Goal: Information Seeking & Learning: Find specific fact

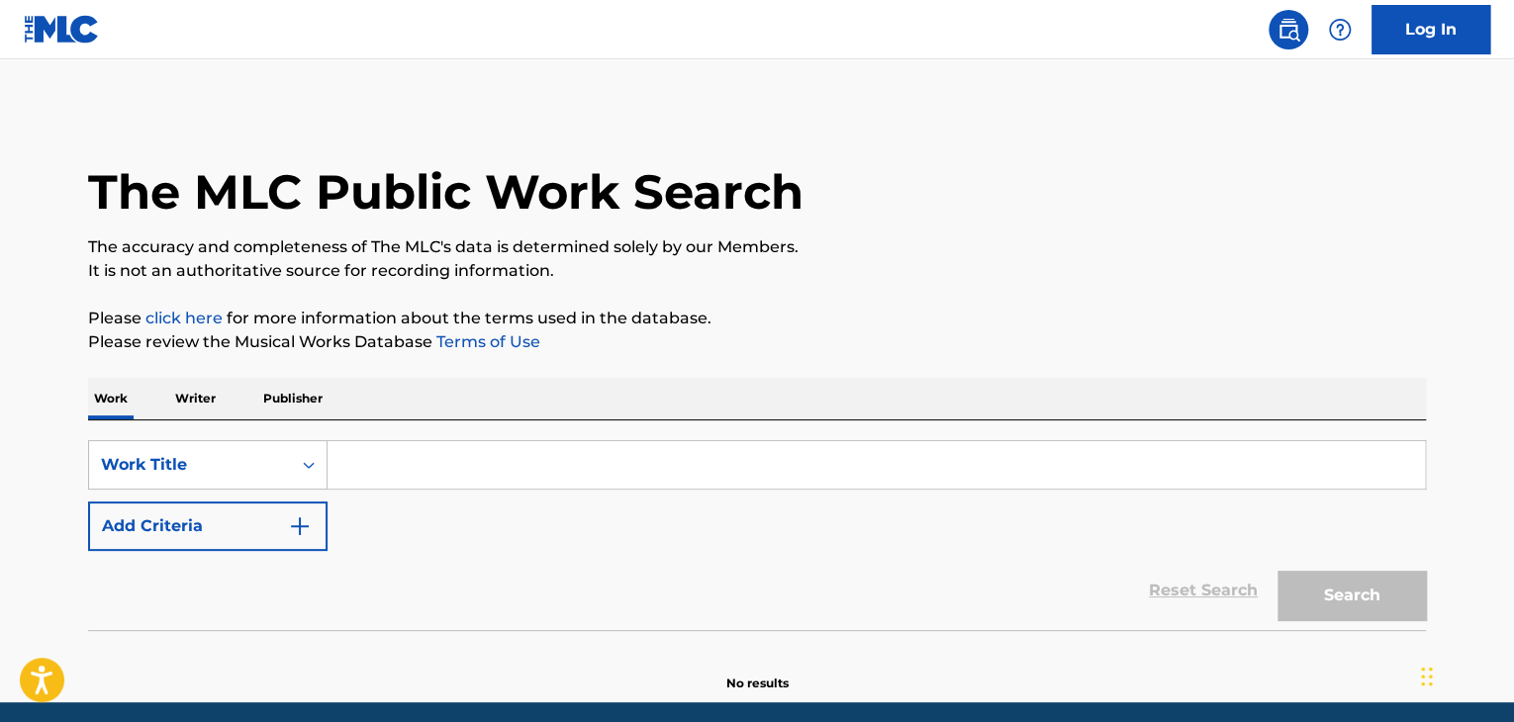
click at [409, 472] on input "Search Form" at bounding box center [877, 465] width 1098 height 48
paste input "Твой аромат"
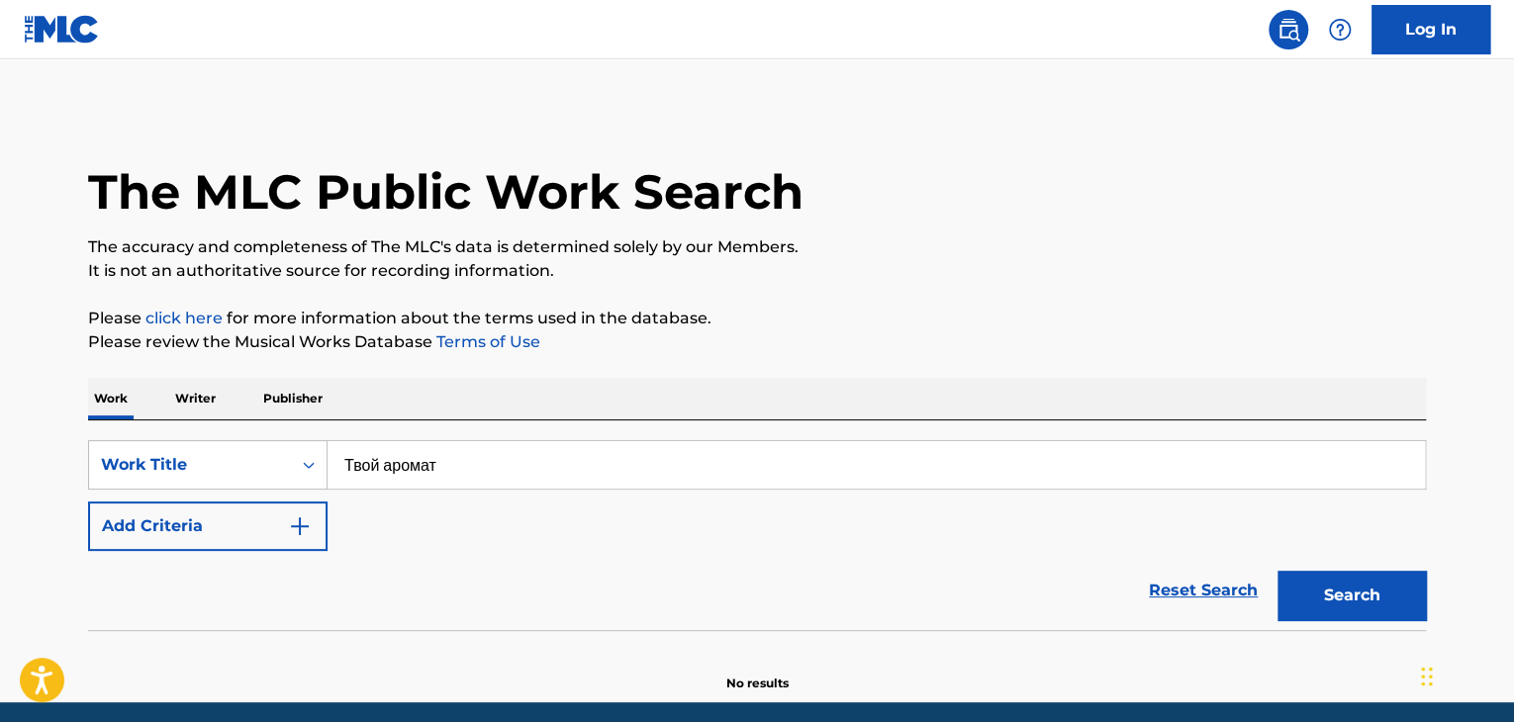
type input "Твой аромат"
click at [248, 527] on button "Add Criteria" at bounding box center [208, 526] width 240 height 49
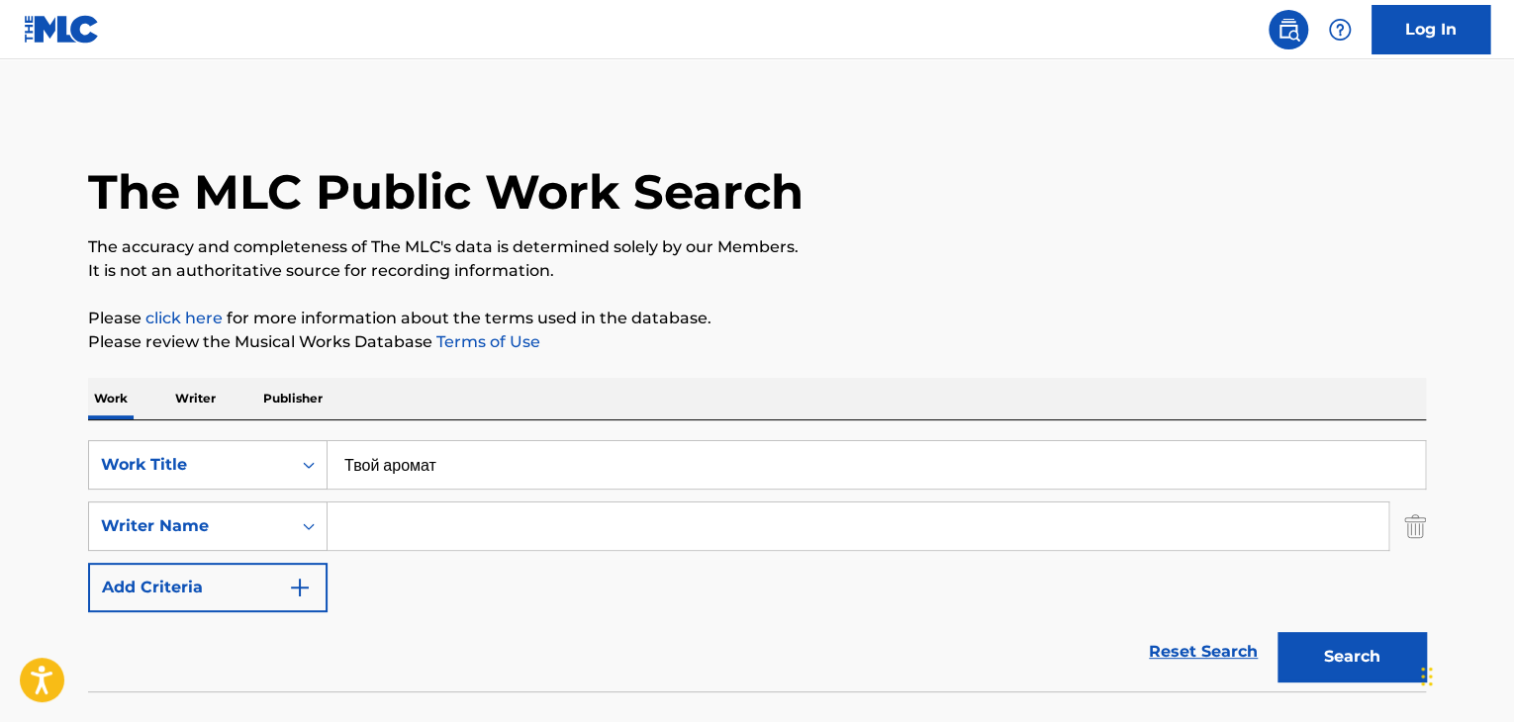
click at [440, 527] on input "Search Form" at bounding box center [858, 527] width 1061 height 48
paste input "Тупикин Никита"
type input "Тупикин Никита"
click at [1354, 658] on button "Search" at bounding box center [1352, 656] width 148 height 49
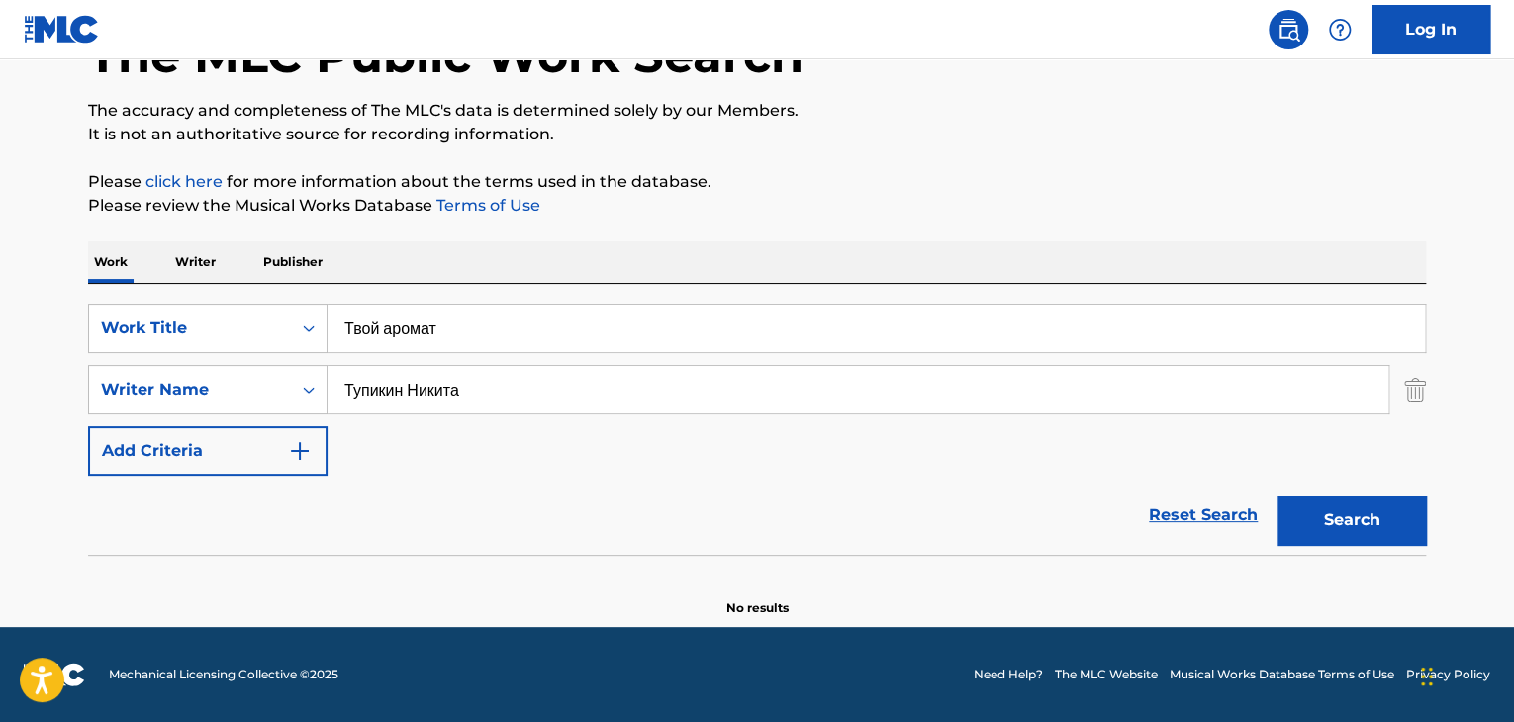
click at [190, 258] on p "Writer" at bounding box center [195, 262] width 52 height 42
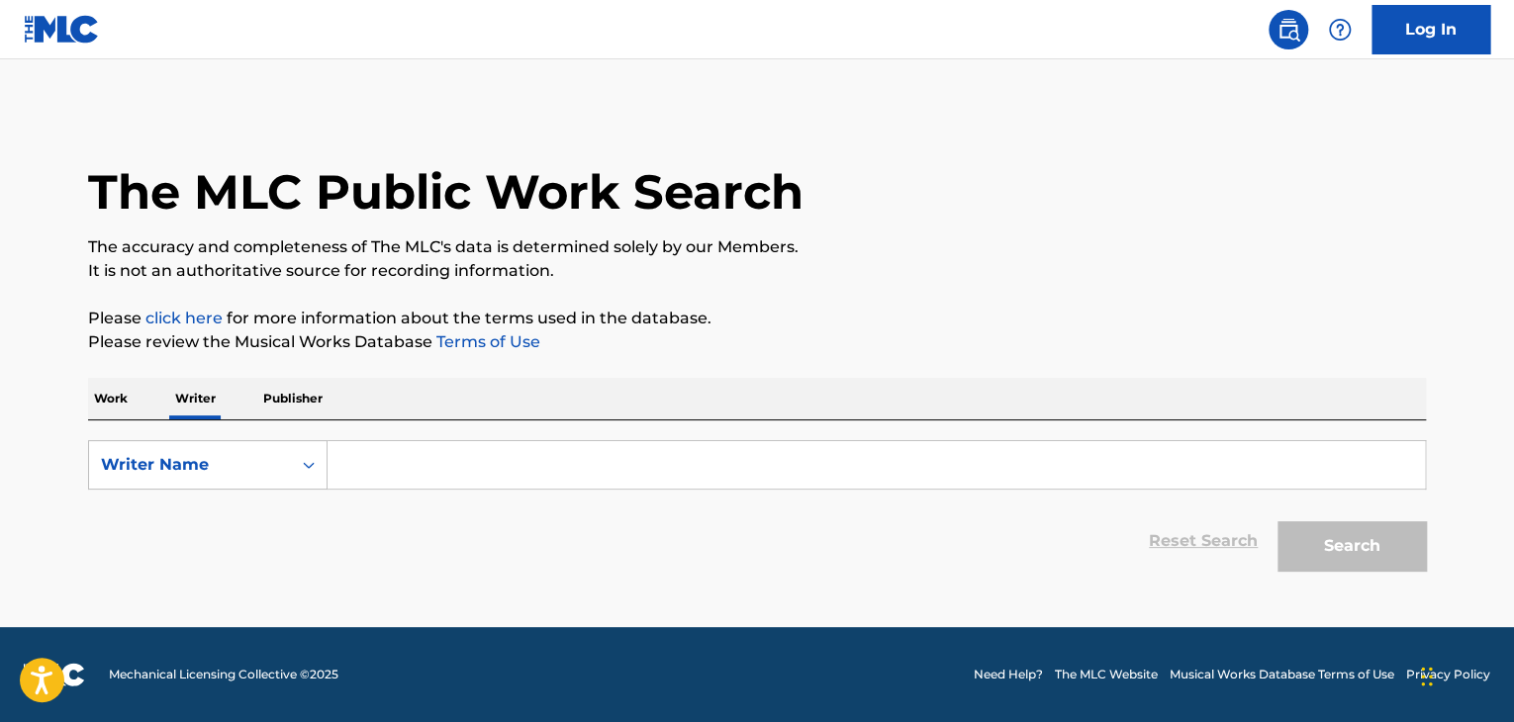
click at [387, 472] on input "Search Form" at bounding box center [877, 465] width 1098 height 48
paste input "Тупикин Никита"
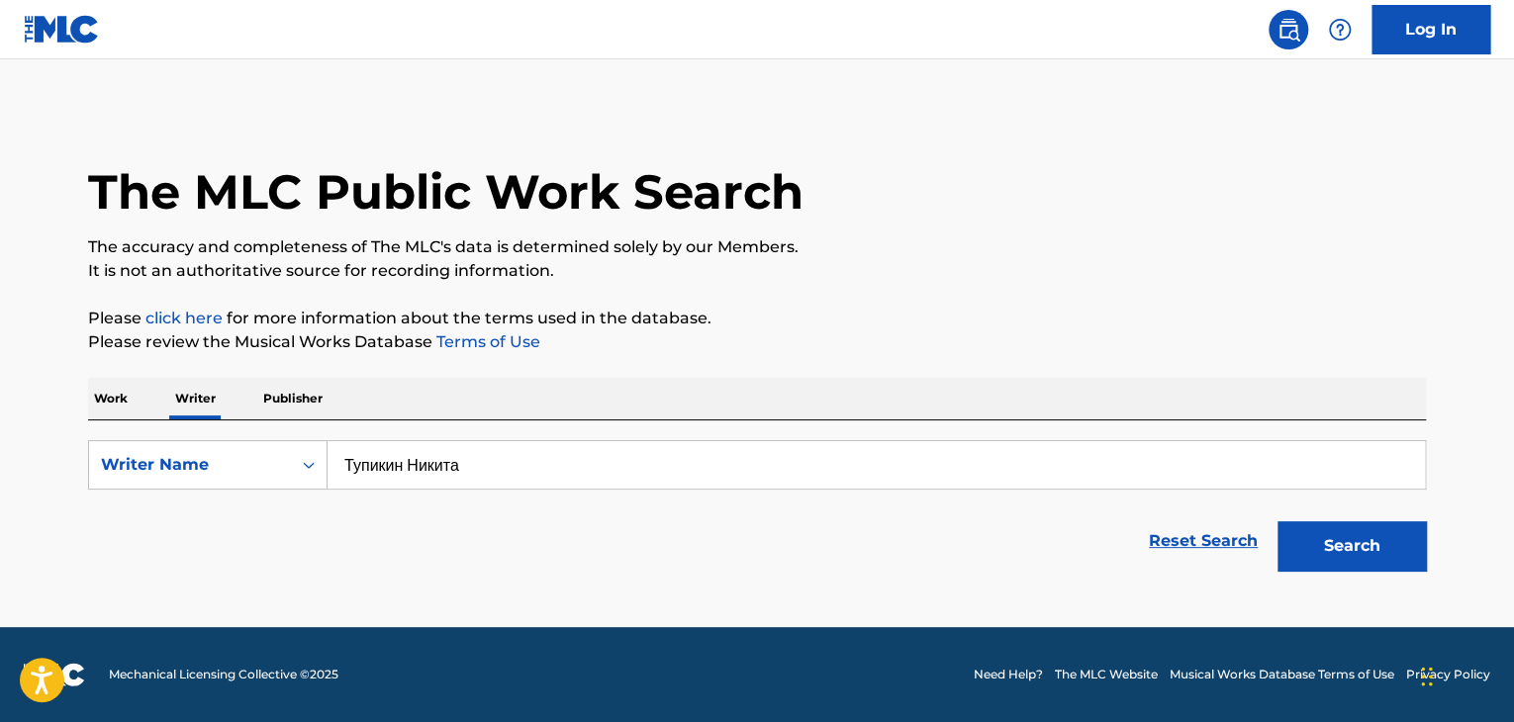
click at [979, 304] on div "The MLC Public Work Search The accuracy and completeness of The MLC's data is d…" at bounding box center [757, 345] width 1386 height 472
click at [1292, 540] on button "Search" at bounding box center [1352, 546] width 148 height 49
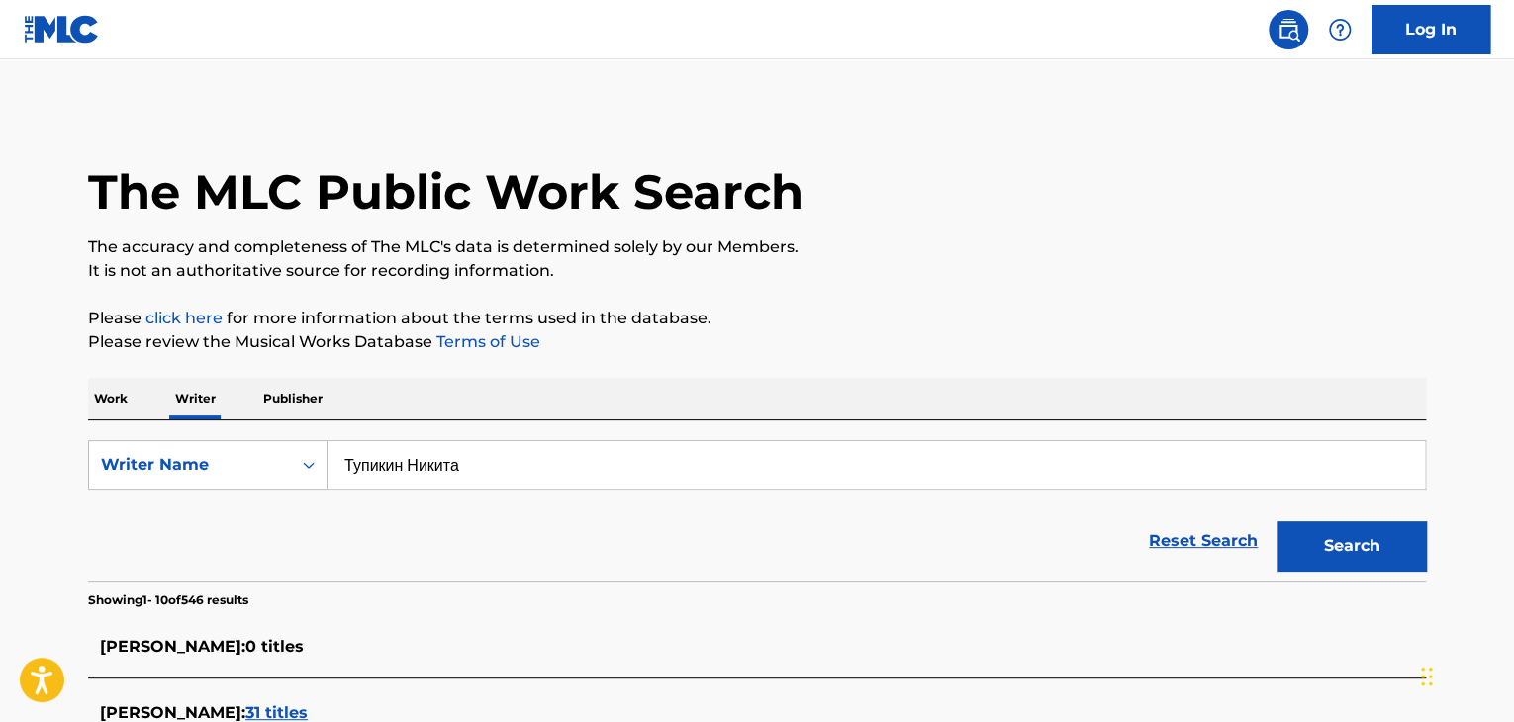
click at [427, 484] on input "Тупикин Никита" at bounding box center [877, 465] width 1098 height 48
paste input "Tupikin [MEDICAL_DATA]"
drag, startPoint x: 903, startPoint y: 330, endPoint x: 919, endPoint y: 331, distance: 16.9
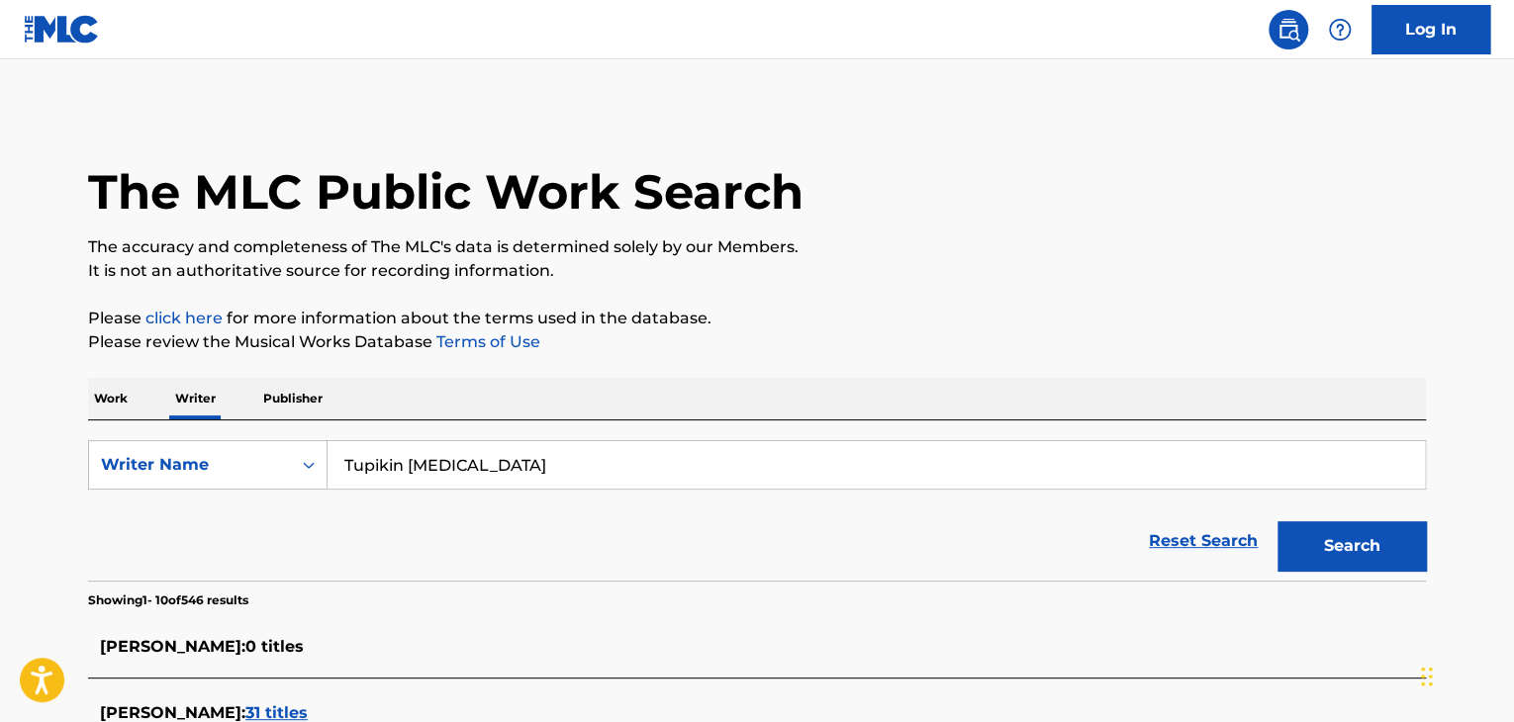
click at [904, 330] on p "Please click here for more information about the terms used in the database." at bounding box center [757, 319] width 1338 height 24
click at [1316, 535] on button "Search" at bounding box center [1352, 546] width 148 height 49
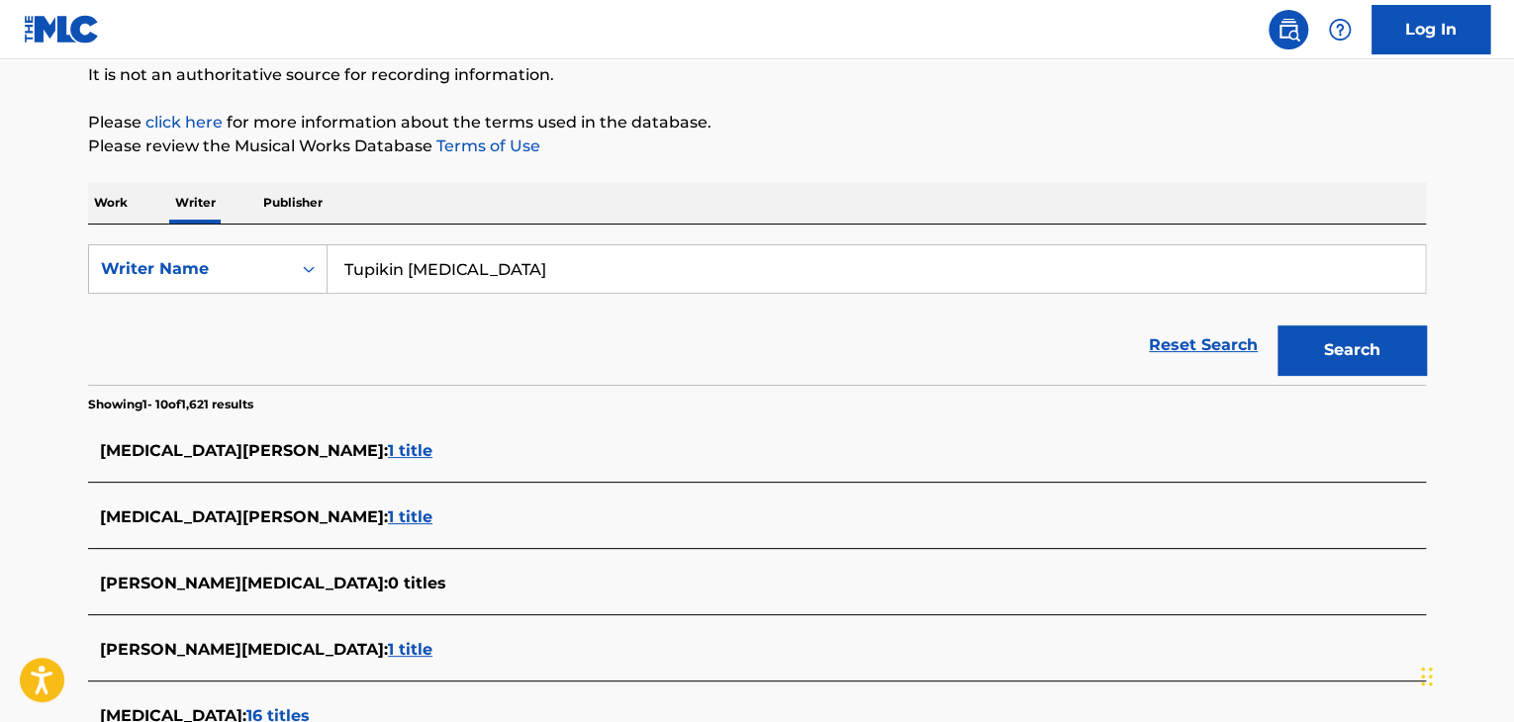
scroll to position [189, 0]
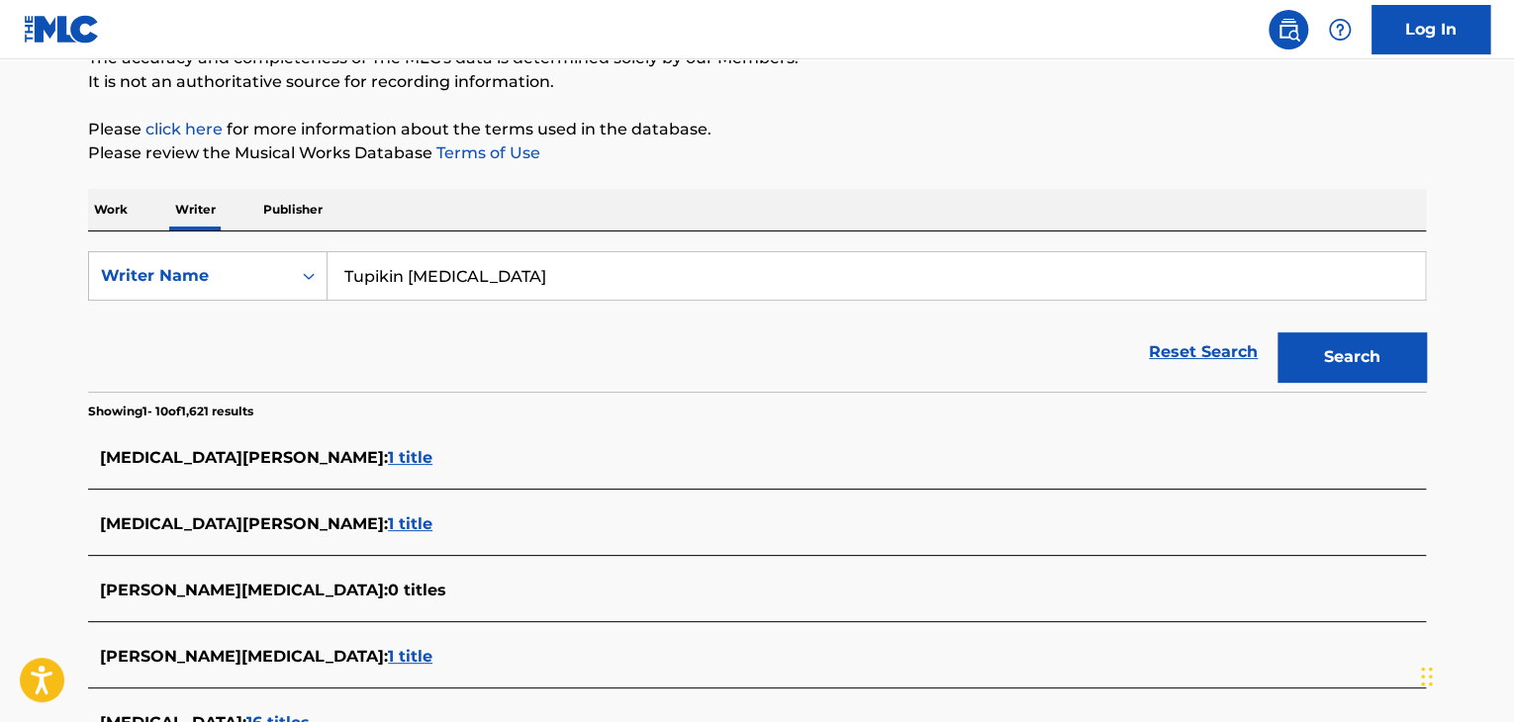
click at [435, 278] on input "Tupikin [MEDICAL_DATA]" at bounding box center [877, 276] width 1098 height 48
paste input "[PERSON_NAME]"
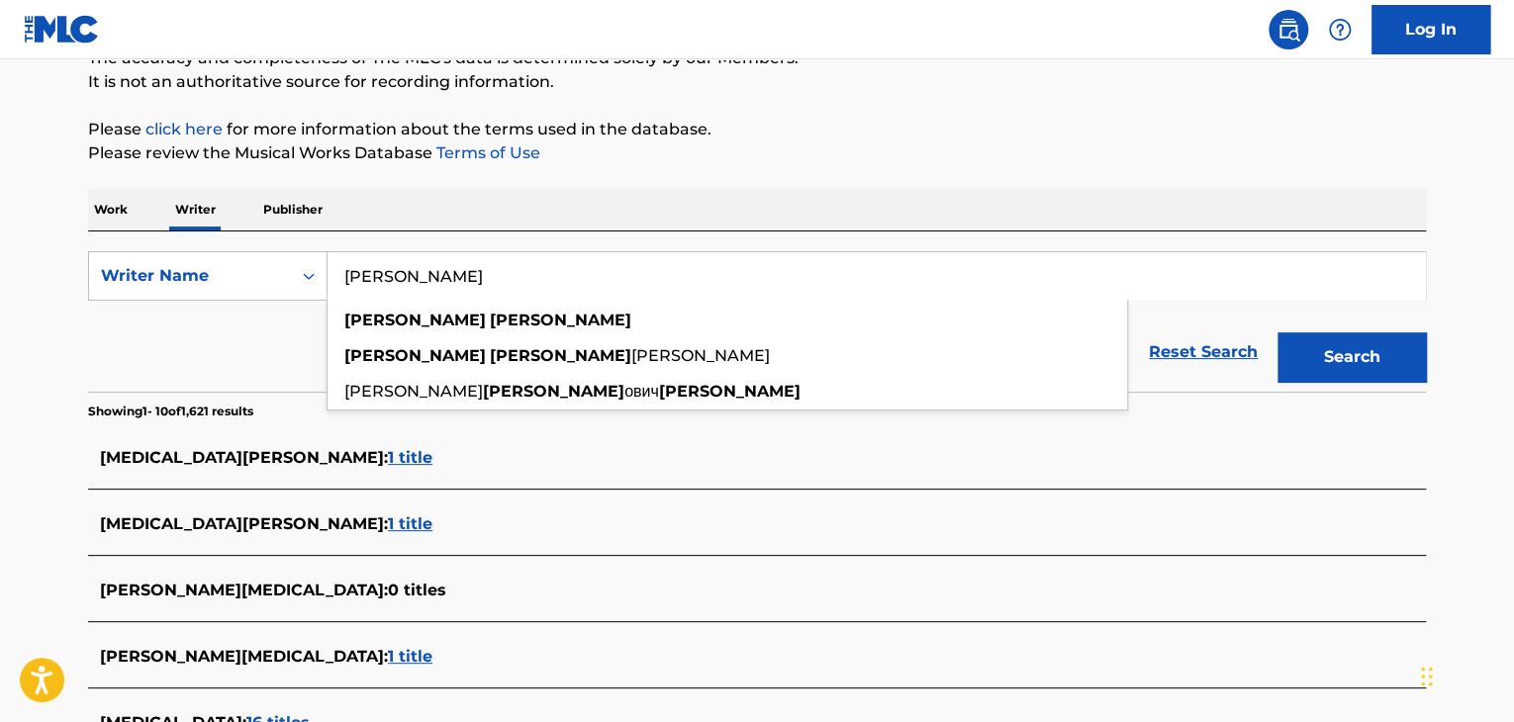
type input "[PERSON_NAME]"
click at [896, 152] on p "Please review the Musical Works Database Terms of Use" at bounding box center [757, 154] width 1338 height 24
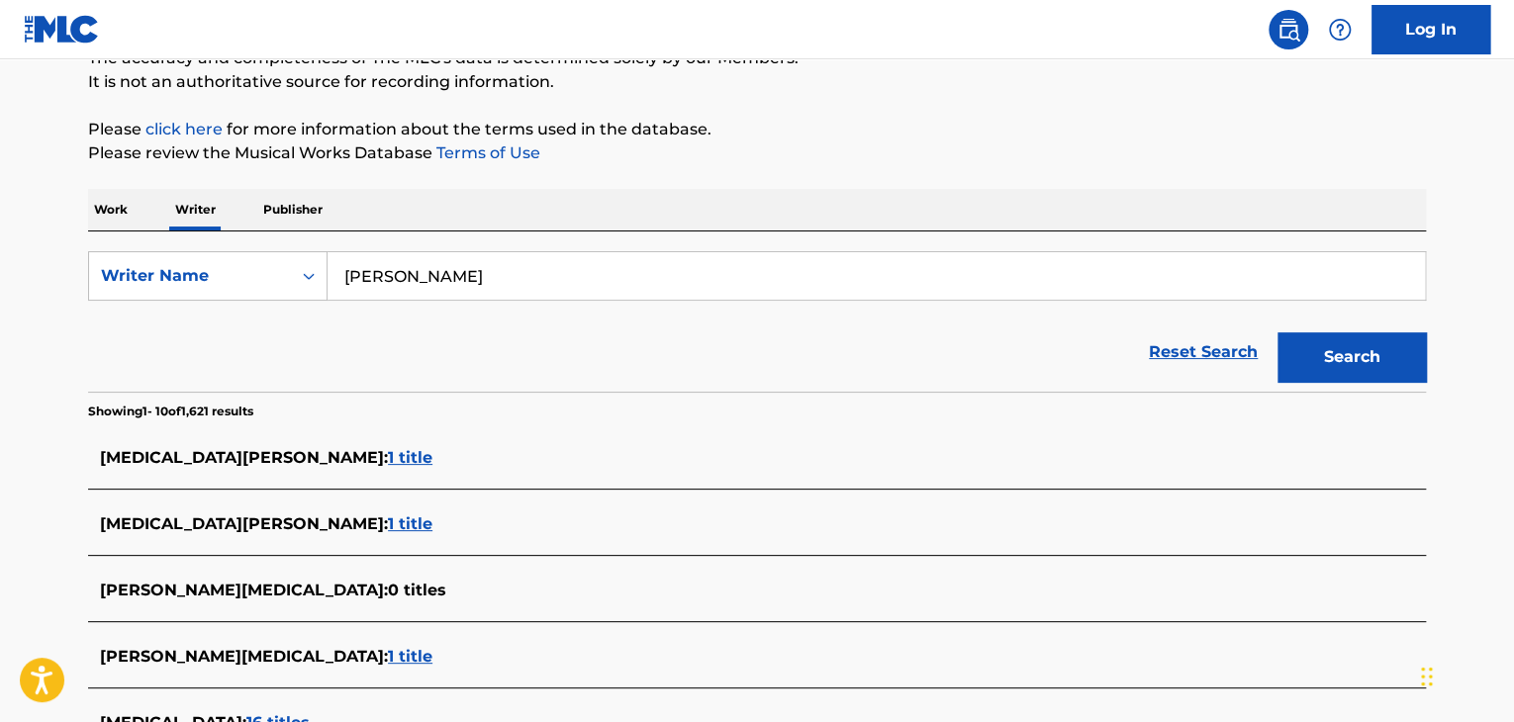
click at [1312, 361] on button "Search" at bounding box center [1352, 357] width 148 height 49
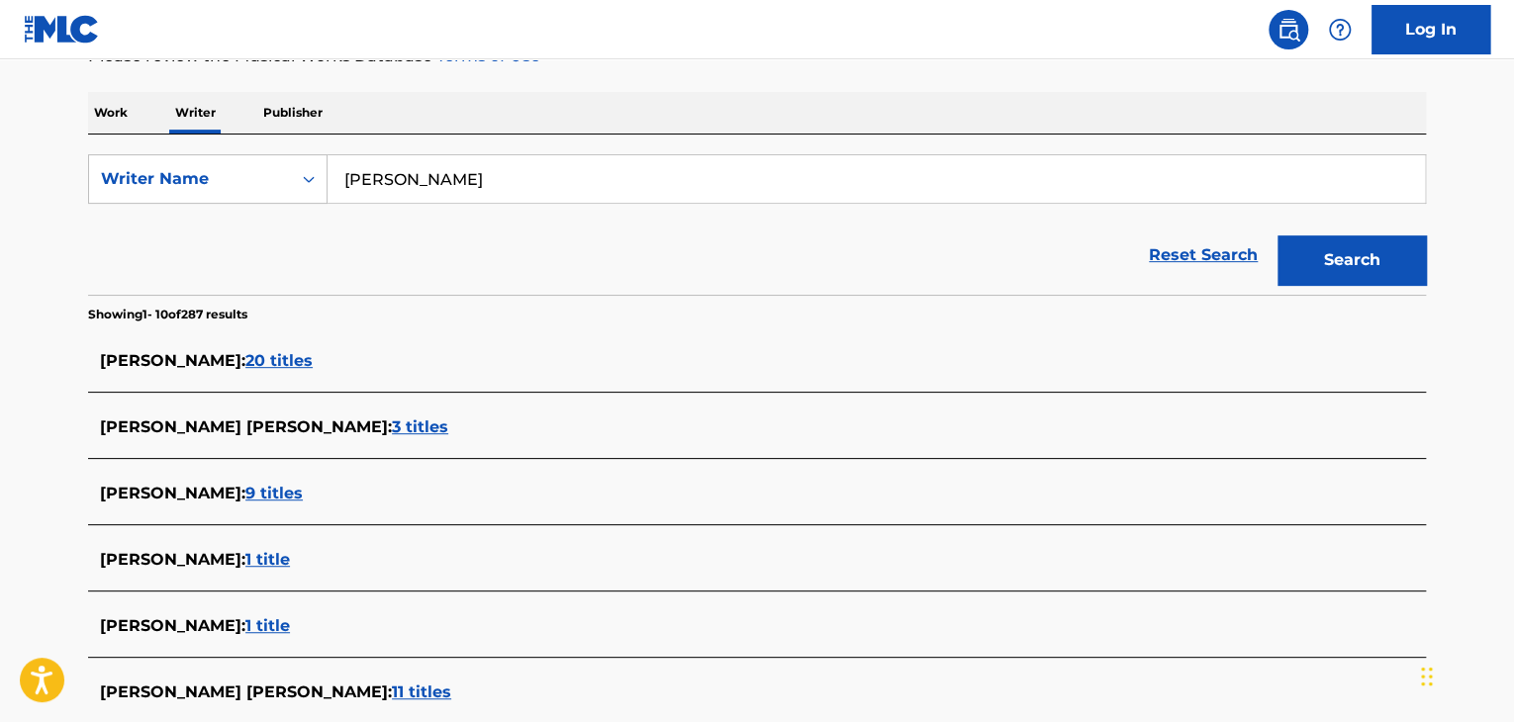
scroll to position [288, 0]
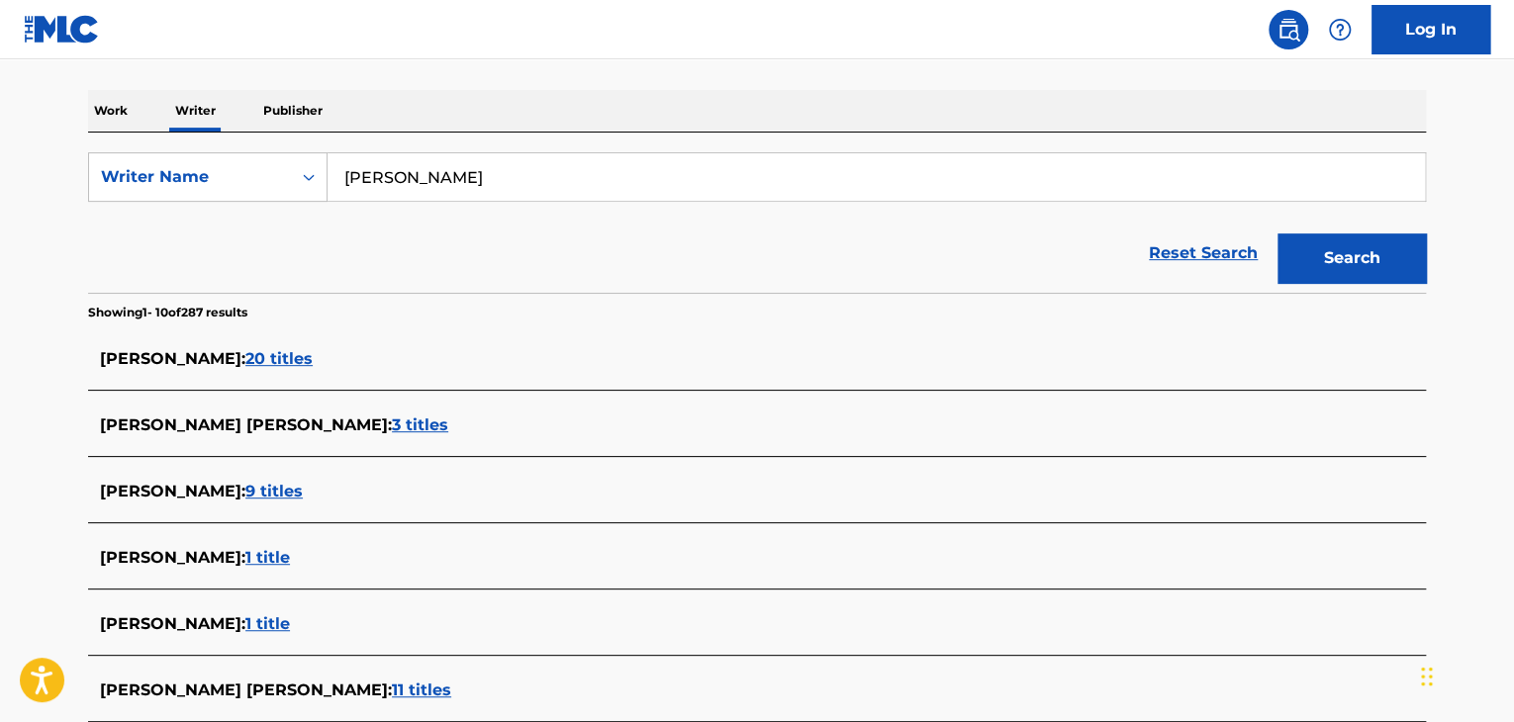
click at [292, 357] on span "20 titles" at bounding box center [278, 358] width 67 height 19
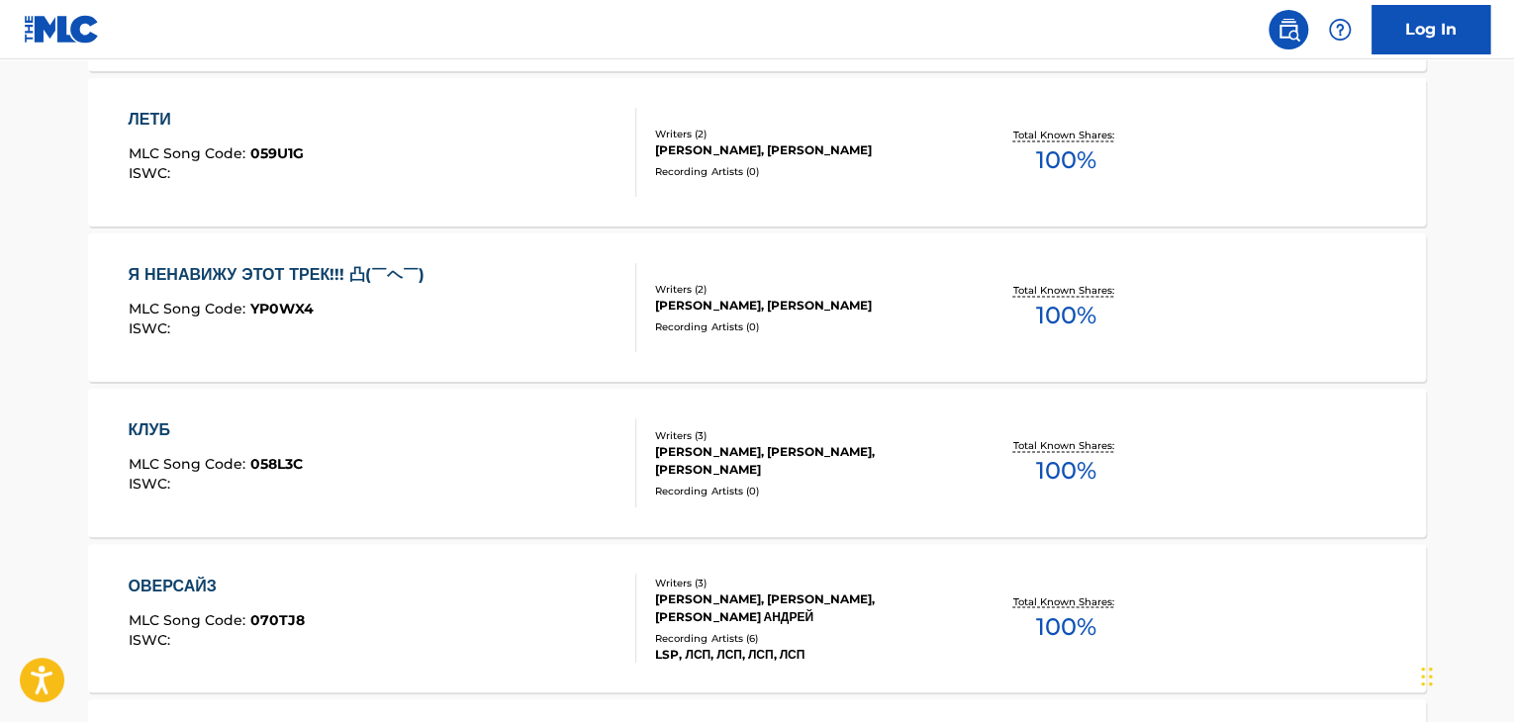
scroll to position [1377, 0]
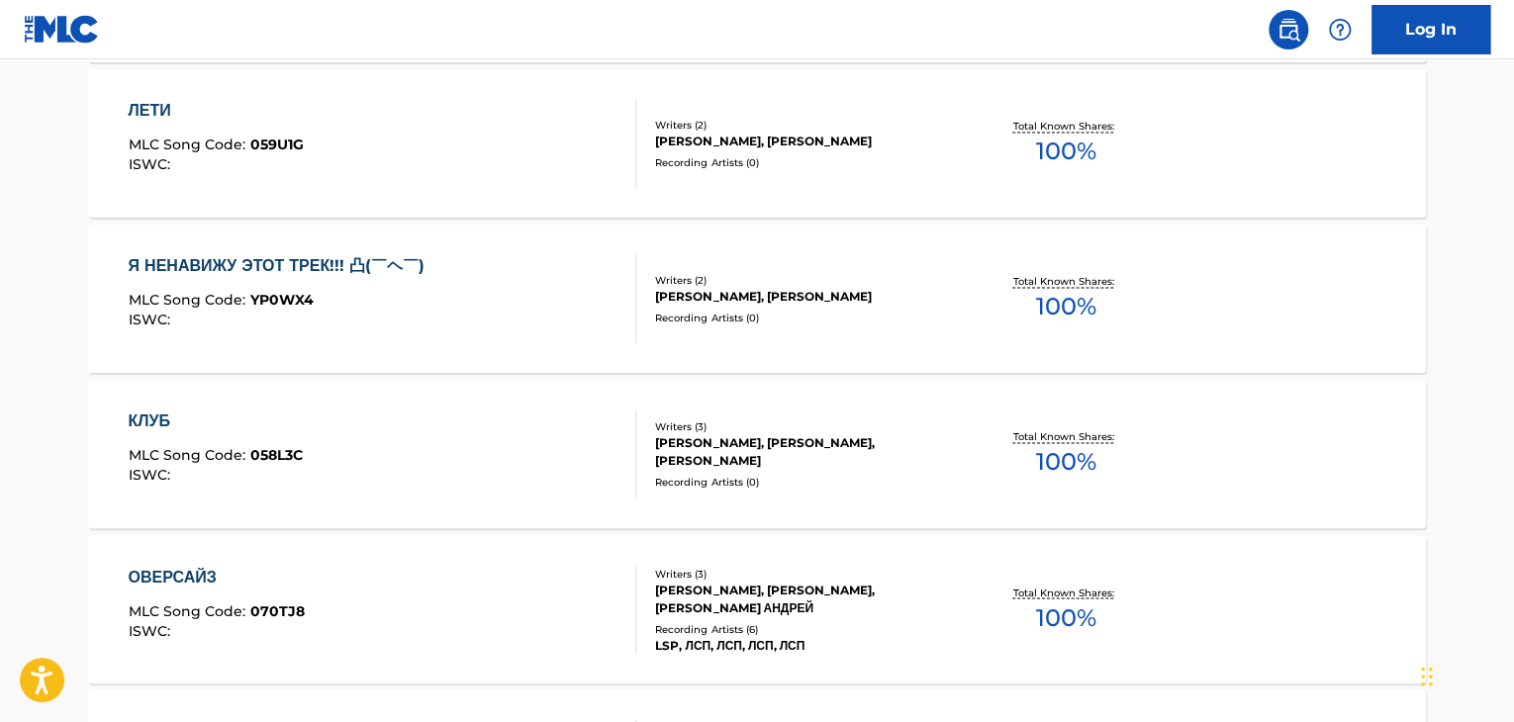
click at [554, 429] on div "КЛУБ MLC Song Code : 058L3C ISWC :" at bounding box center [383, 454] width 509 height 89
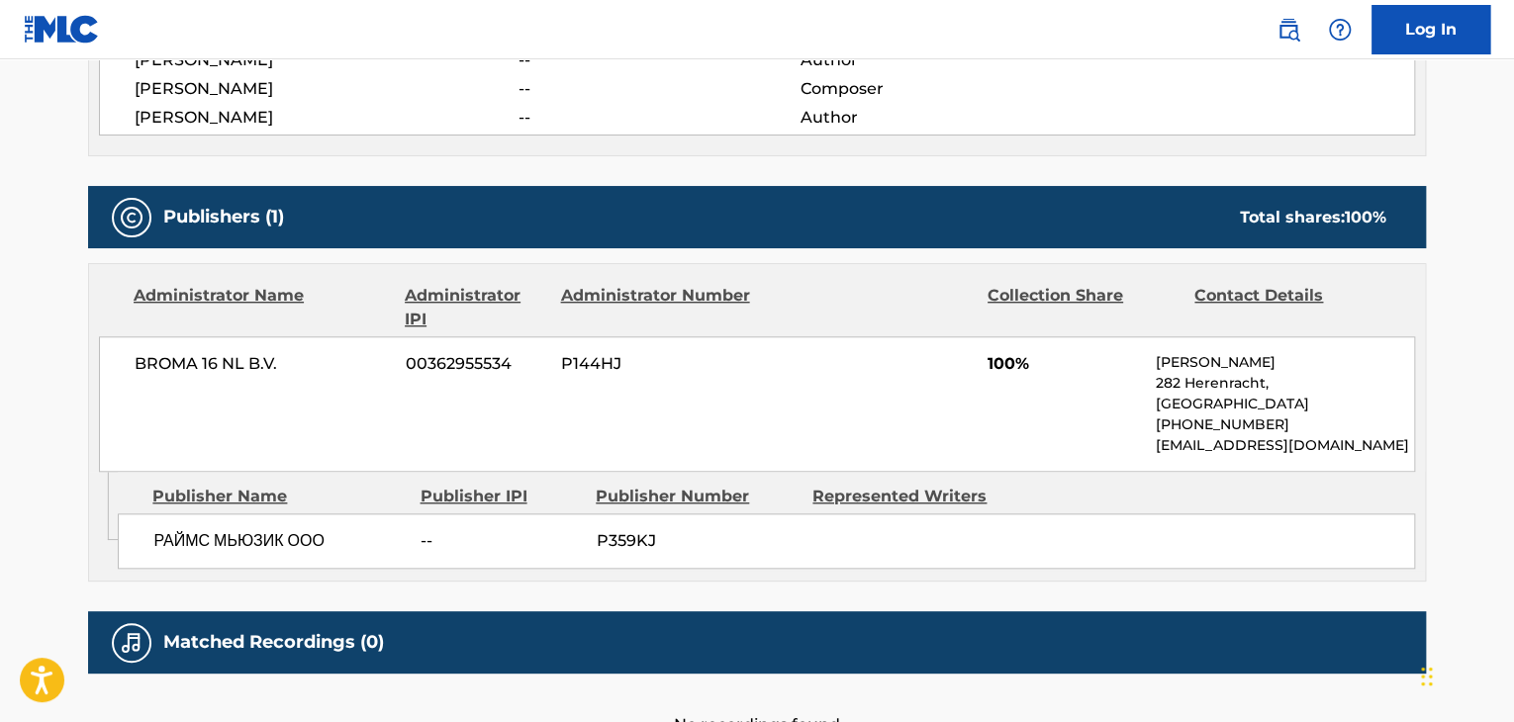
scroll to position [792, 0]
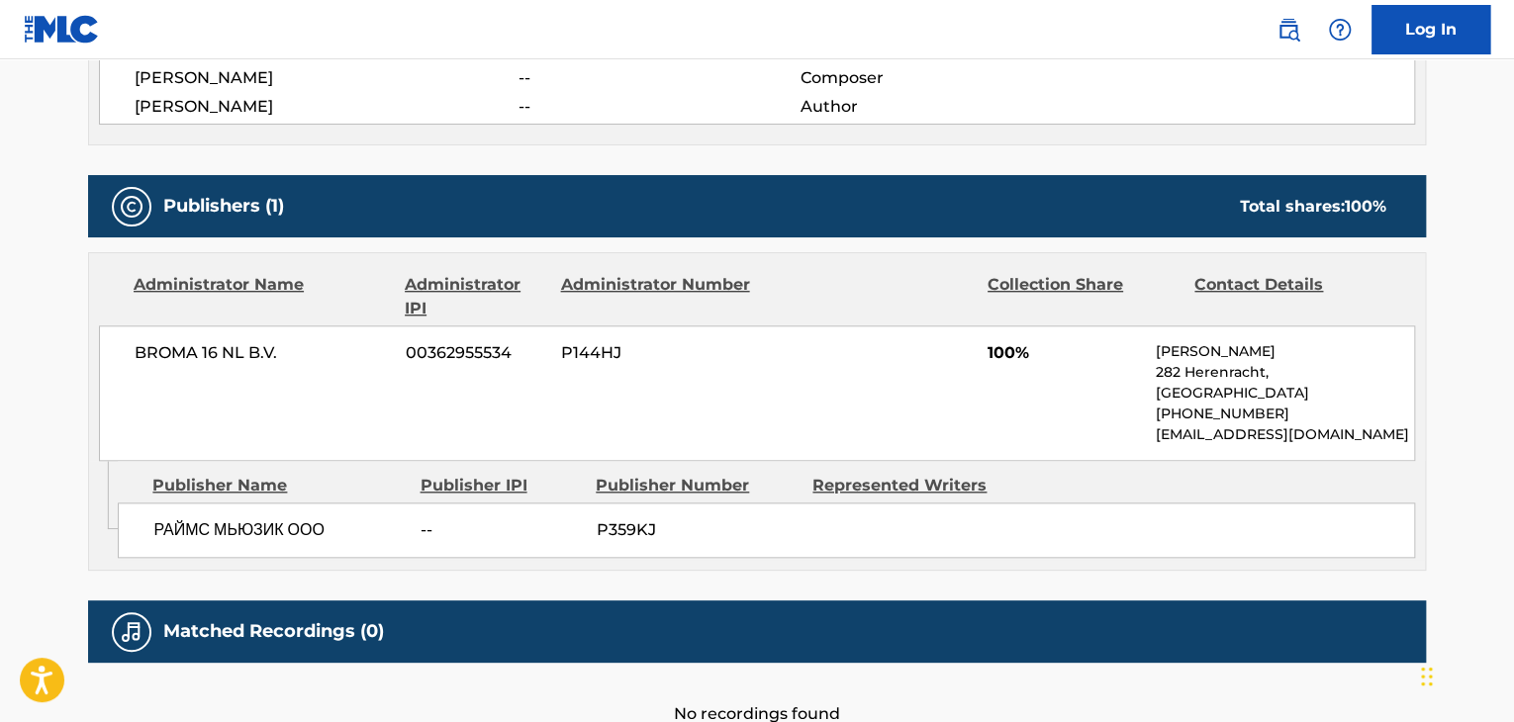
click at [210, 357] on span "BROMA 16 NL B.V." at bounding box center [263, 353] width 256 height 24
copy div "BROMA 16 NL B.V."
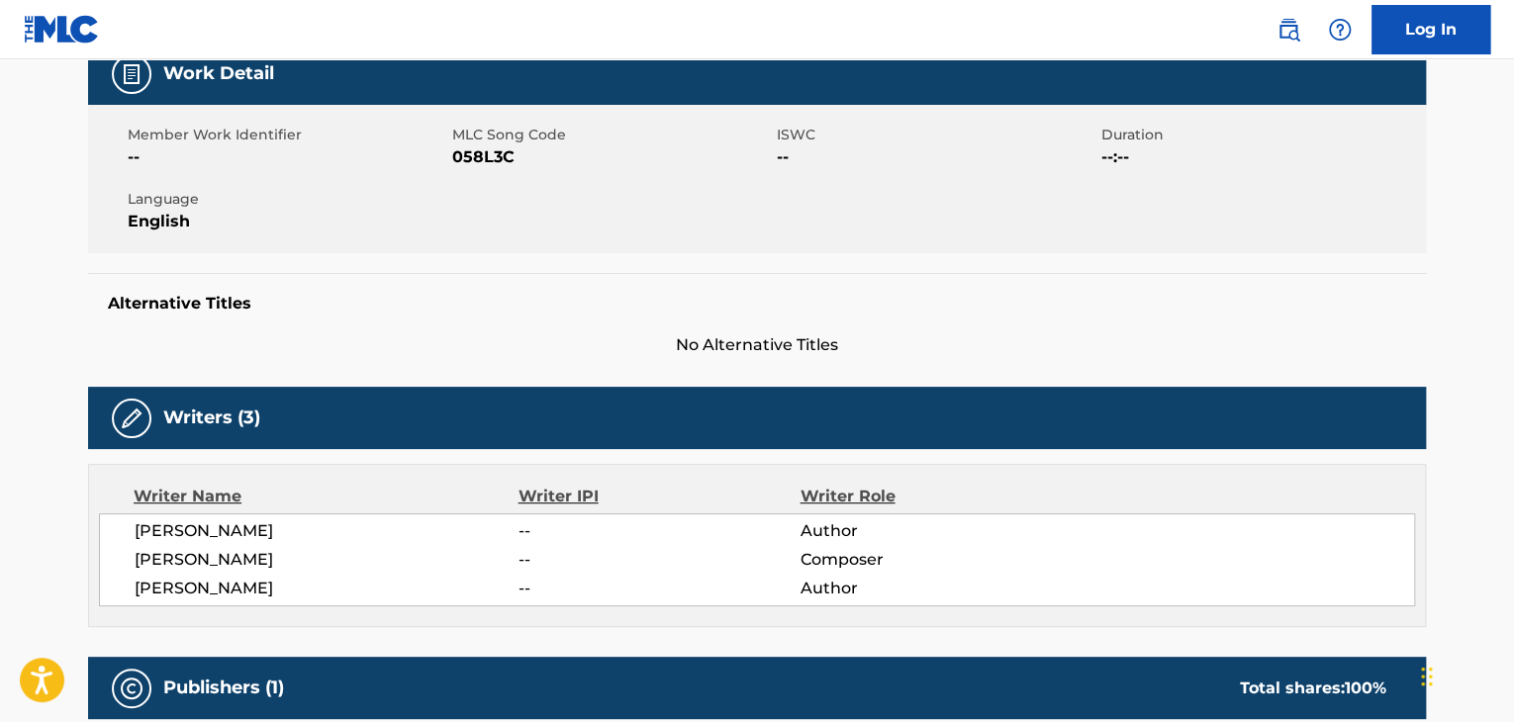
scroll to position [99, 0]
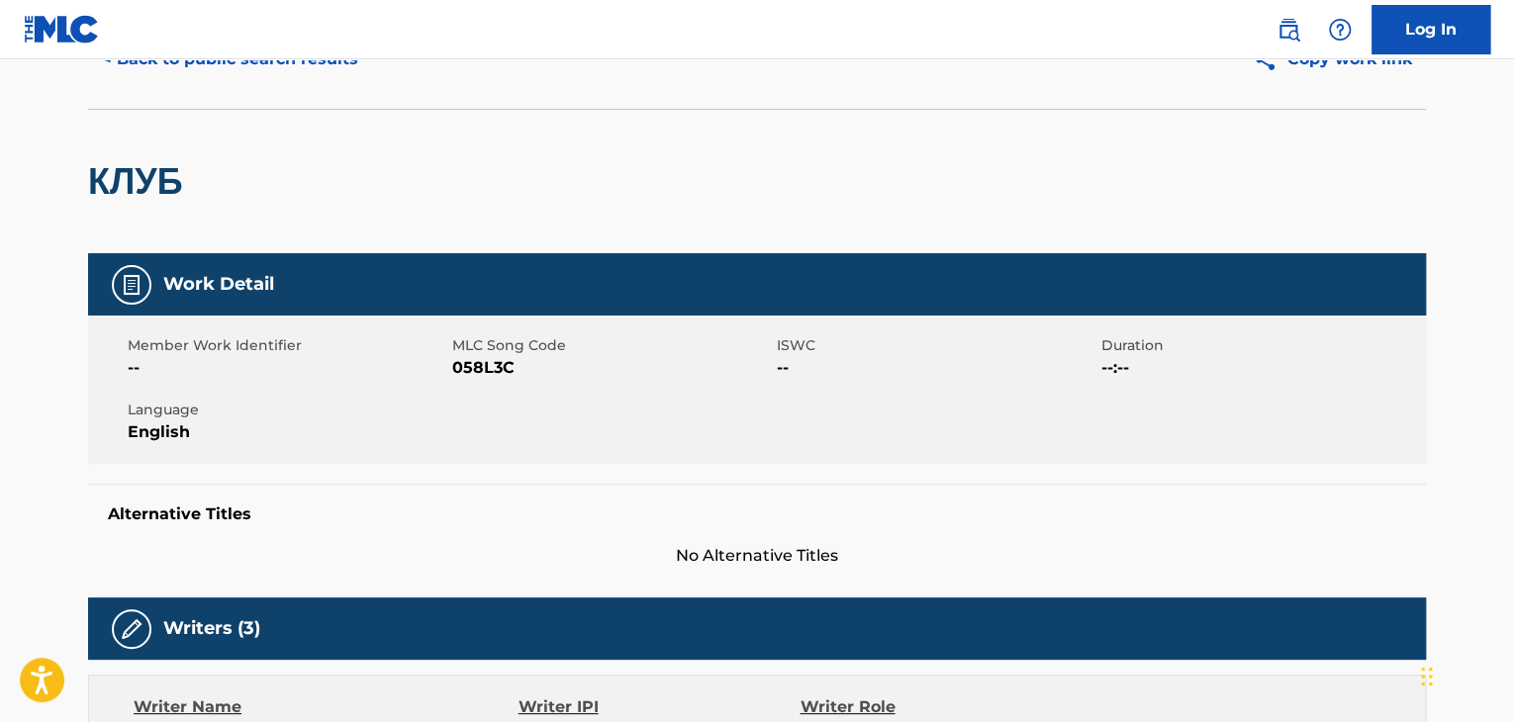
click at [471, 377] on span "058L3C" at bounding box center [612, 368] width 320 height 24
copy span "058L3C"
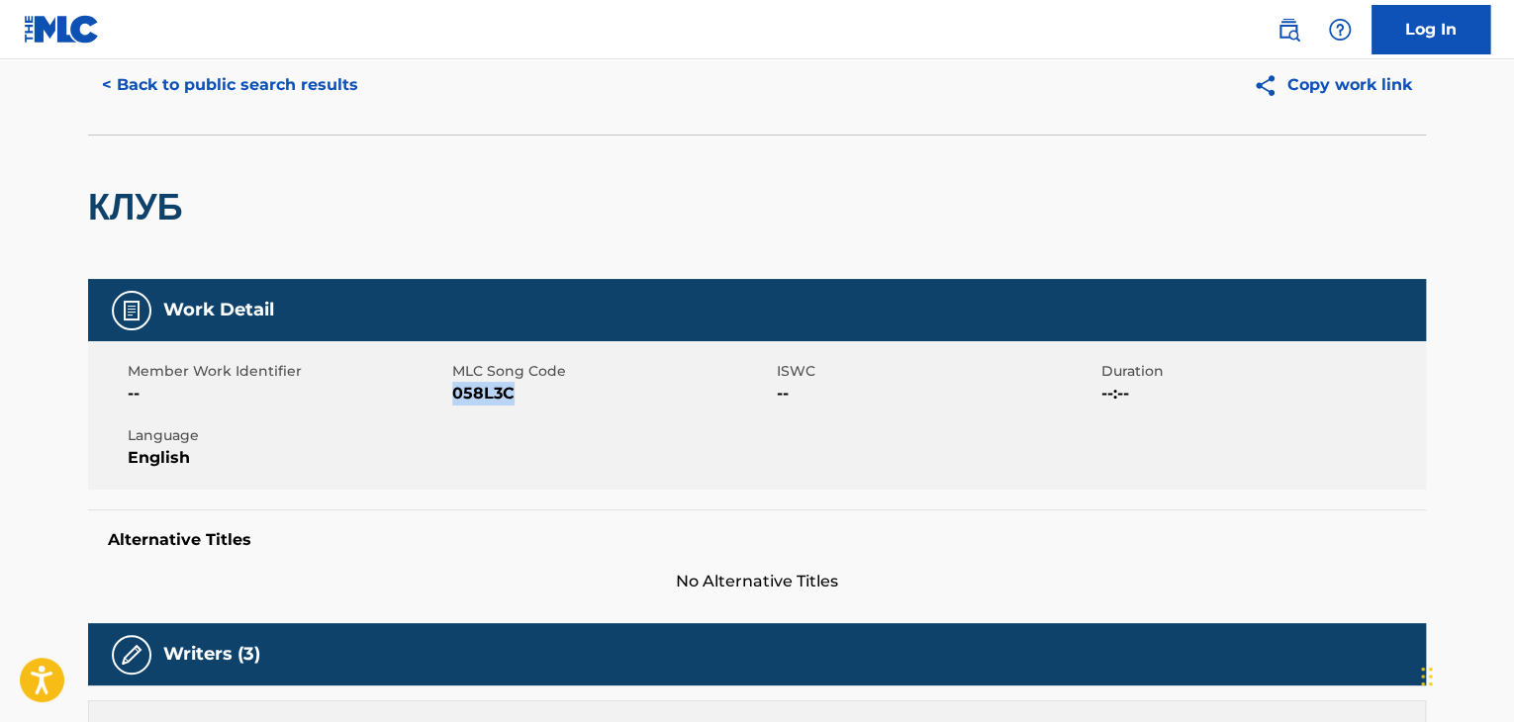
scroll to position [0, 0]
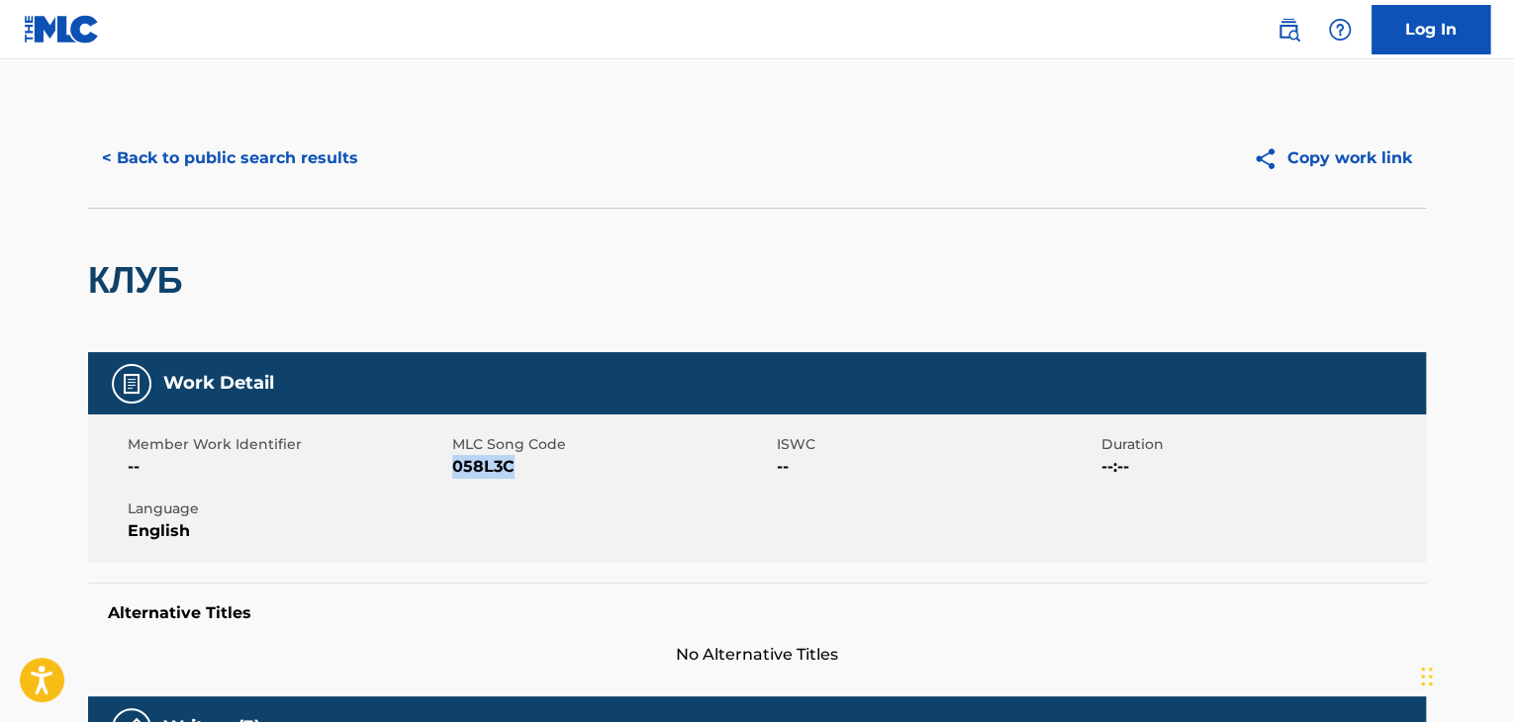
click at [269, 171] on button "< Back to public search results" at bounding box center [230, 158] width 284 height 49
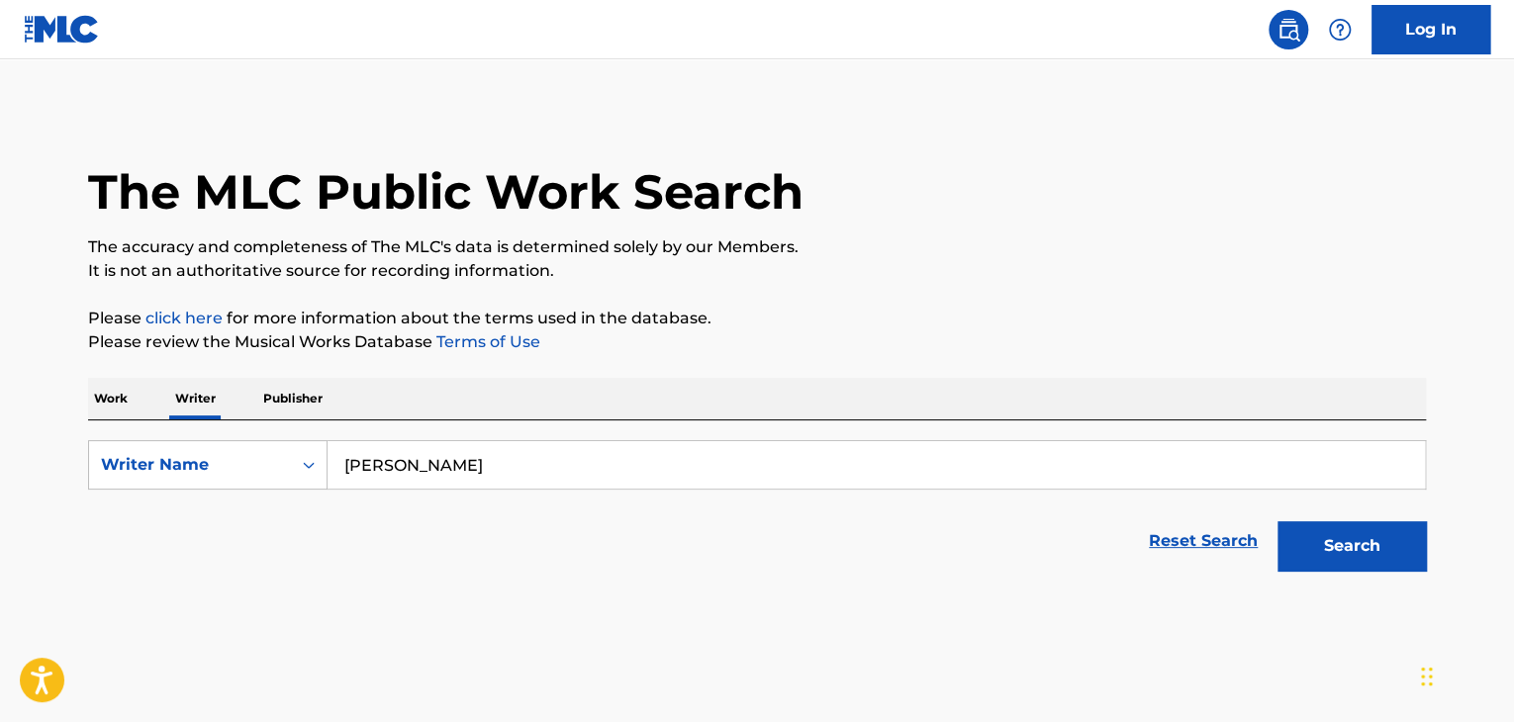
scroll to position [24, 0]
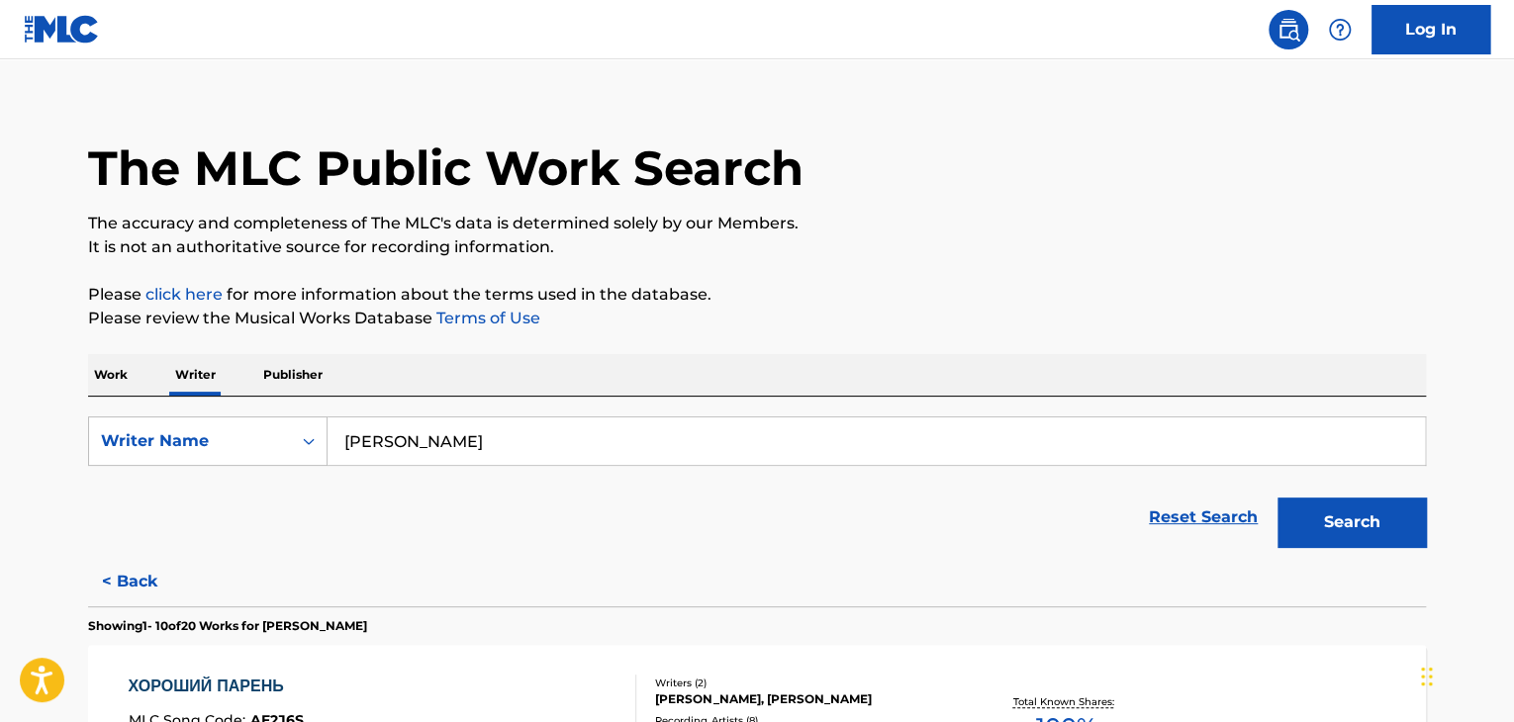
click at [392, 438] on input "[PERSON_NAME]" at bounding box center [877, 442] width 1098 height 48
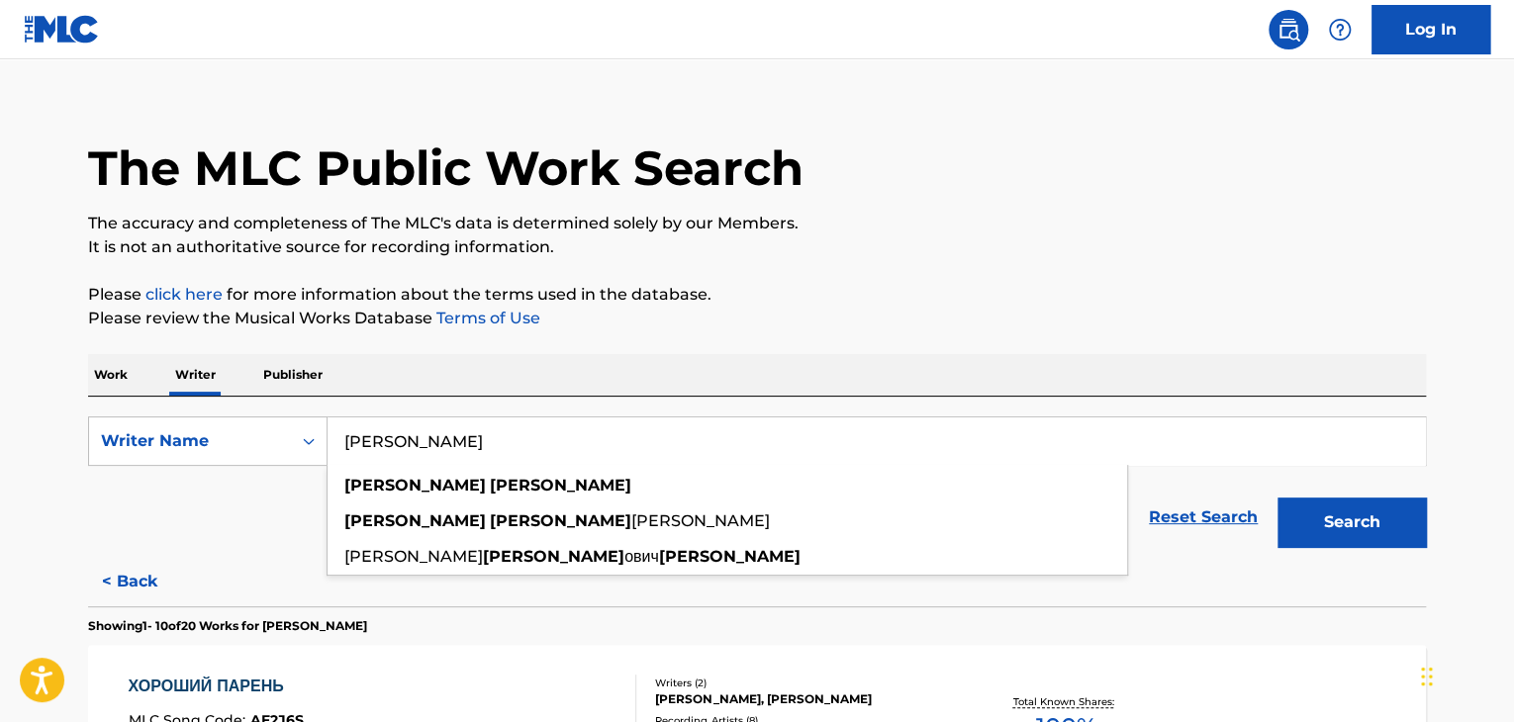
paste input "[PERSON_NAME]"
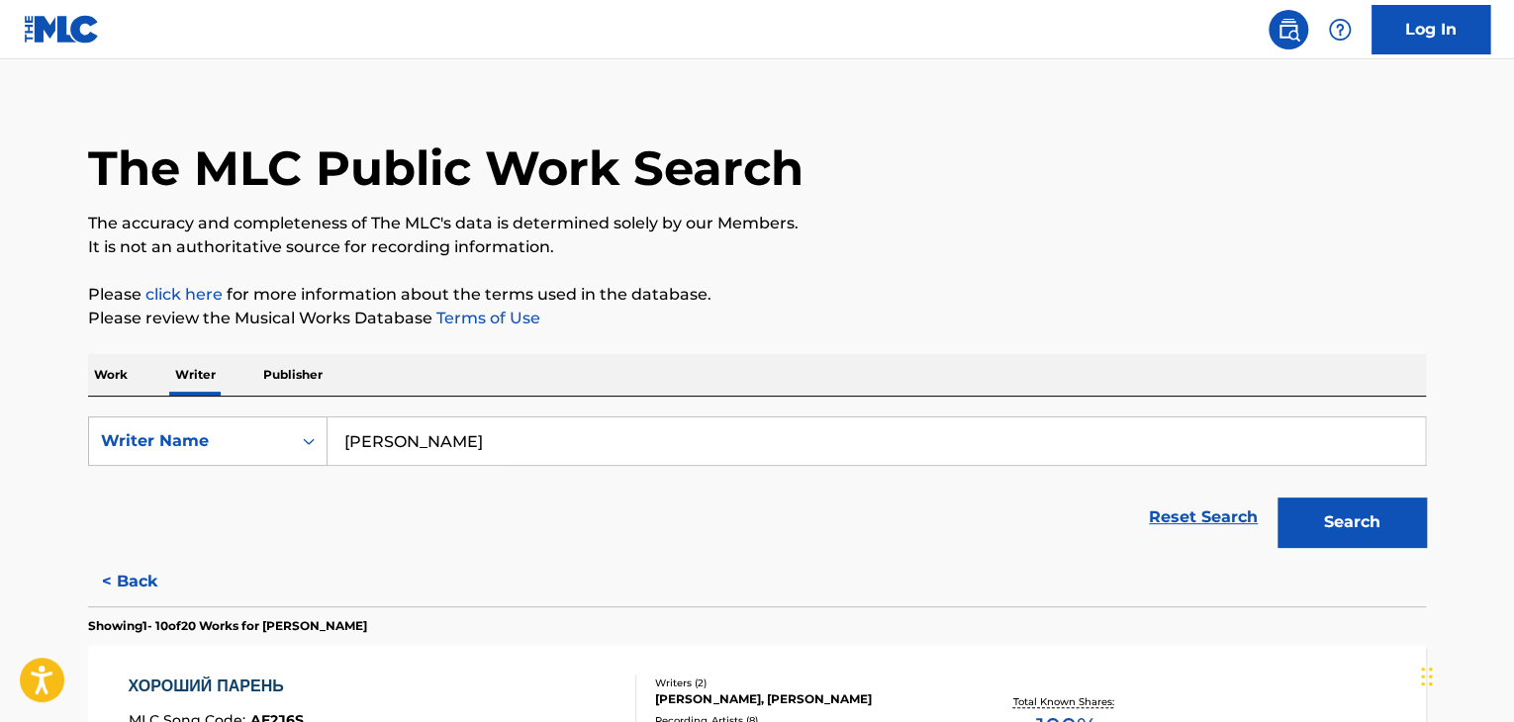
click at [1334, 515] on button "Search" at bounding box center [1352, 522] width 148 height 49
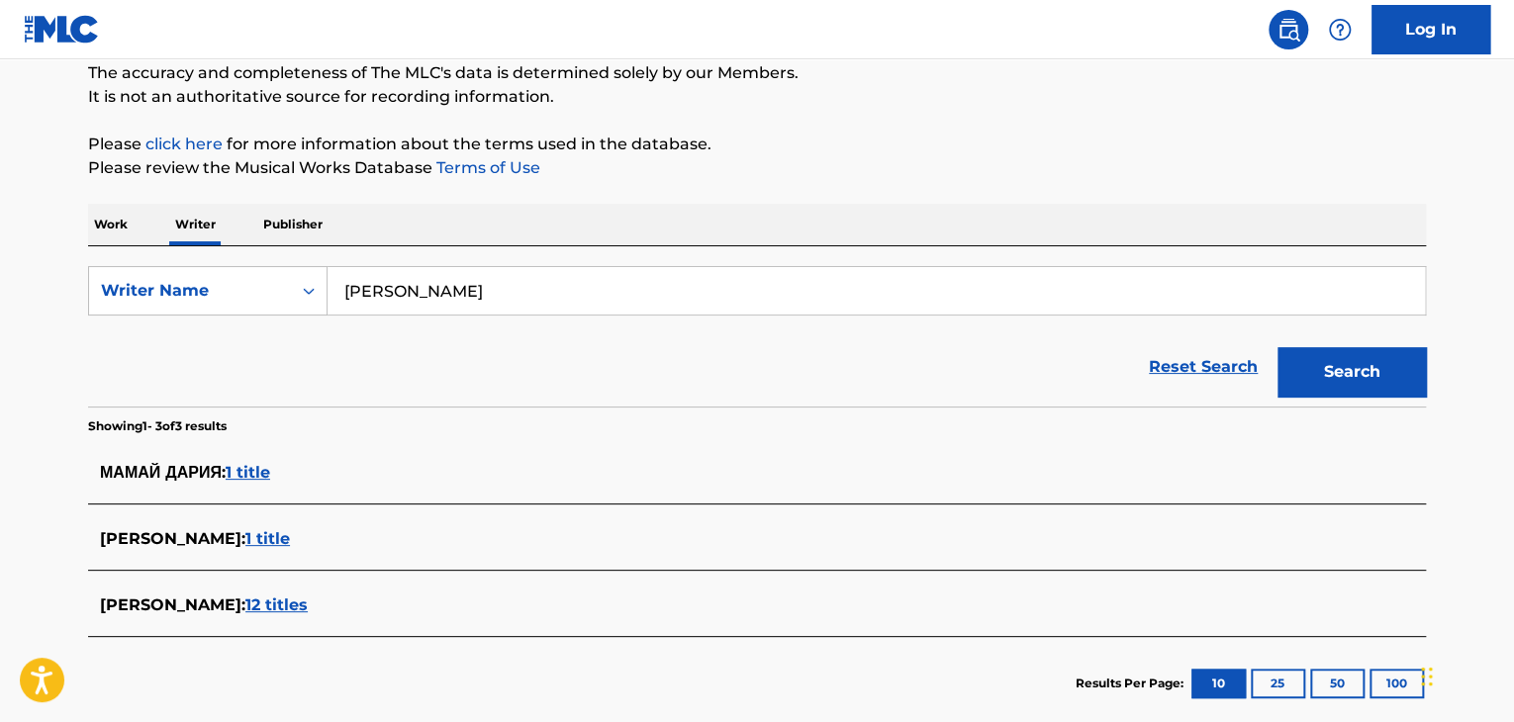
scroll to position [222, 0]
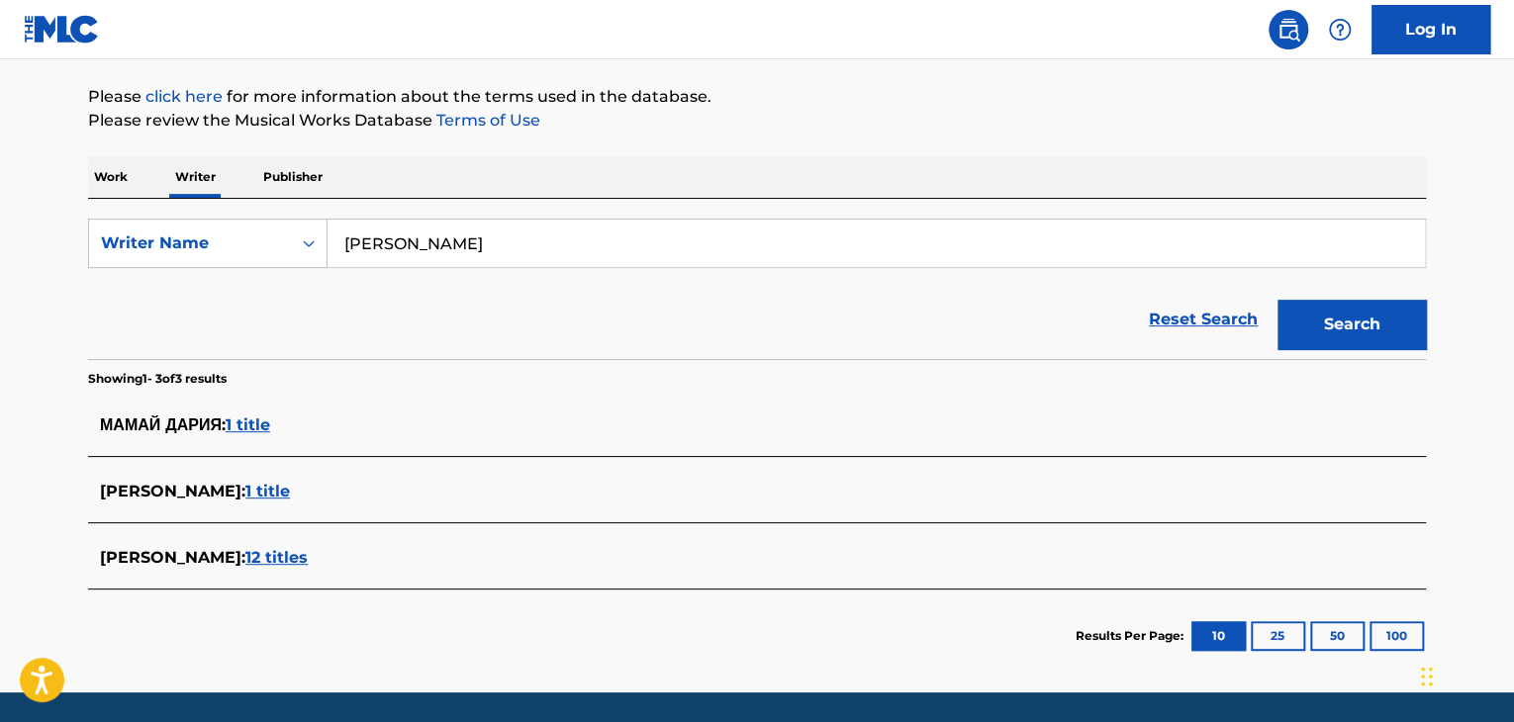
click at [467, 232] on input "[PERSON_NAME]" at bounding box center [877, 244] width 1098 height 48
paste input "[PERSON_NAME]"
type input "[PERSON_NAME]"
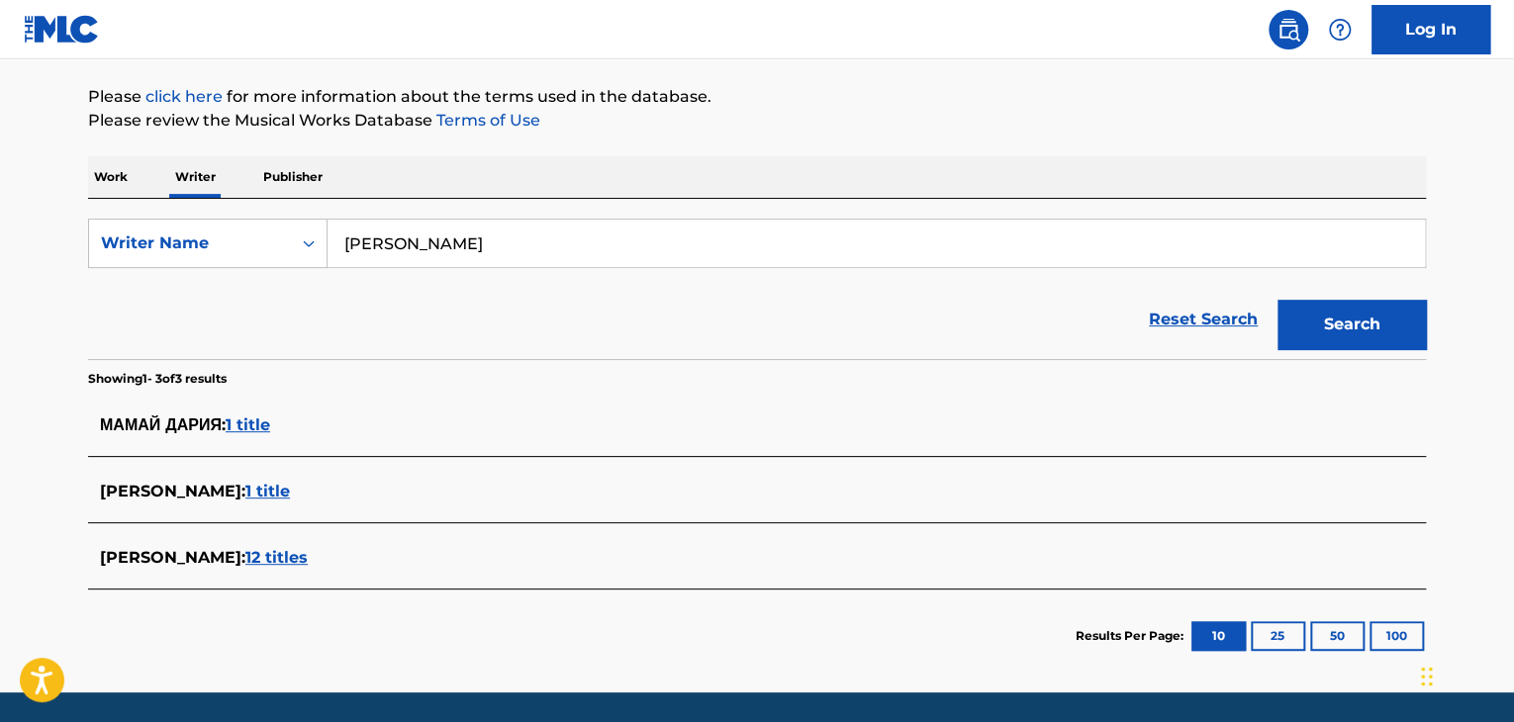
click at [804, 323] on div "Reset Search Search" at bounding box center [757, 319] width 1338 height 79
click at [1327, 326] on button "Search" at bounding box center [1352, 324] width 148 height 49
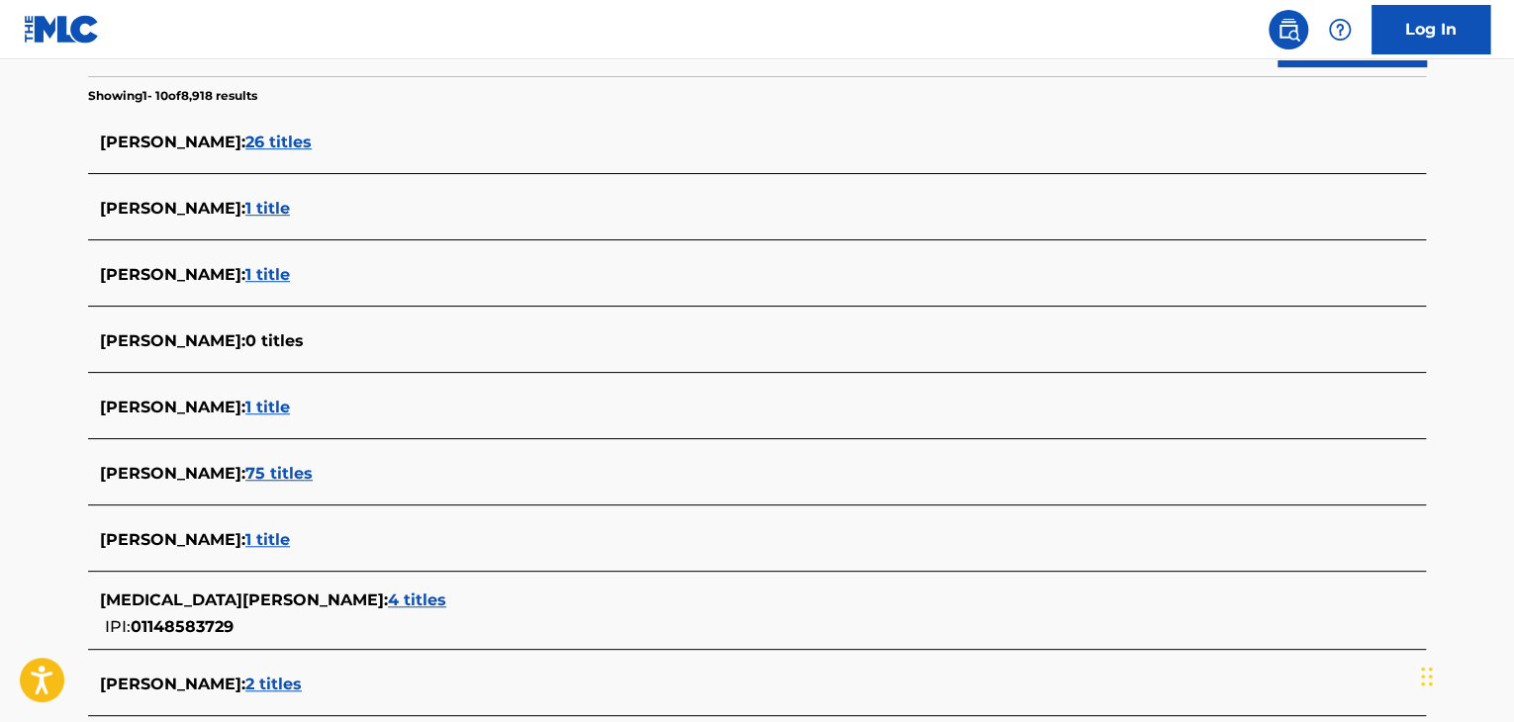
scroll to position [420, 0]
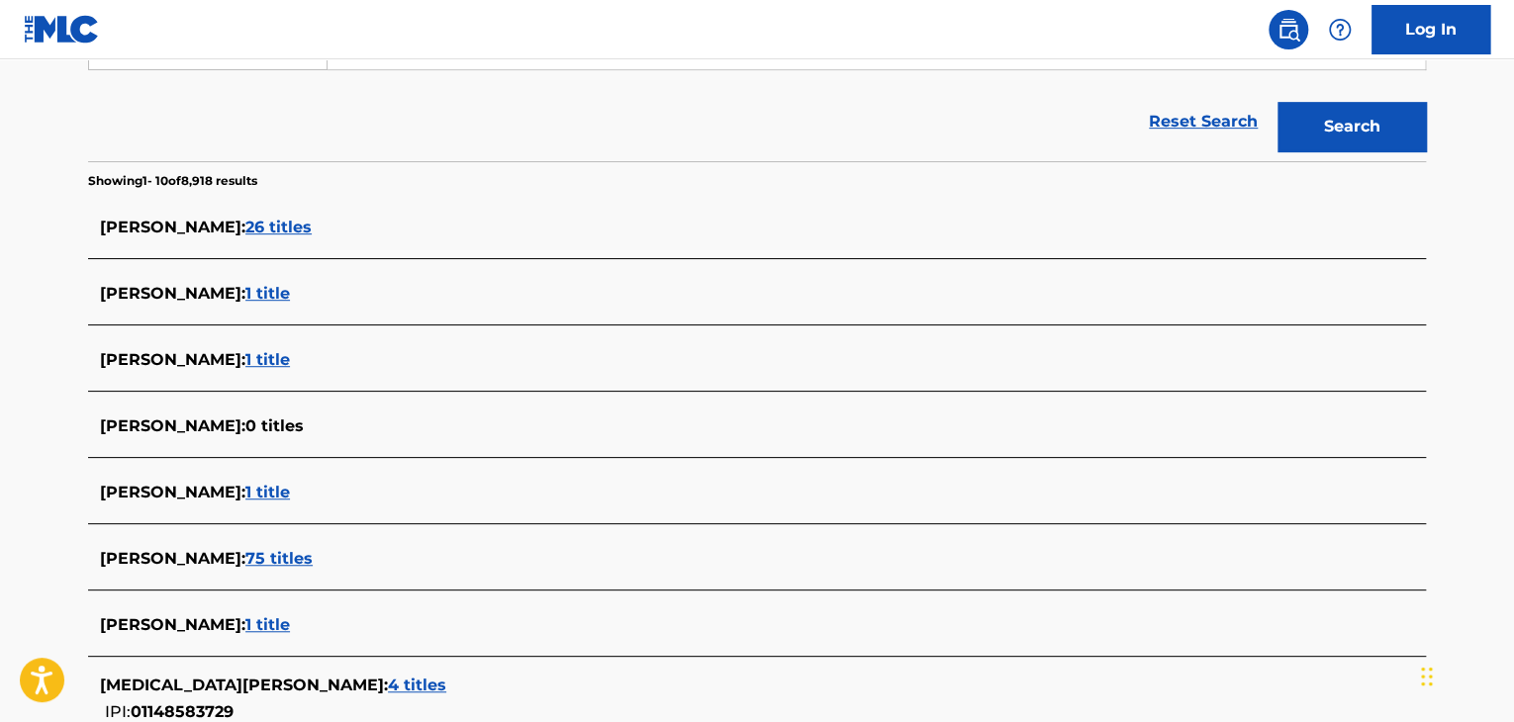
click at [245, 292] on span "1 title" at bounding box center [267, 293] width 45 height 19
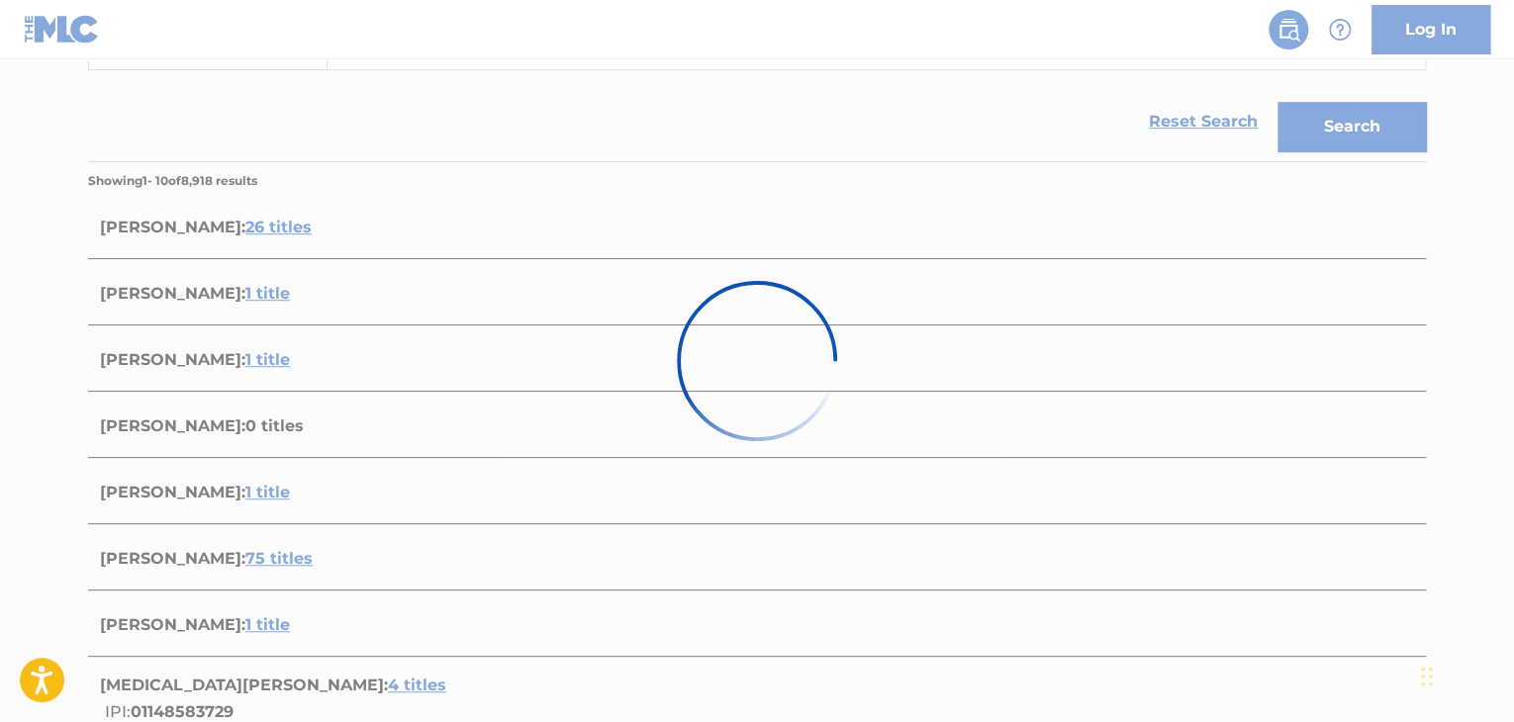
scroll to position [293, 0]
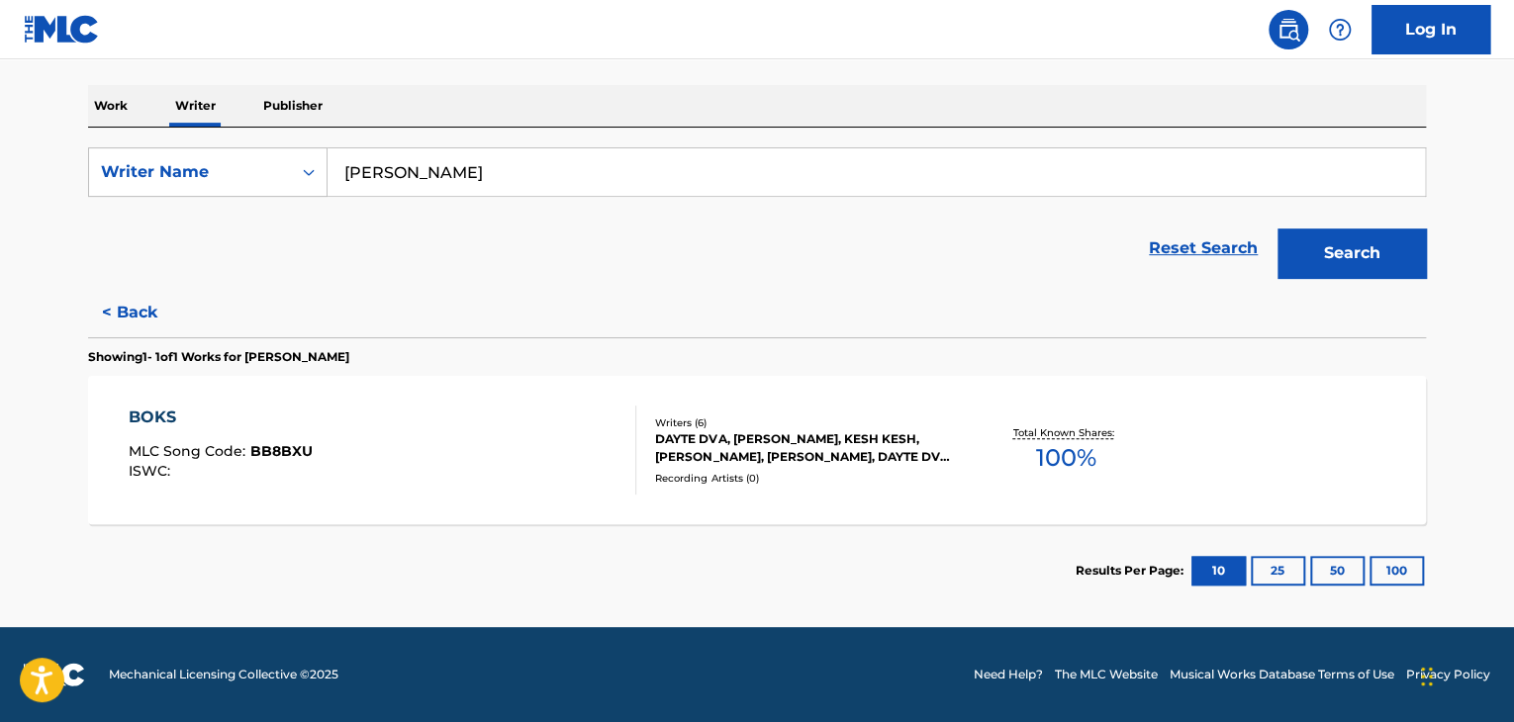
click at [538, 451] on div "BOKS MLC Song Code : BB8BXU ISWC :" at bounding box center [383, 450] width 509 height 89
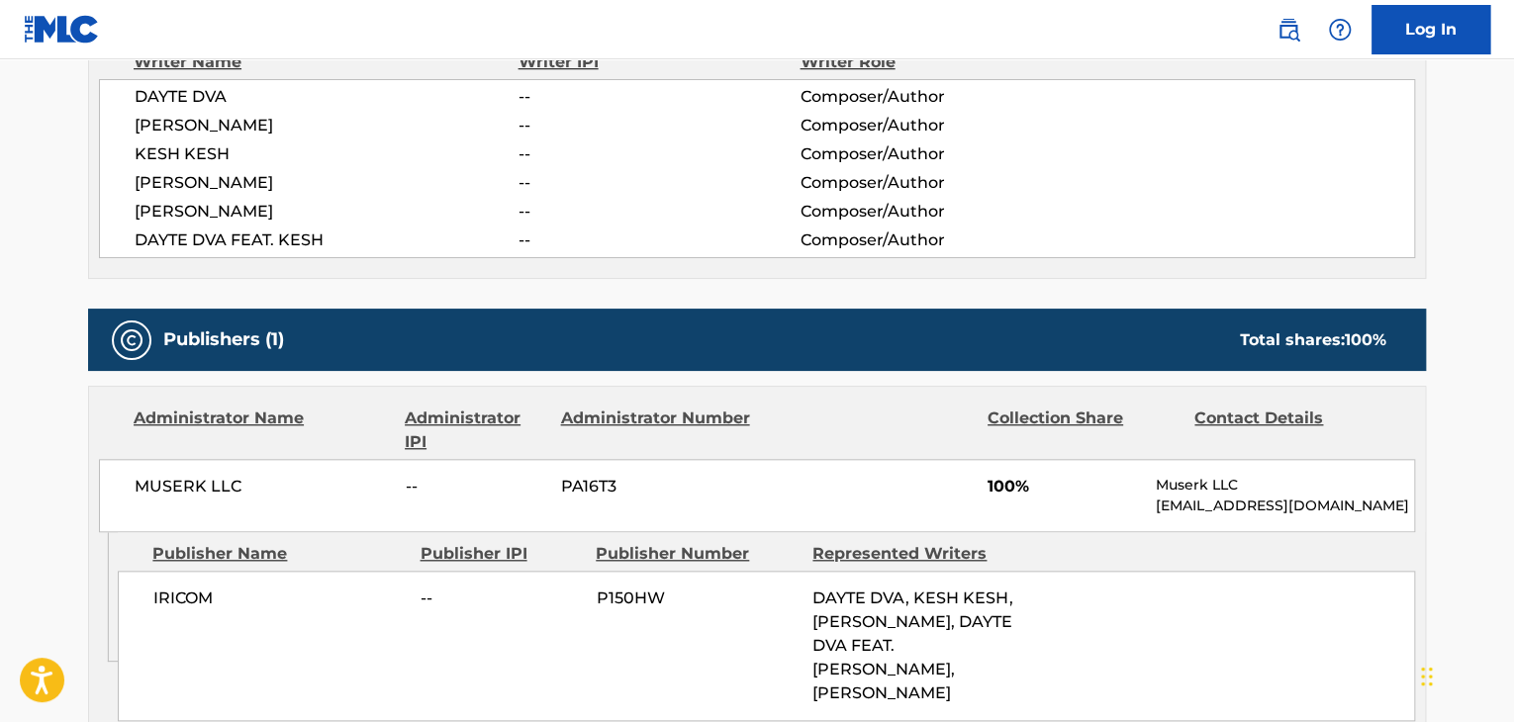
scroll to position [792, 0]
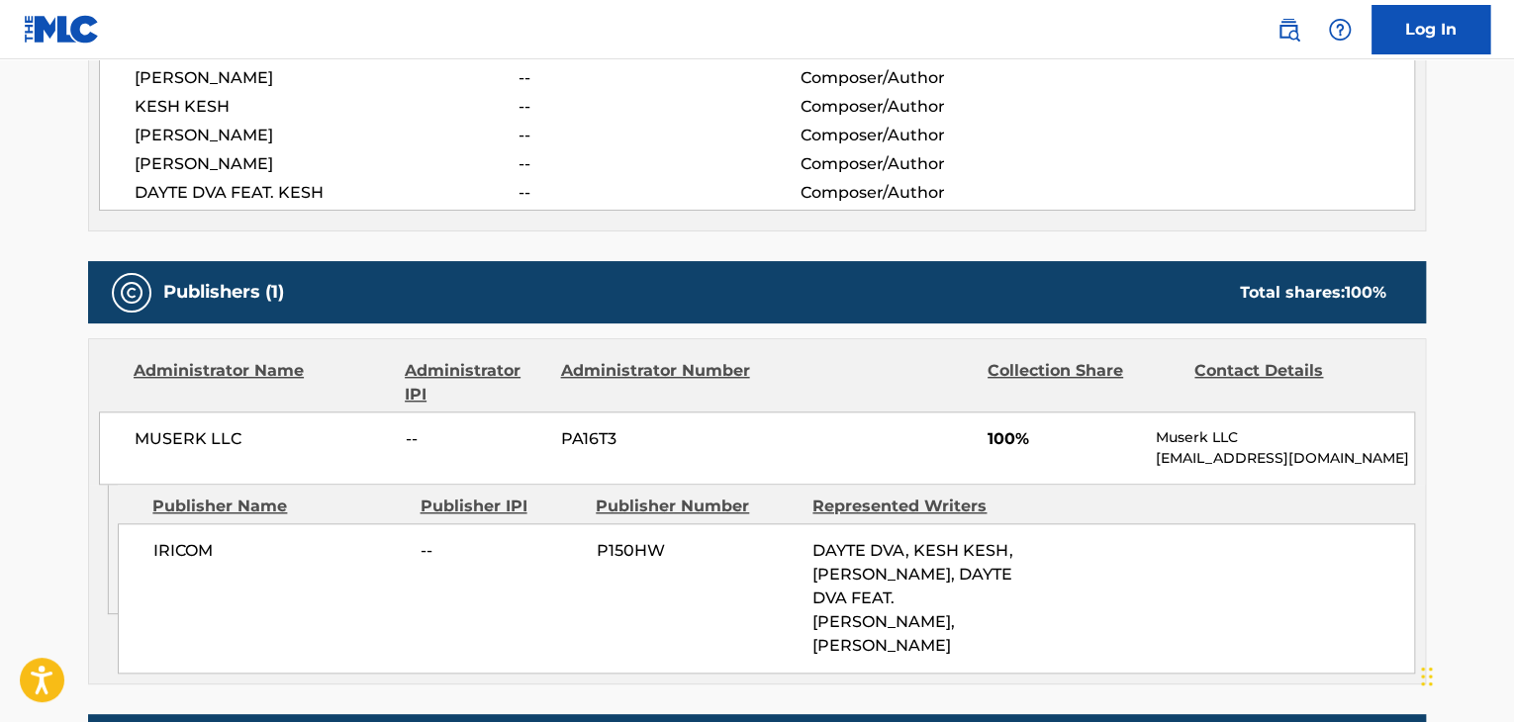
click at [202, 434] on span "MUSERK LLC" at bounding box center [263, 440] width 256 height 24
copy div "MUSERK LLC"
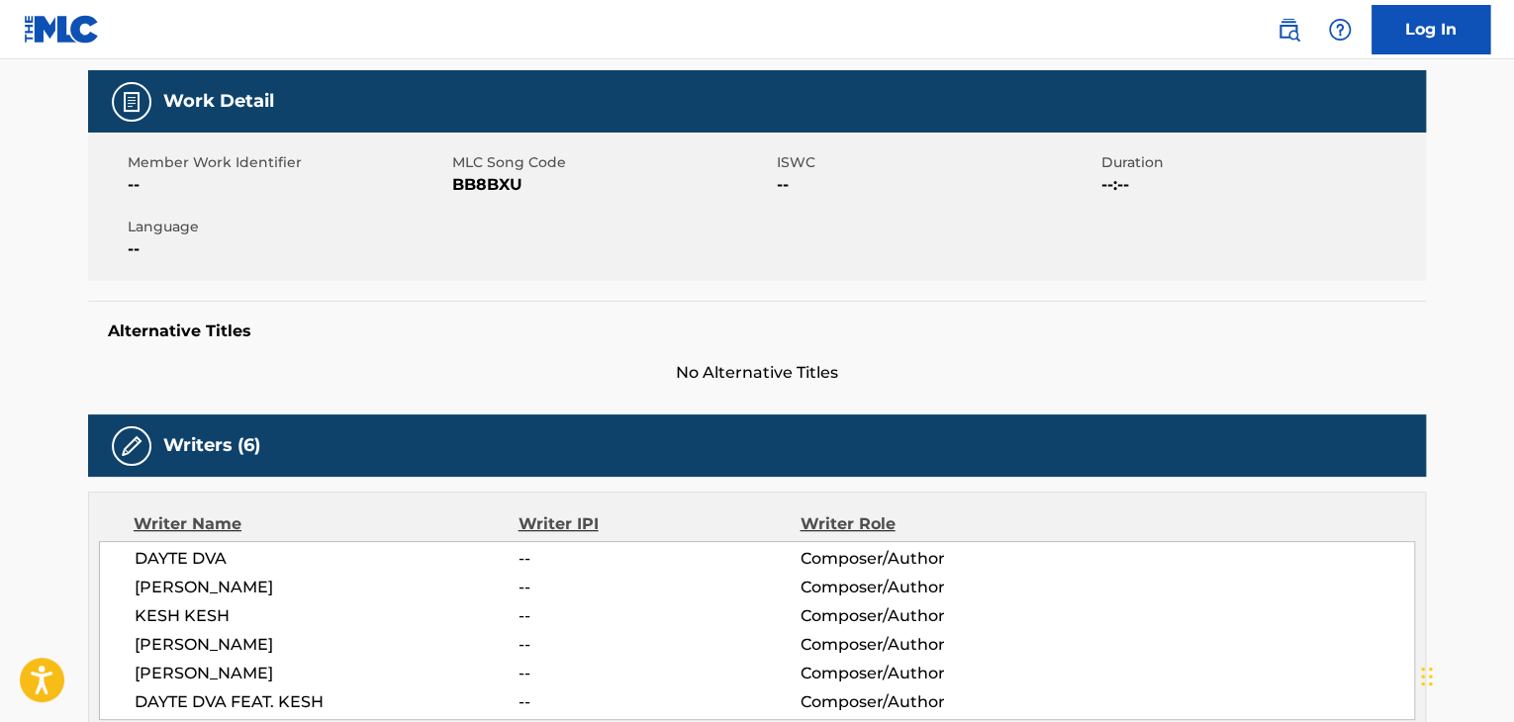
scroll to position [198, 0]
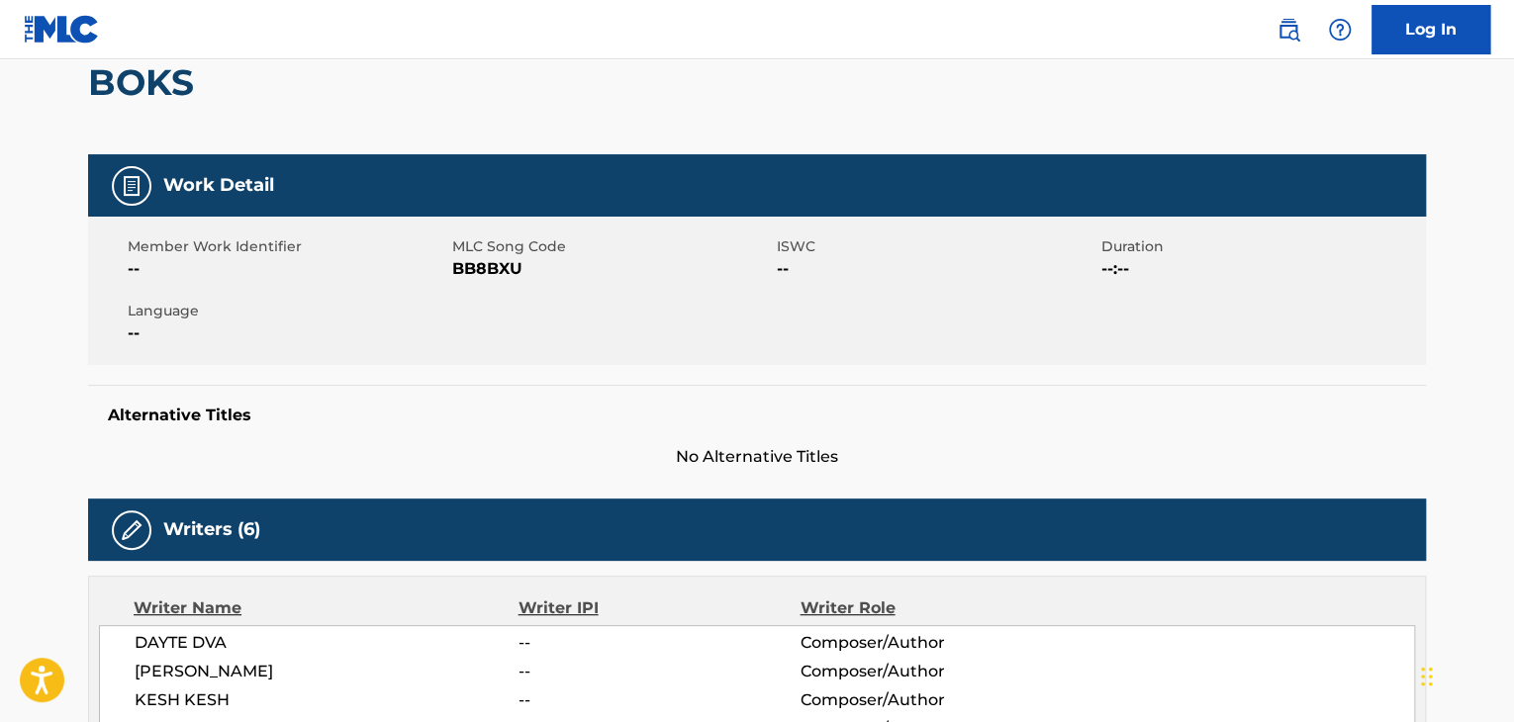
click at [485, 282] on div "Member Work Identifier -- MLC Song Code BB8BXU ISWC -- Duration --:-- Language …" at bounding box center [757, 291] width 1338 height 148
copy span "BB8BXU"
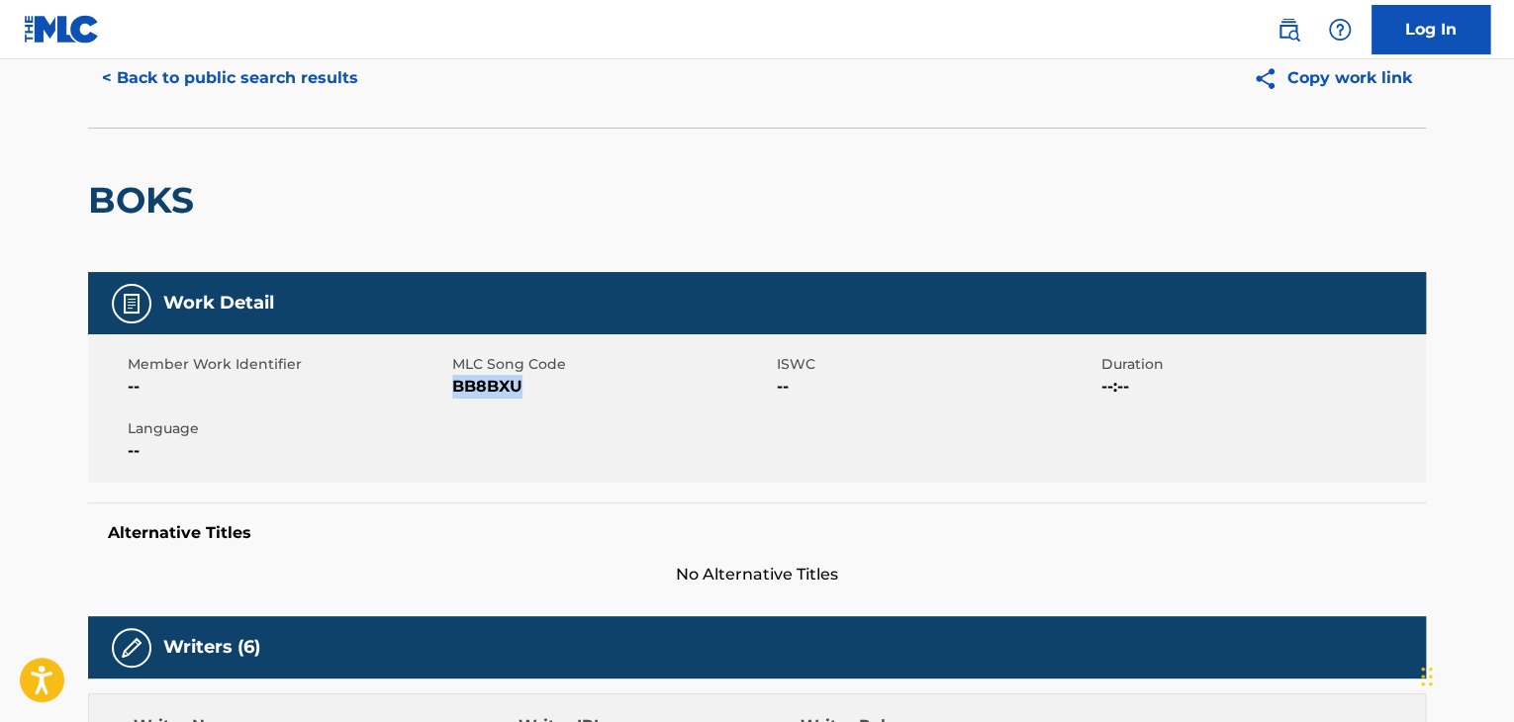
scroll to position [0, 0]
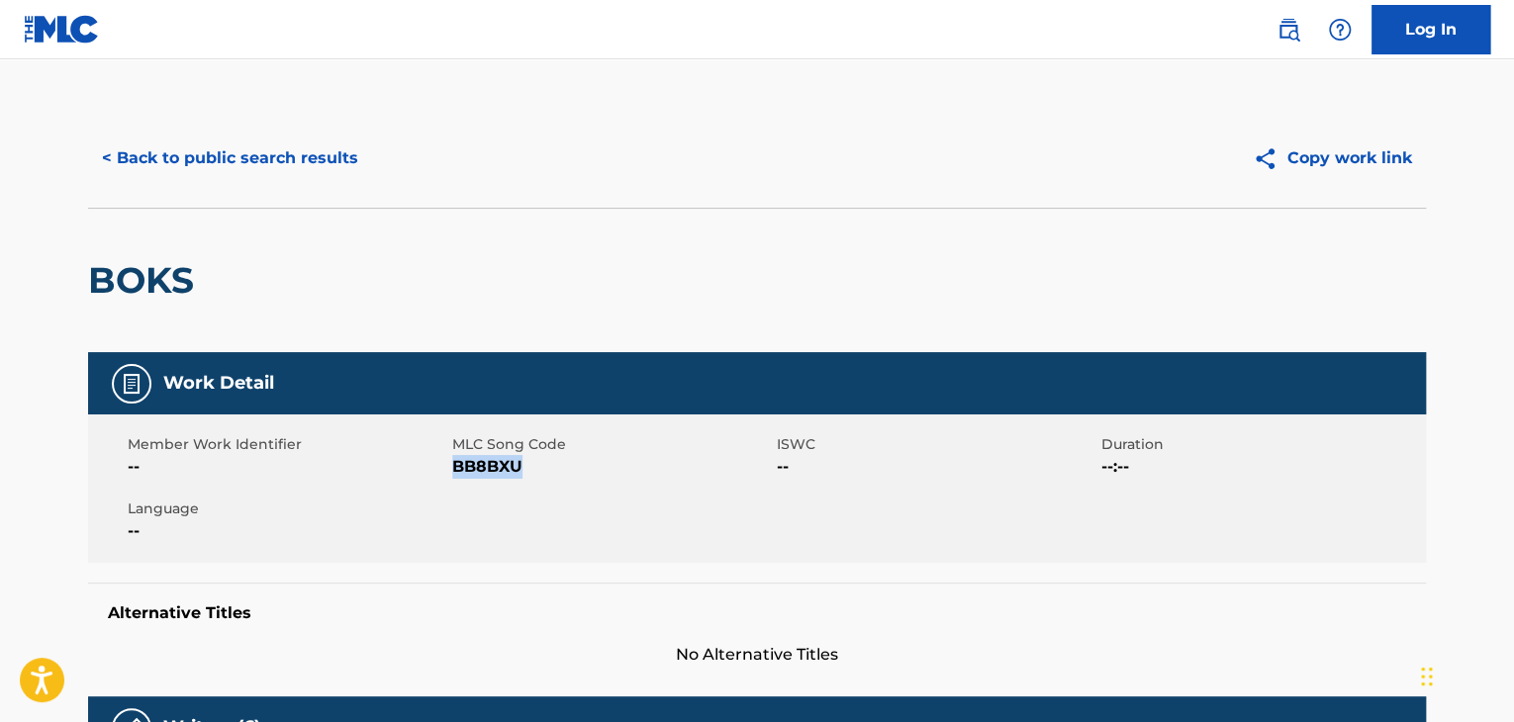
click at [281, 179] on button "< Back to public search results" at bounding box center [230, 158] width 284 height 49
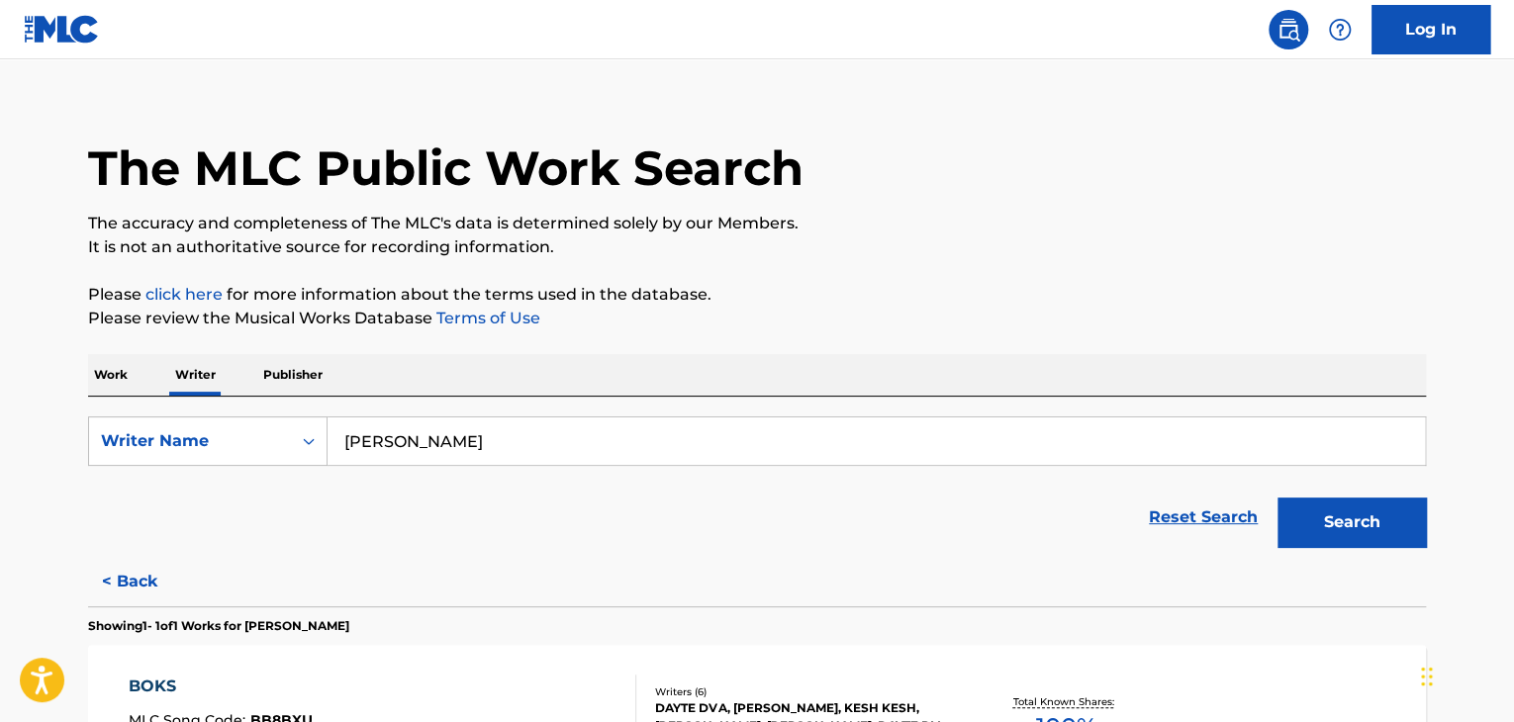
click at [416, 439] on input "[PERSON_NAME]" at bounding box center [877, 442] width 1098 height 48
paste input "[PERSON_NAME]"
click at [621, 359] on div "Work Writer Publisher" at bounding box center [757, 375] width 1338 height 42
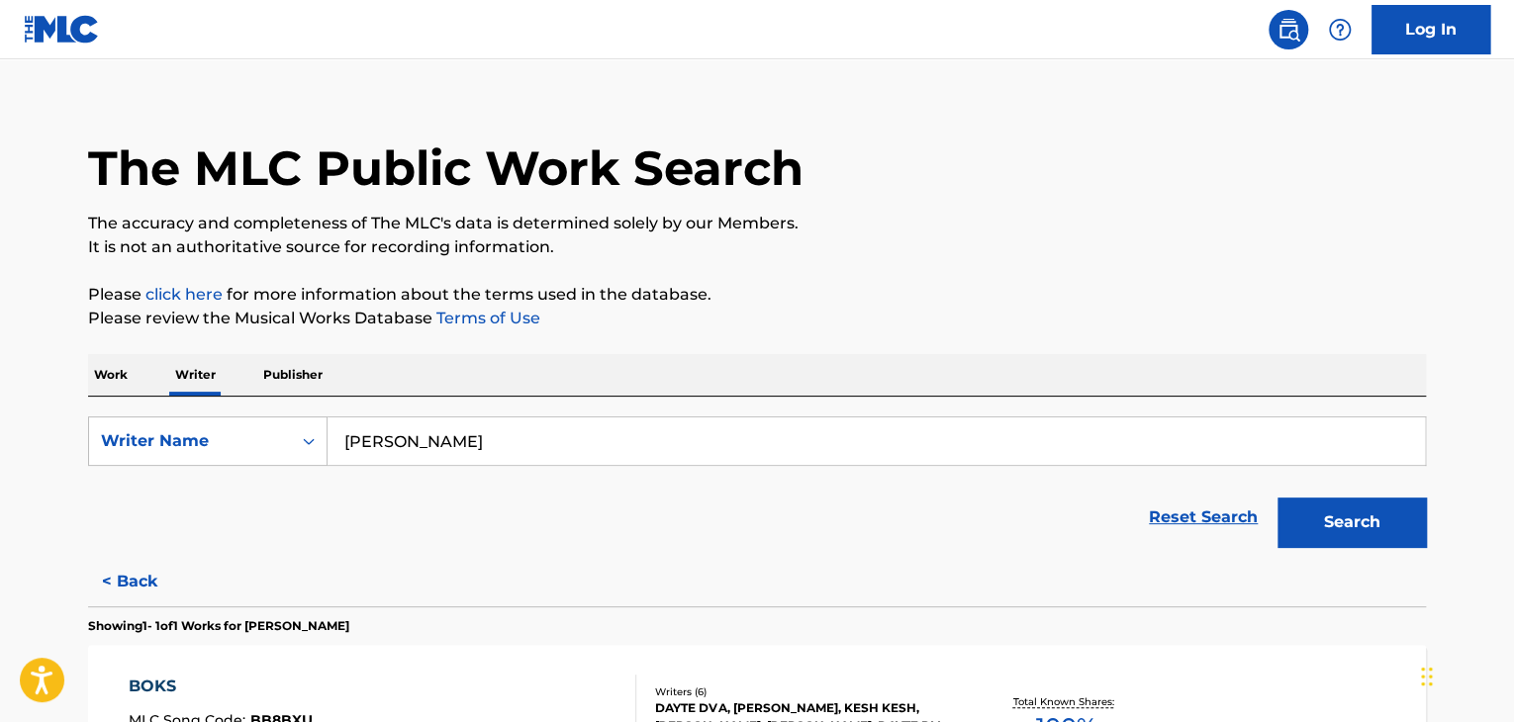
click at [1358, 513] on button "Search" at bounding box center [1352, 522] width 148 height 49
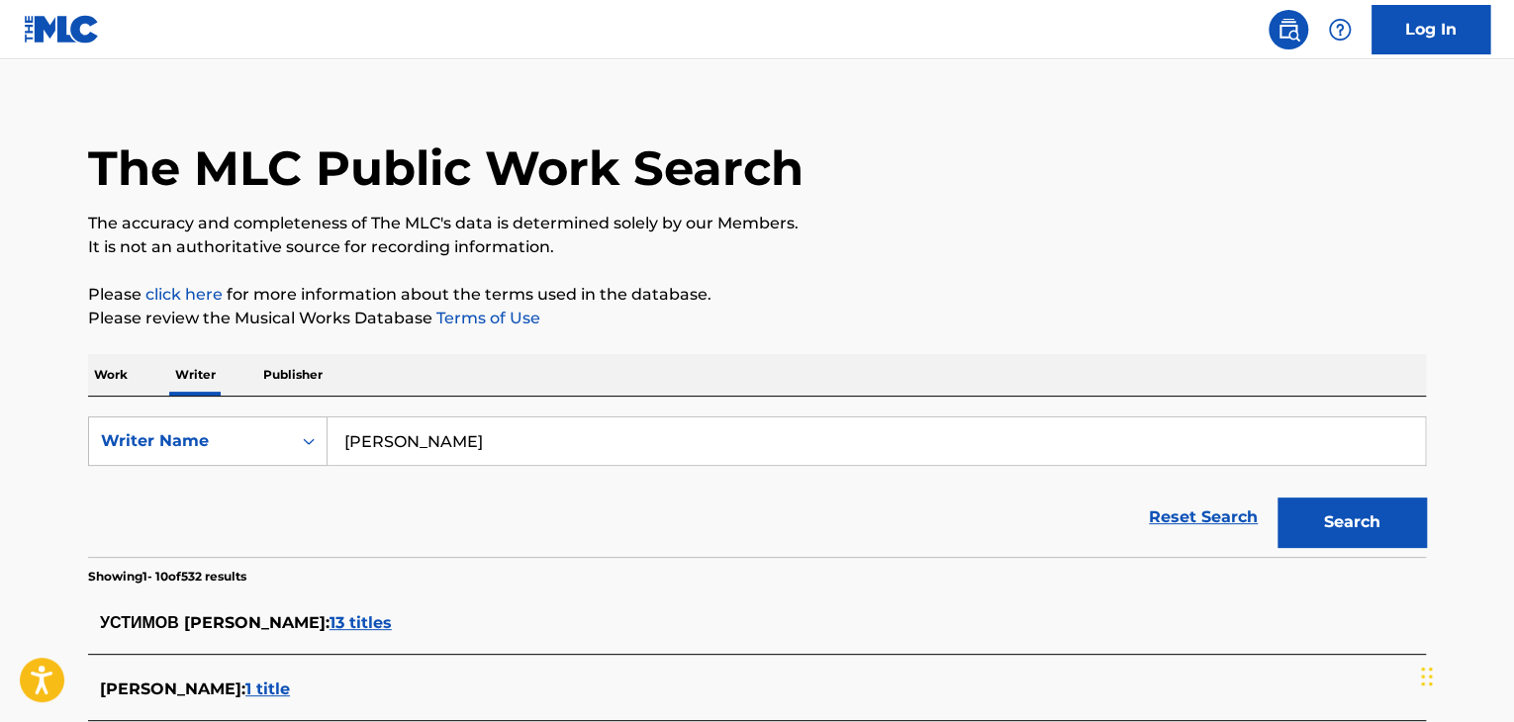
click at [467, 459] on input "[PERSON_NAME]" at bounding box center [877, 442] width 1098 height 48
paste input "ягаев [PERSON_NAME]"
click at [996, 276] on div "The MLC Public Work Search The accuracy and completeness of The MLC's data is d…" at bounding box center [757, 719] width 1386 height 1269
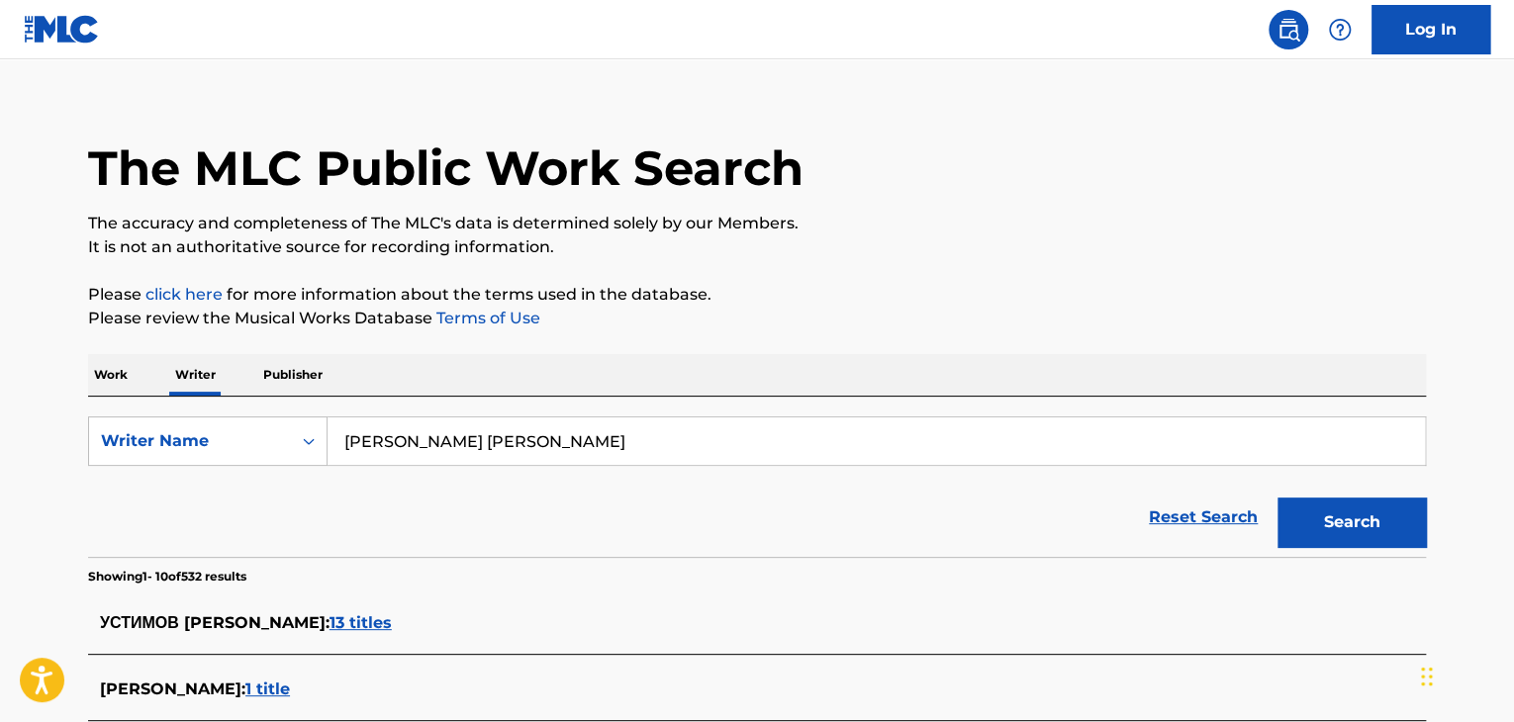
click at [1329, 522] on button "Search" at bounding box center [1352, 522] width 148 height 49
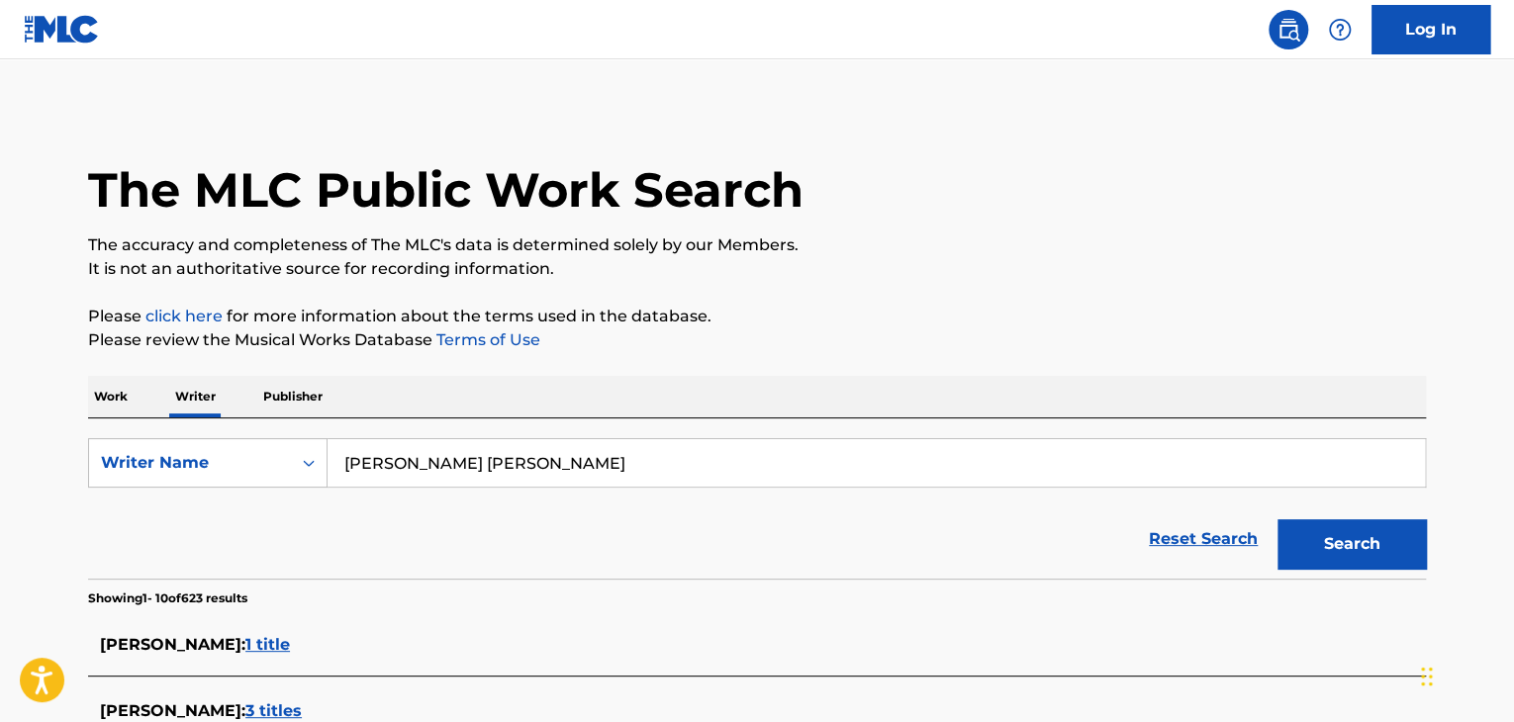
scroll to position [0, 0]
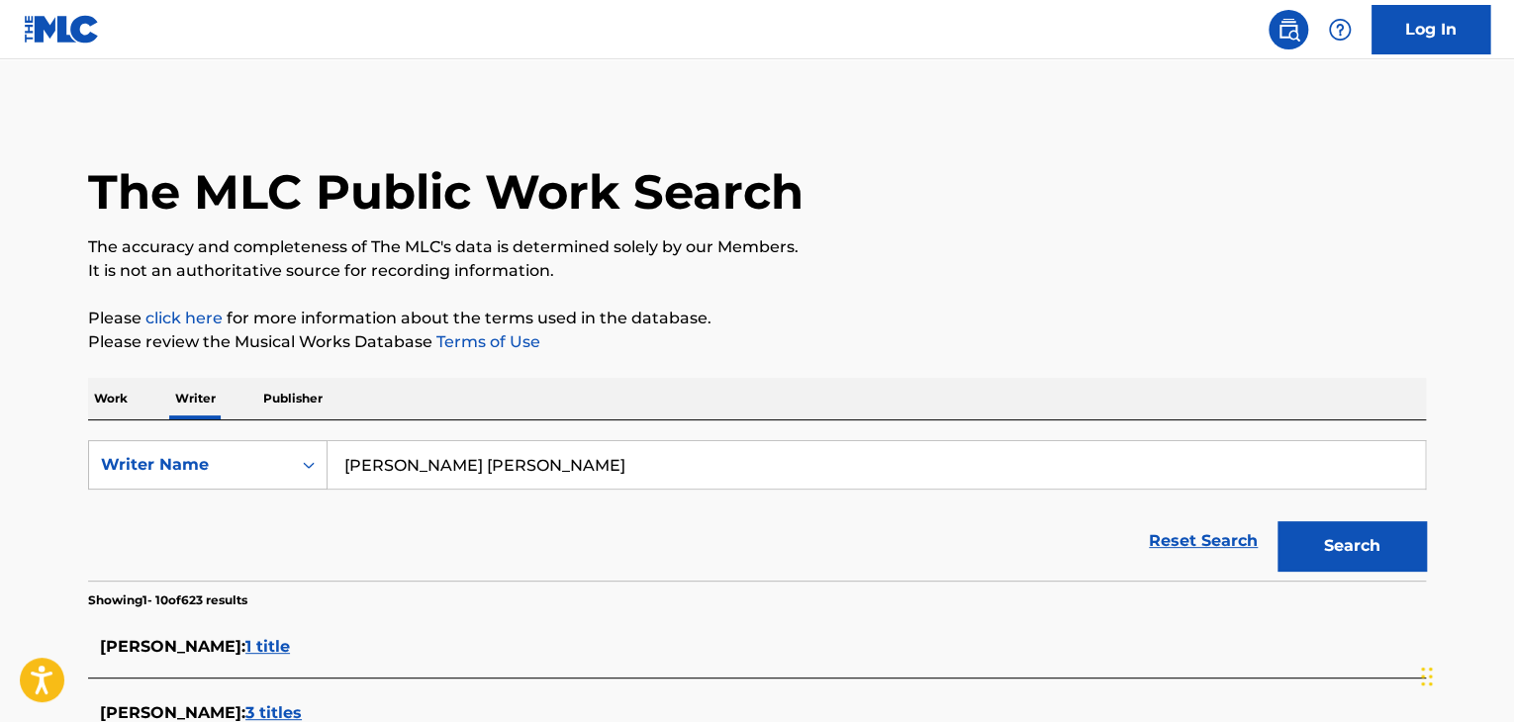
click at [433, 468] on input "[PERSON_NAME] [PERSON_NAME]" at bounding box center [877, 465] width 1098 height 48
paste input "[PERSON_NAME]"
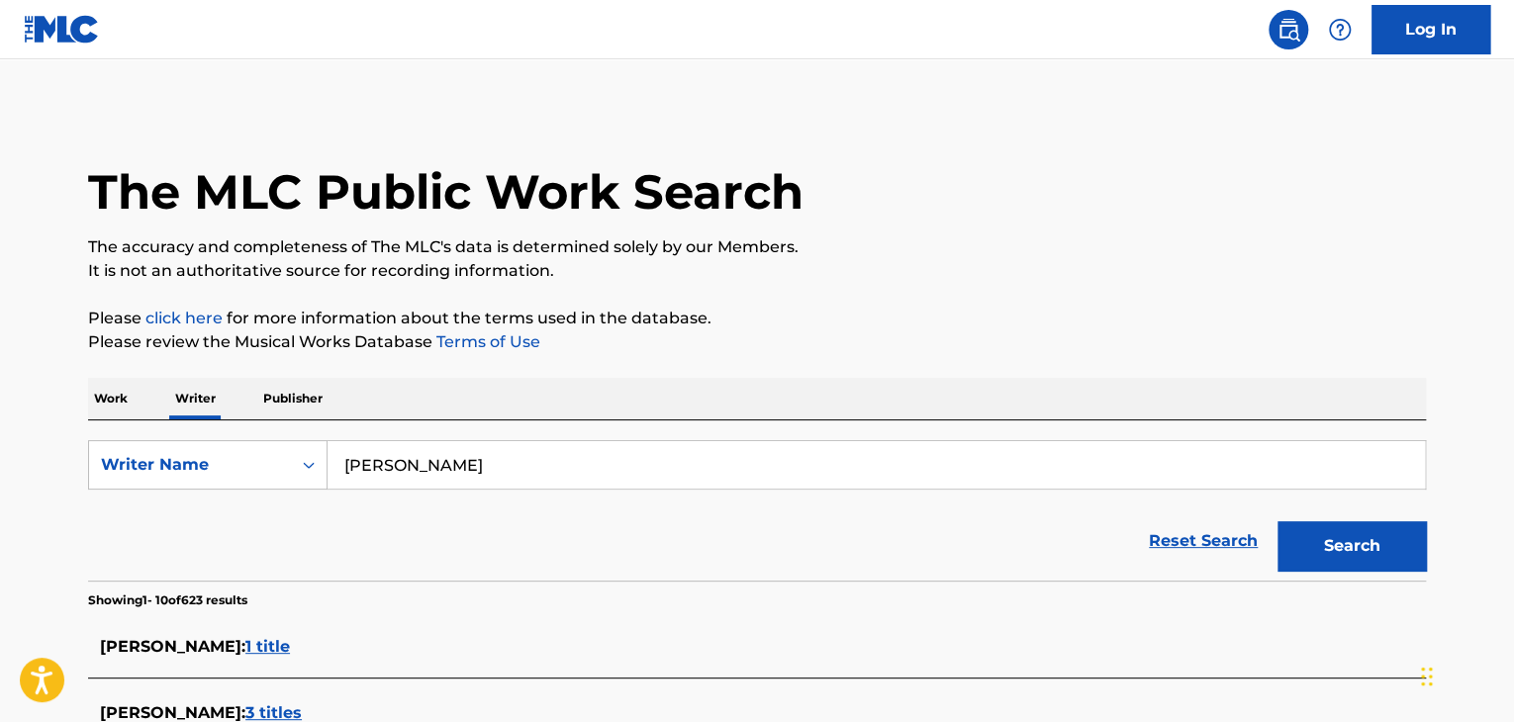
click at [1330, 550] on button "Search" at bounding box center [1352, 546] width 148 height 49
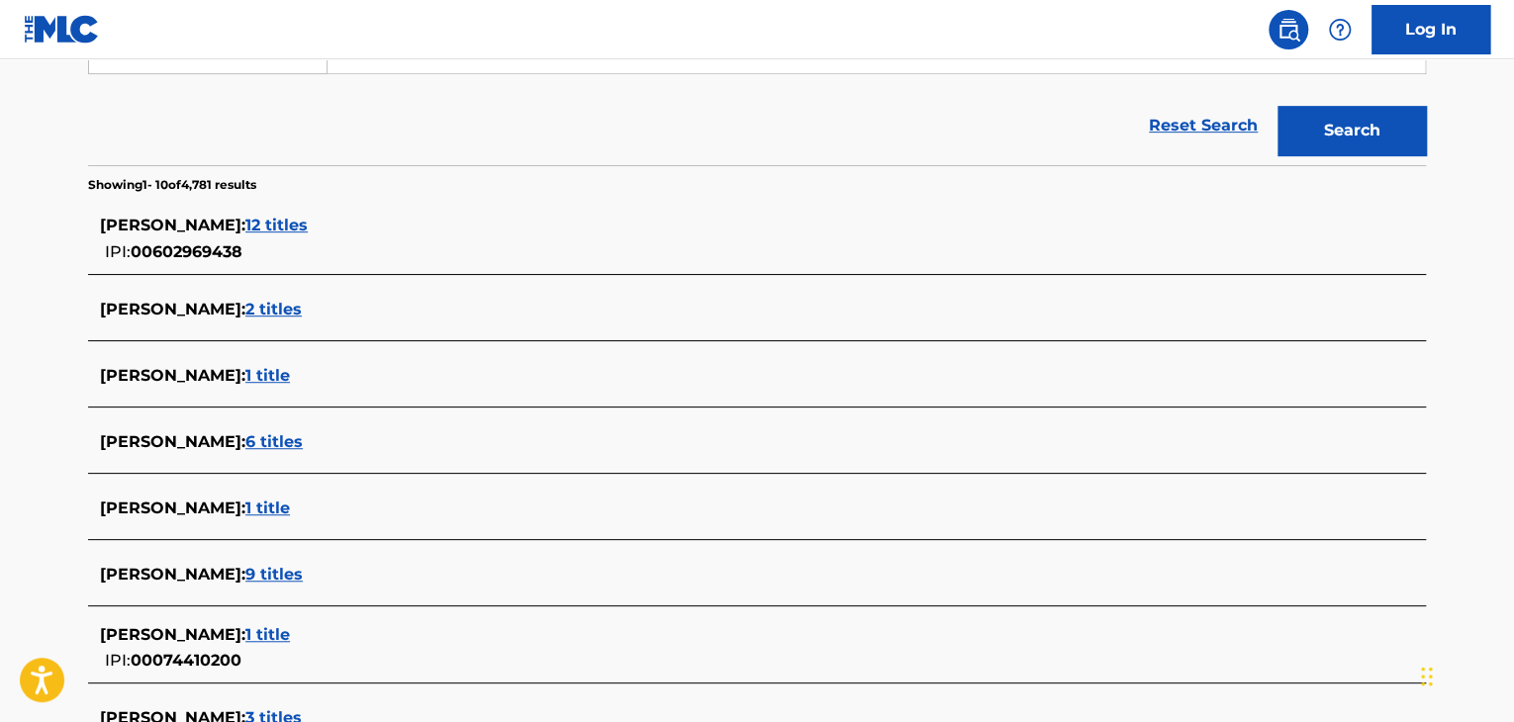
scroll to position [396, 0]
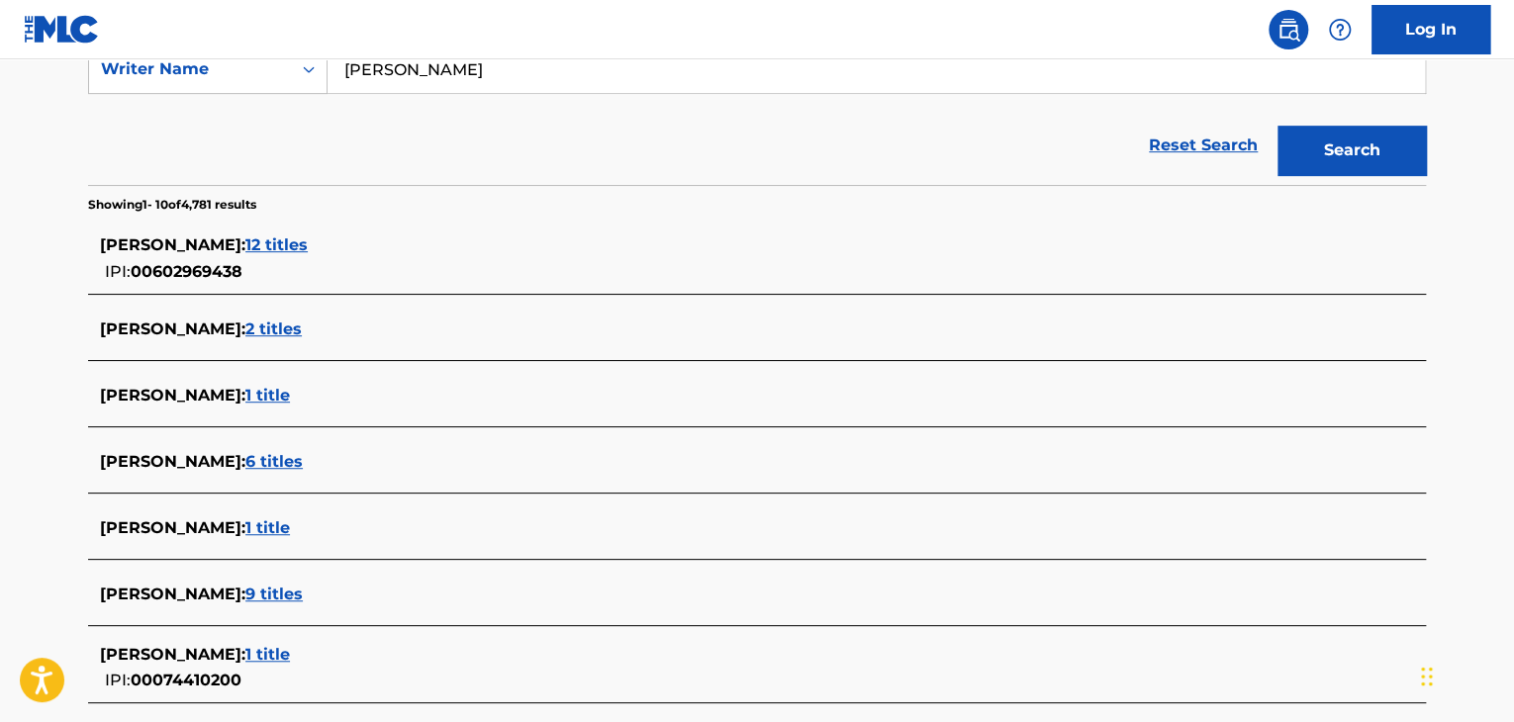
click at [514, 72] on input "[PERSON_NAME]" at bounding box center [877, 70] width 1098 height 48
paste input "Lyagaev [PERSON_NAME]"
type input "Lyagaev [PERSON_NAME]"
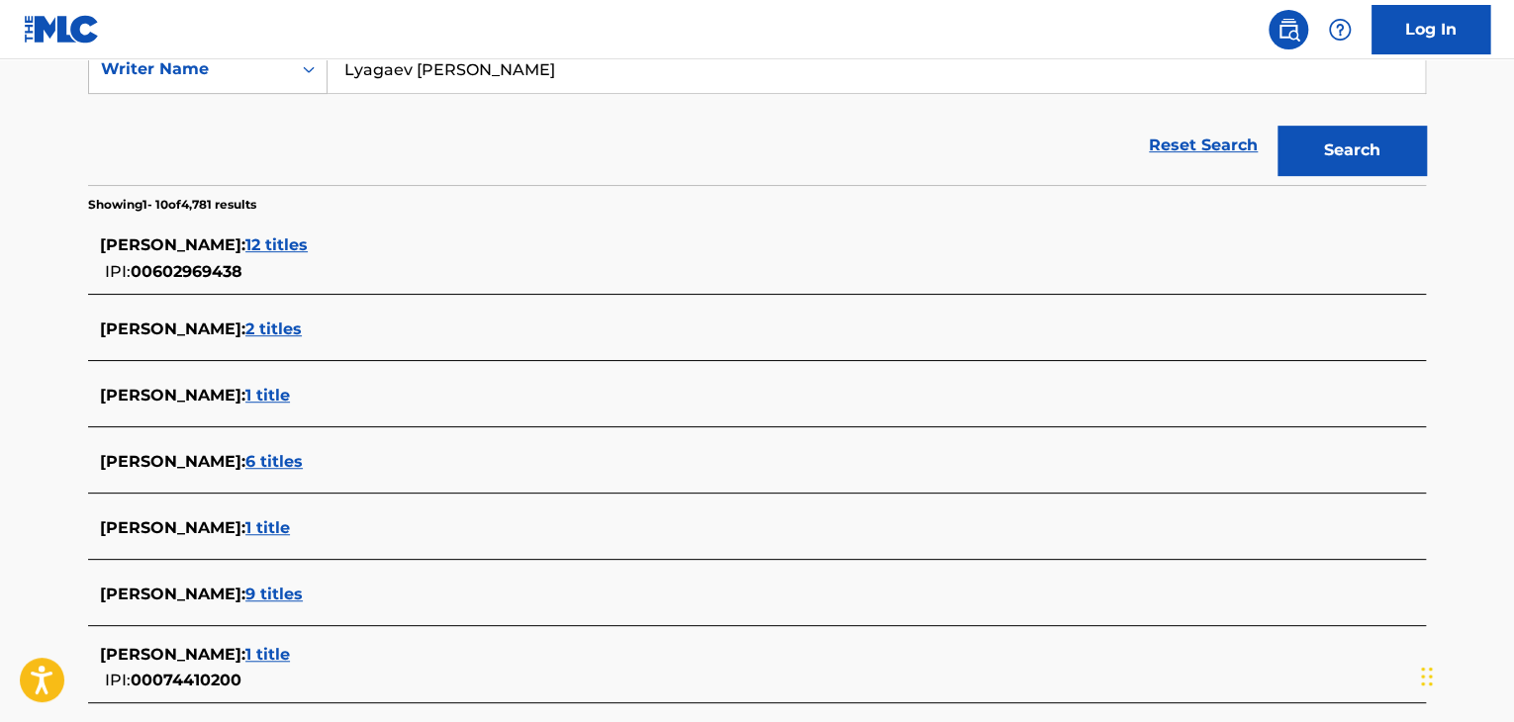
drag, startPoint x: 876, startPoint y: 159, endPoint x: 897, endPoint y: 157, distance: 20.9
click at [876, 159] on div "Reset Search Search" at bounding box center [757, 145] width 1338 height 79
click at [1293, 148] on button "Search" at bounding box center [1352, 150] width 148 height 49
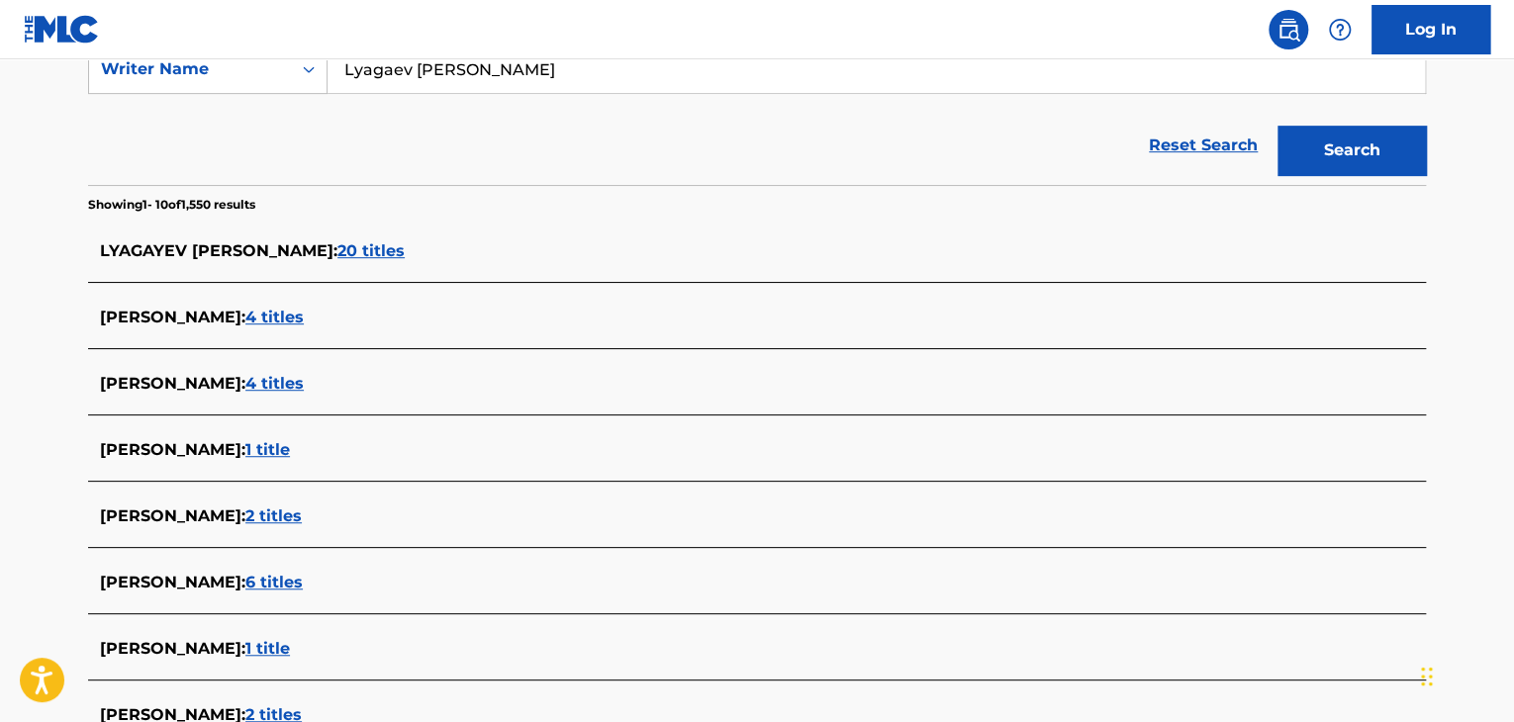
click at [405, 251] on span "20 titles" at bounding box center [370, 250] width 67 height 19
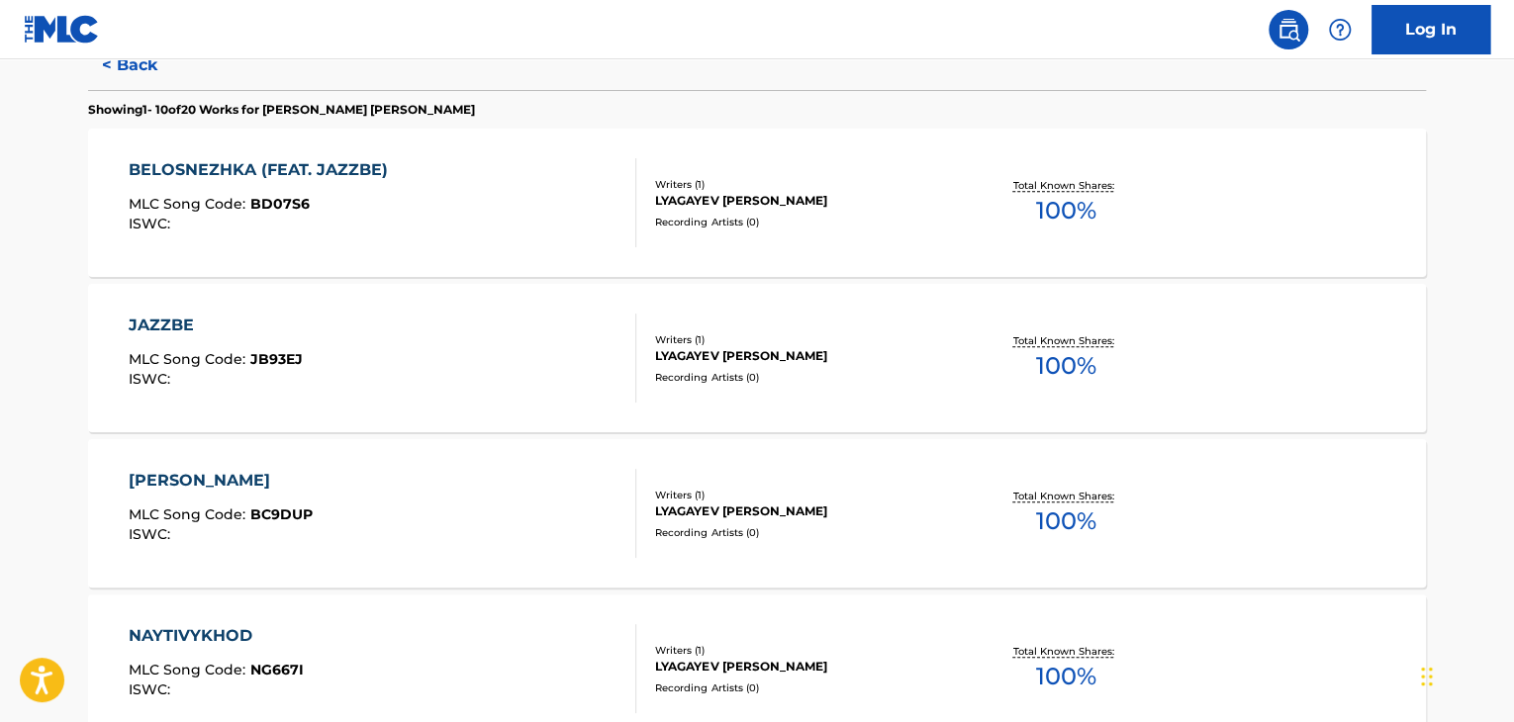
scroll to position [594, 0]
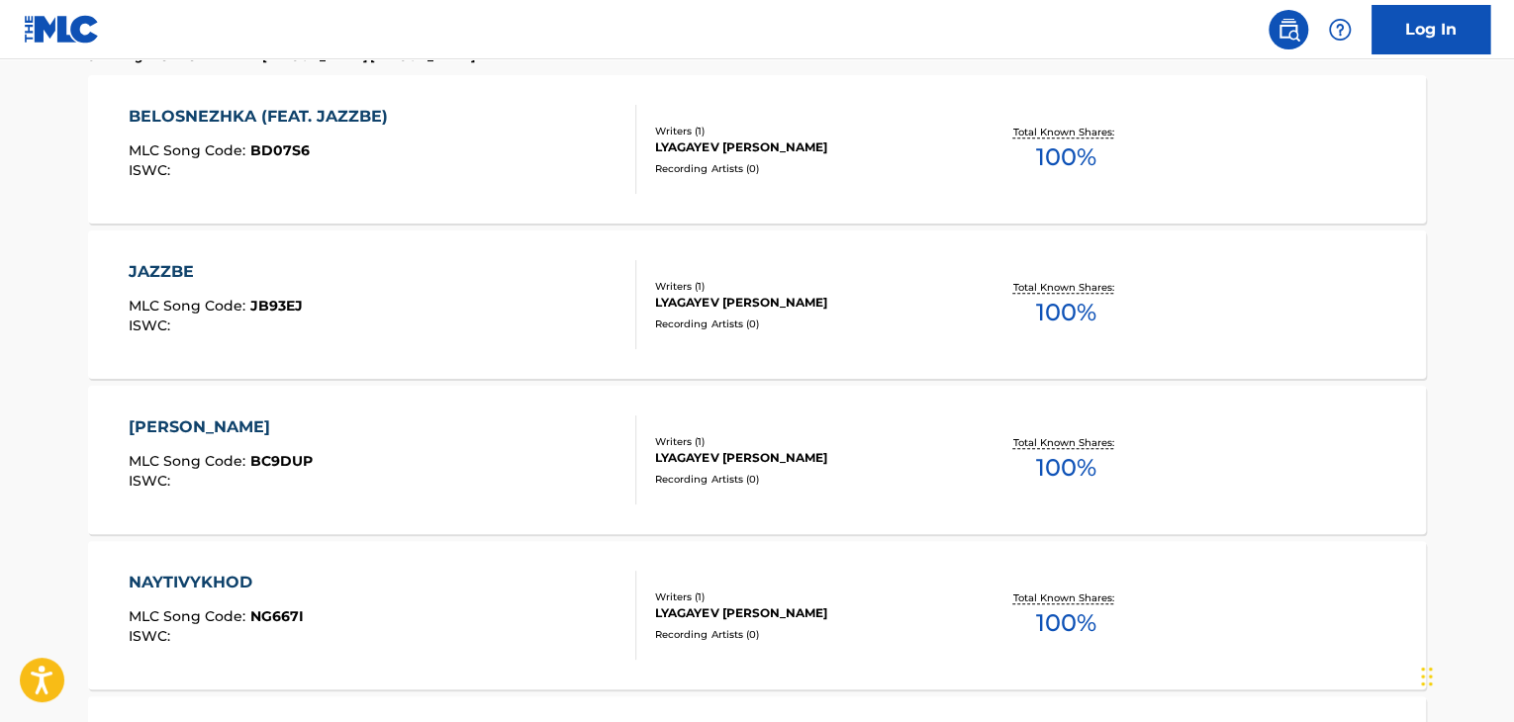
click at [535, 317] on div "JAZZBE MLC Song Code : JB93EJ ISWC :" at bounding box center [383, 304] width 509 height 89
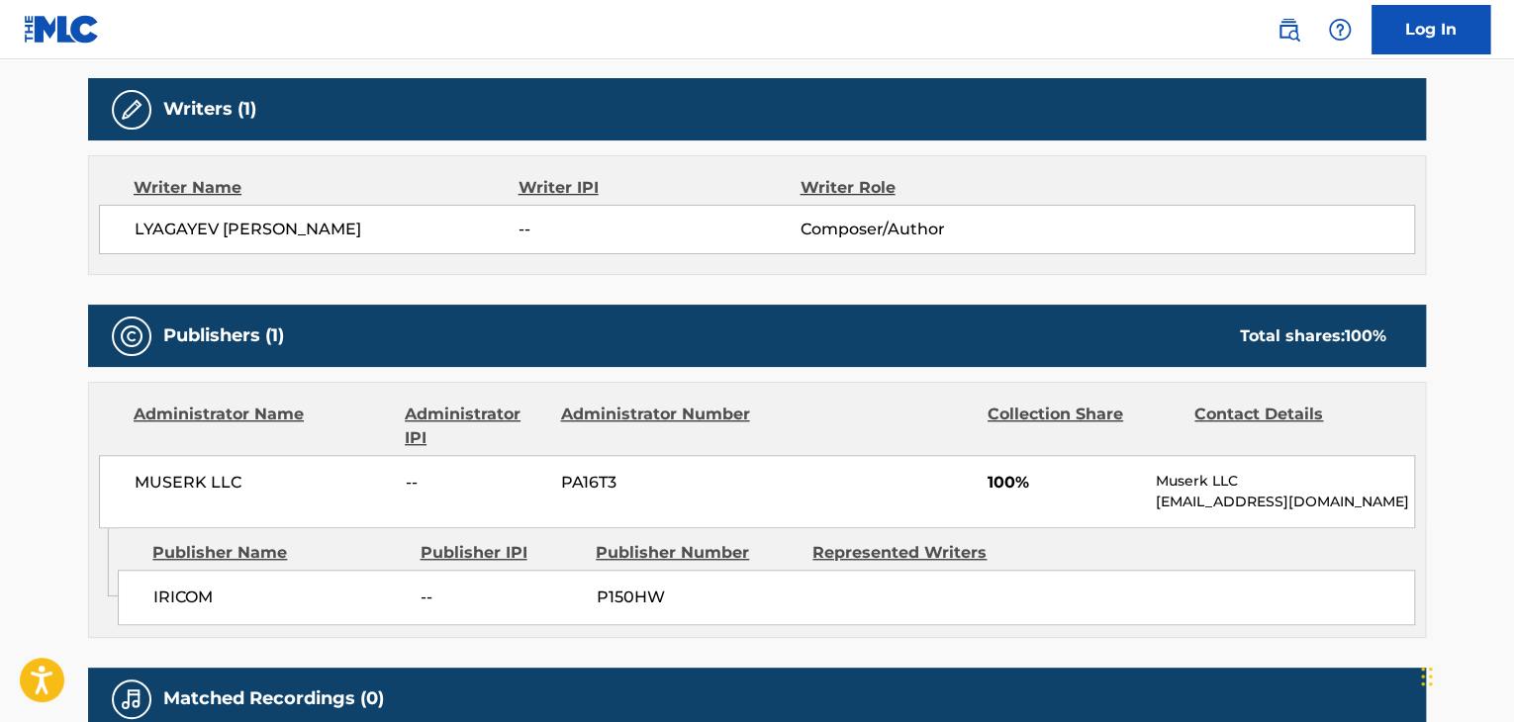
scroll to position [693, 0]
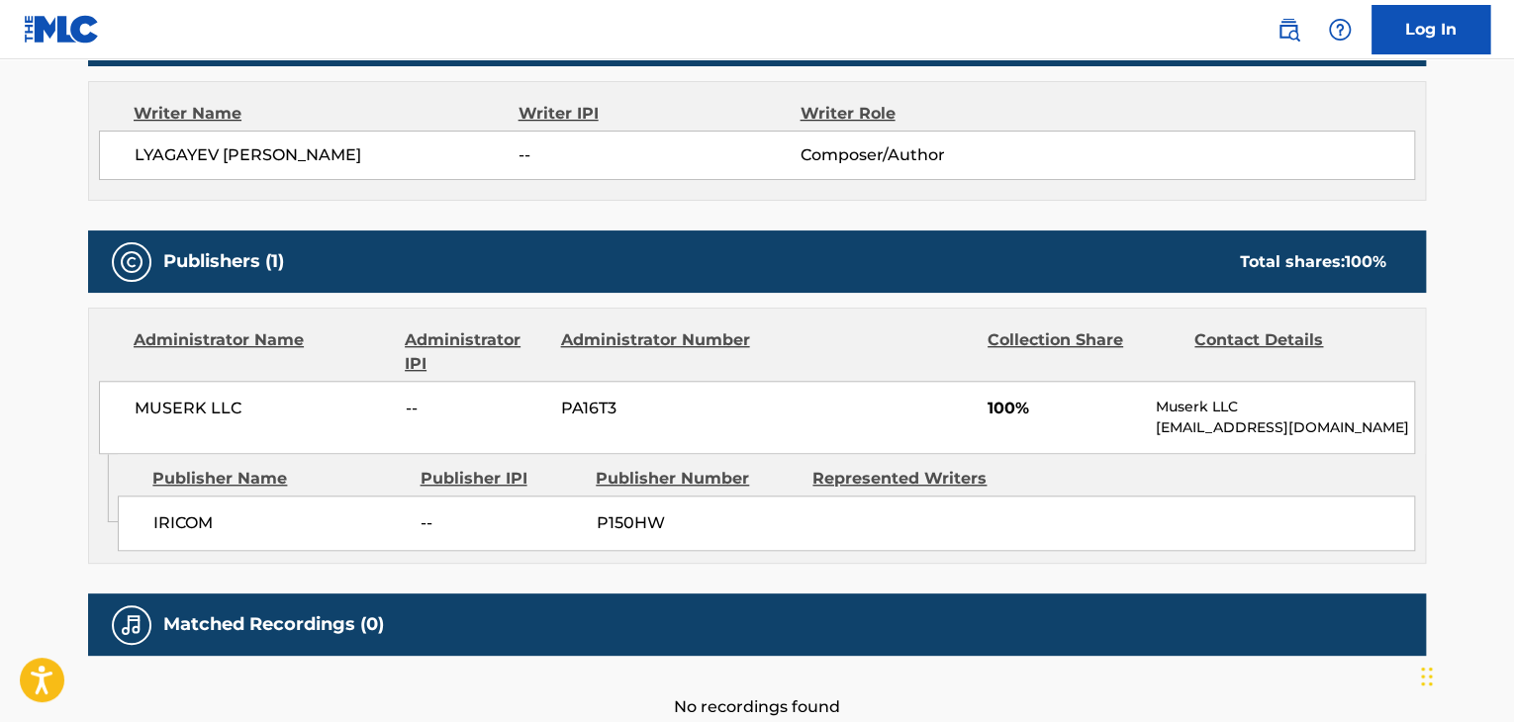
click at [208, 416] on span "MUSERK LLC" at bounding box center [263, 409] width 256 height 24
drag, startPoint x: 208, startPoint y: 416, endPoint x: 180, endPoint y: 417, distance: 27.7
click at [180, 417] on span "MUSERK LLC" at bounding box center [263, 409] width 256 height 24
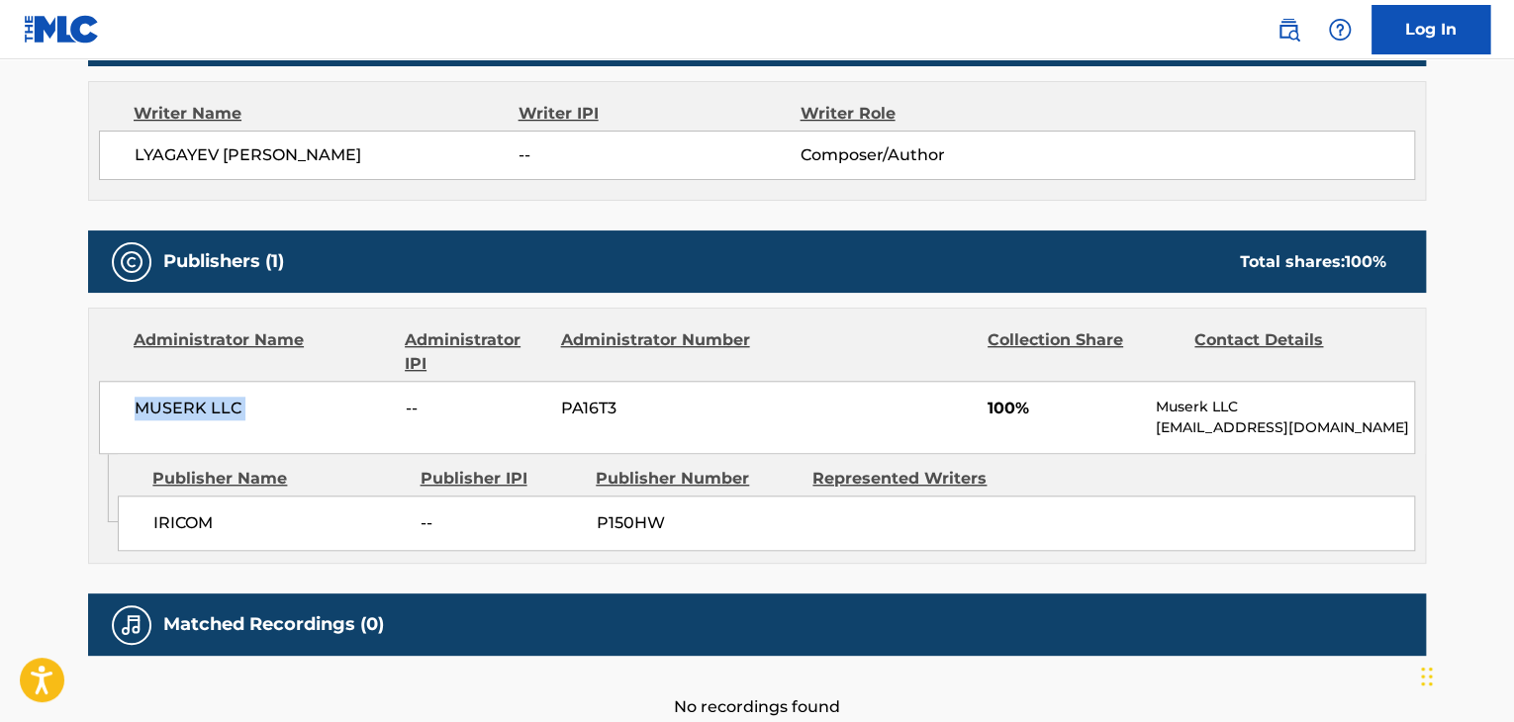
click at [180, 417] on span "MUSERK LLC" at bounding box center [263, 409] width 256 height 24
copy div "MUSERK LLC"
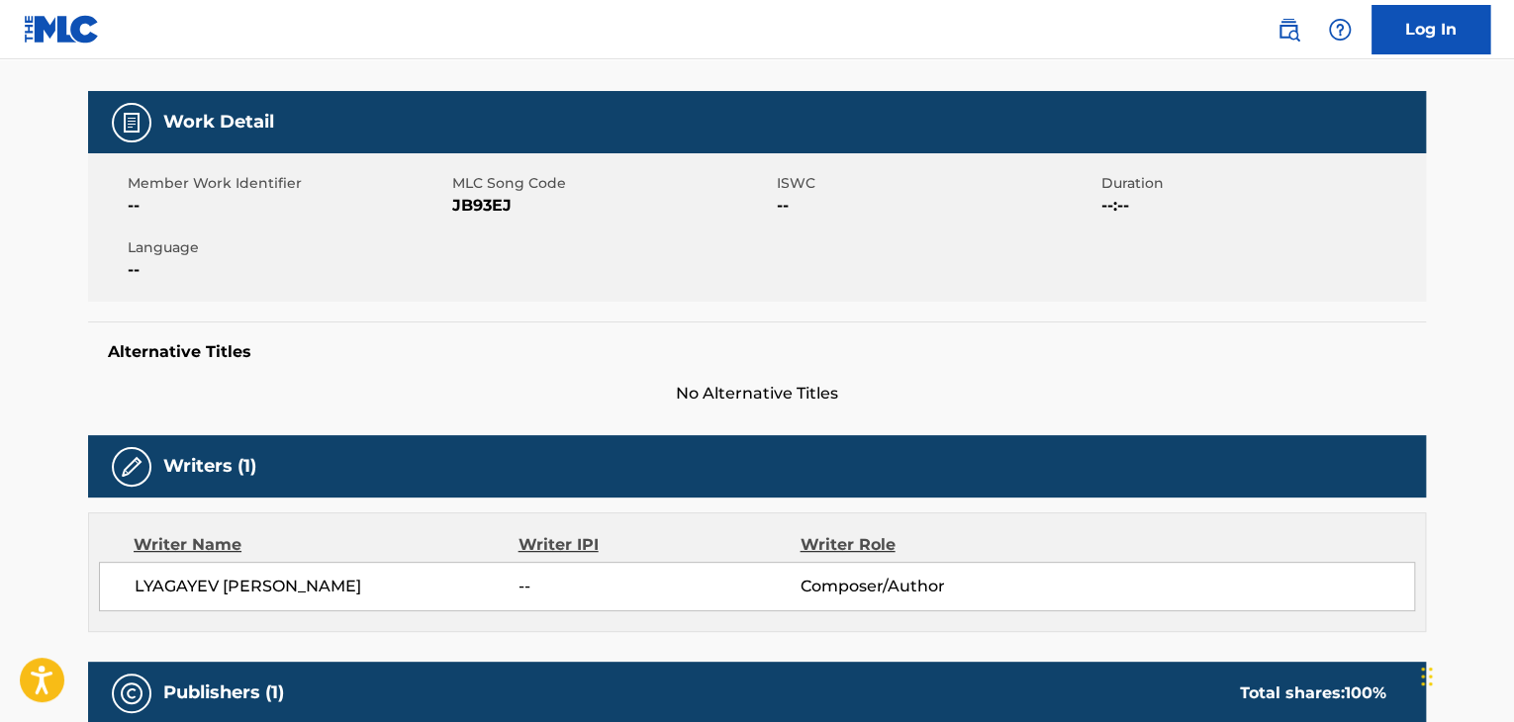
scroll to position [198, 0]
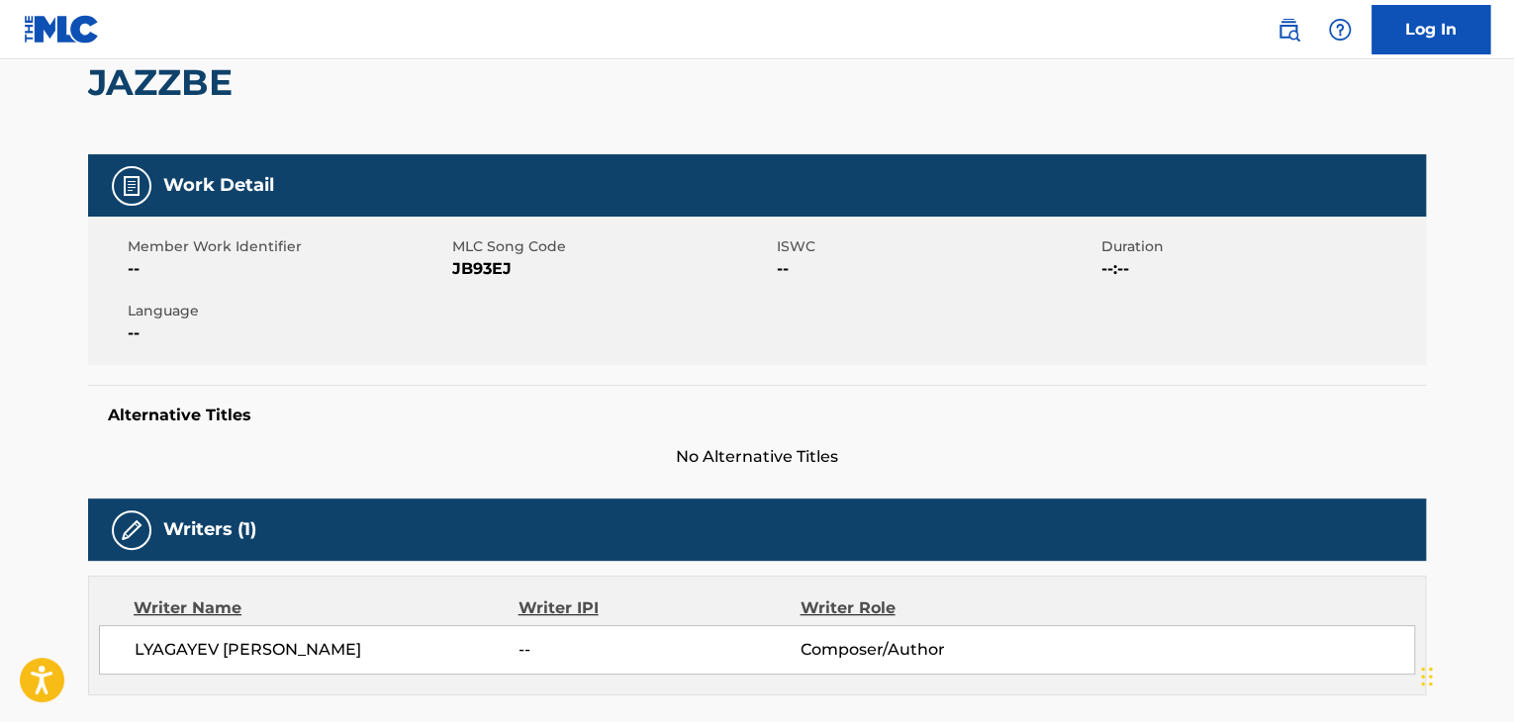
click at [462, 260] on span "JB93EJ" at bounding box center [612, 269] width 320 height 24
copy span "JB93EJ"
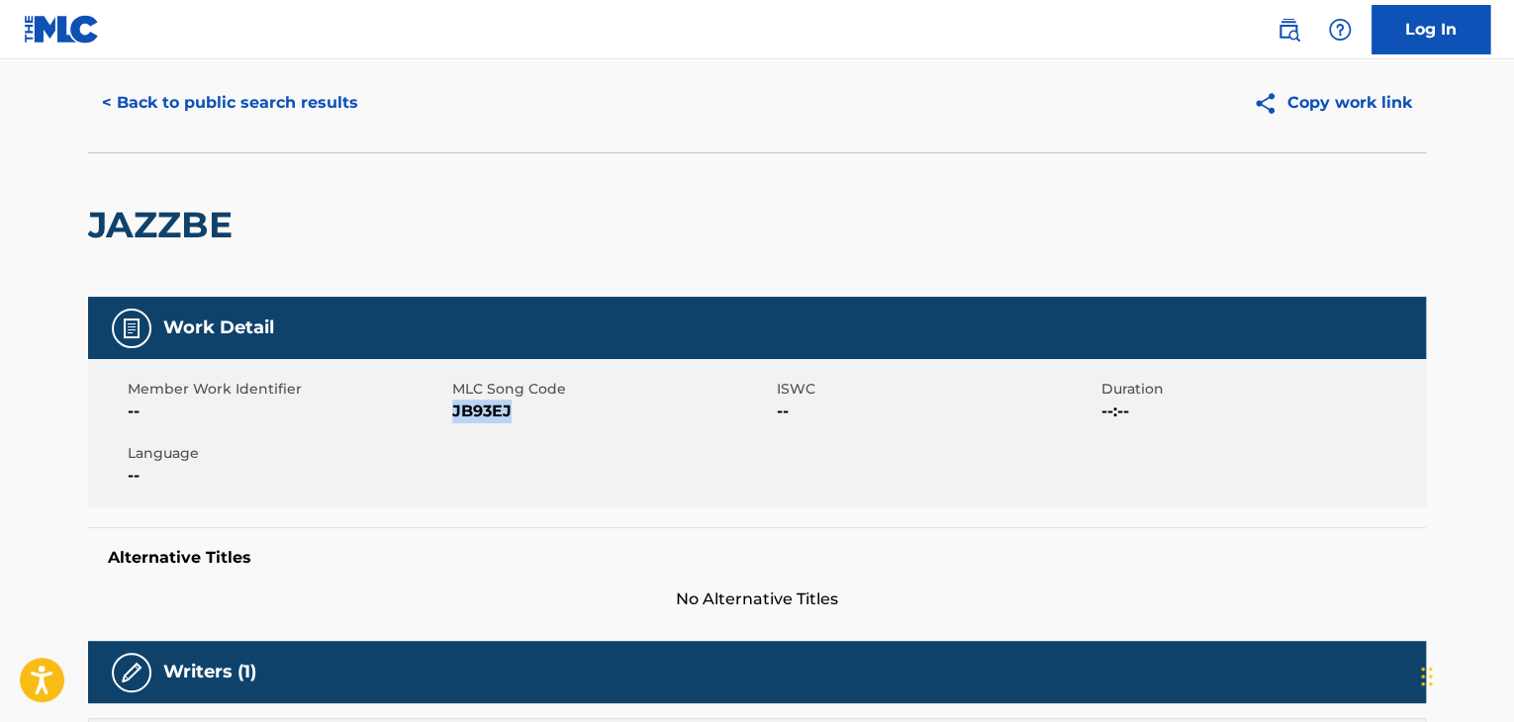
scroll to position [0, 0]
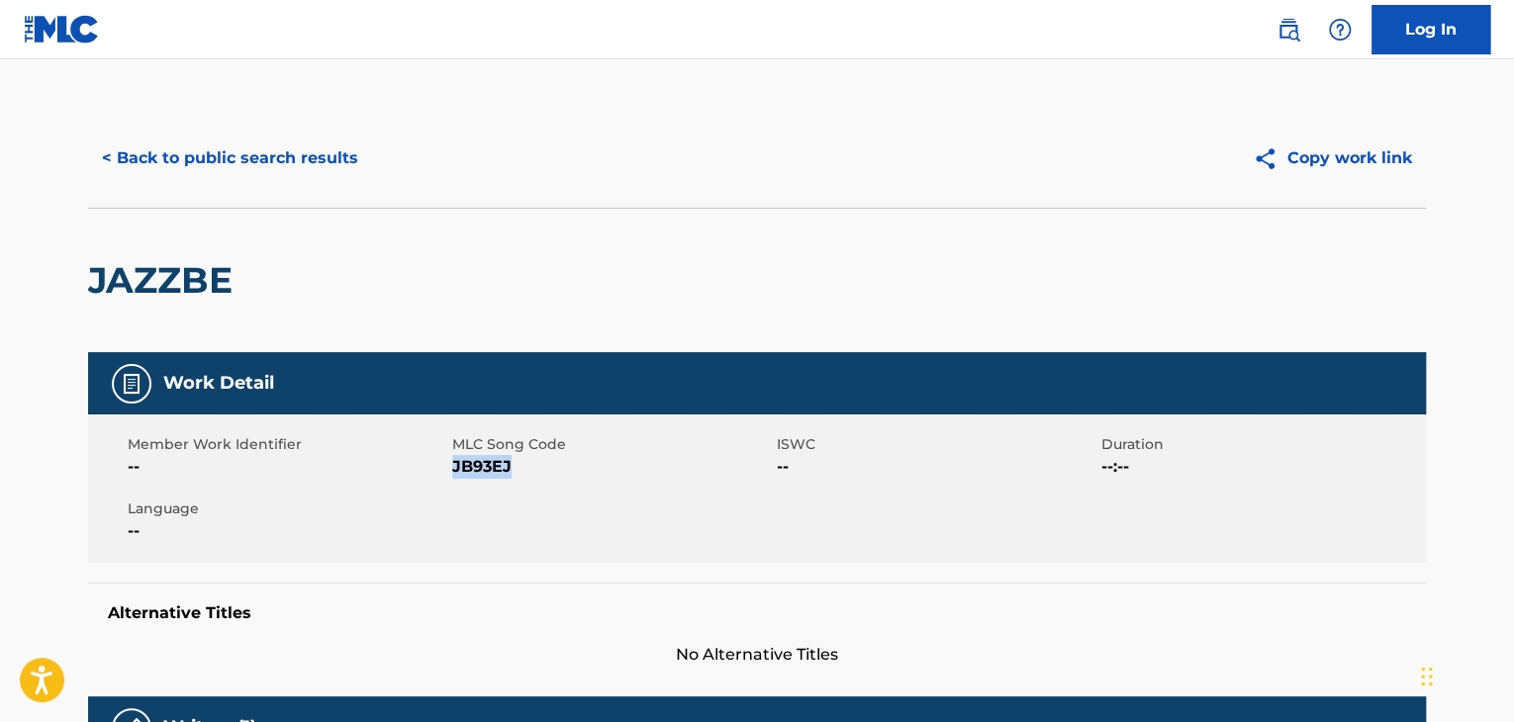
click at [229, 163] on button "< Back to public search results" at bounding box center [230, 158] width 284 height 49
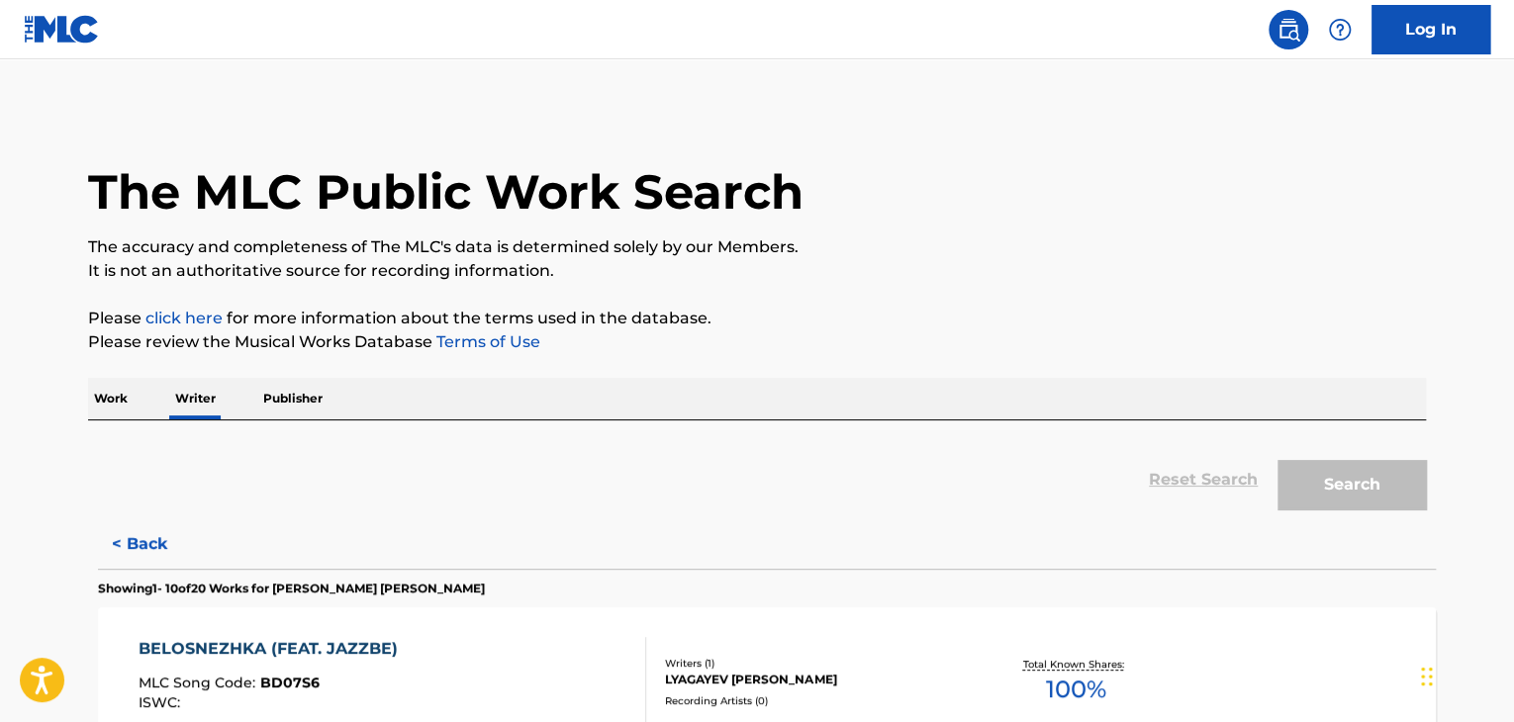
scroll to position [24, 0]
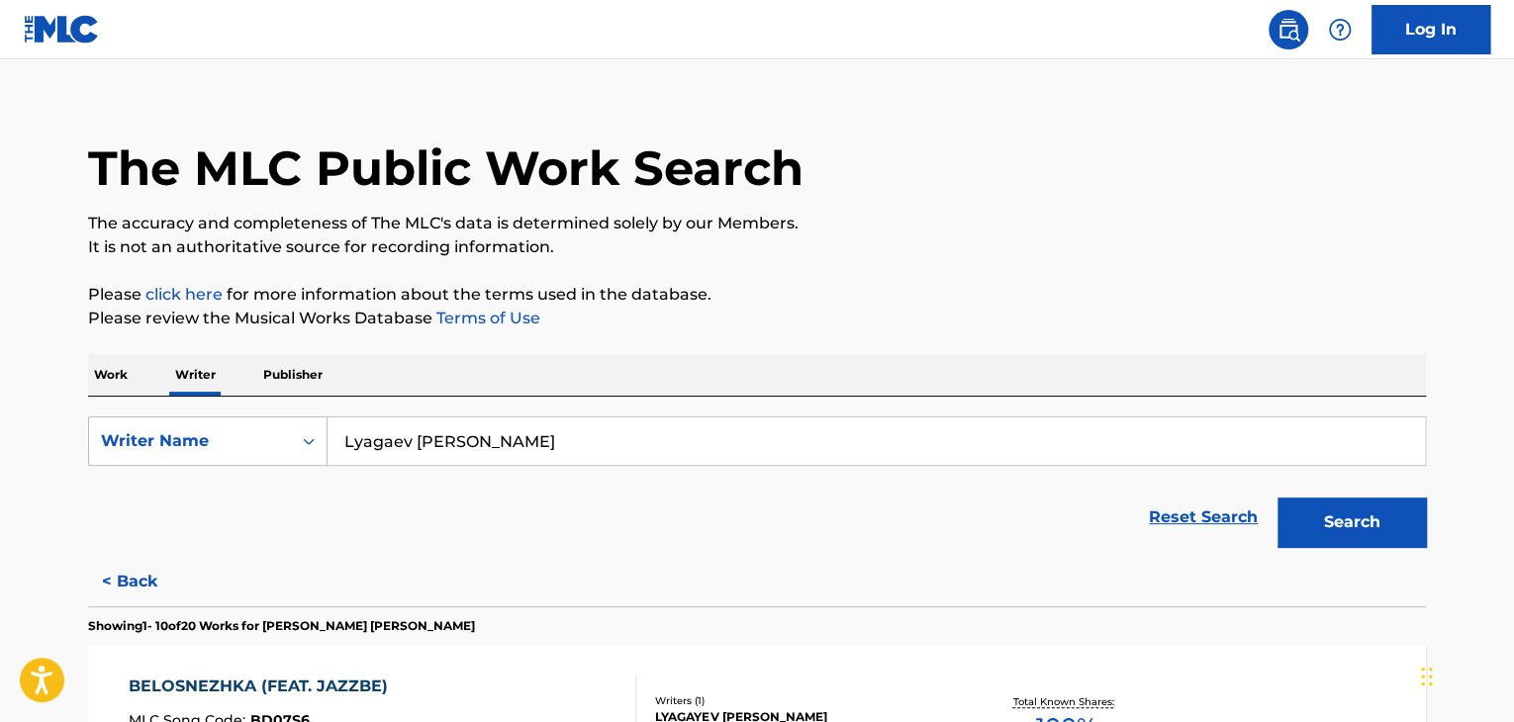
click at [112, 365] on p "Work" at bounding box center [111, 375] width 46 height 42
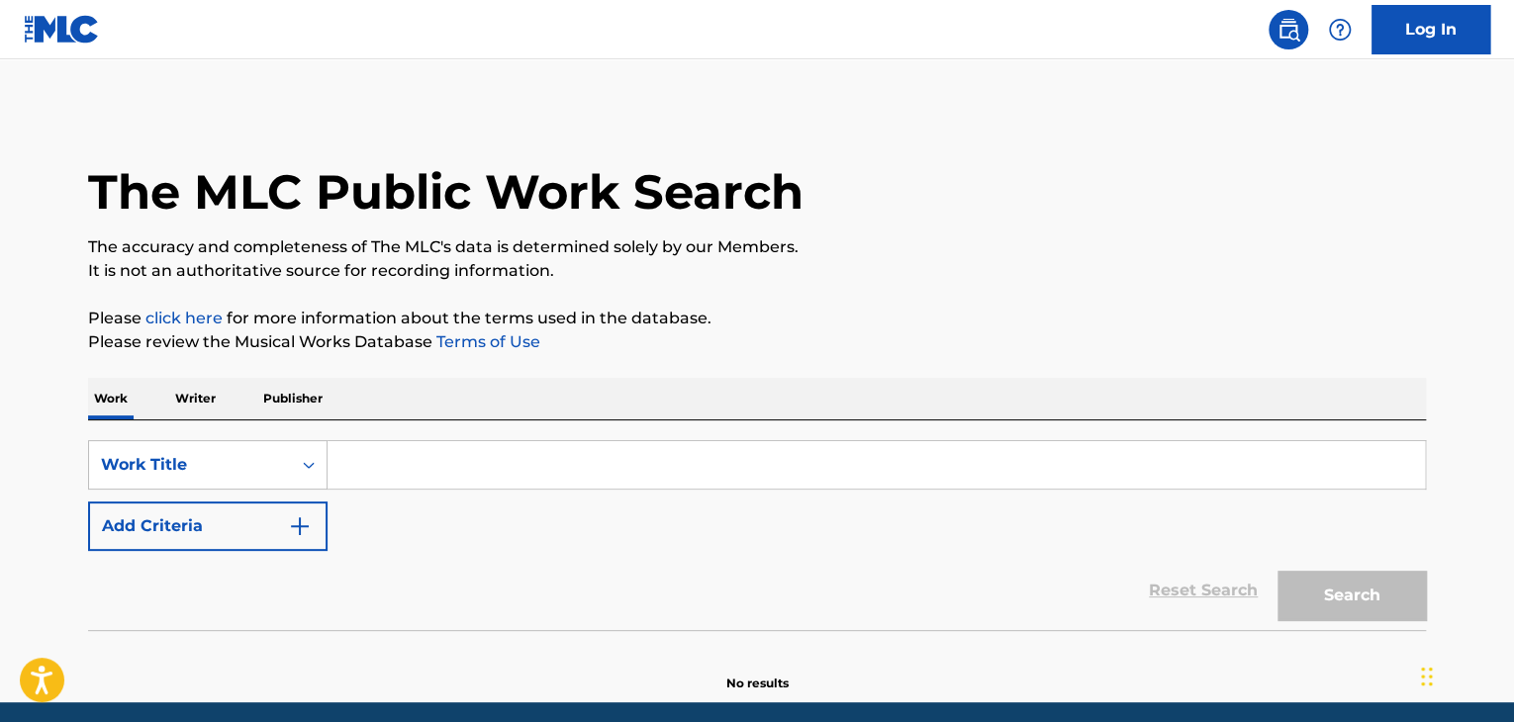
click at [400, 448] on input "Search Form" at bounding box center [877, 465] width 1098 height 48
click at [344, 476] on input "Search Form" at bounding box center [877, 465] width 1098 height 48
paste input "[PERSON_NAME]"
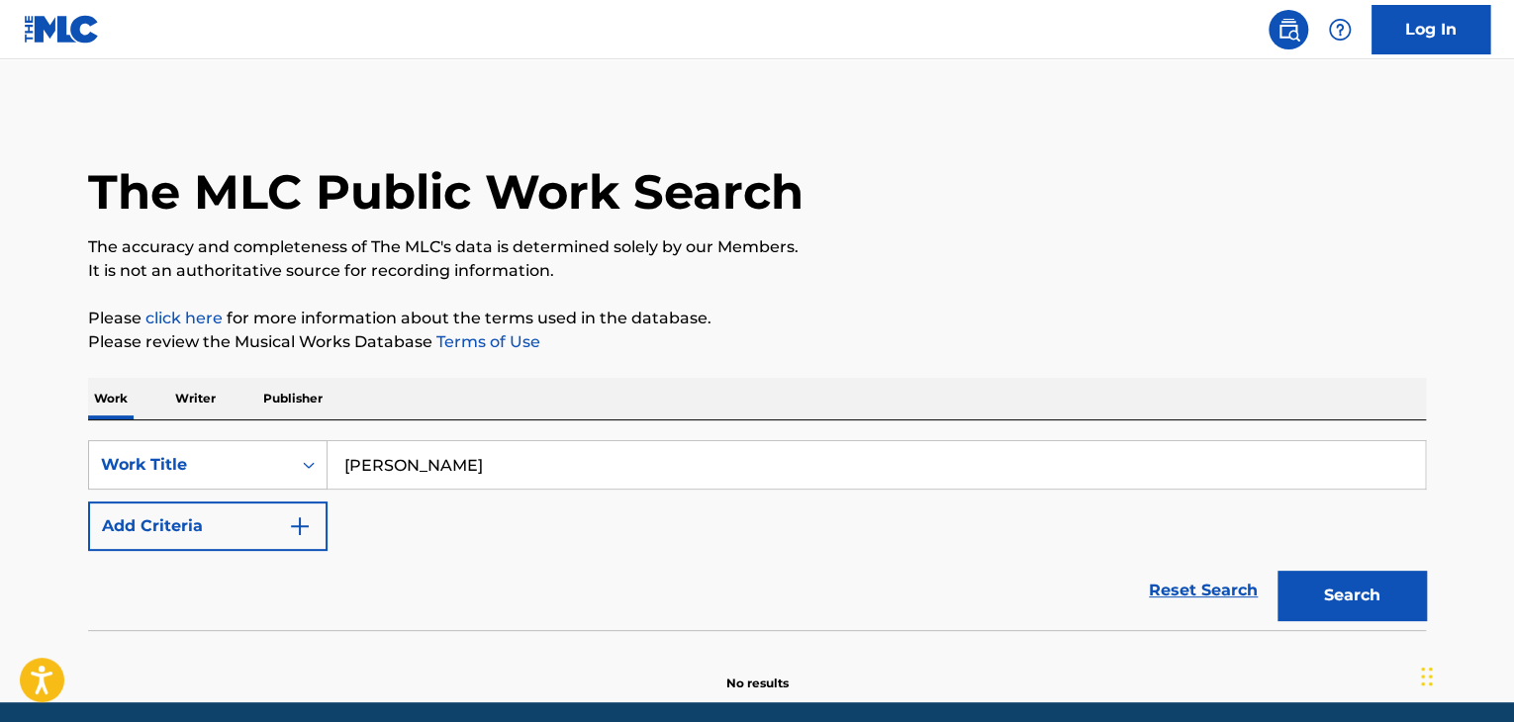
type input "[PERSON_NAME]"
click at [287, 523] on button "Add Criteria" at bounding box center [208, 526] width 240 height 49
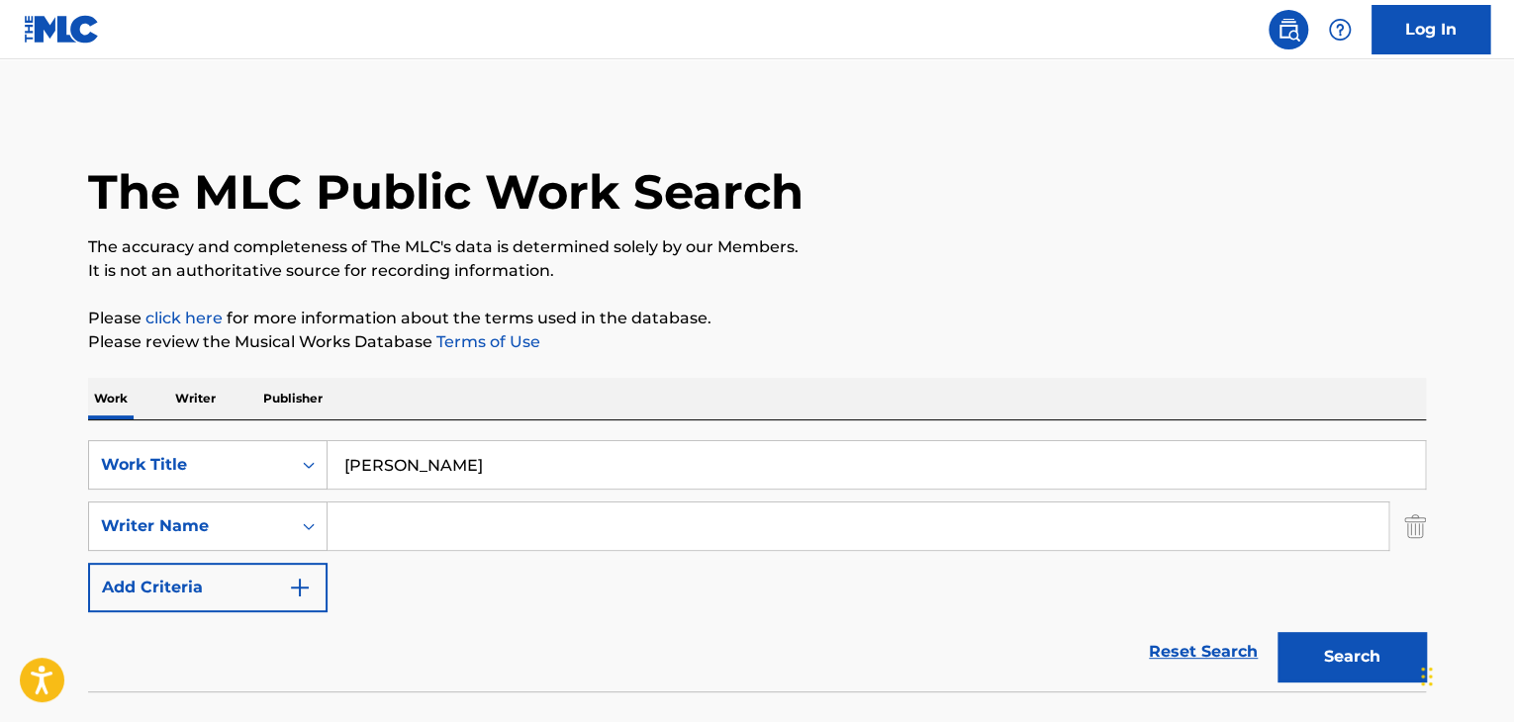
click at [382, 511] on input "Search Form" at bounding box center [858, 527] width 1061 height 48
paste input "[PERSON_NAME]"
type input "[PERSON_NAME]"
click at [1304, 649] on button "Search" at bounding box center [1352, 656] width 148 height 49
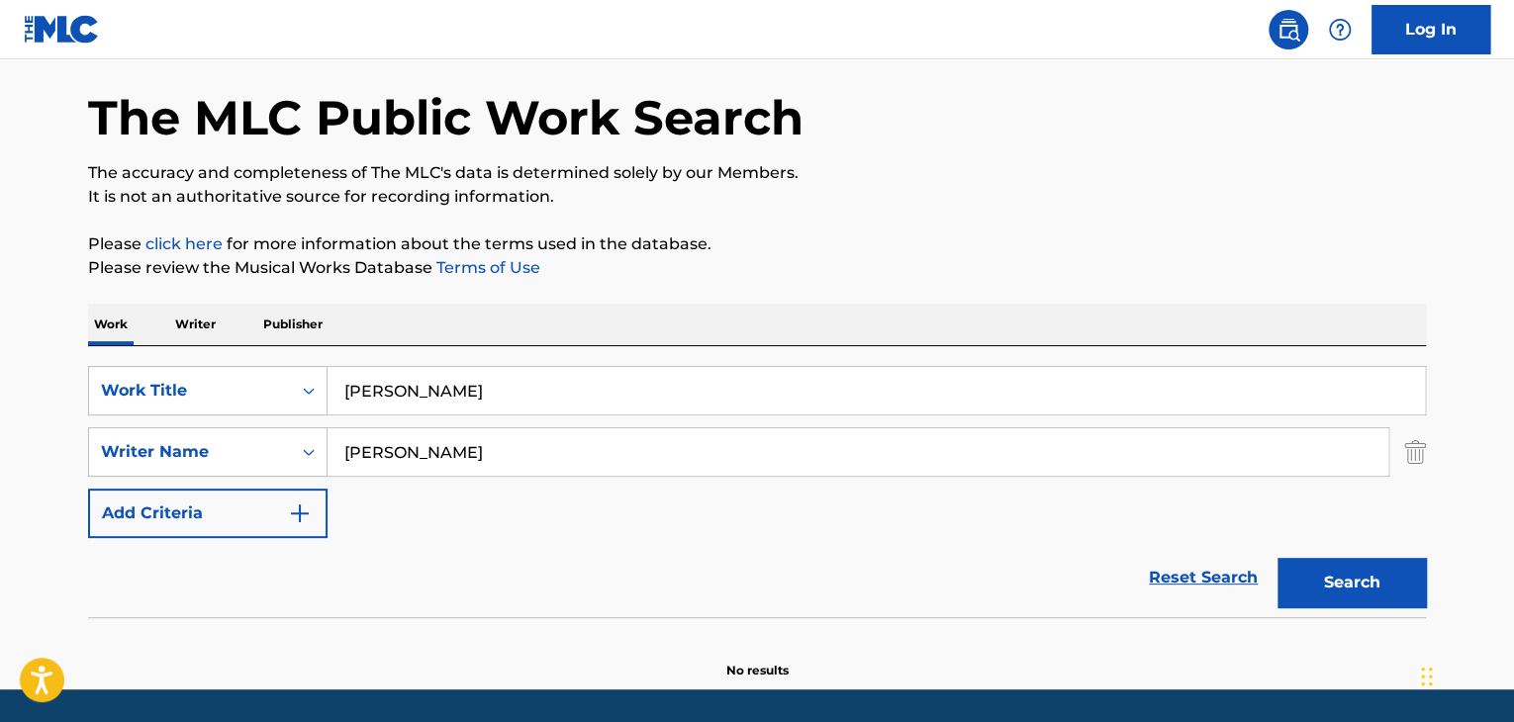
scroll to position [137, 0]
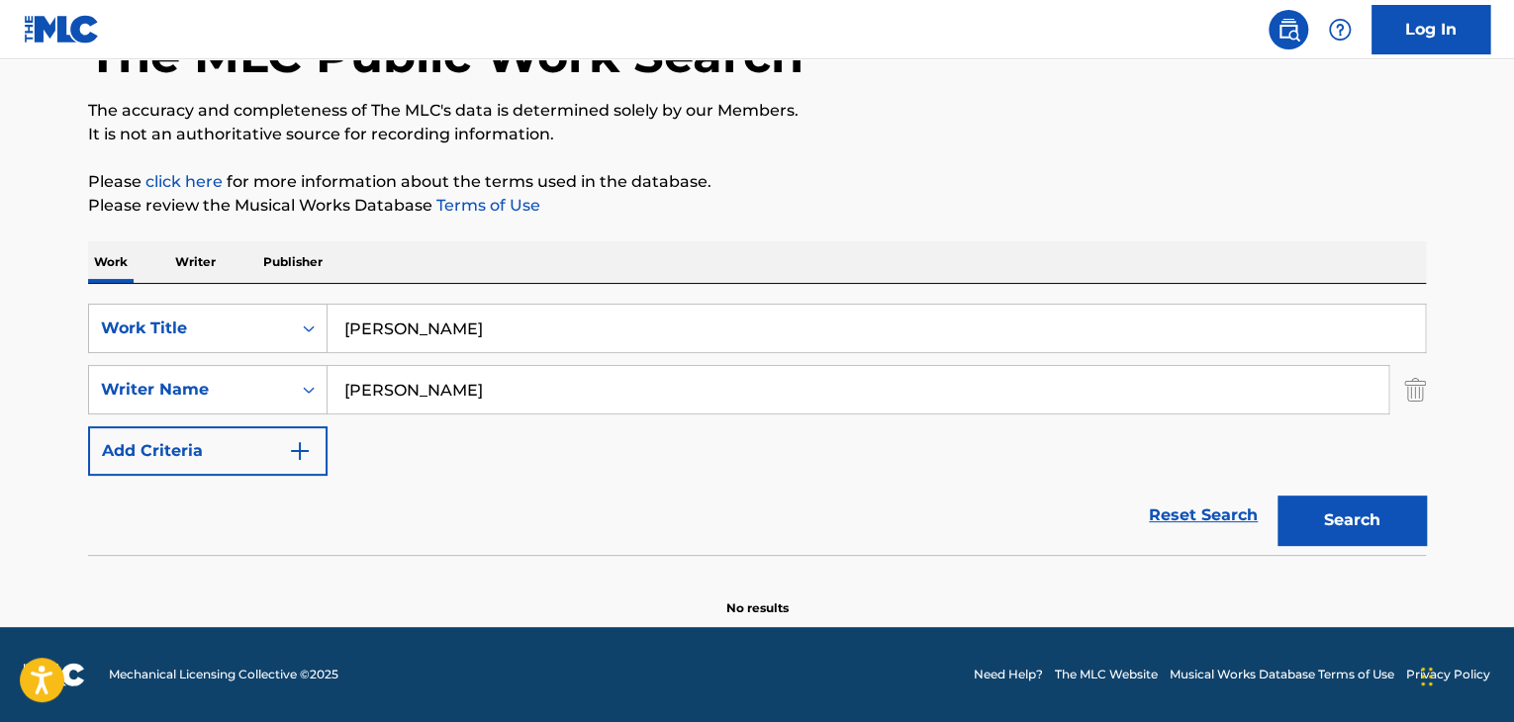
click at [215, 251] on p "Writer" at bounding box center [195, 262] width 52 height 42
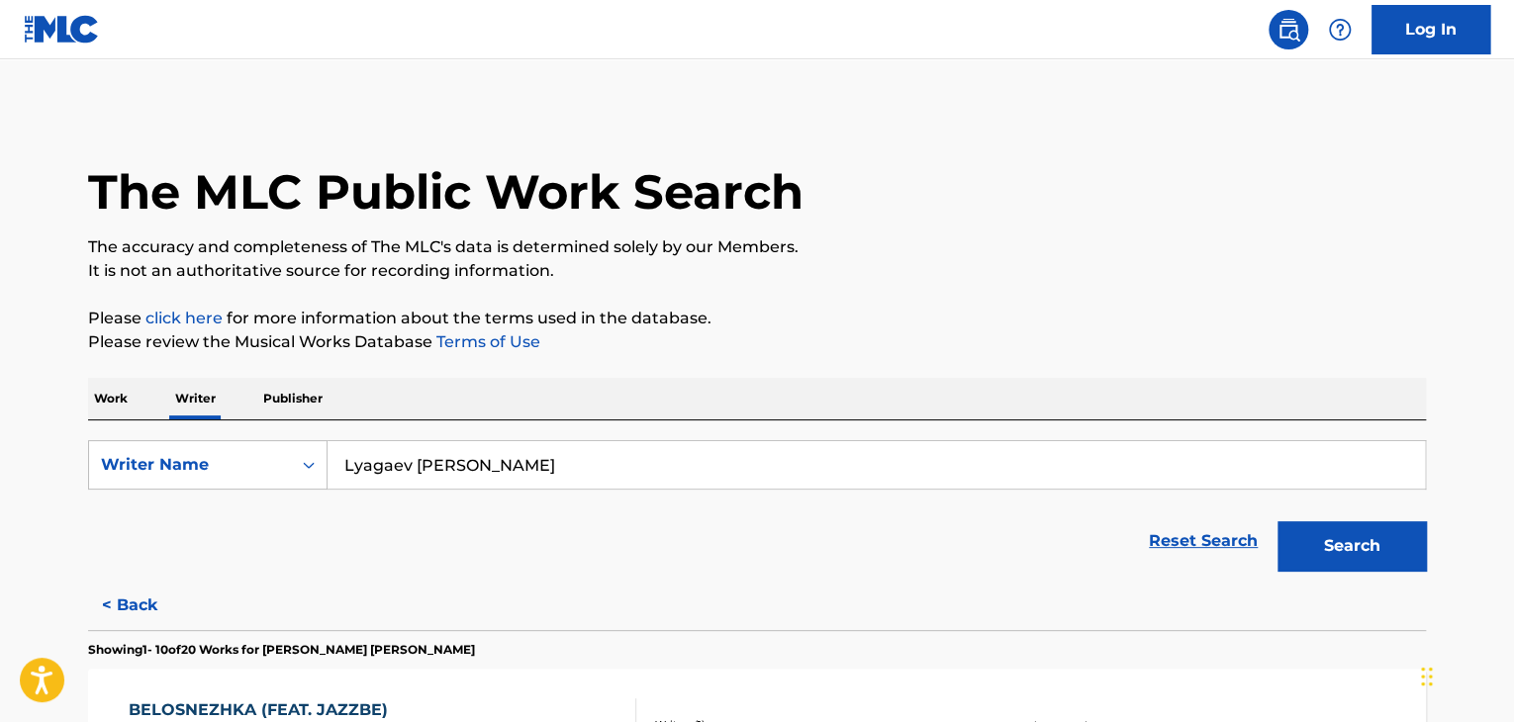
click at [459, 444] on input "Lyagaev [PERSON_NAME]" at bounding box center [877, 465] width 1098 height 48
click at [463, 457] on input "Lyagaev [PERSON_NAME]" at bounding box center [877, 465] width 1098 height 48
paste input "[PERSON_NAME]"
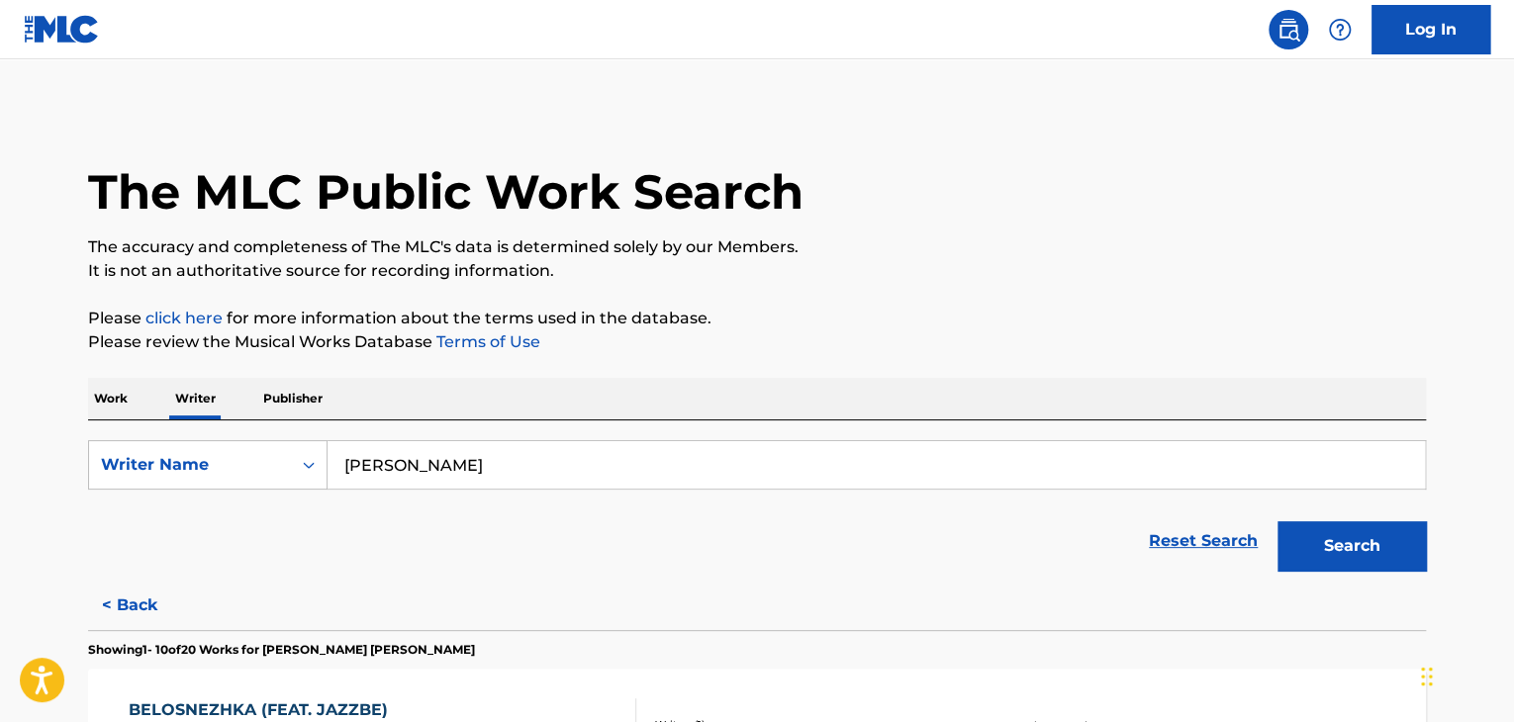
click at [843, 387] on div "Work Writer Publisher" at bounding box center [757, 399] width 1338 height 42
click at [1317, 553] on button "Search" at bounding box center [1352, 546] width 148 height 49
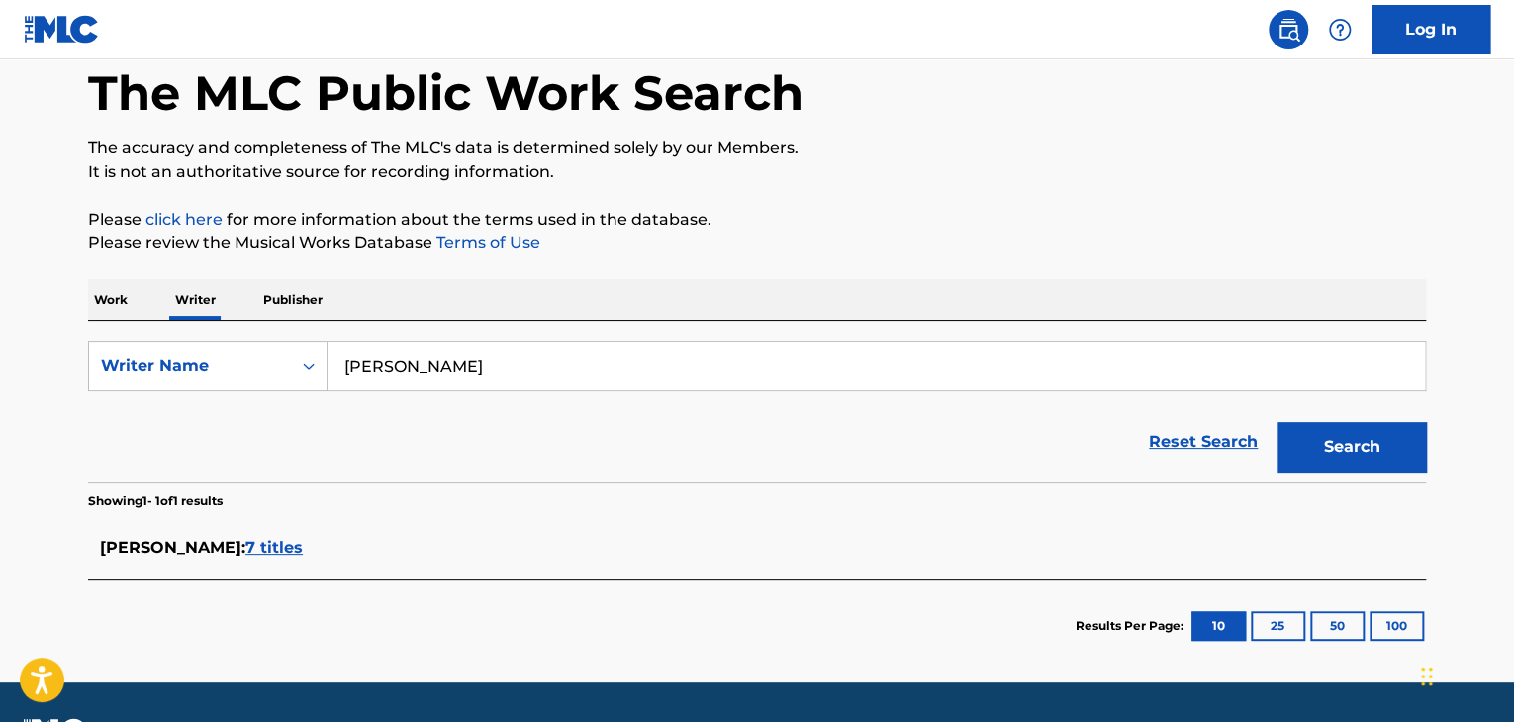
scroll to position [154, 0]
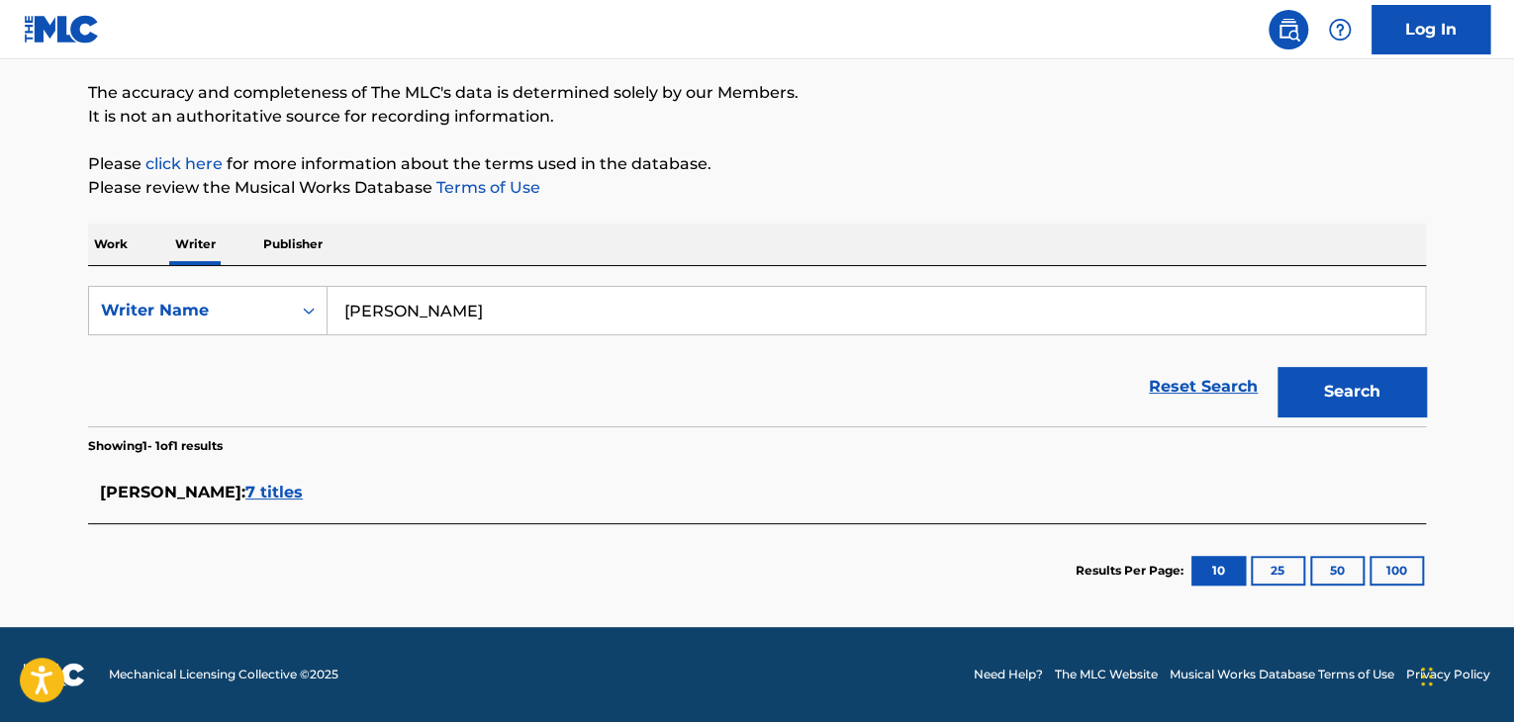
click at [477, 306] on input "[PERSON_NAME]" at bounding box center [877, 311] width 1098 height 48
paste input "ртур Галиакбаров"
click at [835, 531] on section "Results Per Page: 10 25 50 100" at bounding box center [757, 571] width 1338 height 93
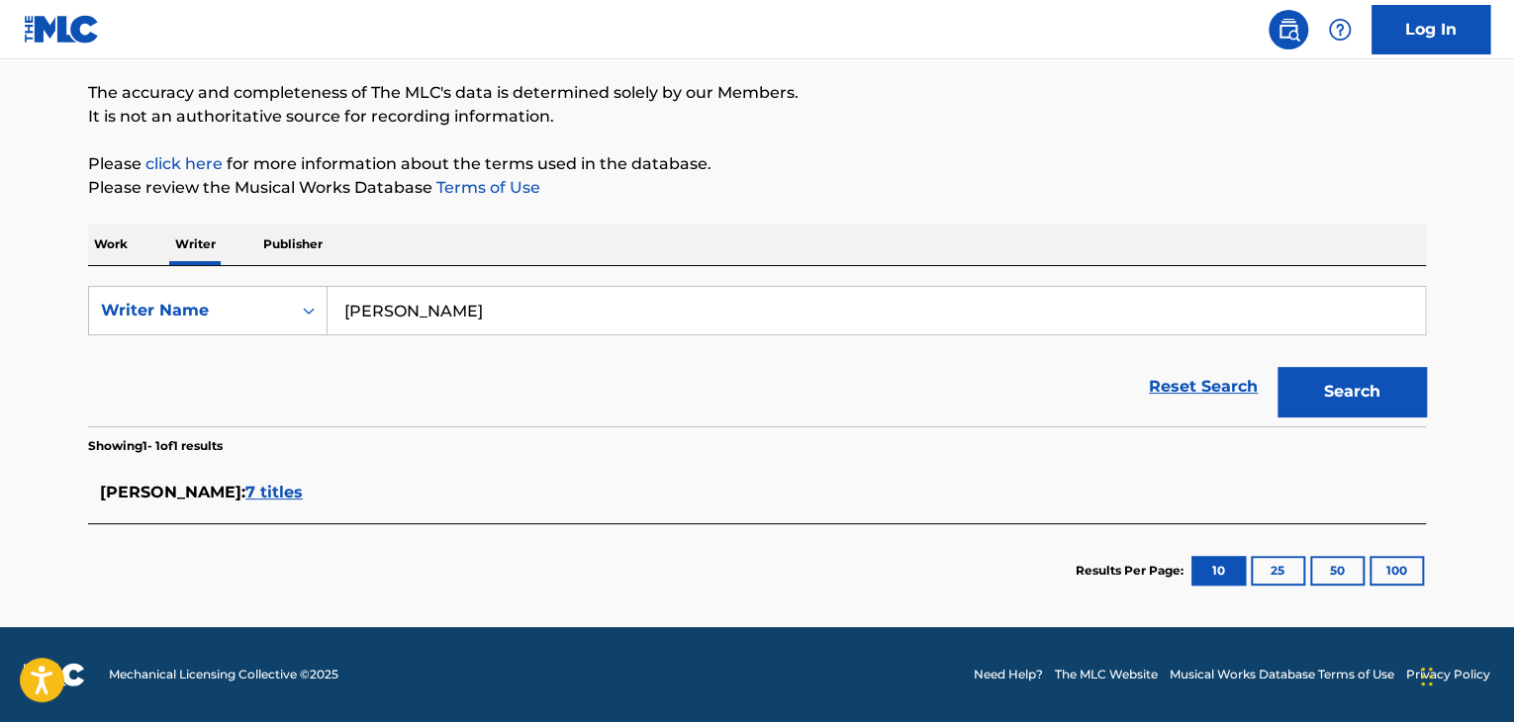
click at [1356, 412] on button "Search" at bounding box center [1352, 391] width 148 height 49
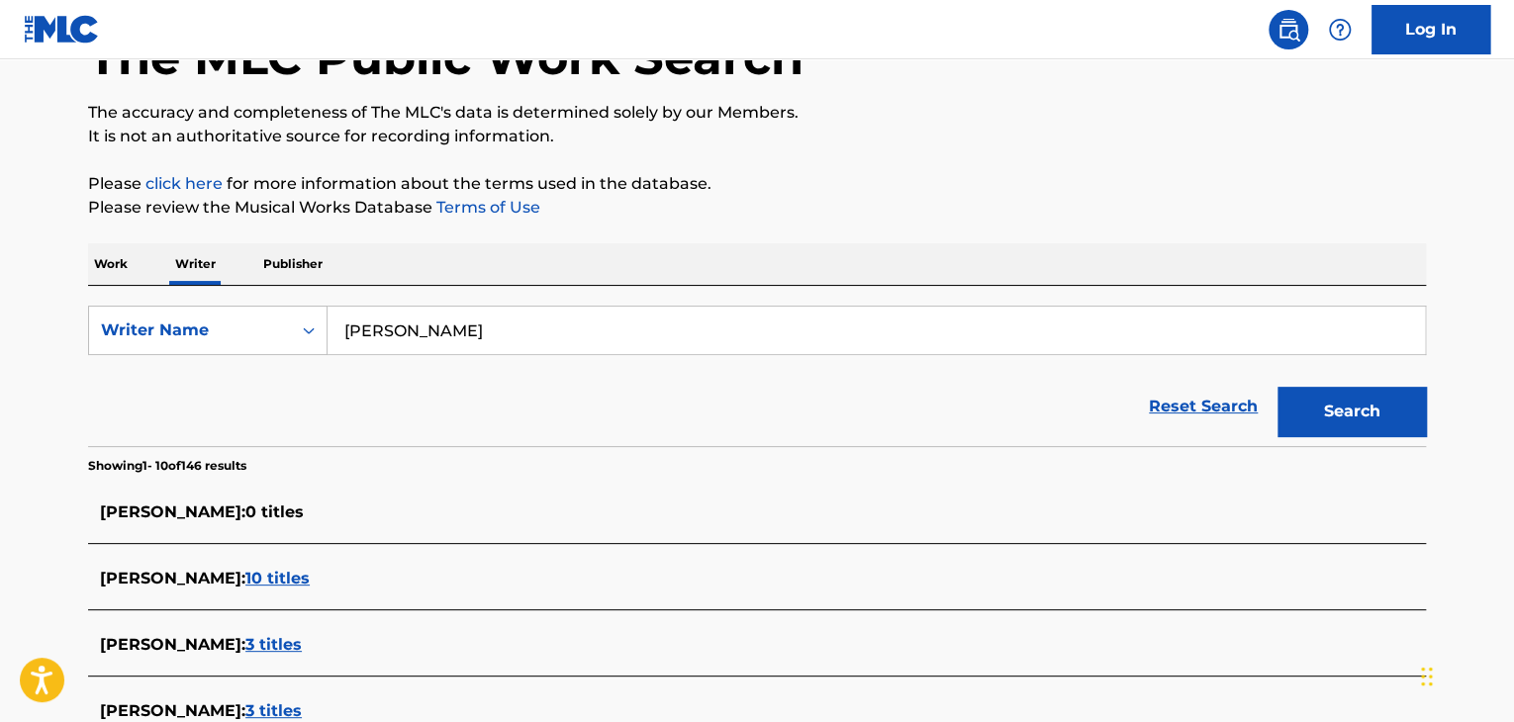
scroll to position [0, 0]
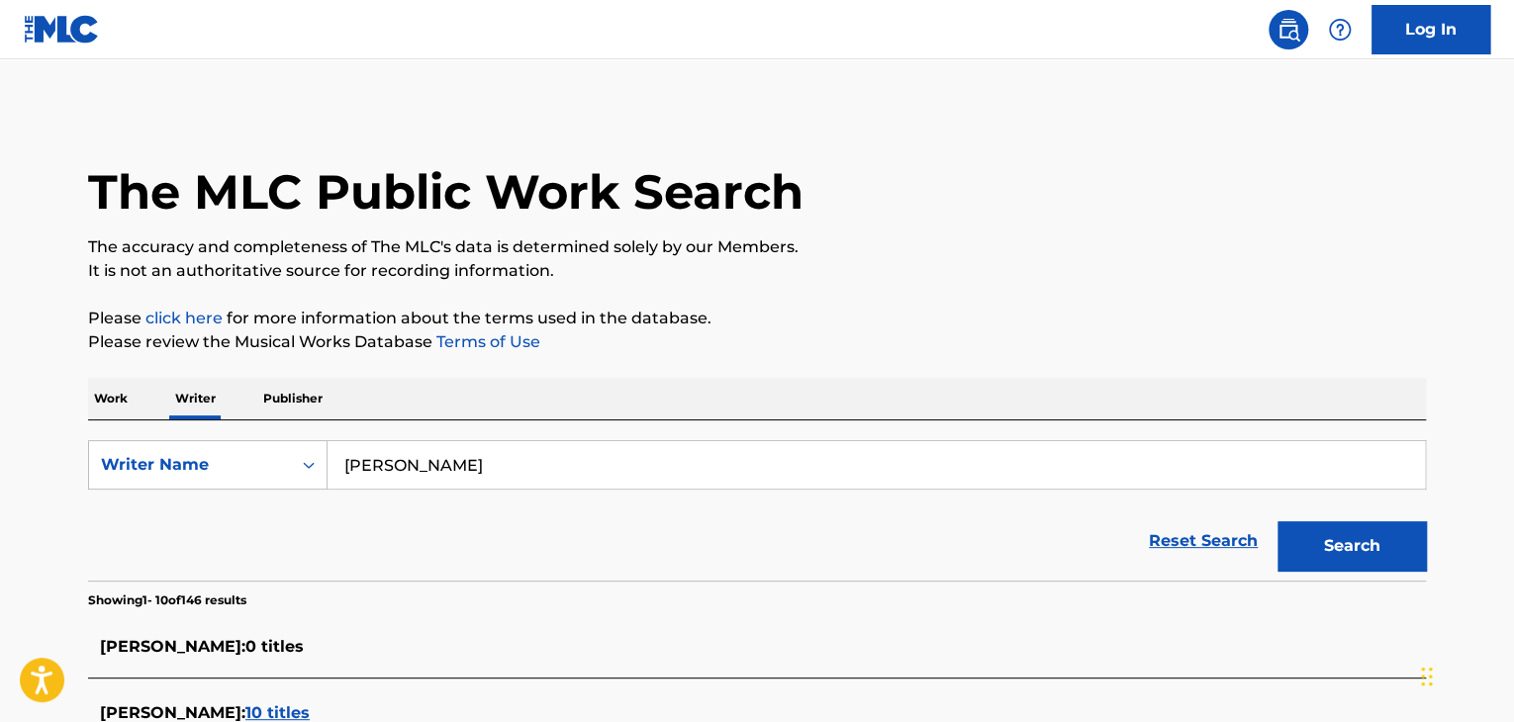
click at [410, 467] on input "[PERSON_NAME]" at bounding box center [877, 465] width 1098 height 48
paste input "[PERSON_NAME]"
click at [568, 384] on div "Work Writer Publisher" at bounding box center [757, 399] width 1338 height 42
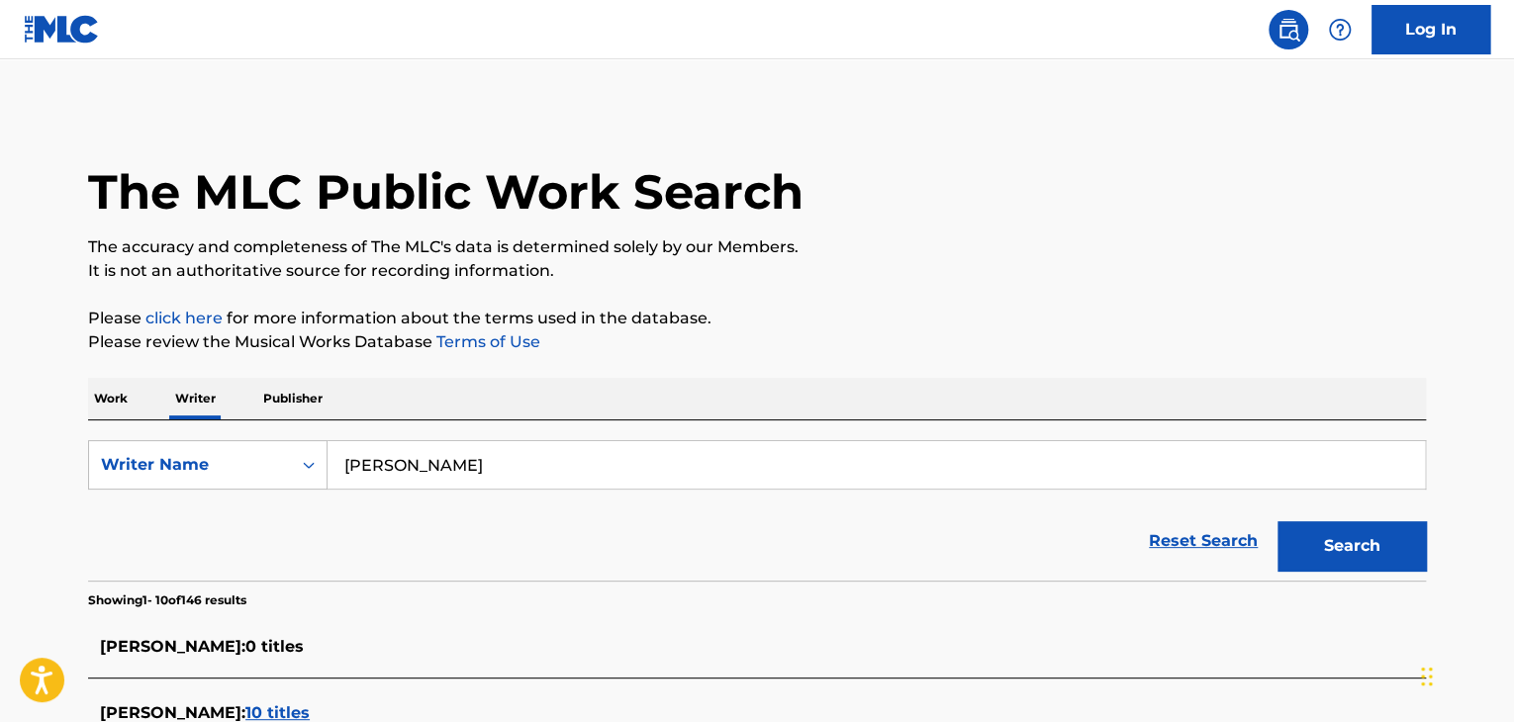
click at [1309, 530] on button "Search" at bounding box center [1352, 546] width 148 height 49
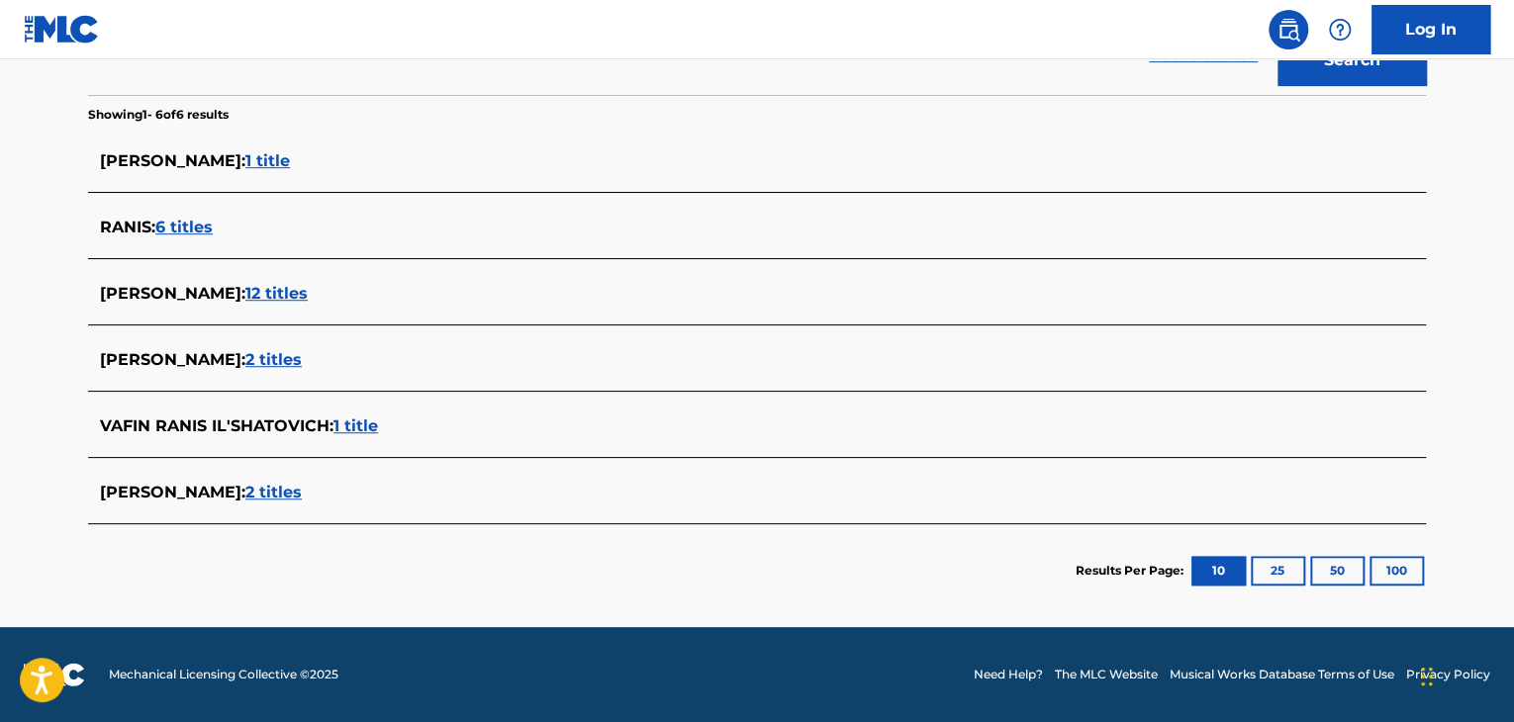
scroll to position [189, 0]
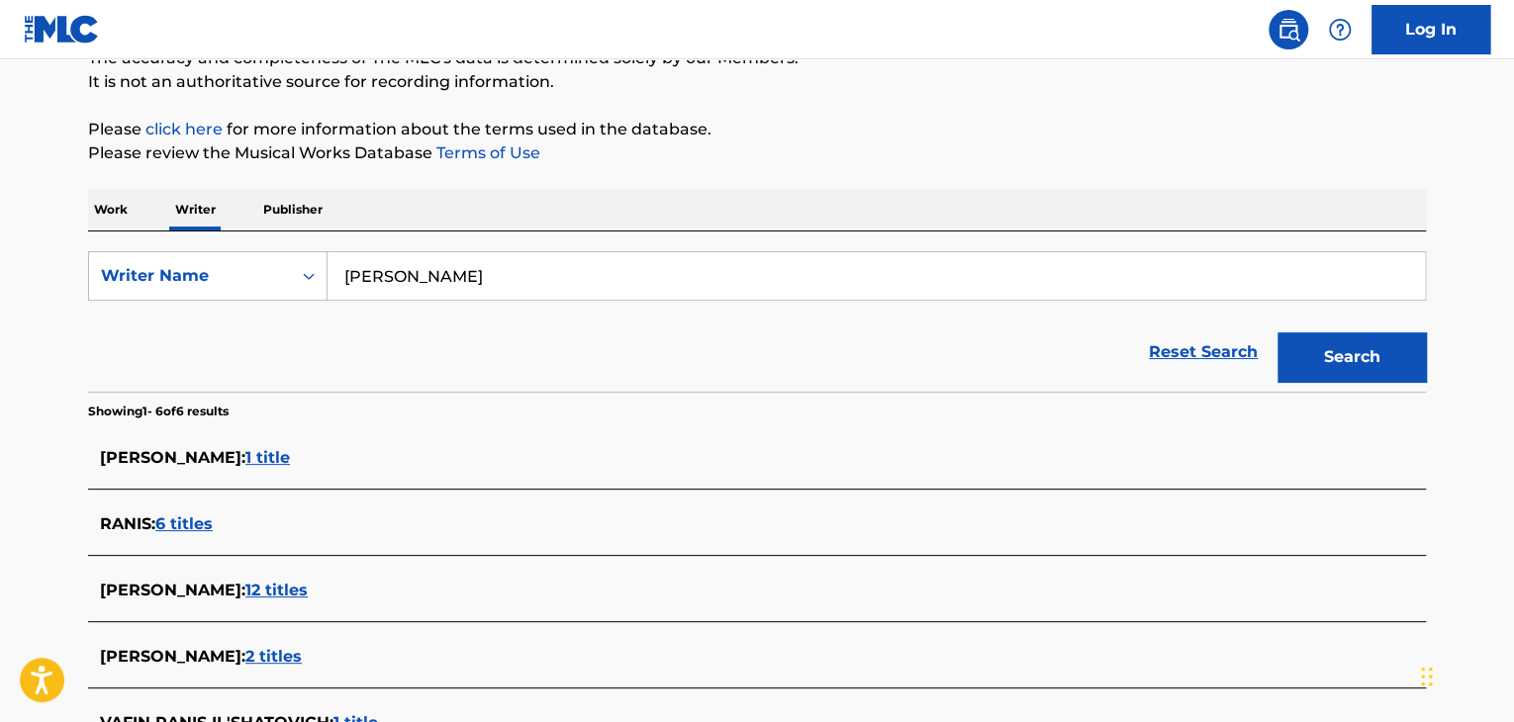
click at [461, 260] on input "[PERSON_NAME]" at bounding box center [877, 276] width 1098 height 48
paste input "[PERSON_NAME]"
click at [1318, 355] on button "Search" at bounding box center [1352, 357] width 148 height 49
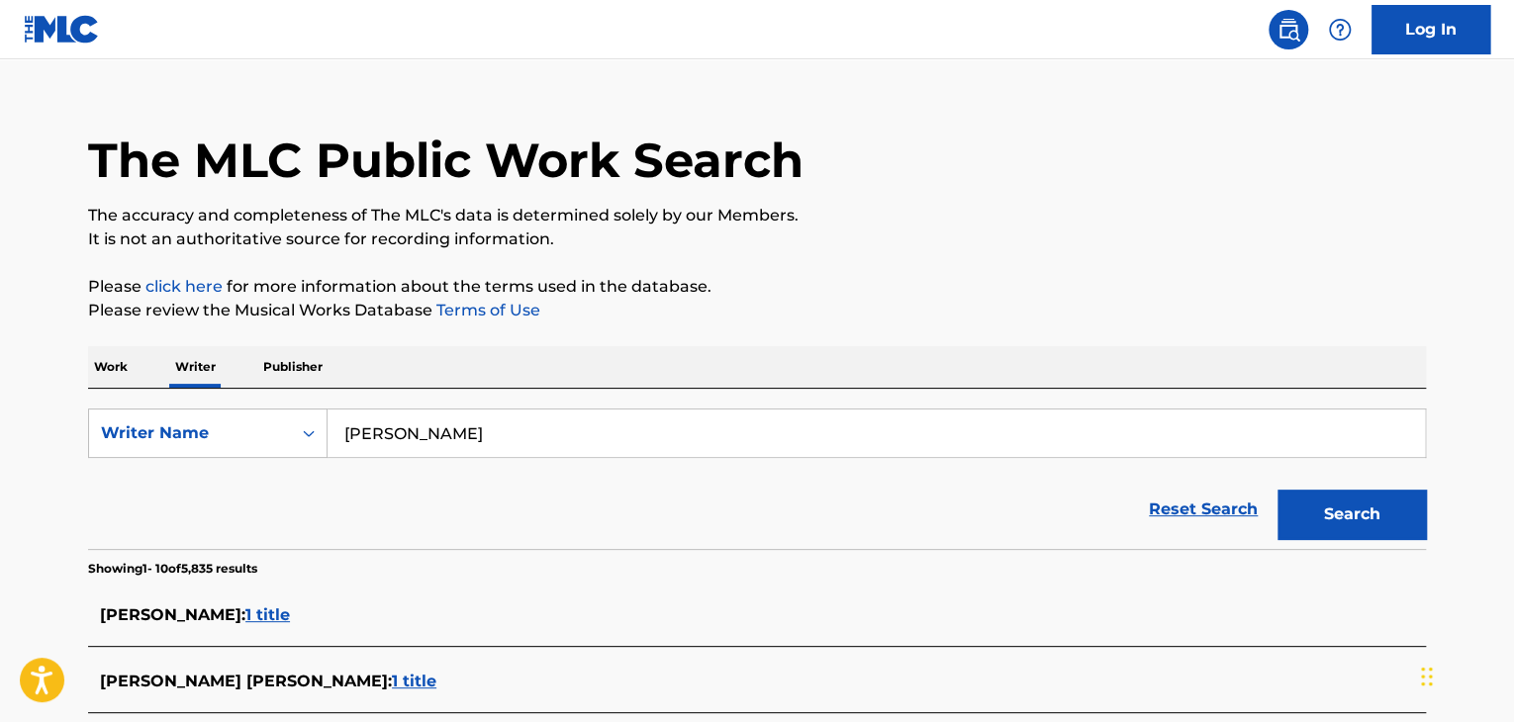
scroll to position [0, 0]
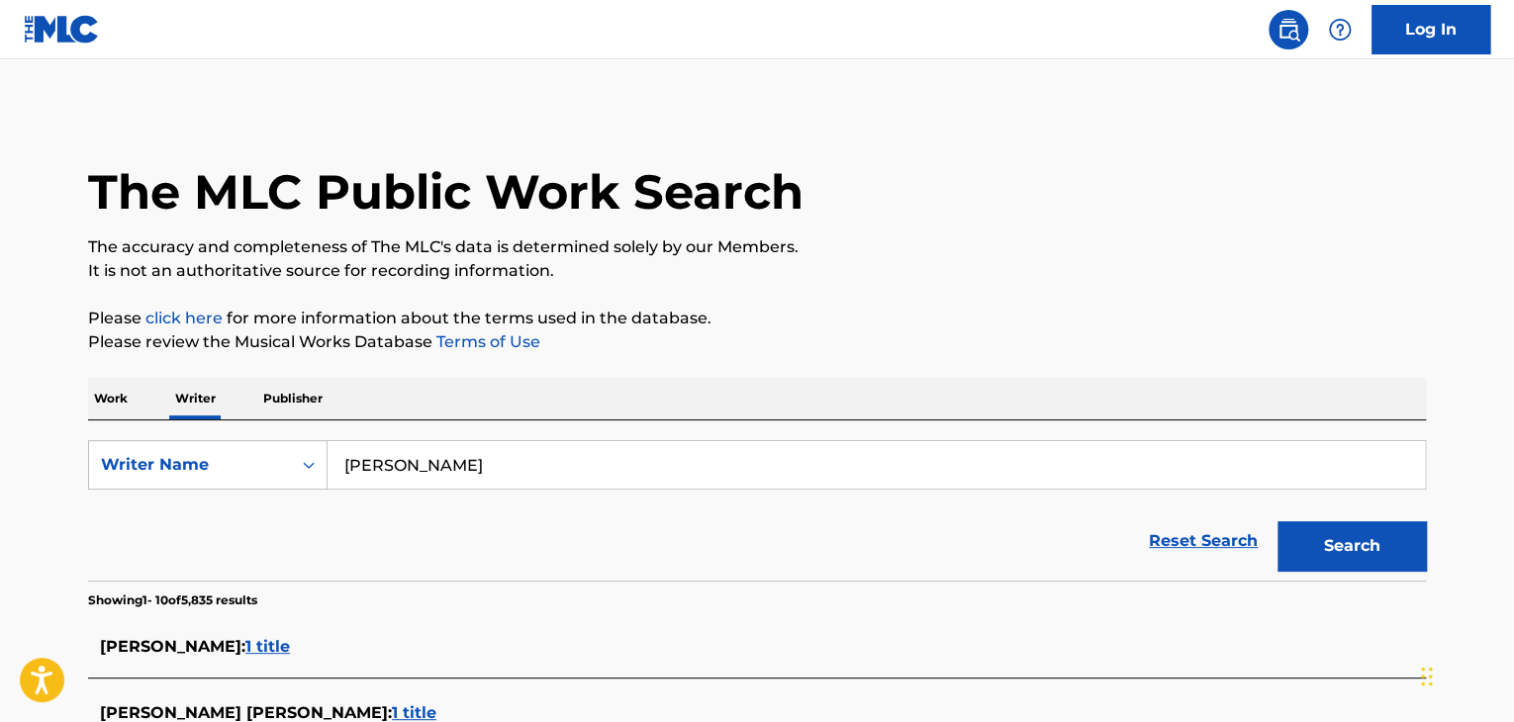
click at [411, 448] on input "[PERSON_NAME]" at bounding box center [877, 465] width 1098 height 48
paste input "Egor Let"
type input "[PERSON_NAME]"
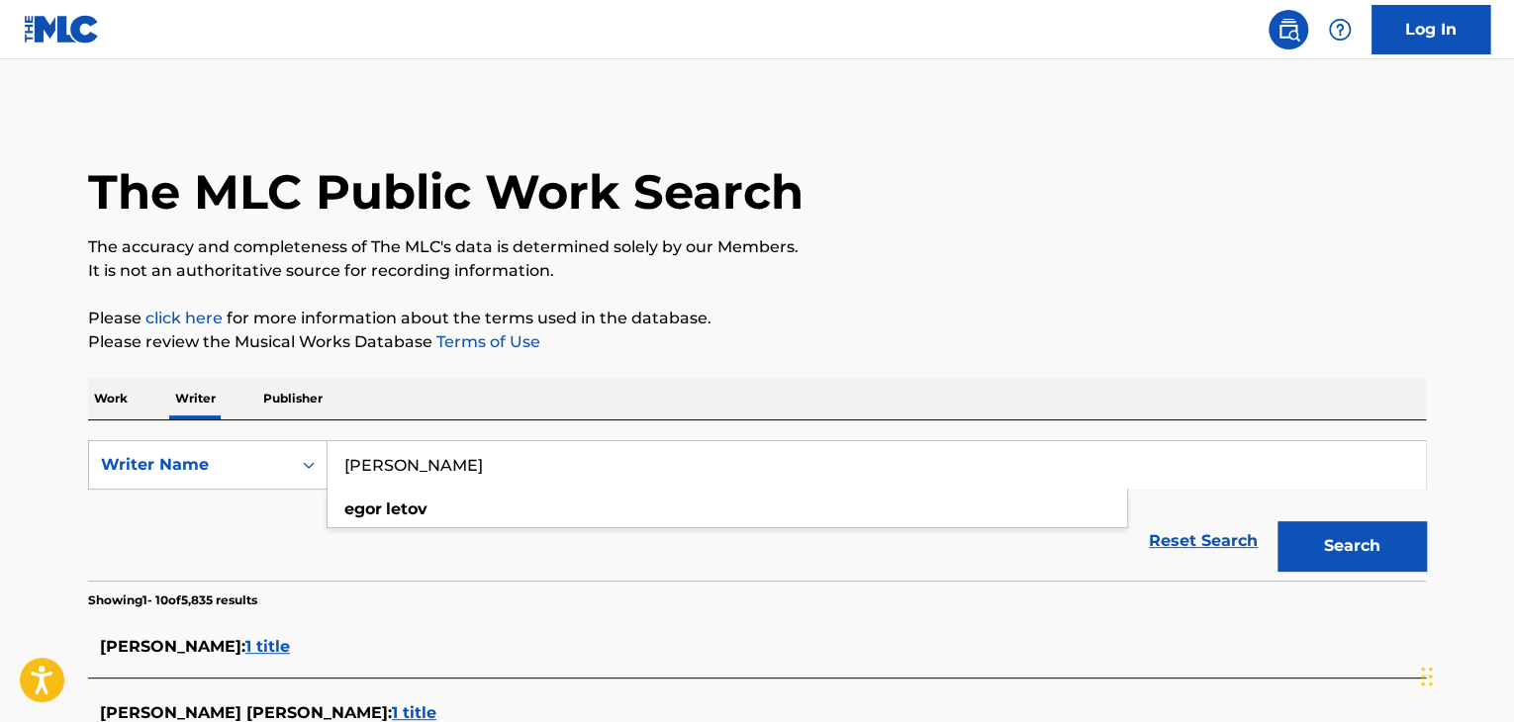
click at [1300, 533] on button "Search" at bounding box center [1352, 546] width 148 height 49
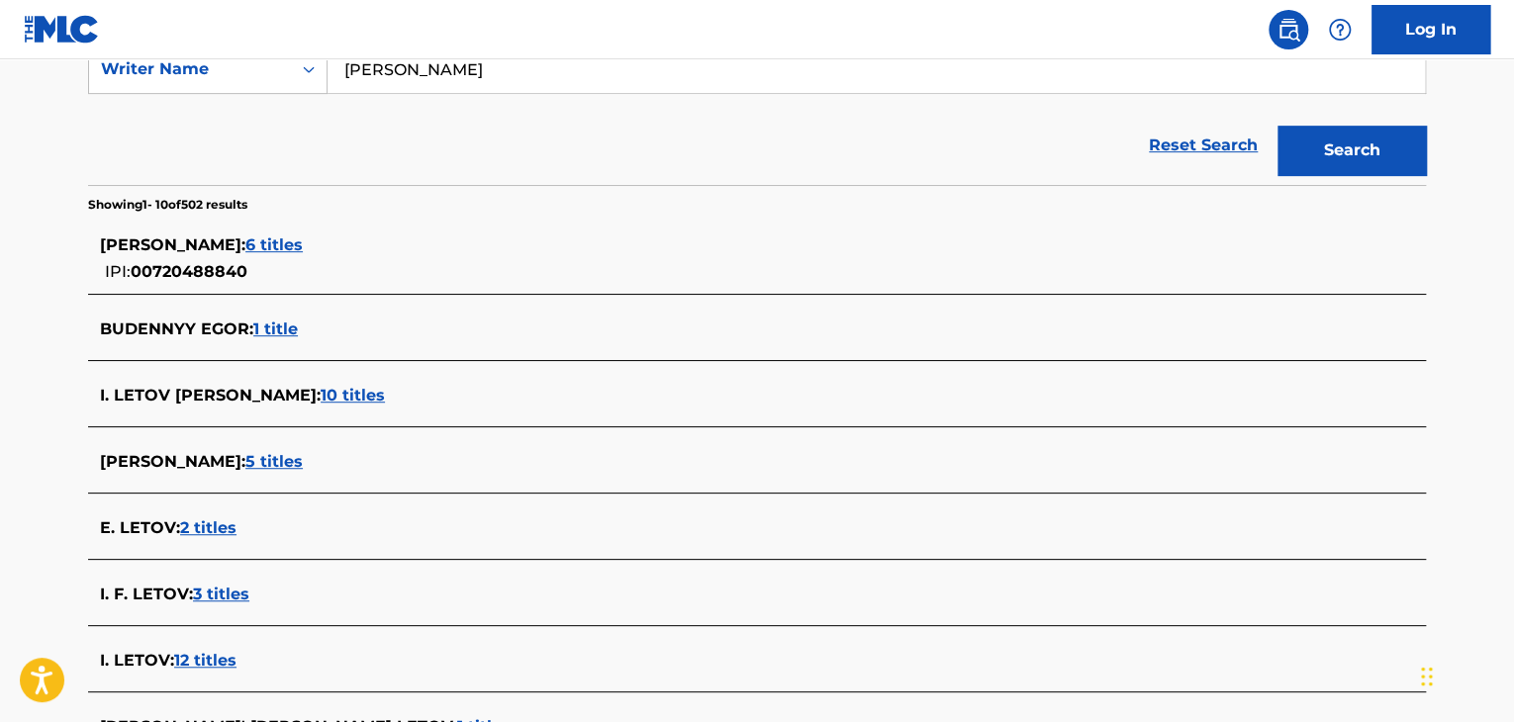
scroll to position [594, 0]
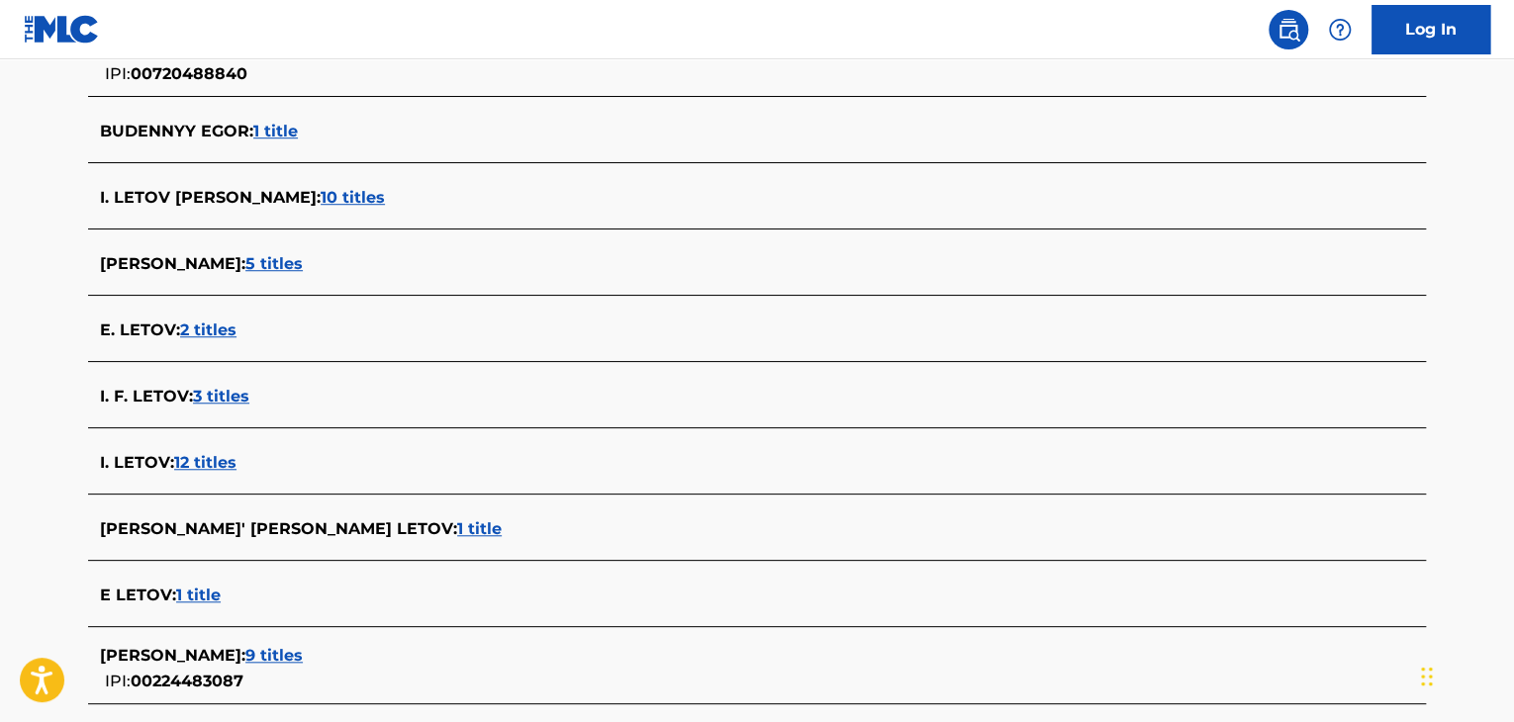
click at [232, 273] on div "[PERSON_NAME] : 5 titles" at bounding box center [731, 264] width 1263 height 24
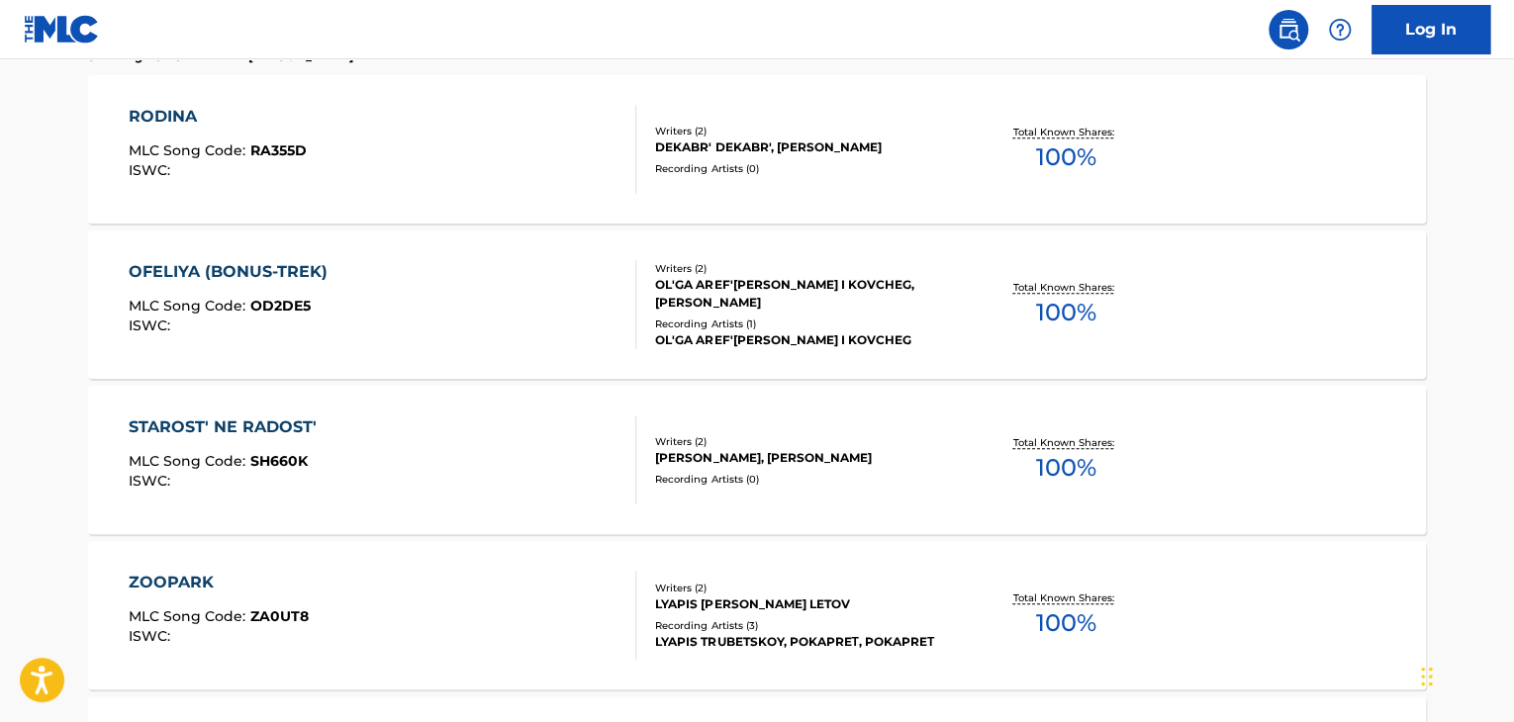
click at [500, 314] on div "OFELIYA (BONUS-TREK) MLC Song Code : OD2DE5 ISWC :" at bounding box center [383, 304] width 509 height 89
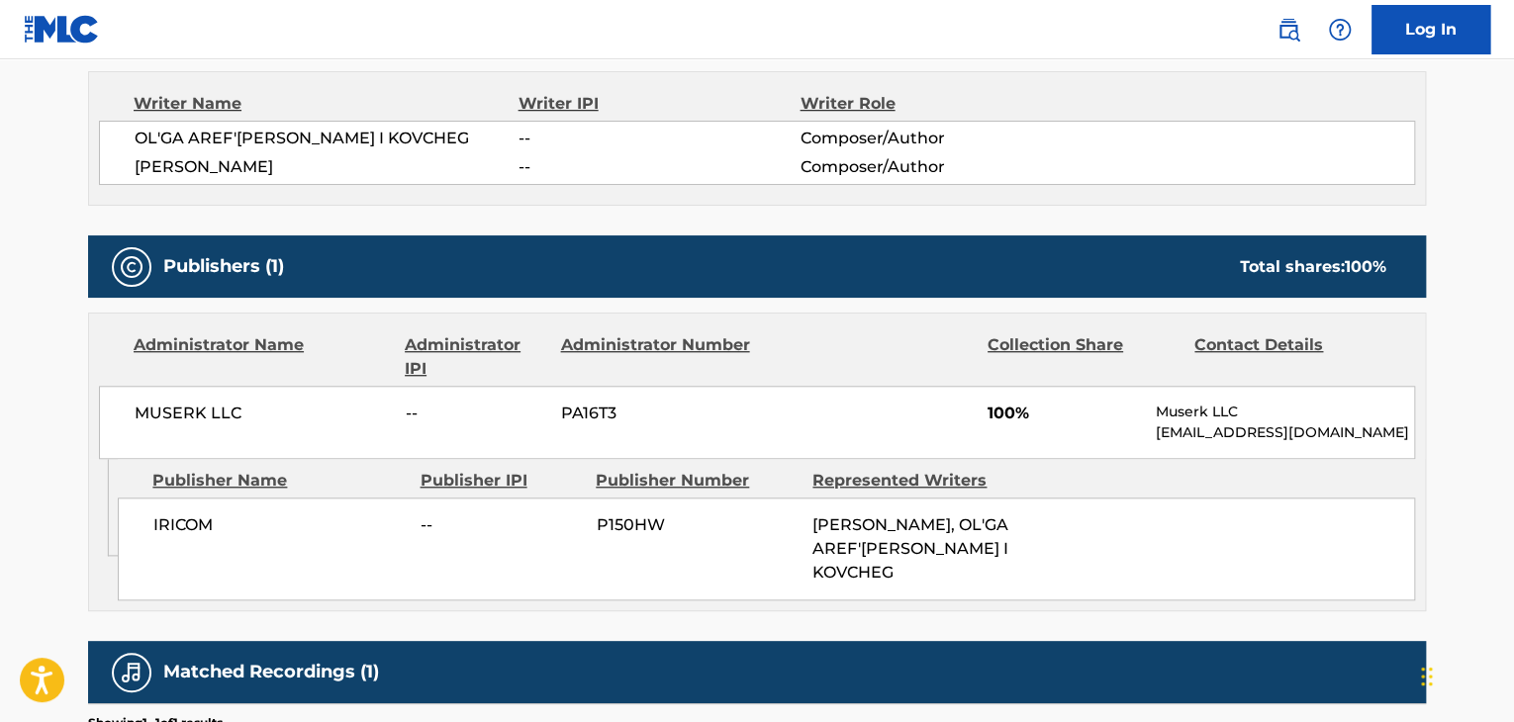
scroll to position [792, 0]
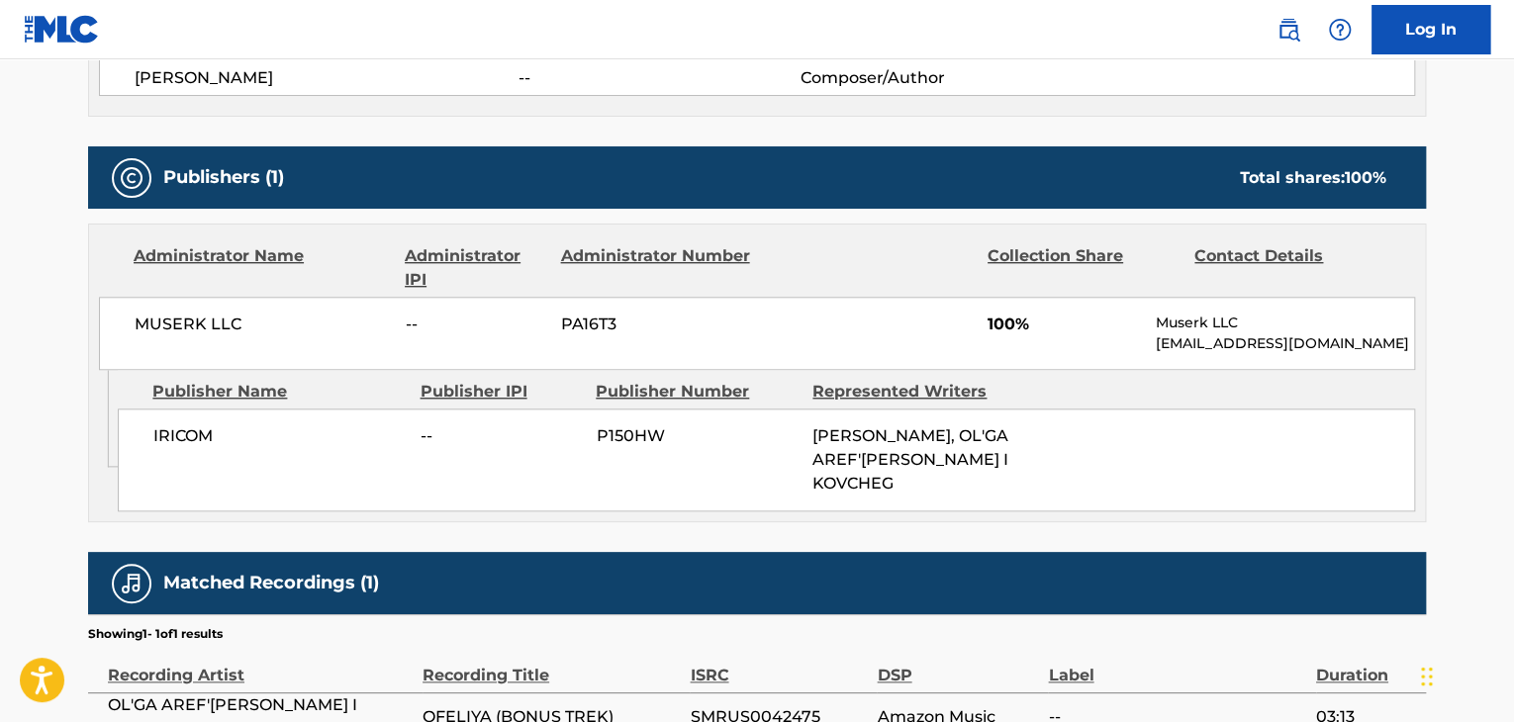
click at [180, 317] on span "MUSERK LLC" at bounding box center [263, 325] width 256 height 24
drag, startPoint x: 180, startPoint y: 317, endPoint x: 194, endPoint y: 324, distance: 15.5
click at [194, 323] on span "MUSERK LLC" at bounding box center [263, 325] width 256 height 24
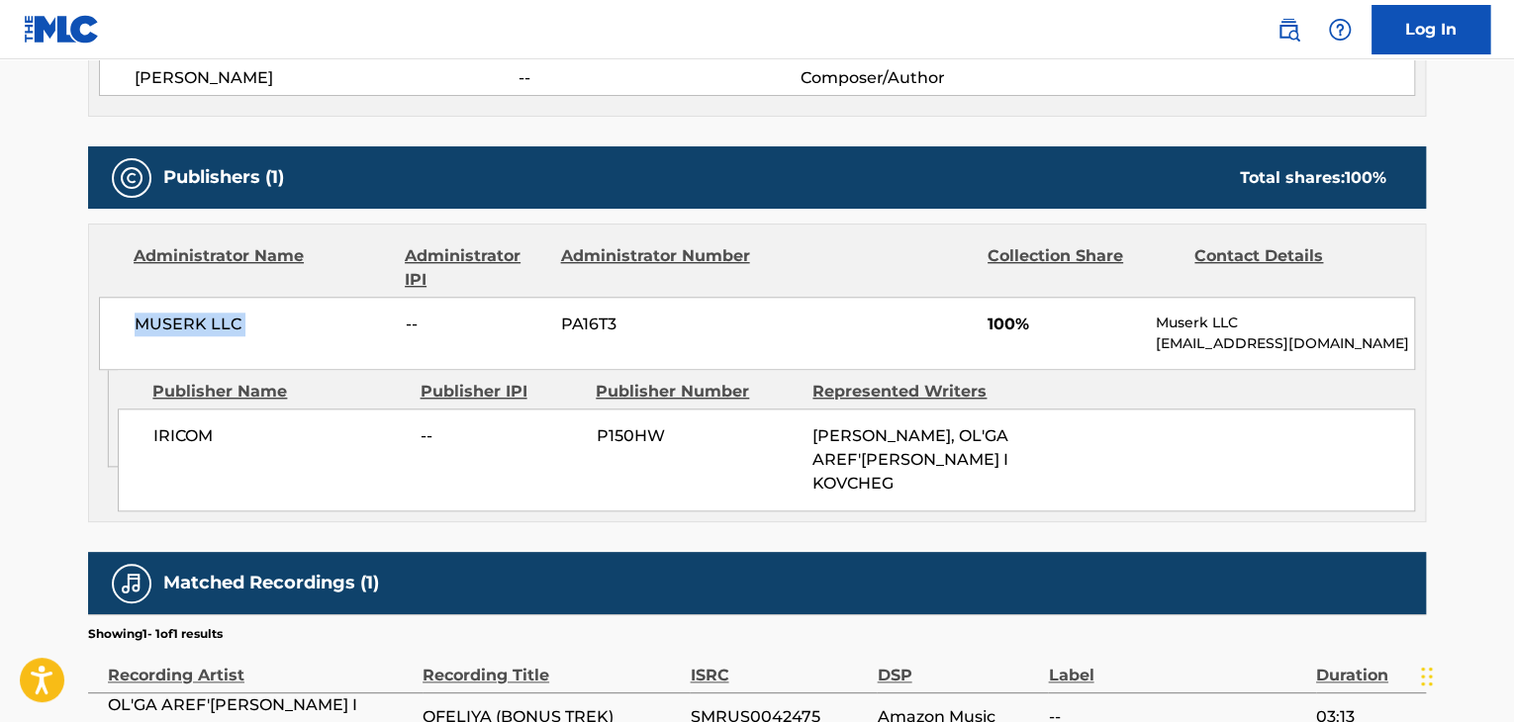
copy div "MUSERK LLC"
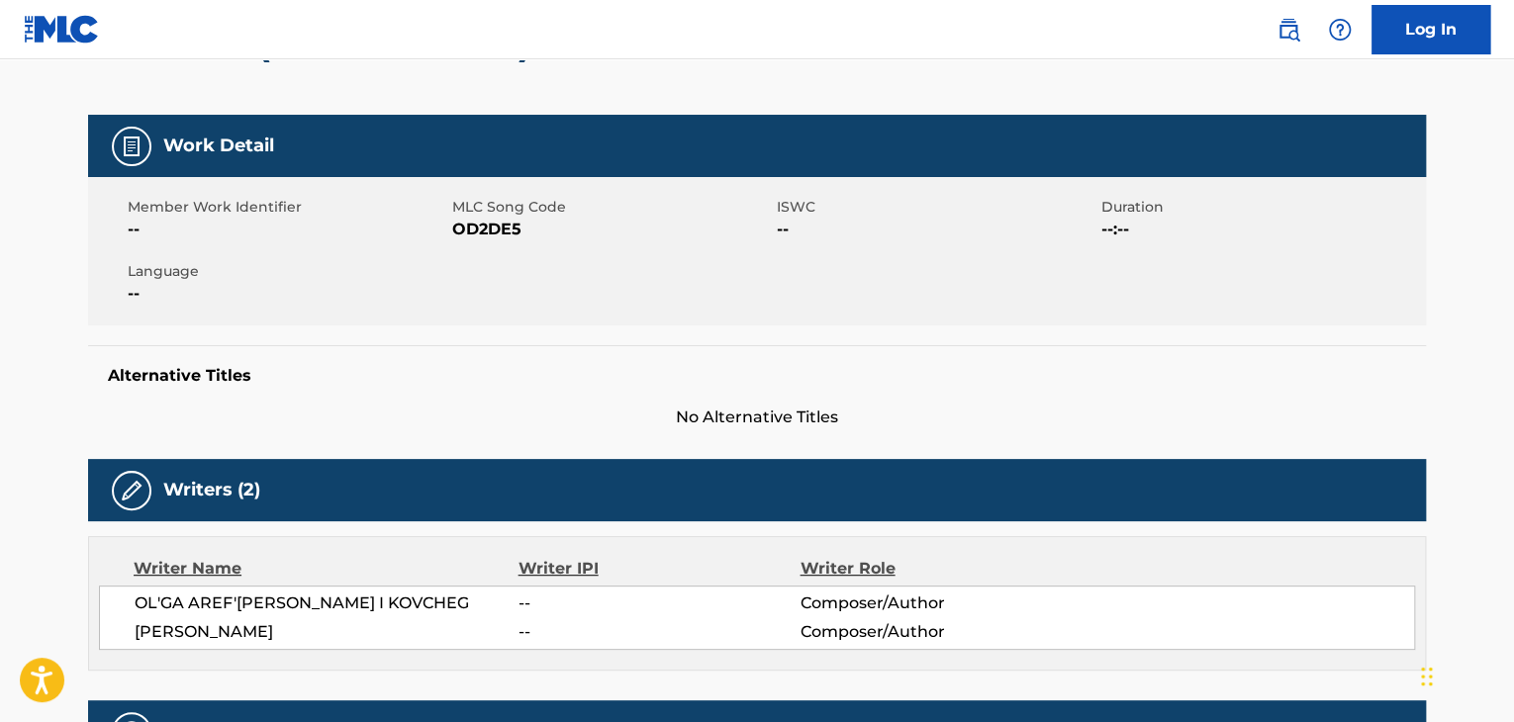
scroll to position [99, 0]
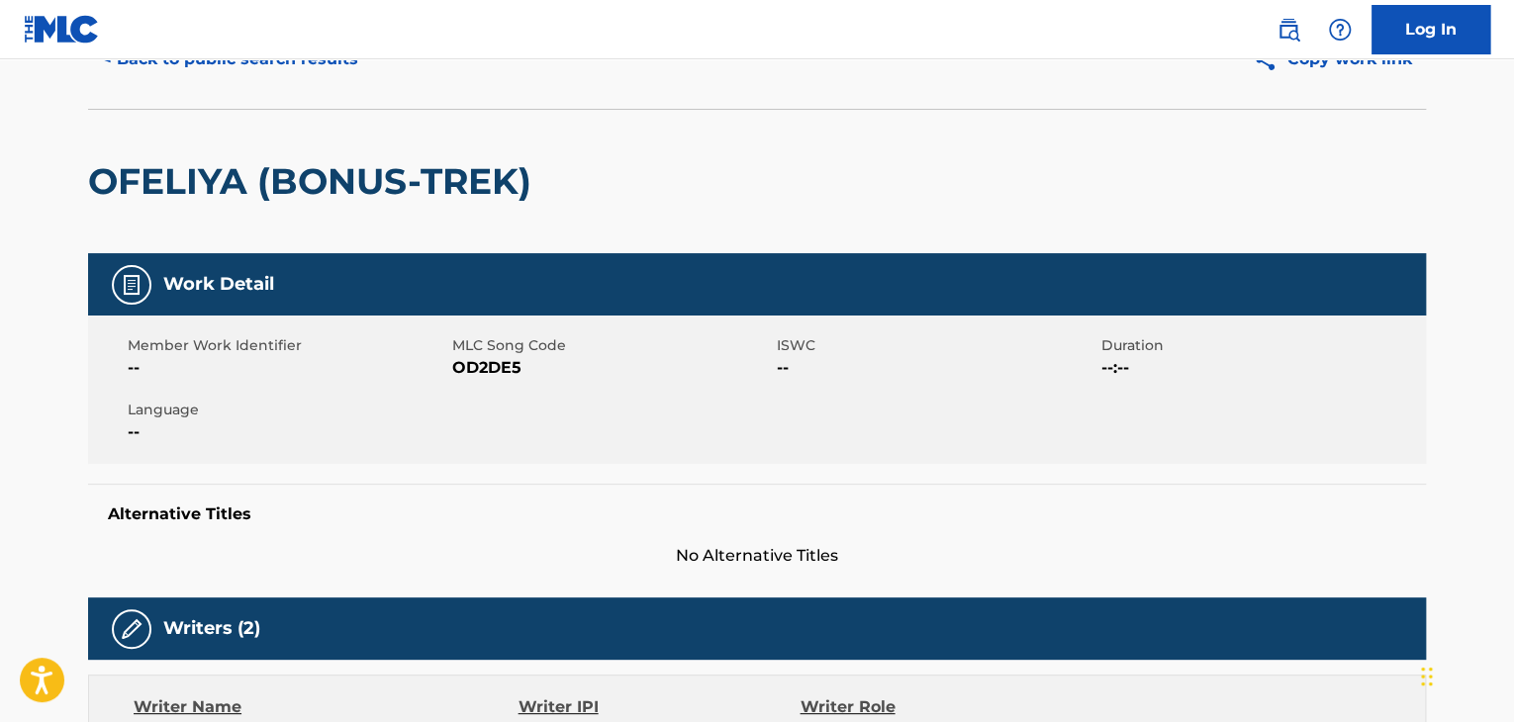
click at [490, 381] on div "Member Work Identifier -- MLC Song Code OD2DE5 ISWC -- Duration --:-- Language …" at bounding box center [757, 390] width 1338 height 148
copy span "OD2DE5"
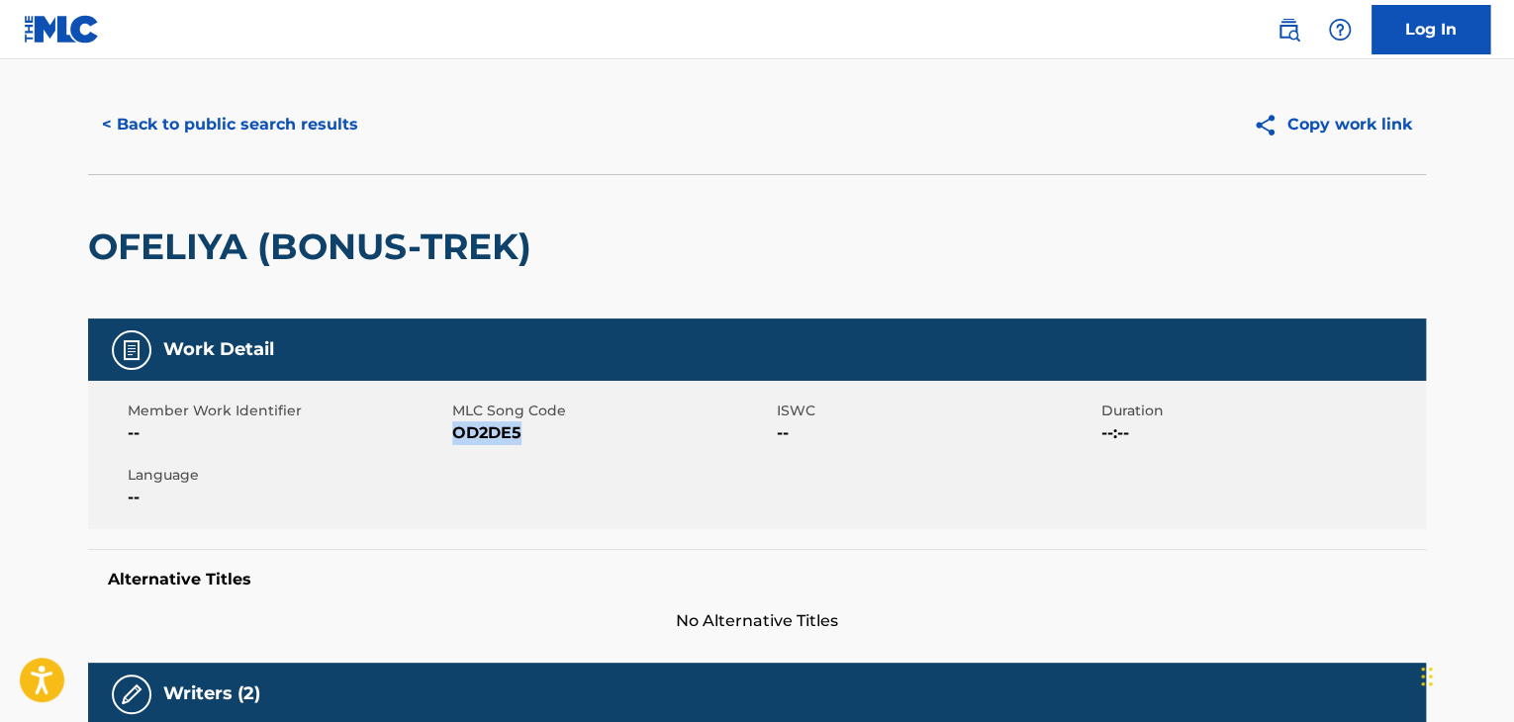
scroll to position [0, 0]
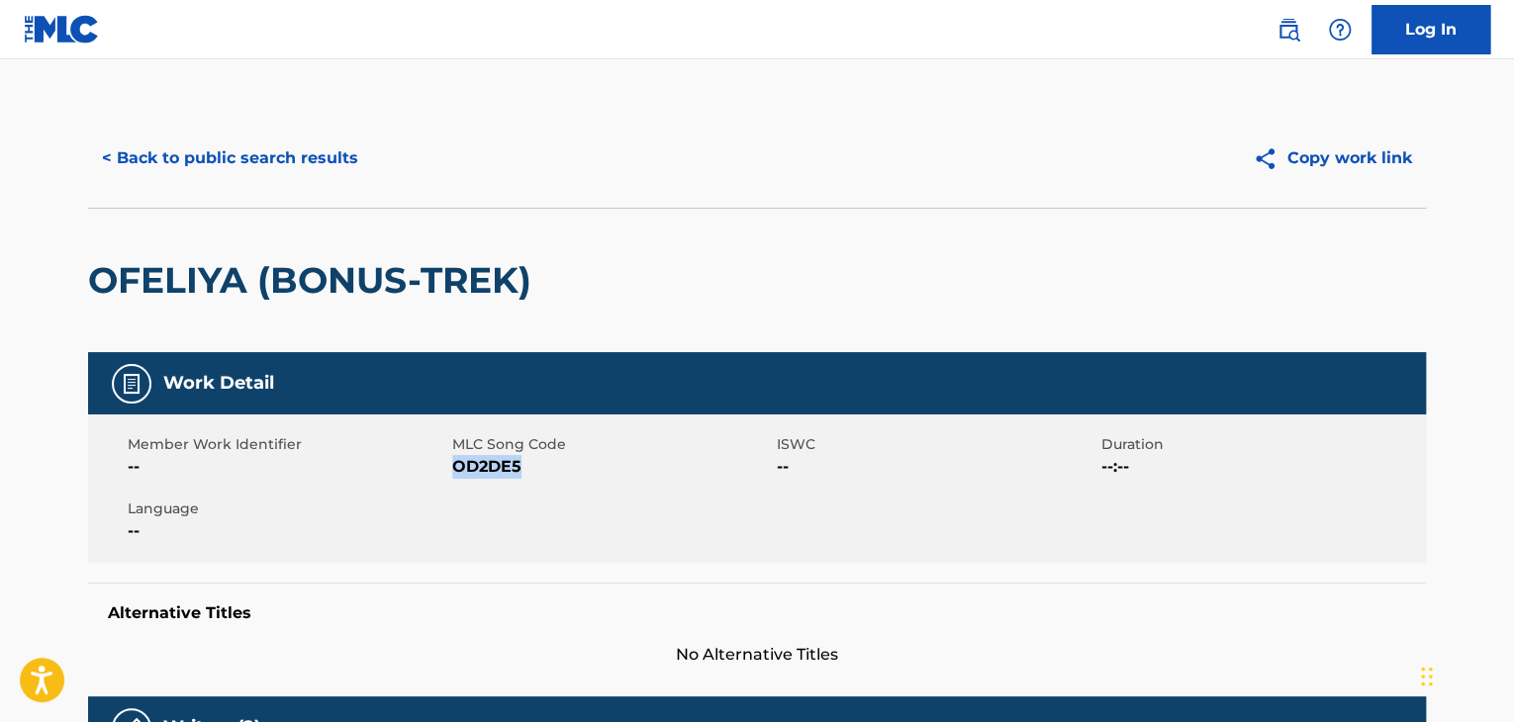
click at [251, 167] on button "< Back to public search results" at bounding box center [230, 158] width 284 height 49
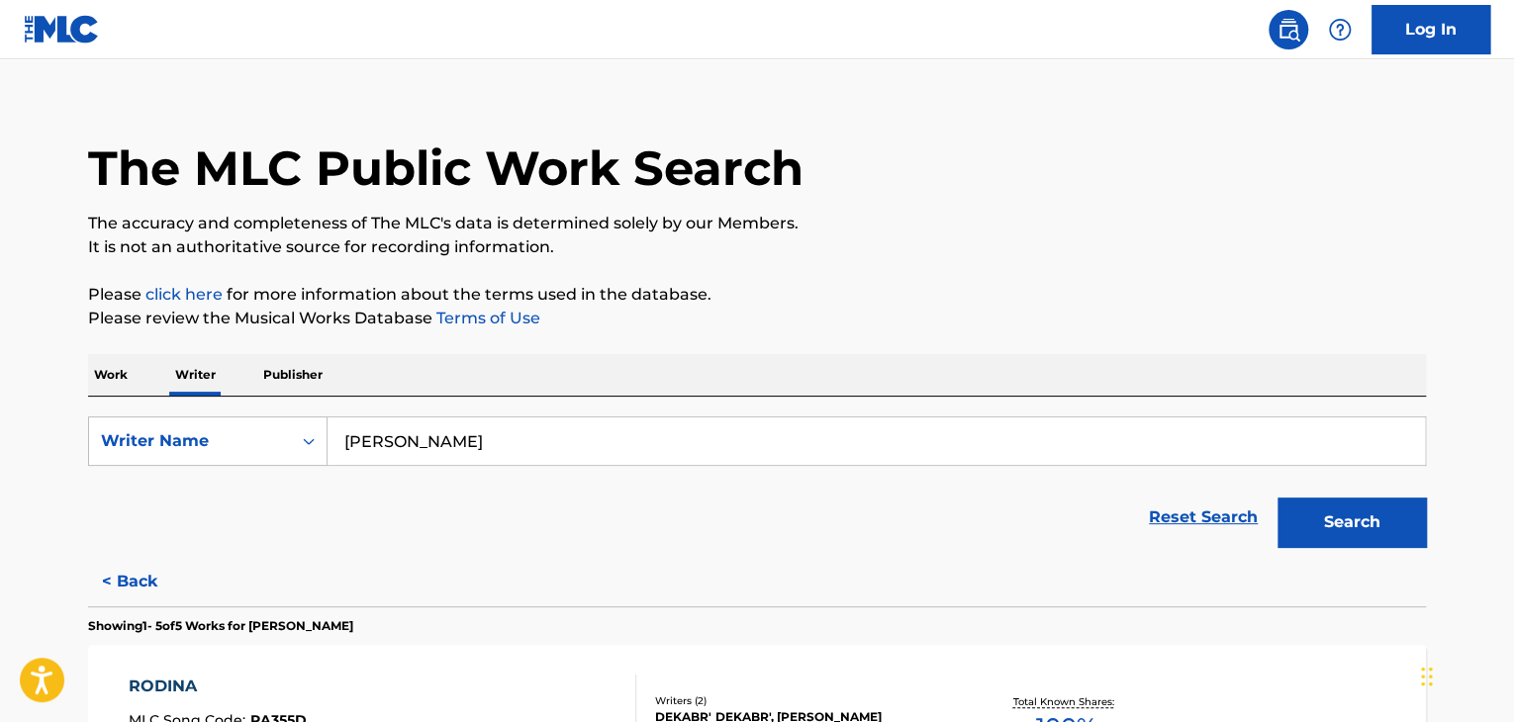
click at [146, 368] on div "Work Writer Publisher" at bounding box center [757, 375] width 1338 height 42
click at [119, 375] on p "Work" at bounding box center [111, 375] width 46 height 42
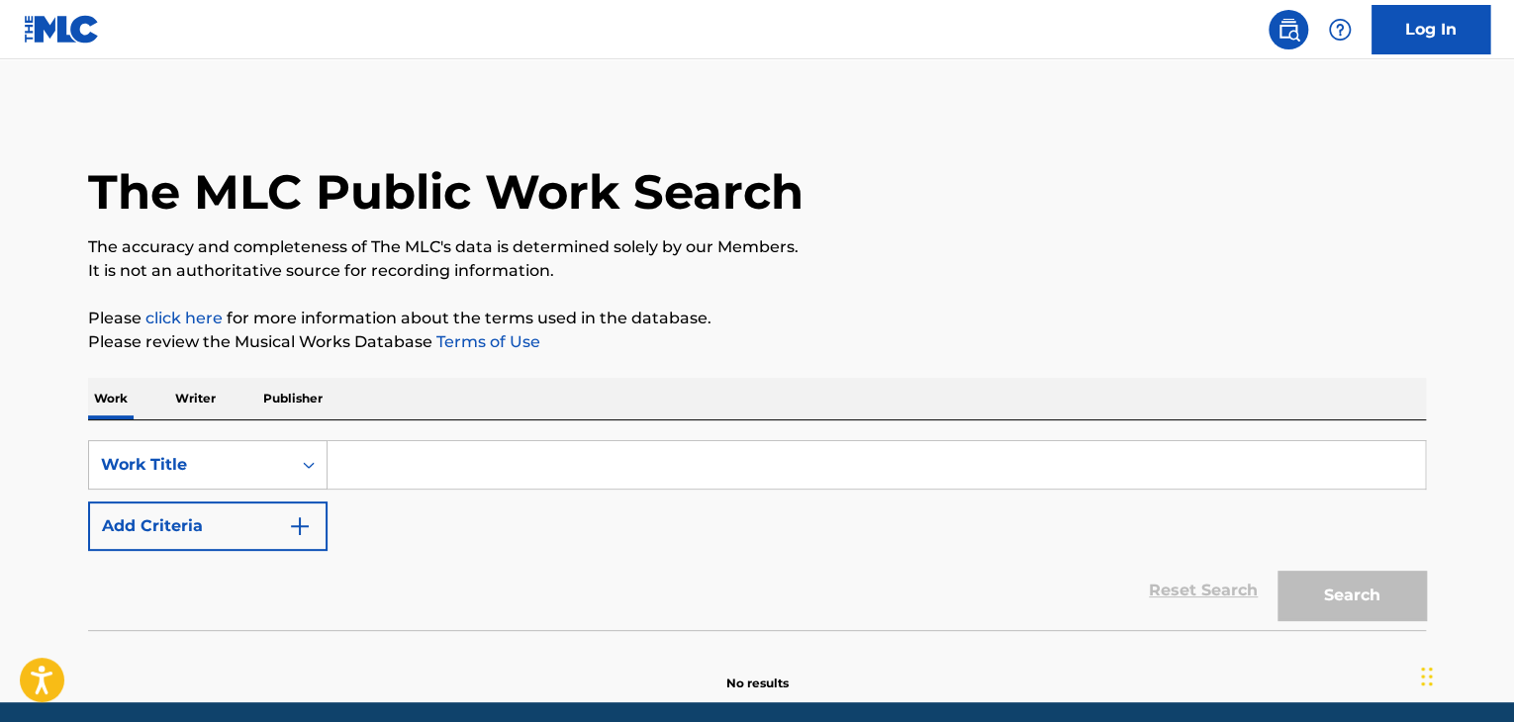
click at [416, 480] on input "Search Form" at bounding box center [877, 465] width 1098 height 48
paste input "Take The L"
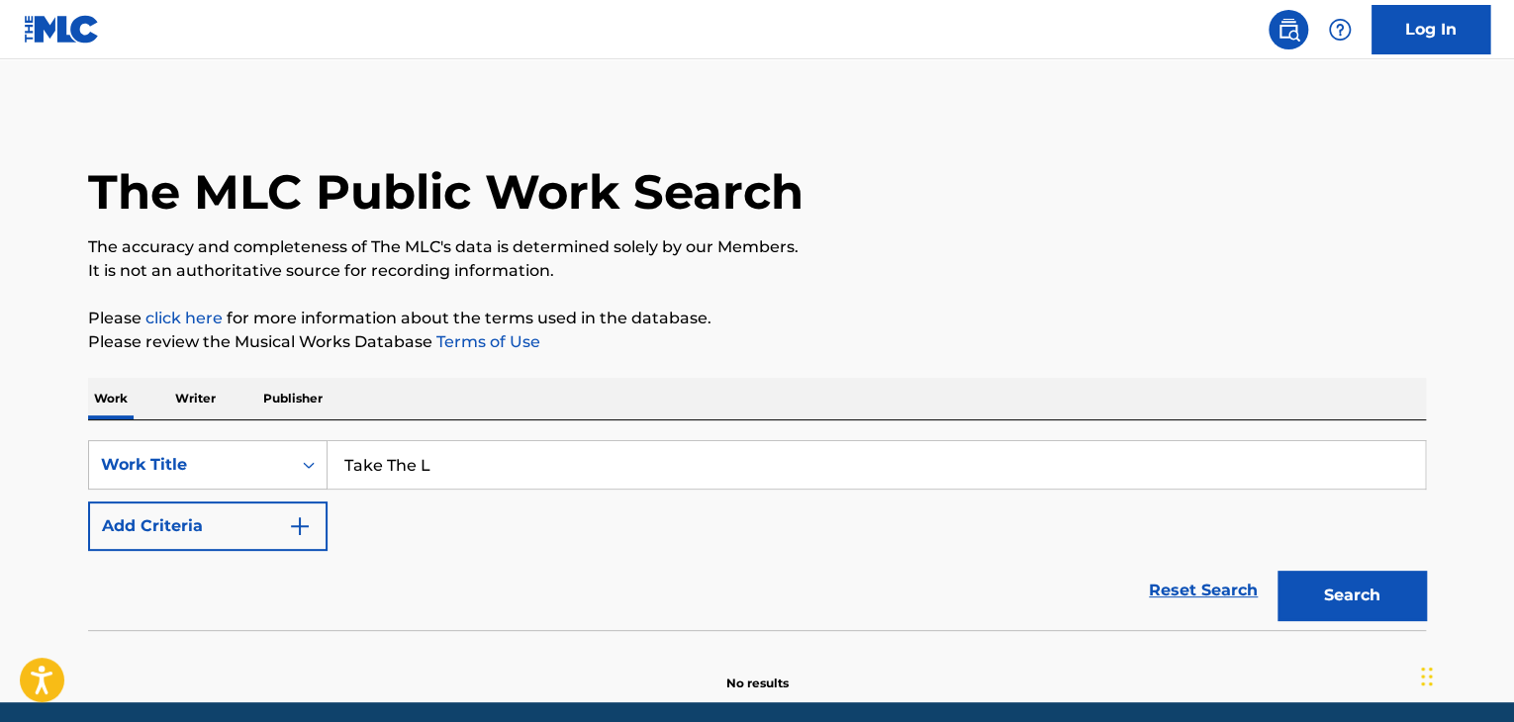
type input "Take The L"
click at [253, 537] on button "Add Criteria" at bounding box center [208, 526] width 240 height 49
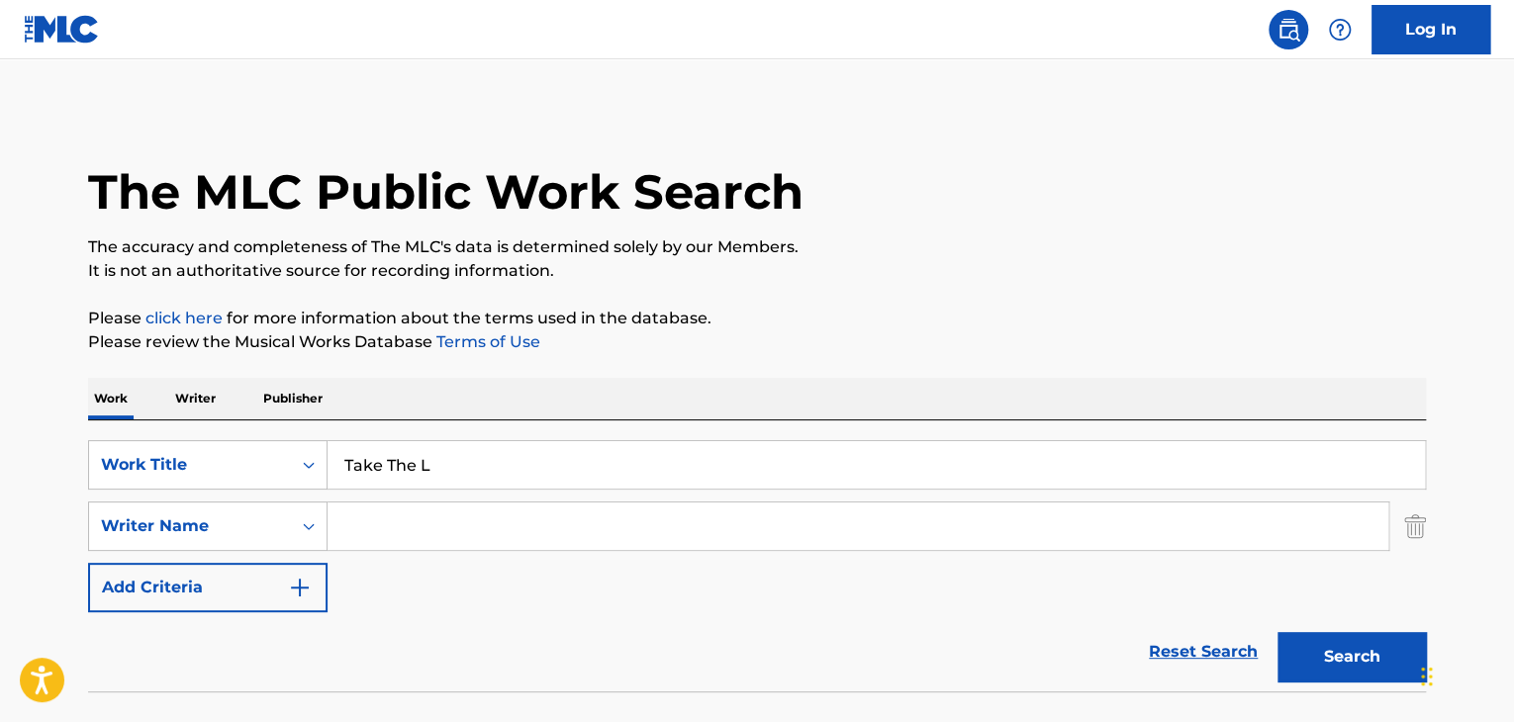
click at [412, 537] on input "Search Form" at bounding box center [858, 527] width 1061 height 48
paste input "[PERSON_NAME]"
type input "[PERSON_NAME]"
click at [1282, 632] on button "Search" at bounding box center [1352, 656] width 148 height 49
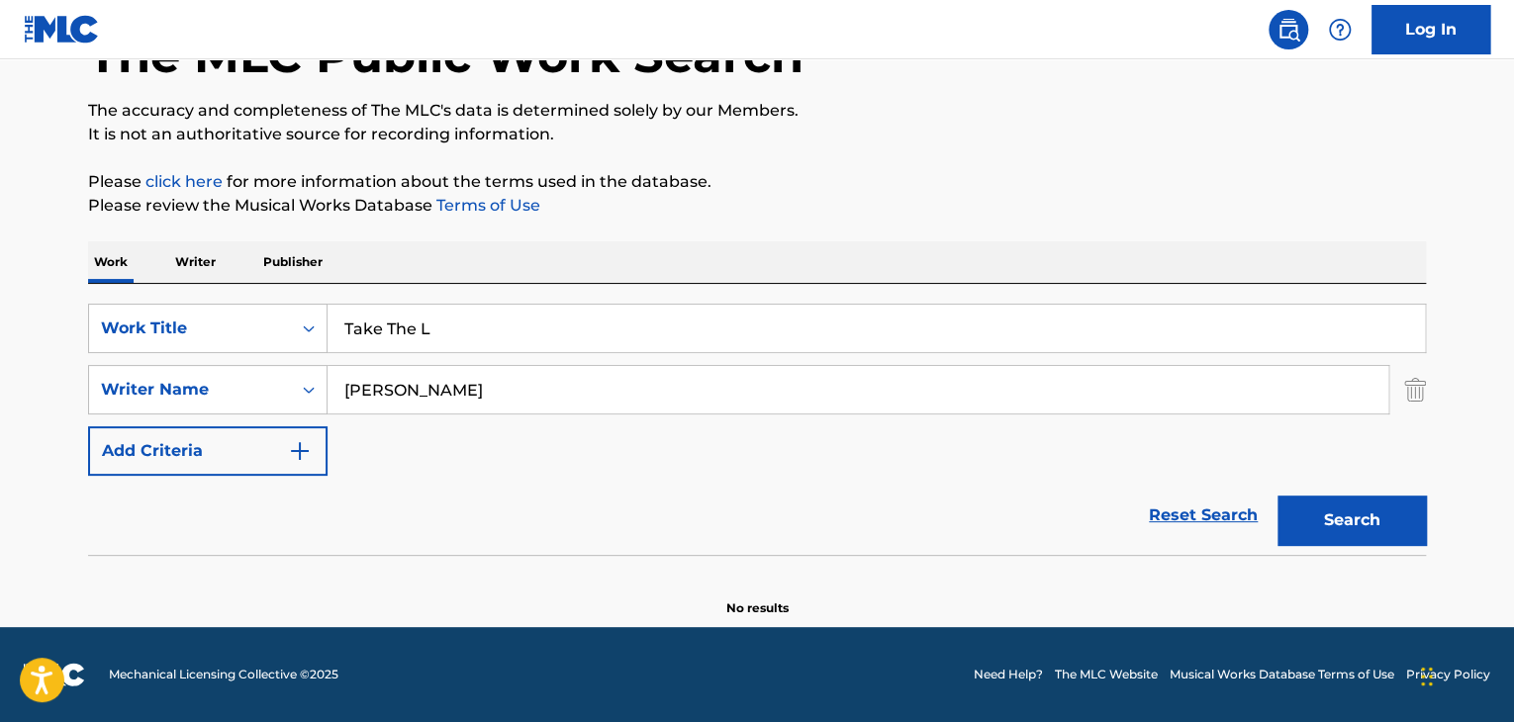
scroll to position [137, 0]
click at [197, 263] on p "Writer" at bounding box center [195, 262] width 52 height 42
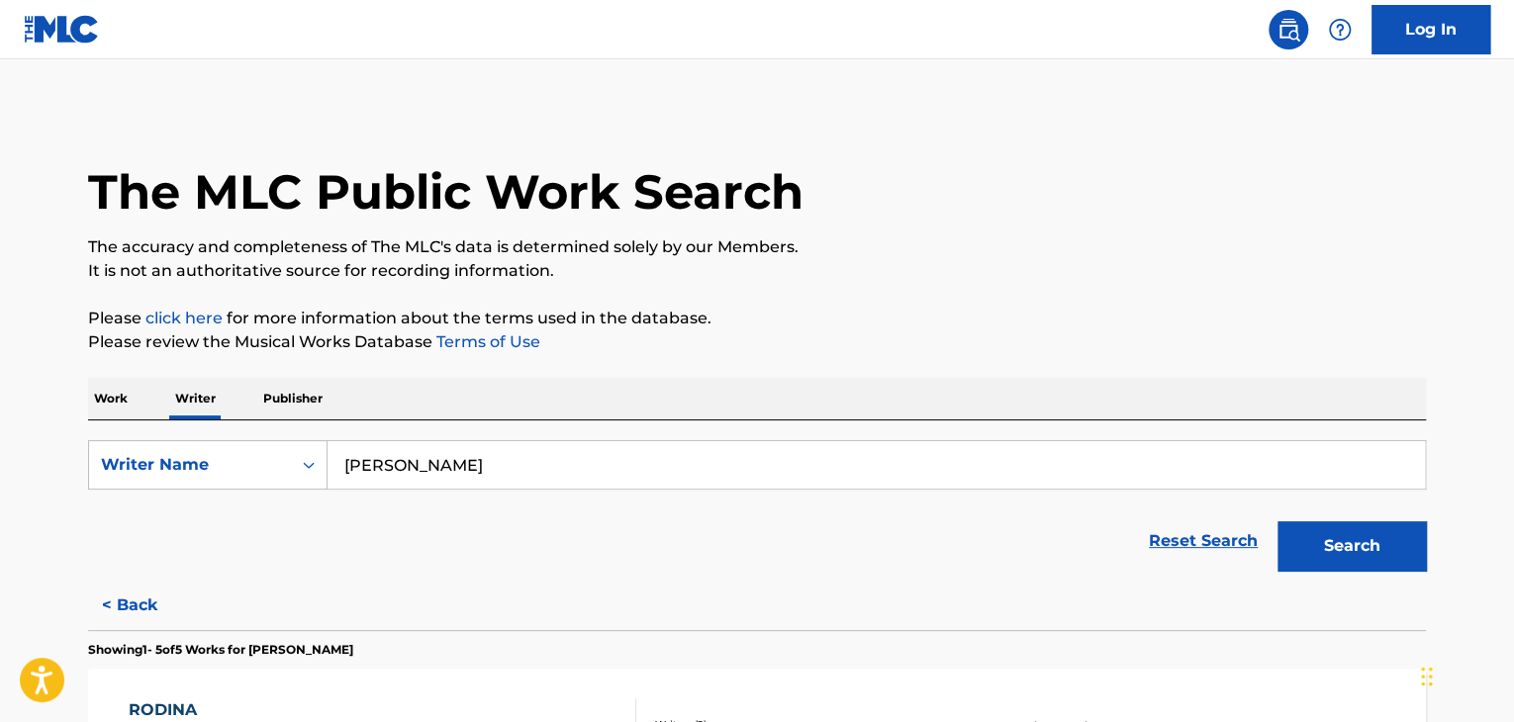
click at [433, 441] on input "[PERSON_NAME]" at bounding box center [877, 465] width 1098 height 48
paste input "[PERSON_NAME]"
type input "[PERSON_NAME]"
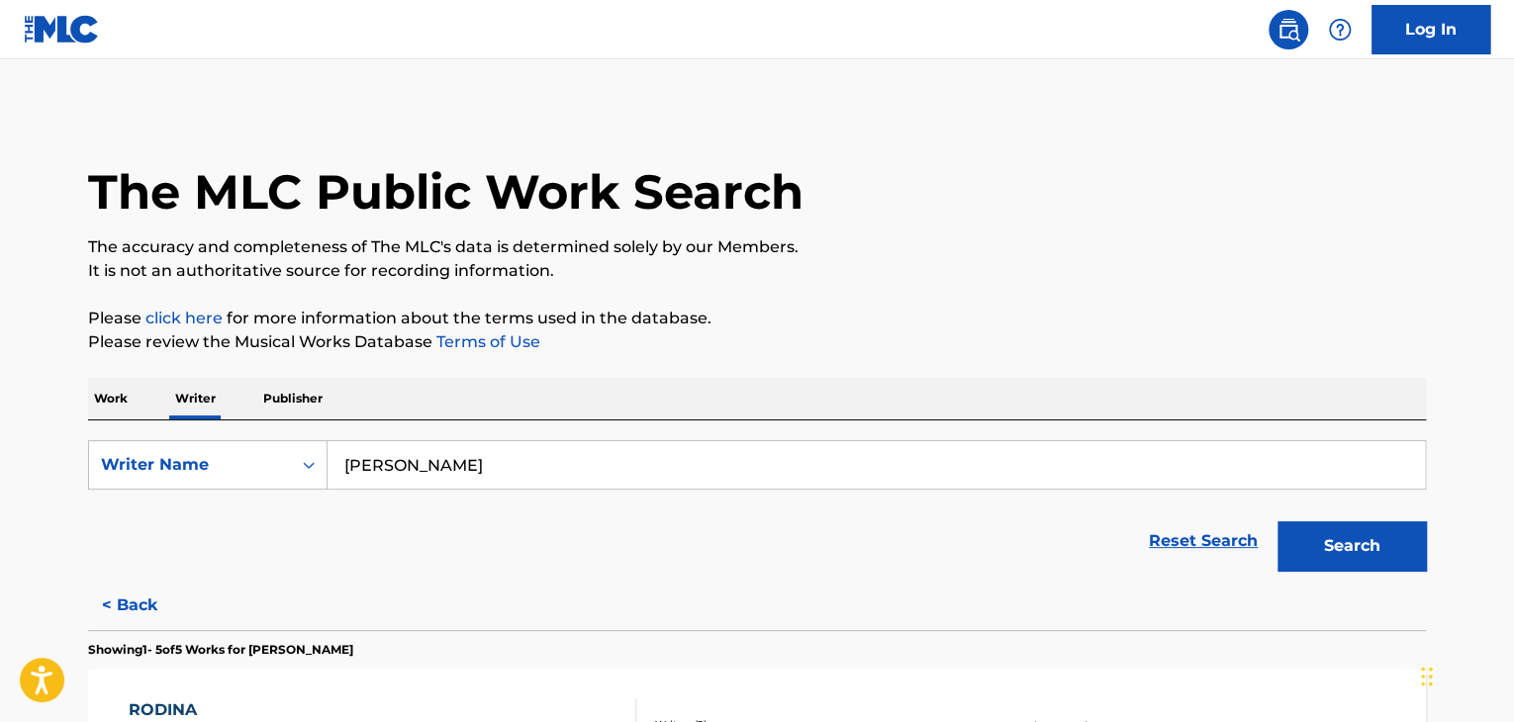
click at [1340, 533] on button "Search" at bounding box center [1352, 546] width 148 height 49
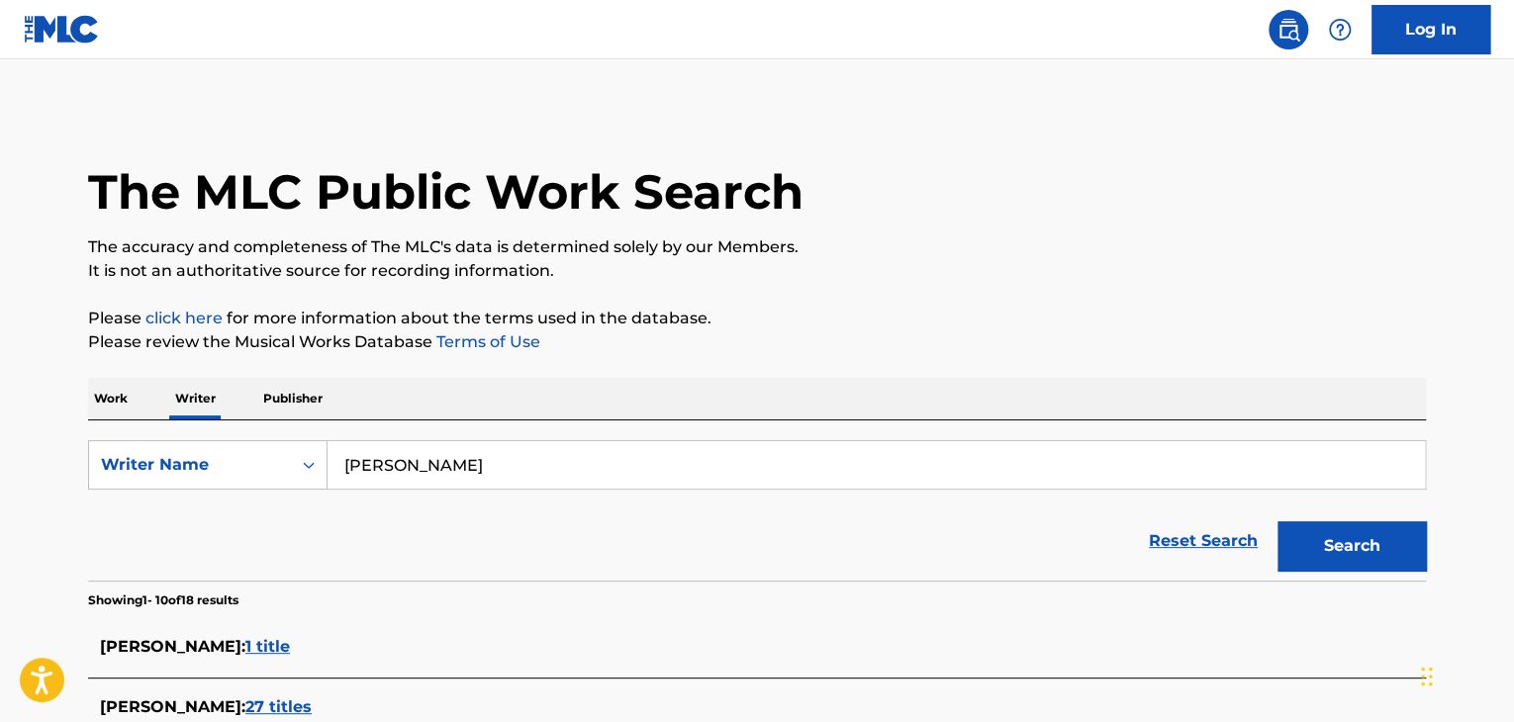
click at [110, 407] on p "Work" at bounding box center [111, 399] width 46 height 42
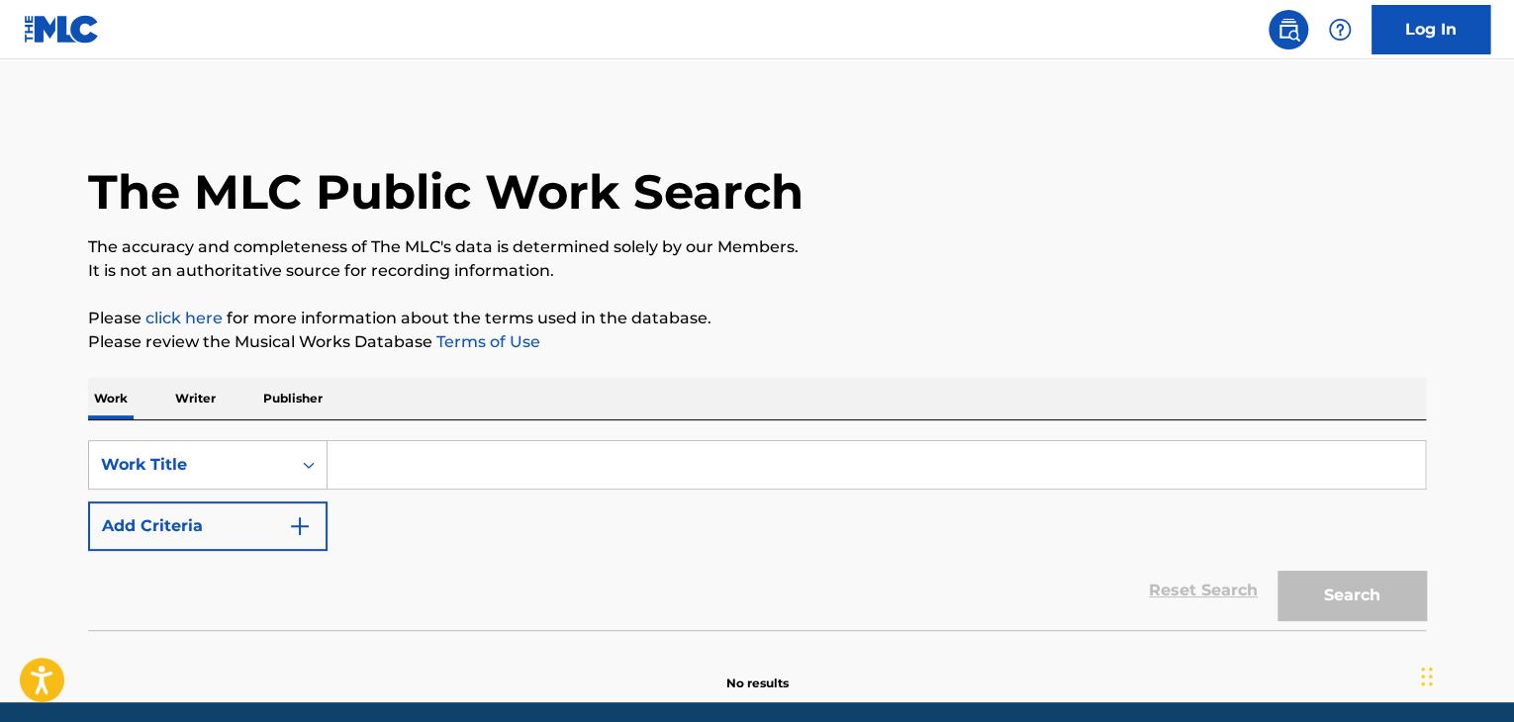
click at [425, 480] on input "Search Form" at bounding box center [877, 465] width 1098 height 48
paste input "Mi Amore"
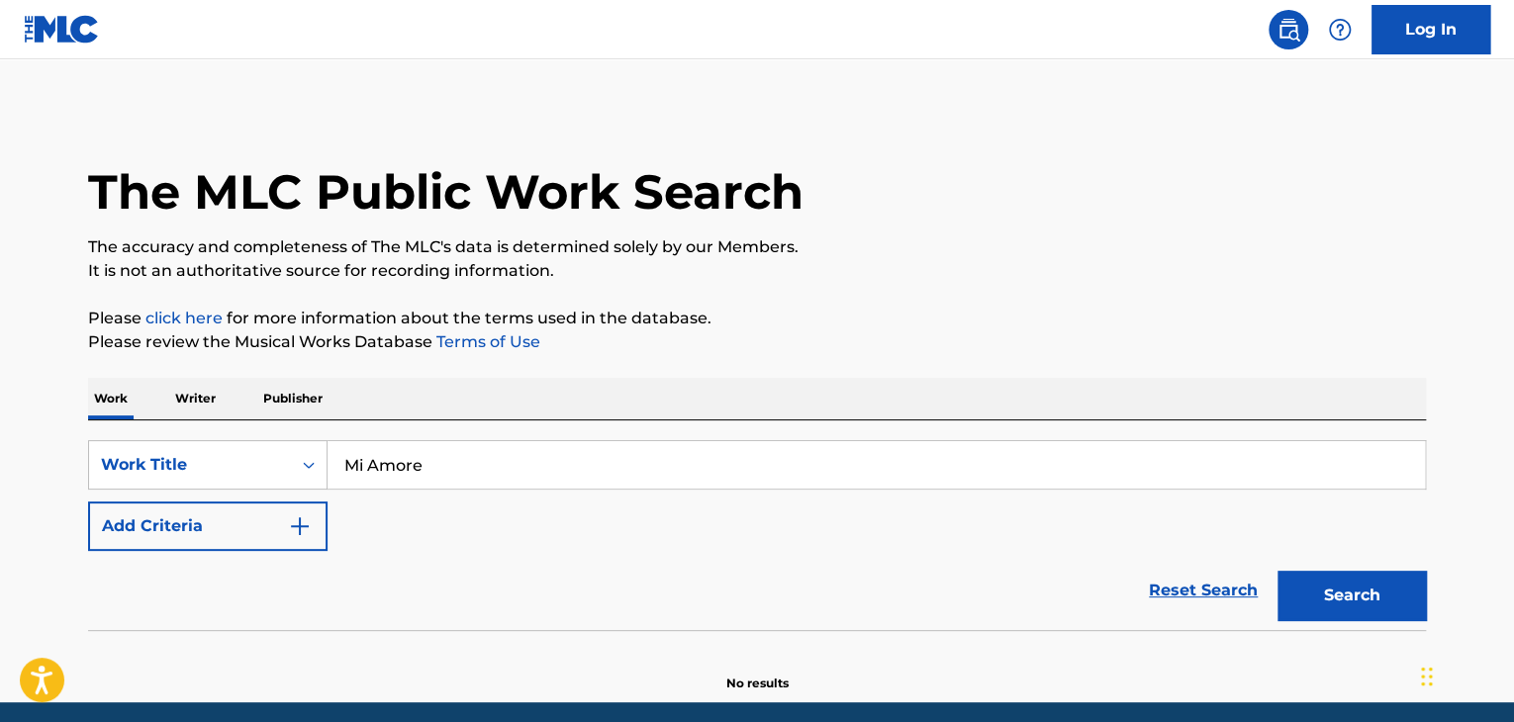
type input "Mi Amore"
click at [276, 543] on button "Add Criteria" at bounding box center [208, 526] width 240 height 49
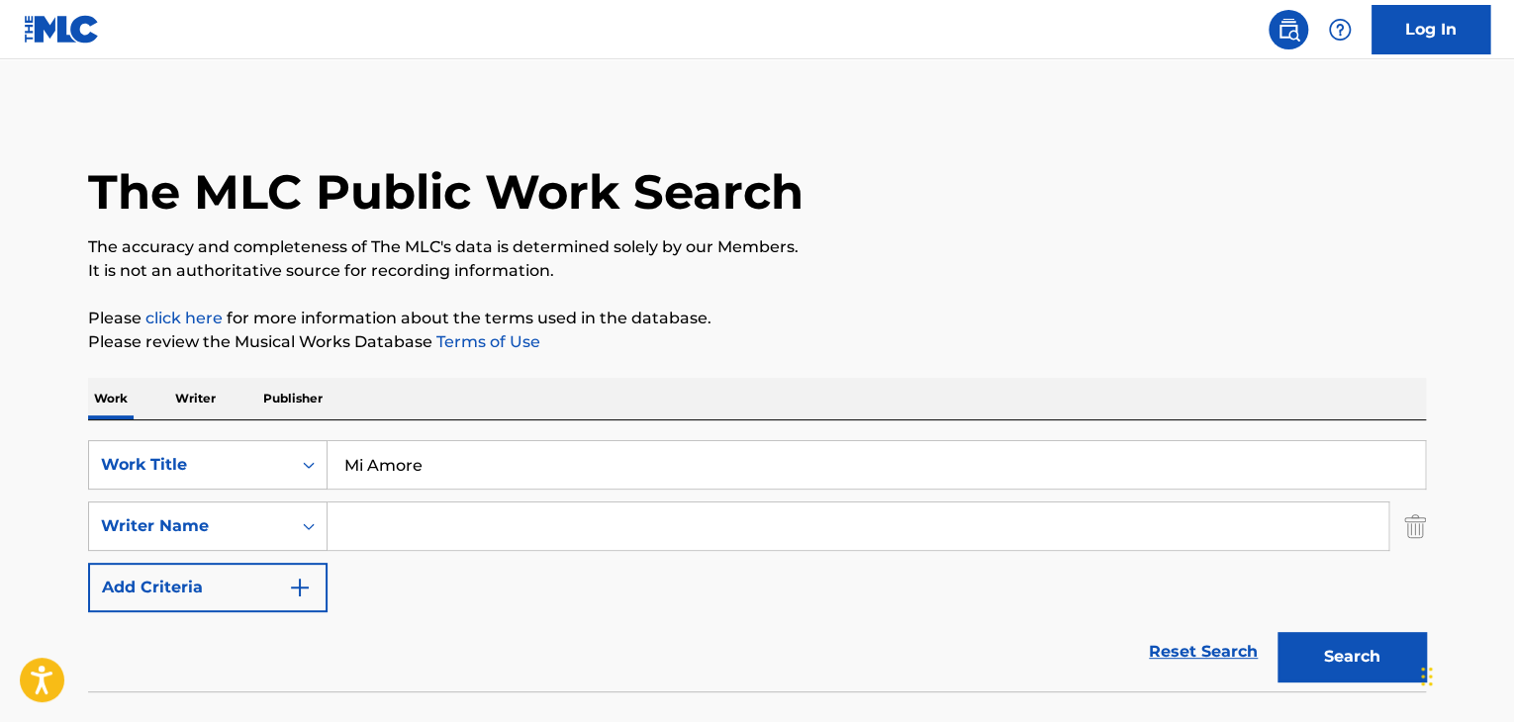
click at [380, 532] on input "Search Form" at bounding box center [858, 527] width 1061 height 48
paste input "Nelly Mes"
type input "Nelly Mes"
click at [1308, 667] on button "Search" at bounding box center [1352, 656] width 148 height 49
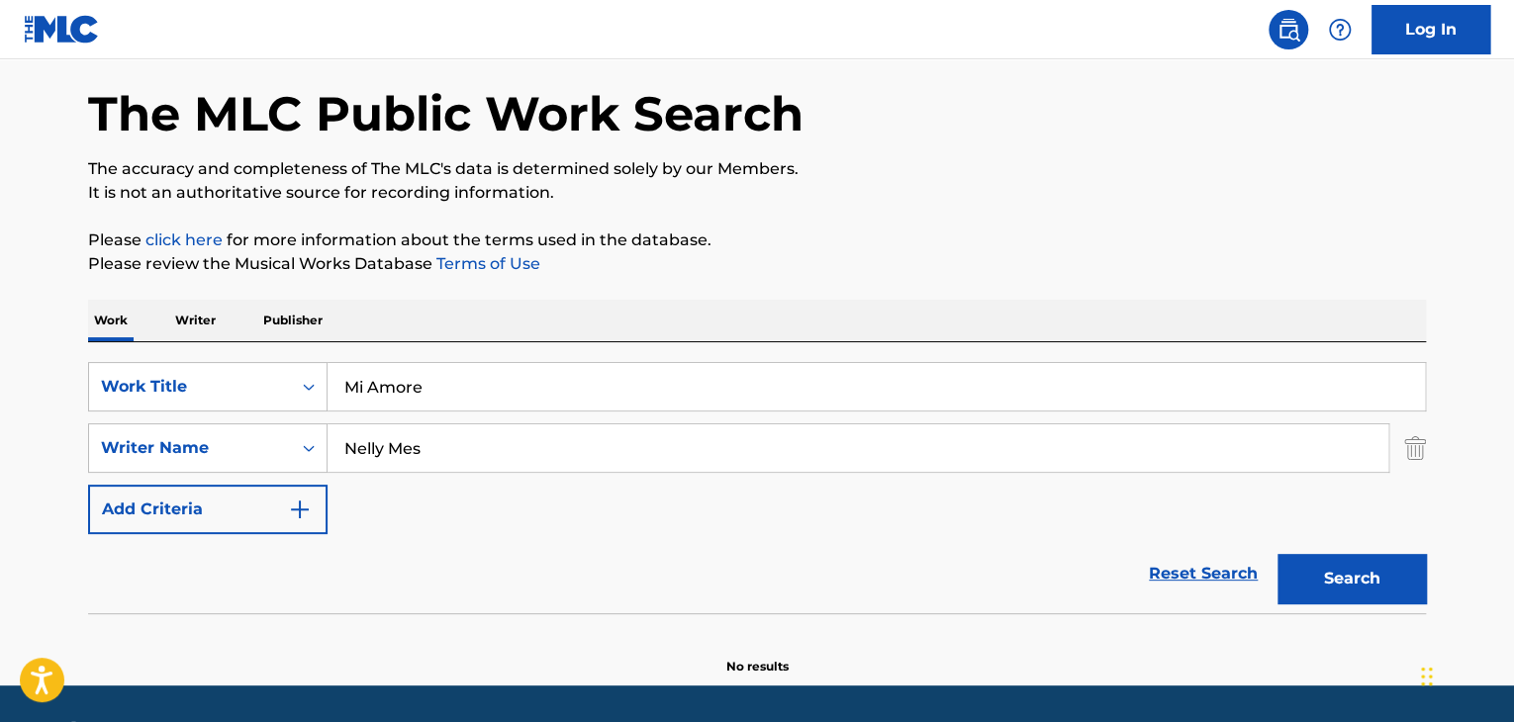
scroll to position [137, 0]
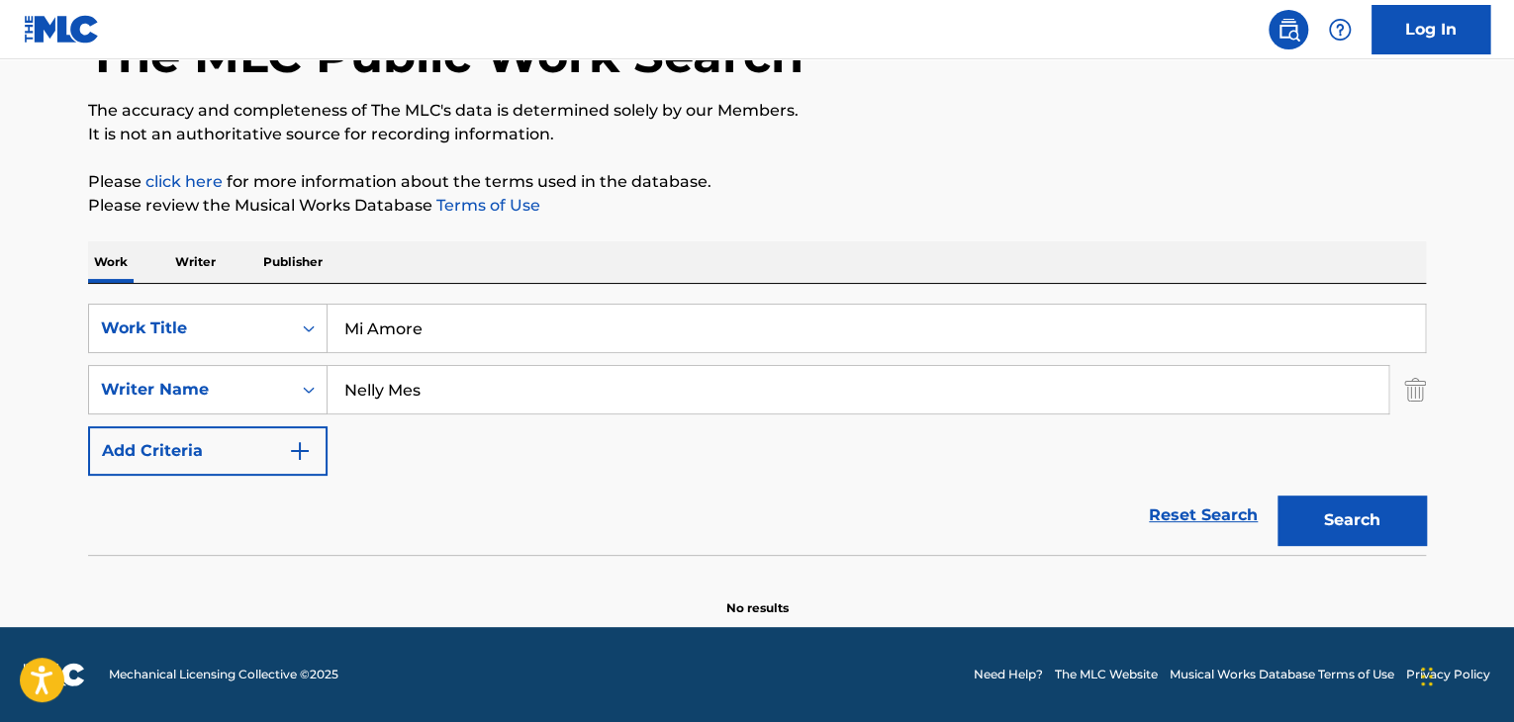
click at [194, 277] on p "Writer" at bounding box center [195, 262] width 52 height 42
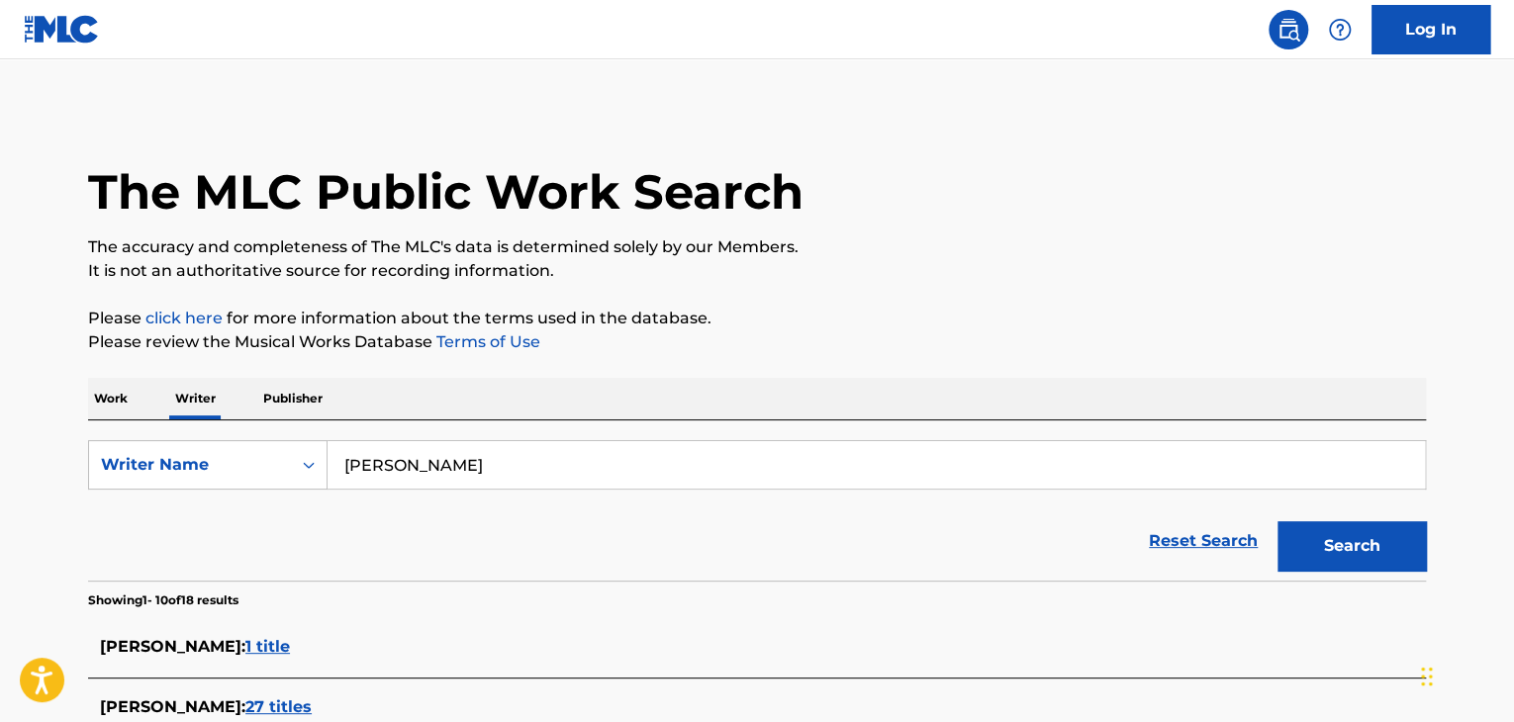
click at [440, 452] on input "[PERSON_NAME]" at bounding box center [877, 465] width 1098 height 48
paste input "[PERSON_NAME]"
type input "Nelly Mes"
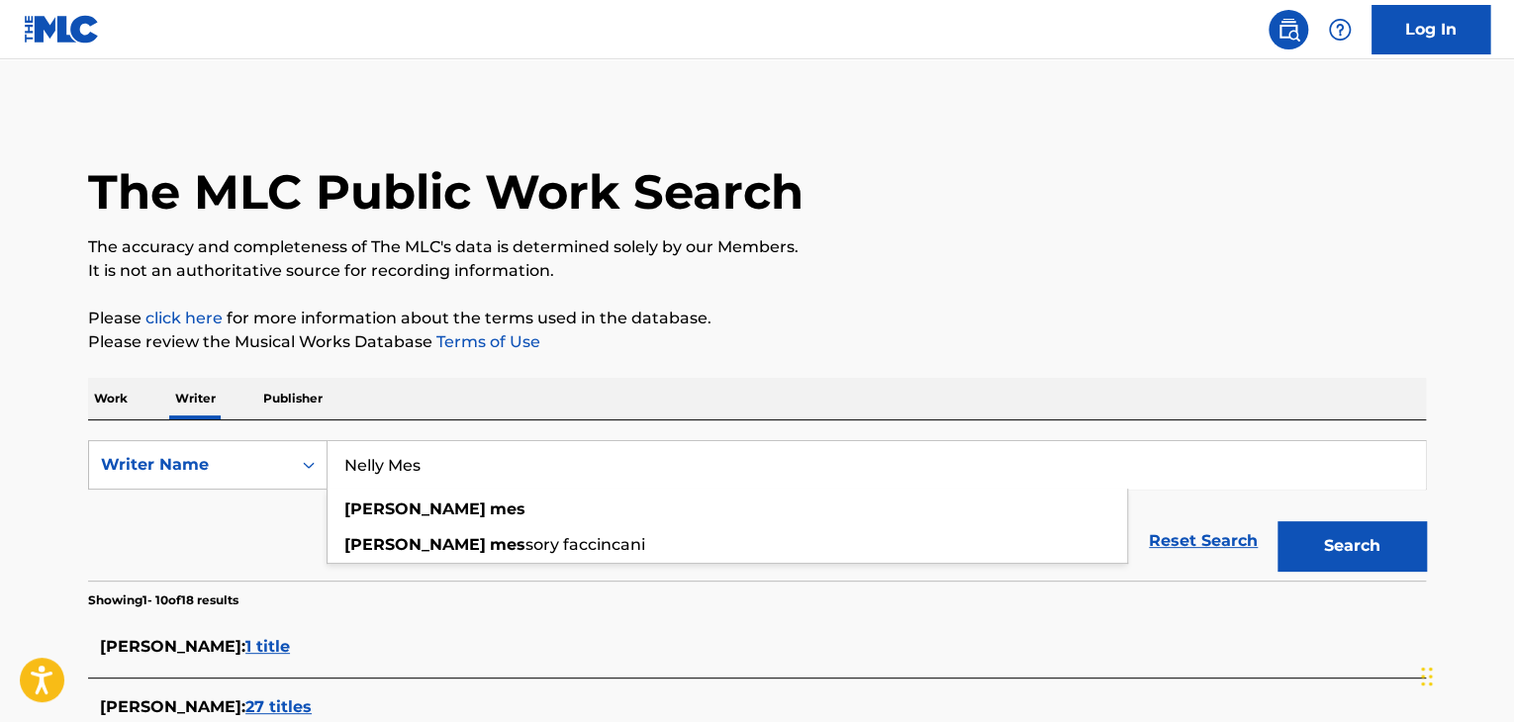
click at [1312, 551] on button "Search" at bounding box center [1352, 546] width 148 height 49
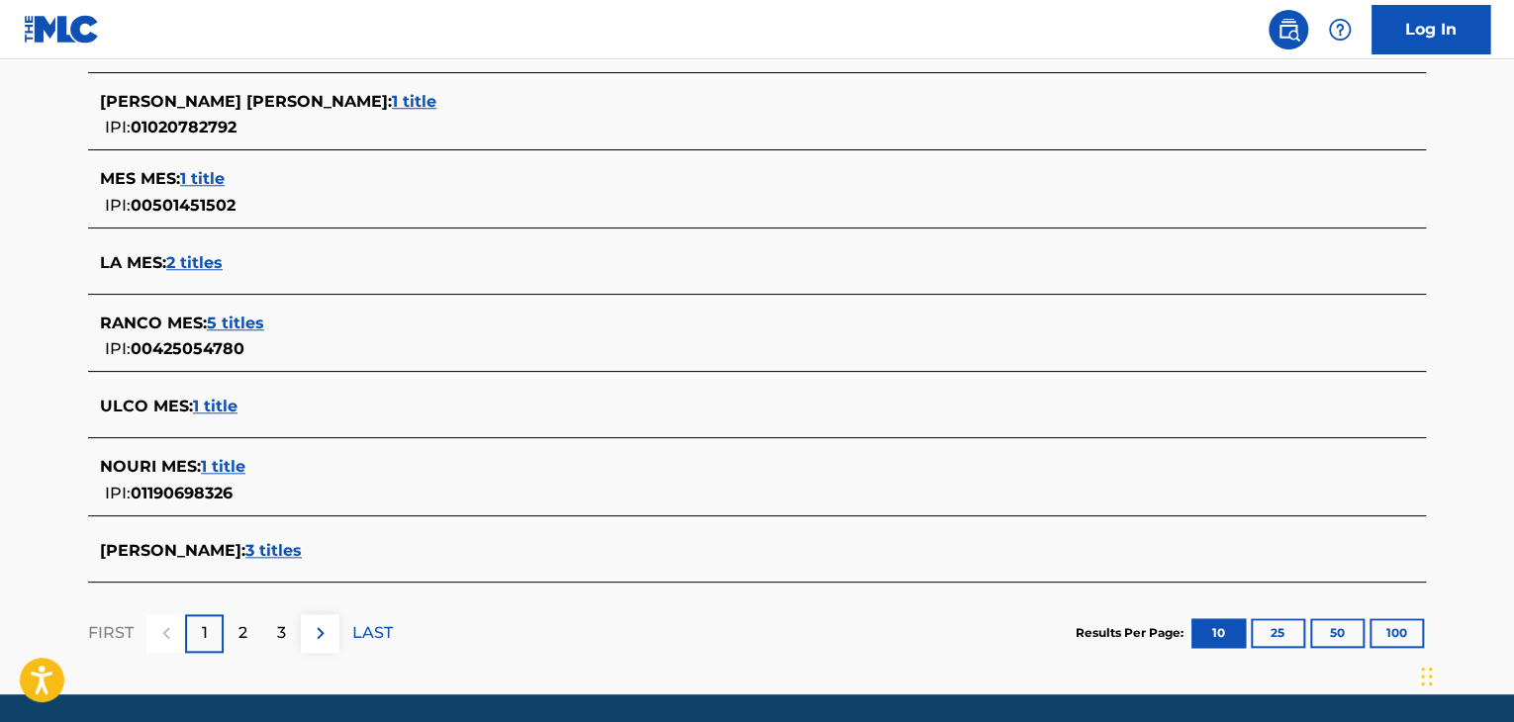
scroll to position [783, 0]
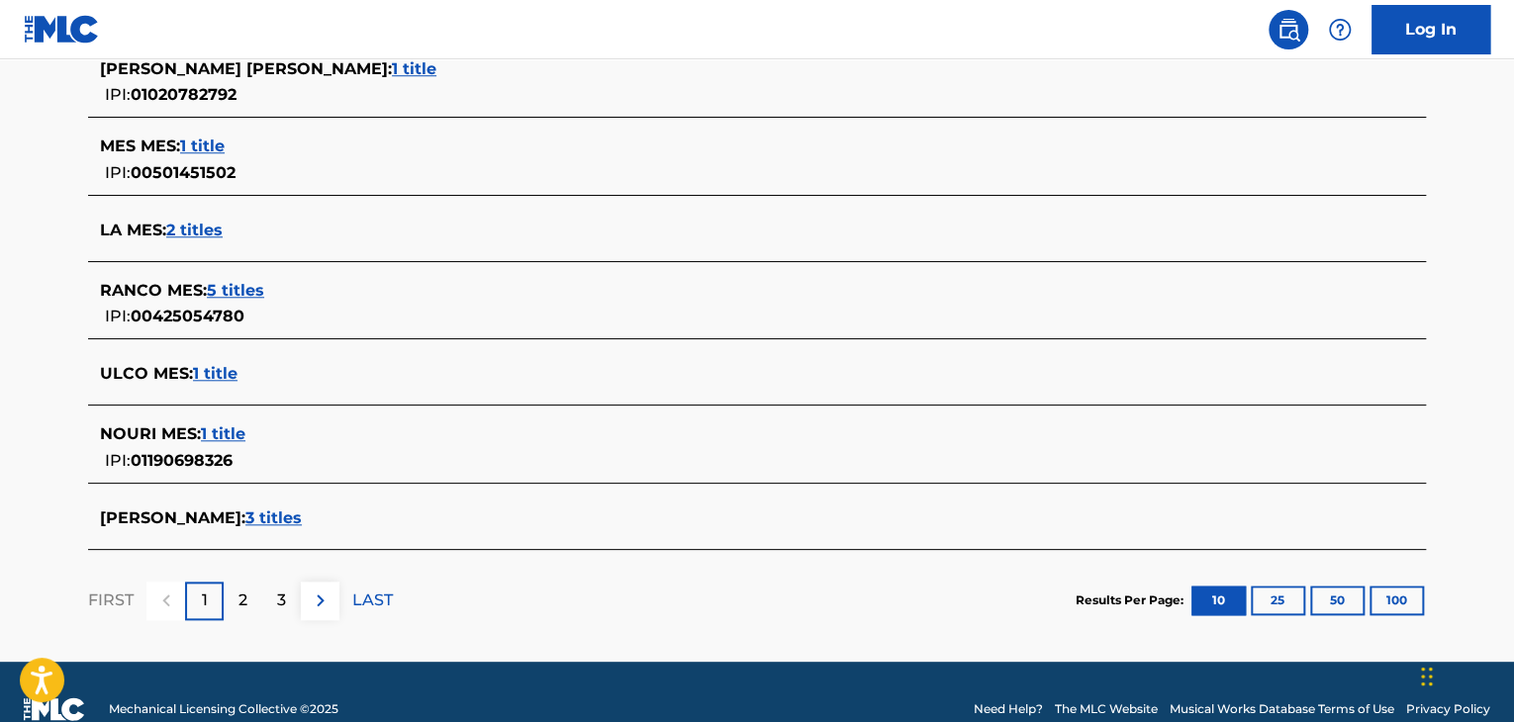
click at [229, 499] on div "[PERSON_NAME] : 3 titles" at bounding box center [757, 520] width 1338 height 47
click at [245, 514] on span "3 titles" at bounding box center [273, 518] width 56 height 19
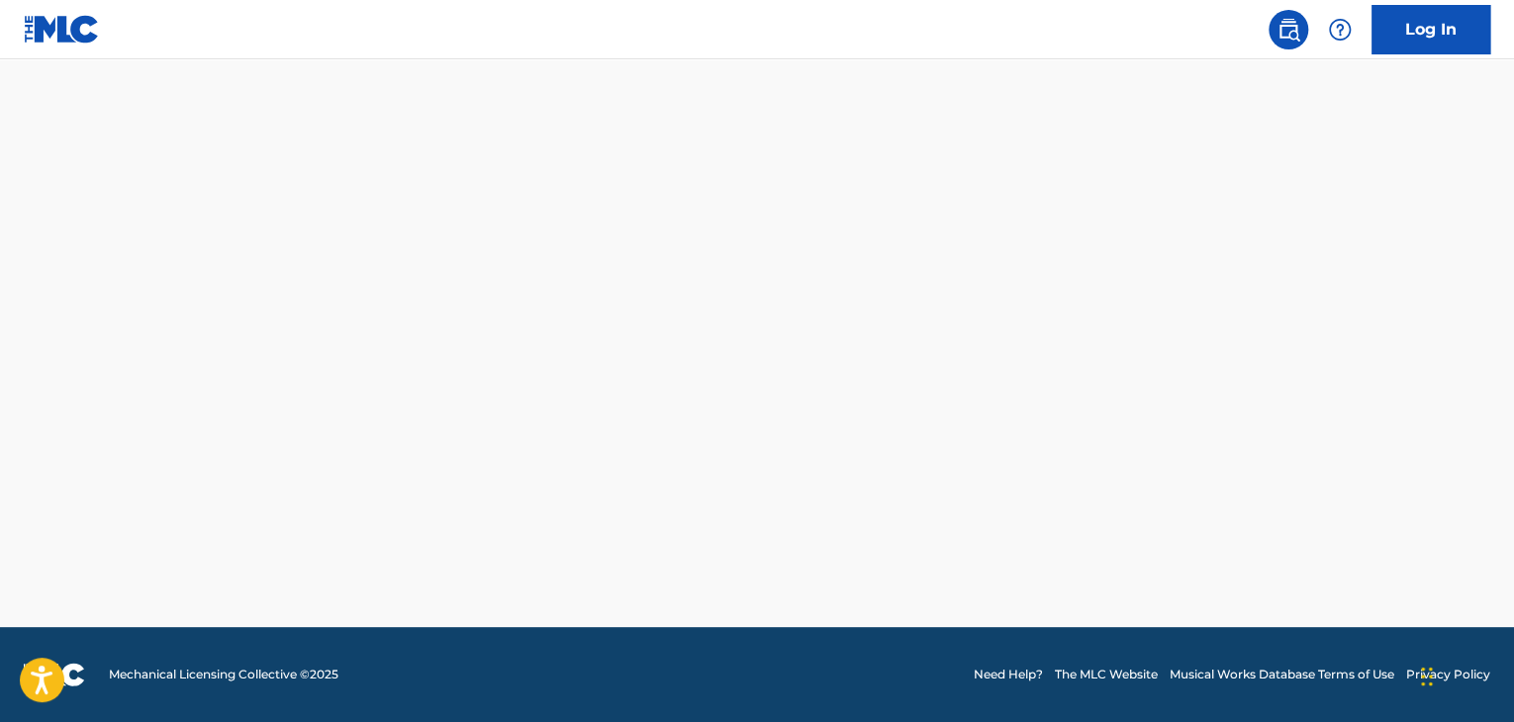
scroll to position [604, 0]
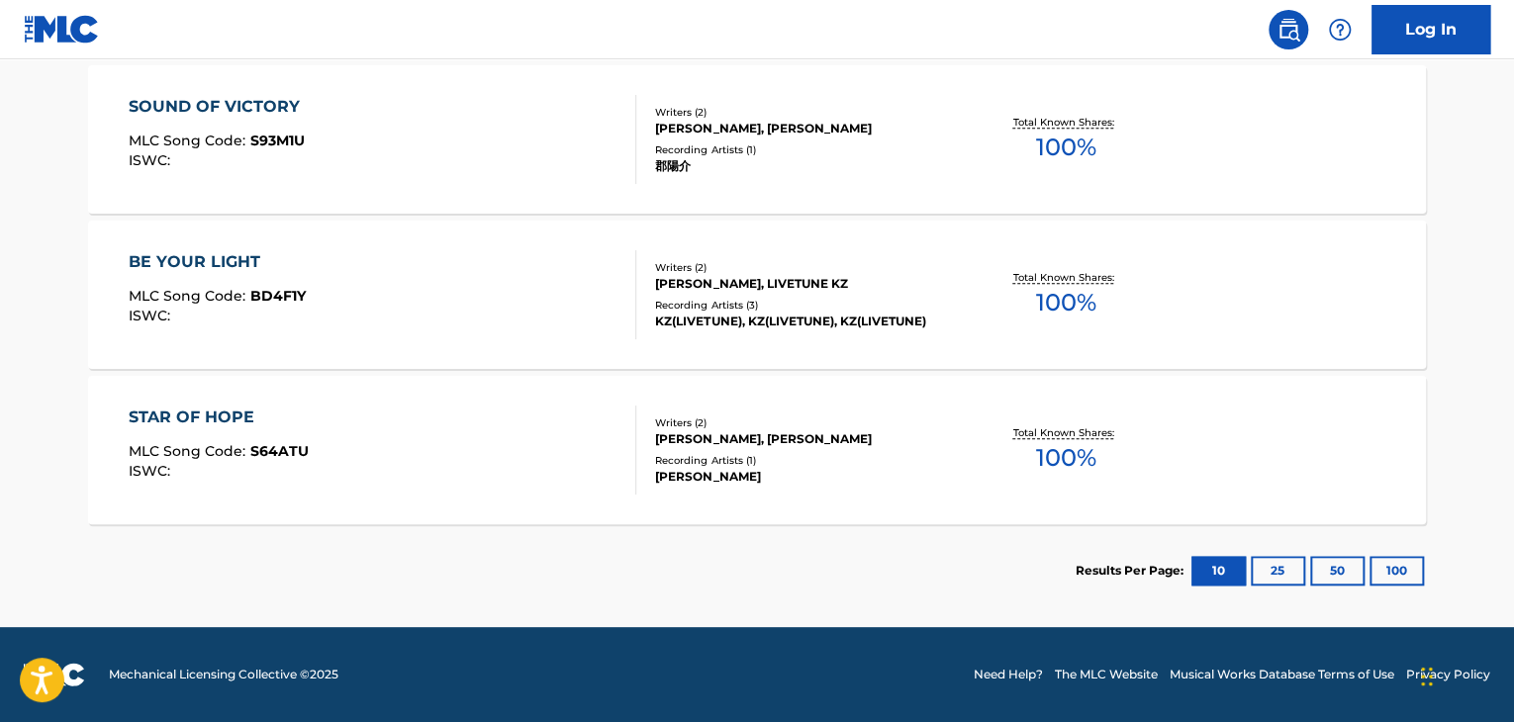
click at [506, 432] on div "STAR OF HOPE MLC Song Code : S64ATU ISWC :" at bounding box center [383, 450] width 509 height 89
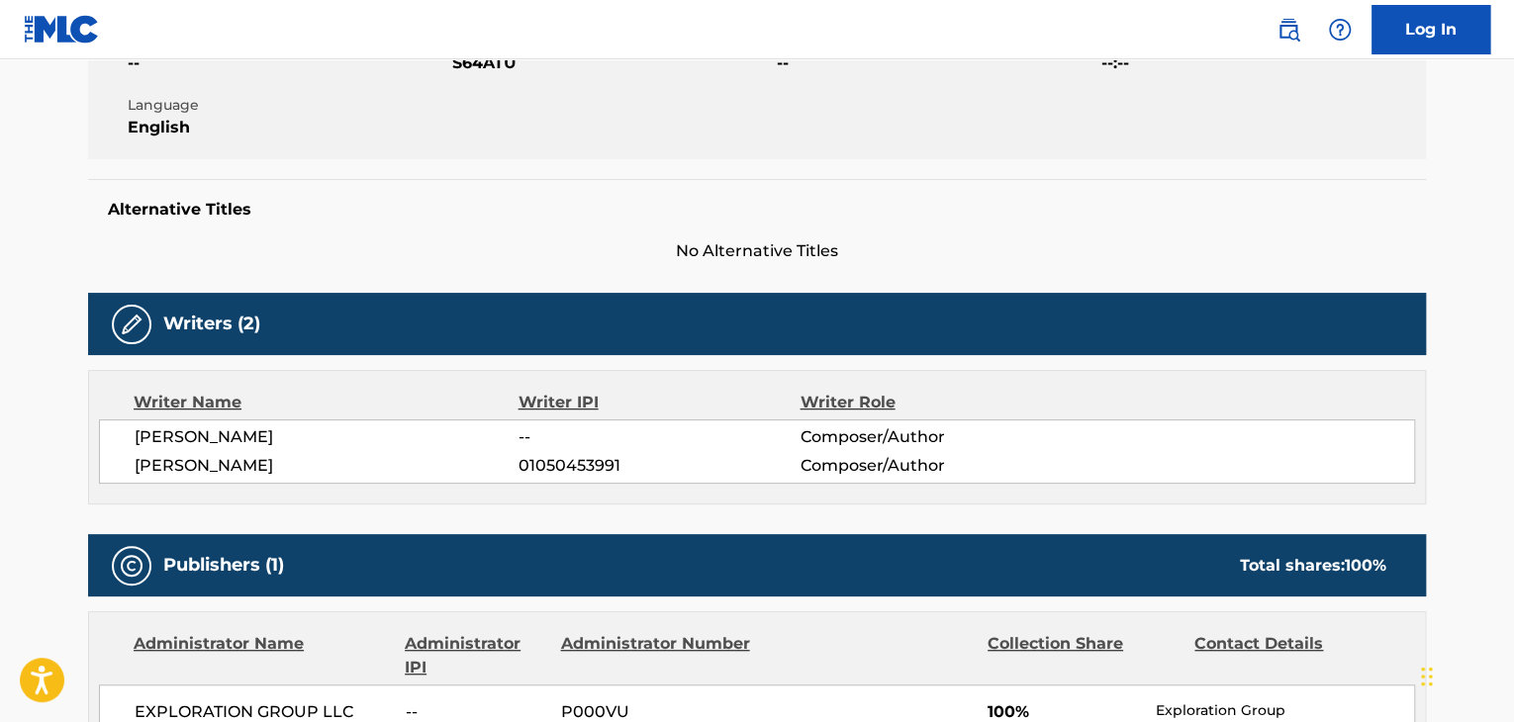
scroll to position [693, 0]
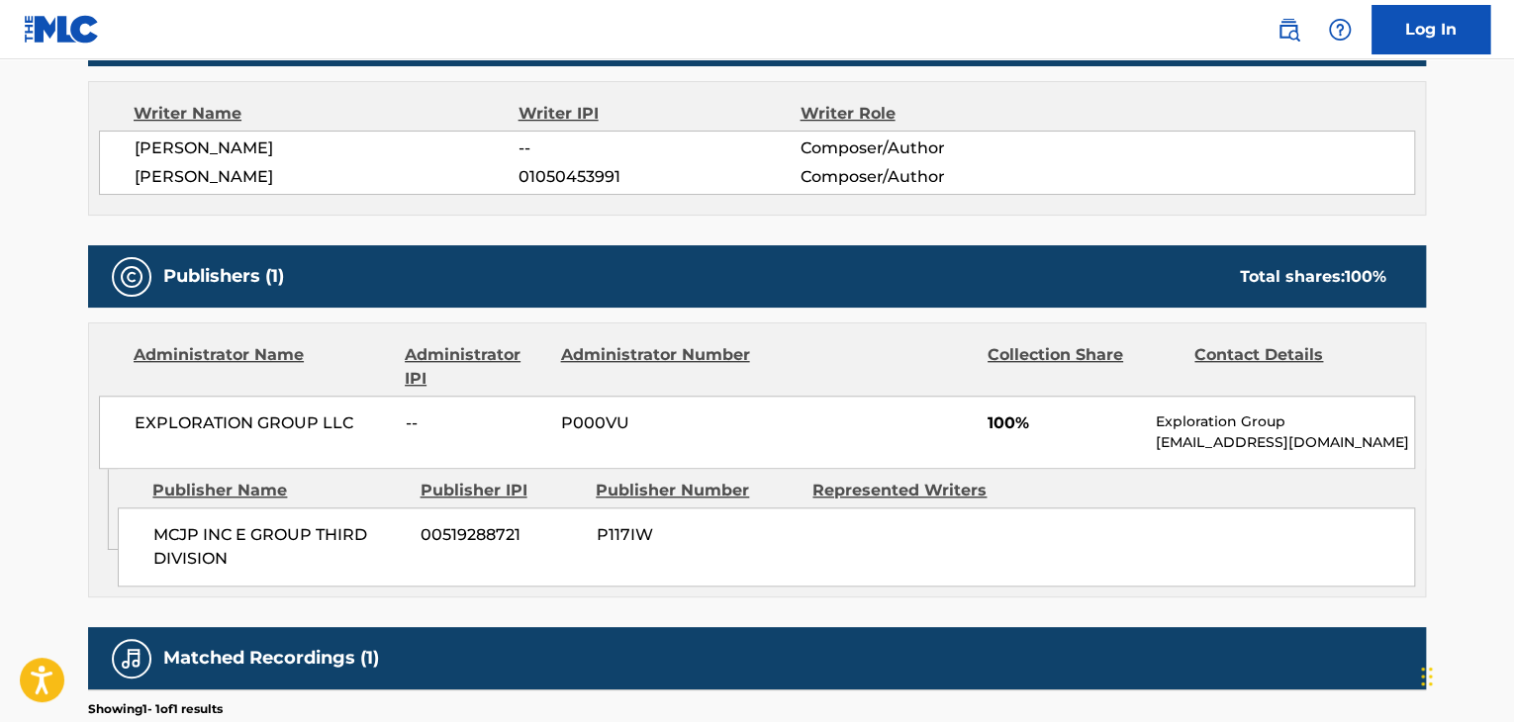
click at [174, 429] on span "EXPLORATION GROUP LLC" at bounding box center [263, 424] width 256 height 24
copy div "EXPLORATION GROUP LLC"
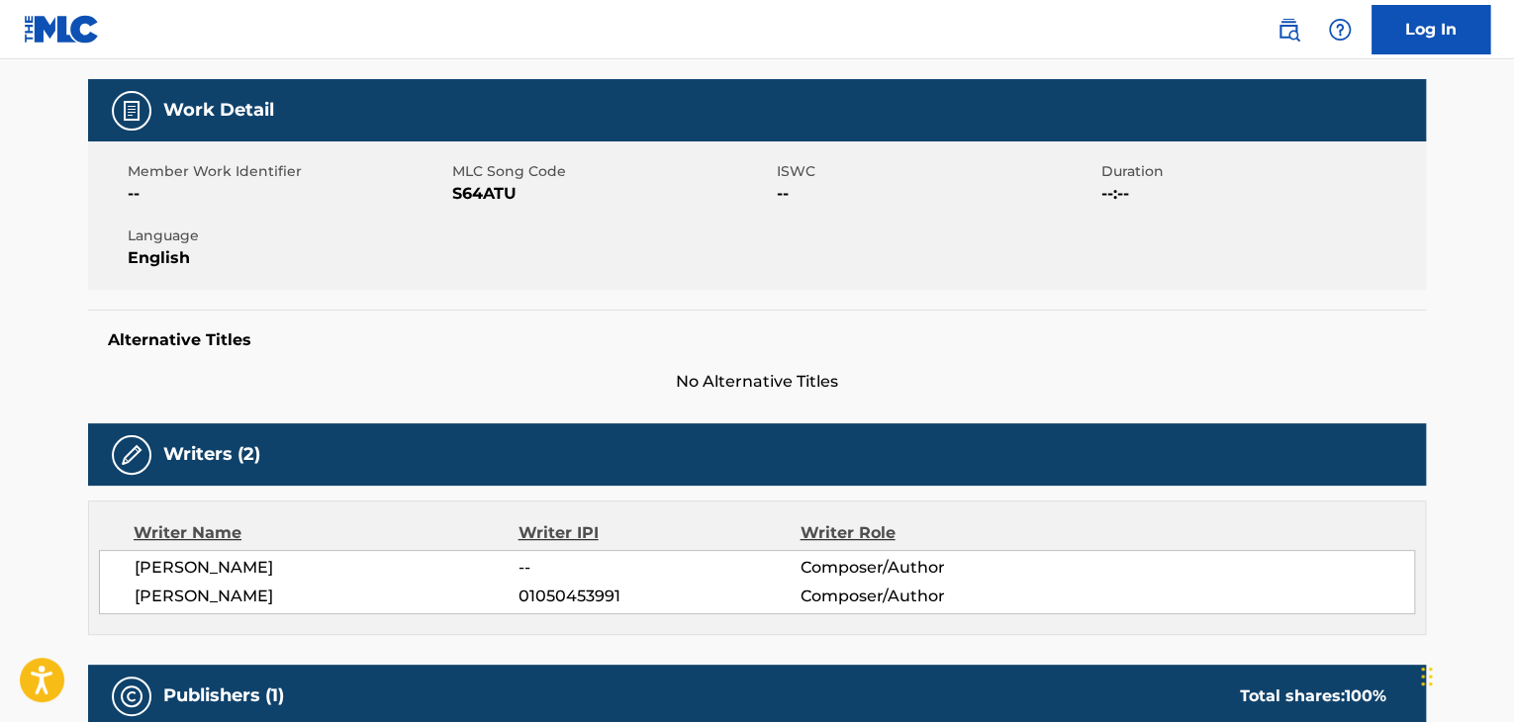
scroll to position [198, 0]
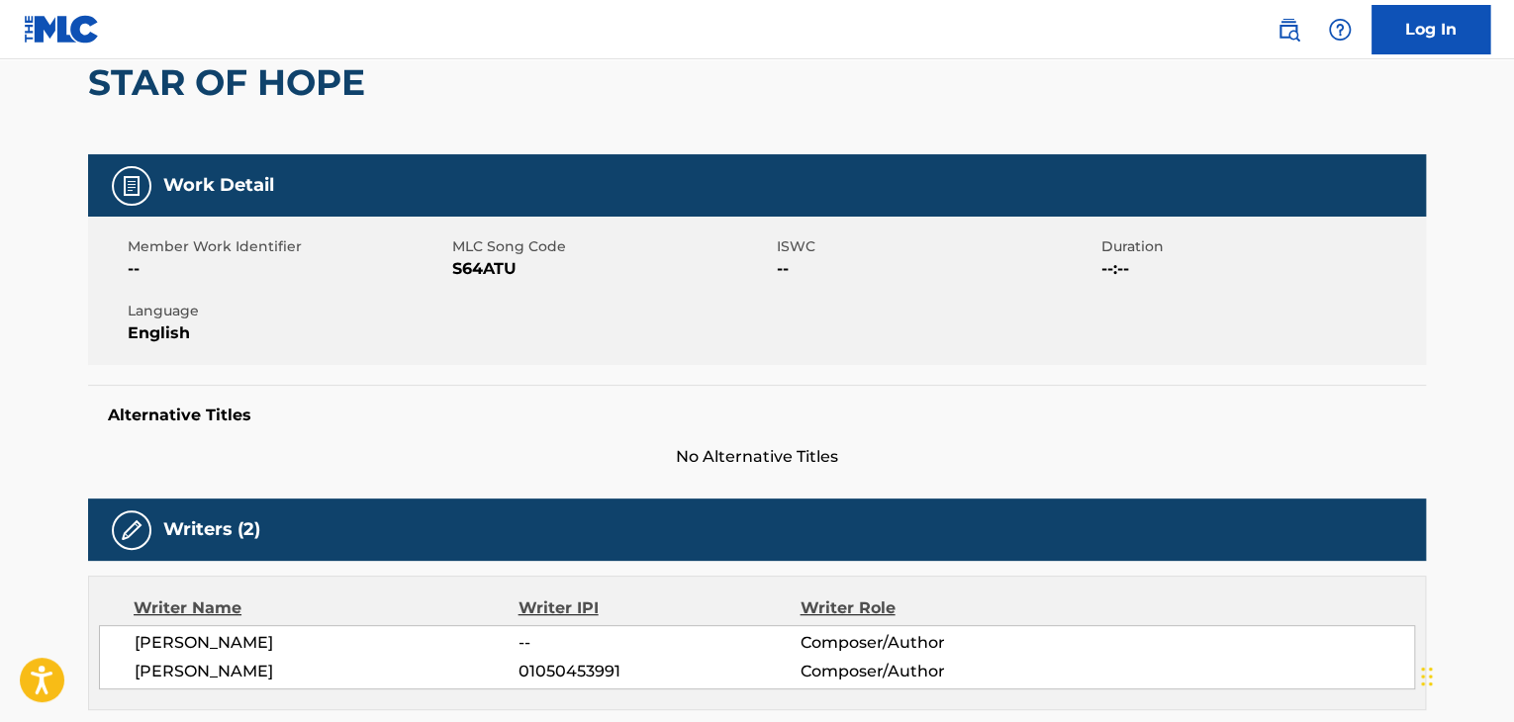
click at [446, 267] on span "--" at bounding box center [288, 269] width 320 height 24
click at [464, 267] on span "S64ATU" at bounding box center [612, 269] width 320 height 24
copy span "S64ATU"
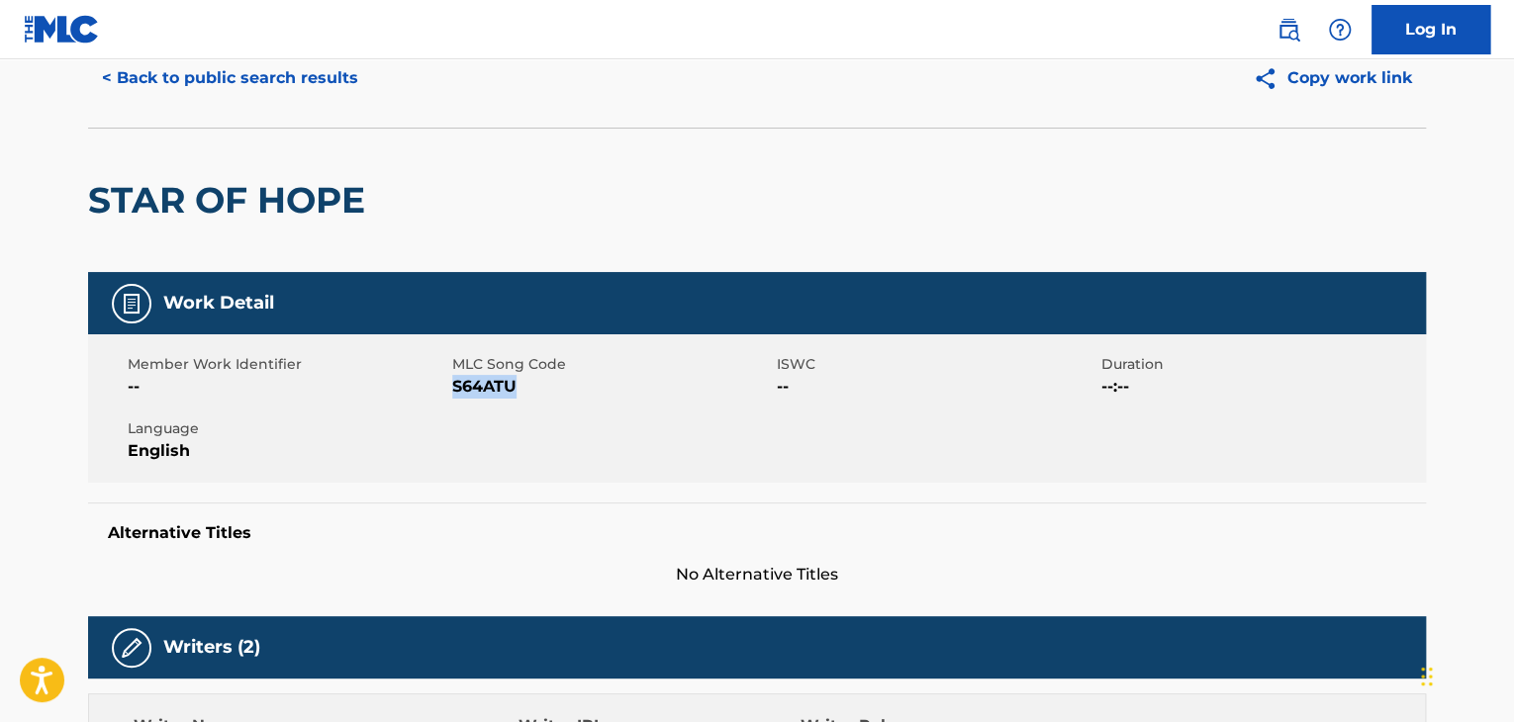
scroll to position [0, 0]
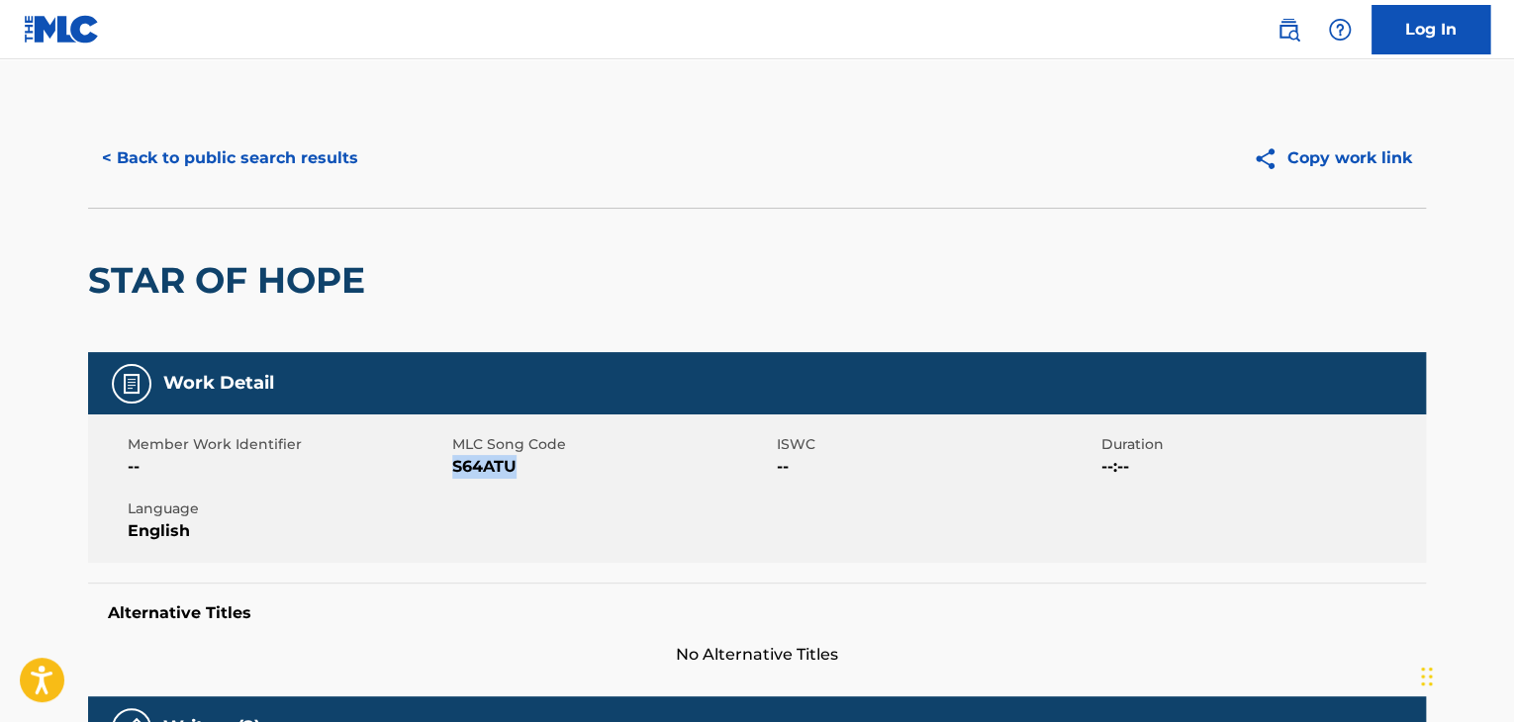
click at [283, 205] on div "< Back to public search results Copy work link STAR OF HOPE" at bounding box center [757, 230] width 1338 height 243
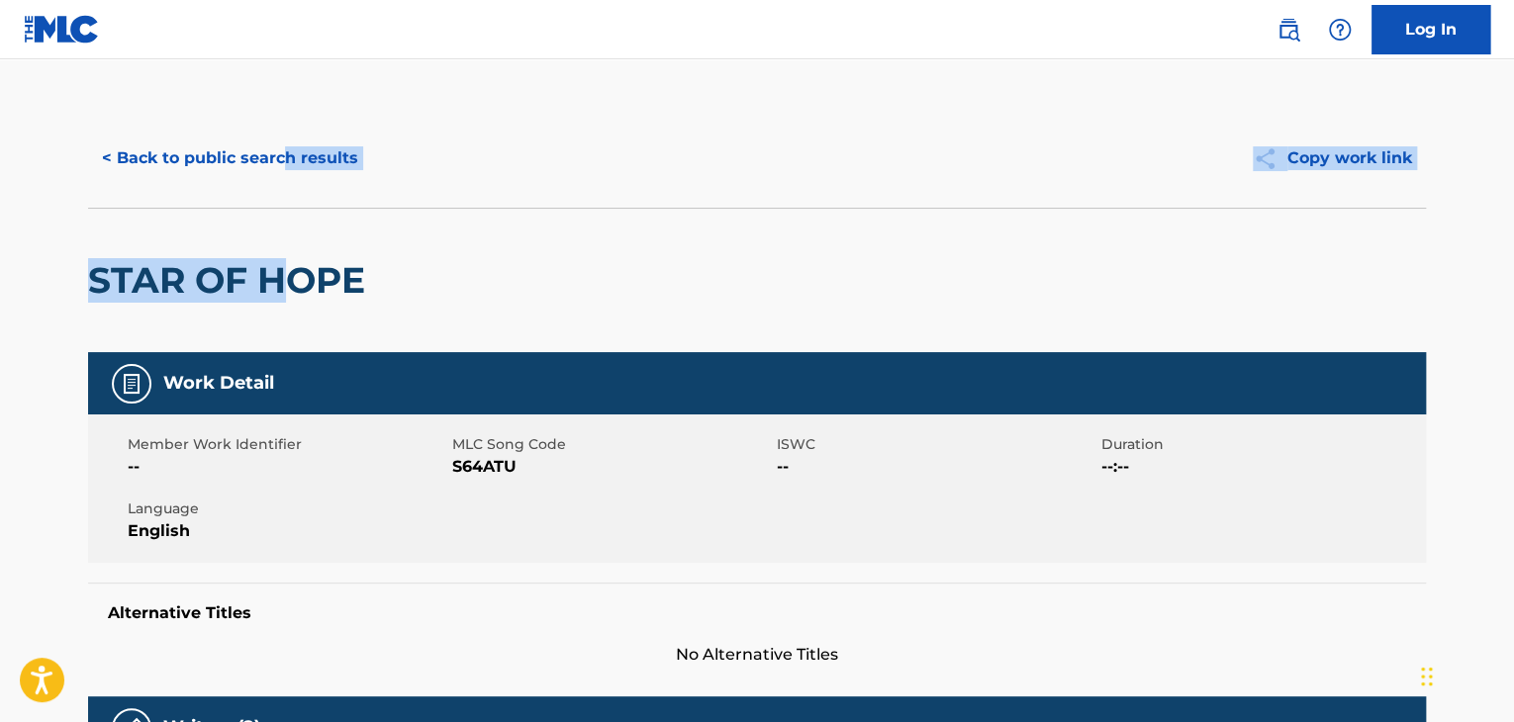
click at [263, 156] on button "< Back to public search results" at bounding box center [230, 158] width 284 height 49
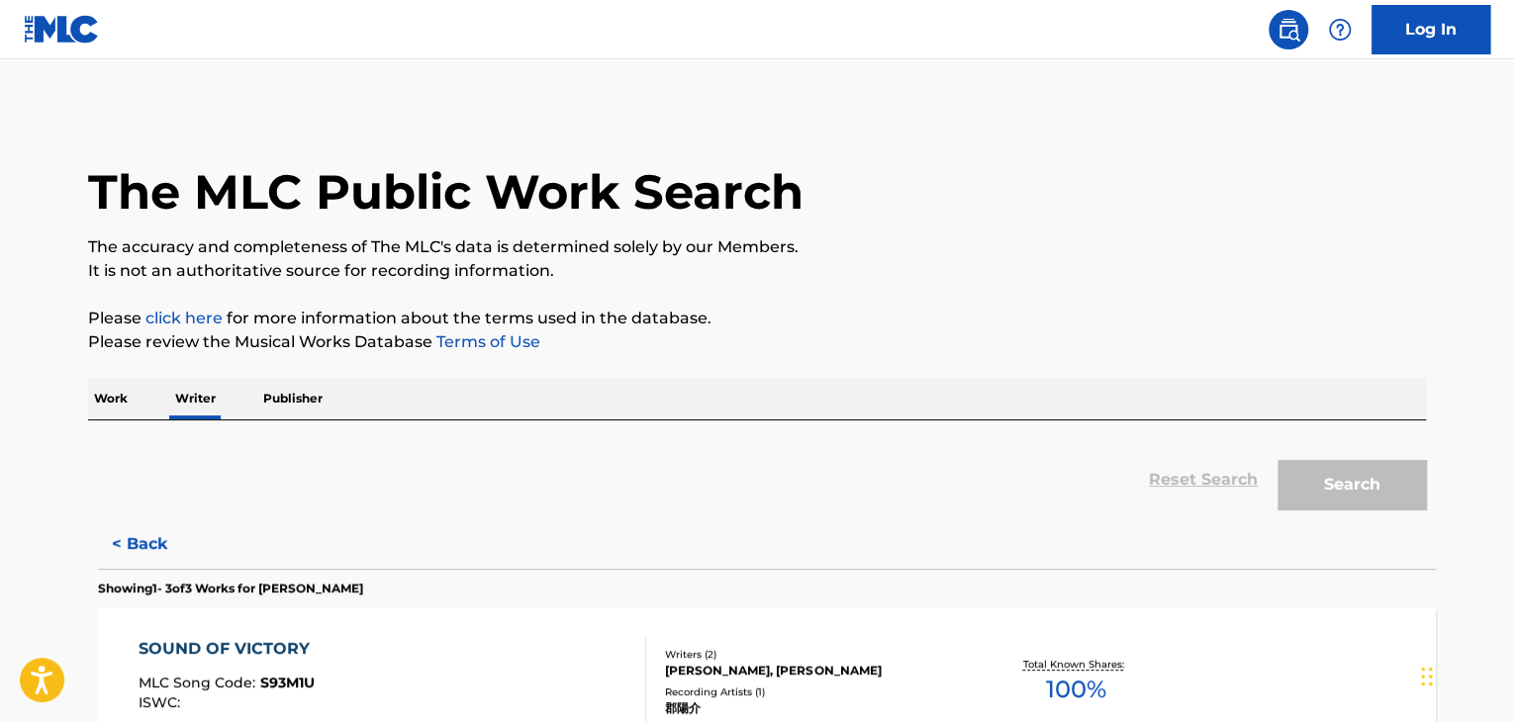
scroll to position [24, 0]
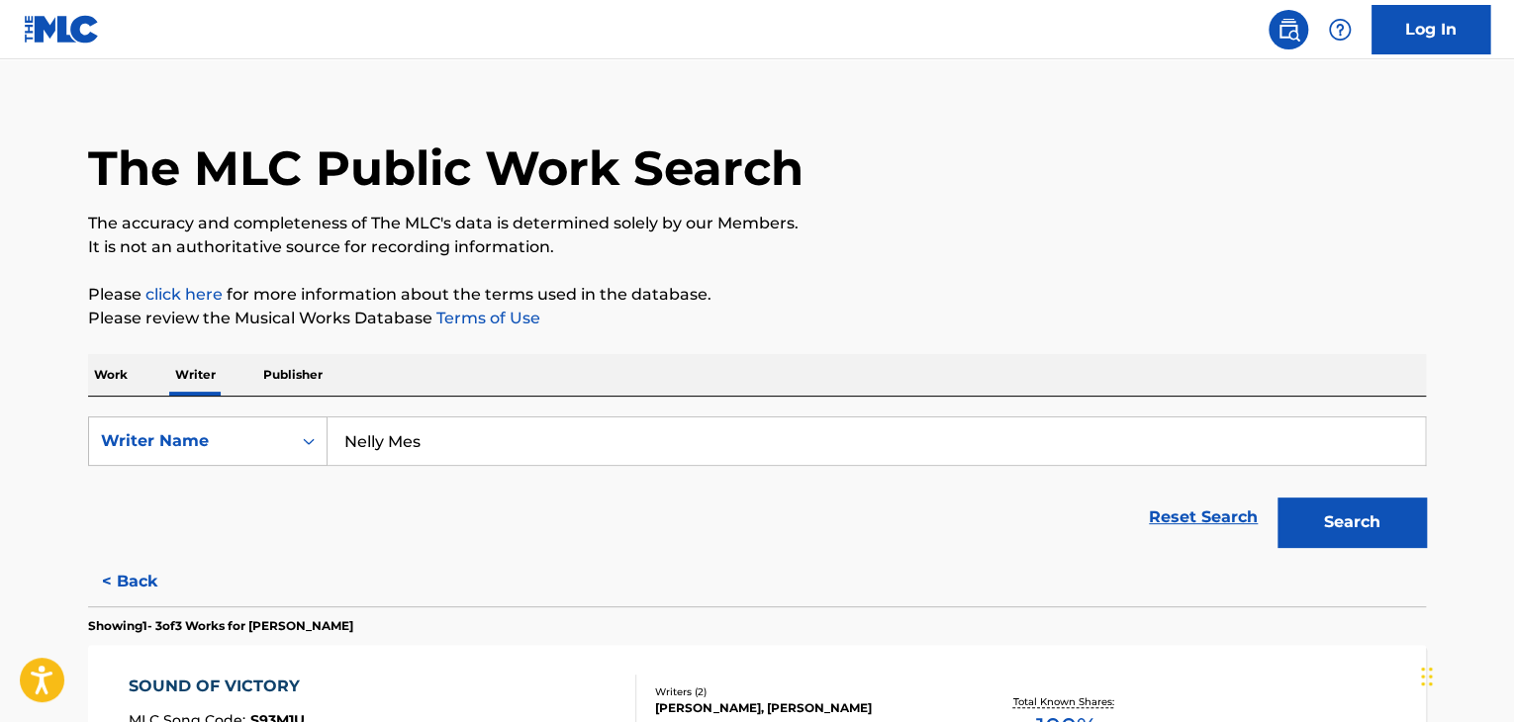
click at [392, 454] on input "Nelly Mes" at bounding box center [877, 442] width 1098 height 48
paste input "LUCAVEROS"
type input "LUCAVEROS"
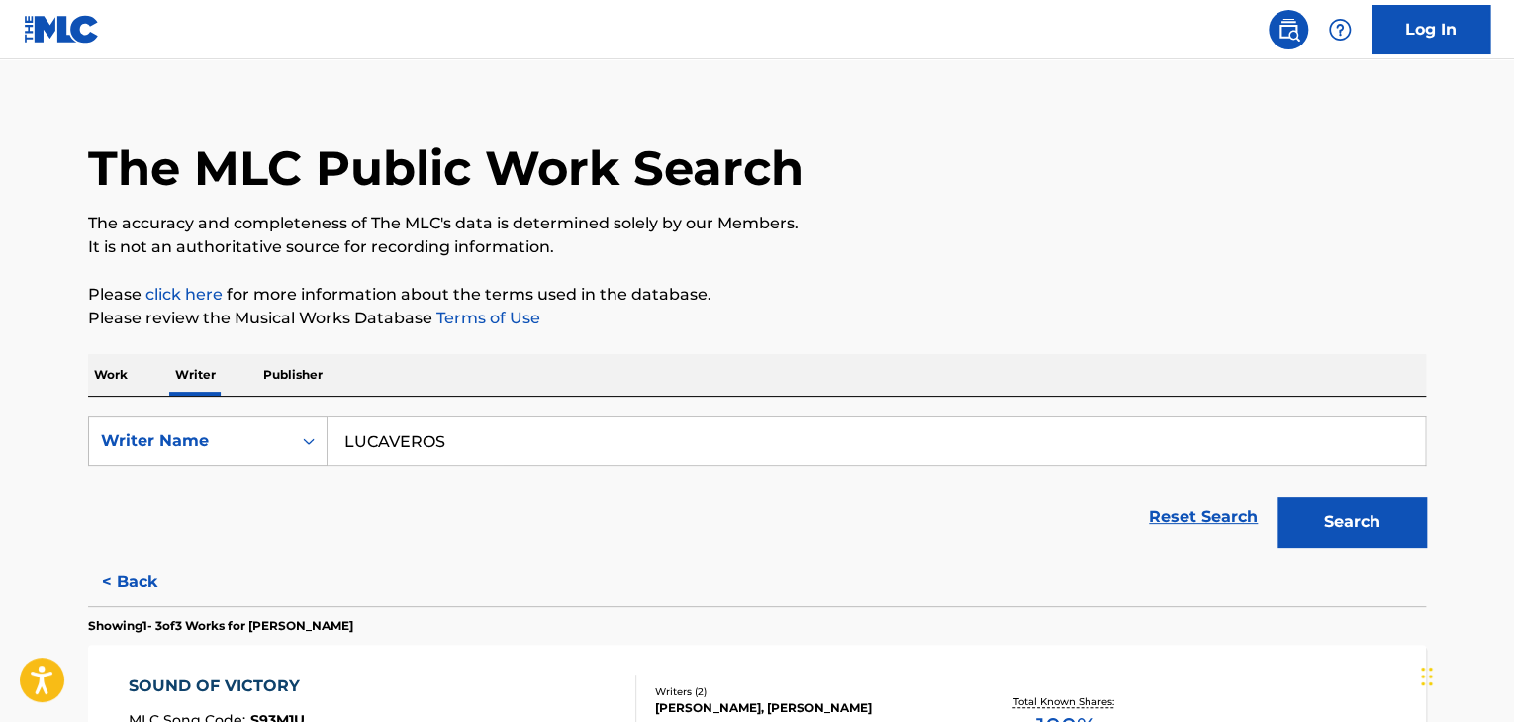
click at [1124, 289] on p "Please click here for more information about the terms used in the database." at bounding box center [757, 295] width 1338 height 24
click at [1321, 495] on div "Search" at bounding box center [1347, 517] width 158 height 79
click at [1321, 514] on button "Search" at bounding box center [1352, 522] width 148 height 49
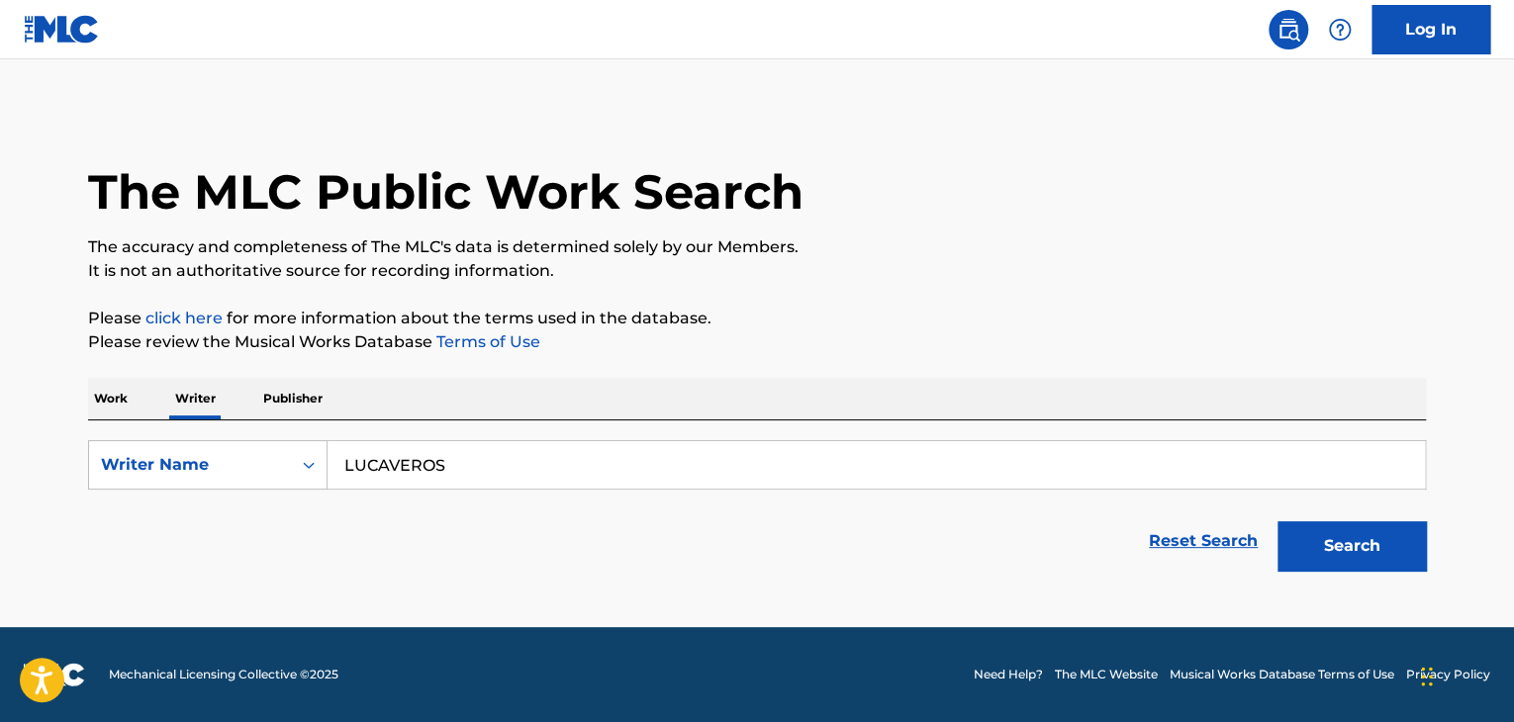
scroll to position [0, 0]
click at [111, 389] on p "Work" at bounding box center [111, 399] width 46 height 42
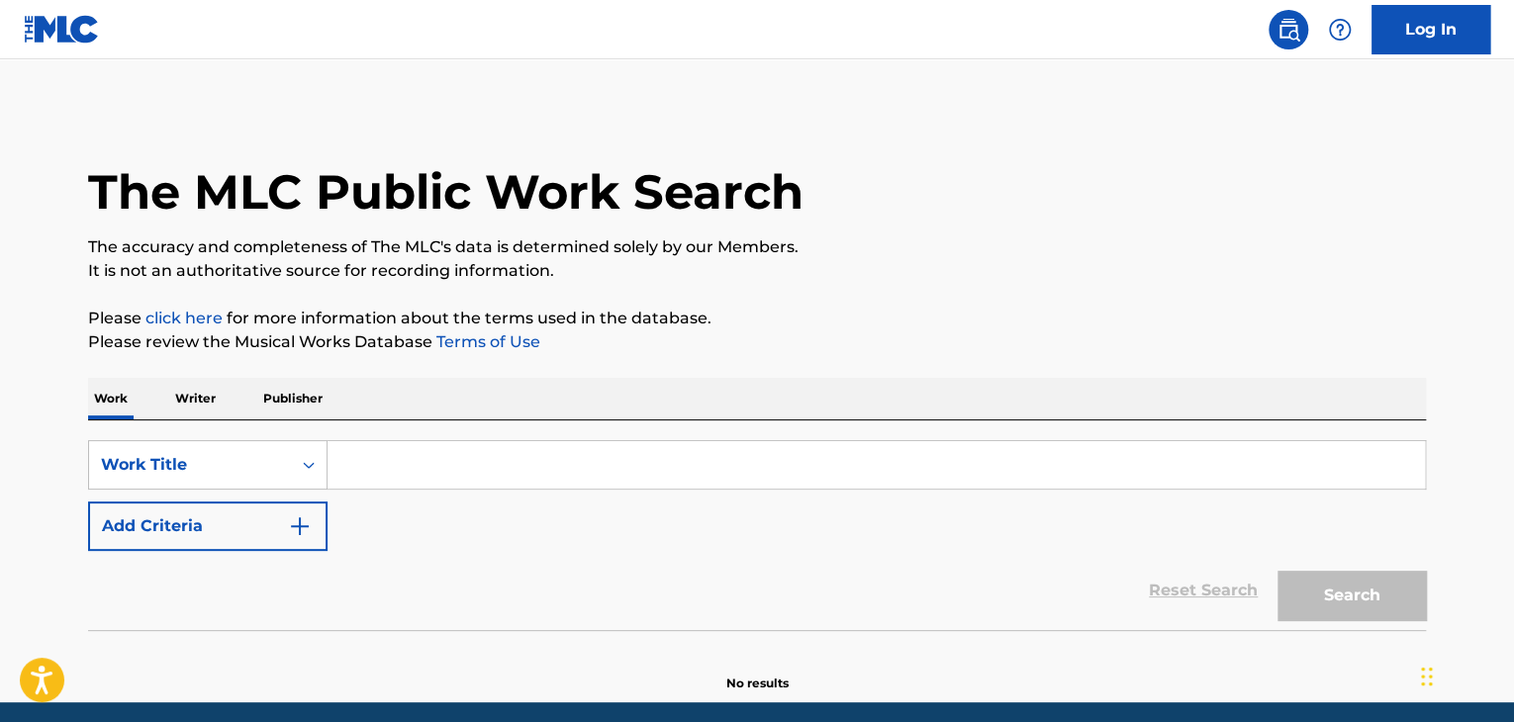
click at [391, 459] on input "Search Form" at bounding box center [877, 465] width 1098 height 48
paste input "Zigle Zigle"
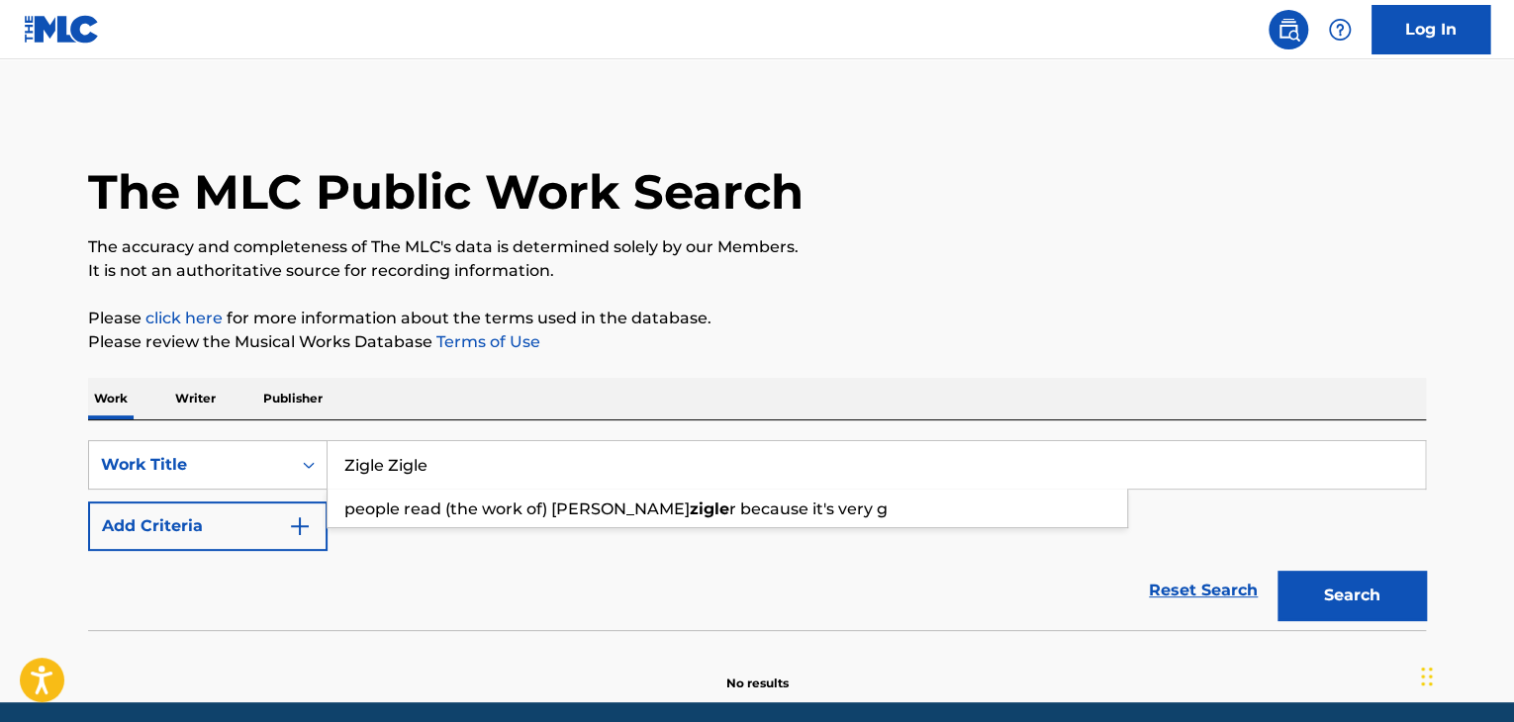
click at [1326, 598] on button "Search" at bounding box center [1352, 595] width 148 height 49
click at [367, 472] on input "Zigle Zigle" at bounding box center [877, 465] width 1098 height 48
paste input "New Boots"
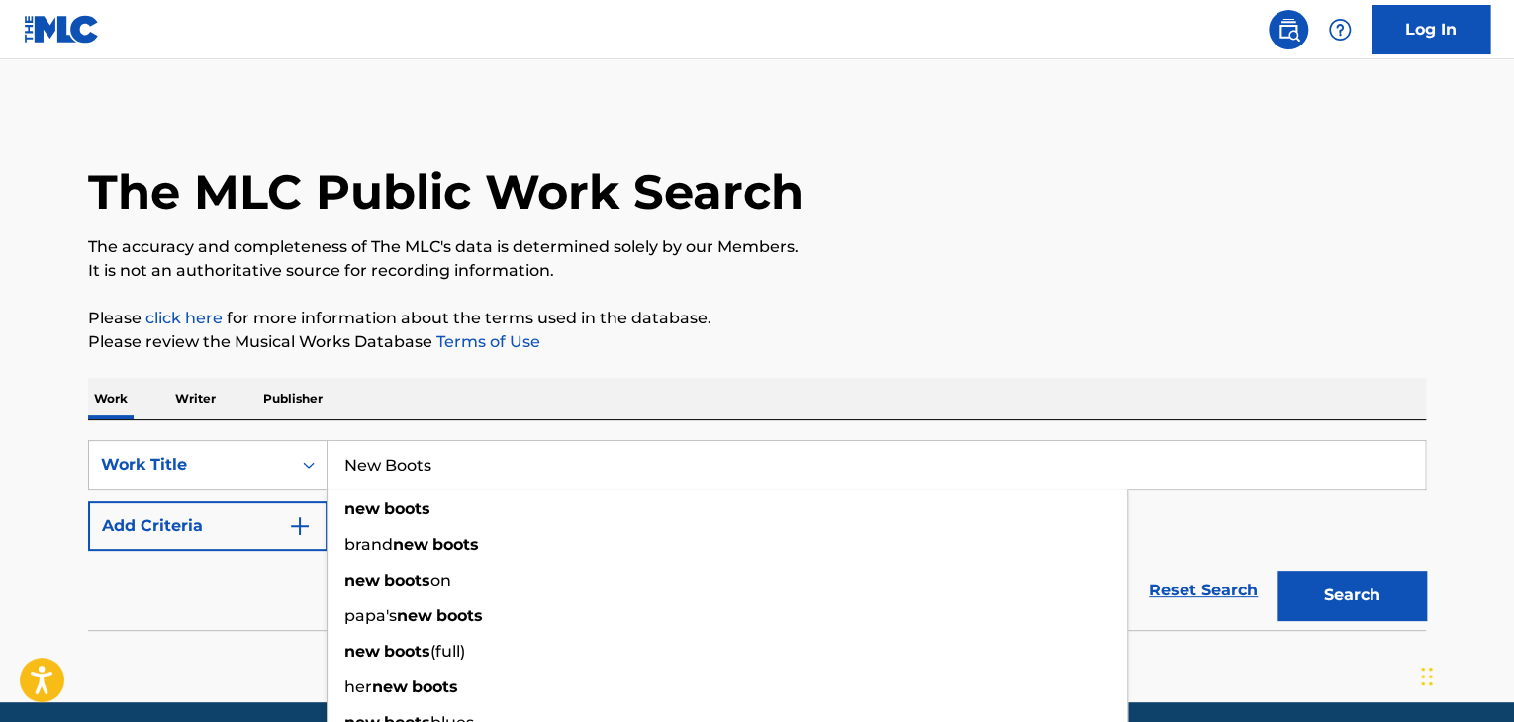
type input "New Boots"
click at [269, 547] on button "Add Criteria" at bounding box center [208, 526] width 240 height 49
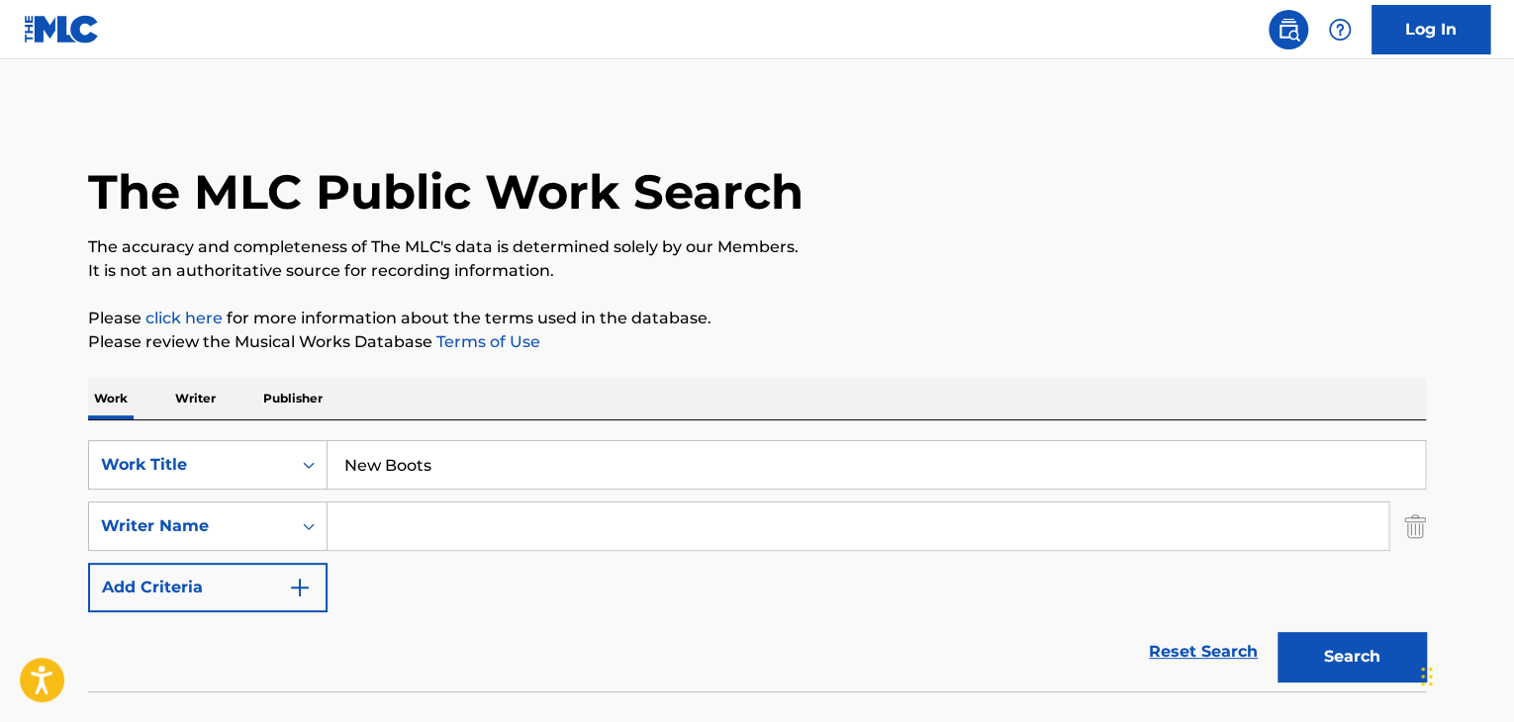
click at [438, 540] on input "Search Form" at bounding box center [858, 527] width 1061 height 48
paste input "RIO (KOR)"
type input "RIO (KOR)"
click at [1332, 670] on button "Search" at bounding box center [1352, 656] width 148 height 49
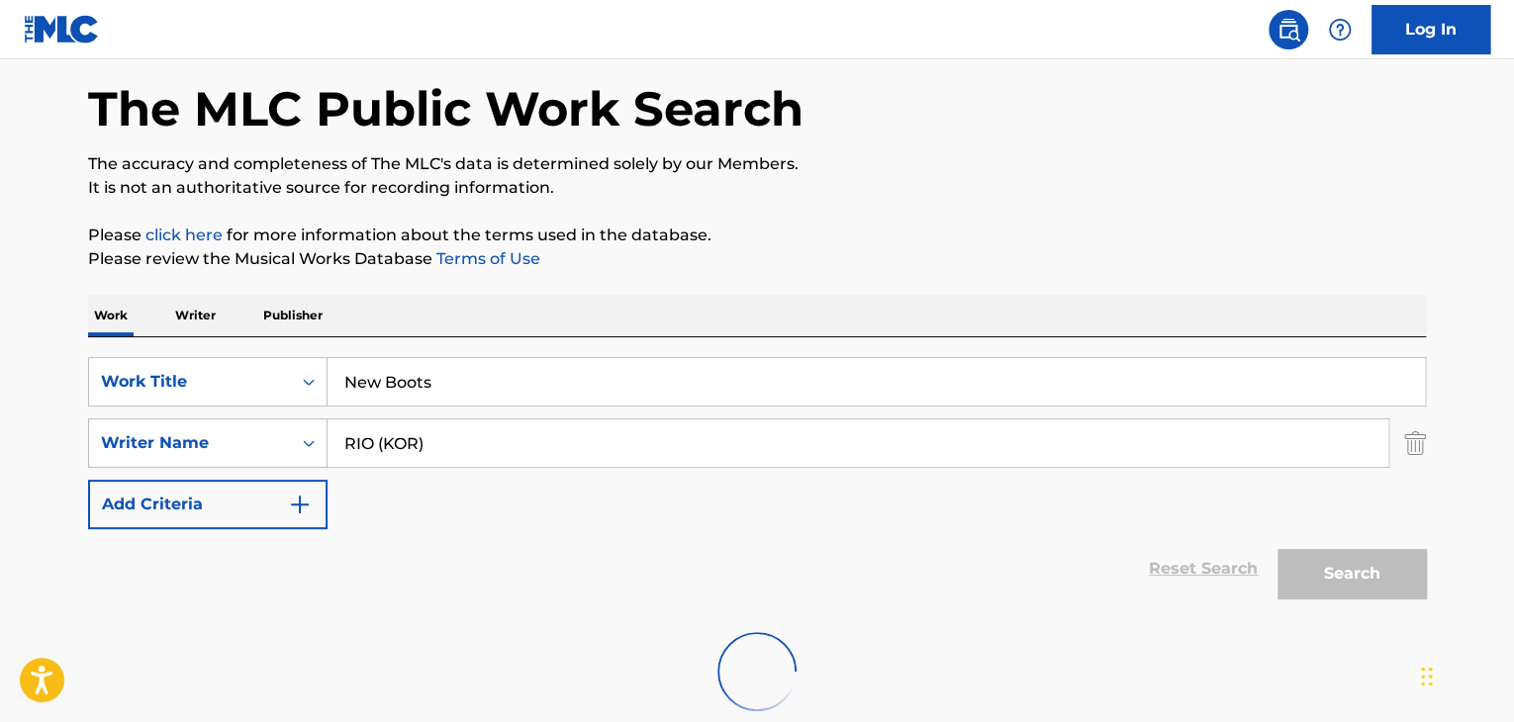
scroll to position [137, 0]
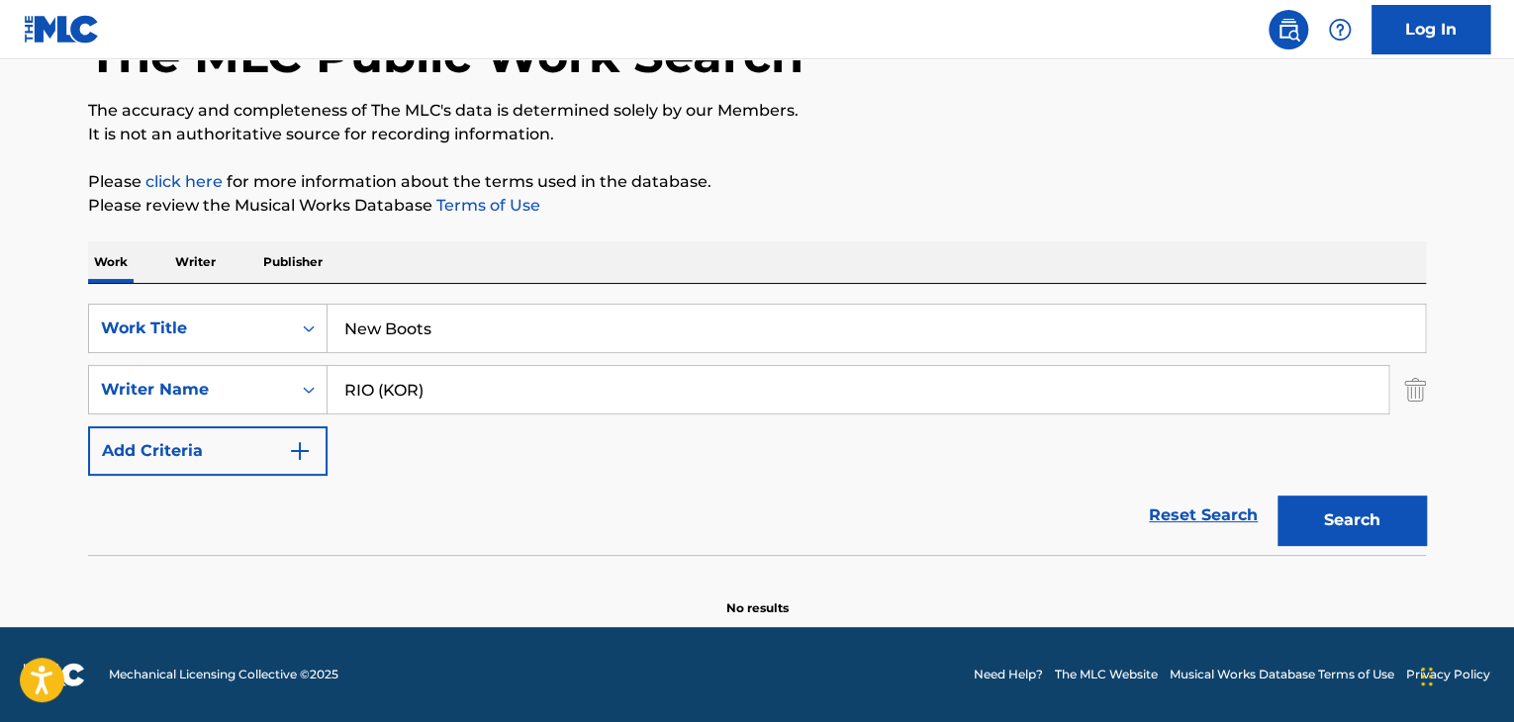
click at [187, 257] on p "Writer" at bounding box center [195, 262] width 52 height 42
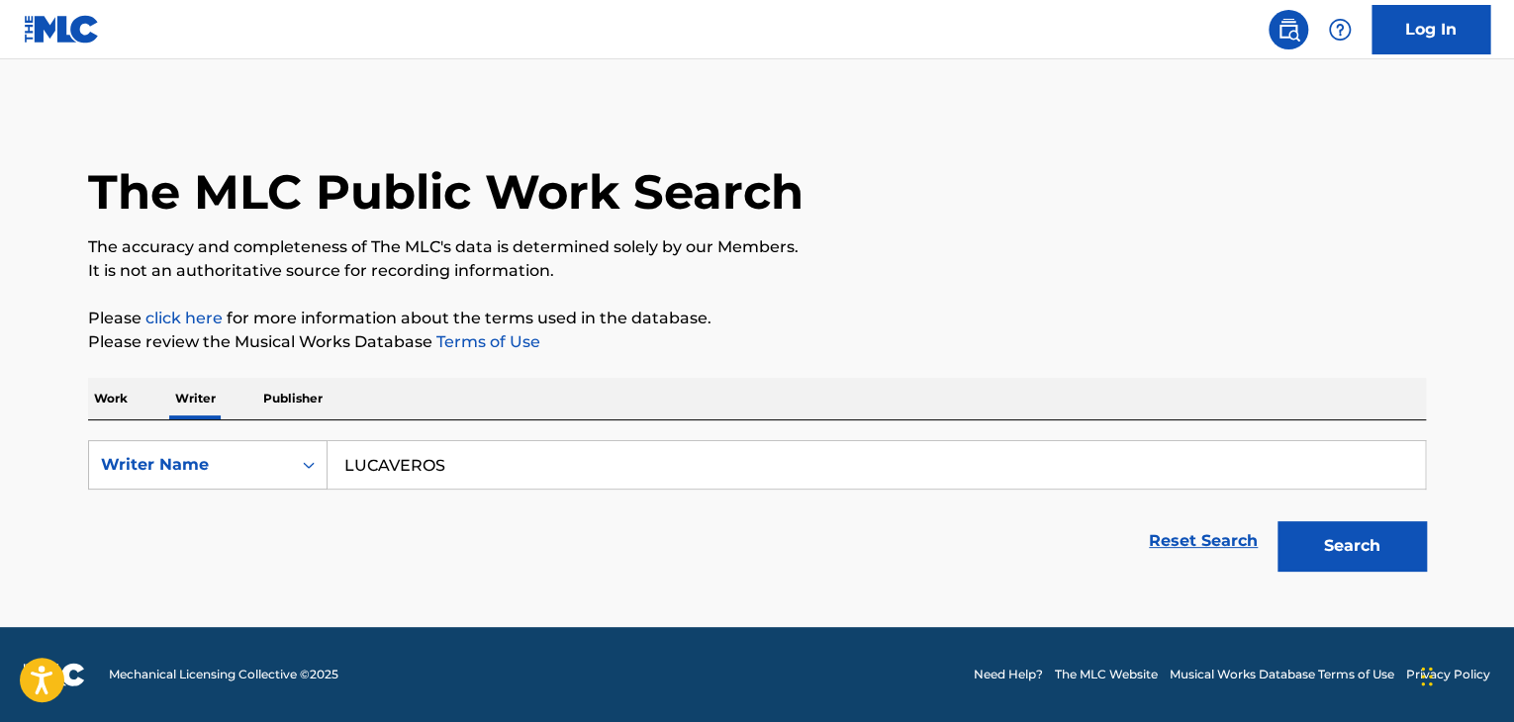
click at [465, 460] on input "LUCAVEROS" at bounding box center [877, 465] width 1098 height 48
paste input "RIO (KOR)"
drag, startPoint x: 376, startPoint y: 464, endPoint x: 685, endPoint y: 464, distance: 308.8
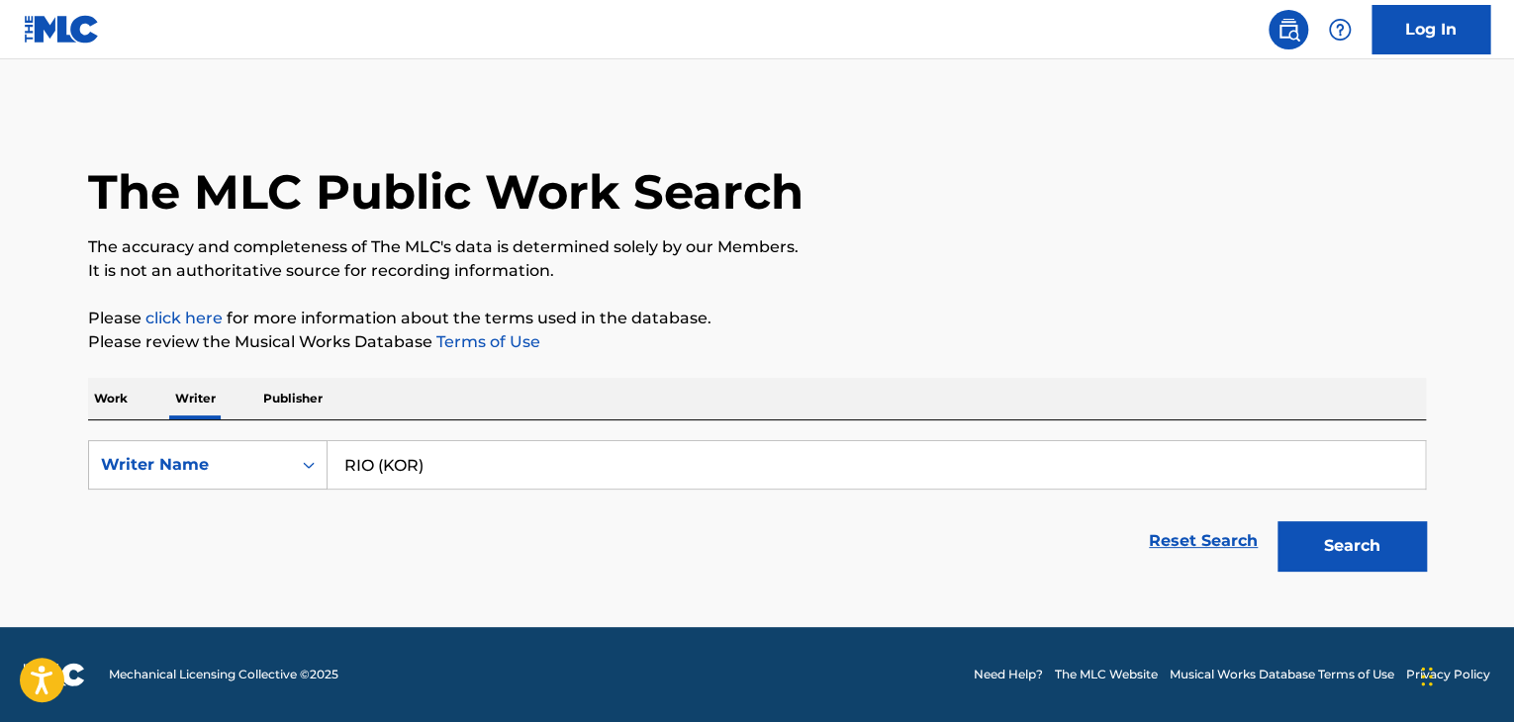
click at [494, 472] on input "RIO (KOR)" at bounding box center [877, 465] width 1098 height 48
click at [882, 366] on div "The MLC Public Work Search The accuracy and completeness of The MLC's data is d…" at bounding box center [757, 345] width 1386 height 472
click at [1372, 547] on button "Search" at bounding box center [1352, 546] width 148 height 49
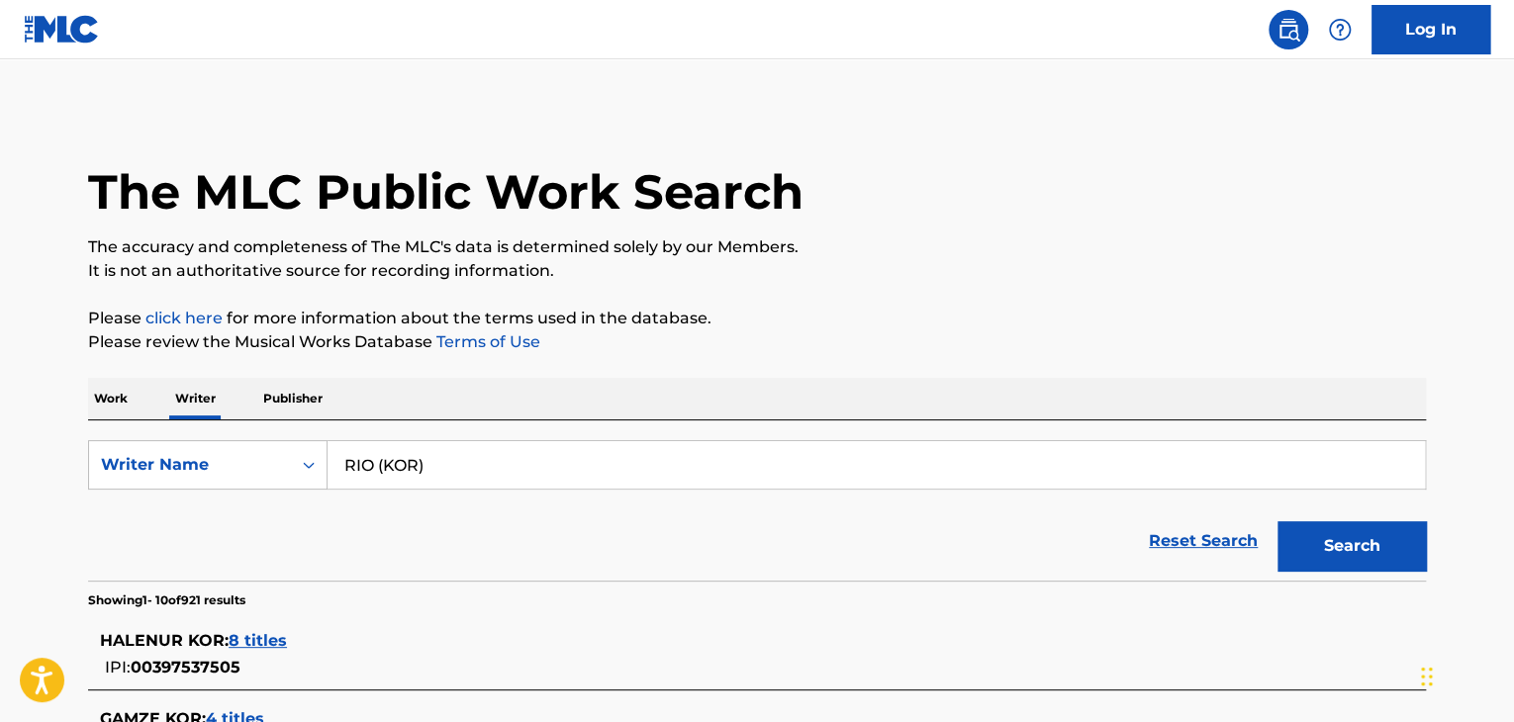
drag, startPoint x: 377, startPoint y: 463, endPoint x: 451, endPoint y: 468, distance: 74.4
click at [451, 470] on input "RIO (KOR)" at bounding box center [877, 465] width 1098 height 48
type input "RIO"
click at [1278, 522] on button "Search" at bounding box center [1352, 546] width 148 height 49
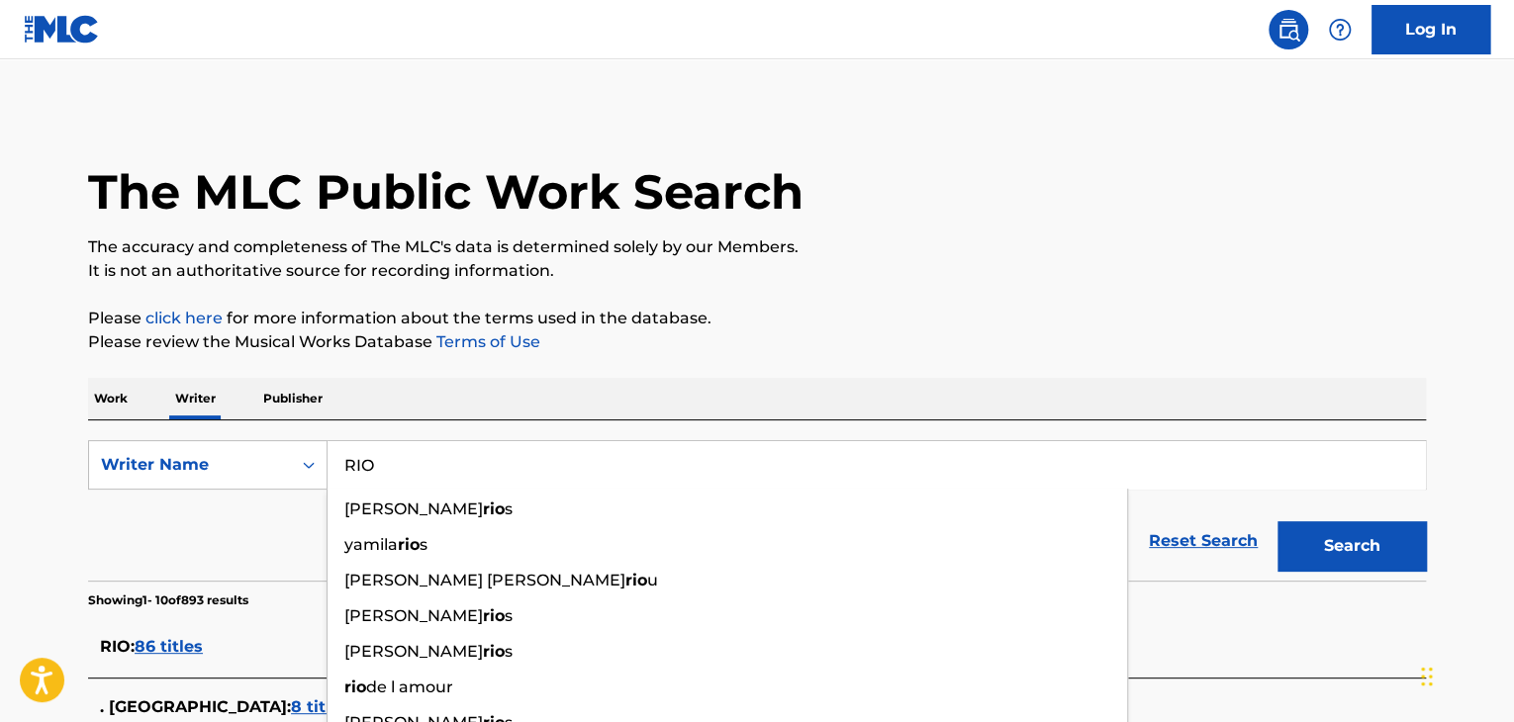
click at [635, 339] on p "Please review the Musical Works Database Terms of Use" at bounding box center [757, 343] width 1338 height 24
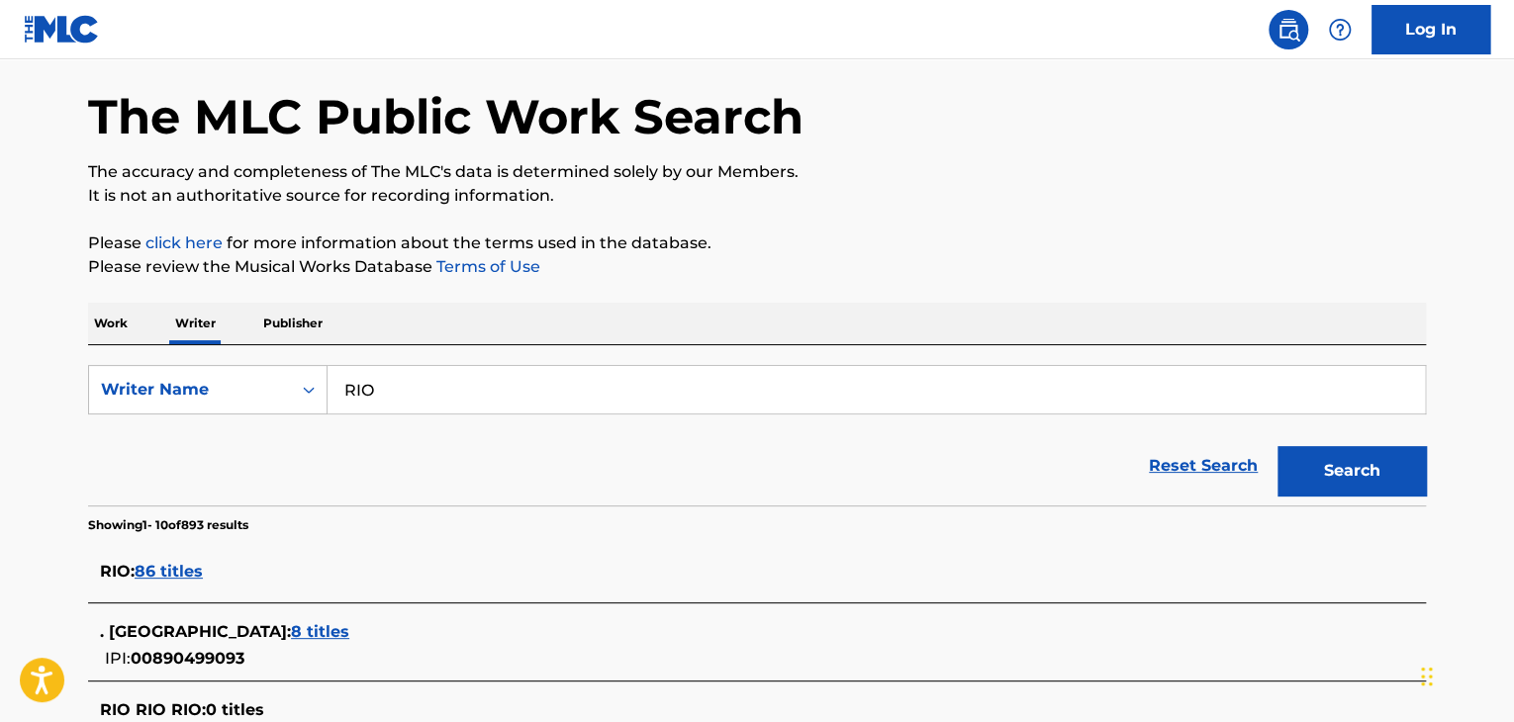
scroll to position [198, 0]
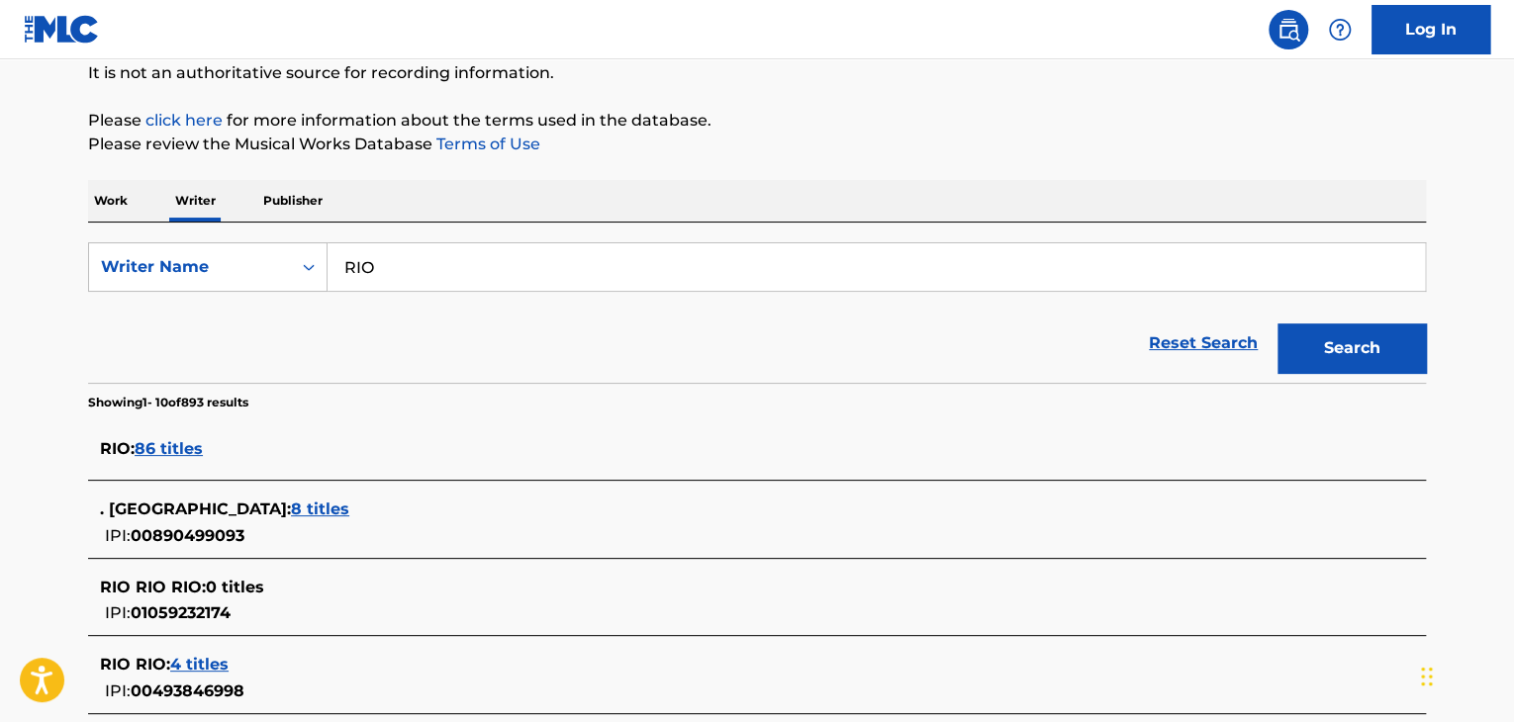
click at [153, 446] on span "86 titles" at bounding box center [169, 448] width 68 height 19
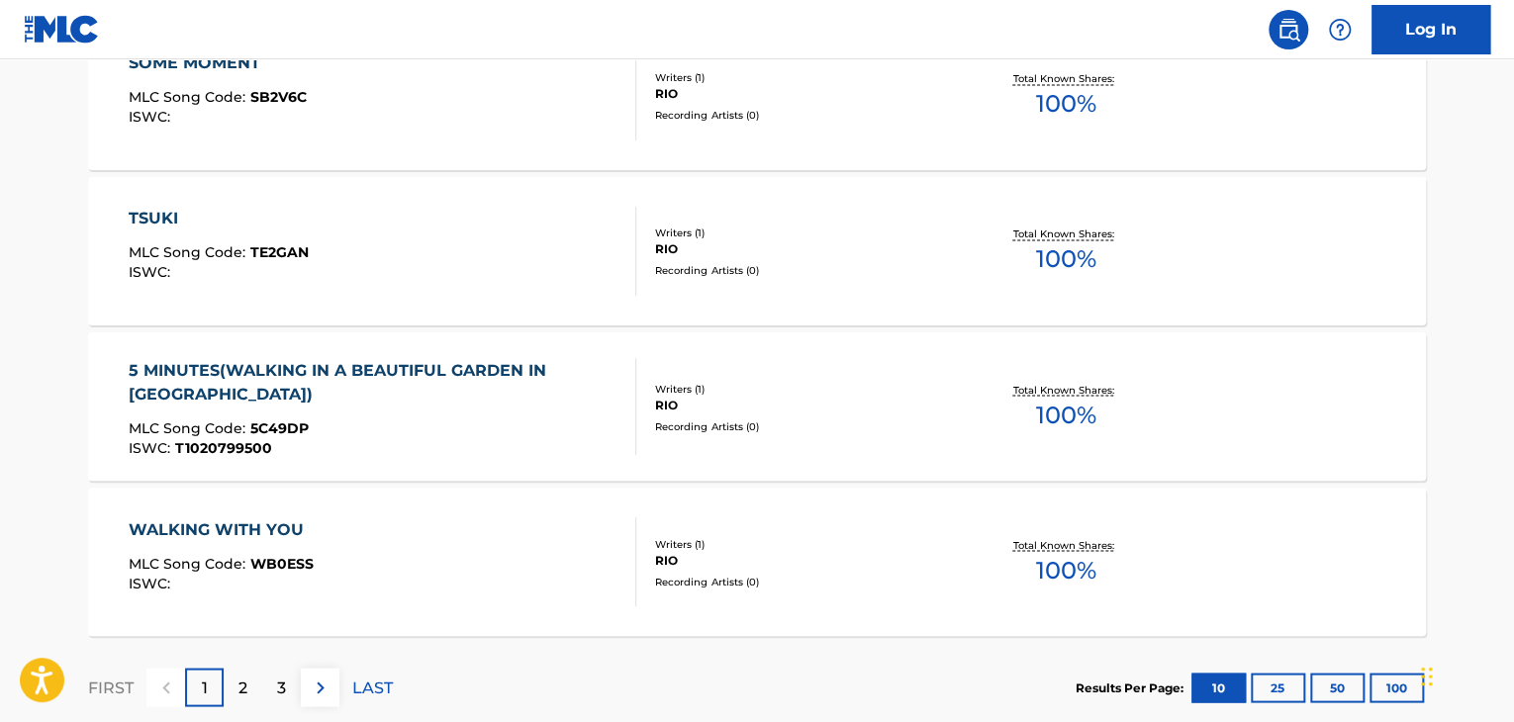
scroll to position [1700, 0]
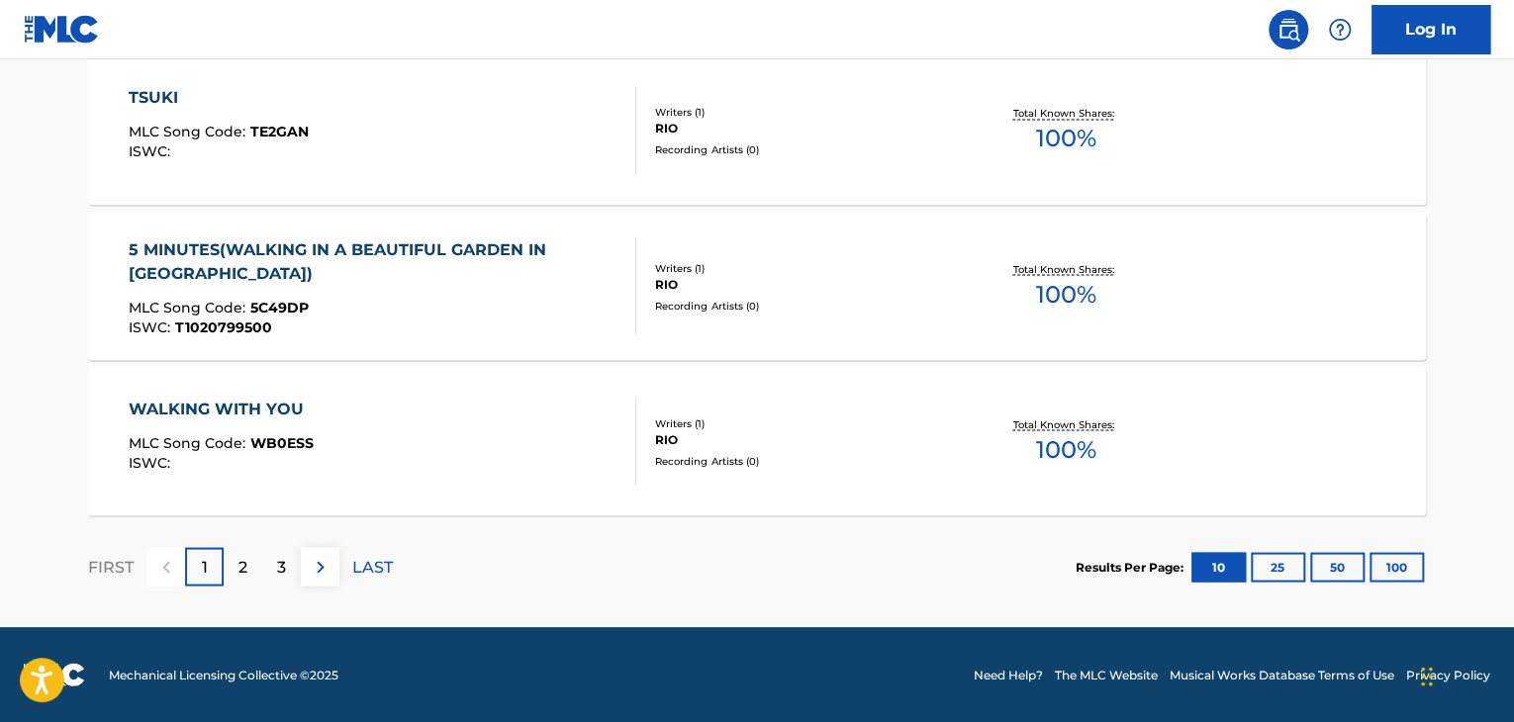
click at [577, 401] on div "WALKING WITH YOU MLC Song Code : WB0ESS ISWC :" at bounding box center [383, 441] width 509 height 89
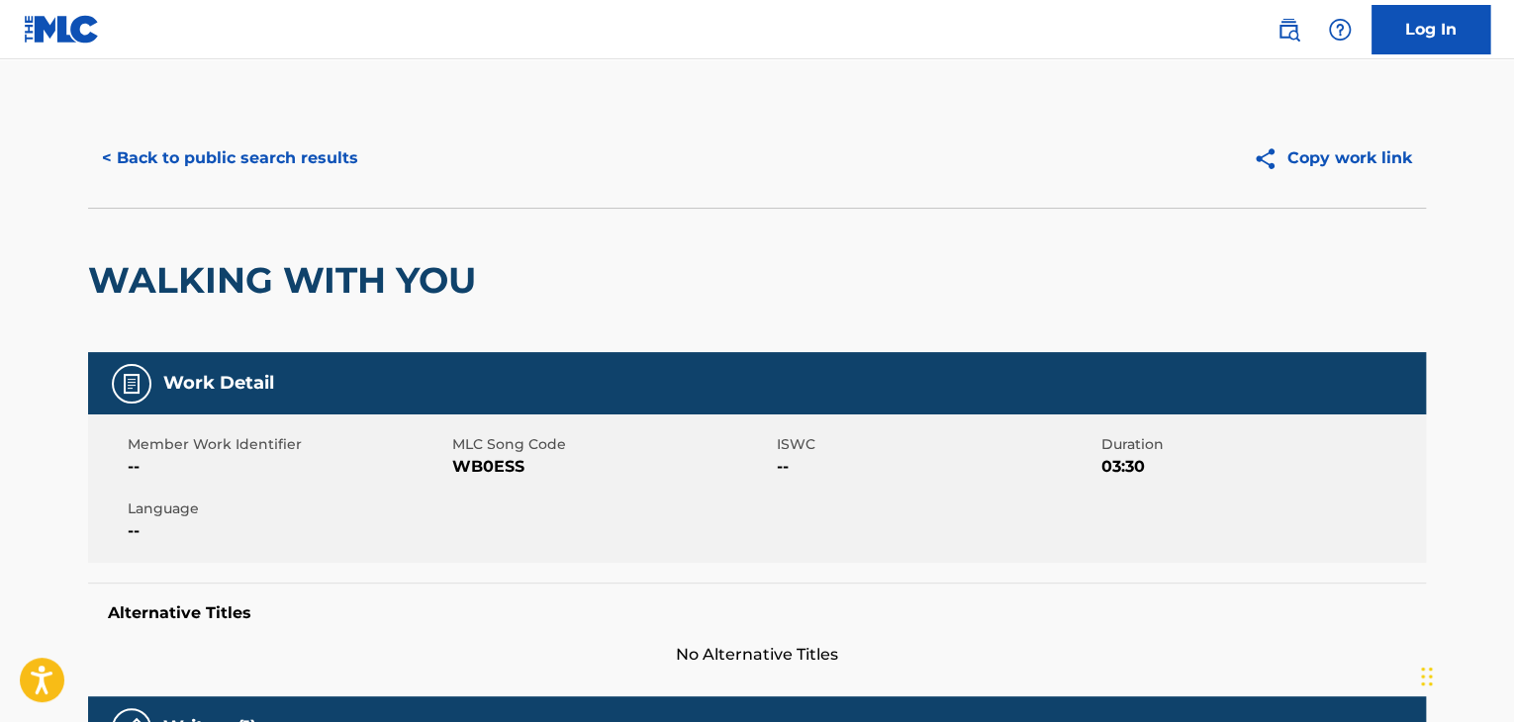
click at [297, 182] on div "< Back to public search results Copy work link" at bounding box center [757, 158] width 1338 height 99
click at [223, 140] on button "< Back to public search results" at bounding box center [230, 158] width 284 height 49
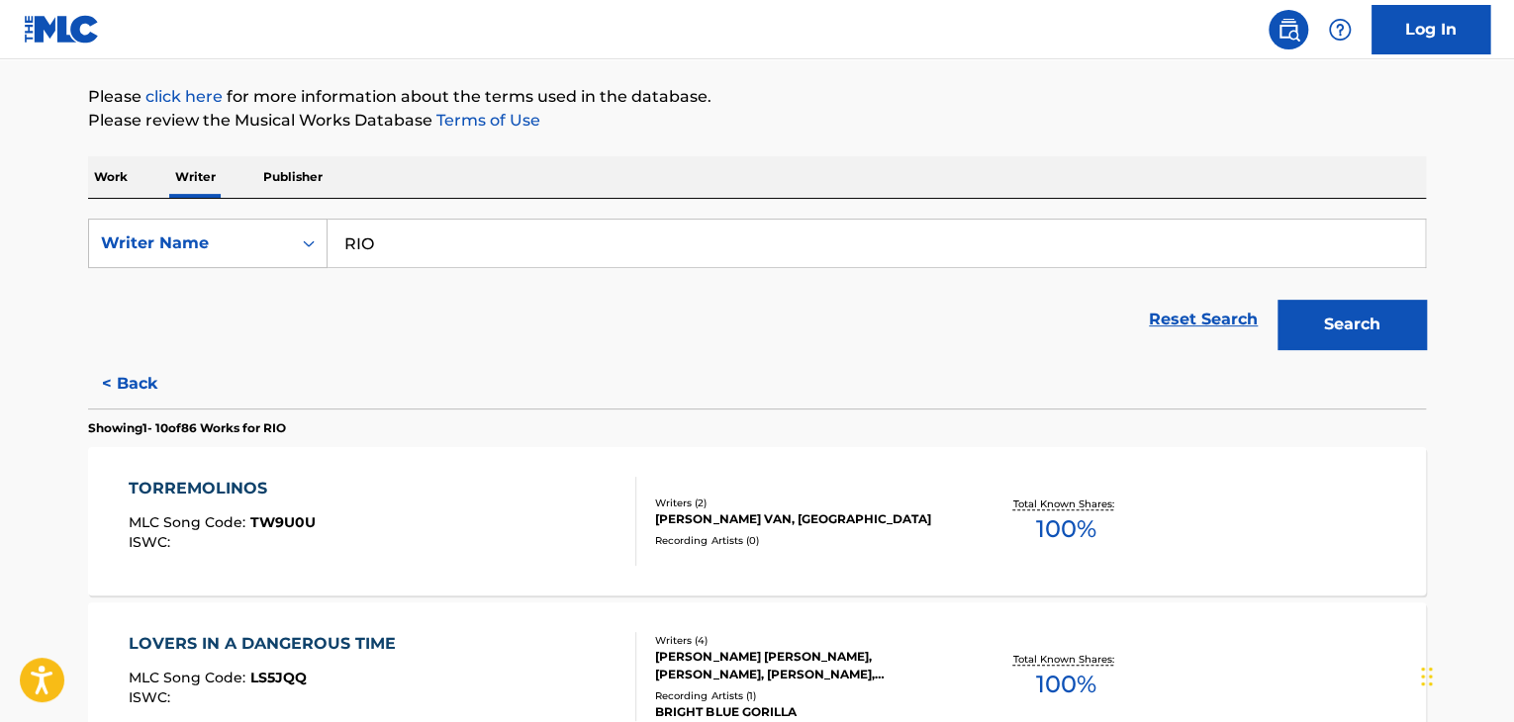
click at [119, 379] on button "< Back" at bounding box center [147, 383] width 119 height 49
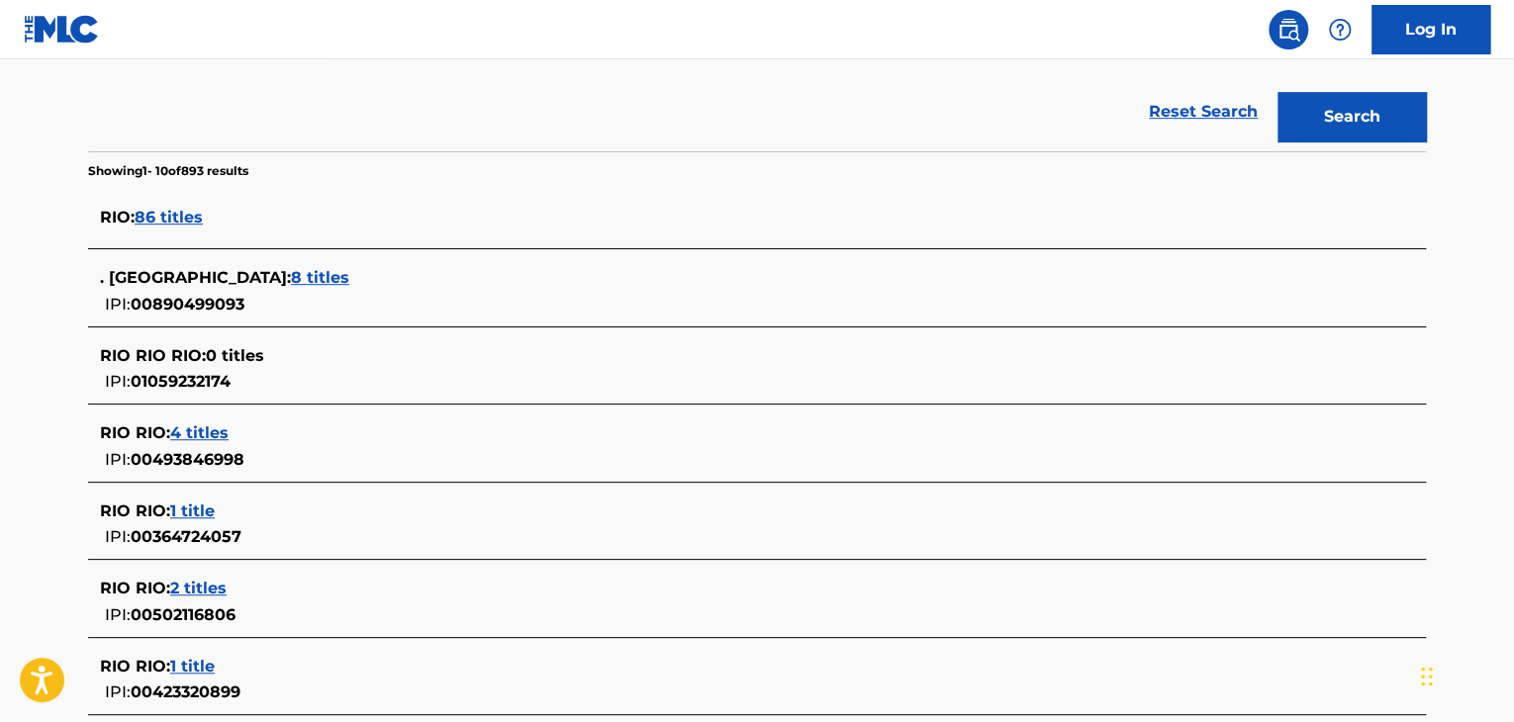
scroll to position [420, 0]
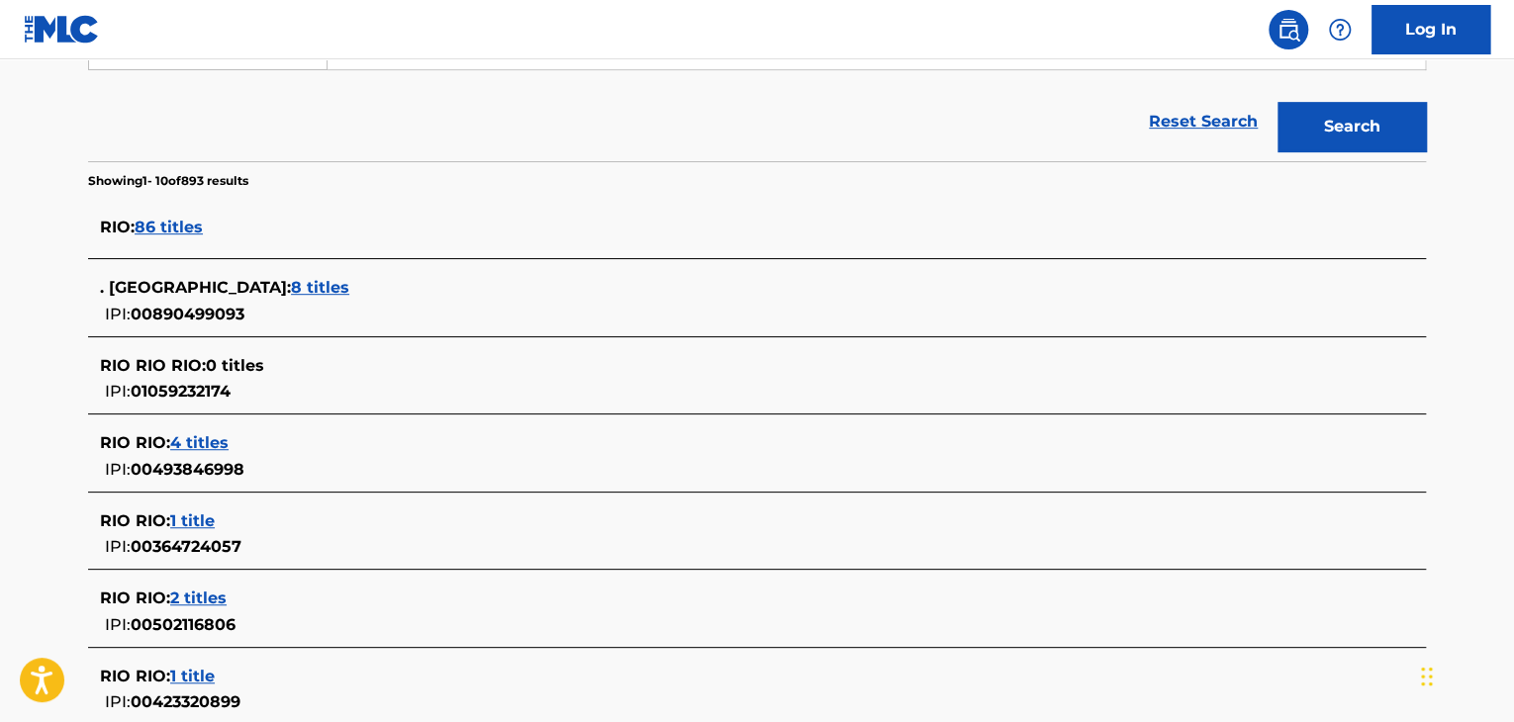
click at [291, 282] on span "8 titles" at bounding box center [320, 287] width 58 height 19
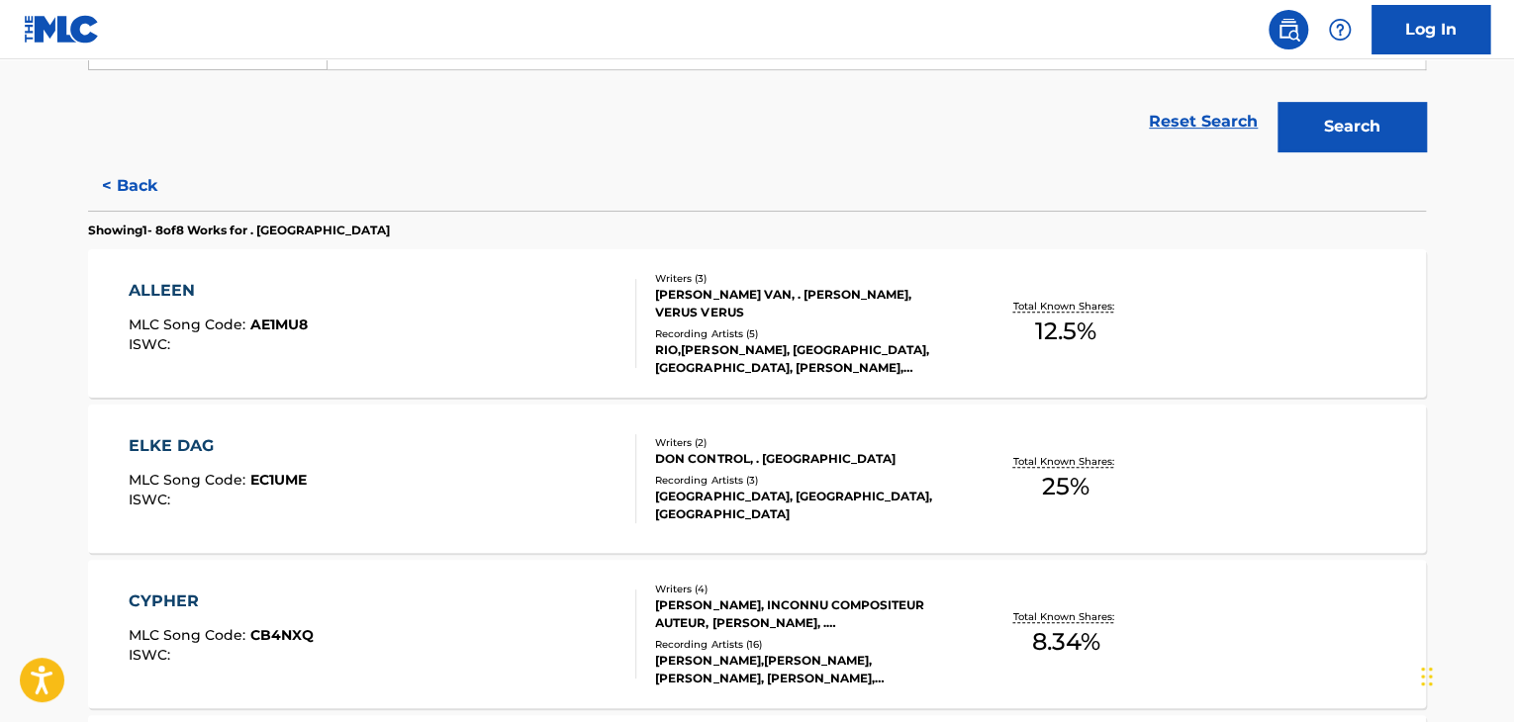
click at [146, 185] on button "< Back" at bounding box center [147, 185] width 119 height 49
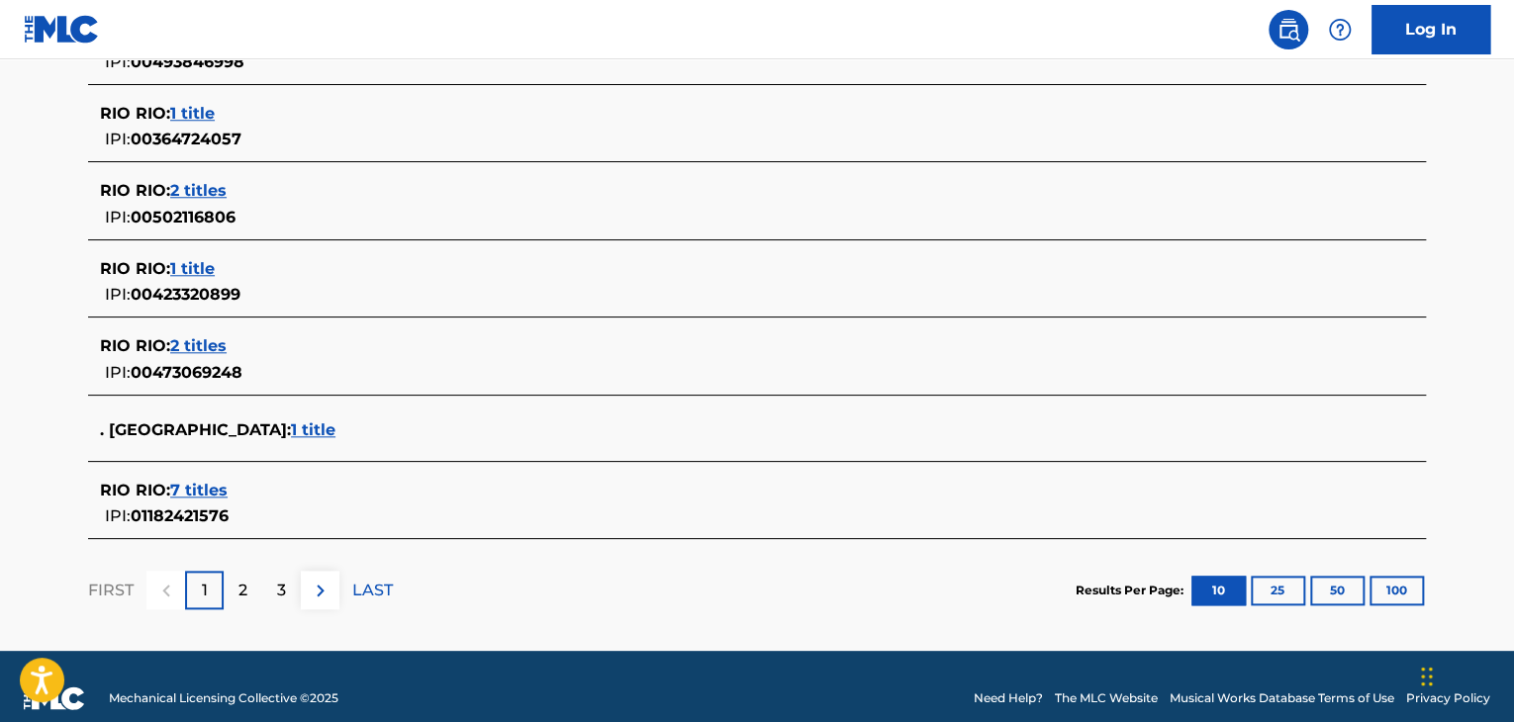
scroll to position [849, 0]
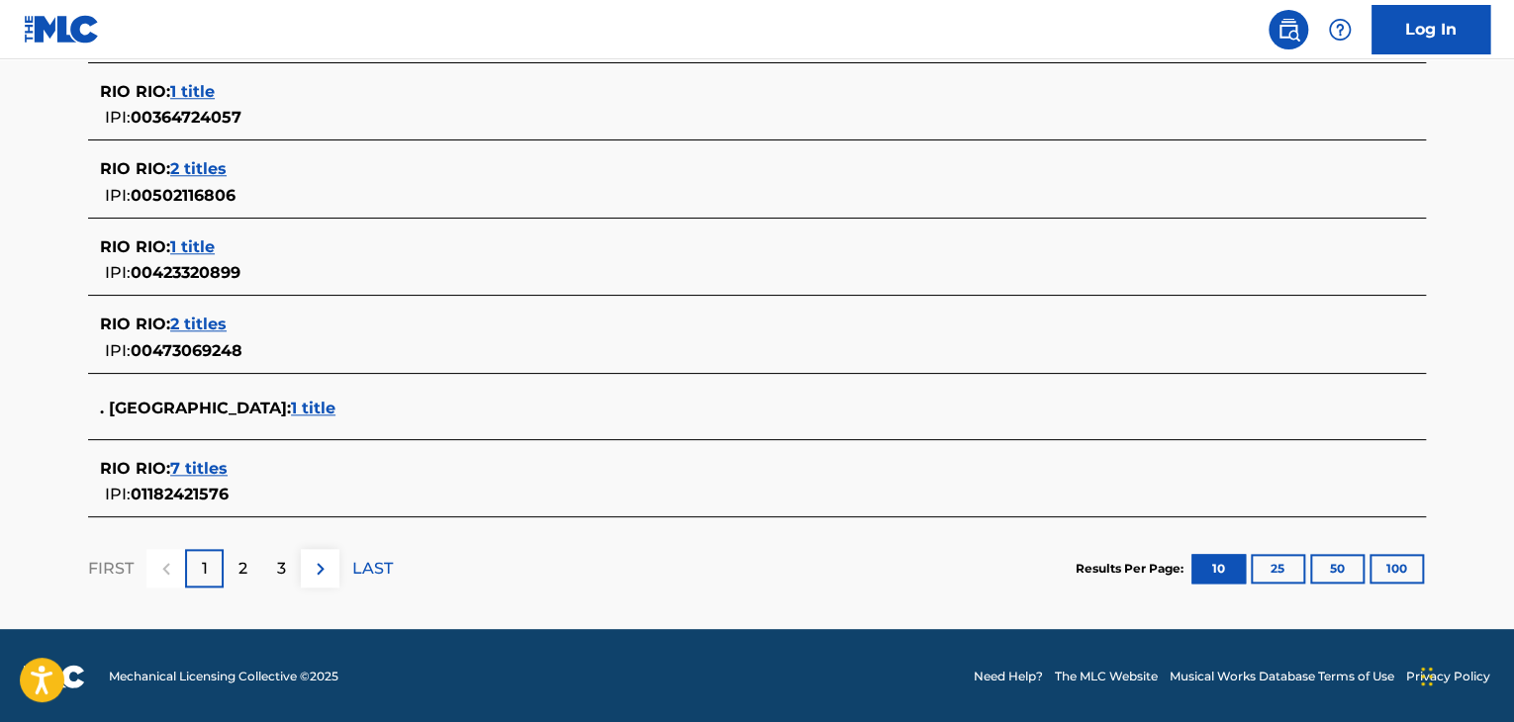
click at [194, 474] on span "7 titles" at bounding box center [198, 468] width 57 height 19
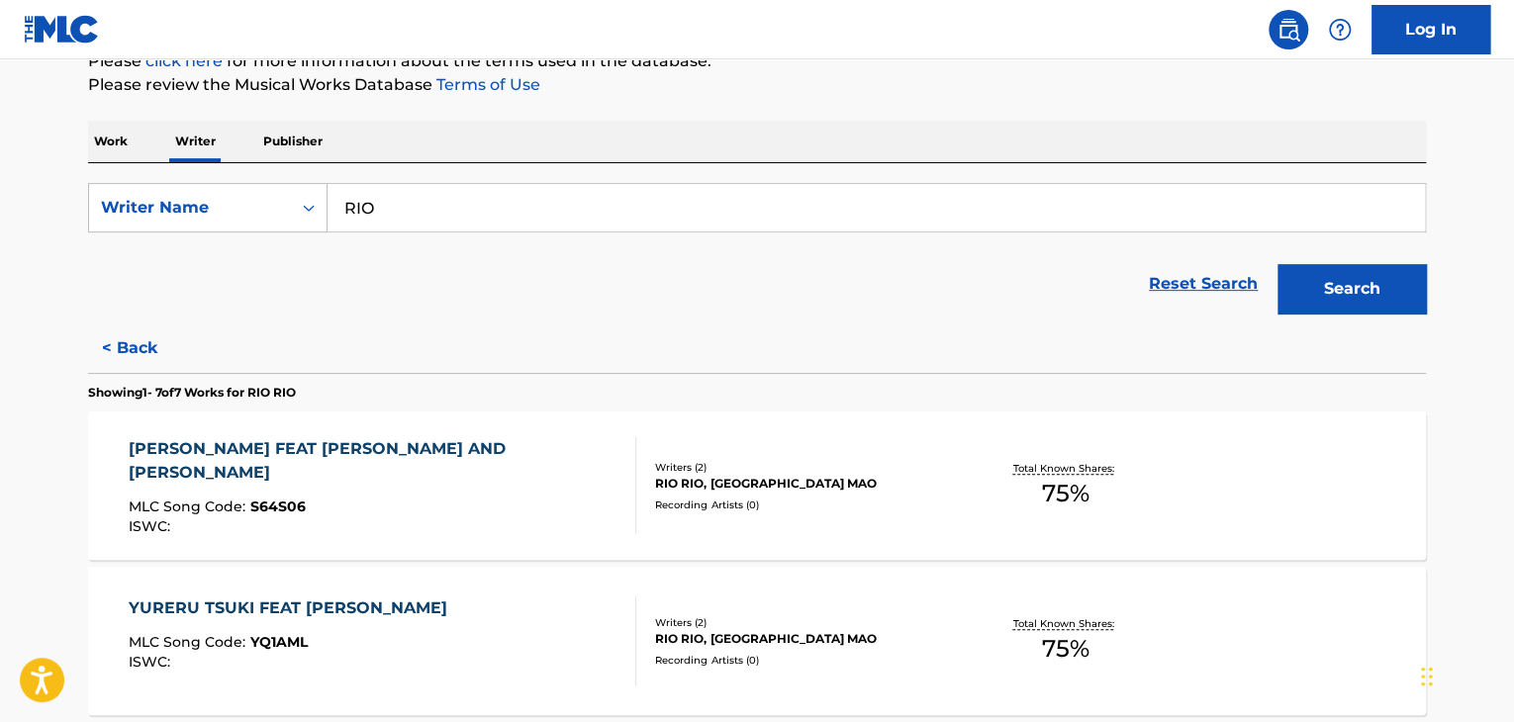
scroll to position [38, 0]
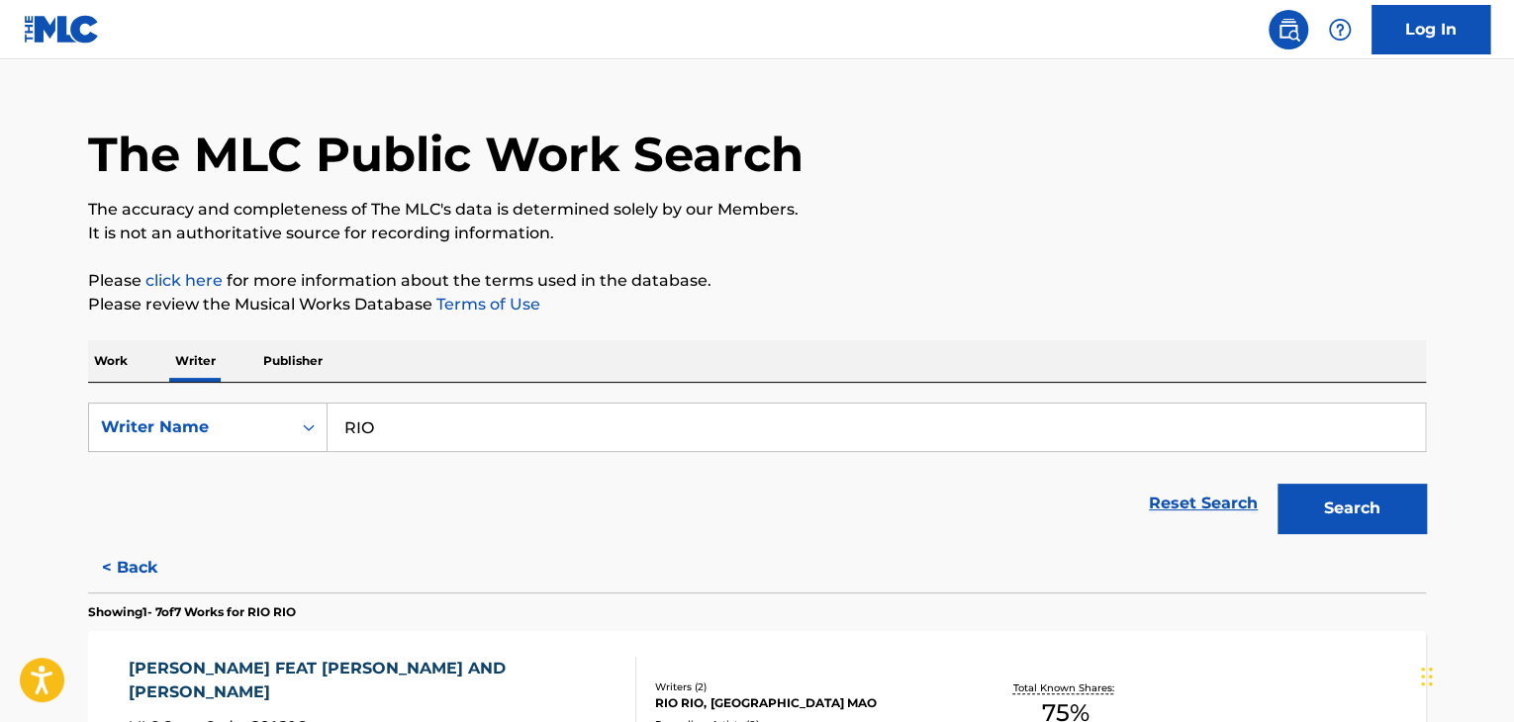
click at [363, 427] on input "RIO" at bounding box center [877, 428] width 1098 height 48
click at [118, 369] on p "Work" at bounding box center [111, 361] width 46 height 42
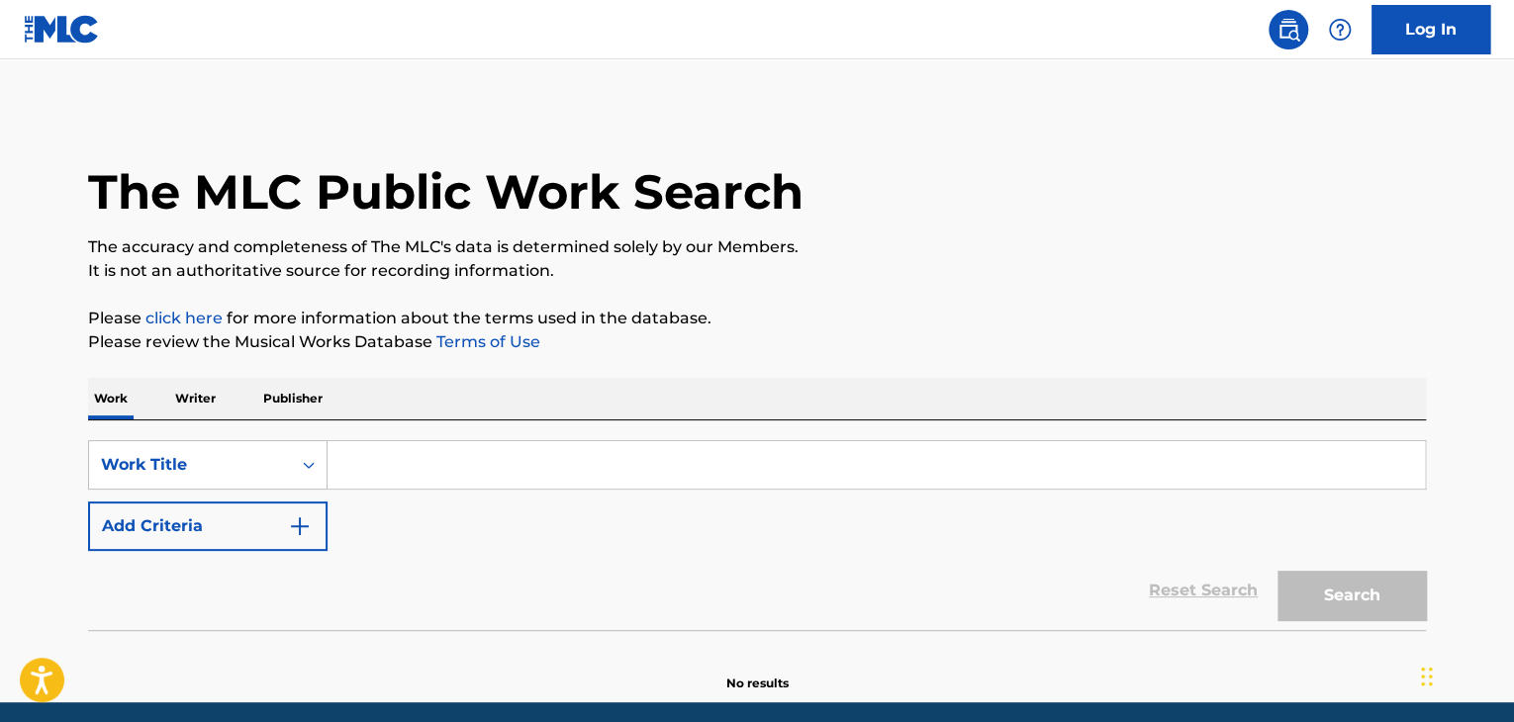
click at [384, 482] on input "Search Form" at bounding box center [877, 465] width 1098 height 48
paste input "Wenn Du jetzt gehst"
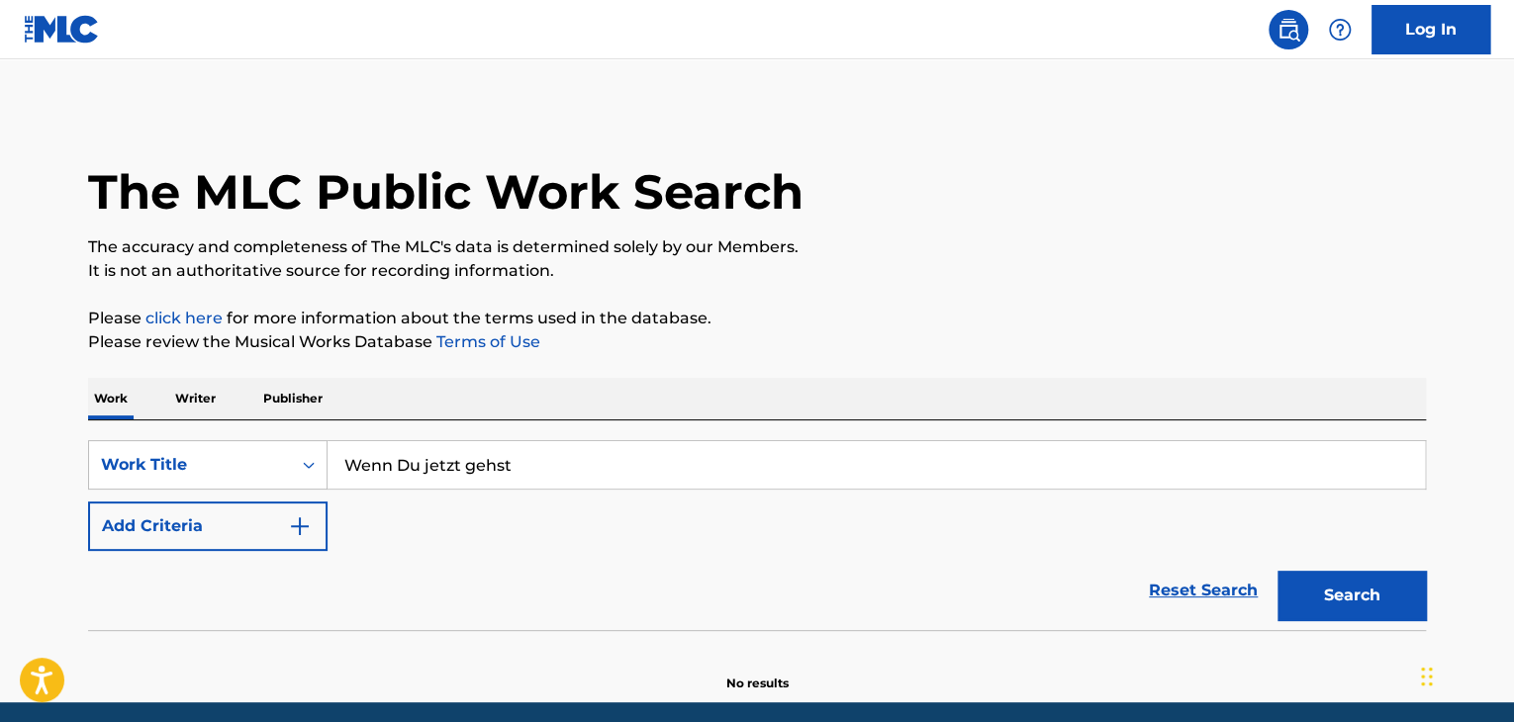
type input "Wenn Du jetzt gehst"
click at [783, 567] on div "Reset Search Search" at bounding box center [757, 590] width 1338 height 79
click at [1318, 599] on button "Search" at bounding box center [1352, 595] width 148 height 49
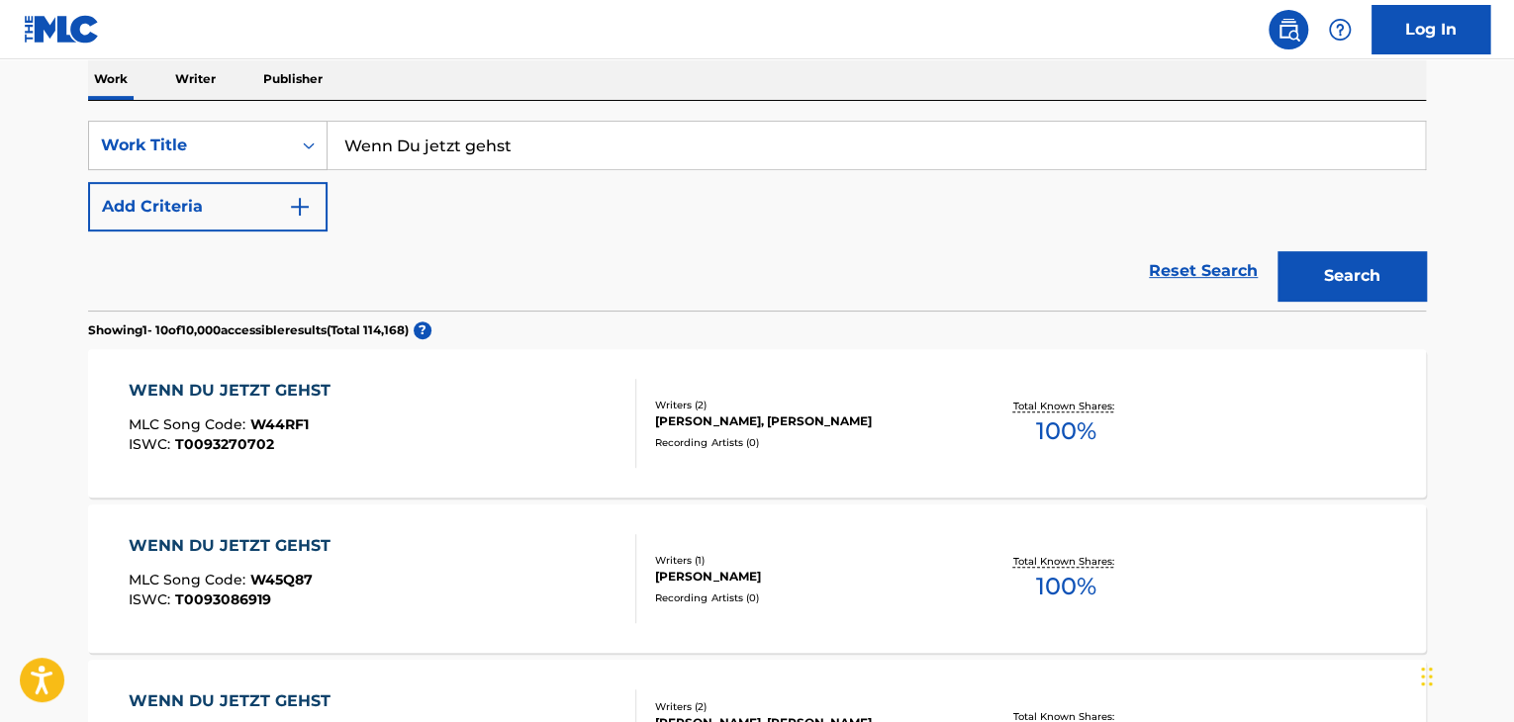
scroll to position [216, 0]
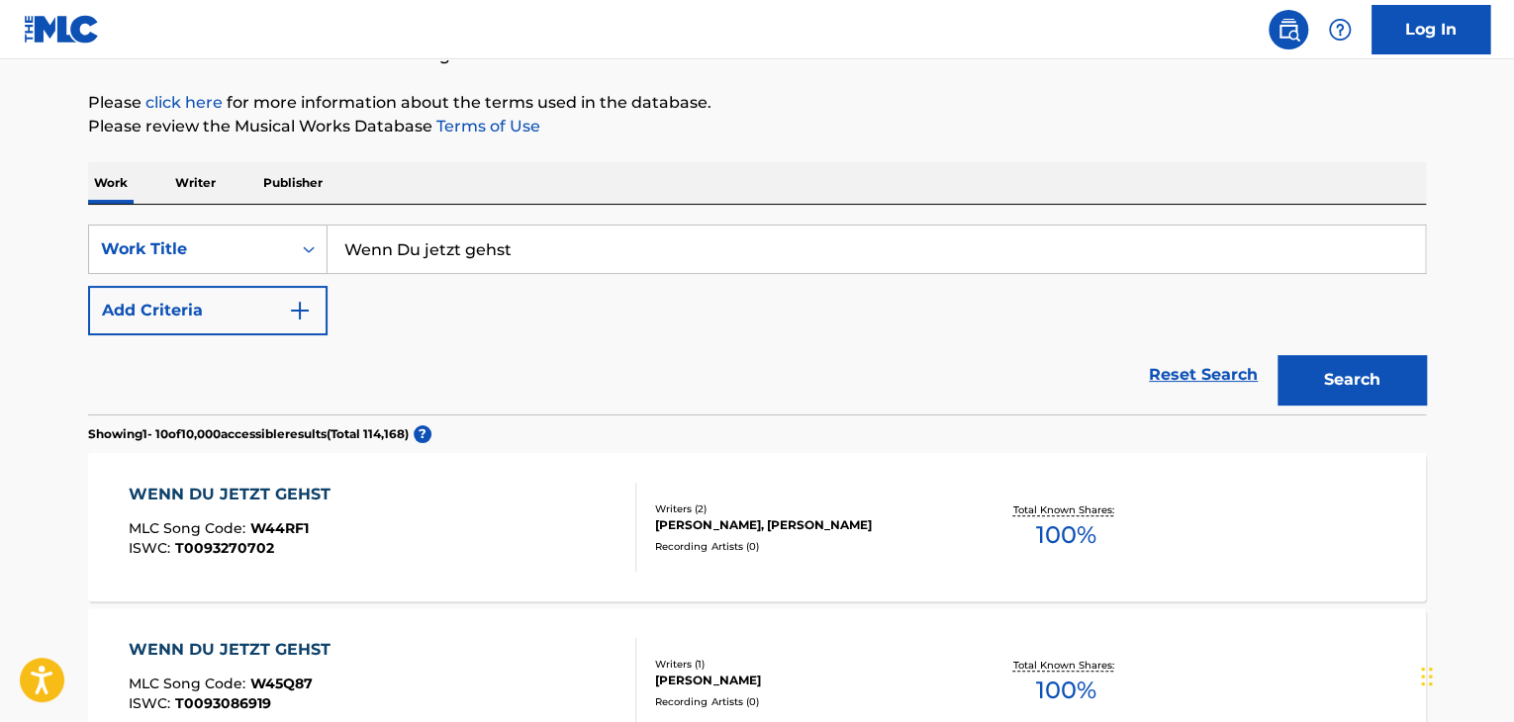
click at [173, 183] on p "Writer" at bounding box center [195, 183] width 52 height 42
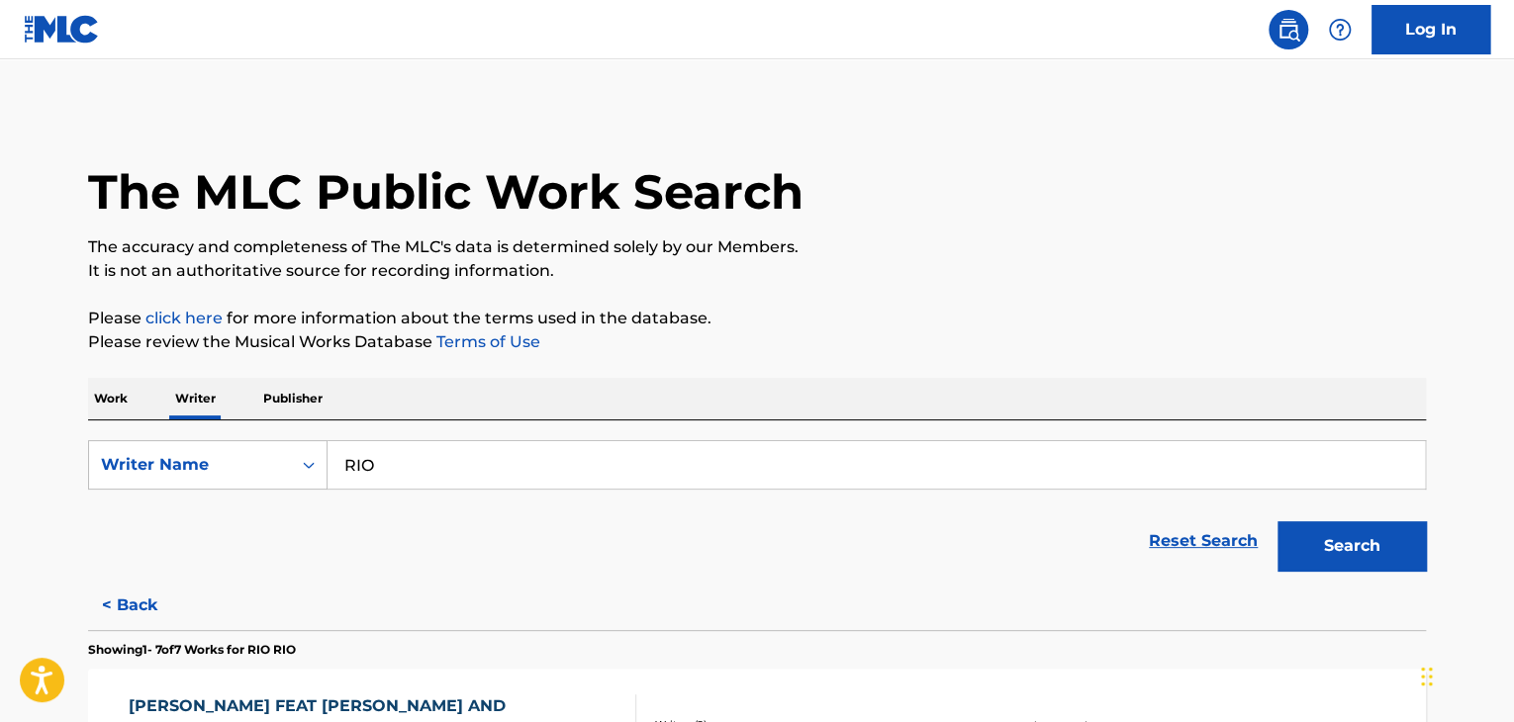
click at [453, 447] on input "RIO" at bounding box center [877, 465] width 1098 height 48
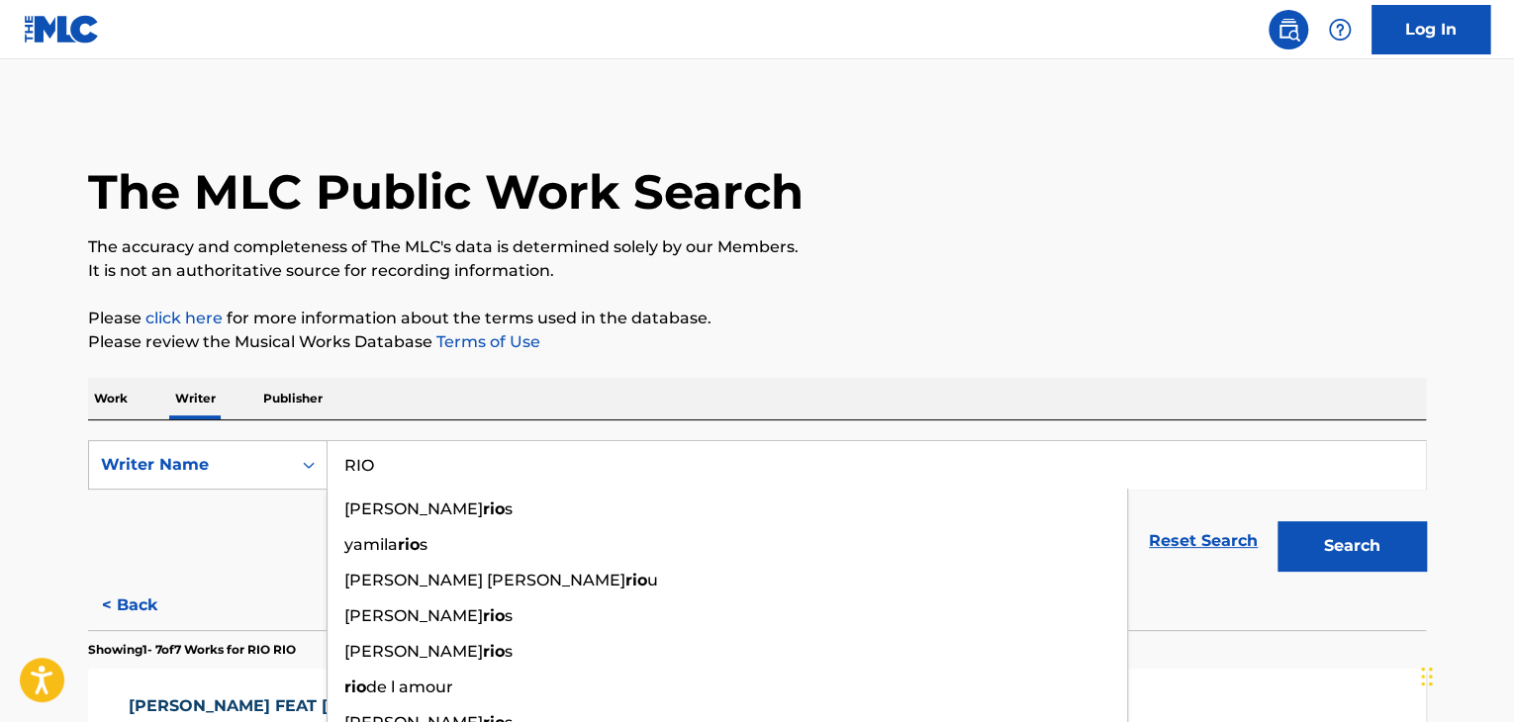
paste input "Buntspecht Band"
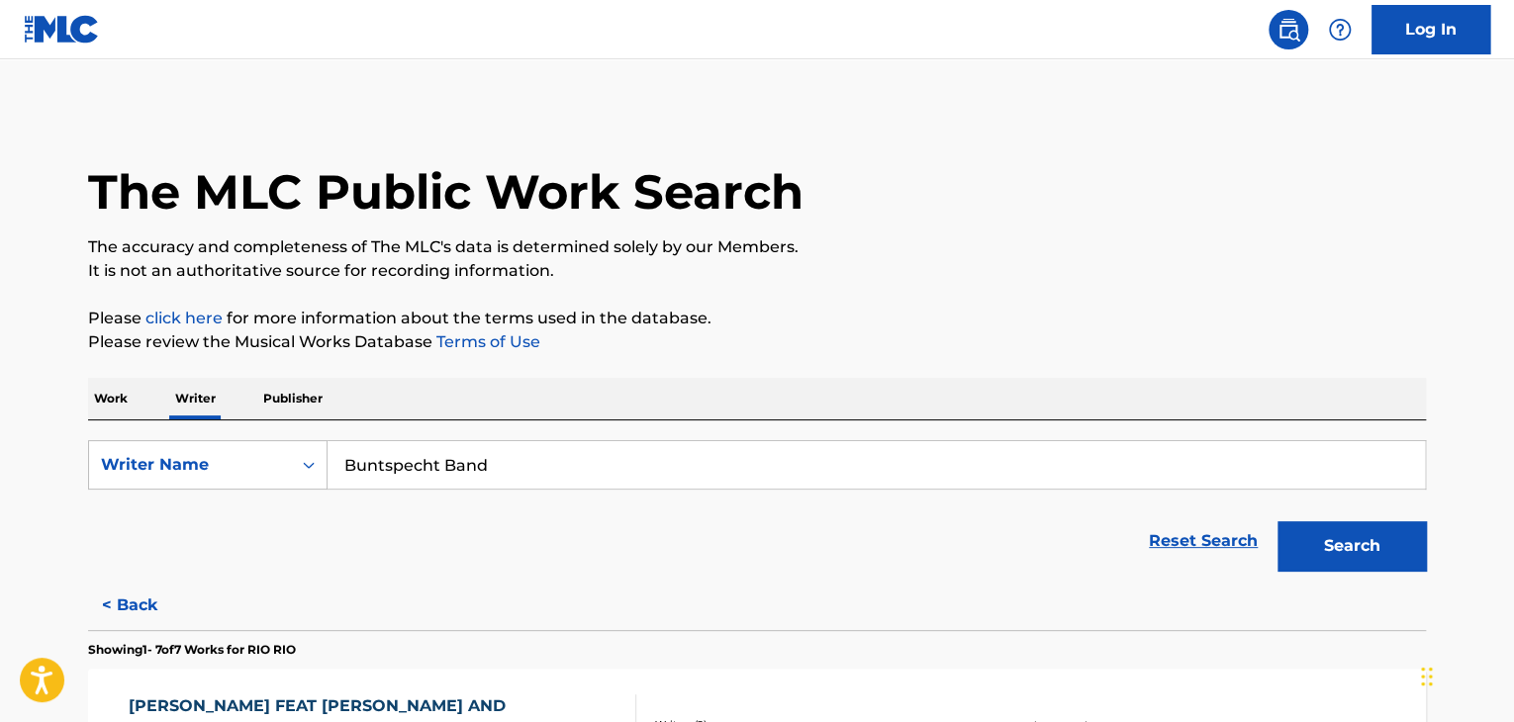
click at [1284, 547] on button "Search" at bounding box center [1352, 546] width 148 height 49
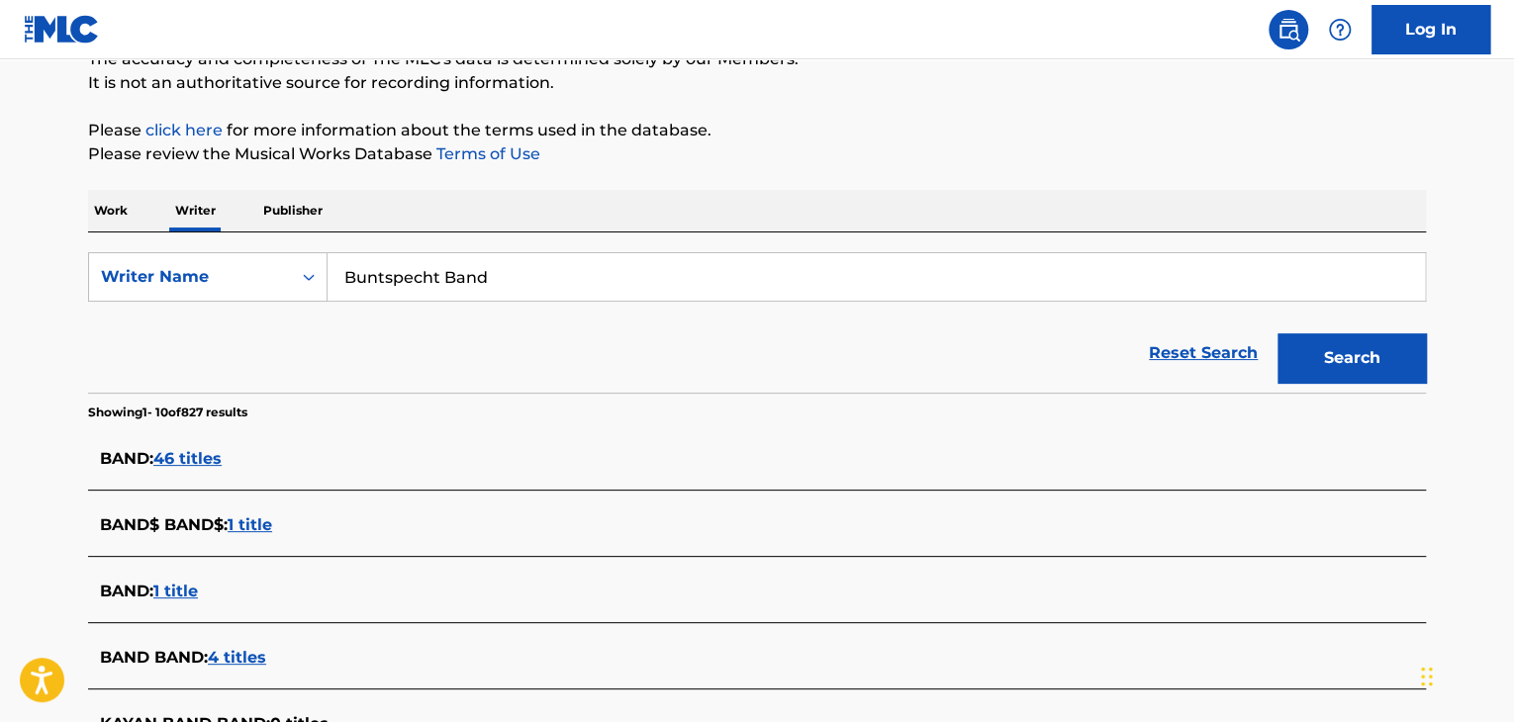
scroll to position [90, 0]
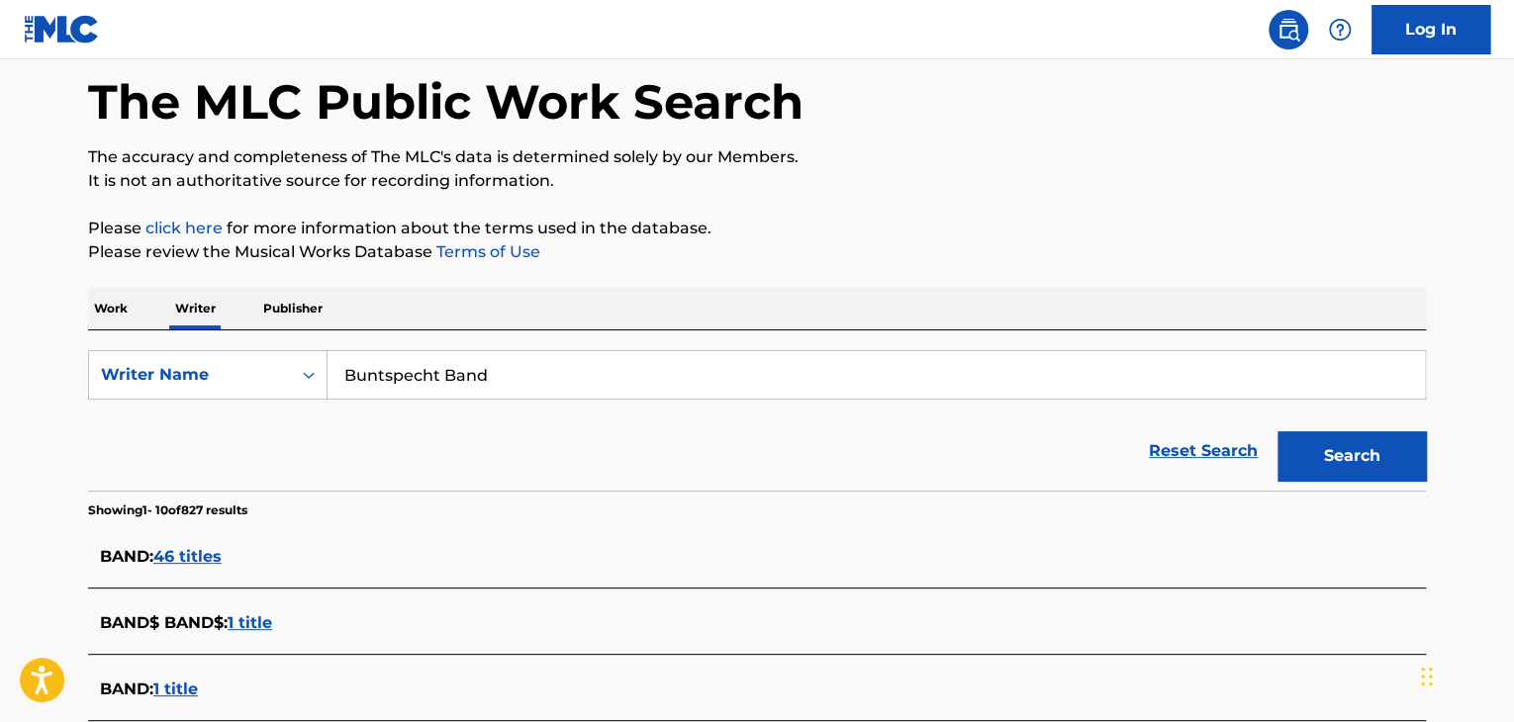
click at [474, 365] on input "Buntspecht Band" at bounding box center [877, 375] width 1098 height 48
paste input "[PERSON_NAME]"
type input "[PERSON_NAME]"
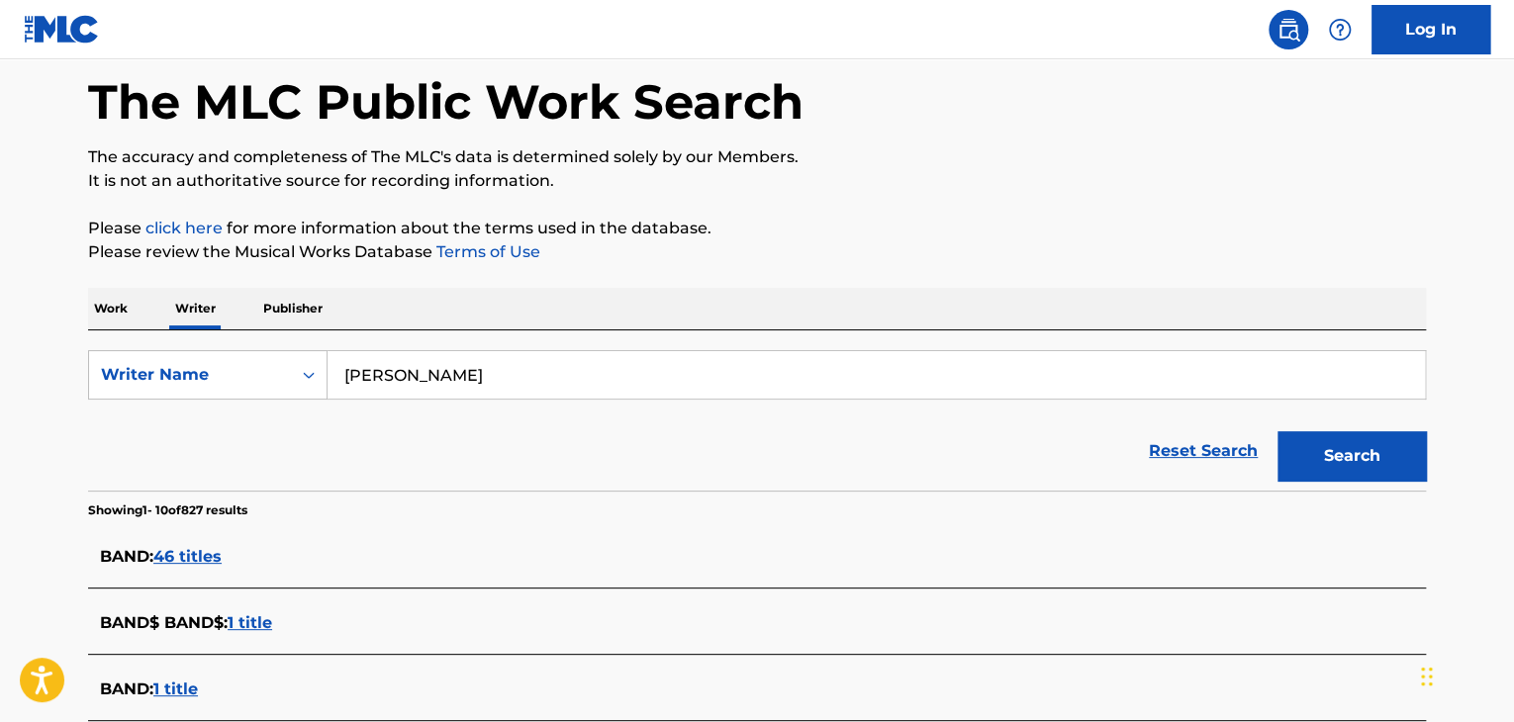
drag, startPoint x: 1050, startPoint y: 197, endPoint x: 1061, endPoint y: 203, distance: 12.4
click at [1053, 198] on div "The MLC Public Work Search The accuracy and completeness of The MLC's data is d…" at bounding box center [757, 653] width 1386 height 1269
click at [1335, 452] on button "Search" at bounding box center [1352, 456] width 148 height 49
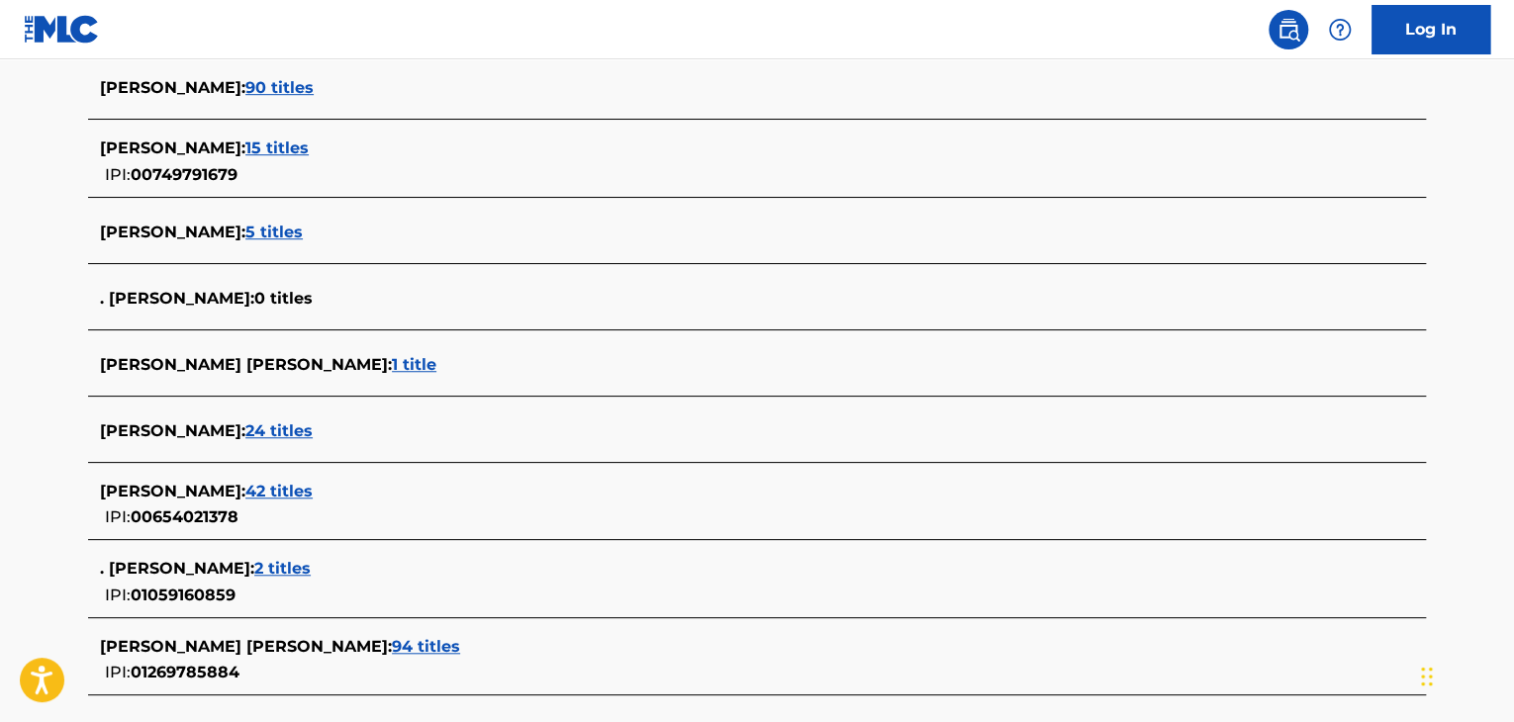
scroll to position [684, 0]
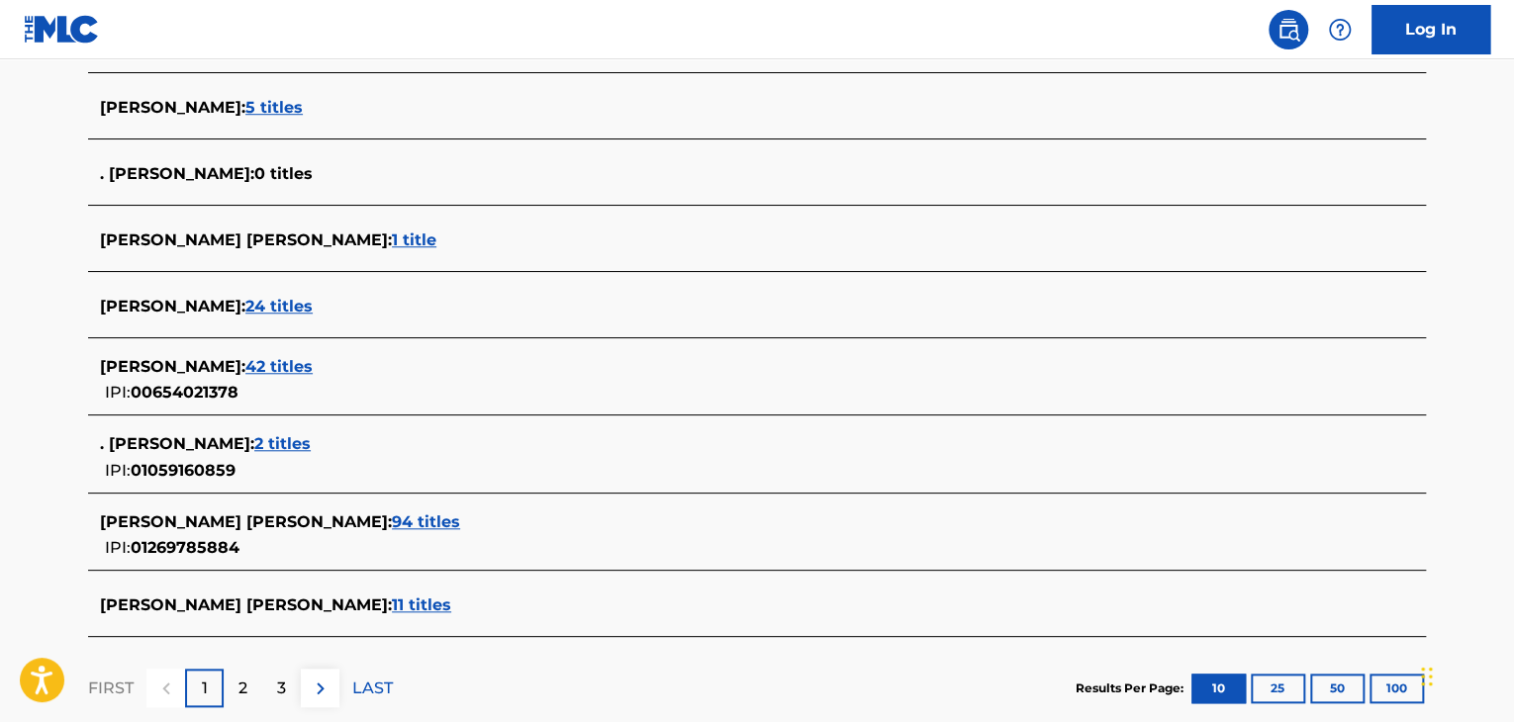
click at [245, 368] on span "42 titles" at bounding box center [278, 366] width 67 height 19
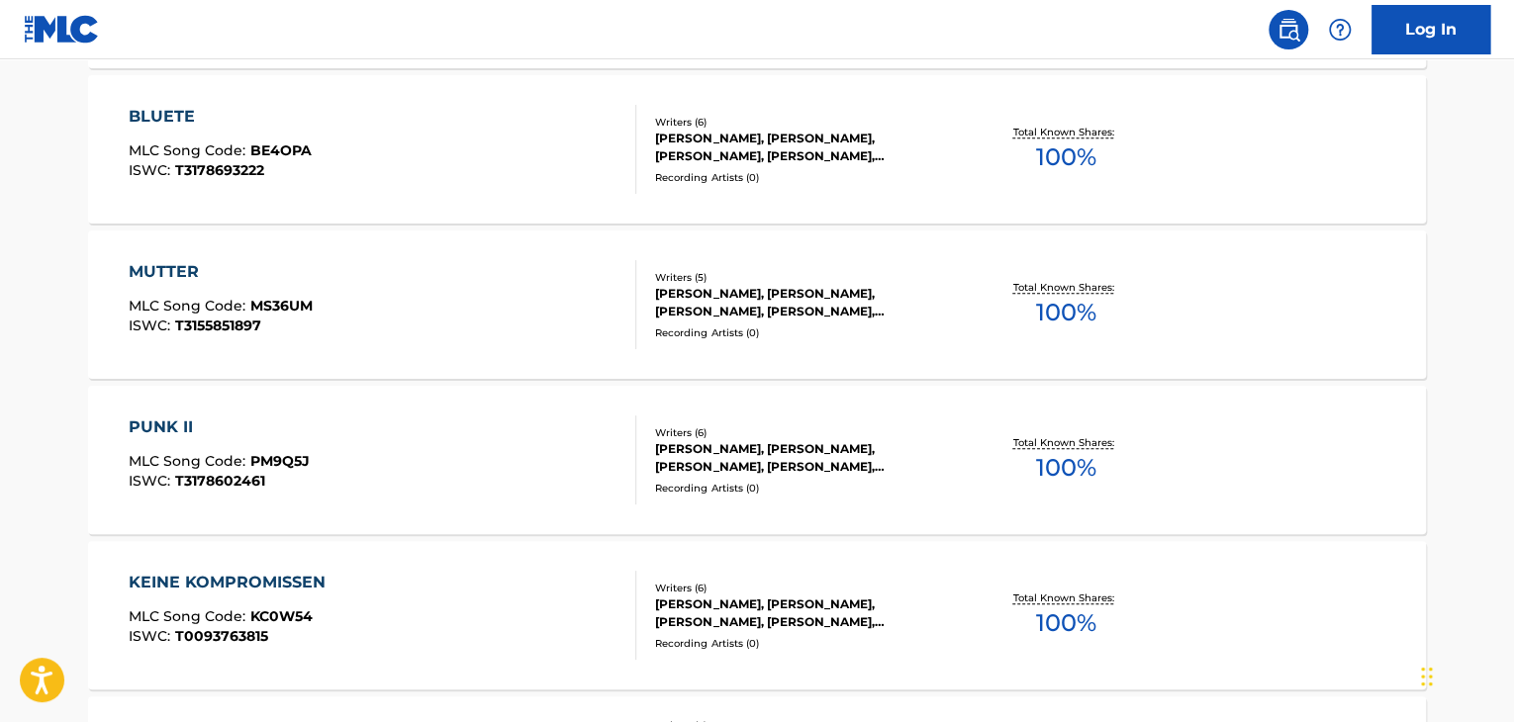
scroll to position [783, 0]
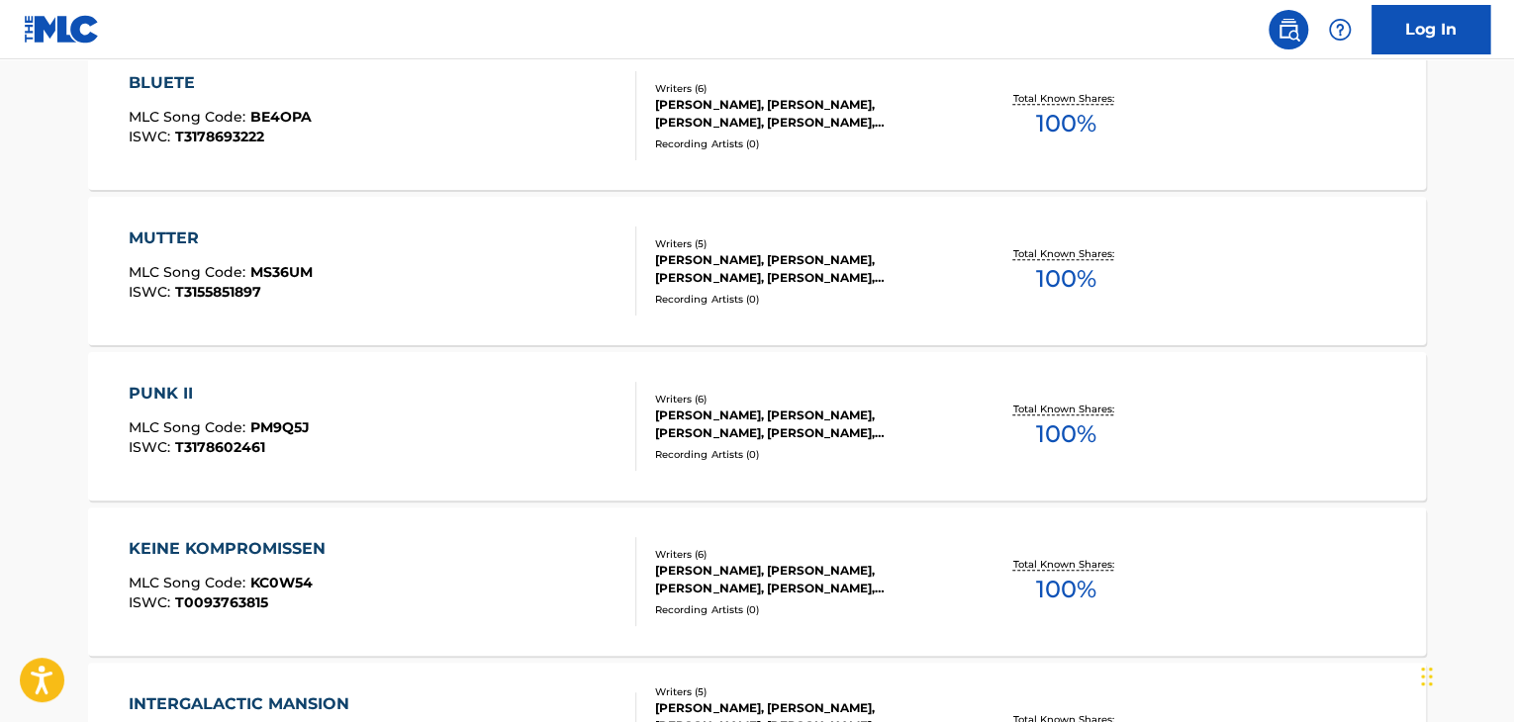
click at [483, 273] on div "MUTTER MLC Song Code : MS36UM ISWC : T3155851897" at bounding box center [383, 271] width 509 height 89
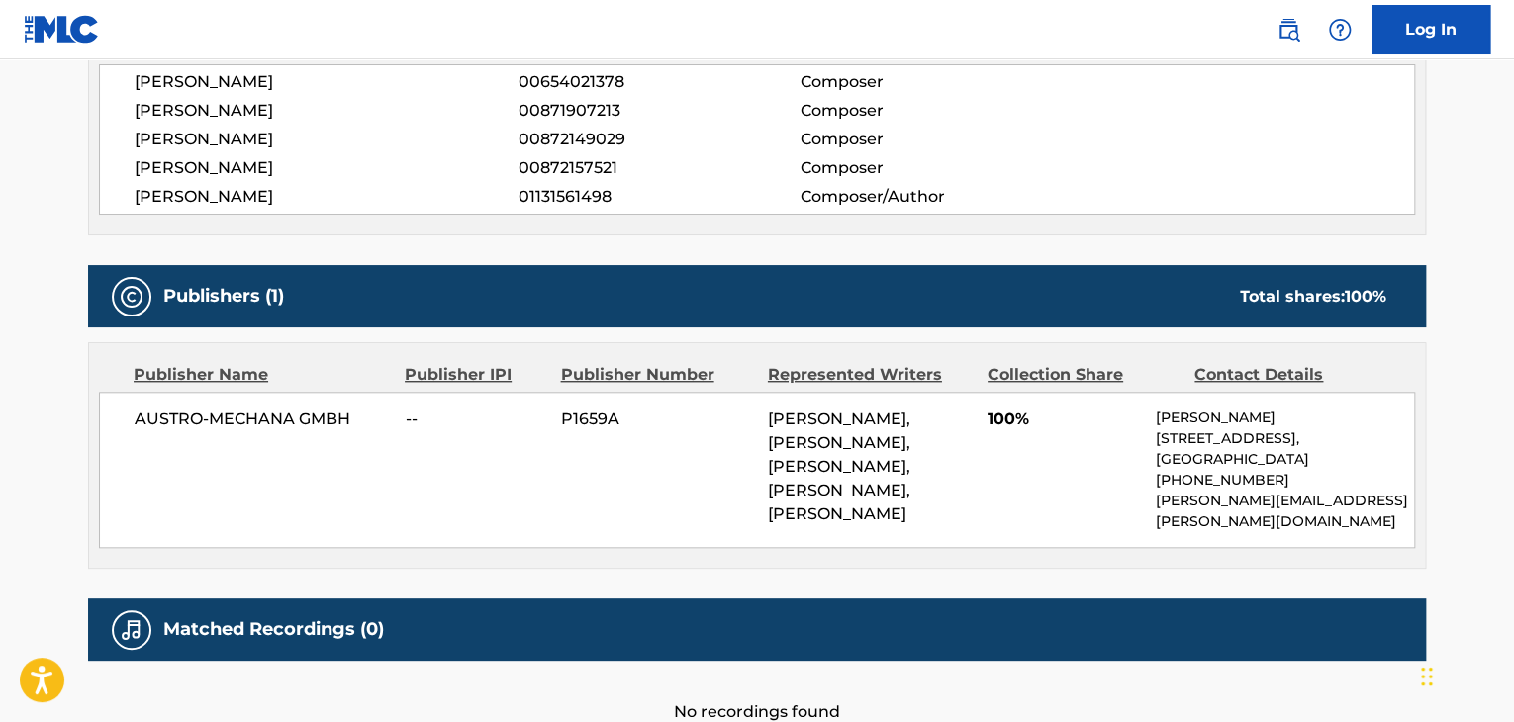
scroll to position [792, 0]
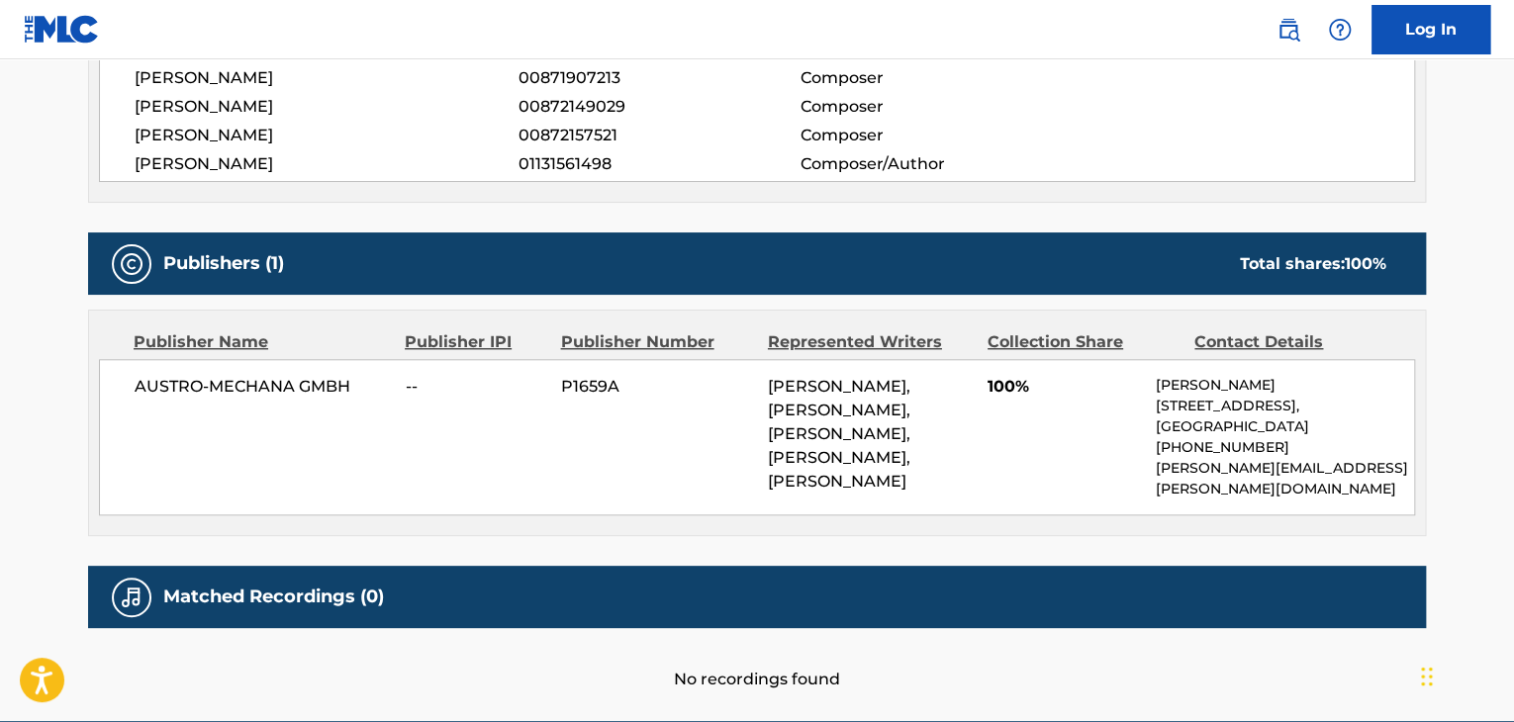
click at [235, 392] on span "AUSTRO-MECHANA GMBH" at bounding box center [263, 387] width 256 height 24
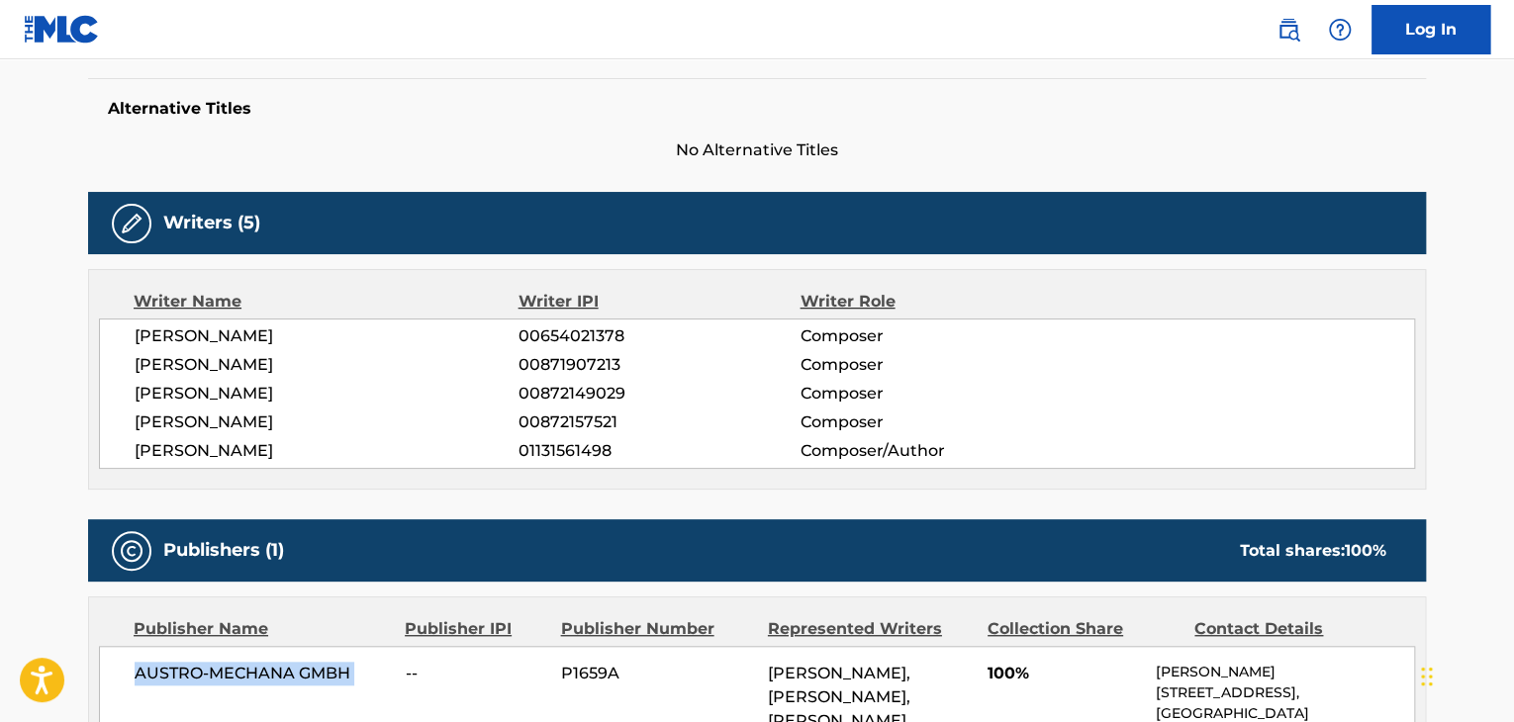
scroll to position [495, 0]
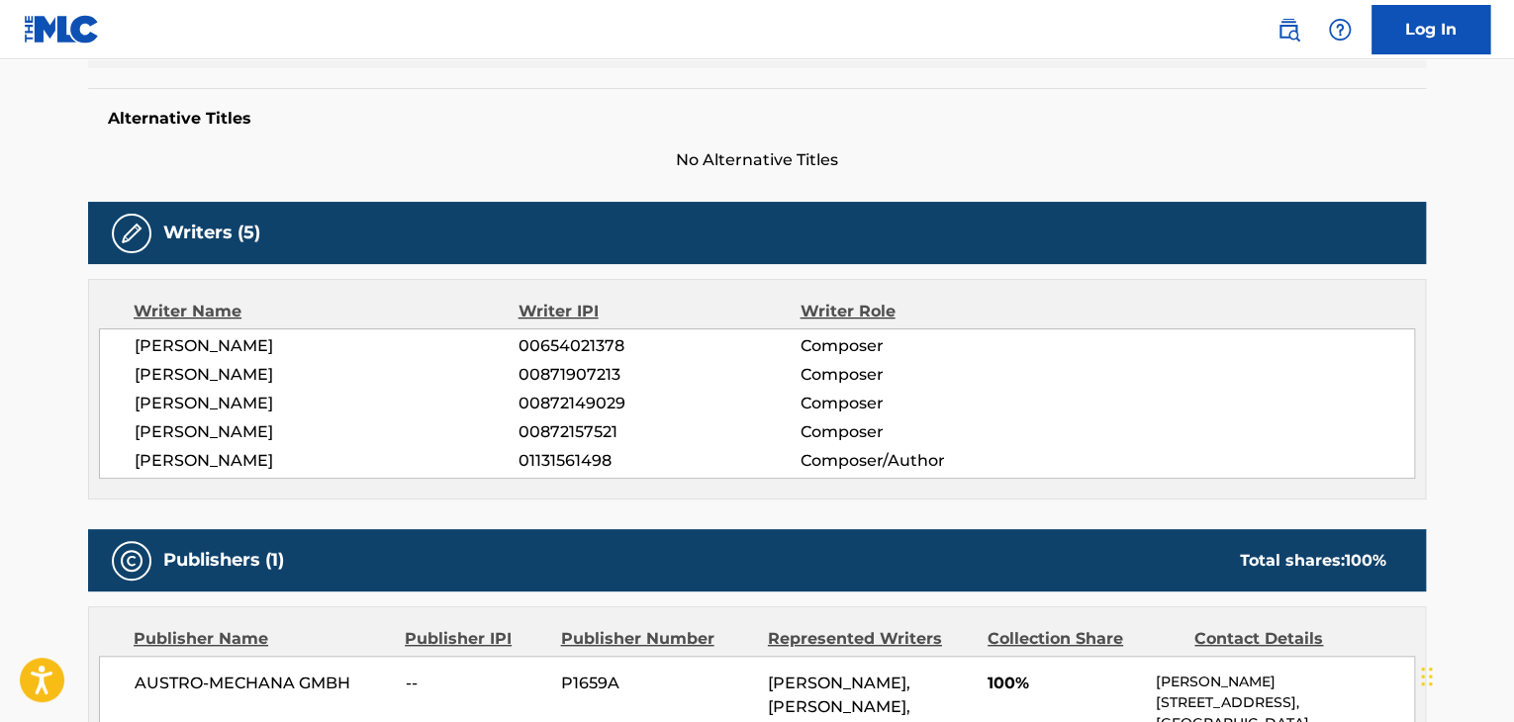
click at [194, 344] on span "[PERSON_NAME]" at bounding box center [327, 347] width 384 height 24
click at [591, 352] on span "00654021378" at bounding box center [659, 347] width 281 height 24
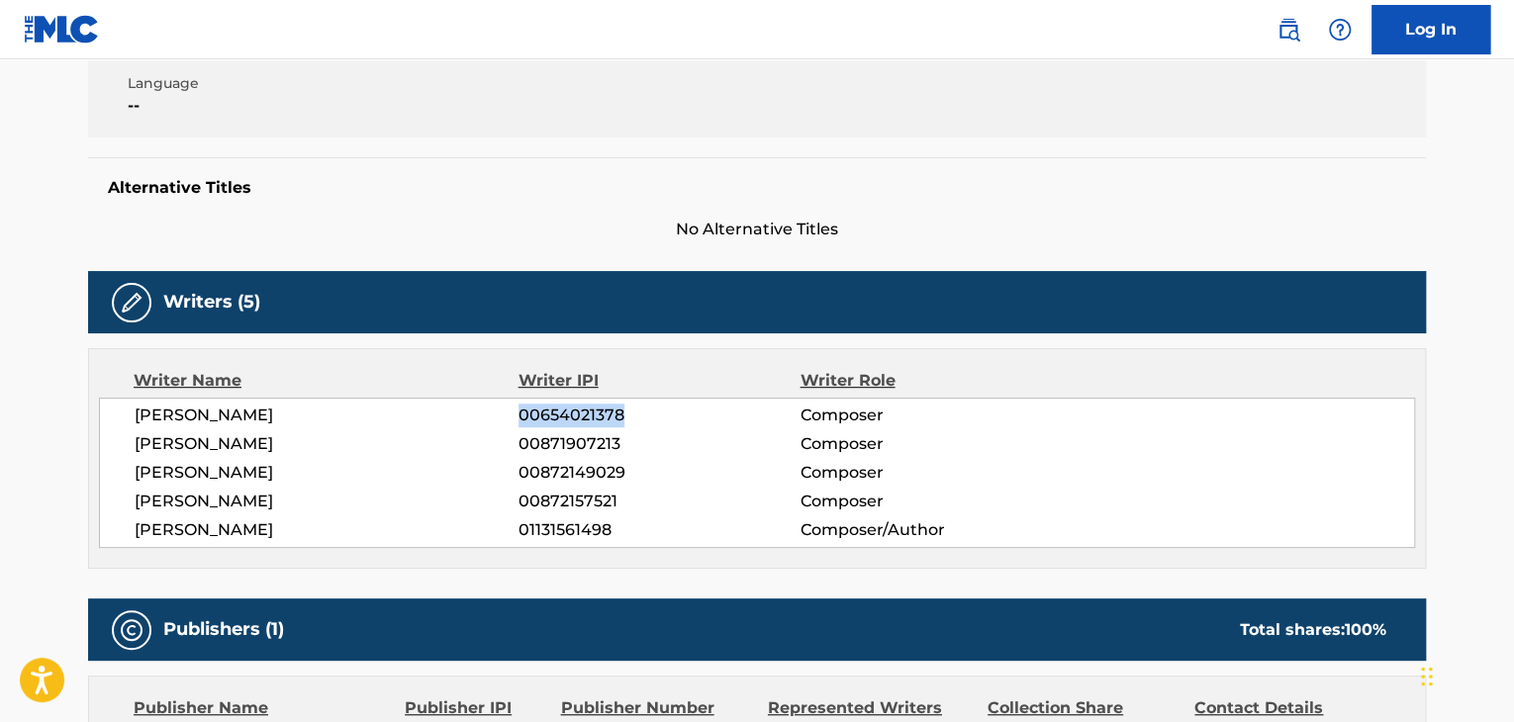
scroll to position [99, 0]
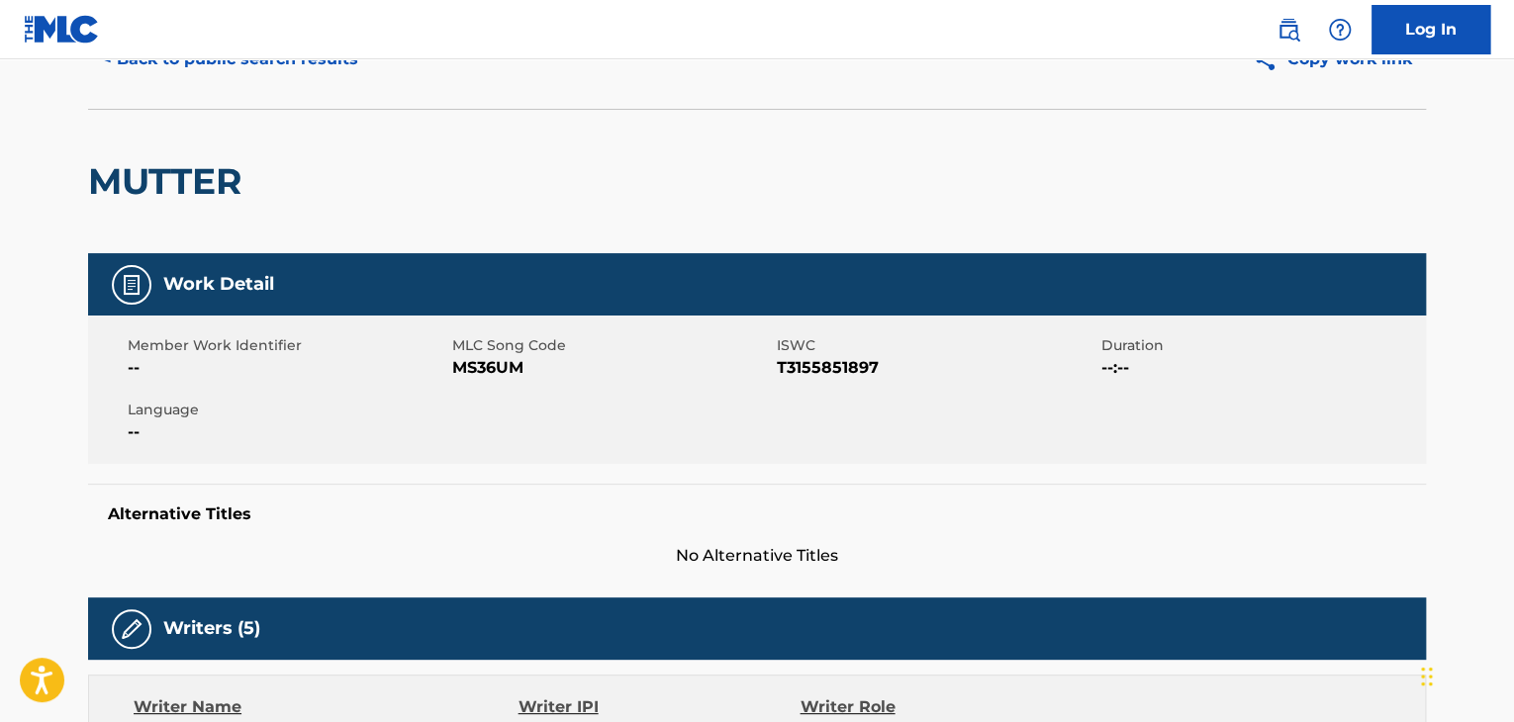
click at [468, 358] on span "MS36UM" at bounding box center [612, 368] width 320 height 24
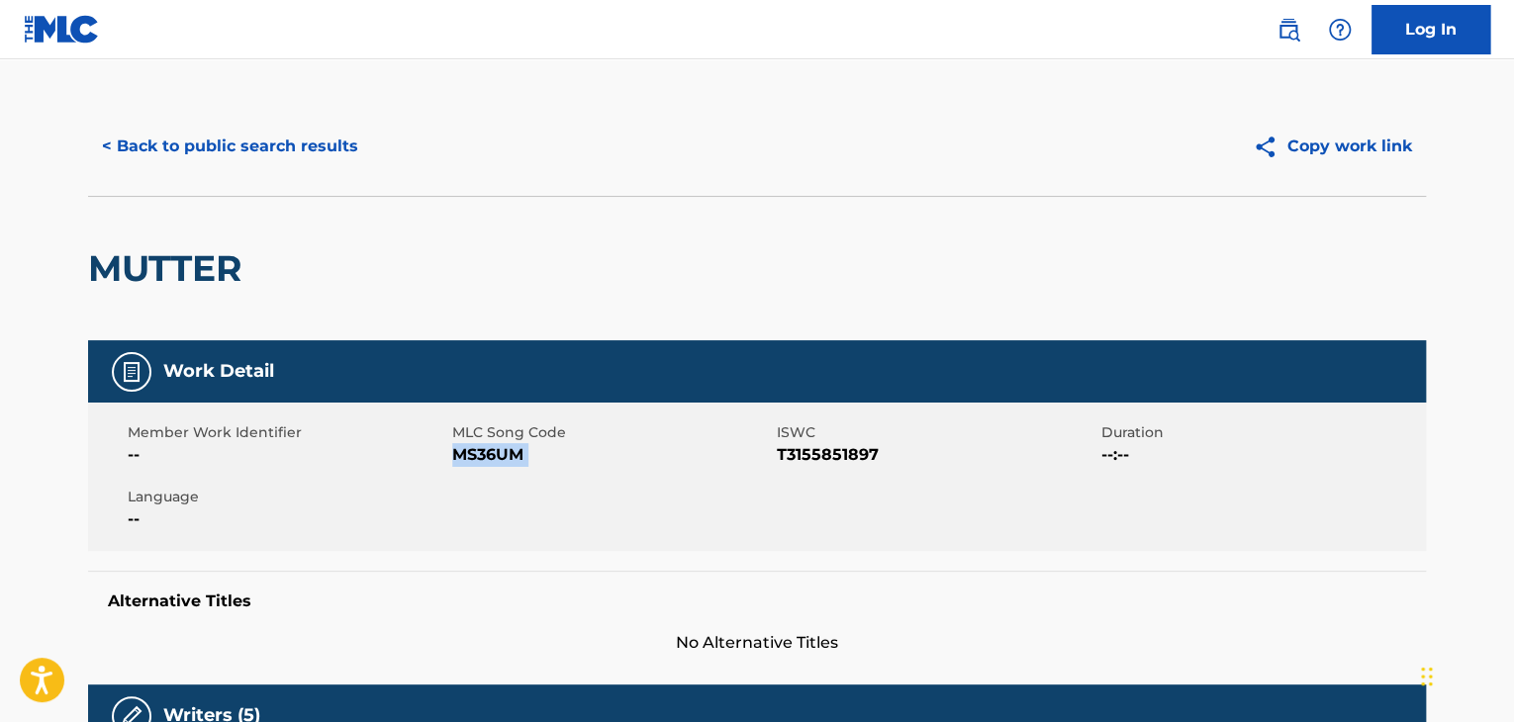
scroll to position [0, 0]
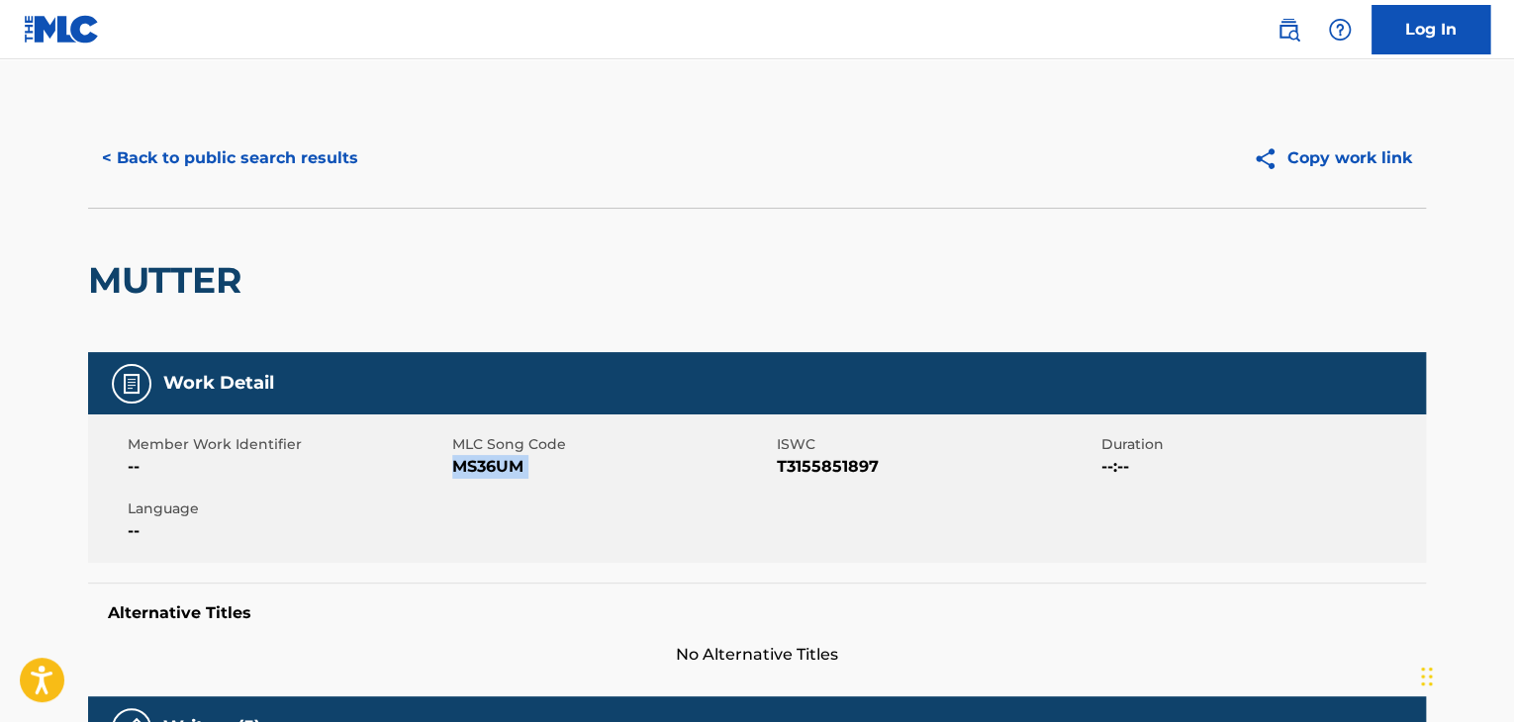
click at [225, 141] on button "< Back to public search results" at bounding box center [230, 158] width 284 height 49
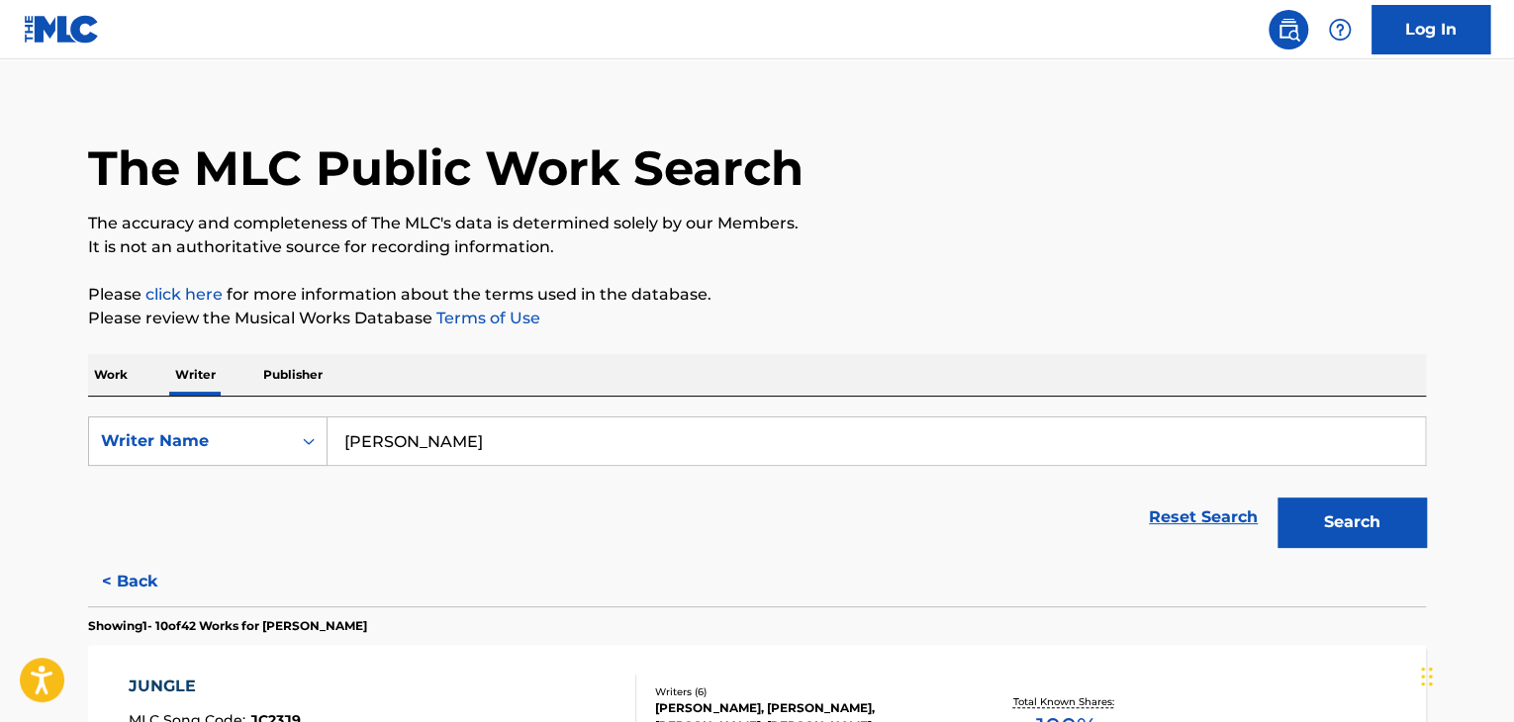
click at [108, 369] on p "Work" at bounding box center [111, 375] width 46 height 42
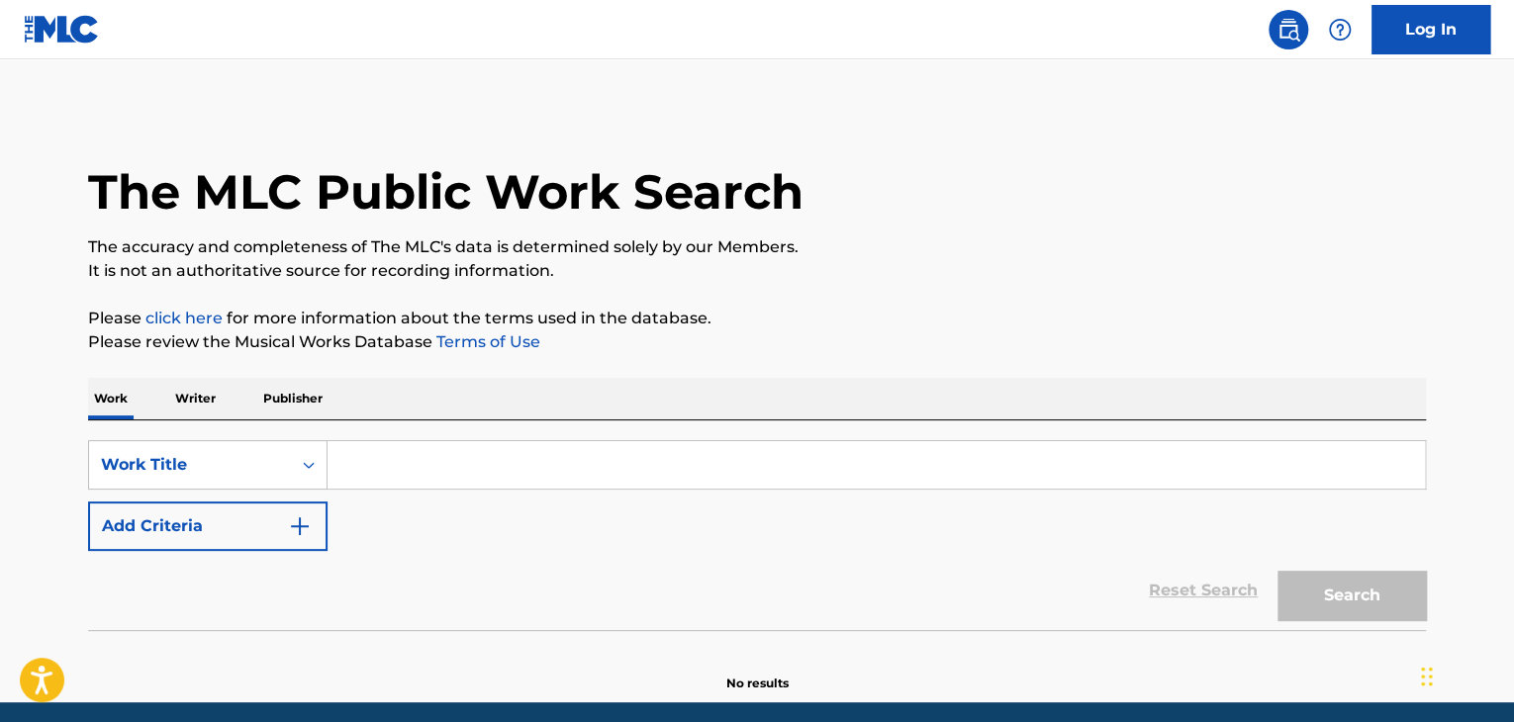
click at [439, 475] on input "Search Form" at bounding box center [877, 465] width 1098 height 48
paste input "Wenn Du jetzt gehst"
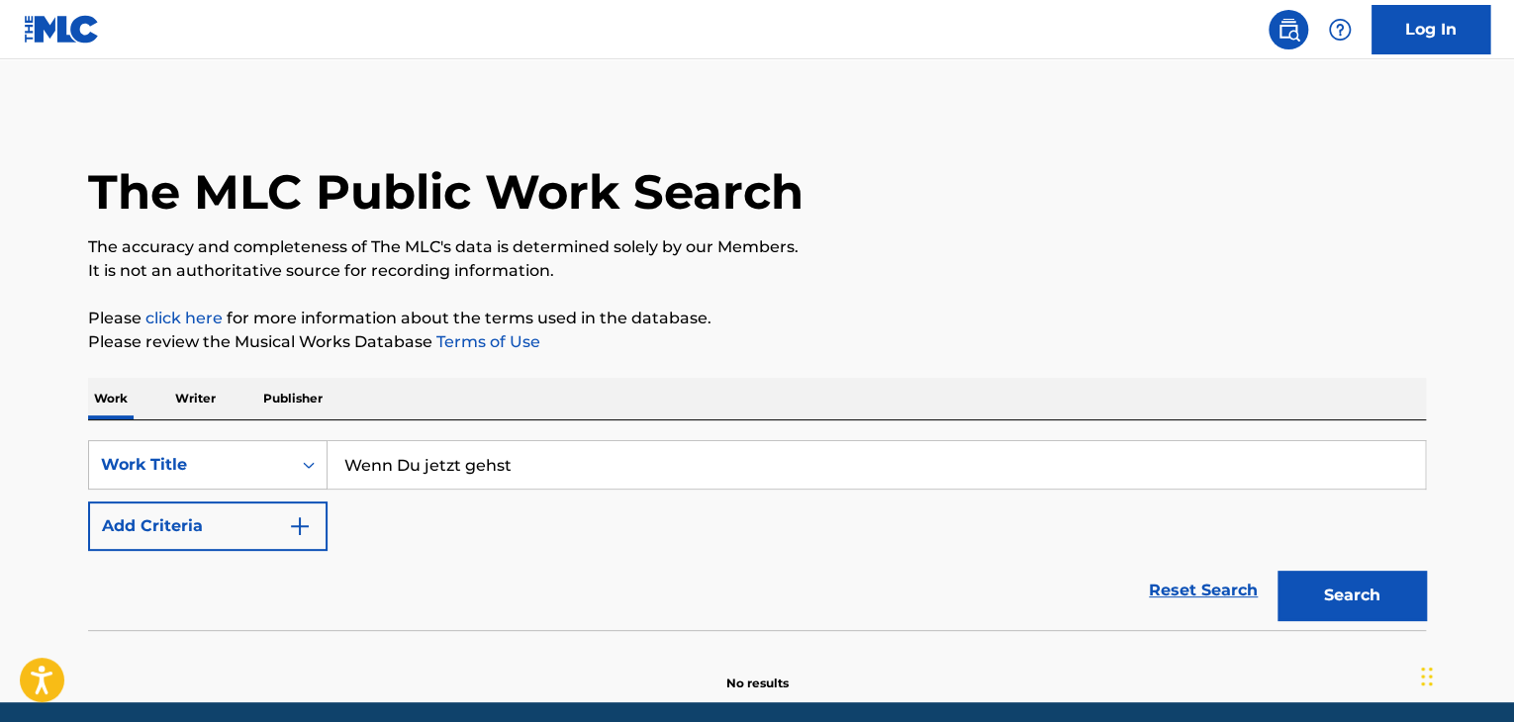
type input "Wenn Du jetzt gehst"
click at [424, 571] on div "Reset Search Search" at bounding box center [757, 590] width 1338 height 79
click at [254, 531] on button "Add Criteria" at bounding box center [208, 526] width 240 height 49
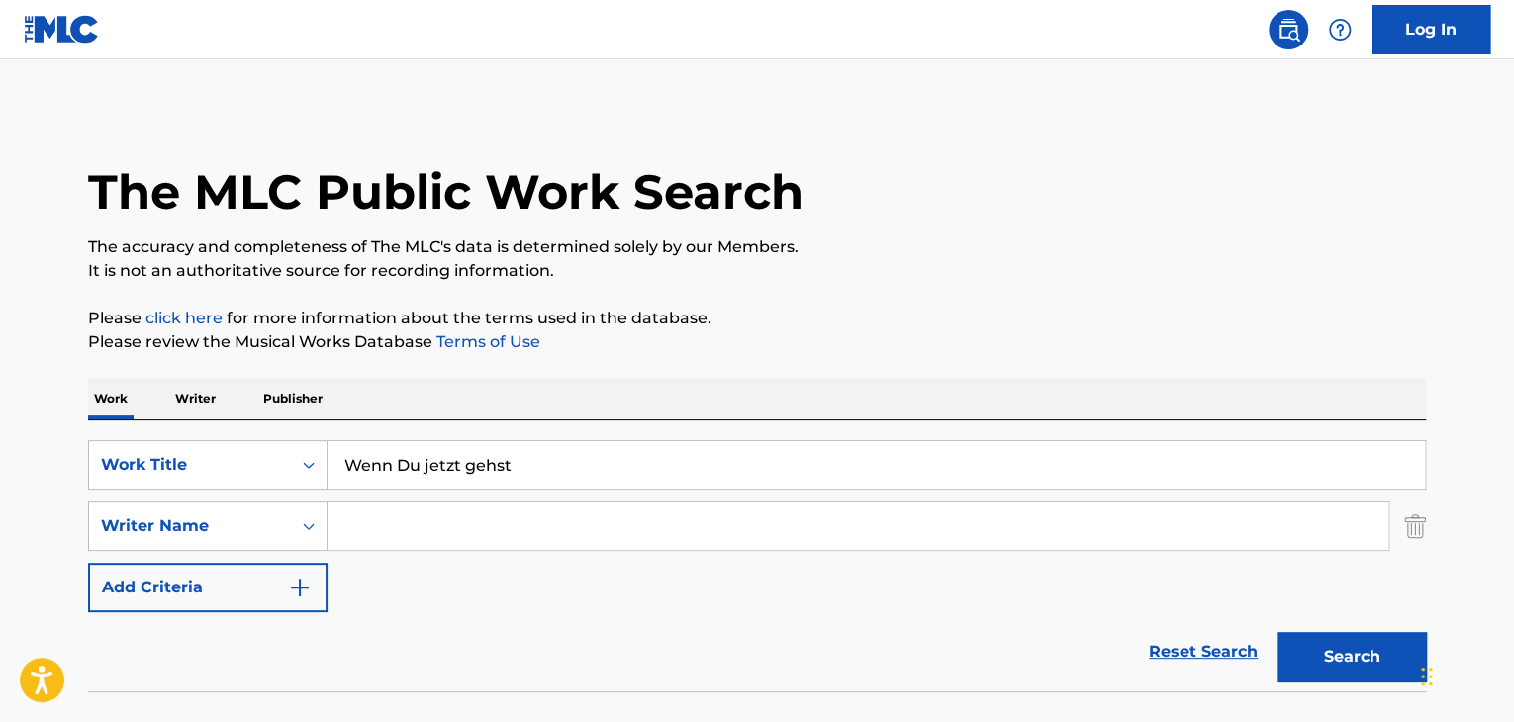
click at [364, 531] on input "Search Form" at bounding box center [858, 527] width 1061 height 48
paste input "[PERSON_NAME]"
type input "[PERSON_NAME]"
click at [978, 322] on p "Please click here for more information about the terms used in the database." at bounding box center [757, 319] width 1338 height 24
click at [1381, 666] on button "Search" at bounding box center [1352, 656] width 148 height 49
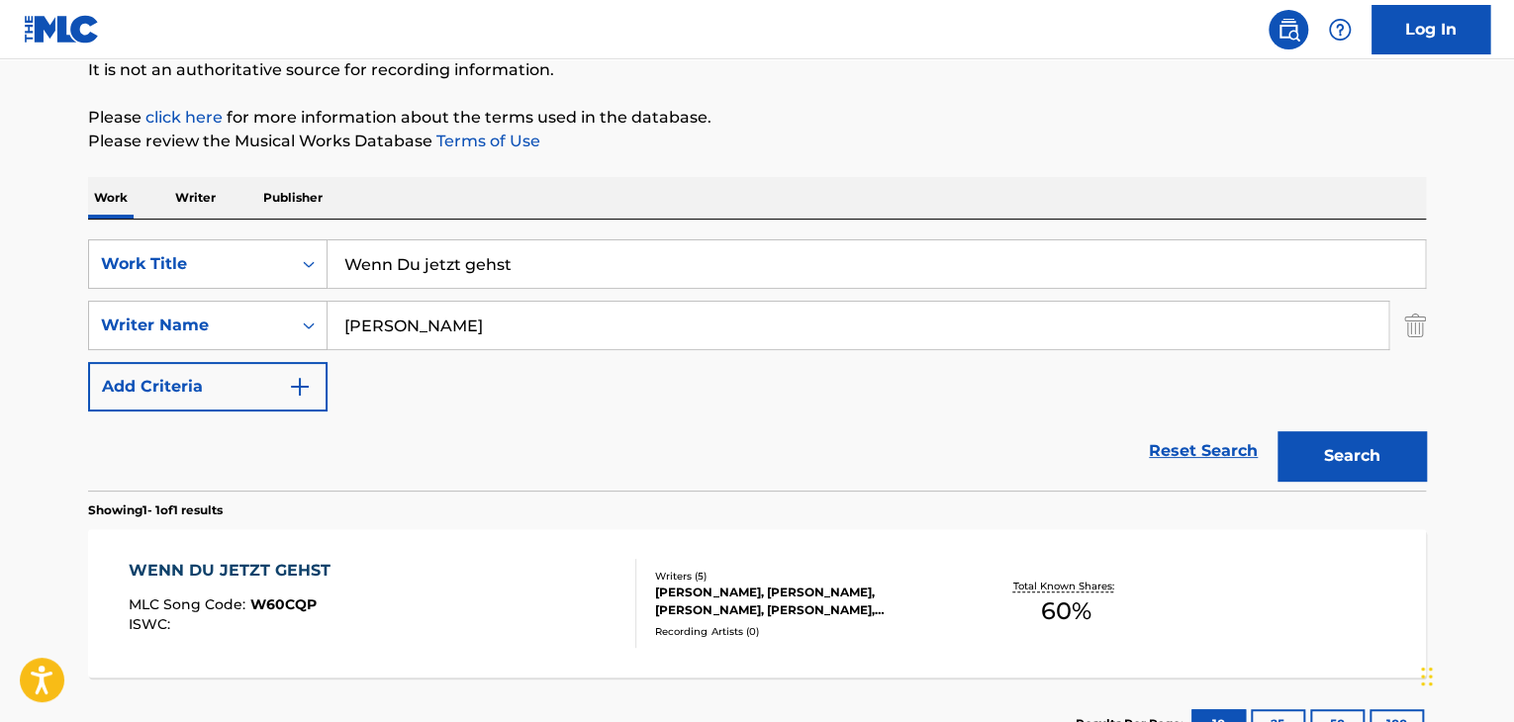
scroll to position [354, 0]
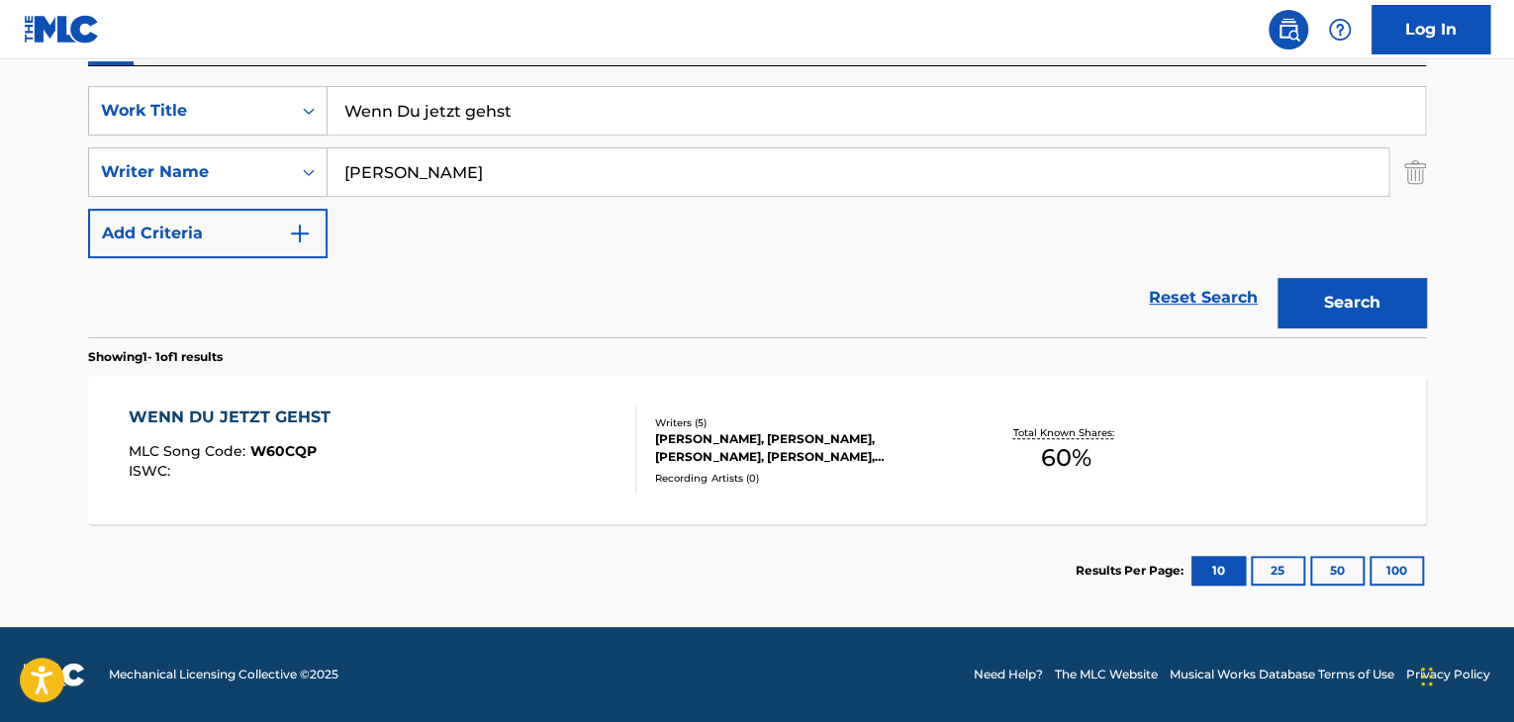
click at [518, 421] on div "WENN DU JETZT GEHST MLC Song Code : W60CQP ISWC :" at bounding box center [383, 450] width 509 height 89
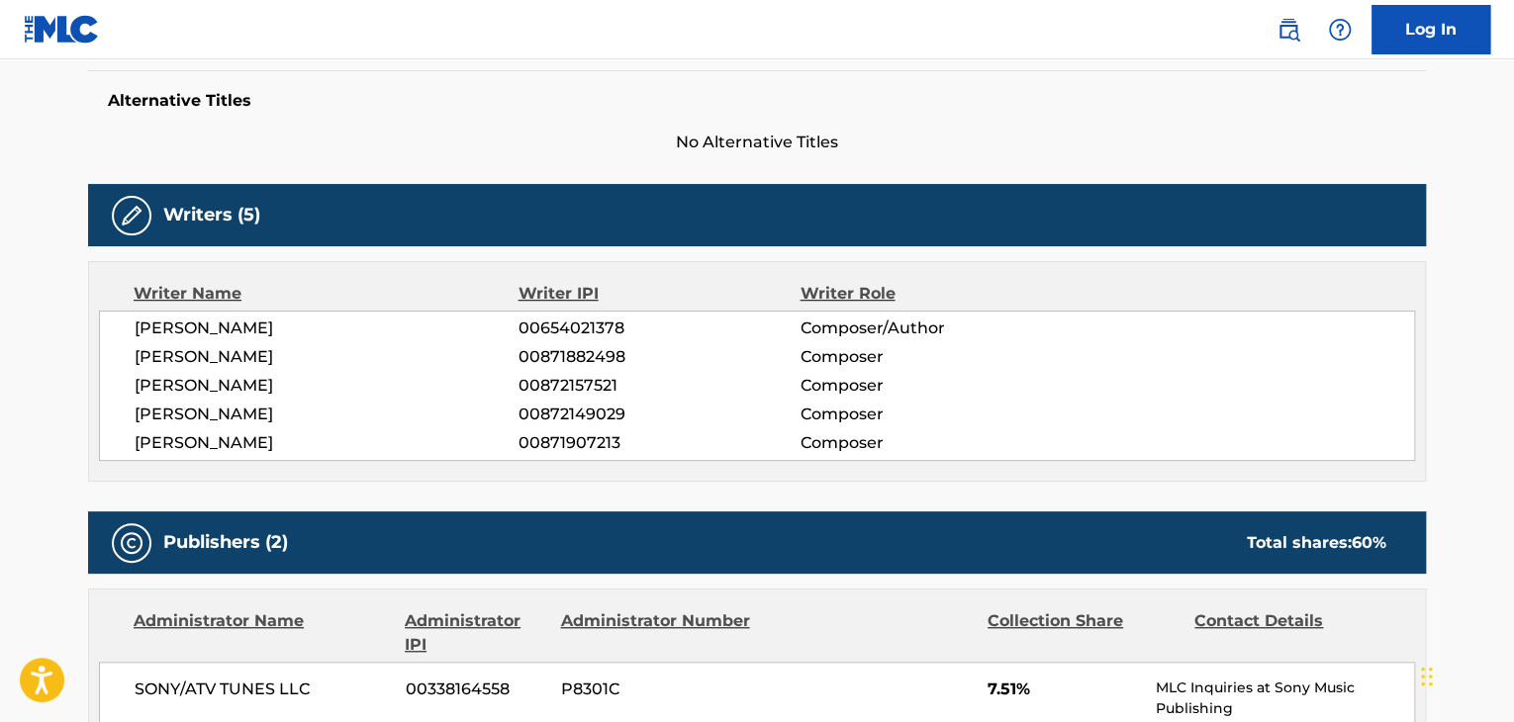
scroll to position [594, 0]
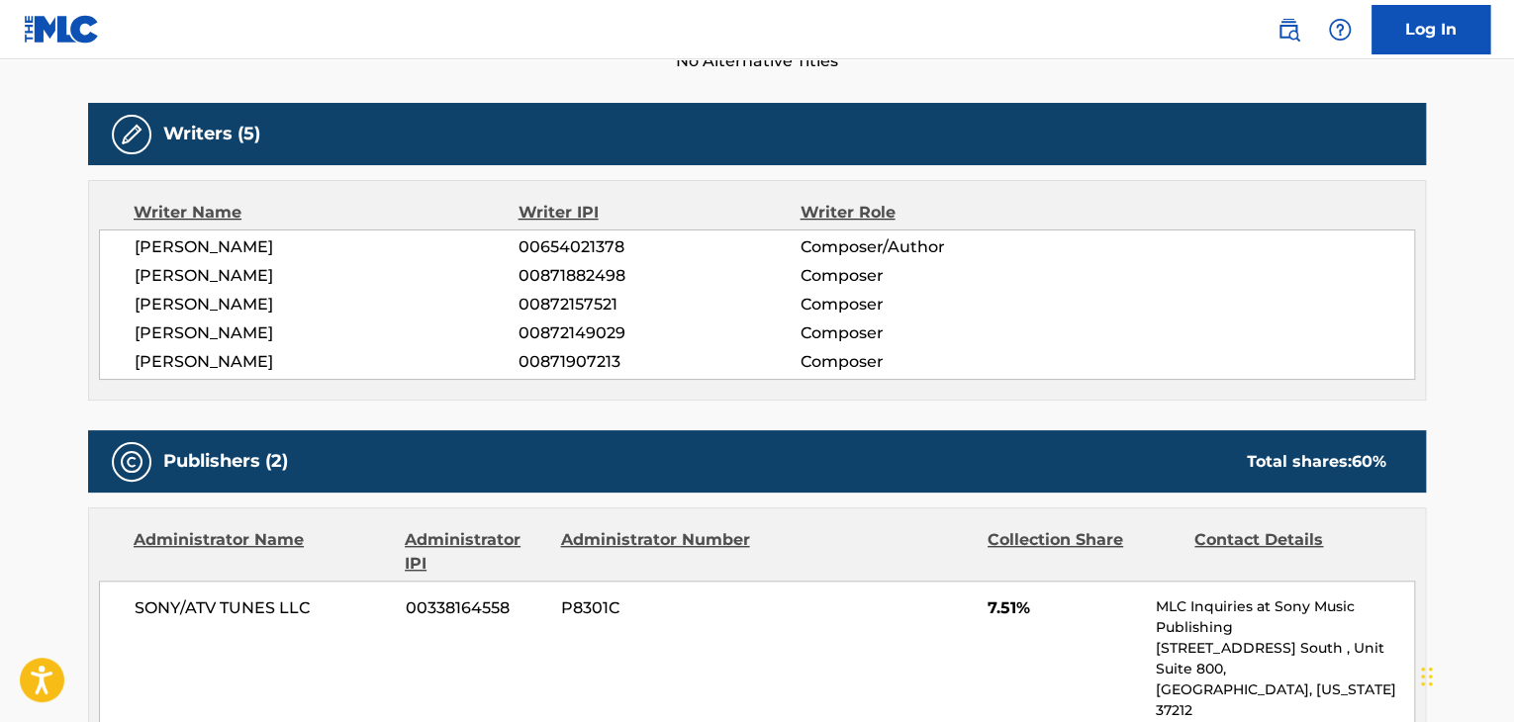
click at [196, 227] on div "Writer Name Writer IPI Writer Role [PERSON_NAME] 00654021378 Composer/Author [P…" at bounding box center [757, 290] width 1338 height 221
click at [554, 250] on span "00654021378" at bounding box center [659, 248] width 281 height 24
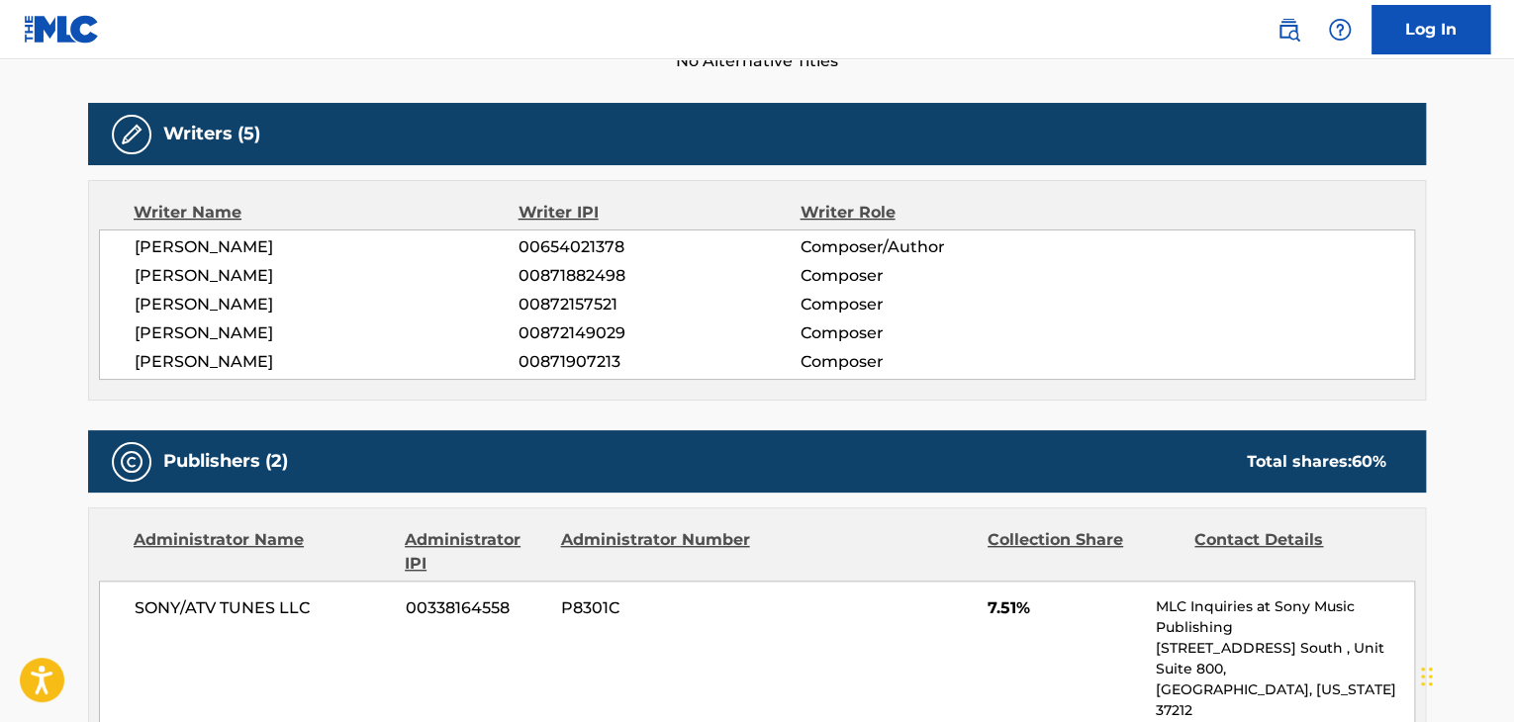
click at [257, 270] on span "[PERSON_NAME]" at bounding box center [327, 276] width 384 height 24
click at [557, 271] on span "00871882498" at bounding box center [659, 276] width 281 height 24
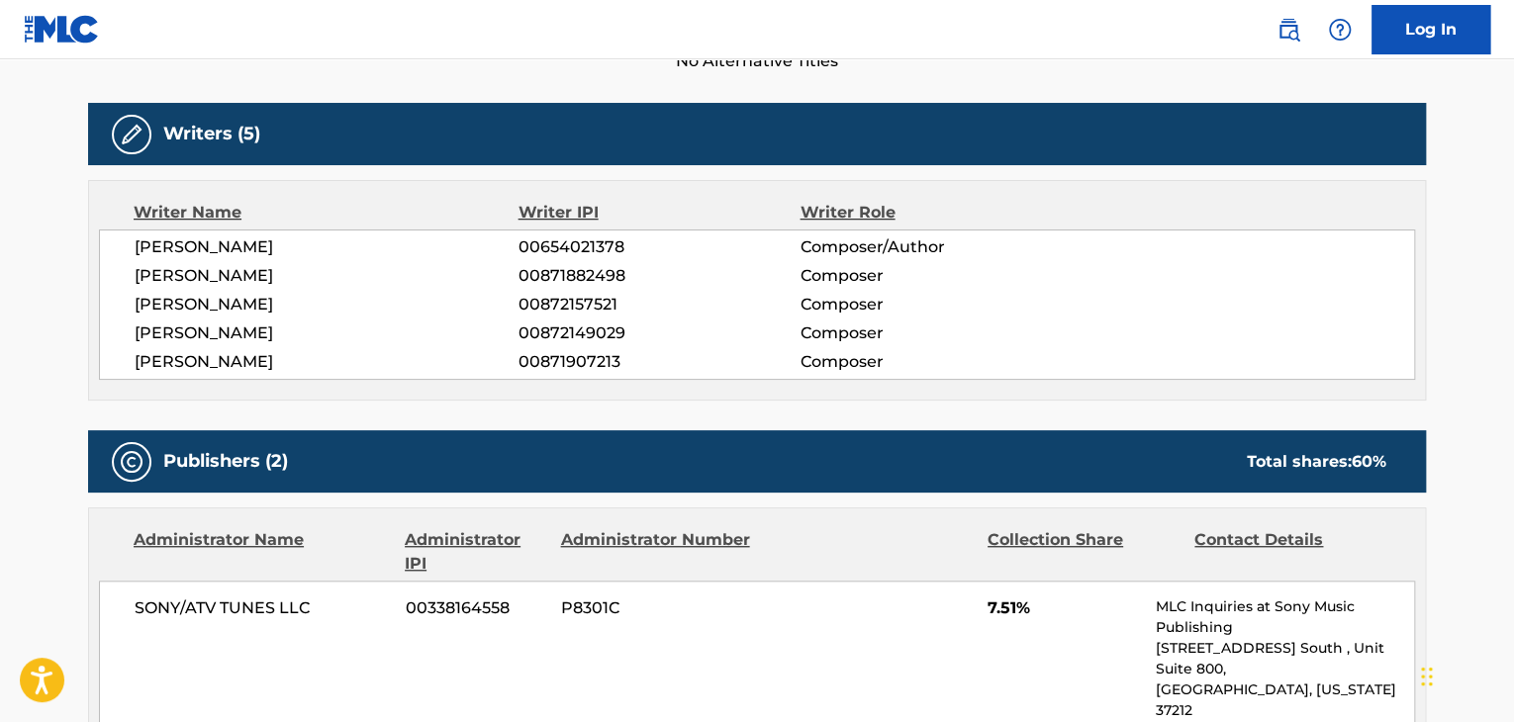
click at [247, 318] on div "[PERSON_NAME] 00654021378 Composer/Author [PERSON_NAME] 00871882498 Composer [P…" at bounding box center [757, 305] width 1316 height 150
click at [250, 302] on span "[PERSON_NAME]" at bounding box center [327, 305] width 384 height 24
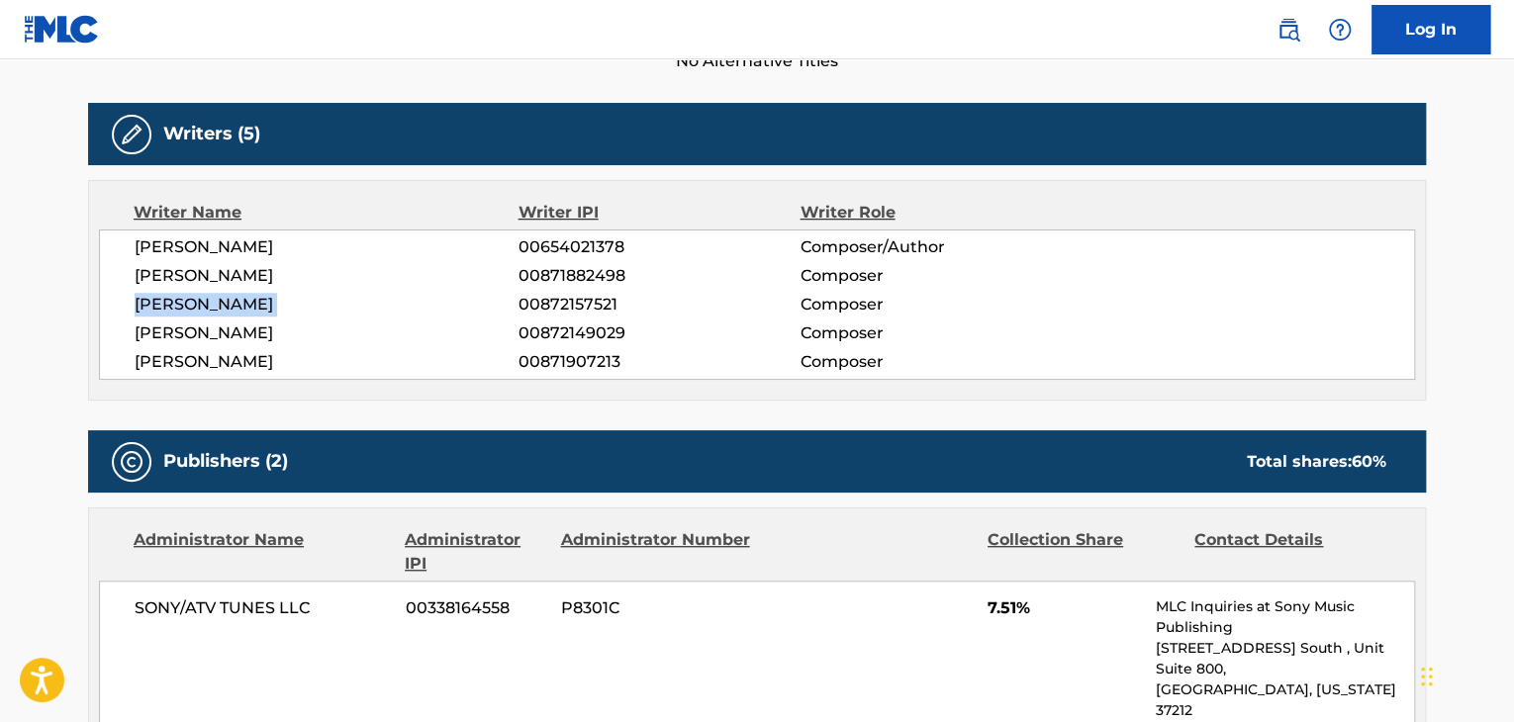
click at [250, 302] on span "[PERSON_NAME]" at bounding box center [327, 305] width 384 height 24
click at [557, 315] on span "00872157521" at bounding box center [659, 305] width 281 height 24
click at [249, 328] on span "[PERSON_NAME]" at bounding box center [327, 334] width 384 height 24
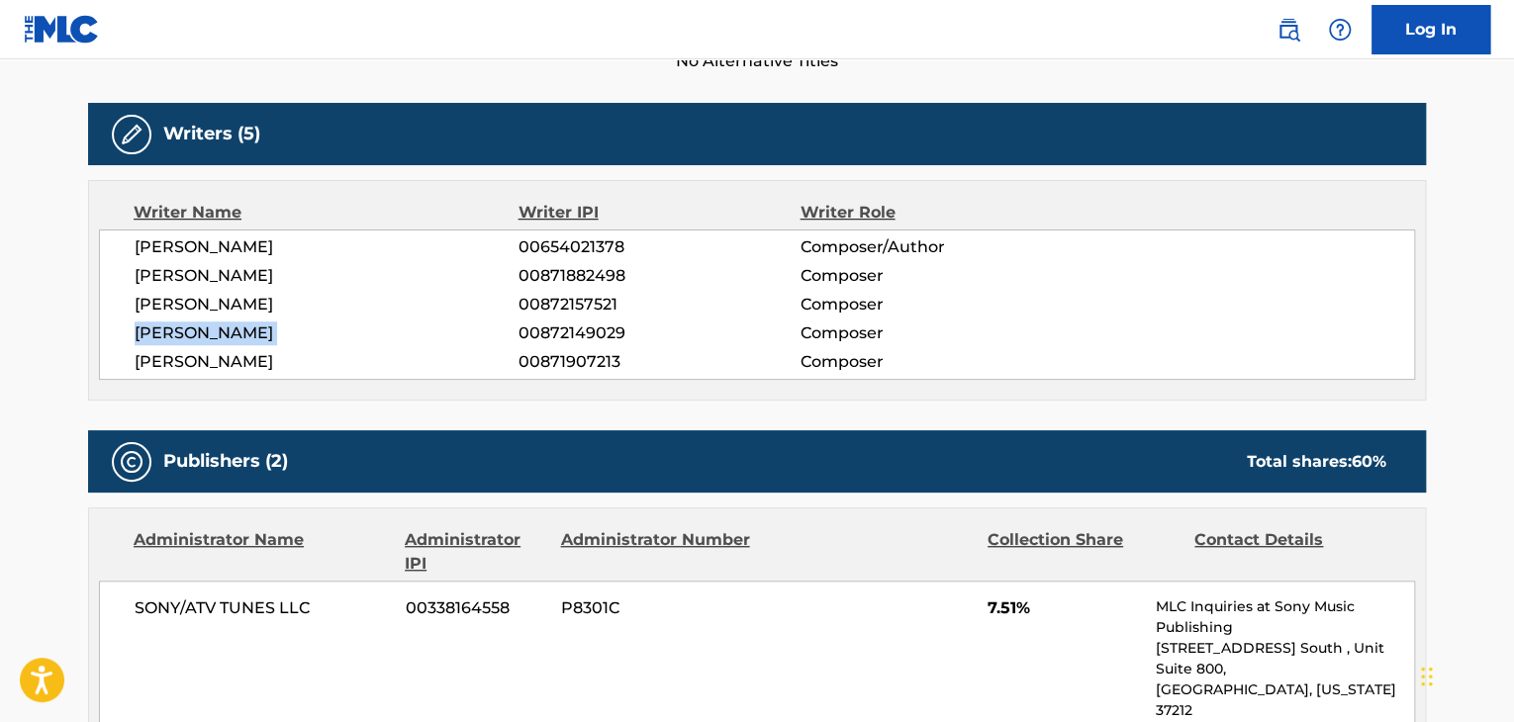
click at [249, 328] on span "[PERSON_NAME]" at bounding box center [327, 334] width 384 height 24
click at [540, 326] on span "00872149029" at bounding box center [659, 334] width 281 height 24
click at [162, 357] on span "[PERSON_NAME]" at bounding box center [327, 362] width 384 height 24
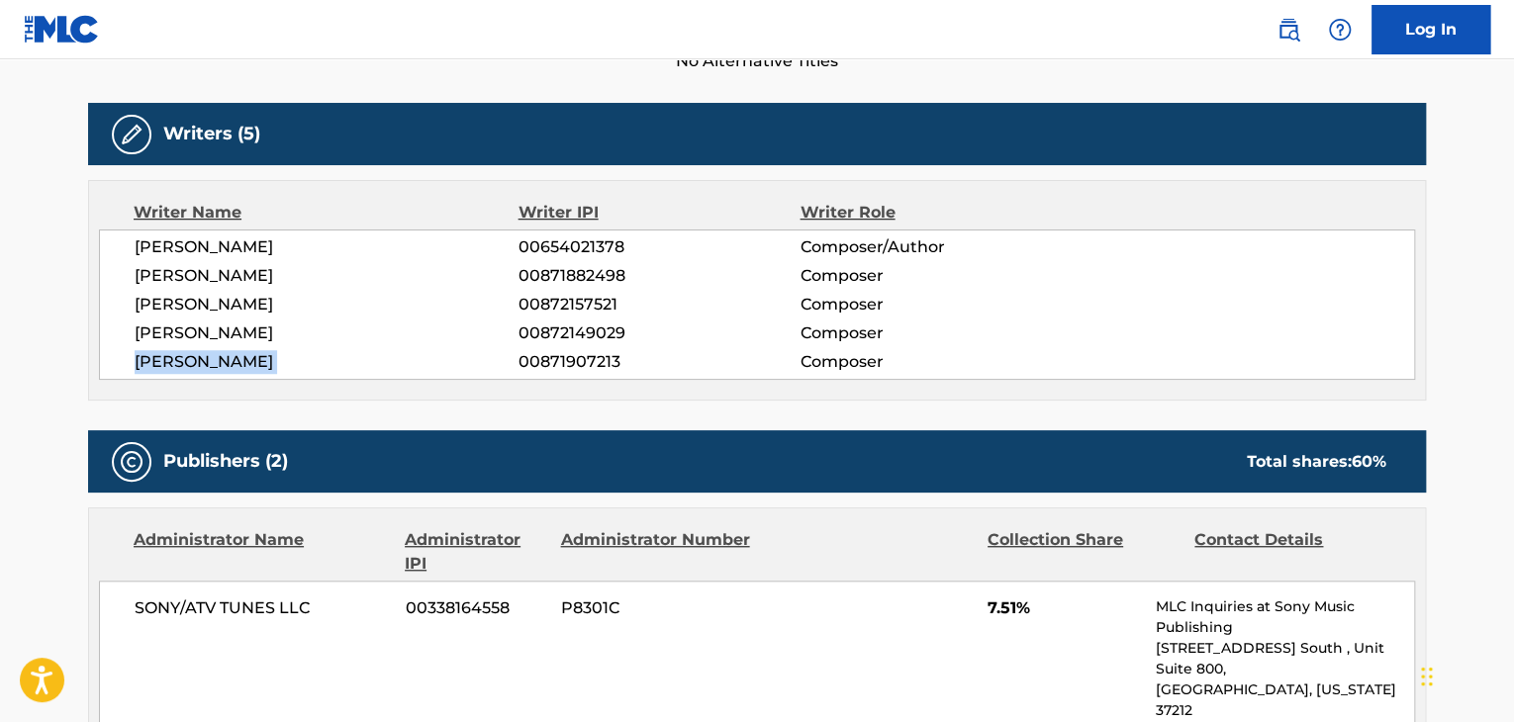
click at [162, 357] on span "[PERSON_NAME]" at bounding box center [327, 362] width 384 height 24
click at [552, 358] on span "00871907213" at bounding box center [659, 362] width 281 height 24
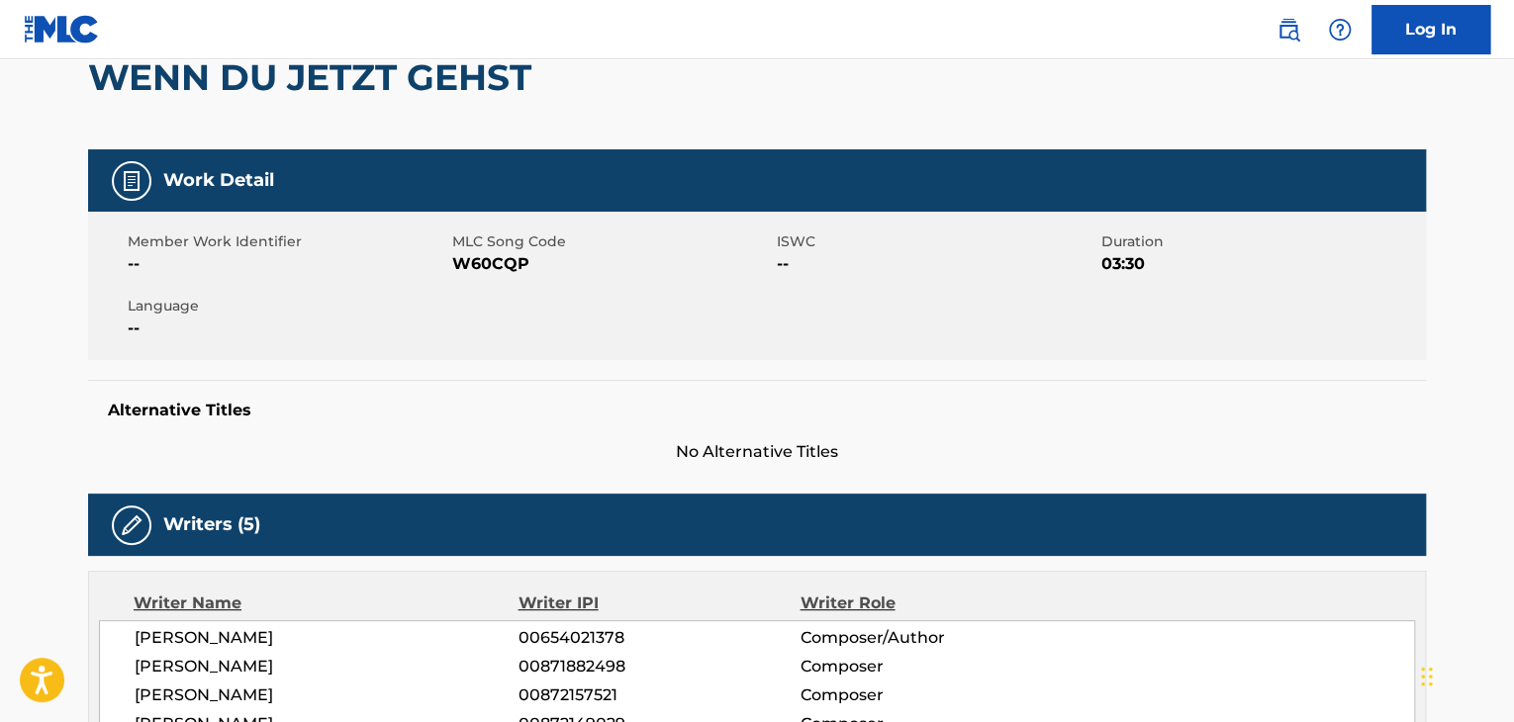
scroll to position [0, 0]
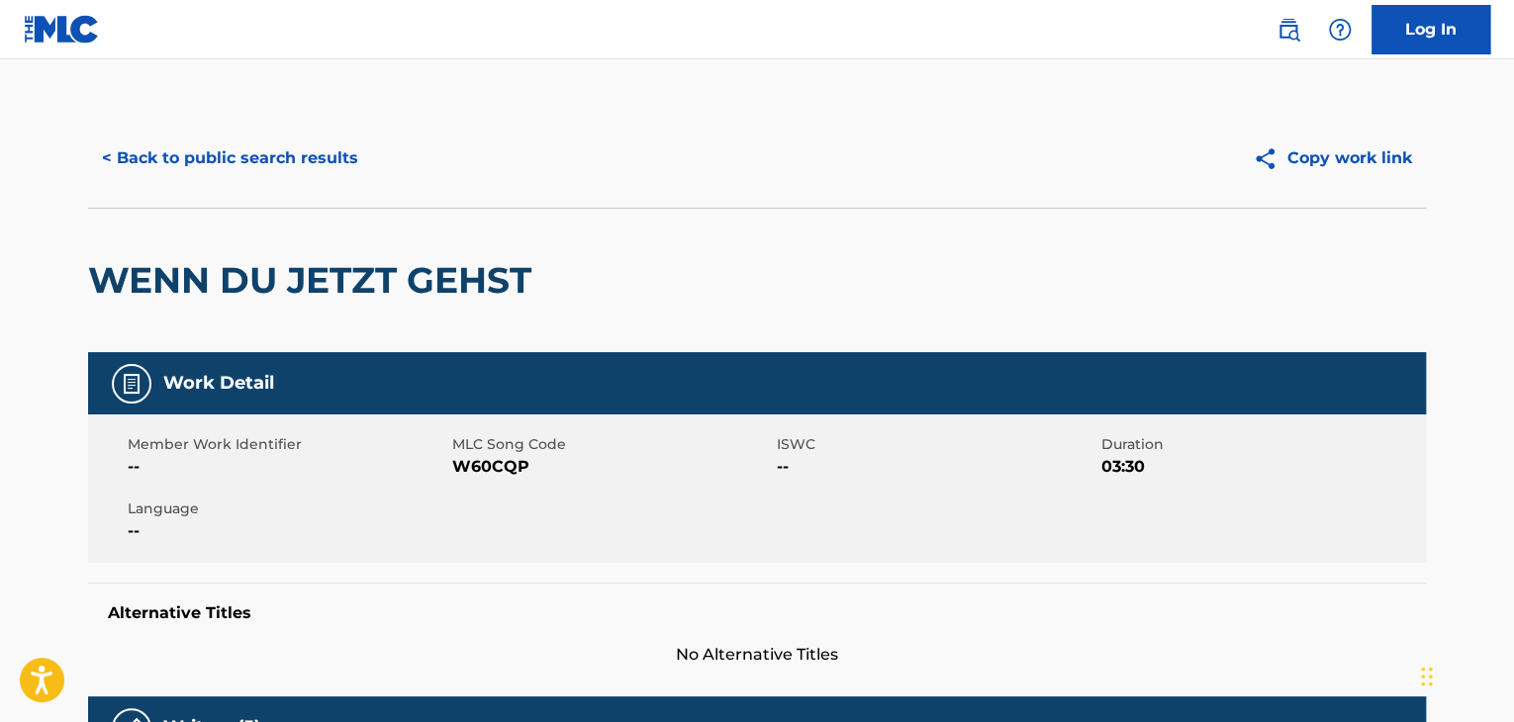
click at [484, 460] on span "W60CQP" at bounding box center [612, 467] width 320 height 24
click at [234, 175] on button "< Back to public search results" at bounding box center [230, 158] width 284 height 49
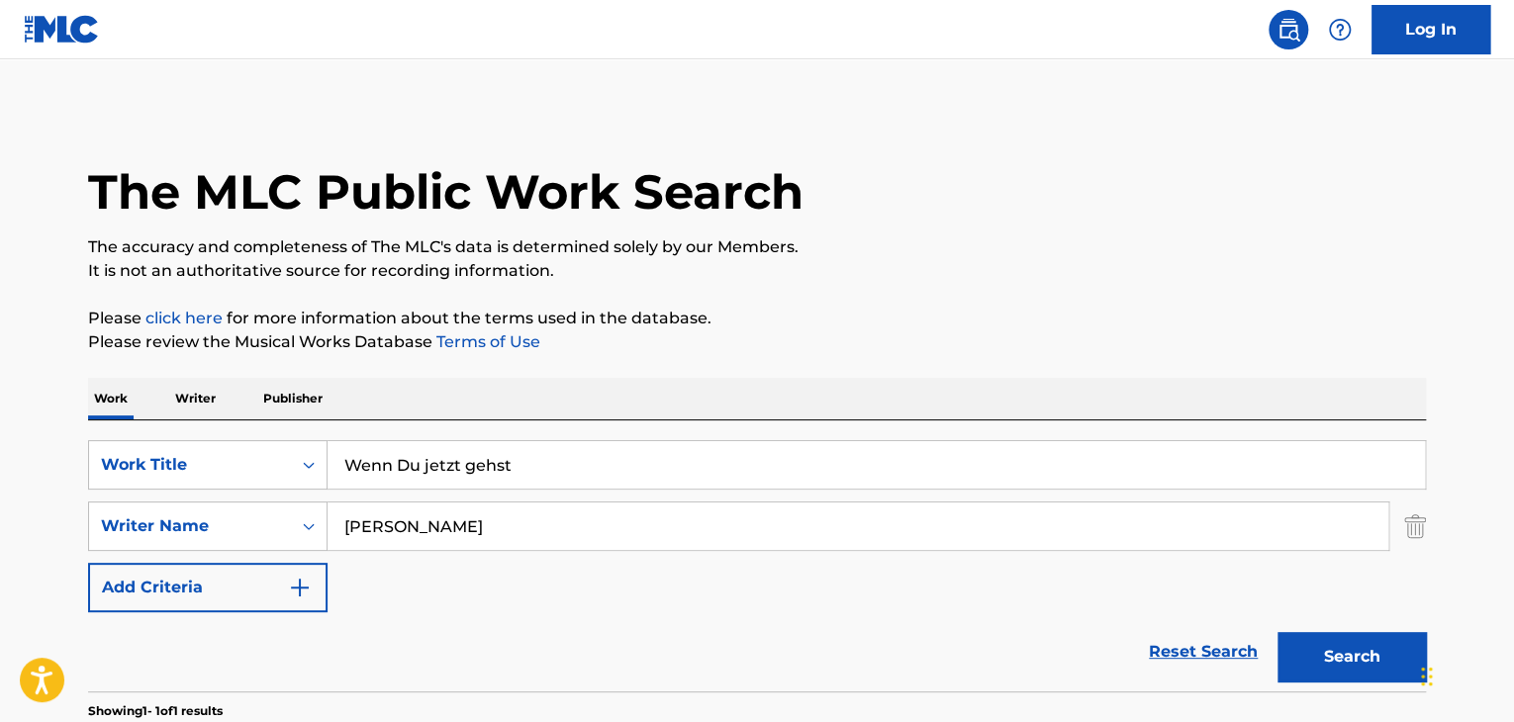
scroll to position [241, 0]
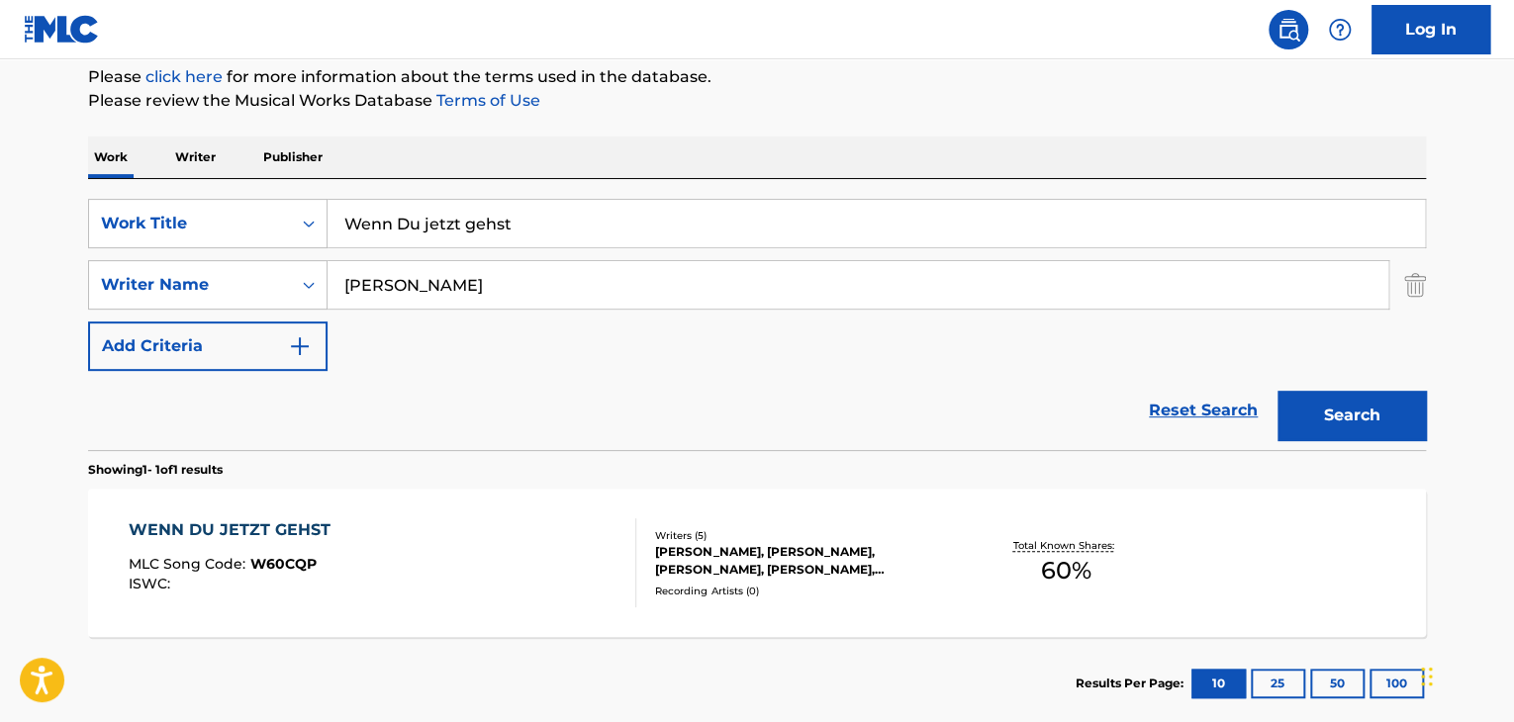
click at [187, 157] on p "Writer" at bounding box center [195, 158] width 52 height 42
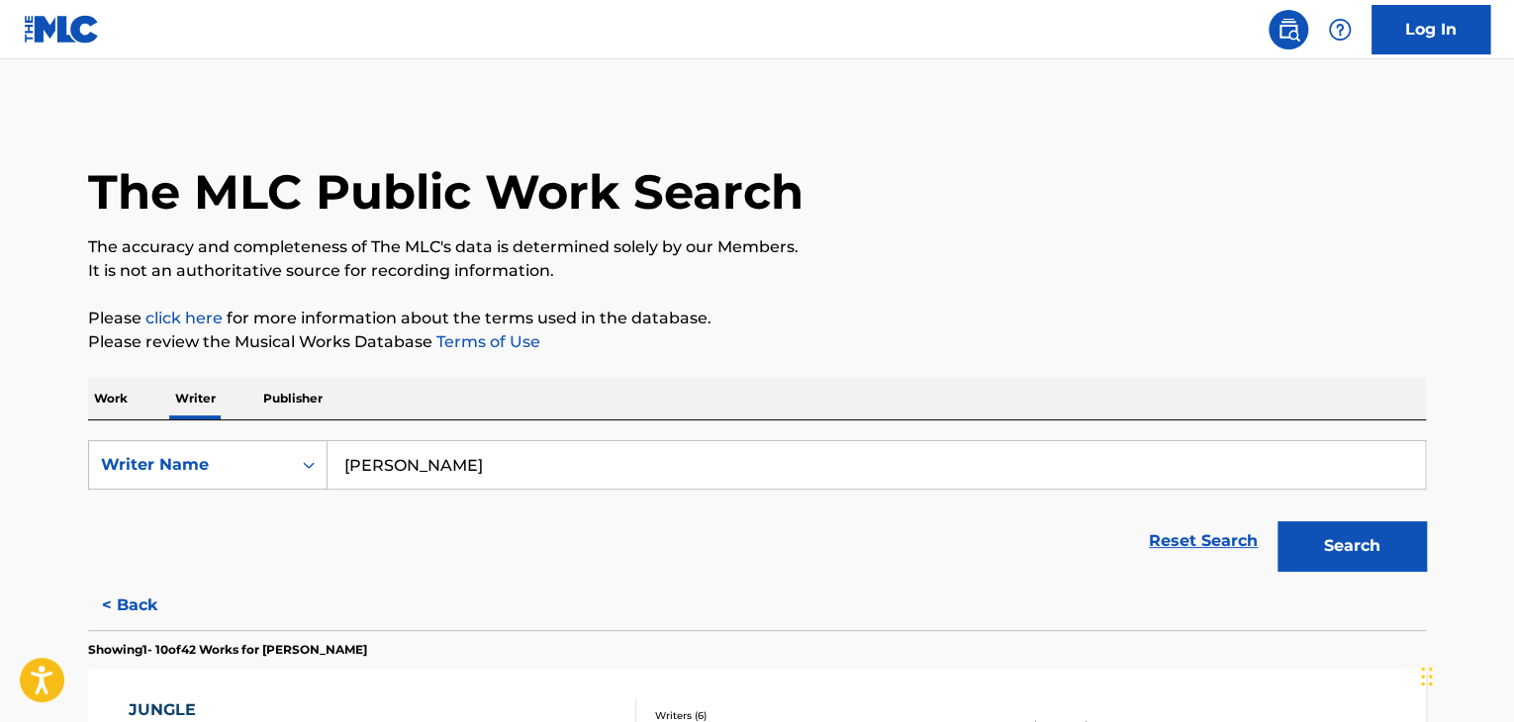
click at [519, 467] on input "[PERSON_NAME]" at bounding box center [877, 465] width 1098 height 48
paste input "[PERSON_NAME]"
click at [780, 326] on p "Please click here for more information about the terms used in the database." at bounding box center [757, 319] width 1338 height 24
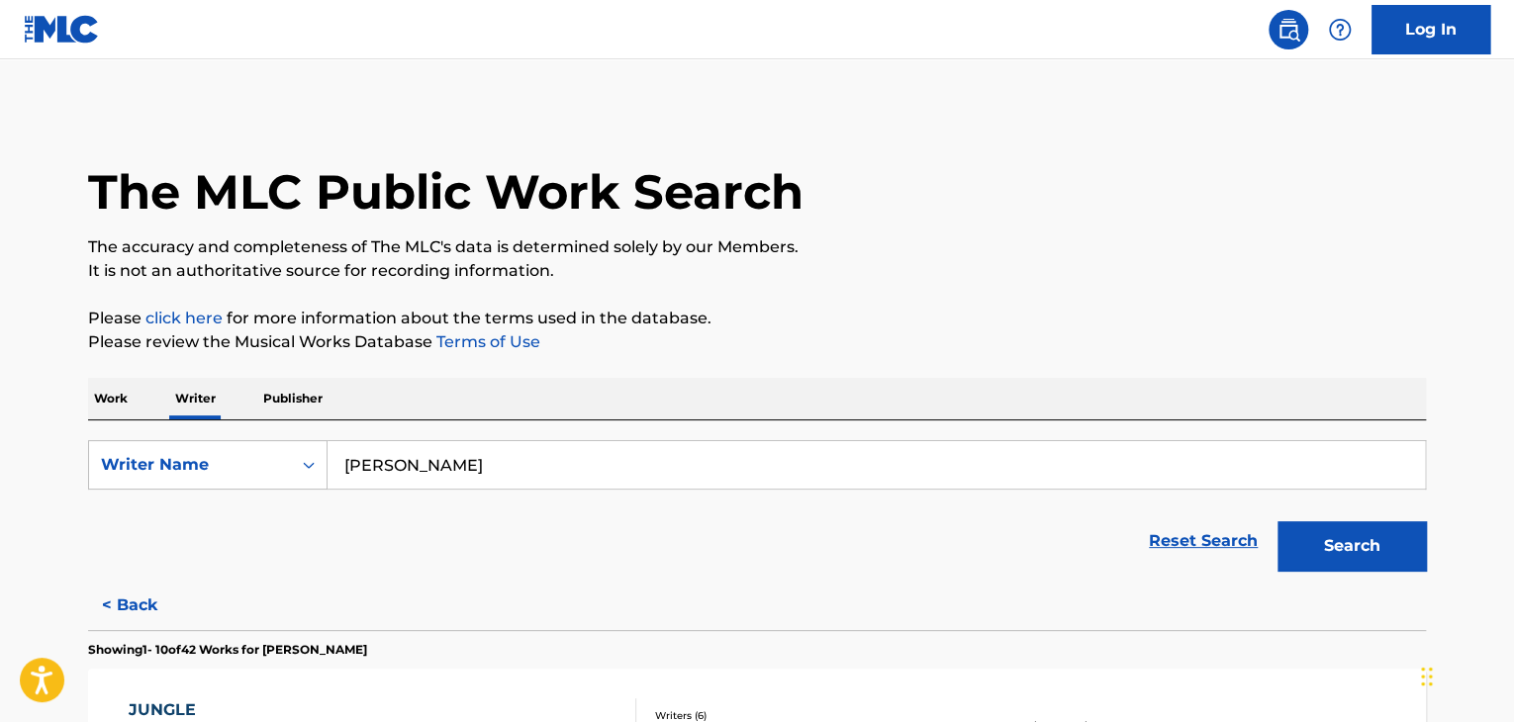
click at [1305, 538] on button "Search" at bounding box center [1352, 546] width 148 height 49
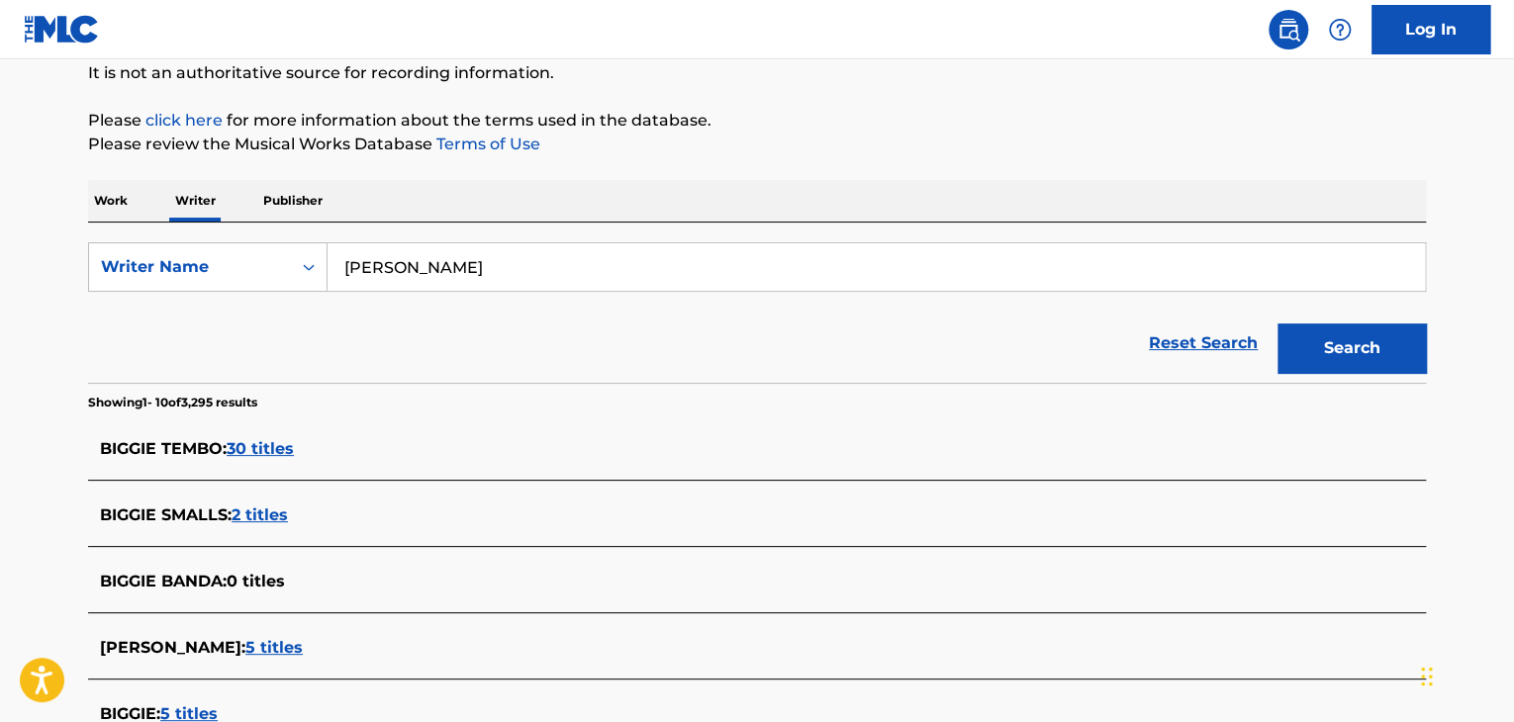
scroll to position [188, 0]
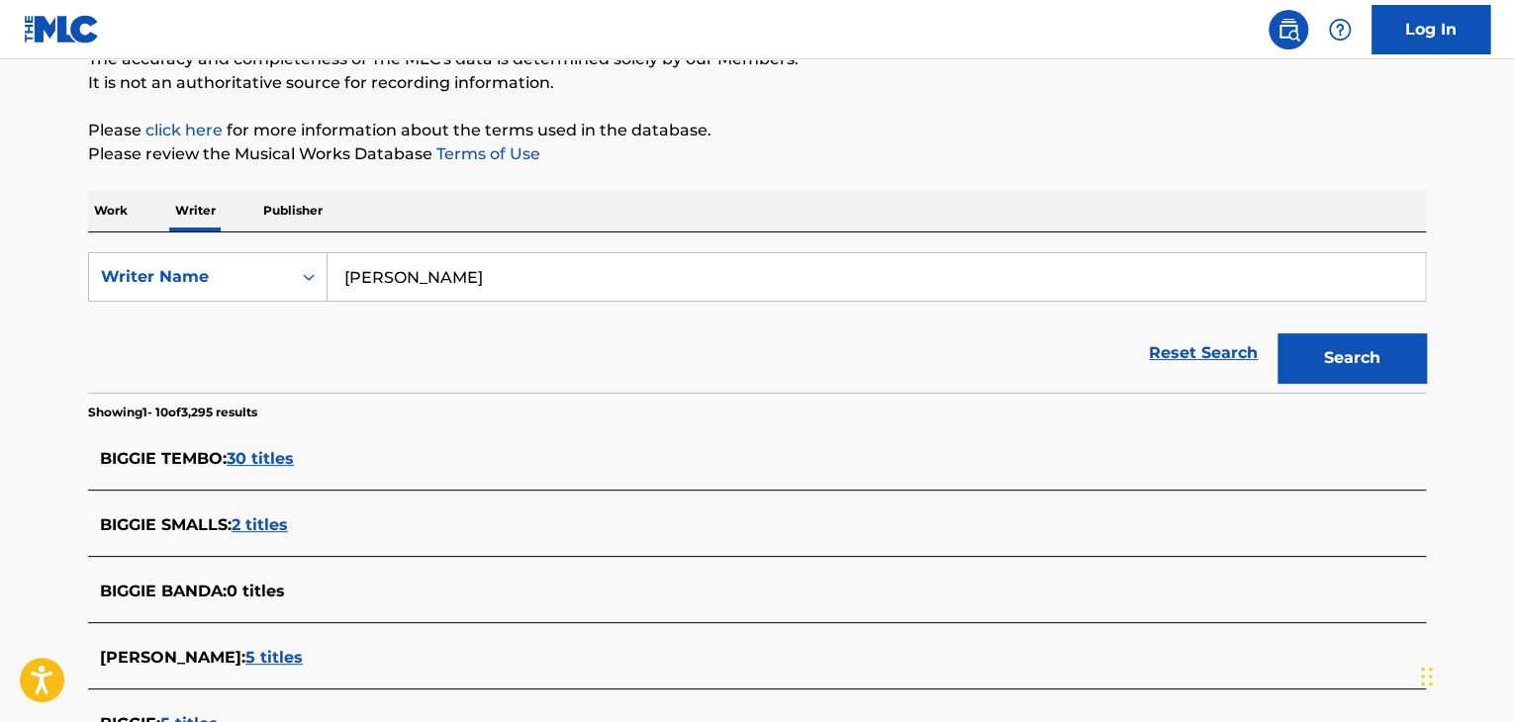
click at [431, 298] on input "[PERSON_NAME]" at bounding box center [877, 277] width 1098 height 48
paste input "Canard"
click at [260, 366] on div "Reset Search Search" at bounding box center [757, 353] width 1338 height 79
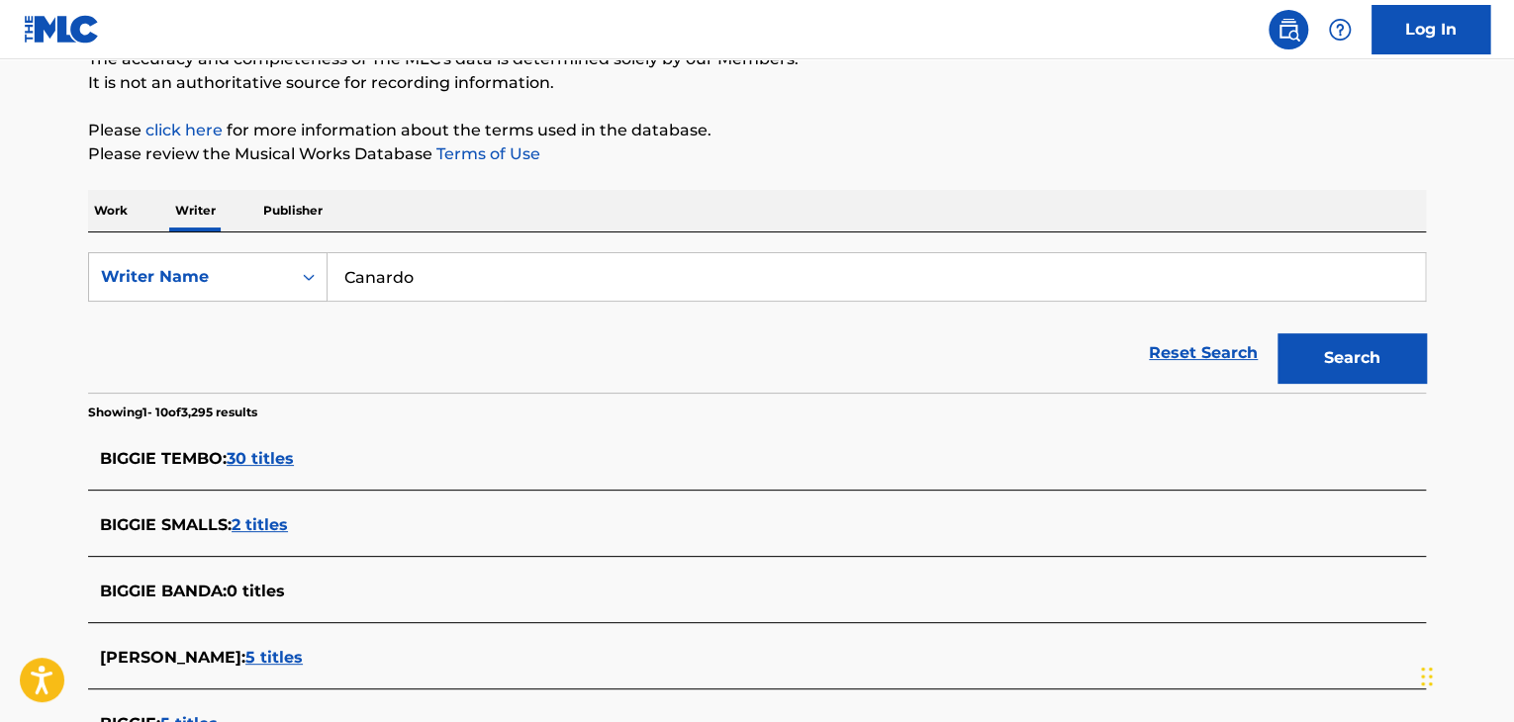
click at [1332, 370] on button "Search" at bounding box center [1352, 358] width 148 height 49
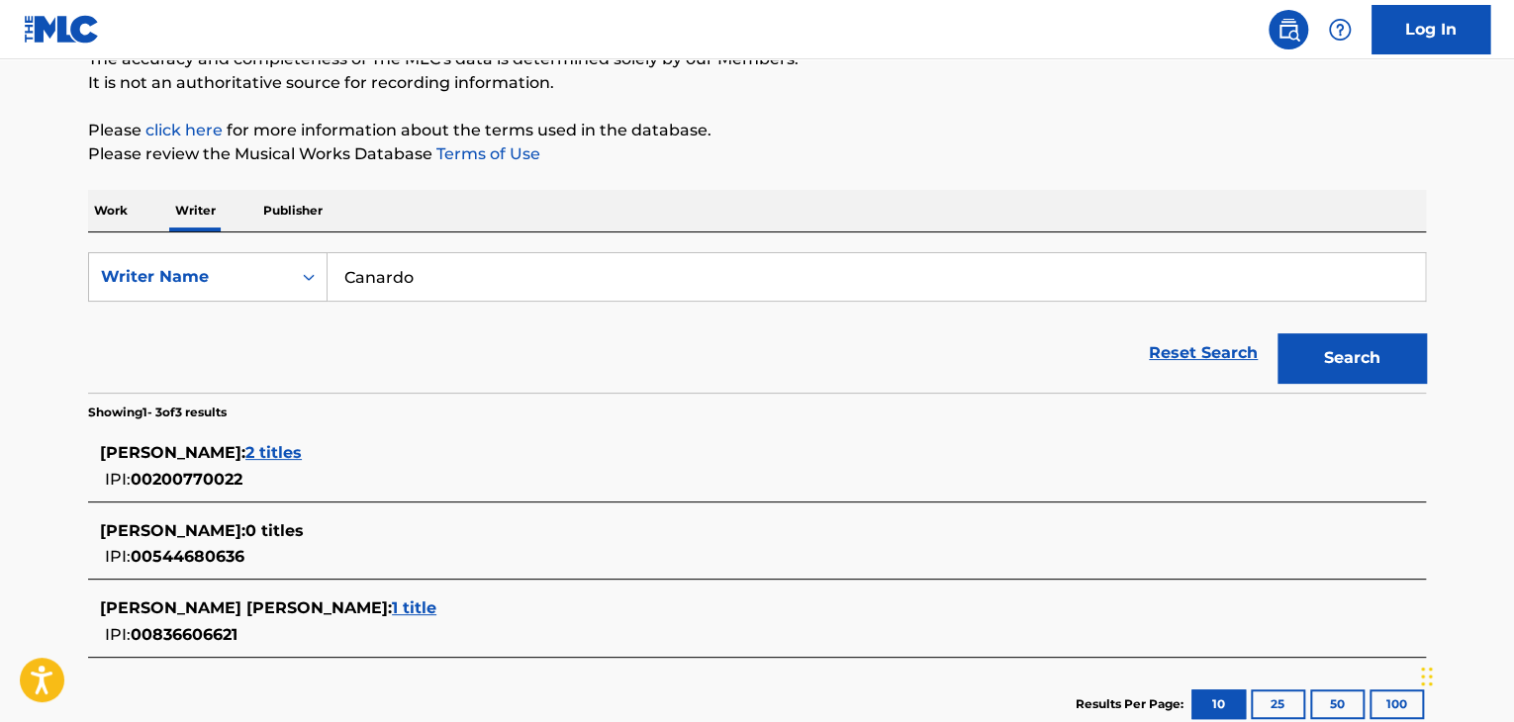
click at [418, 271] on input "Canardo" at bounding box center [877, 277] width 1098 height 48
paste input "The Weasel"
click at [210, 362] on div "Reset Search Search" at bounding box center [757, 353] width 1338 height 79
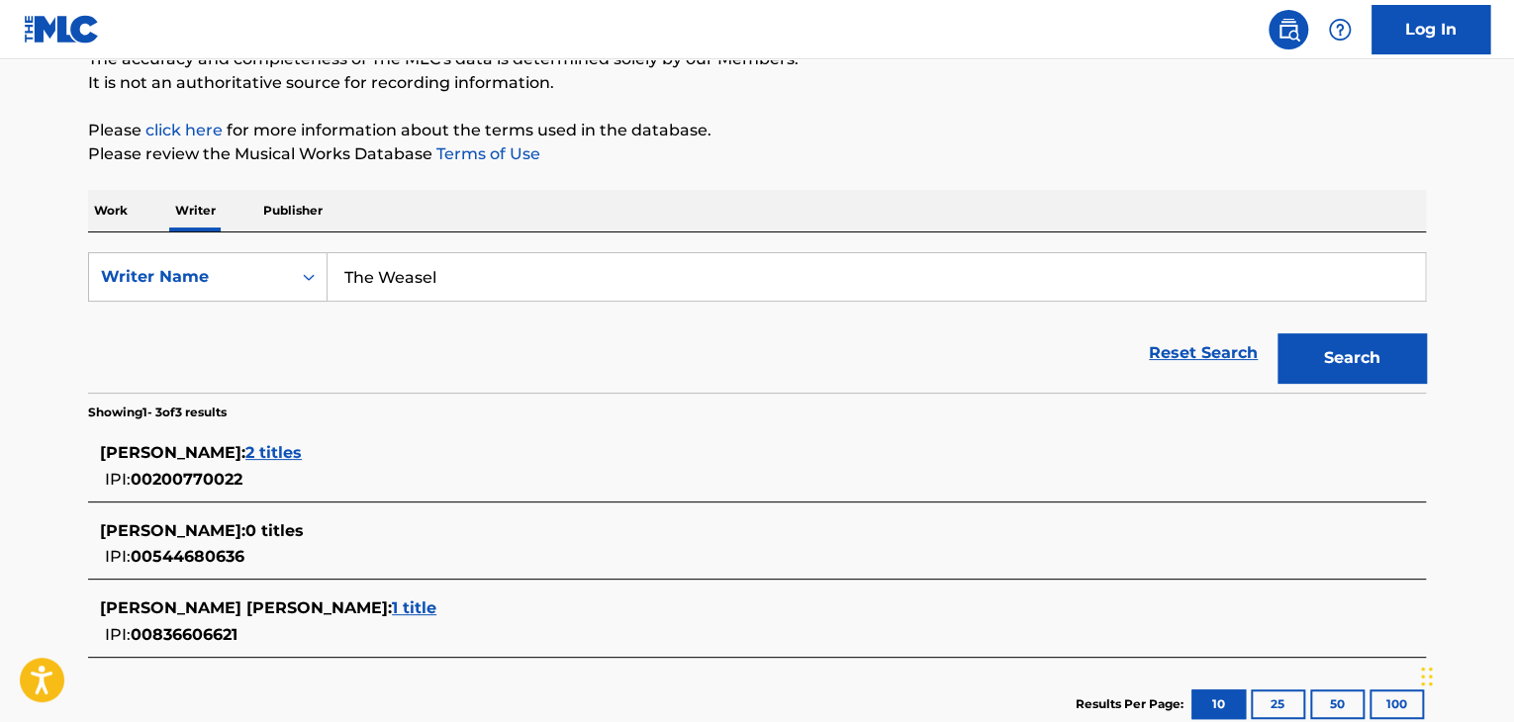
click at [1394, 344] on button "Search" at bounding box center [1352, 358] width 148 height 49
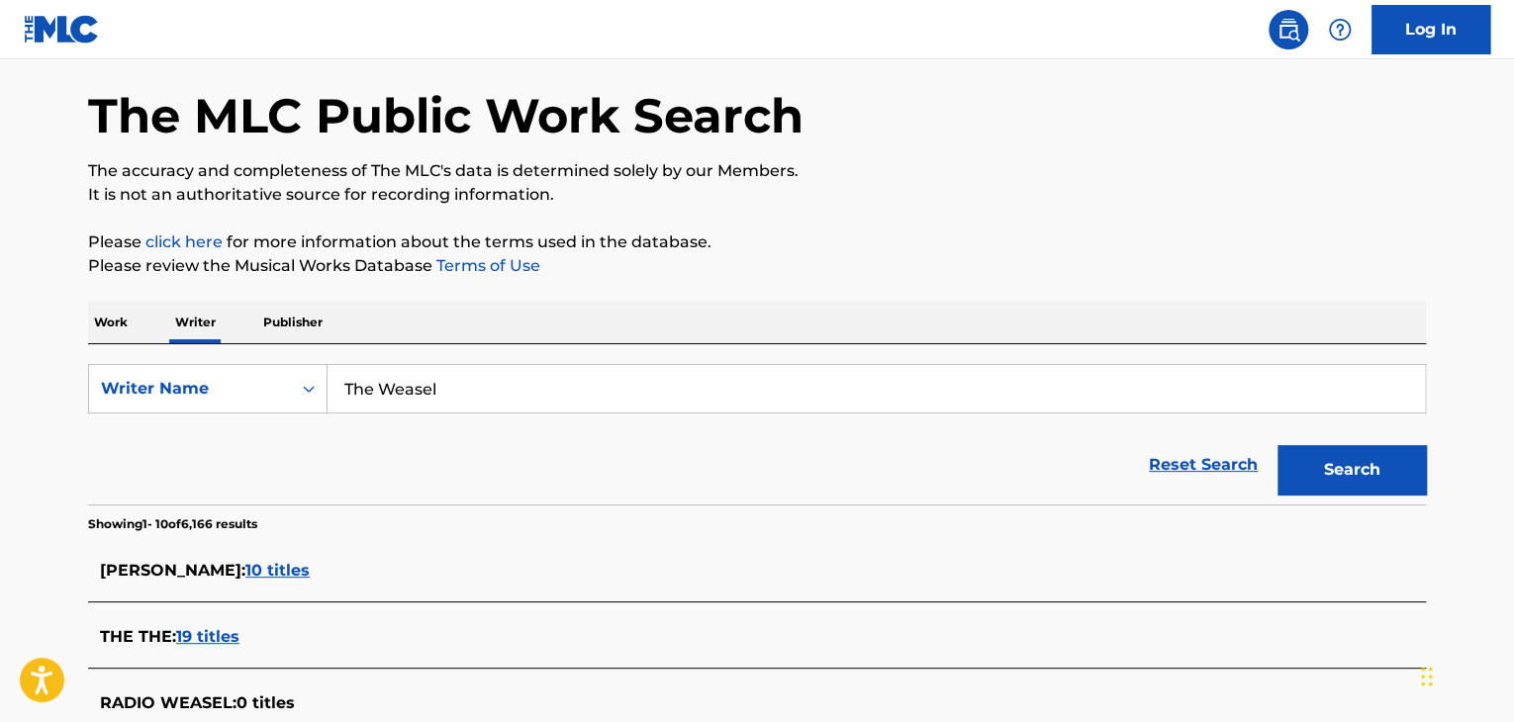
scroll to position [0, 0]
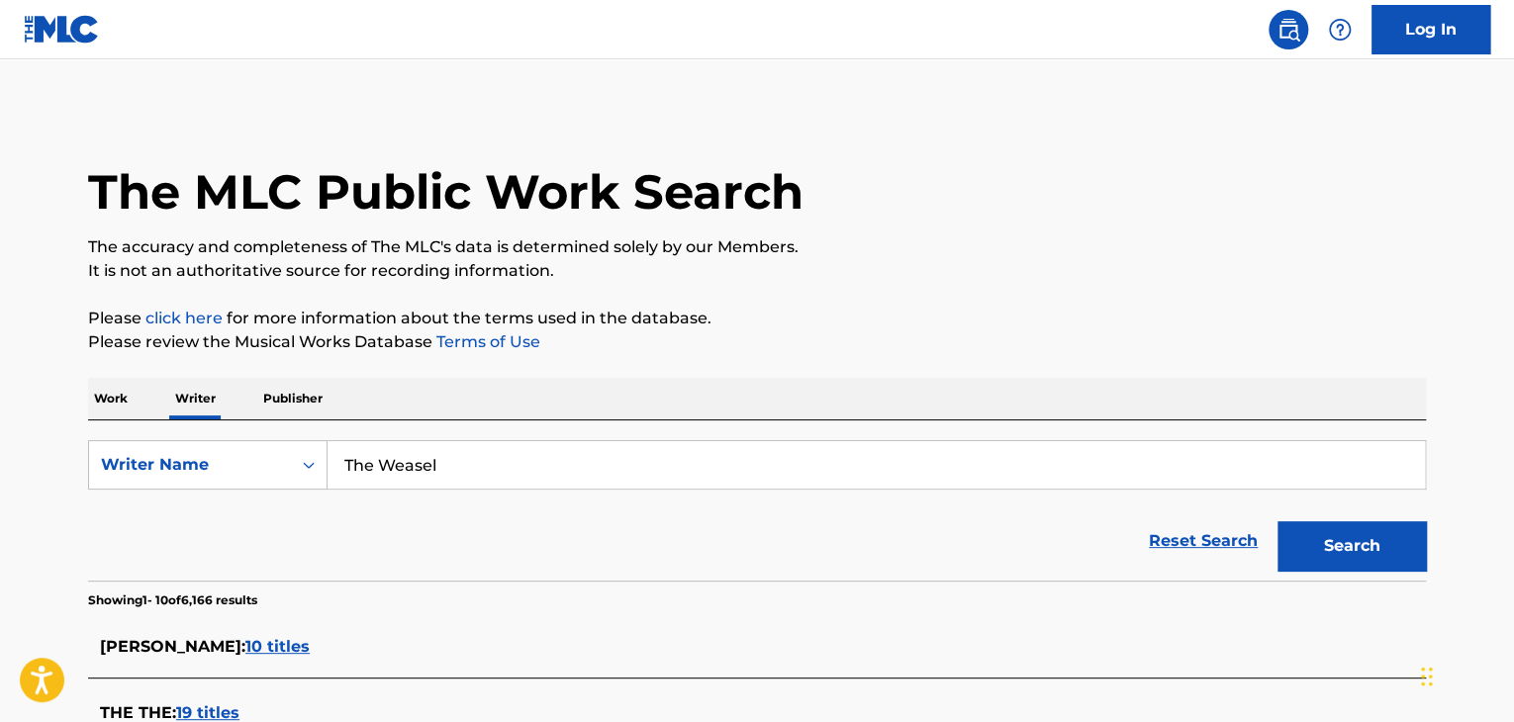
click at [460, 479] on input "The Weasel" at bounding box center [877, 465] width 1098 height 48
paste input "[PERSON_NAME]"
type input "[PERSON_NAME]"
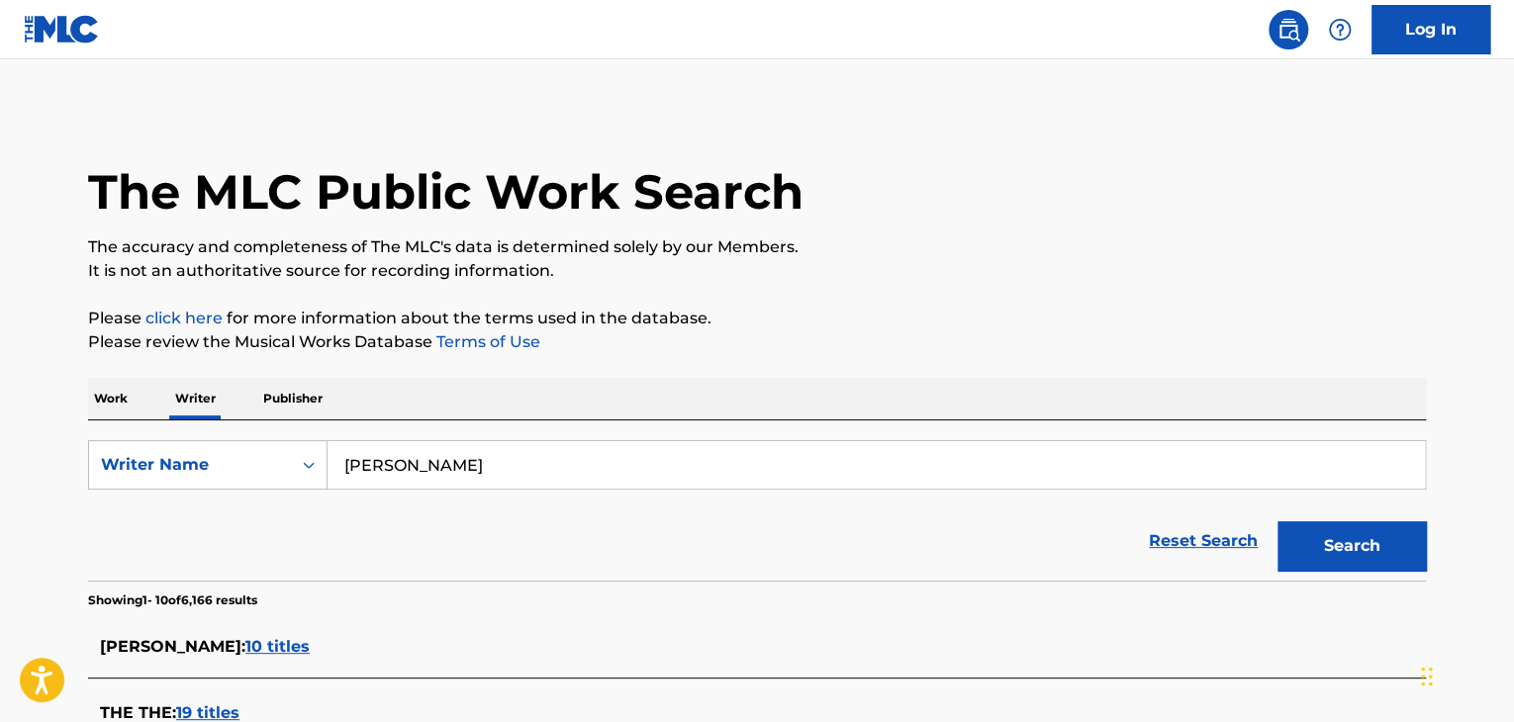
click at [1316, 545] on button "Search" at bounding box center [1352, 546] width 148 height 49
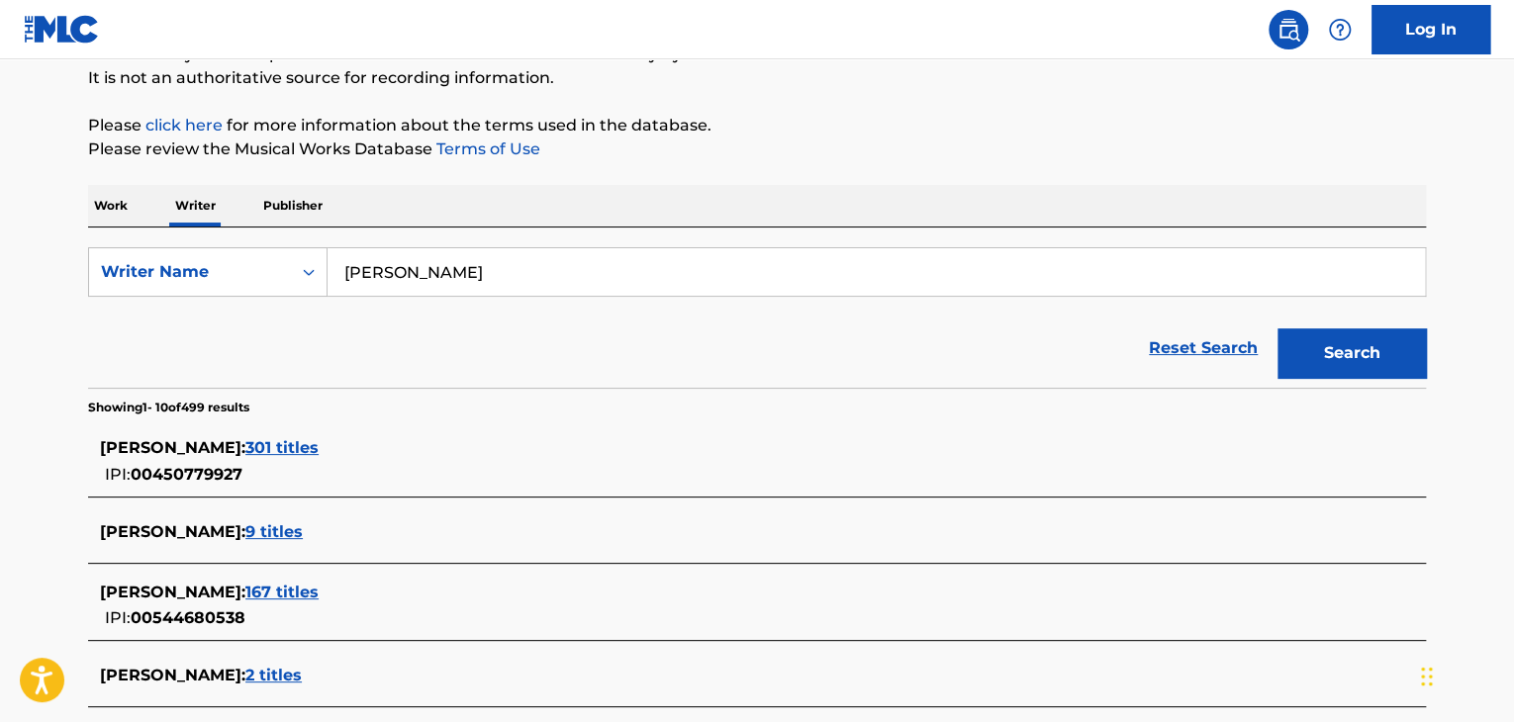
scroll to position [288, 0]
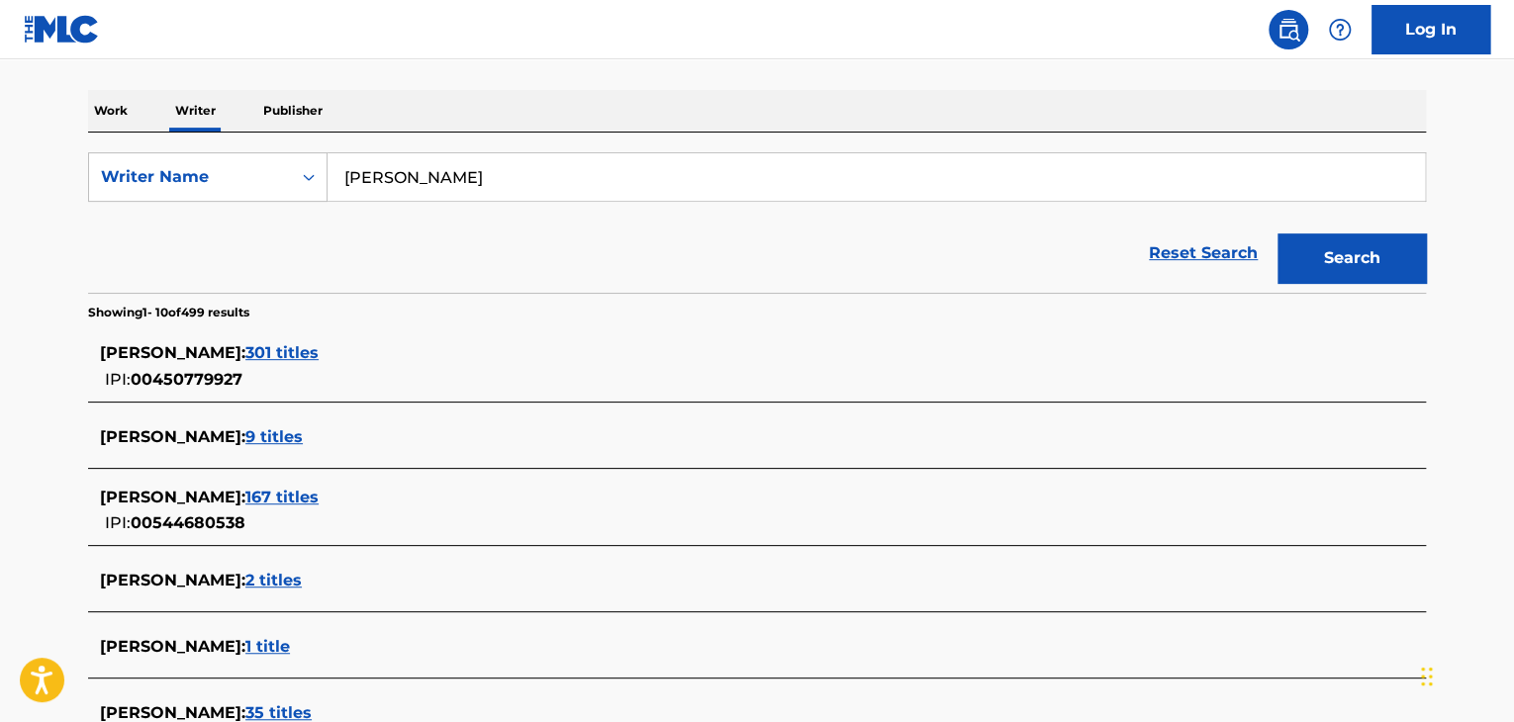
click at [263, 436] on span "9 titles" at bounding box center [273, 437] width 57 height 19
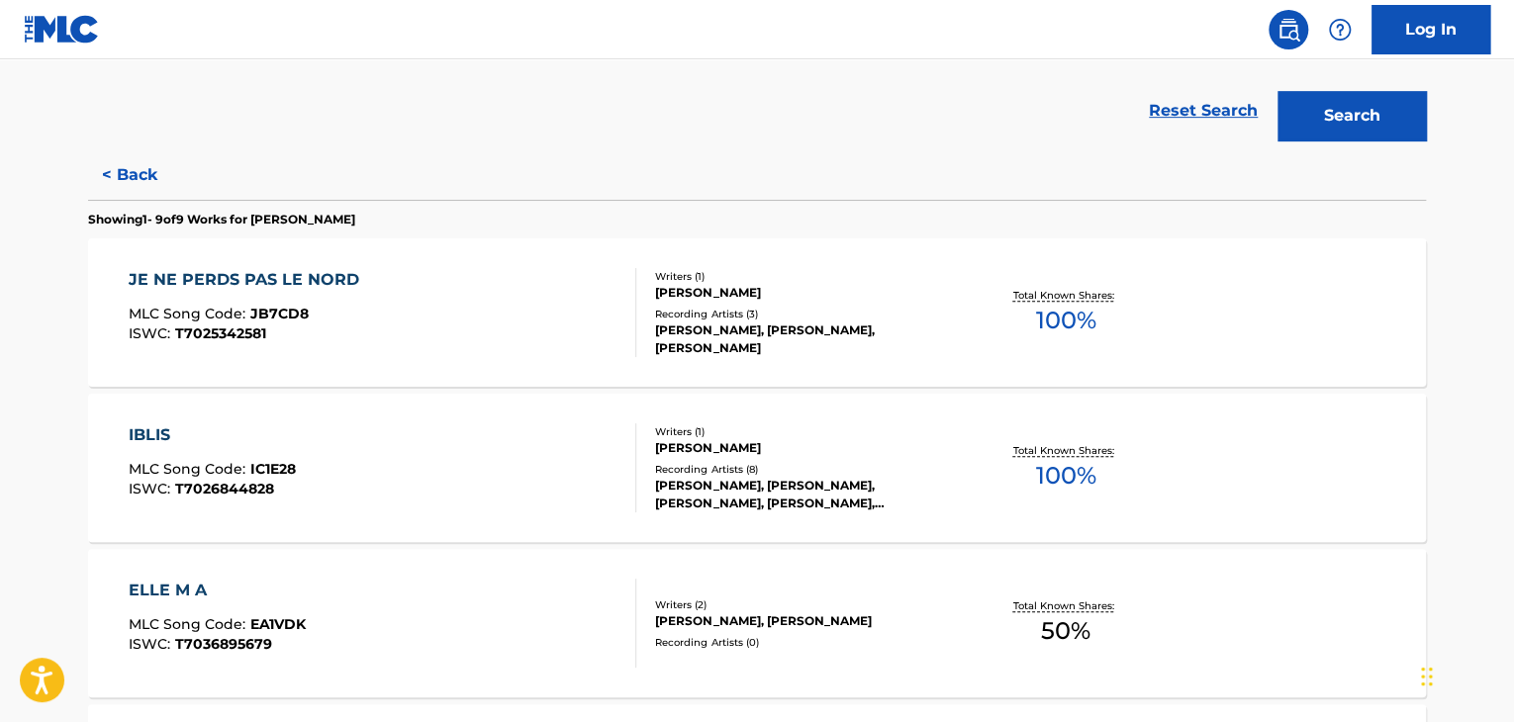
scroll to position [486, 0]
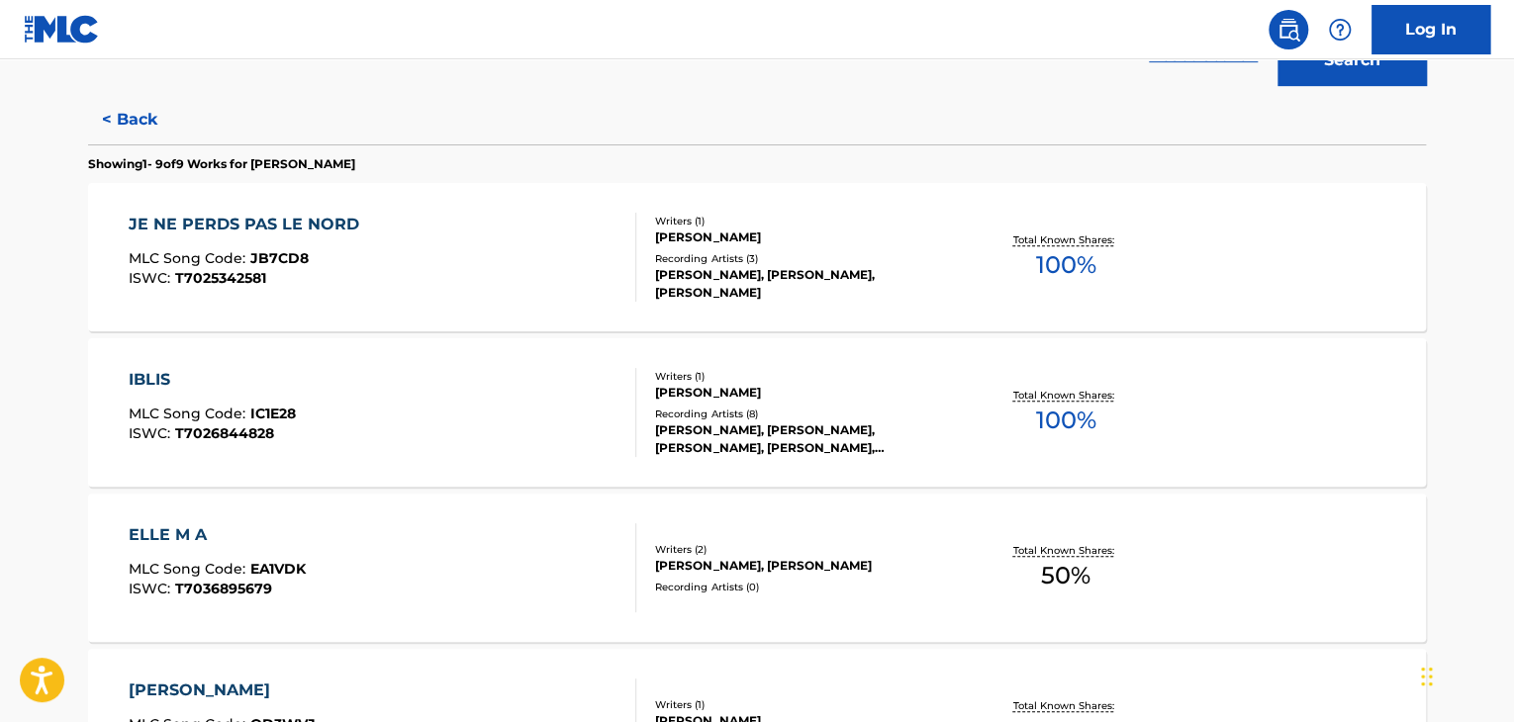
click at [551, 389] on div "IBLIS MLC Song Code : IC1E28 ISWC : T7026844828" at bounding box center [383, 412] width 509 height 89
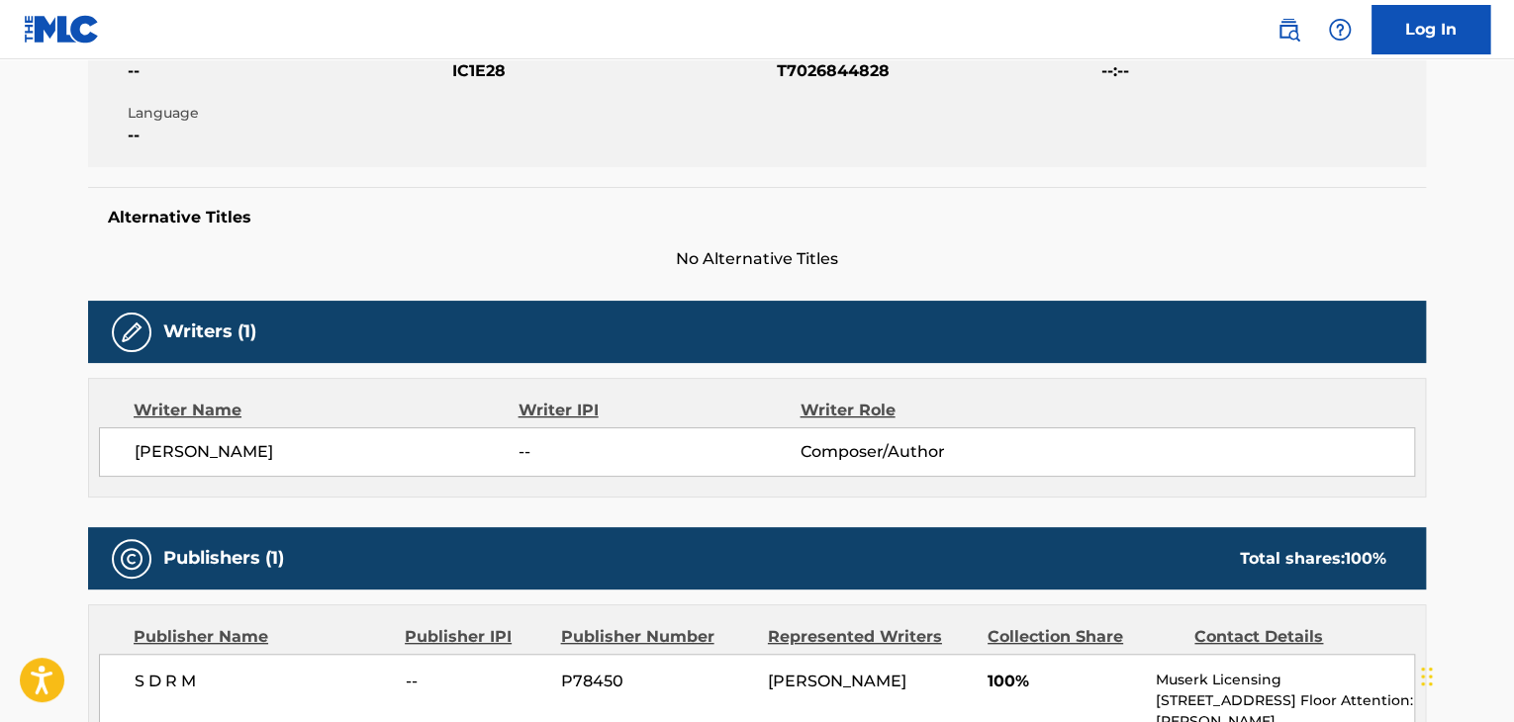
scroll to position [99, 0]
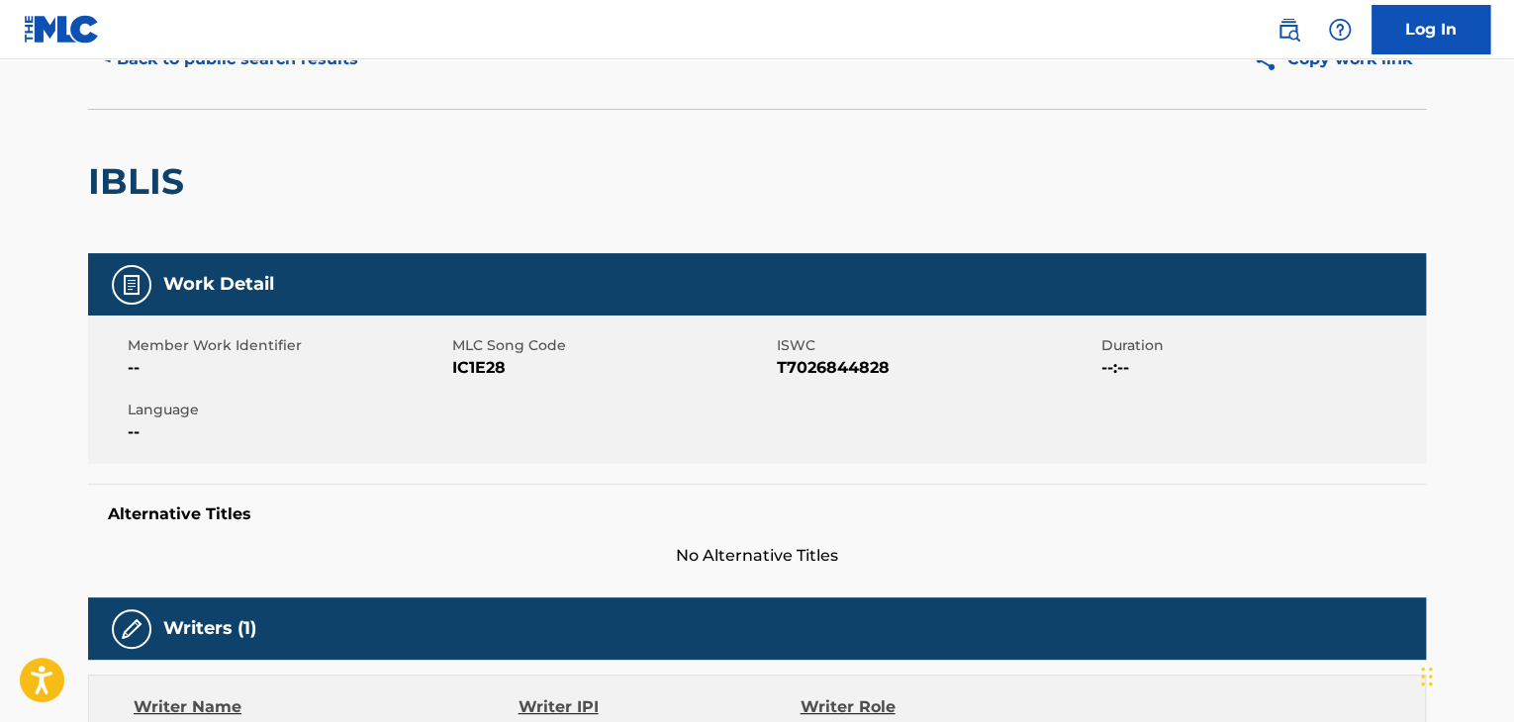
click at [236, 73] on button "< Back to public search results" at bounding box center [230, 59] width 284 height 49
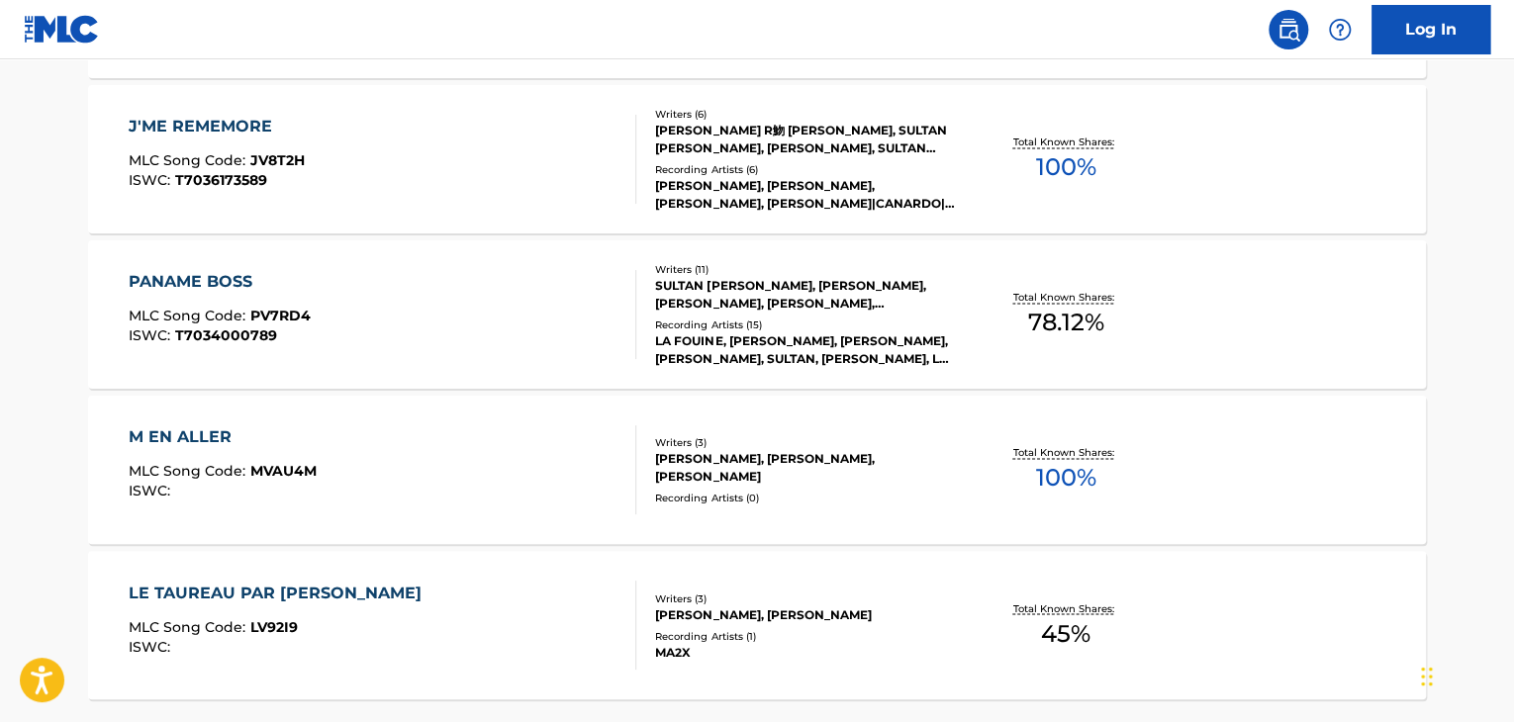
scroll to position [1485, 0]
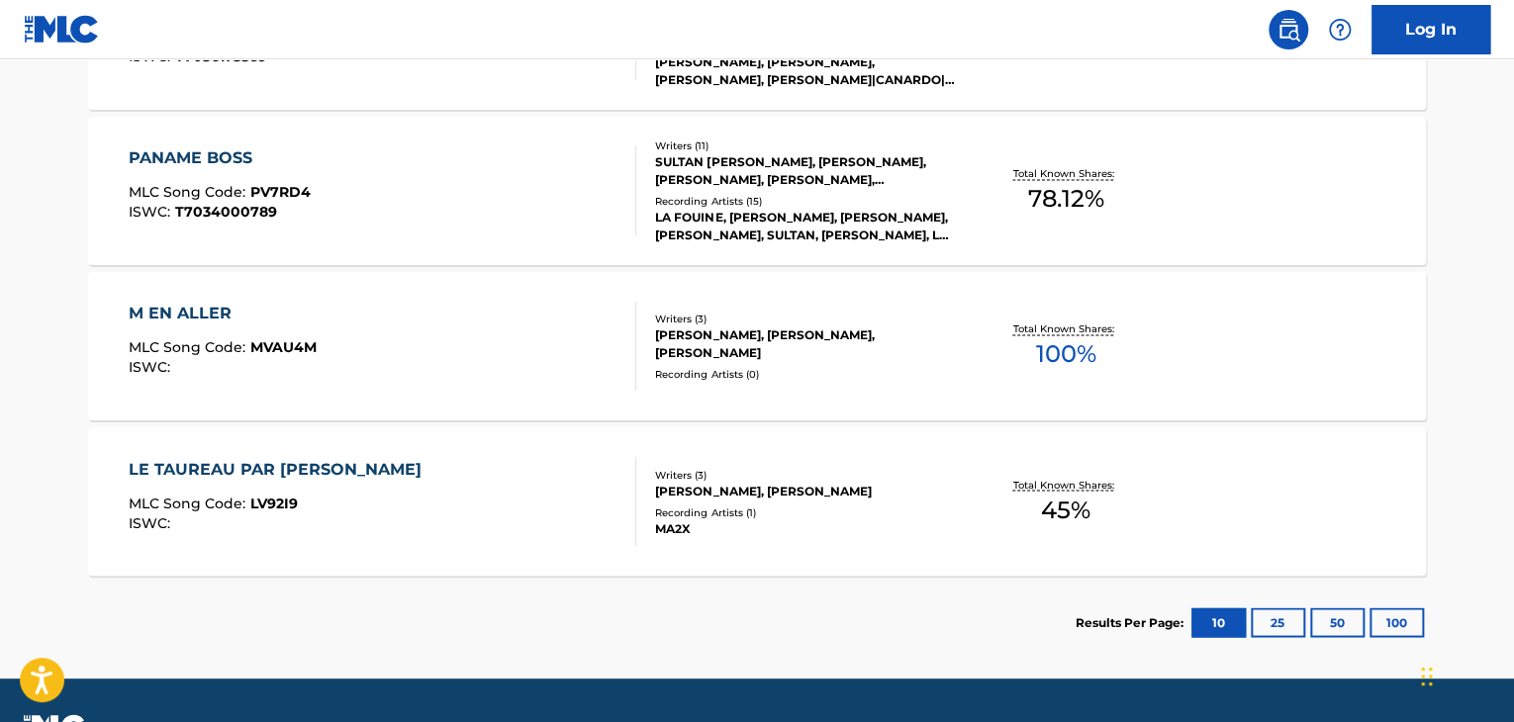
click at [519, 354] on div "M EN ALLER MLC Song Code : MVAU4M ISWC :" at bounding box center [383, 346] width 509 height 89
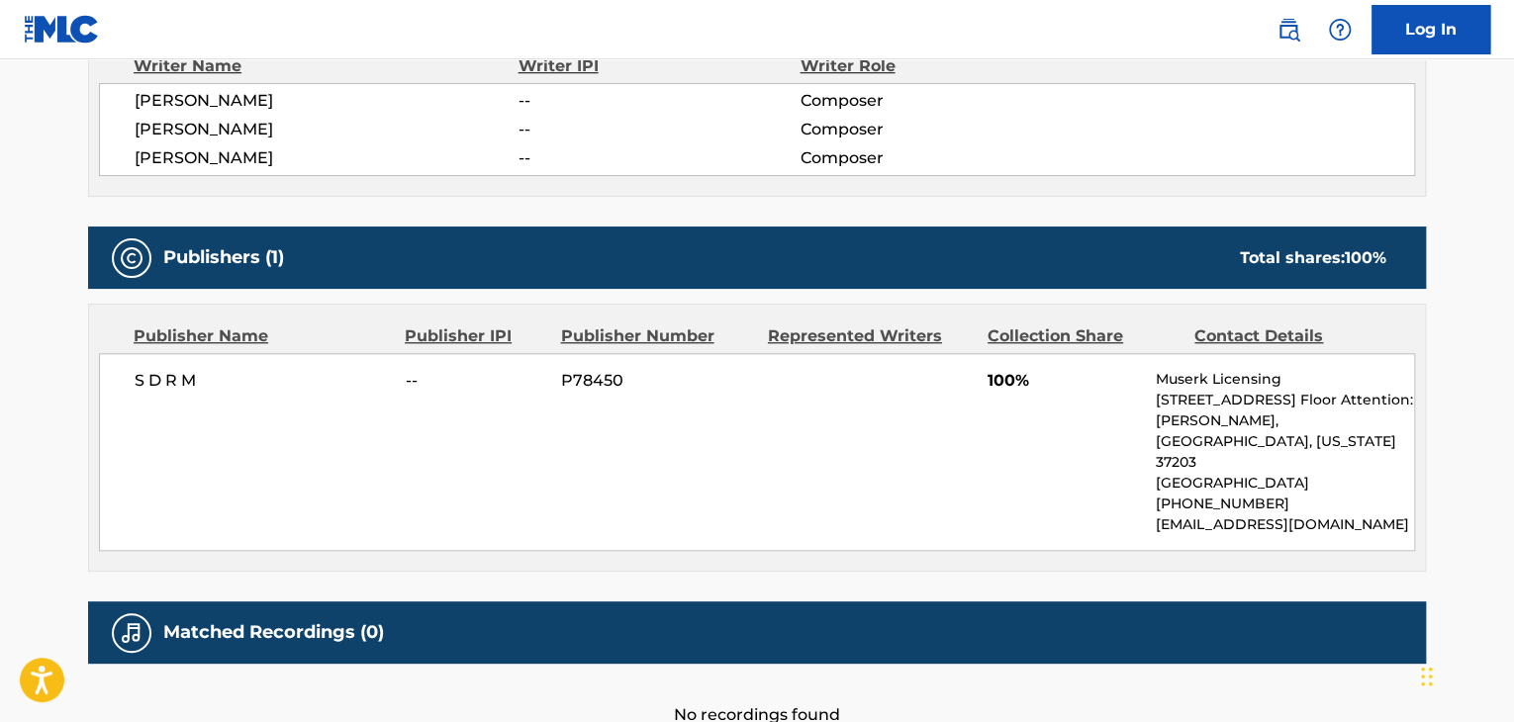
scroll to position [693, 0]
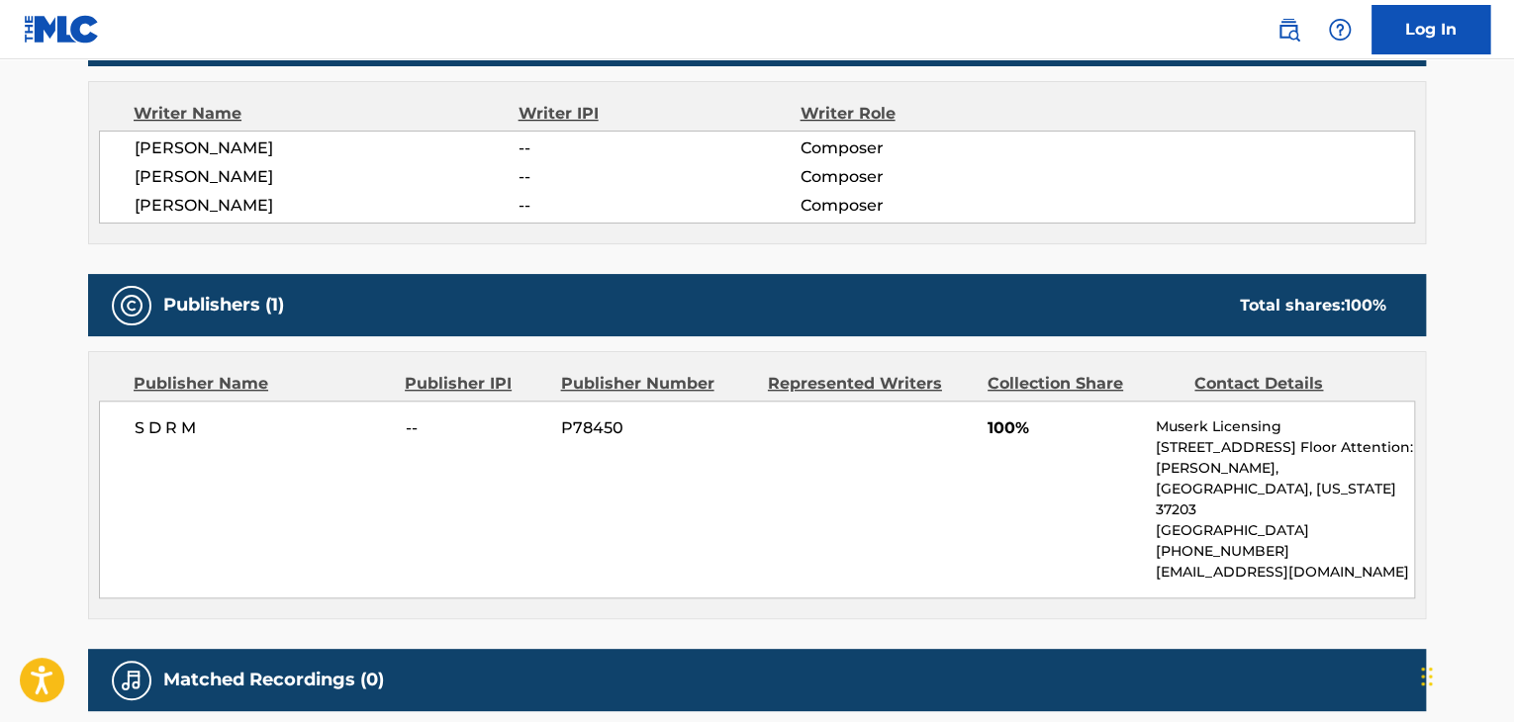
click at [165, 433] on span "S D R M" at bounding box center [263, 429] width 256 height 24
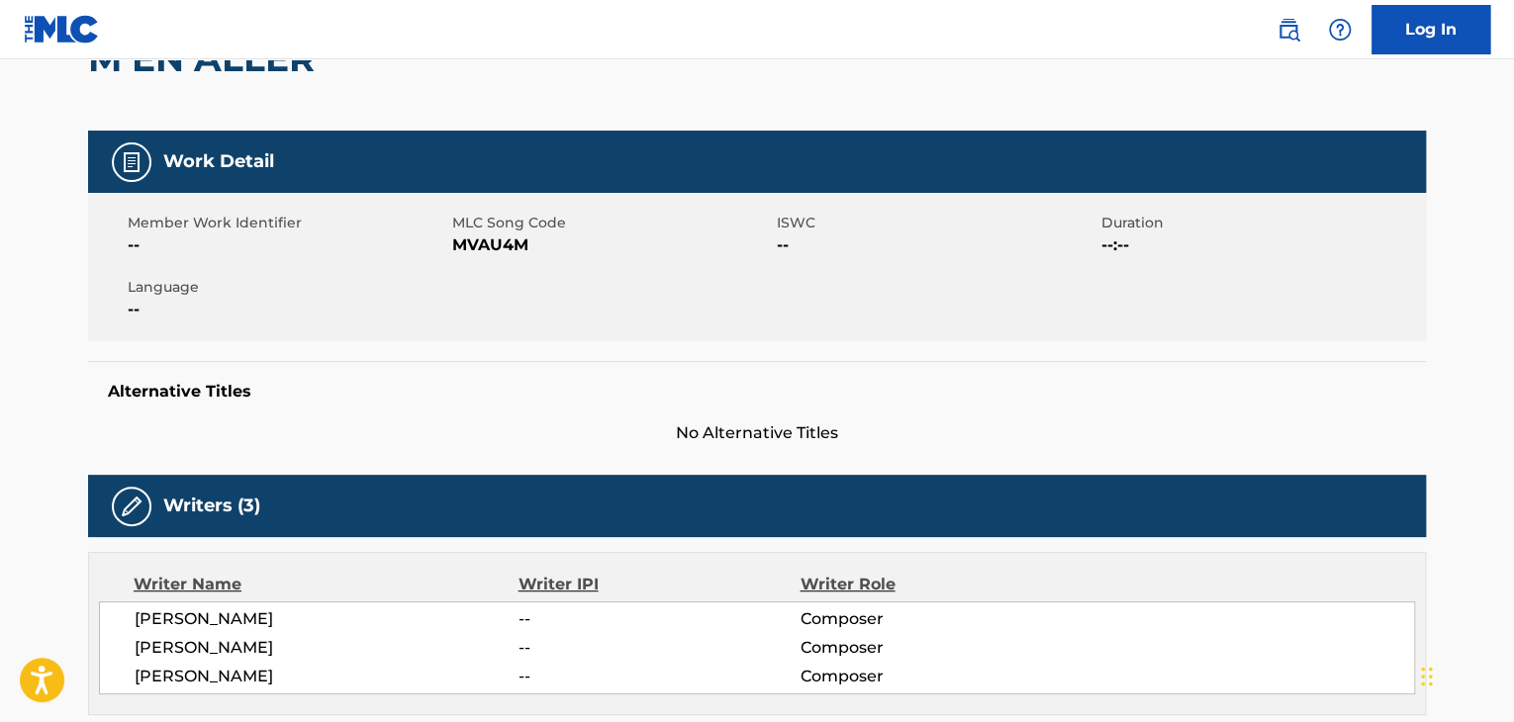
scroll to position [99, 0]
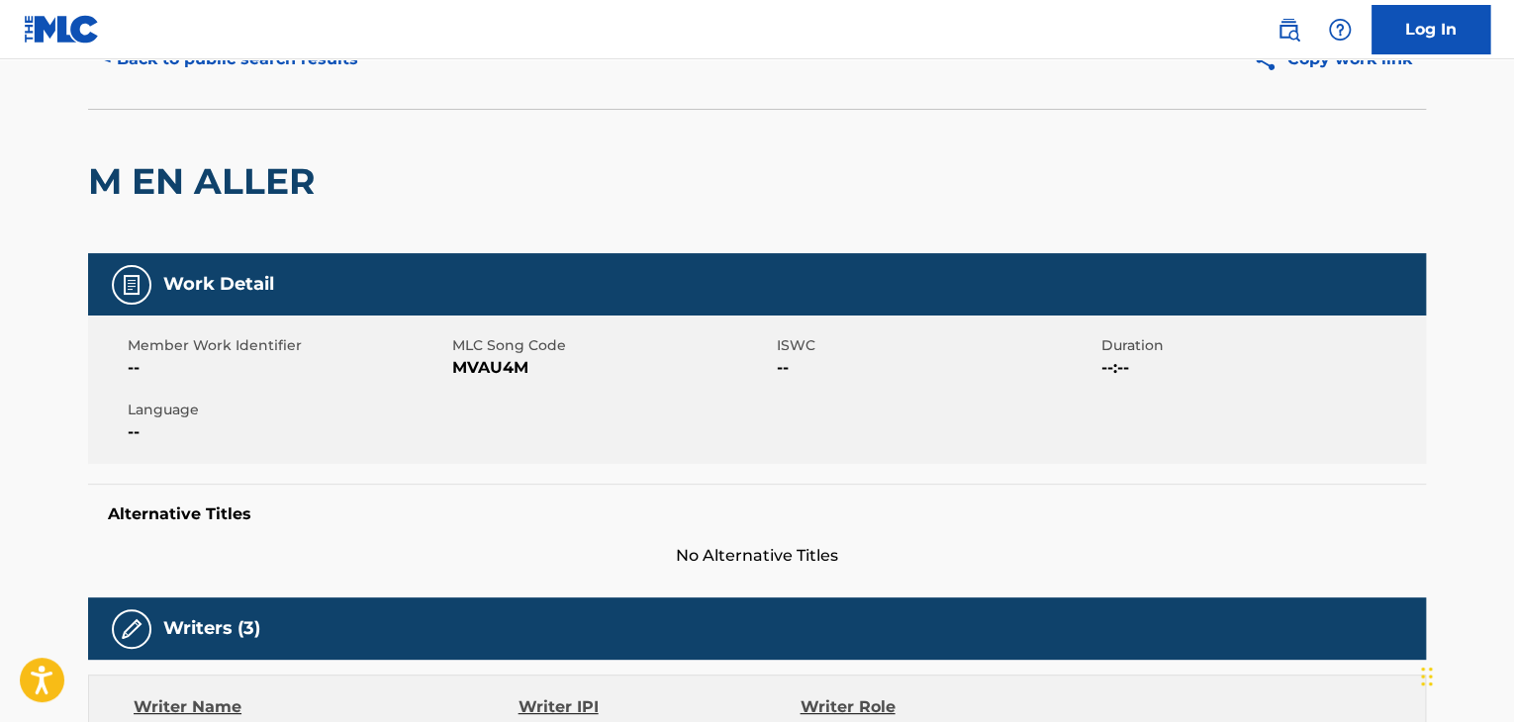
click at [463, 365] on span "MVAU4M" at bounding box center [612, 368] width 320 height 24
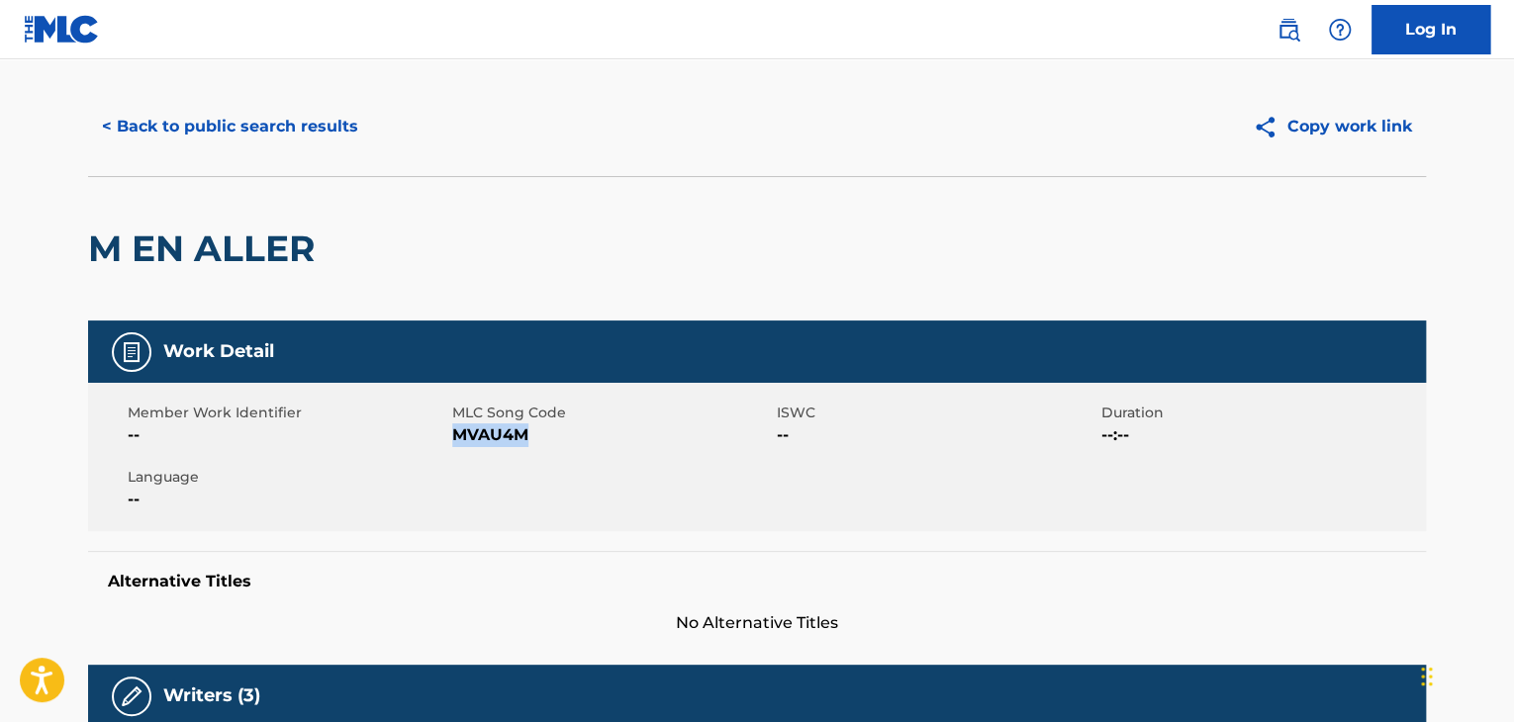
scroll to position [0, 0]
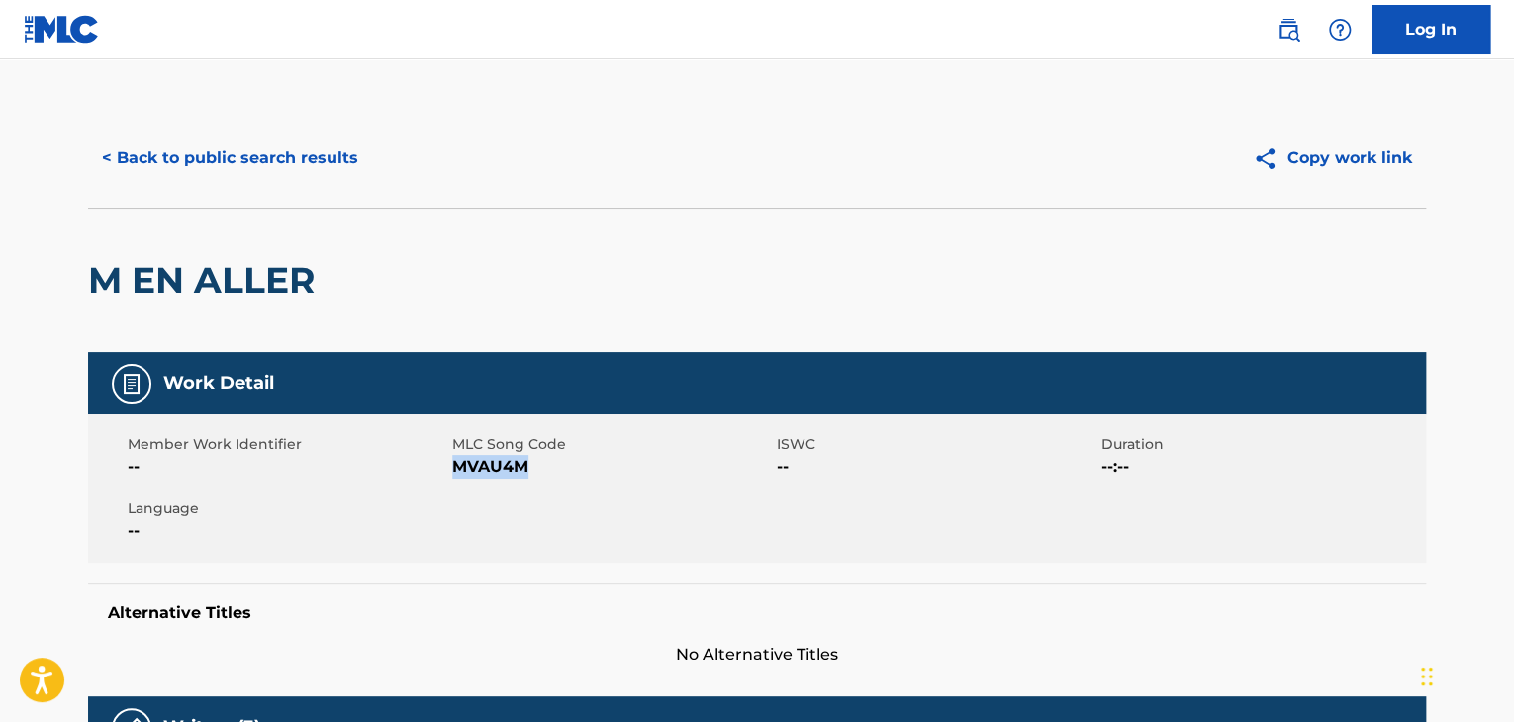
click at [230, 158] on button "< Back to public search results" at bounding box center [230, 158] width 284 height 49
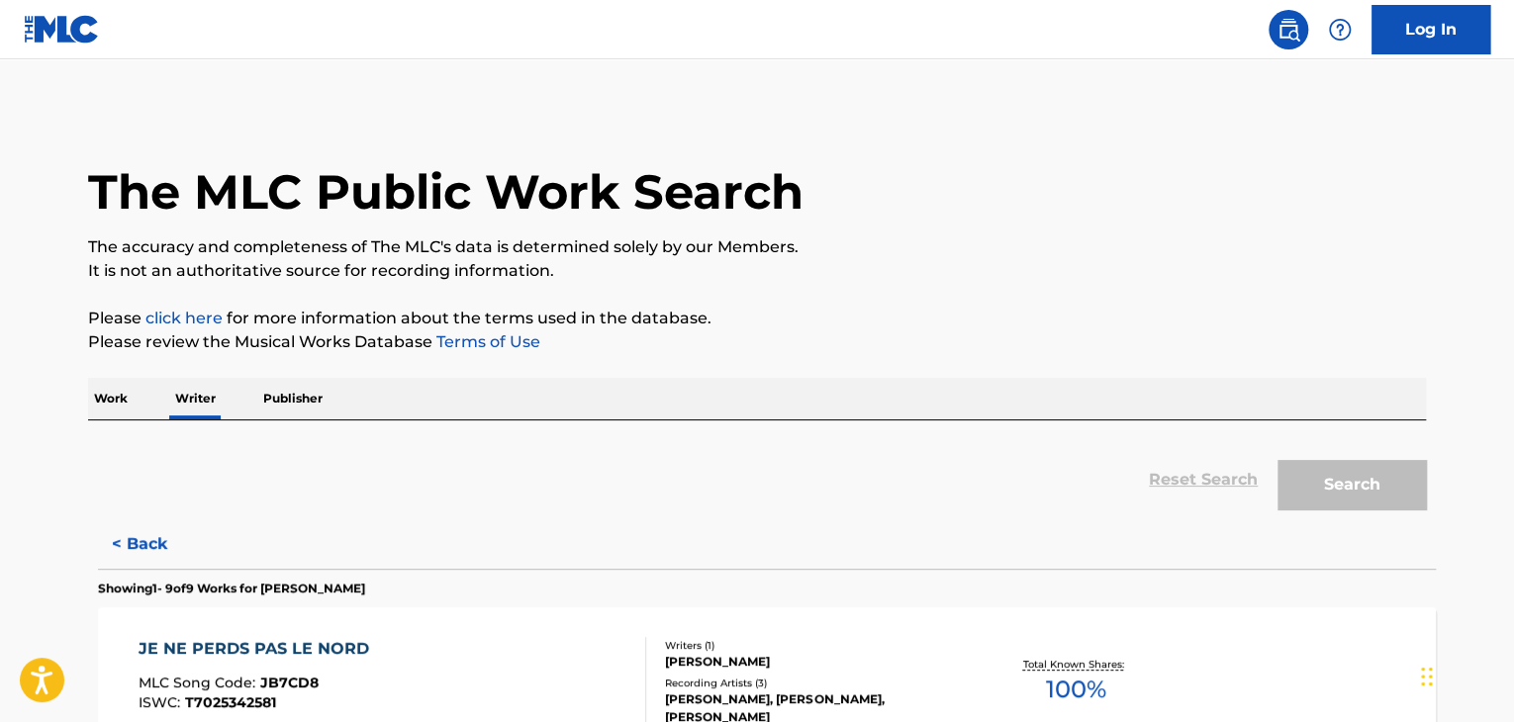
scroll to position [24, 0]
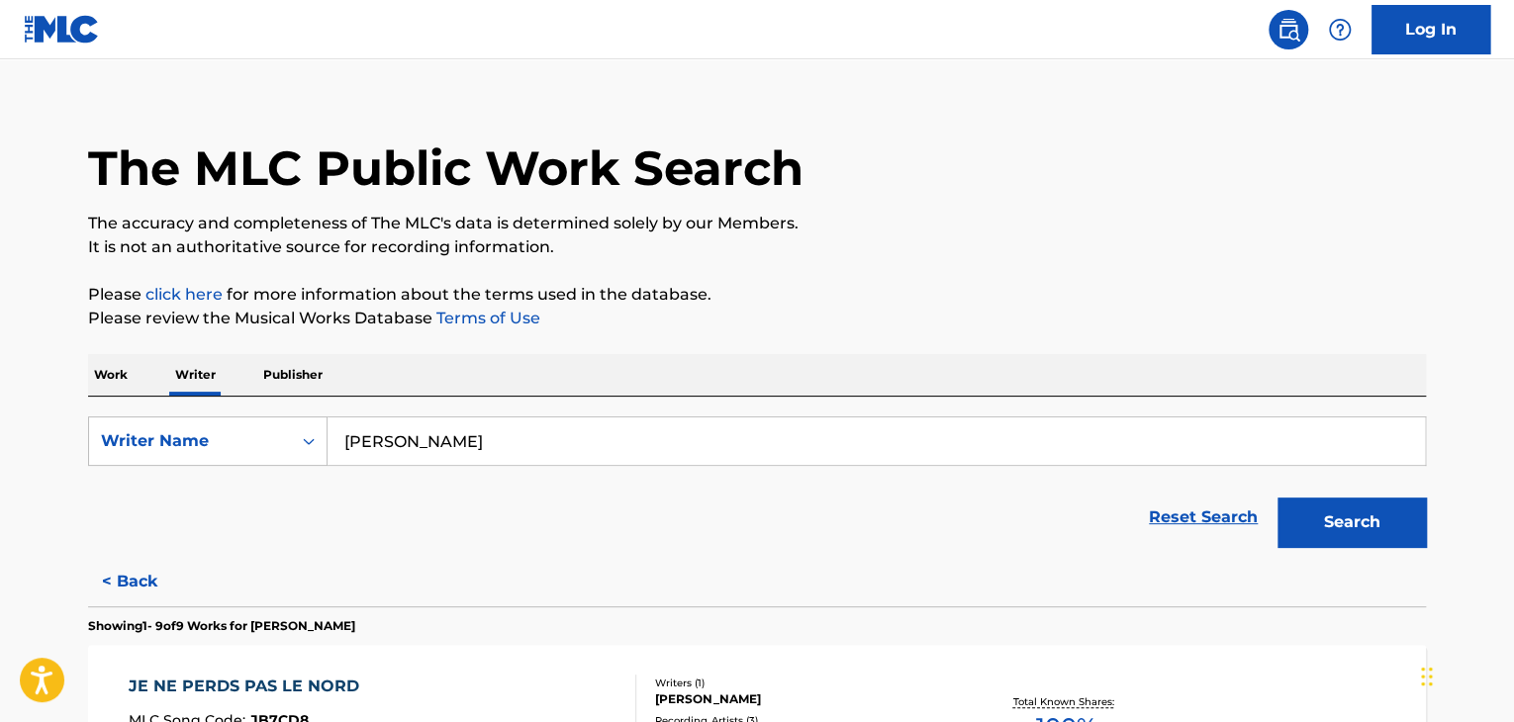
click at [130, 367] on p "Work" at bounding box center [111, 375] width 46 height 42
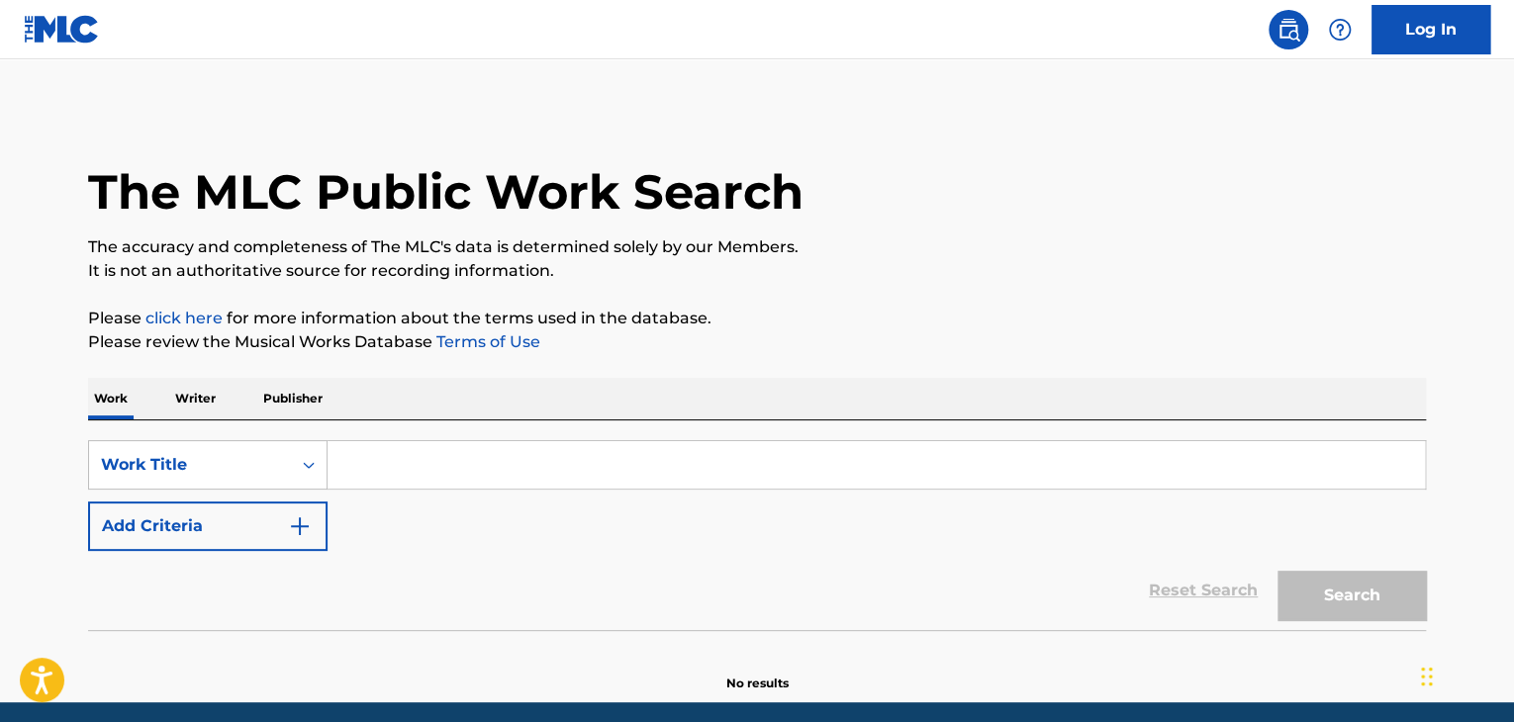
click at [405, 472] on input "Search Form" at bounding box center [877, 465] width 1098 height 48
paste input "West melanesia"
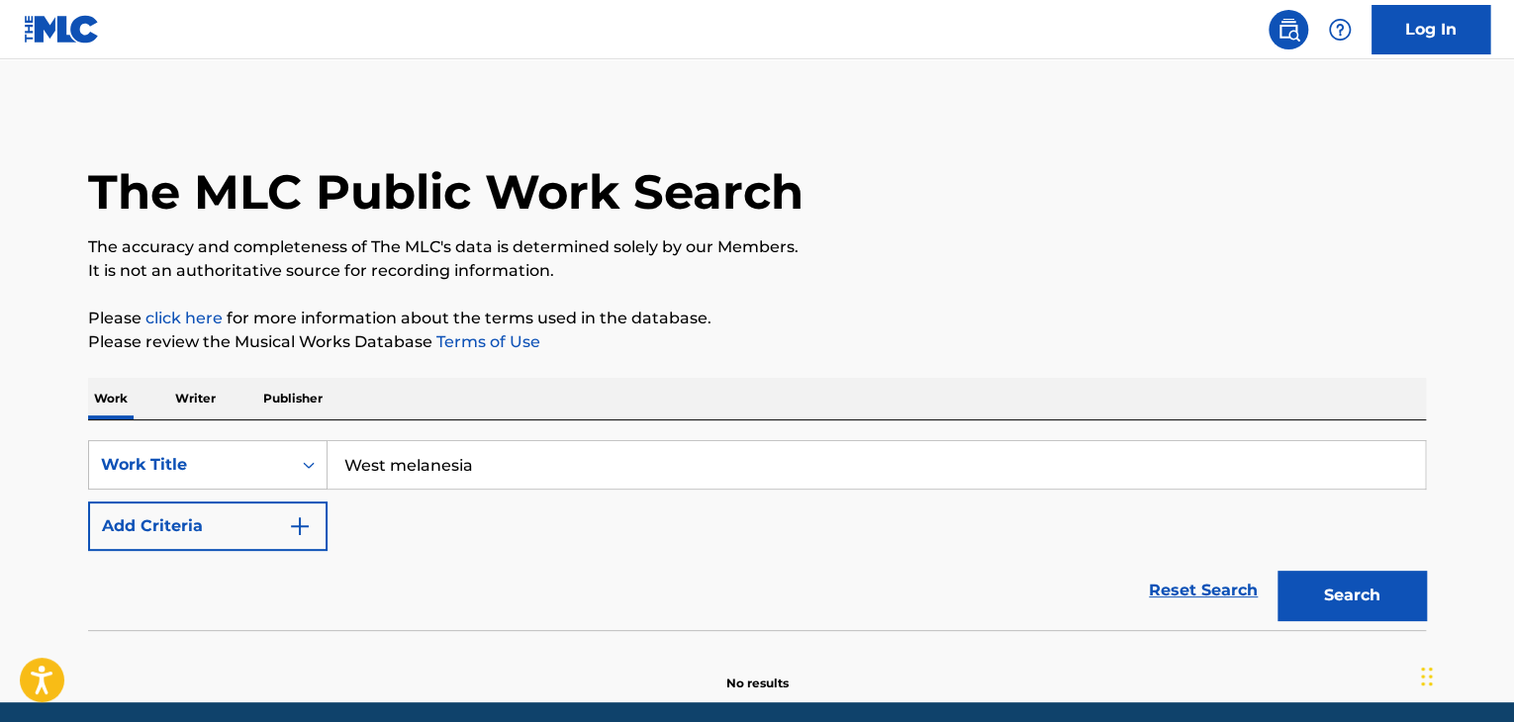
type input "West melanesia"
click at [582, 365] on div "The MLC Public Work Search The accuracy and completeness of The MLC's data is d…" at bounding box center [757, 401] width 1386 height 584
click at [1347, 586] on button "Search" at bounding box center [1352, 595] width 148 height 49
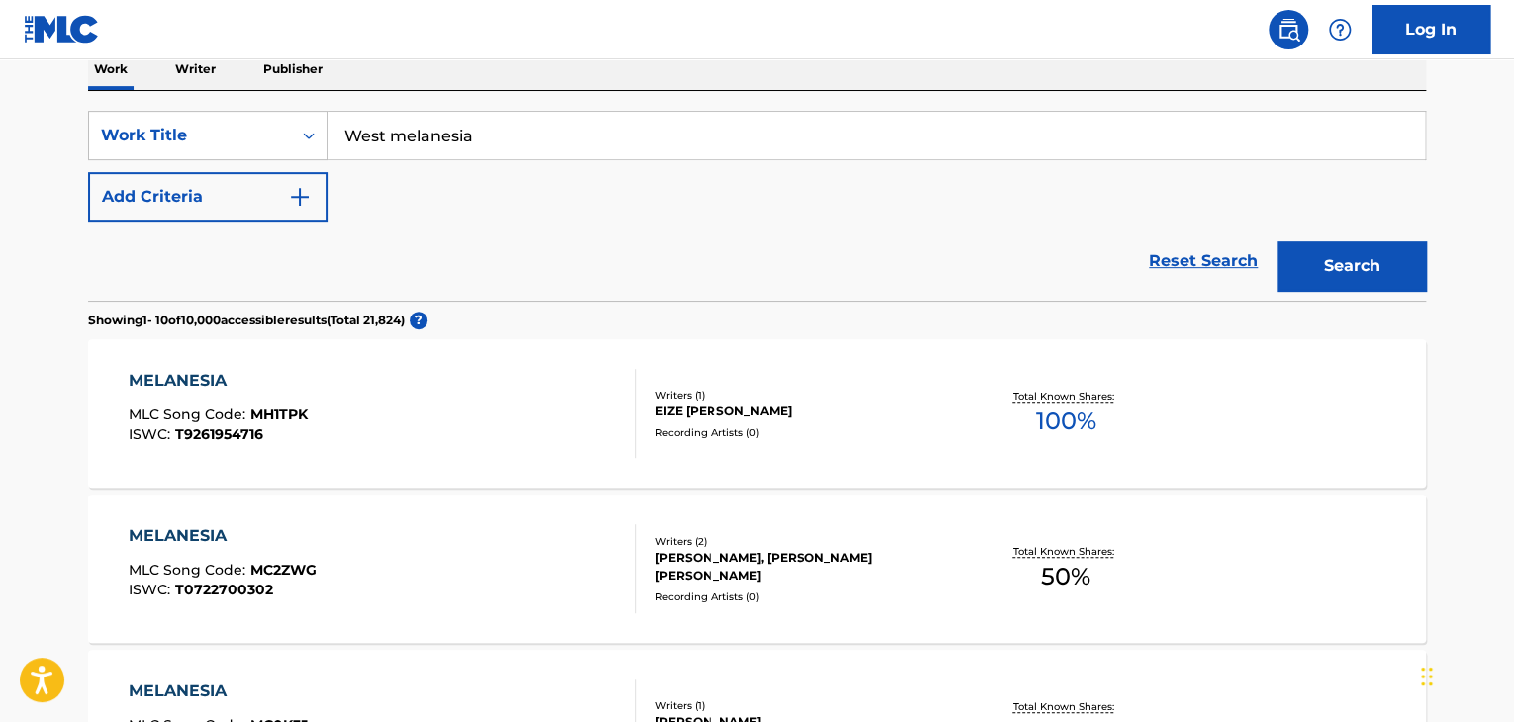
scroll to position [198, 0]
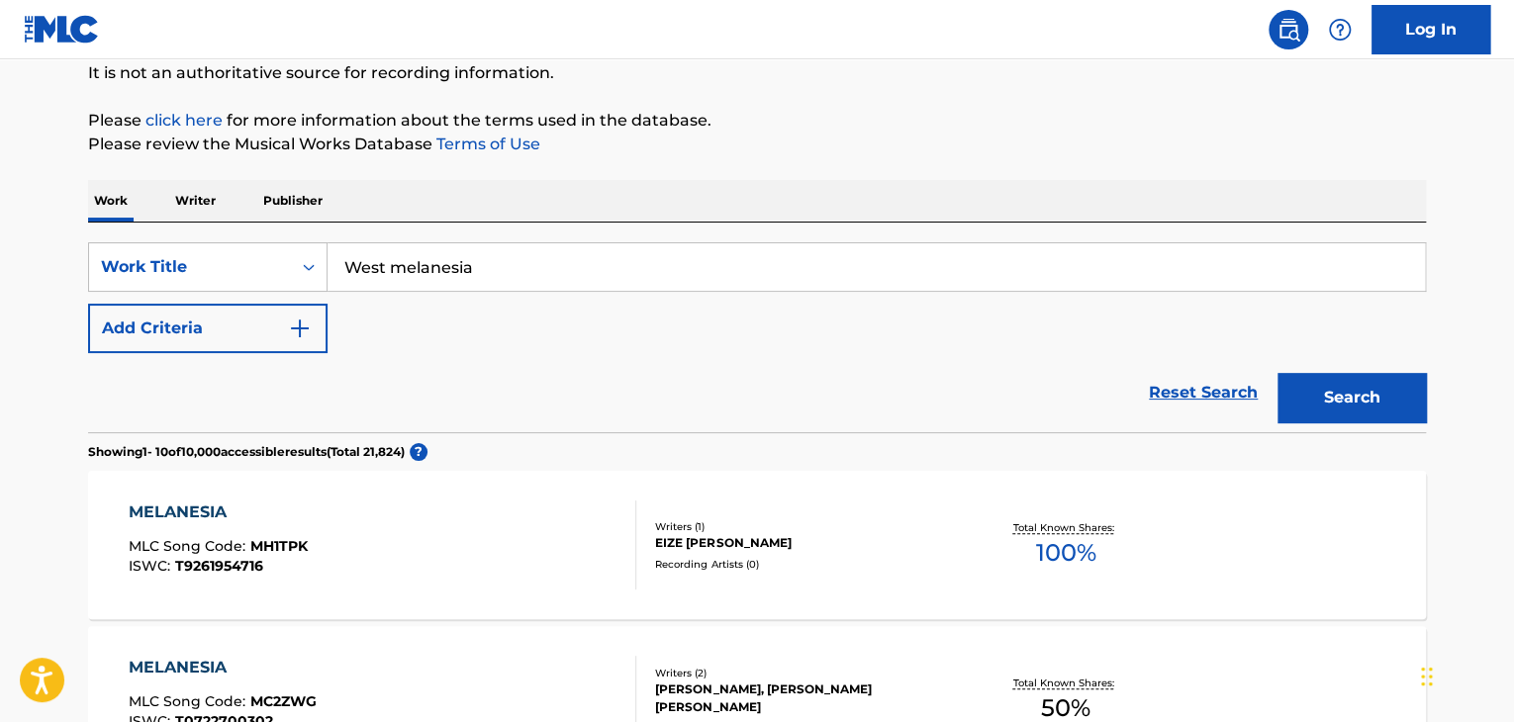
drag, startPoint x: 198, startPoint y: 191, endPoint x: 221, endPoint y: 211, distance: 30.2
click at [198, 191] on p "Writer" at bounding box center [195, 201] width 52 height 42
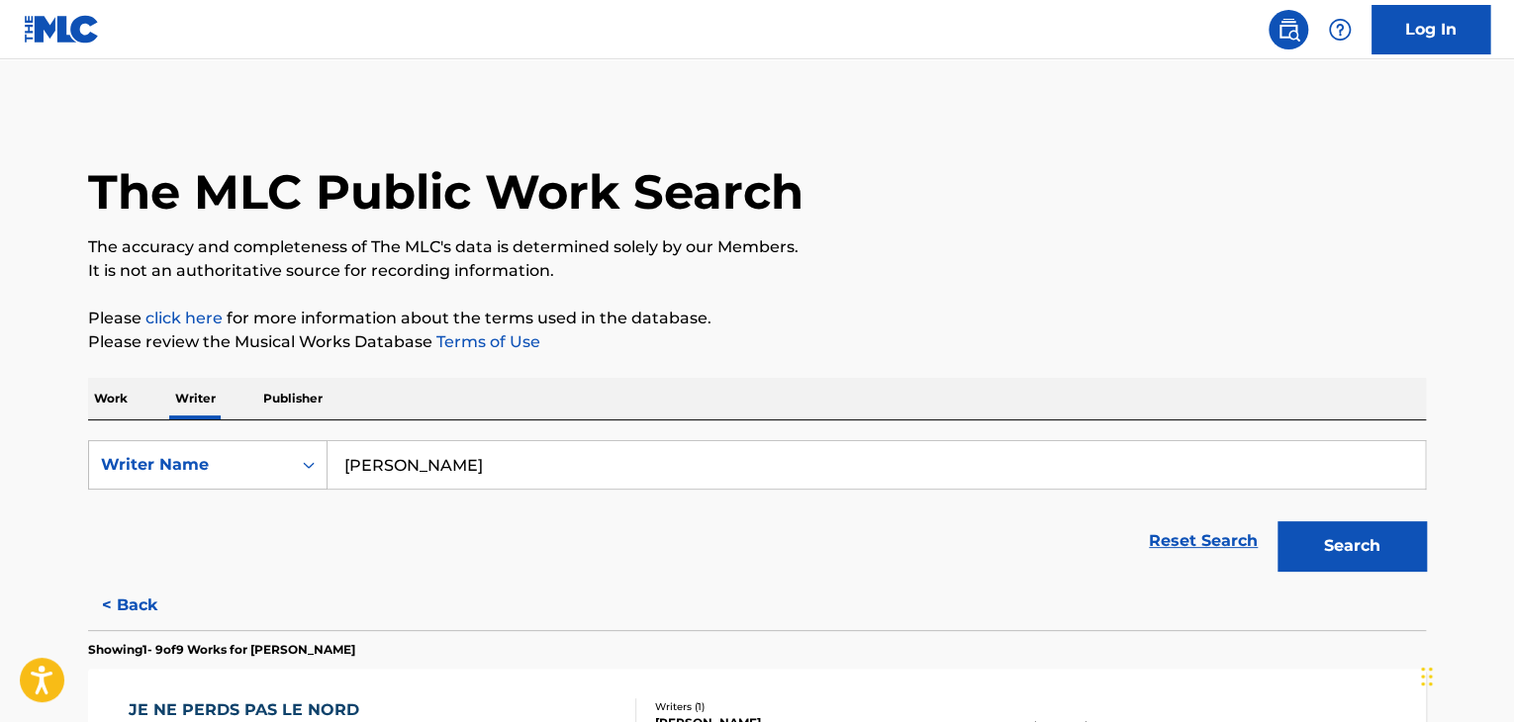
click at [476, 459] on input "[PERSON_NAME]" at bounding box center [877, 465] width 1098 height 48
paste input "[PERSON_NAME]"
click at [1337, 530] on button "Search" at bounding box center [1352, 546] width 148 height 49
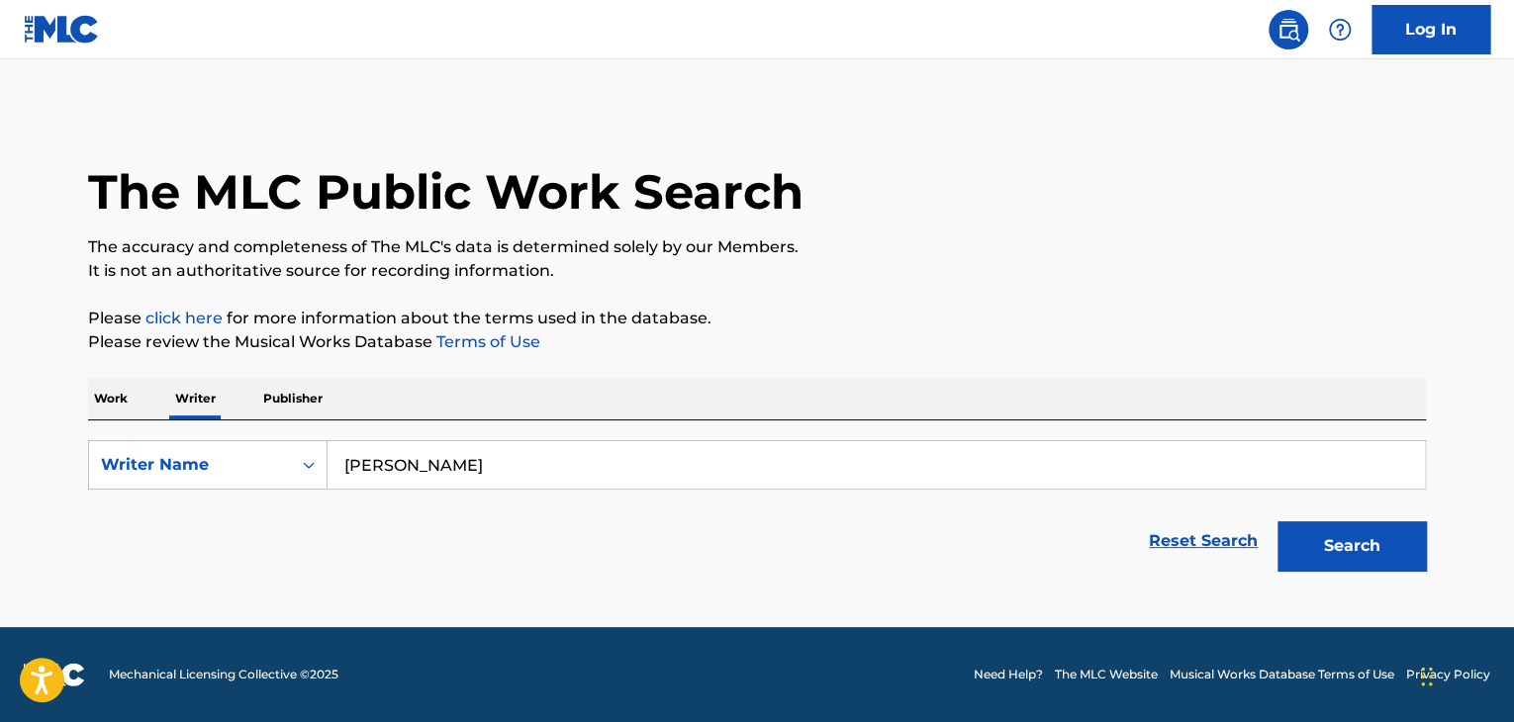
click at [476, 448] on input "[PERSON_NAME]" at bounding box center [877, 465] width 1098 height 48
paste input "[PERSON_NAME]"
drag, startPoint x: 915, startPoint y: 330, endPoint x: 1017, endPoint y: 376, distance: 113.0
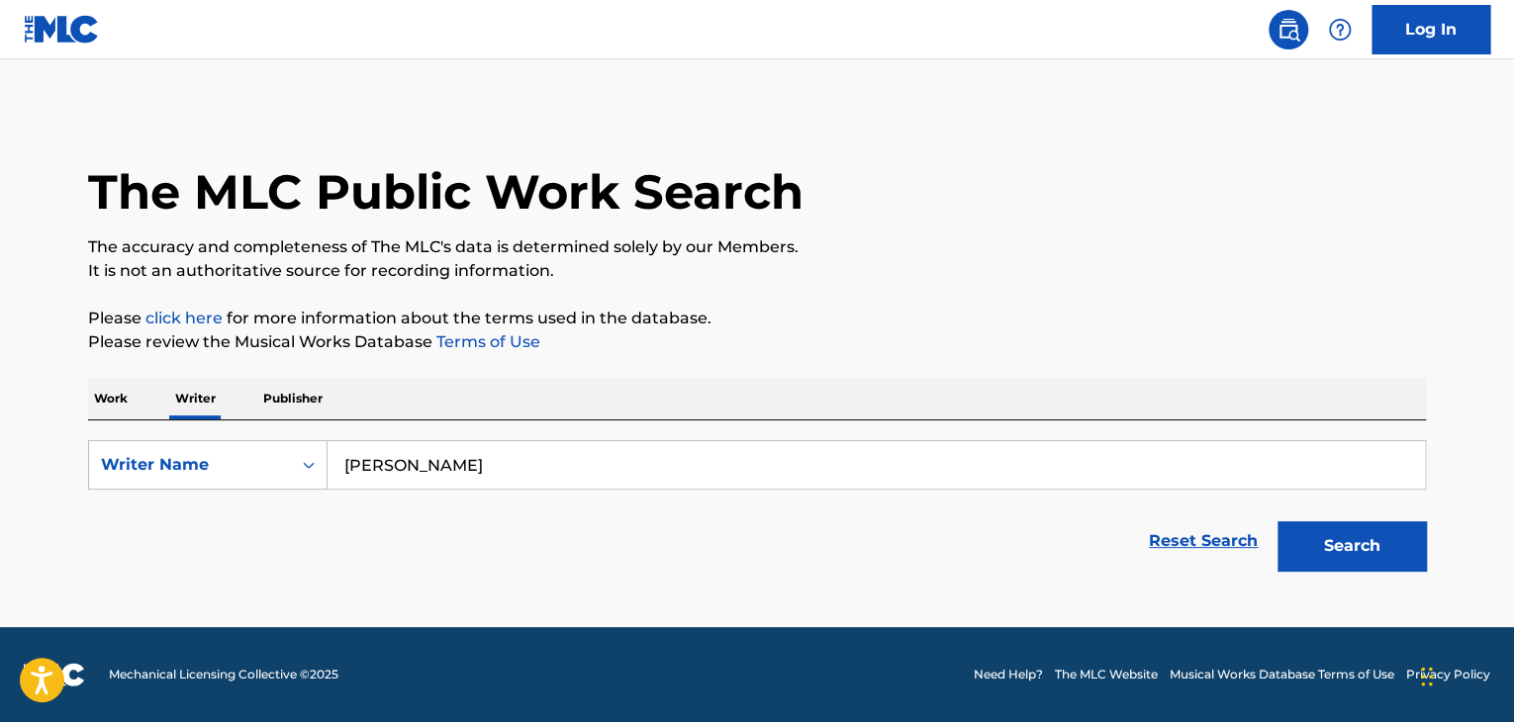
click at [915, 331] on p "Please review the Musical Works Database Terms of Use" at bounding box center [757, 343] width 1338 height 24
click at [1288, 546] on button "Search" at bounding box center [1352, 546] width 148 height 49
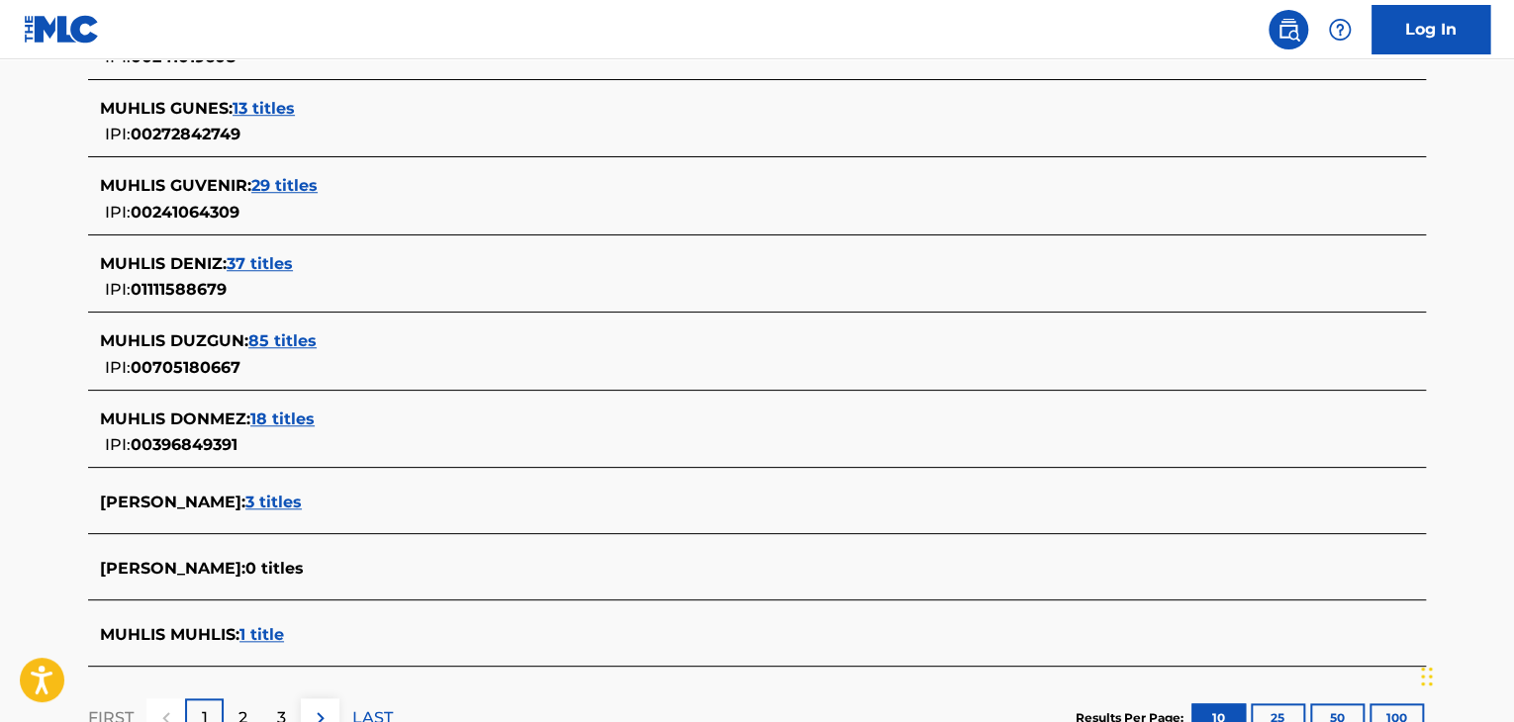
scroll to position [792, 0]
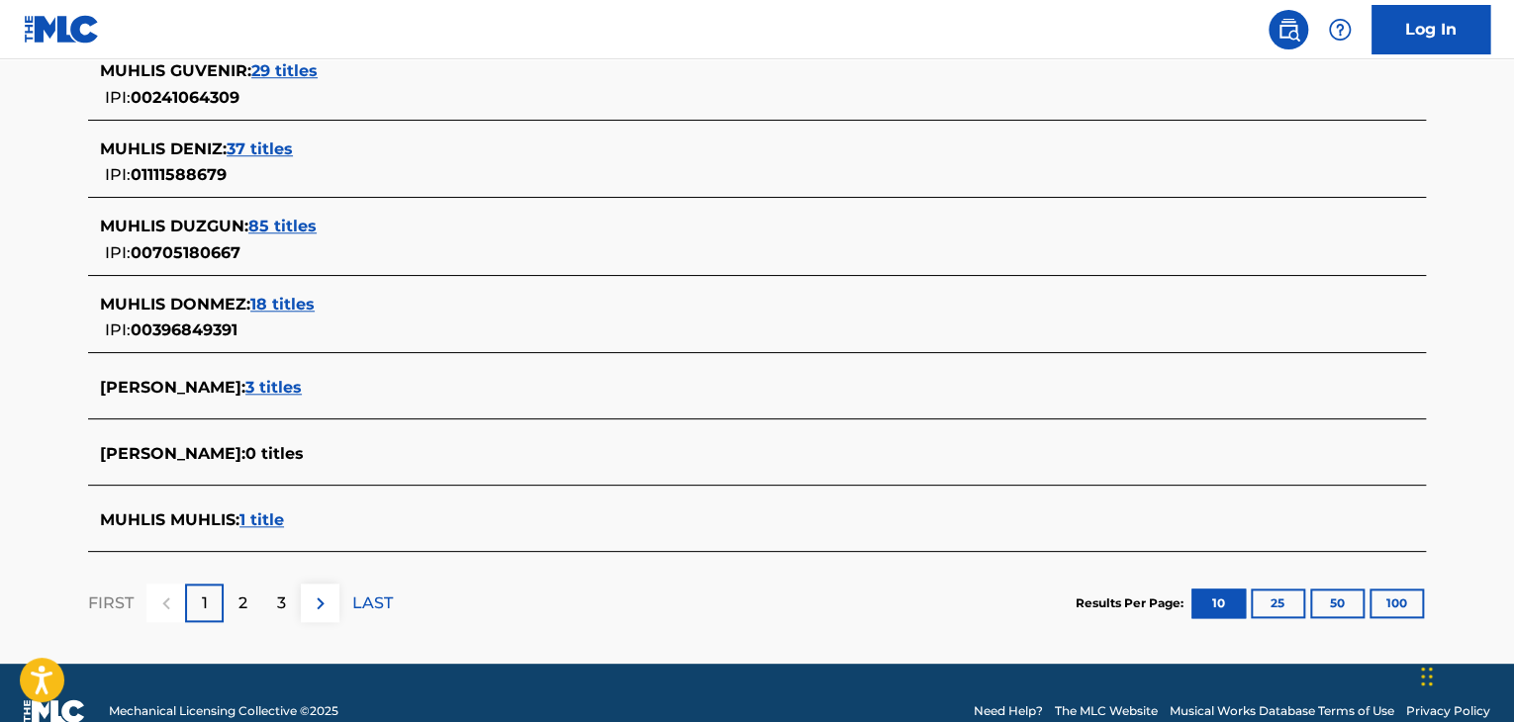
click at [261, 504] on div "MUHLIS MUHLIS : 1 title" at bounding box center [757, 522] width 1338 height 47
click at [269, 521] on span "1 title" at bounding box center [262, 520] width 45 height 19
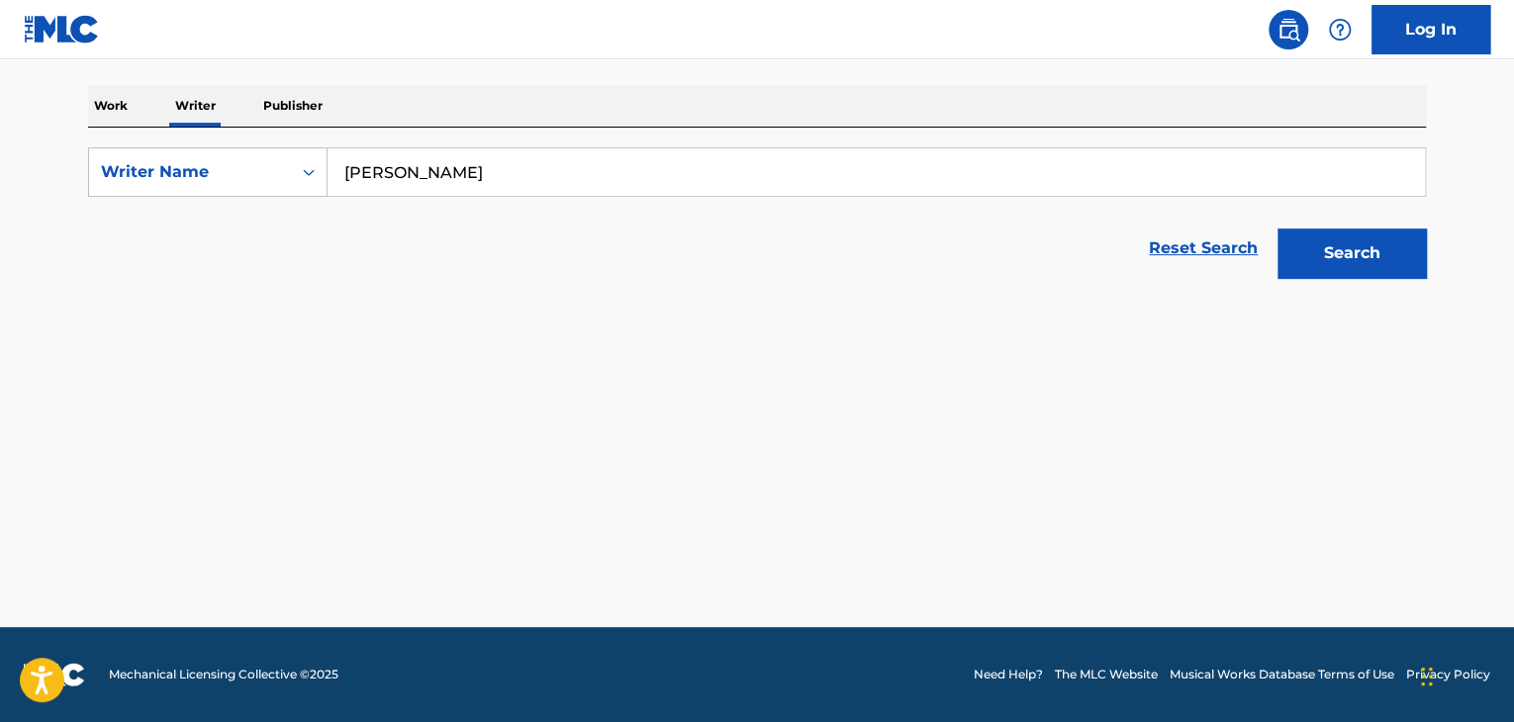
scroll to position [293, 0]
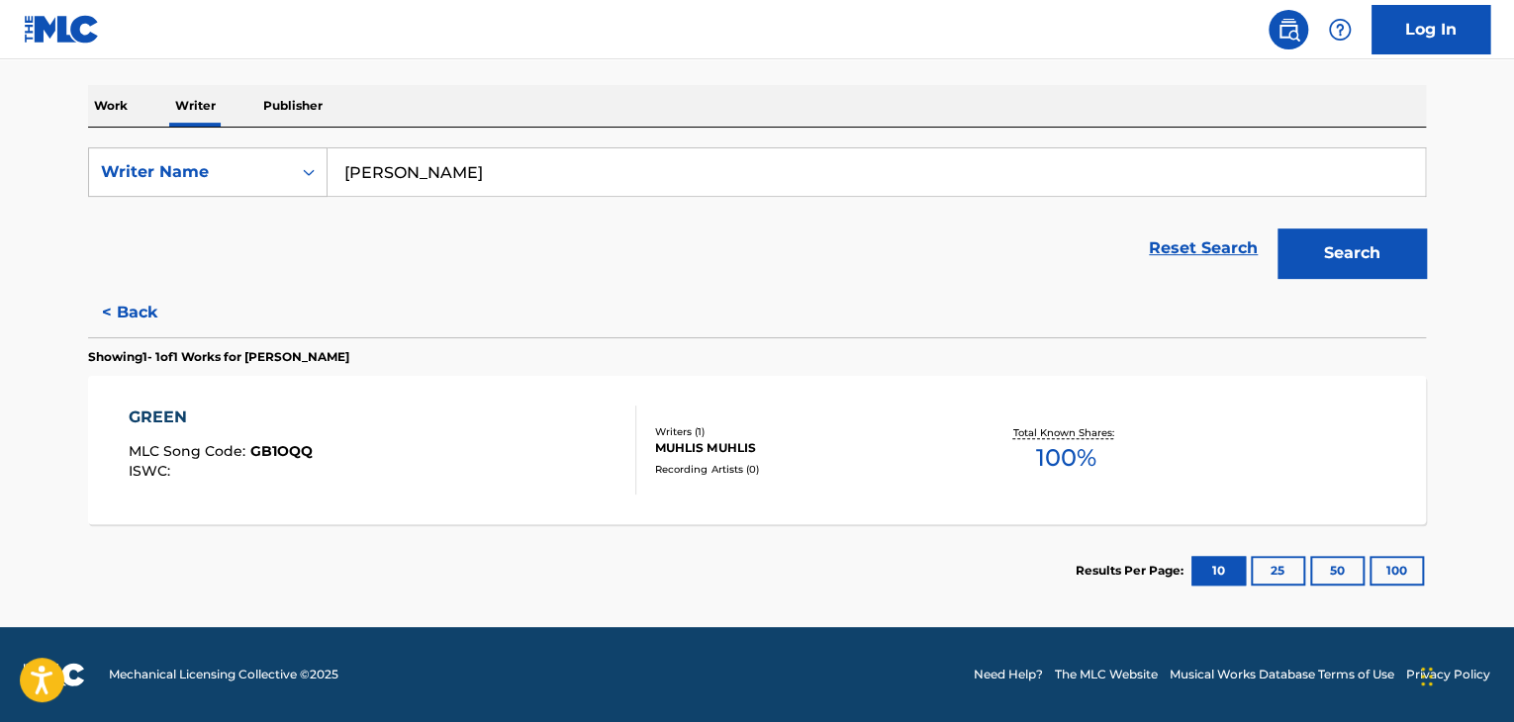
click at [131, 315] on button "< Back" at bounding box center [147, 312] width 119 height 49
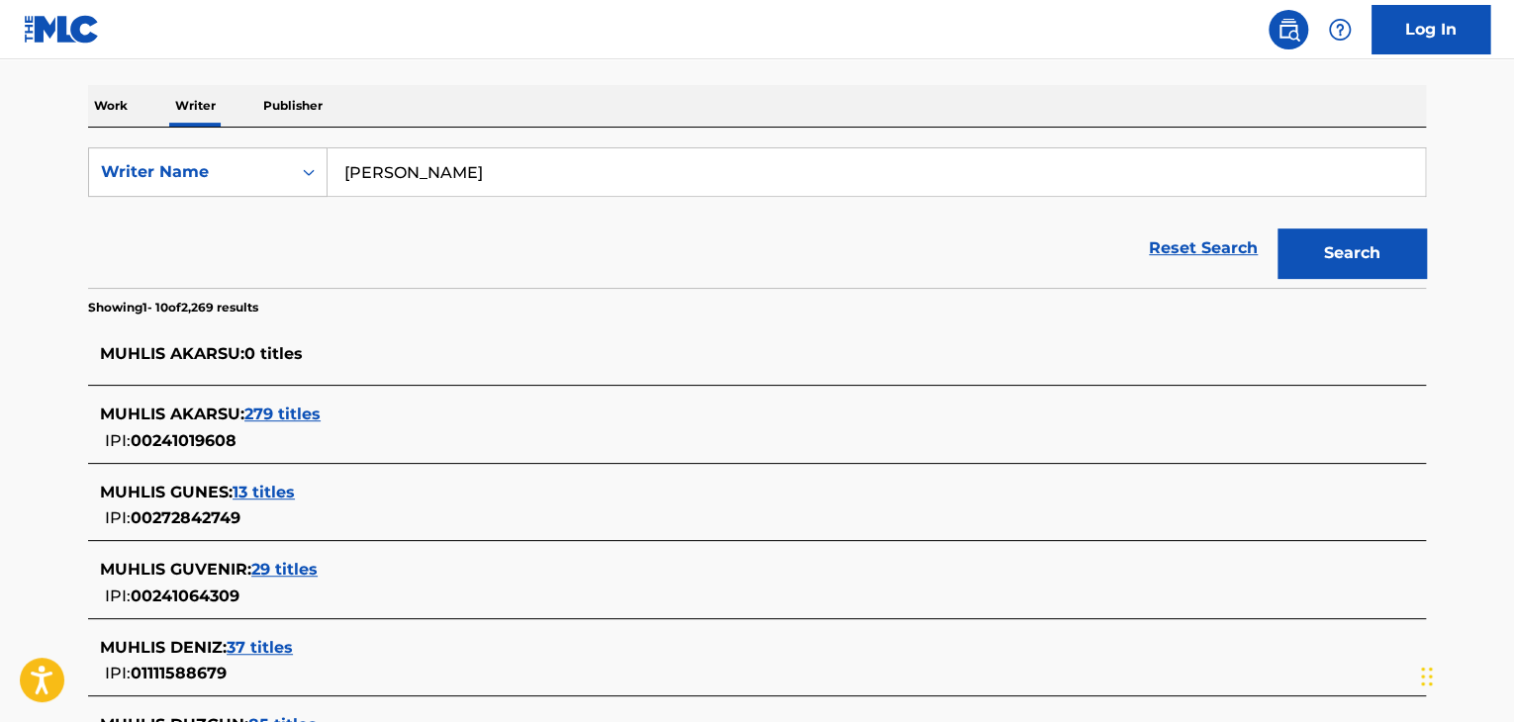
click at [451, 172] on input "[PERSON_NAME]" at bounding box center [877, 172] width 1098 height 48
type input "m muhlis"
click at [1278, 229] on button "Search" at bounding box center [1352, 253] width 148 height 49
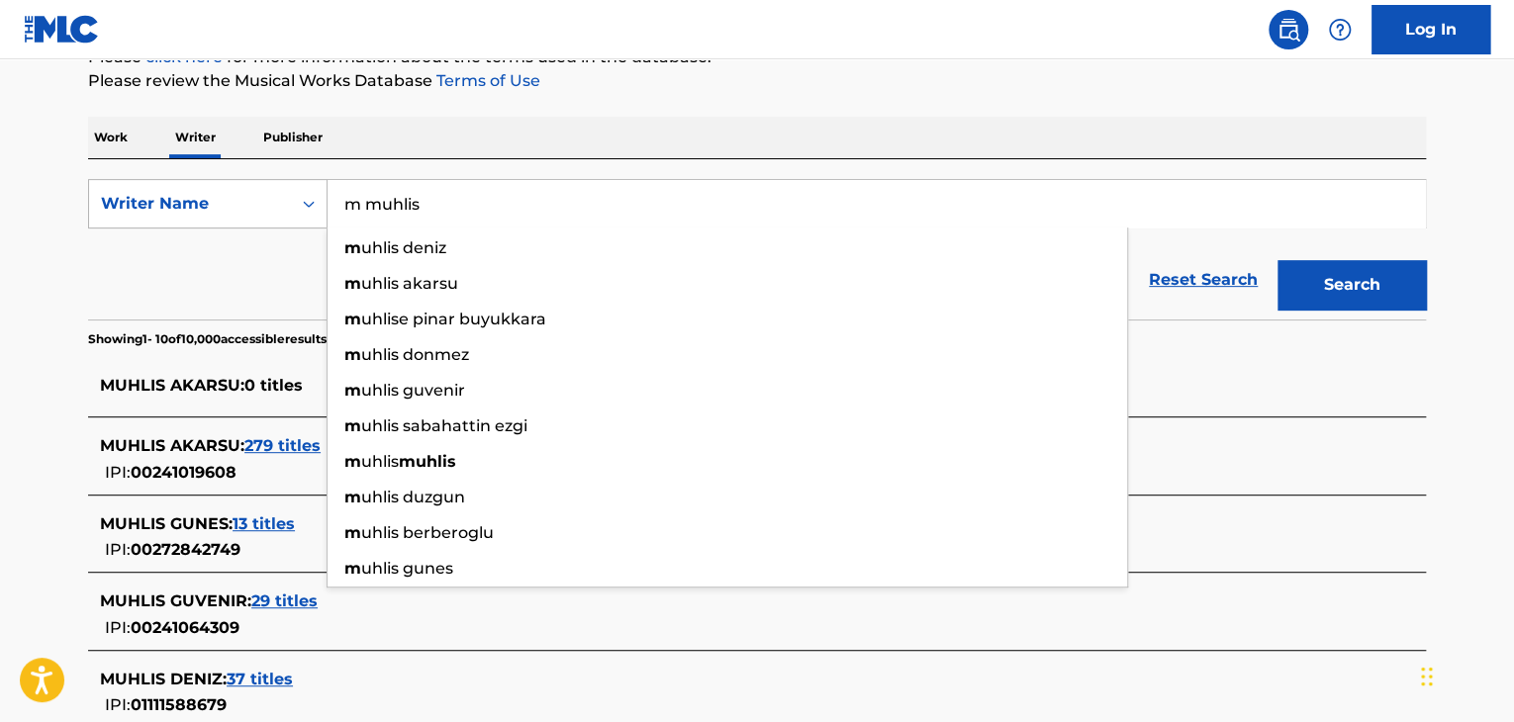
scroll to position [95, 0]
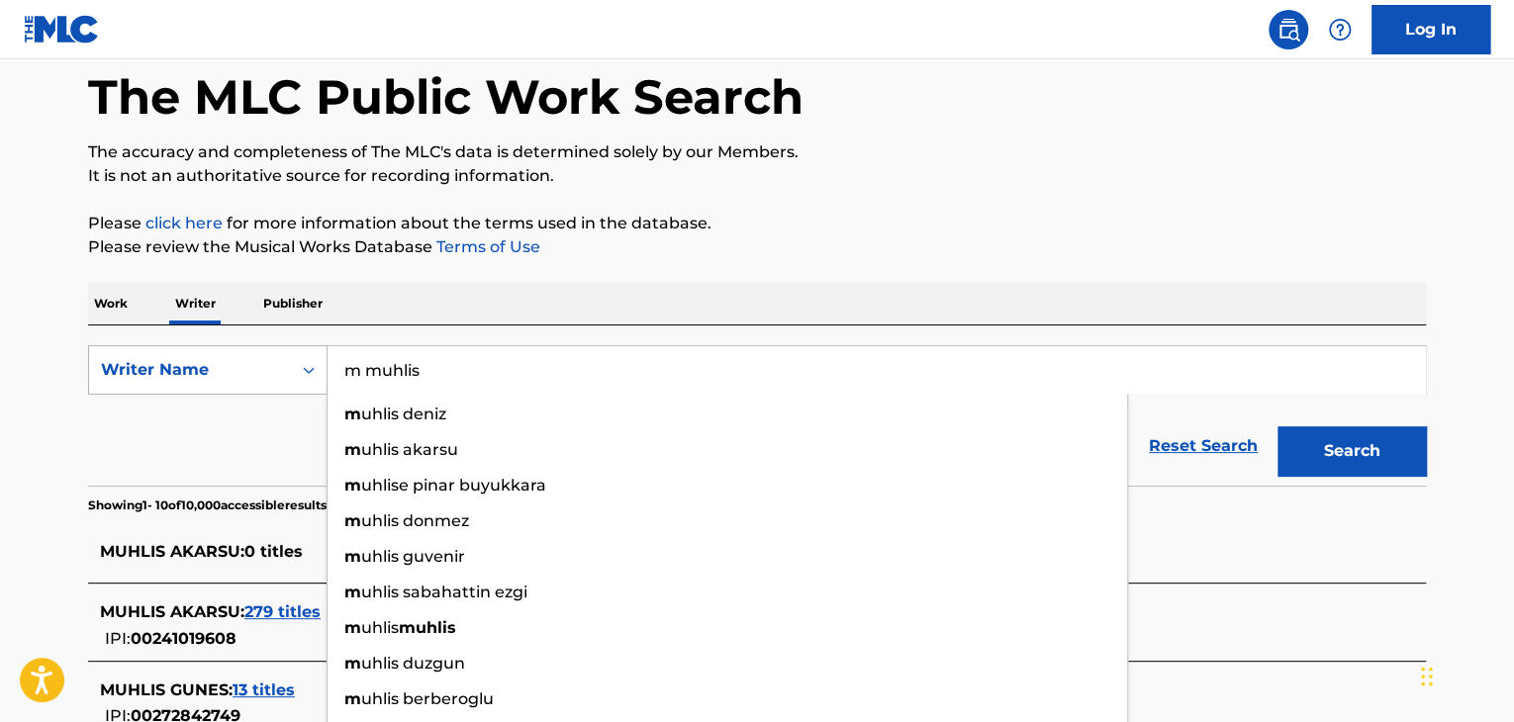
click at [144, 361] on div "Writer Name" at bounding box center [190, 370] width 178 height 24
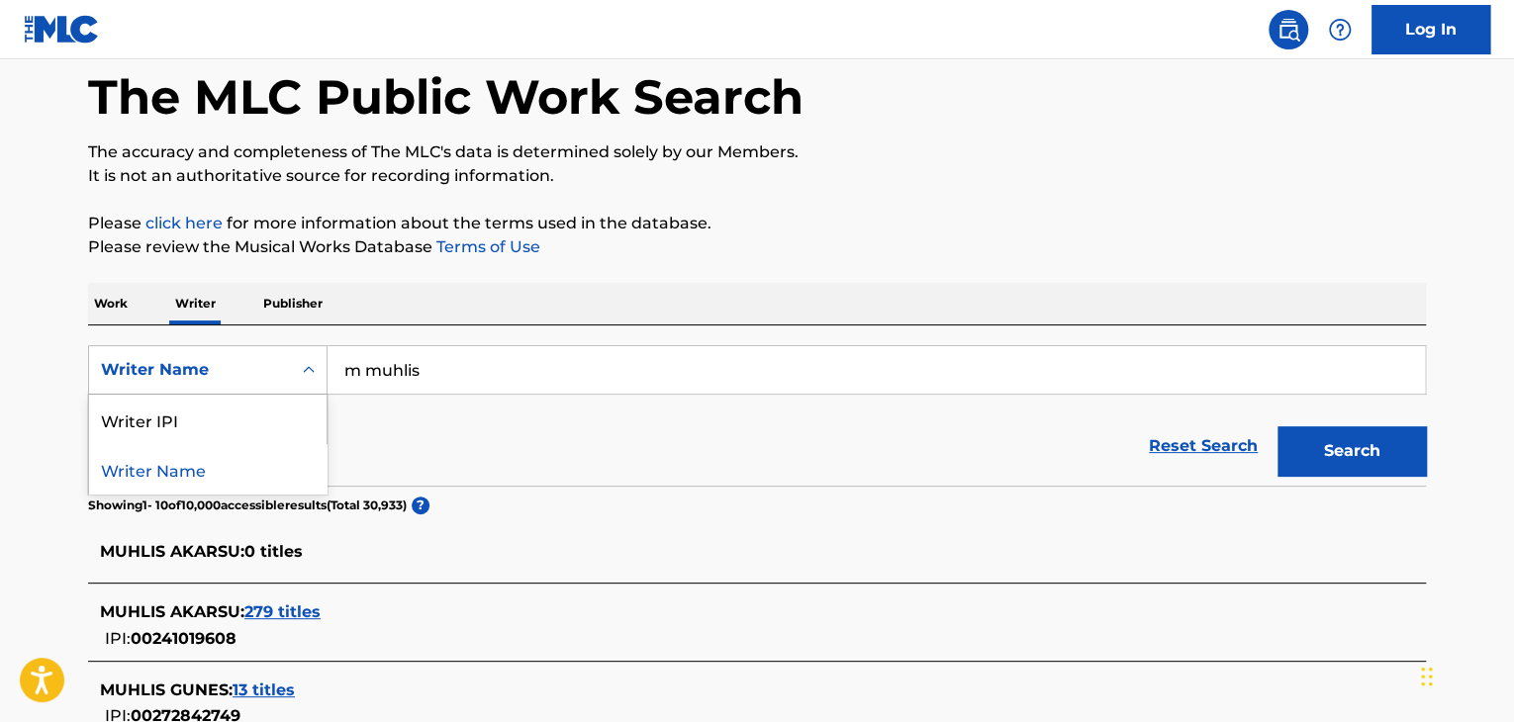
click at [89, 302] on p "Work" at bounding box center [111, 304] width 46 height 42
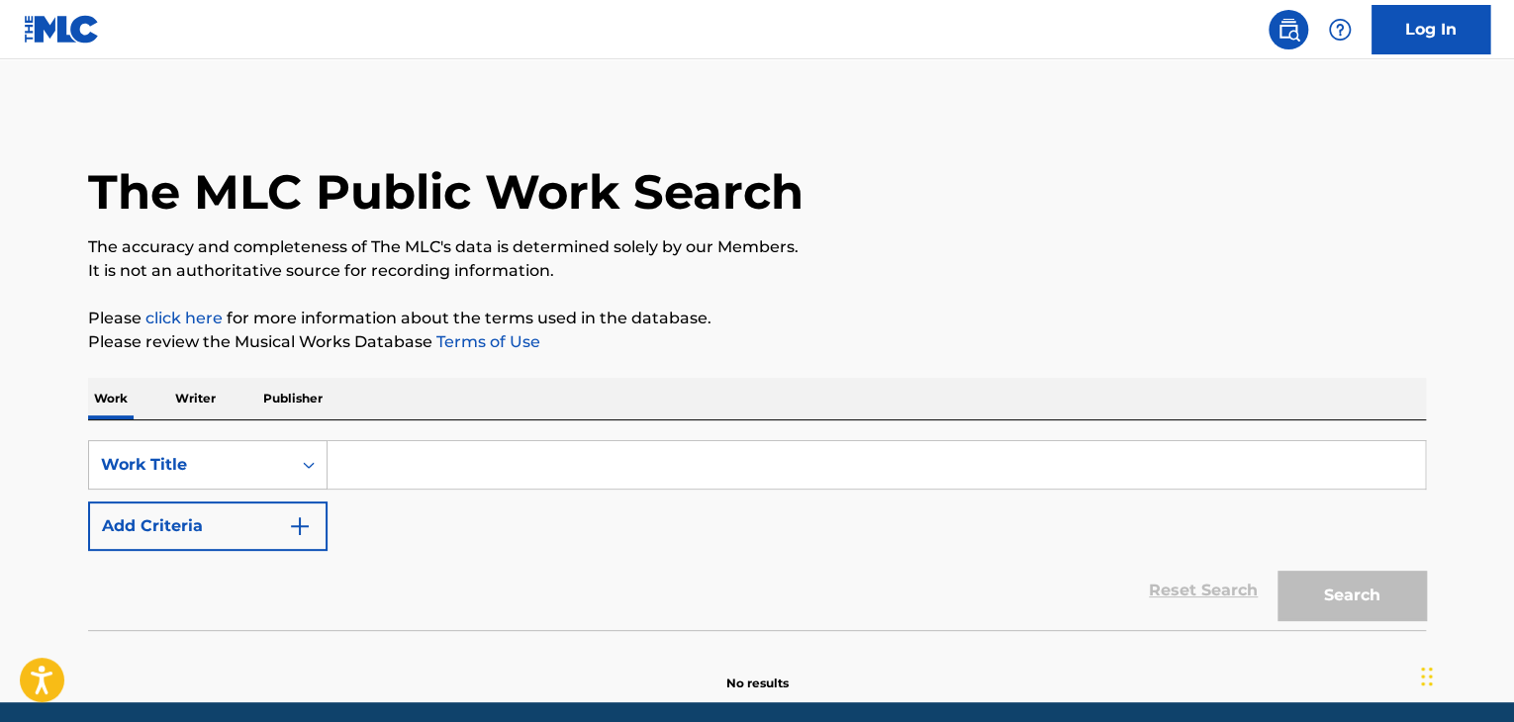
click at [384, 456] on input "Search Form" at bounding box center [877, 465] width 1098 height 48
paste input "Kimiigaijya"
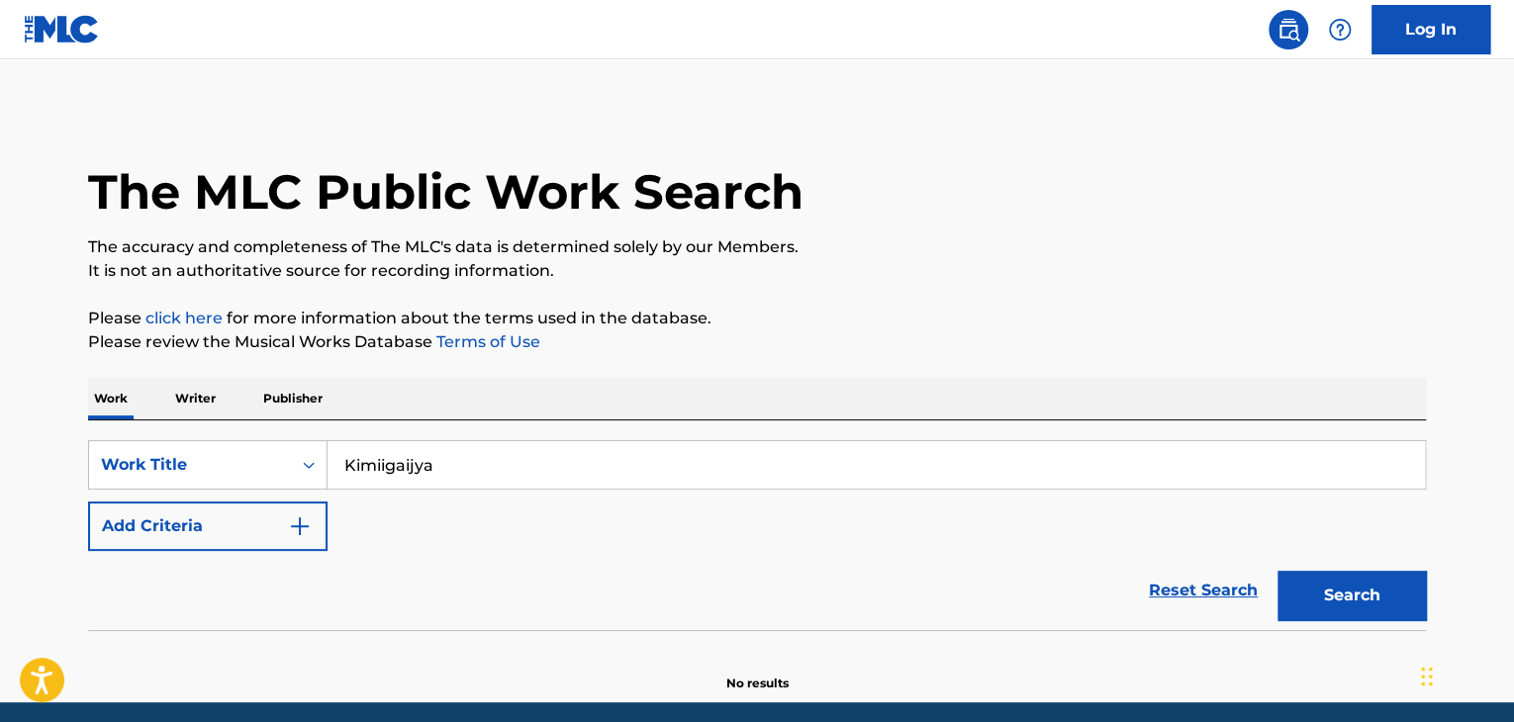
type input "Kimiigaijya"
click at [523, 389] on div "Work Writer Publisher" at bounding box center [757, 399] width 1338 height 42
click at [1326, 587] on button "Search" at bounding box center [1352, 595] width 148 height 49
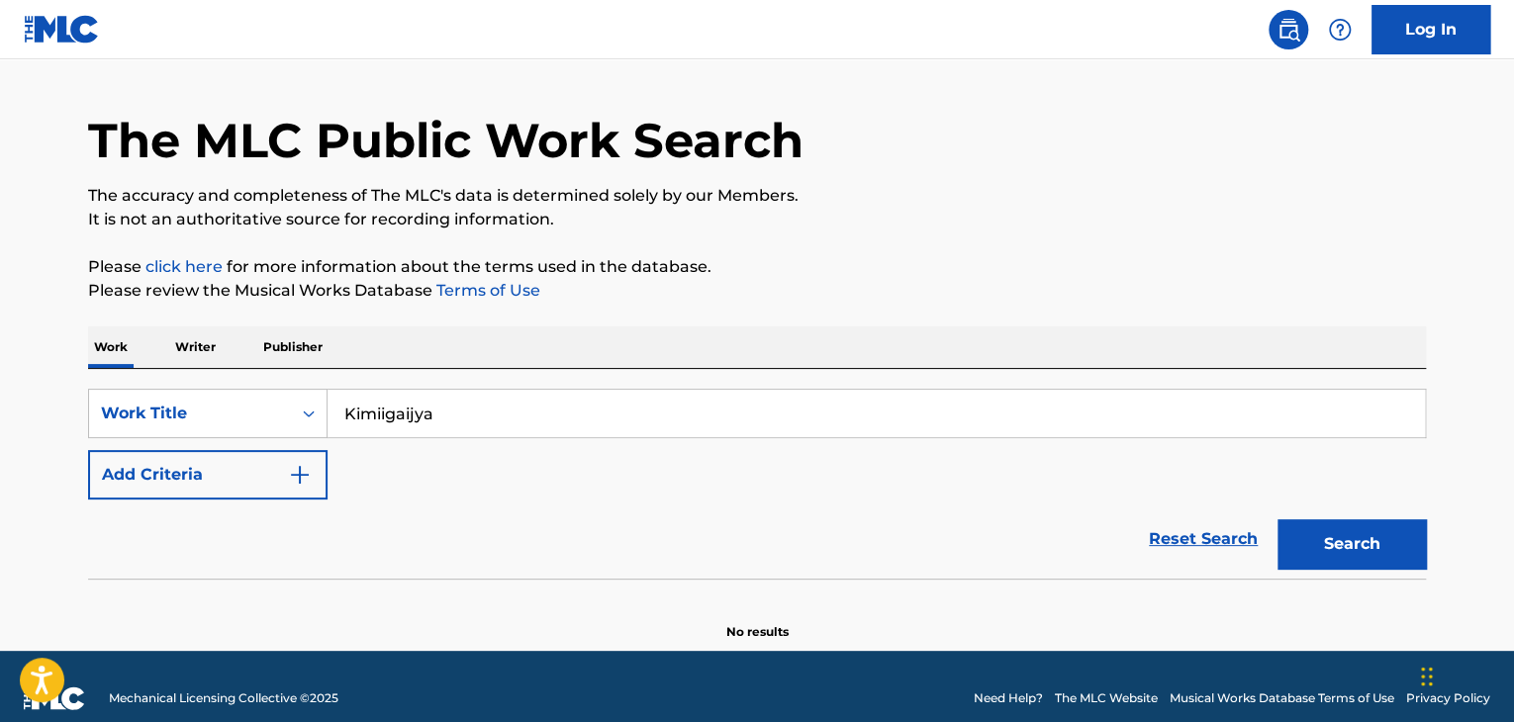
scroll to position [75, 0]
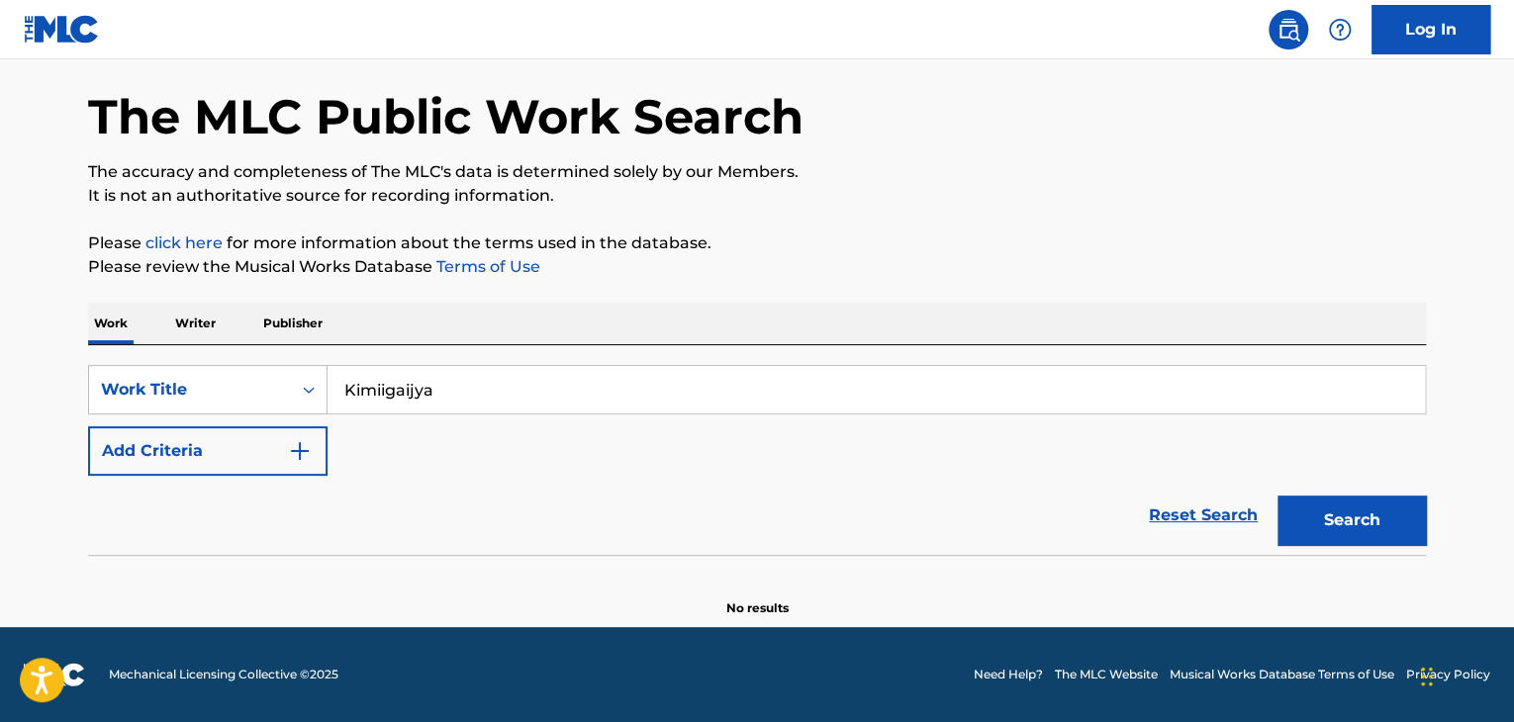
click at [195, 321] on p "Writer" at bounding box center [195, 324] width 52 height 42
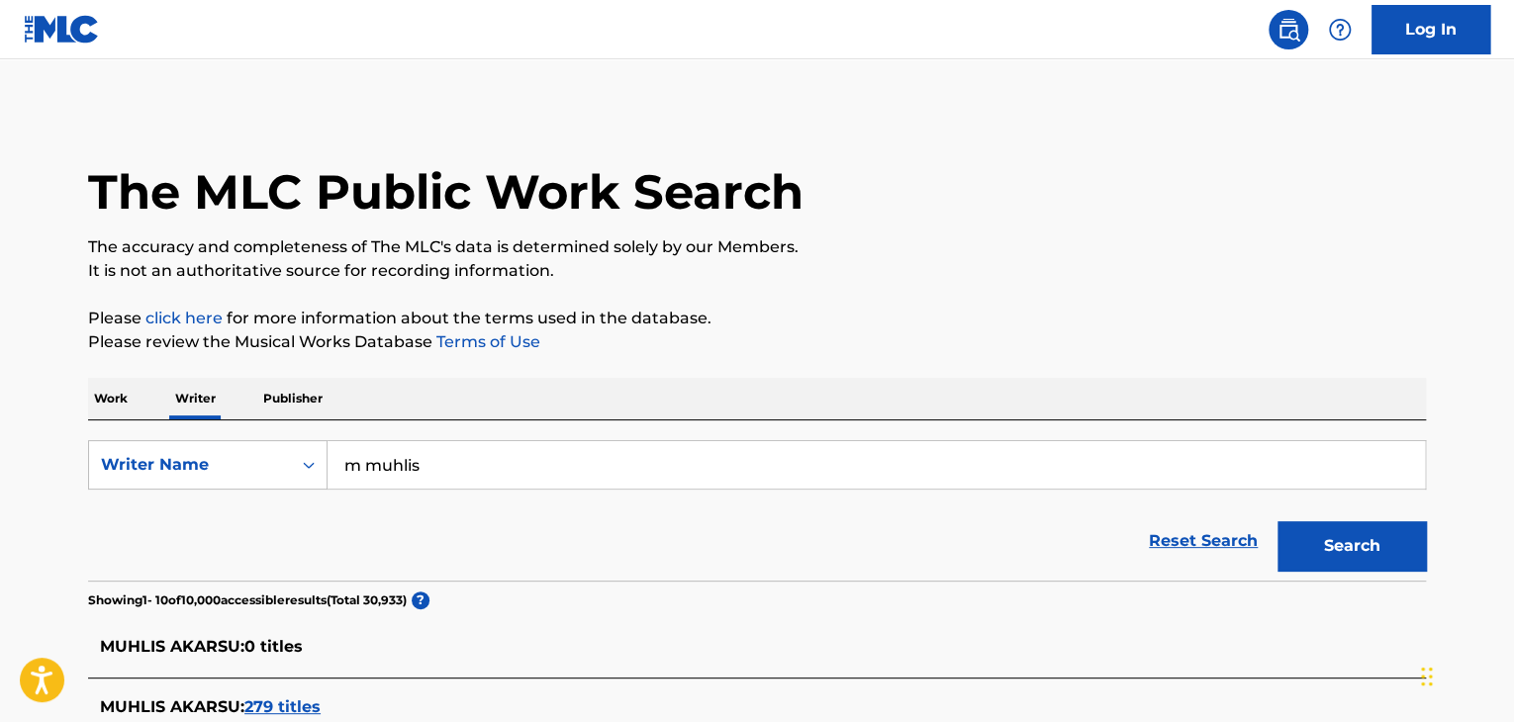
click at [461, 484] on input "m muhlis" at bounding box center [877, 465] width 1098 height 48
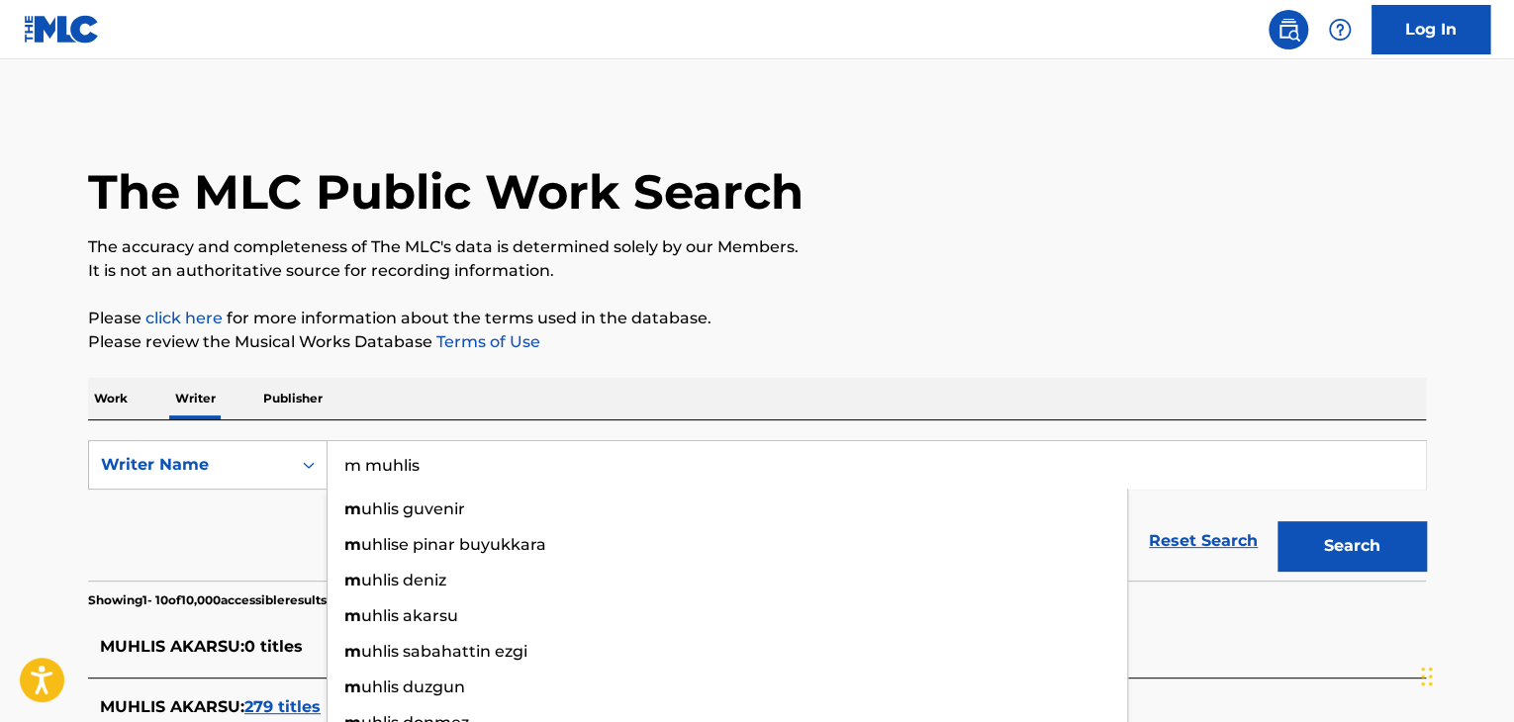
click at [461, 484] on input "m muhlis" at bounding box center [877, 465] width 1098 height 48
paste input "Dope Night"
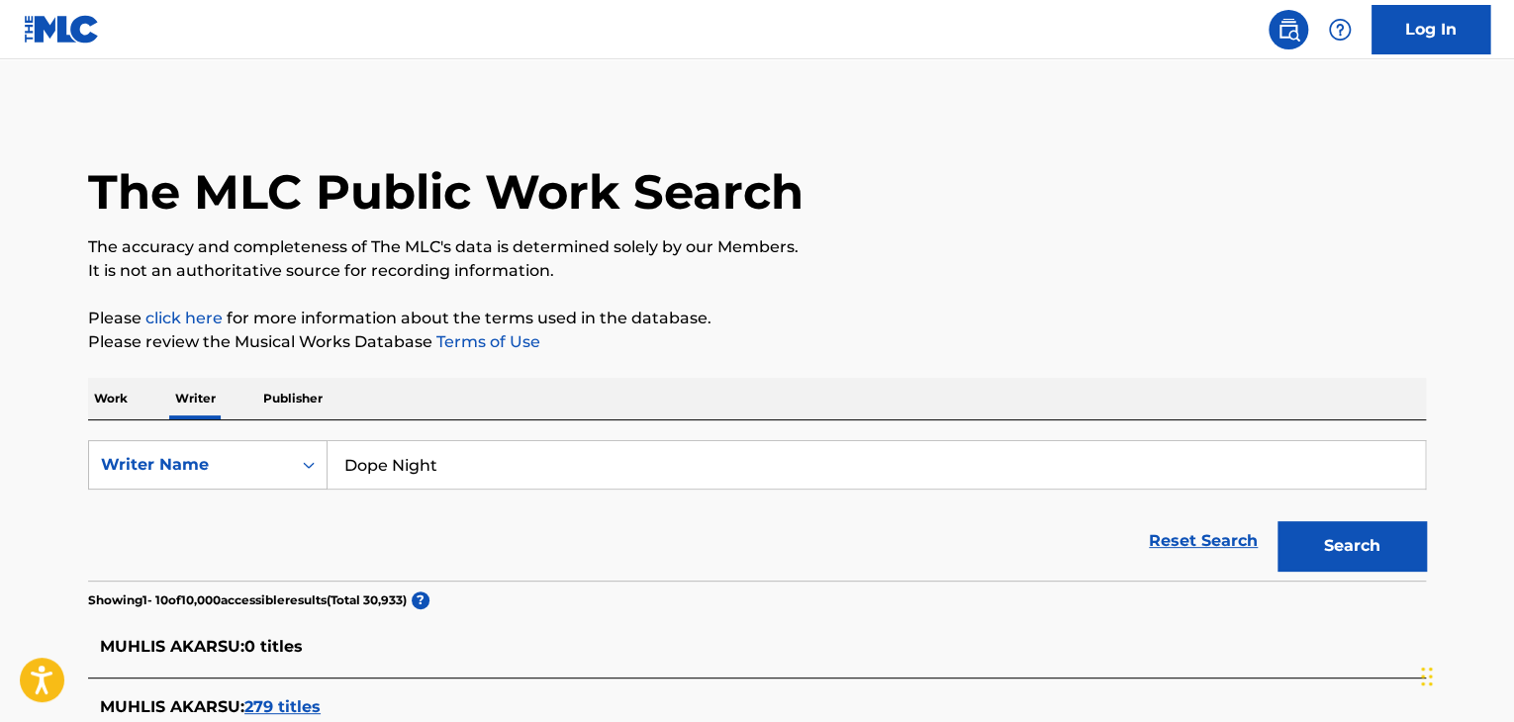
click at [1359, 540] on button "Search" at bounding box center [1352, 546] width 148 height 49
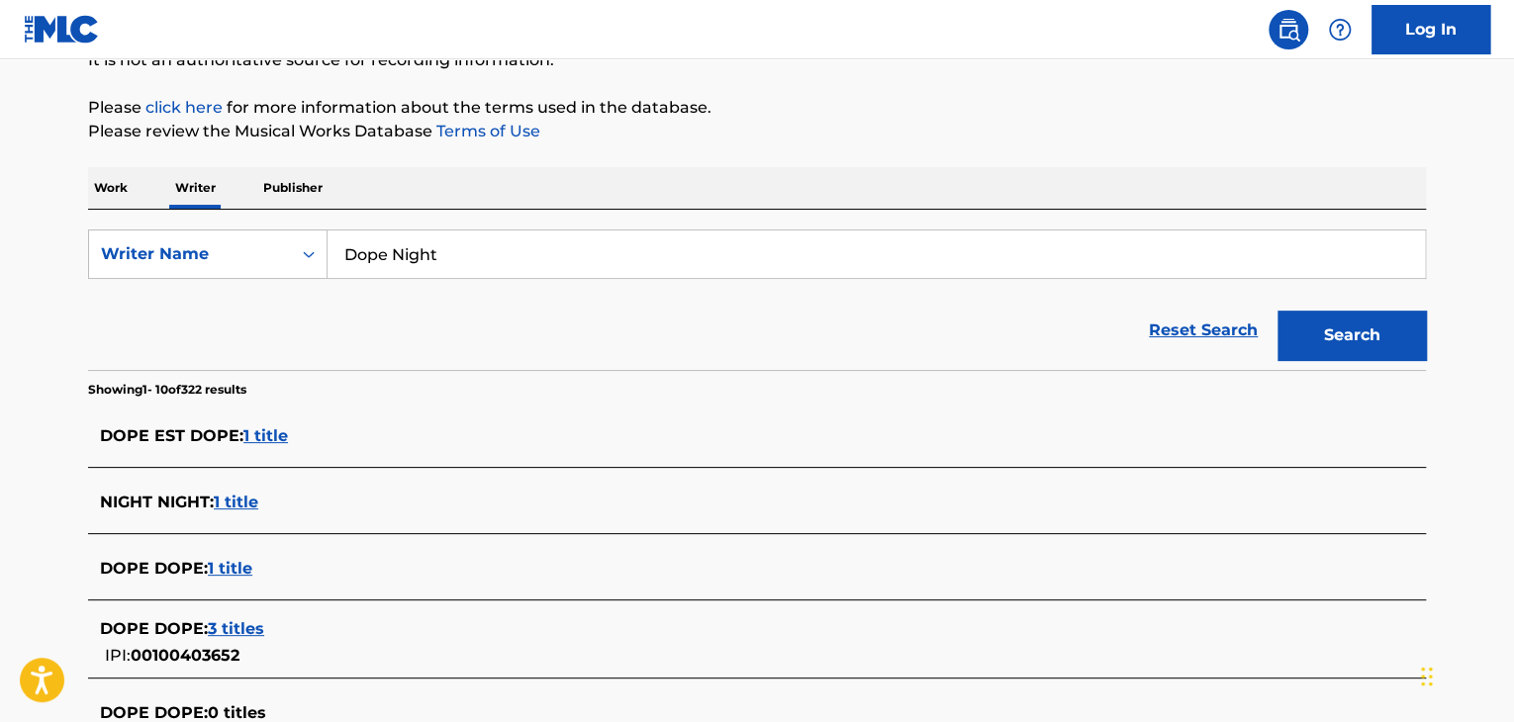
scroll to position [177, 0]
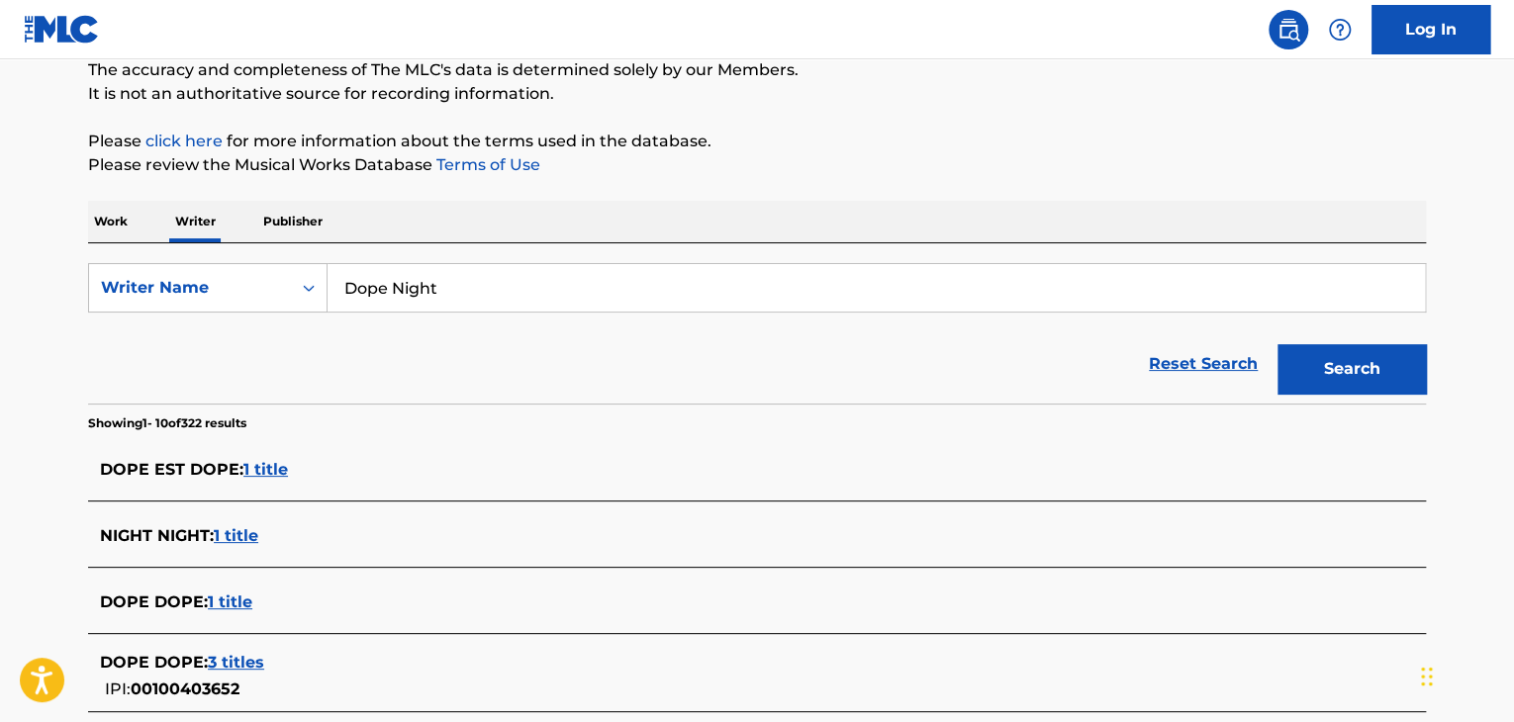
click at [452, 309] on input "Dope Night" at bounding box center [877, 288] width 1098 height 48
paste input "Green High"
type input "Green High"
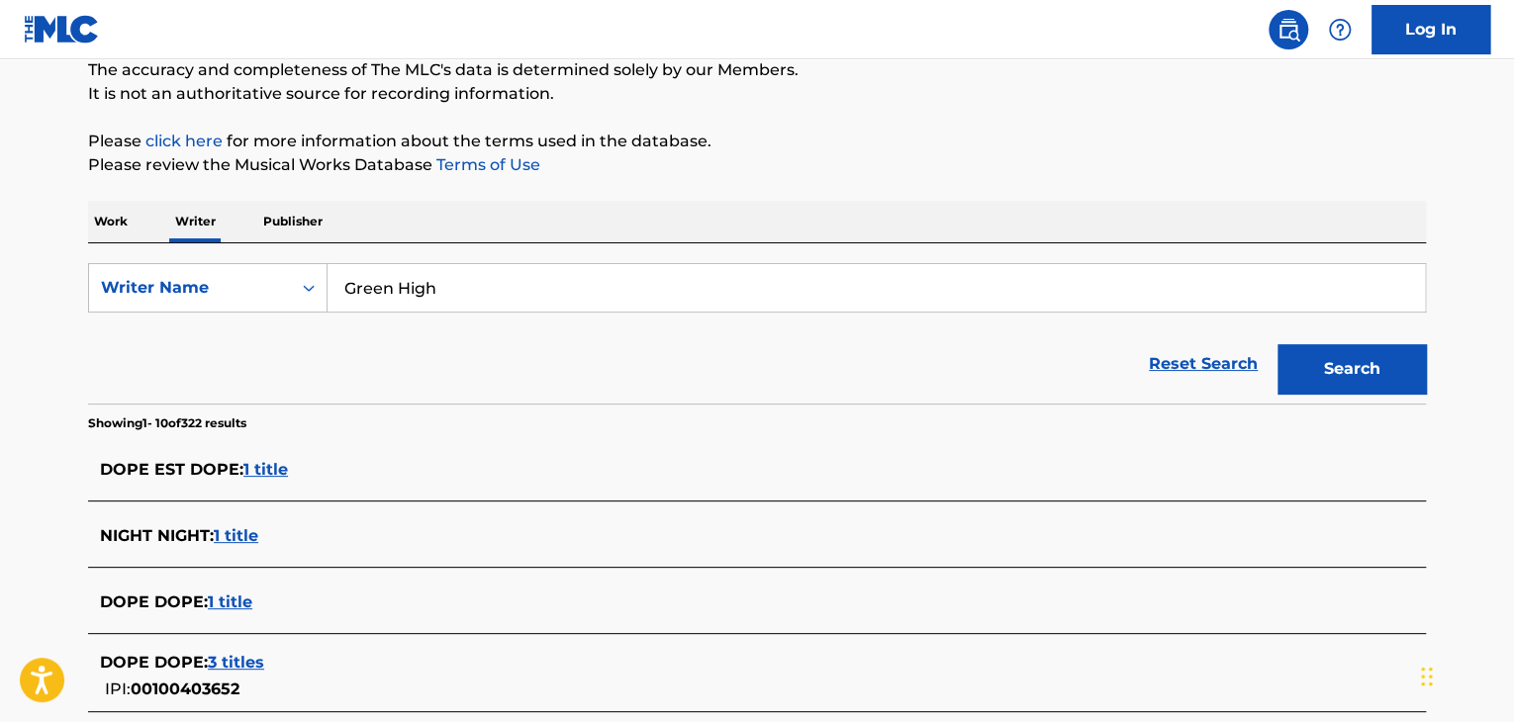
click at [1030, 98] on p "It is not an authoritative source for recording information." at bounding box center [757, 94] width 1338 height 24
click at [1347, 344] on button "Search" at bounding box center [1352, 368] width 148 height 49
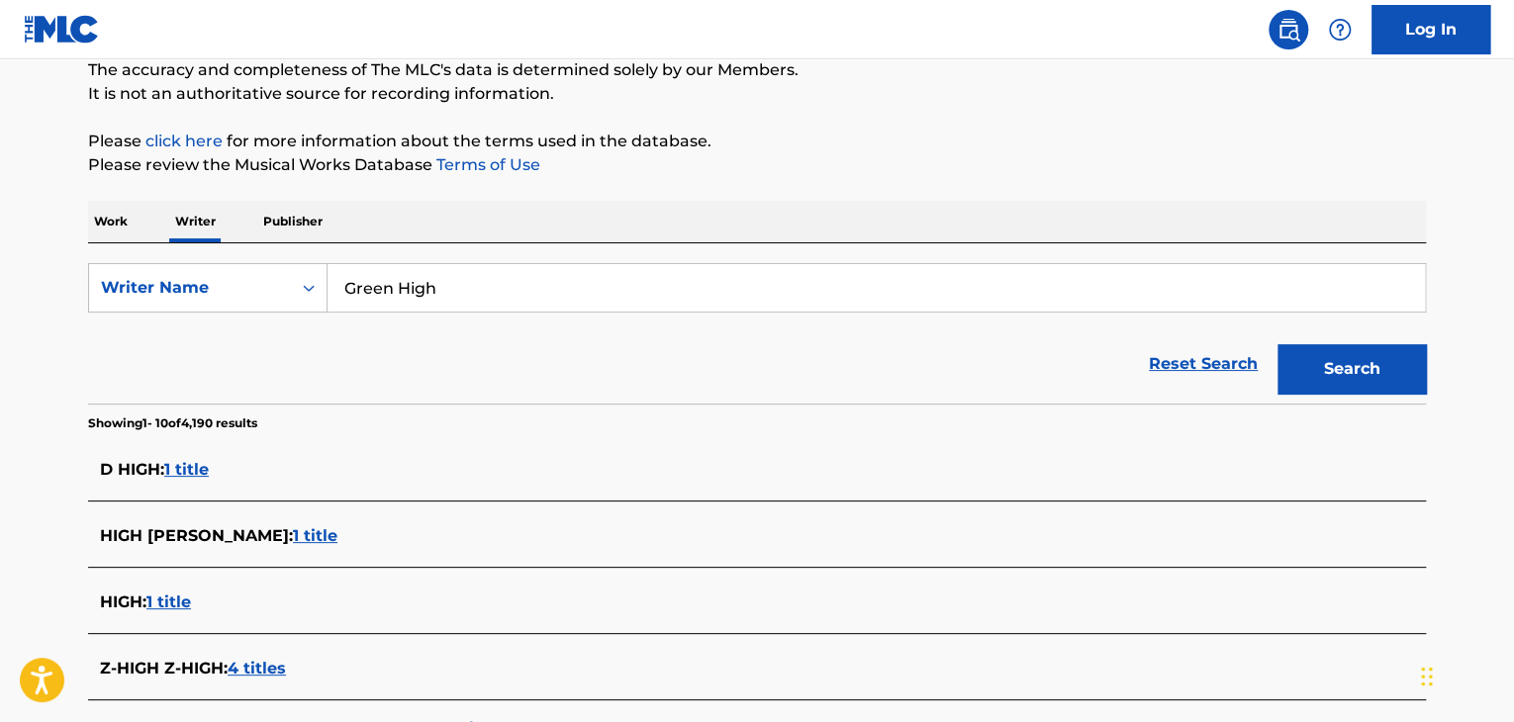
click at [111, 231] on p "Work" at bounding box center [111, 222] width 46 height 42
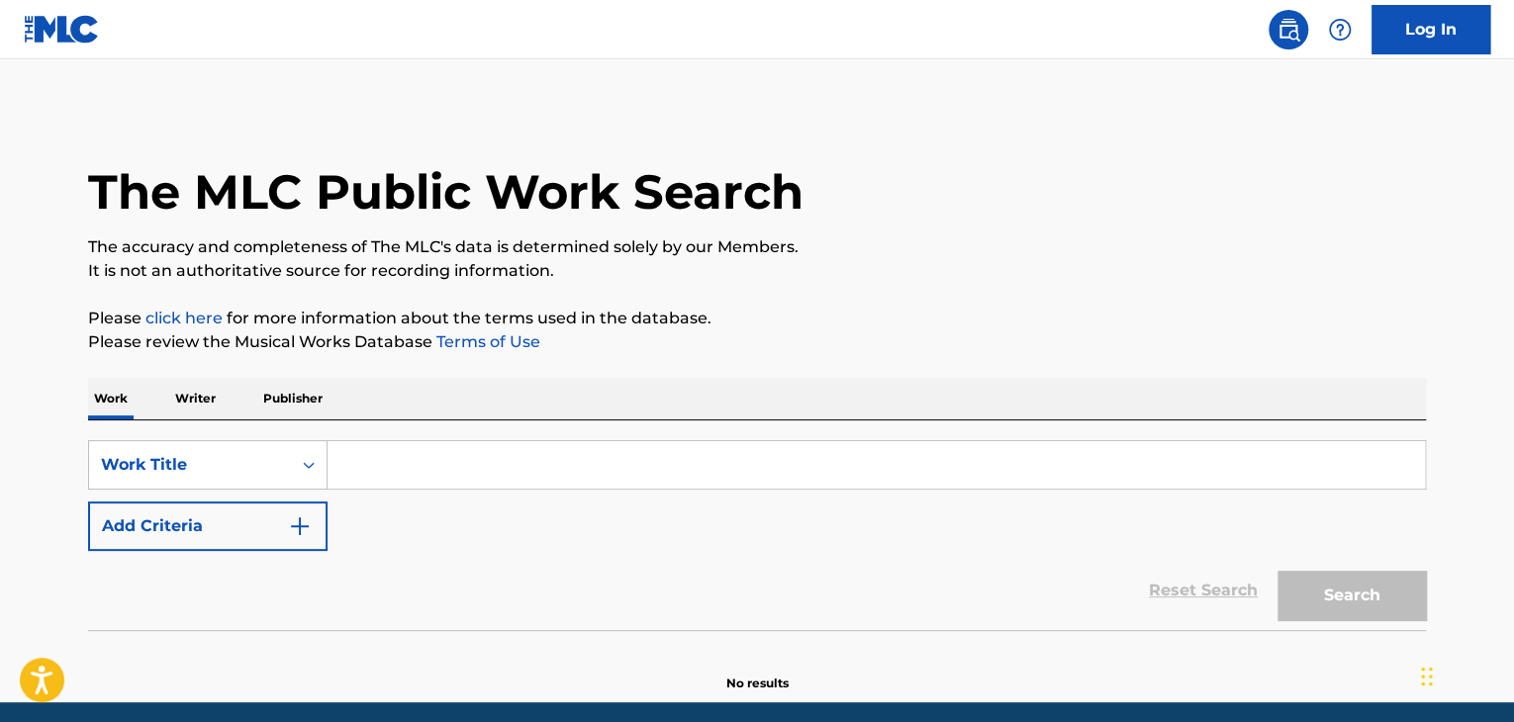
click at [410, 456] on input "Search Form" at bounding box center [877, 465] width 1098 height 48
paste input "Laying In His Bed"
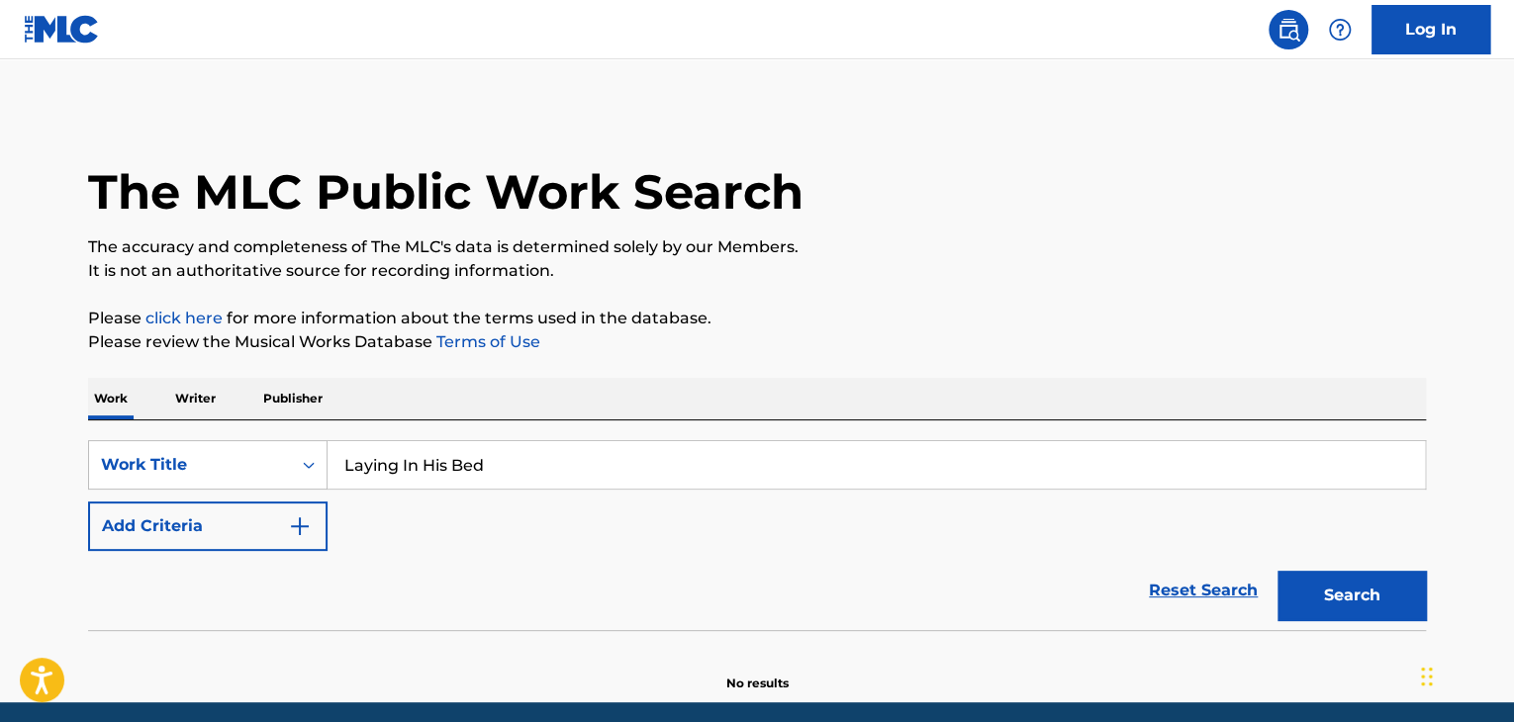
type input "Laying In His Bed"
click at [286, 526] on button "Add Criteria" at bounding box center [208, 526] width 240 height 49
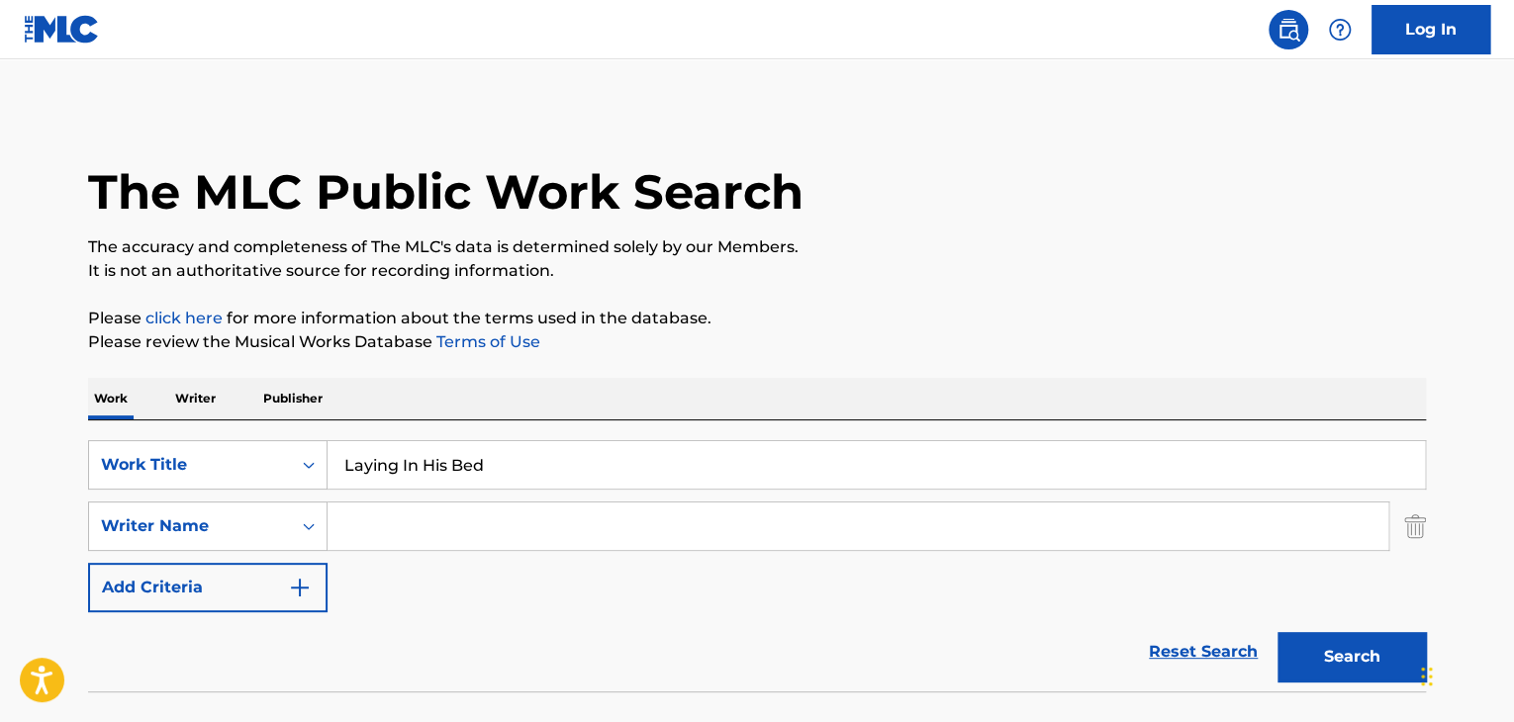
click at [414, 533] on input "Search Form" at bounding box center [858, 527] width 1061 height 48
paste input "[PERSON_NAME]"
type input "[PERSON_NAME]"
click at [1319, 657] on button "Search" at bounding box center [1352, 656] width 148 height 49
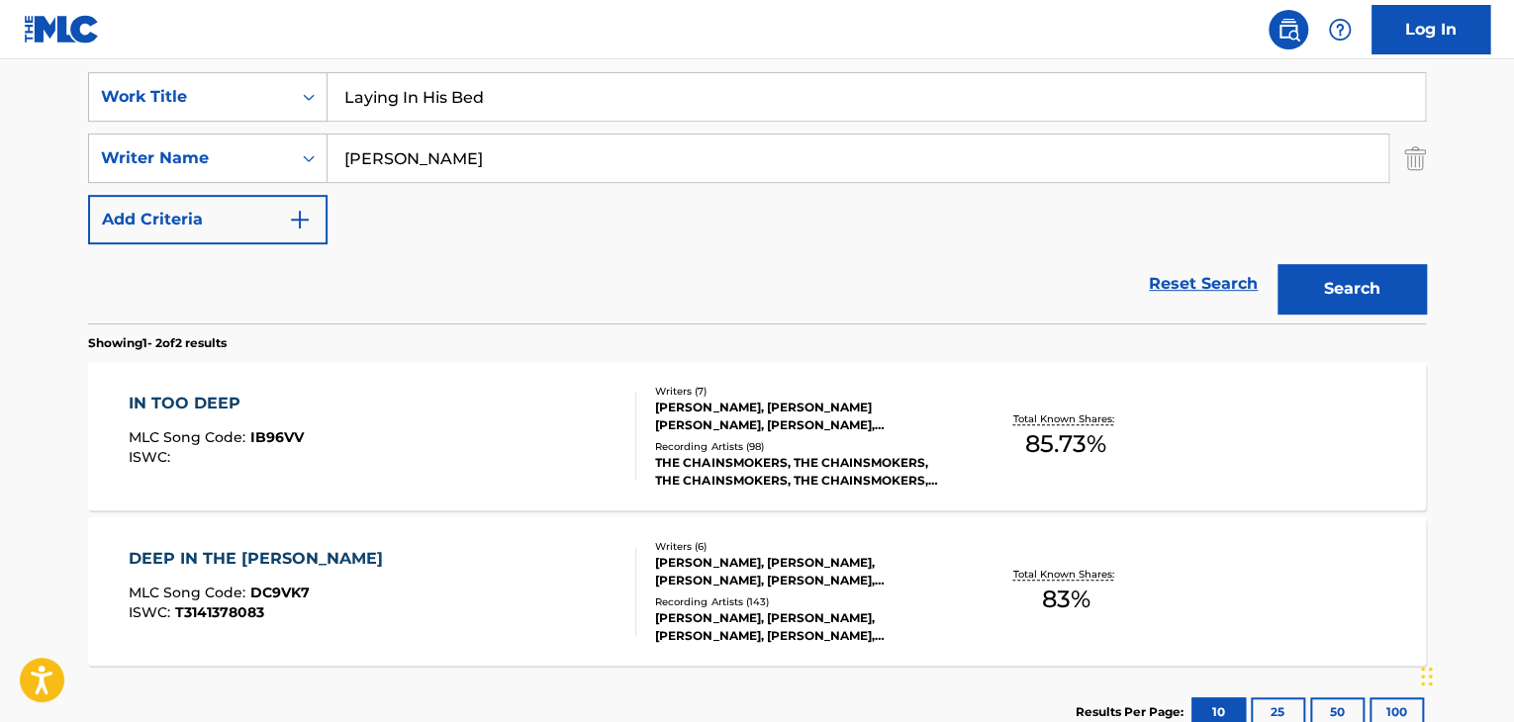
scroll to position [495, 0]
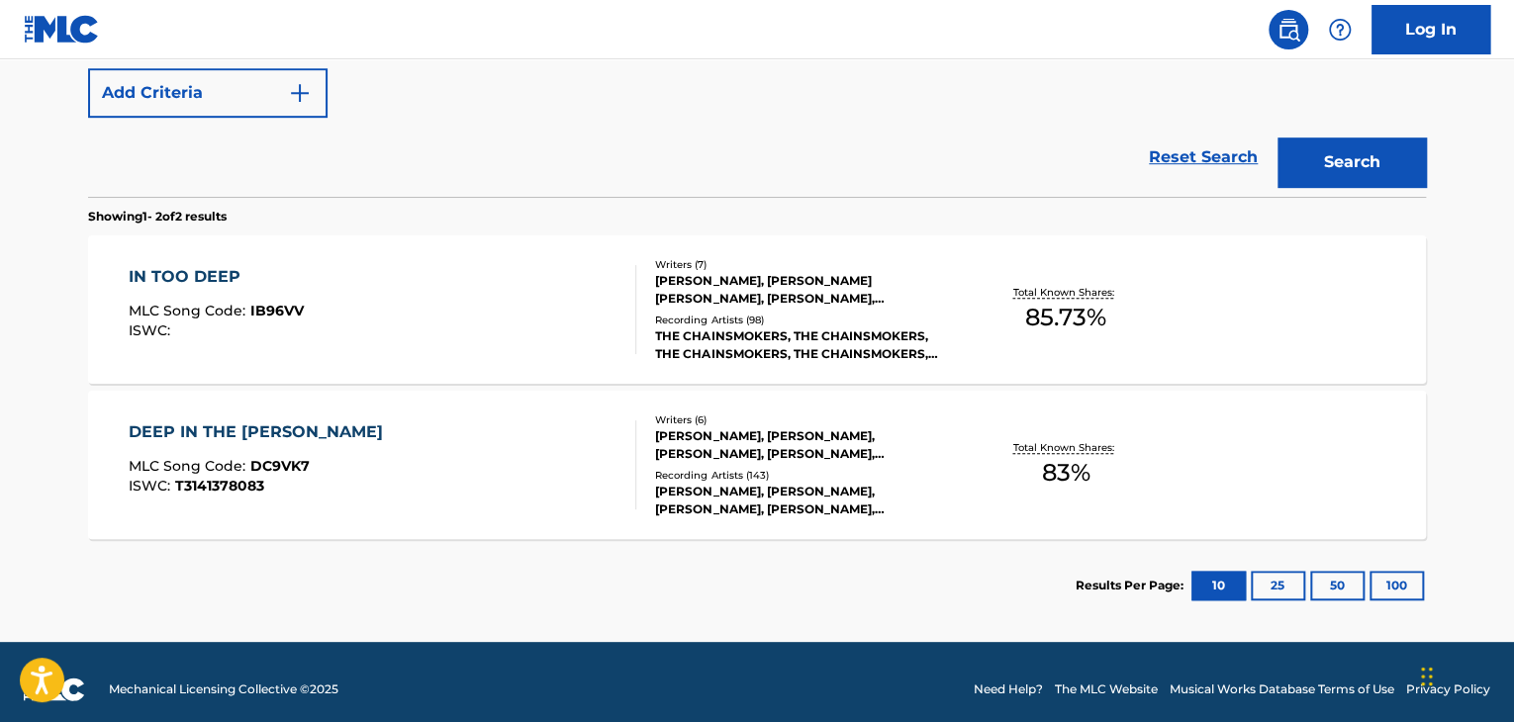
click at [597, 314] on div "IN TOO DEEP MLC Song Code : IB96VV ISWC :" at bounding box center [383, 309] width 509 height 89
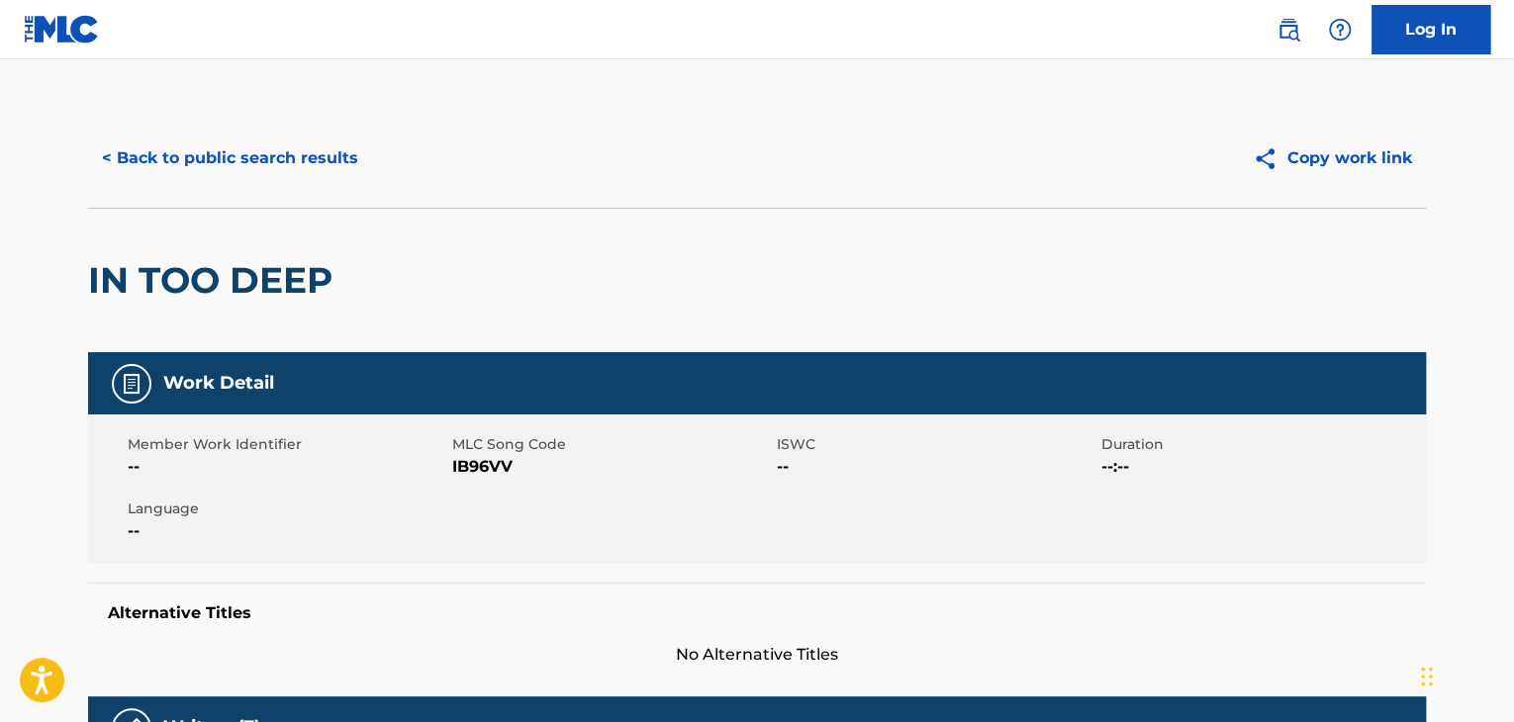
click at [270, 144] on button "< Back to public search results" at bounding box center [230, 158] width 284 height 49
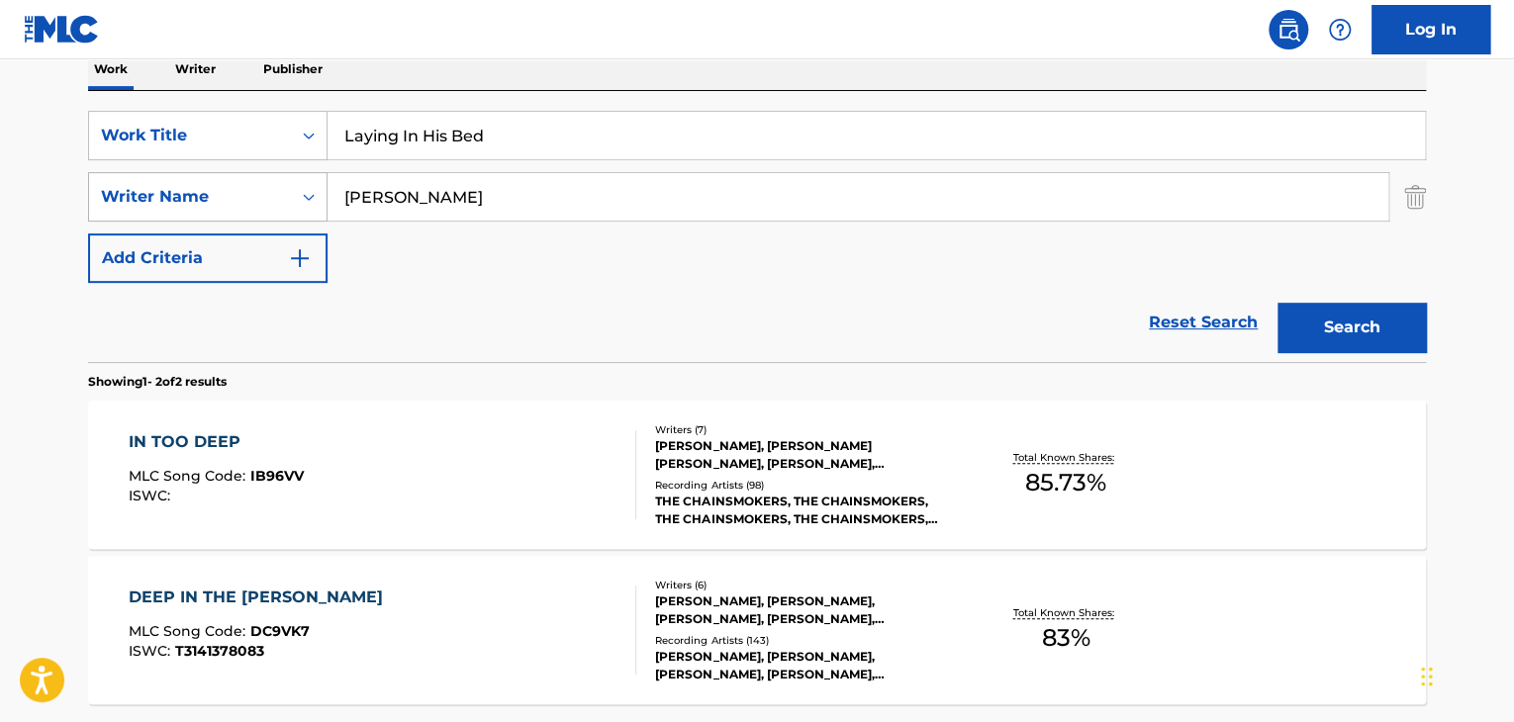
scroll to position [297, 0]
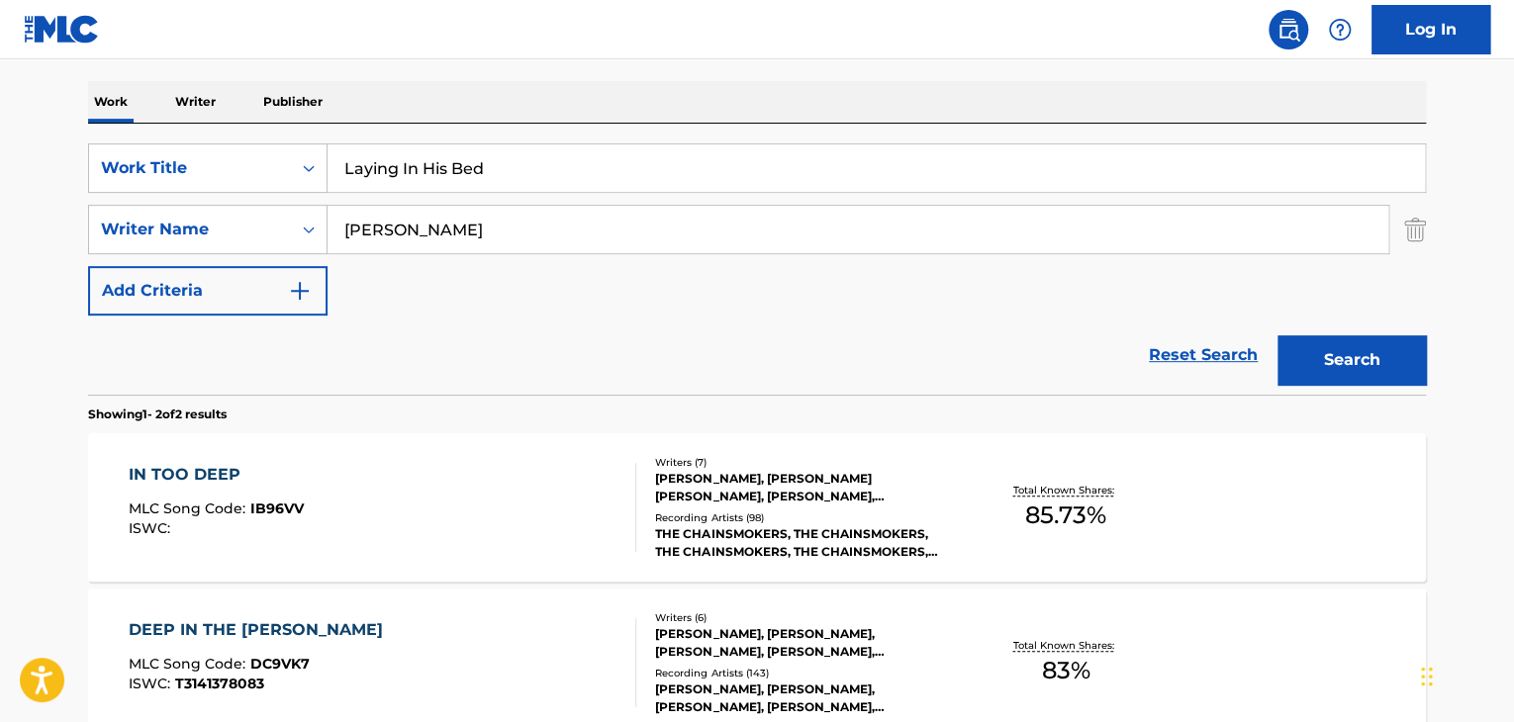
click at [207, 104] on p "Writer" at bounding box center [195, 102] width 52 height 42
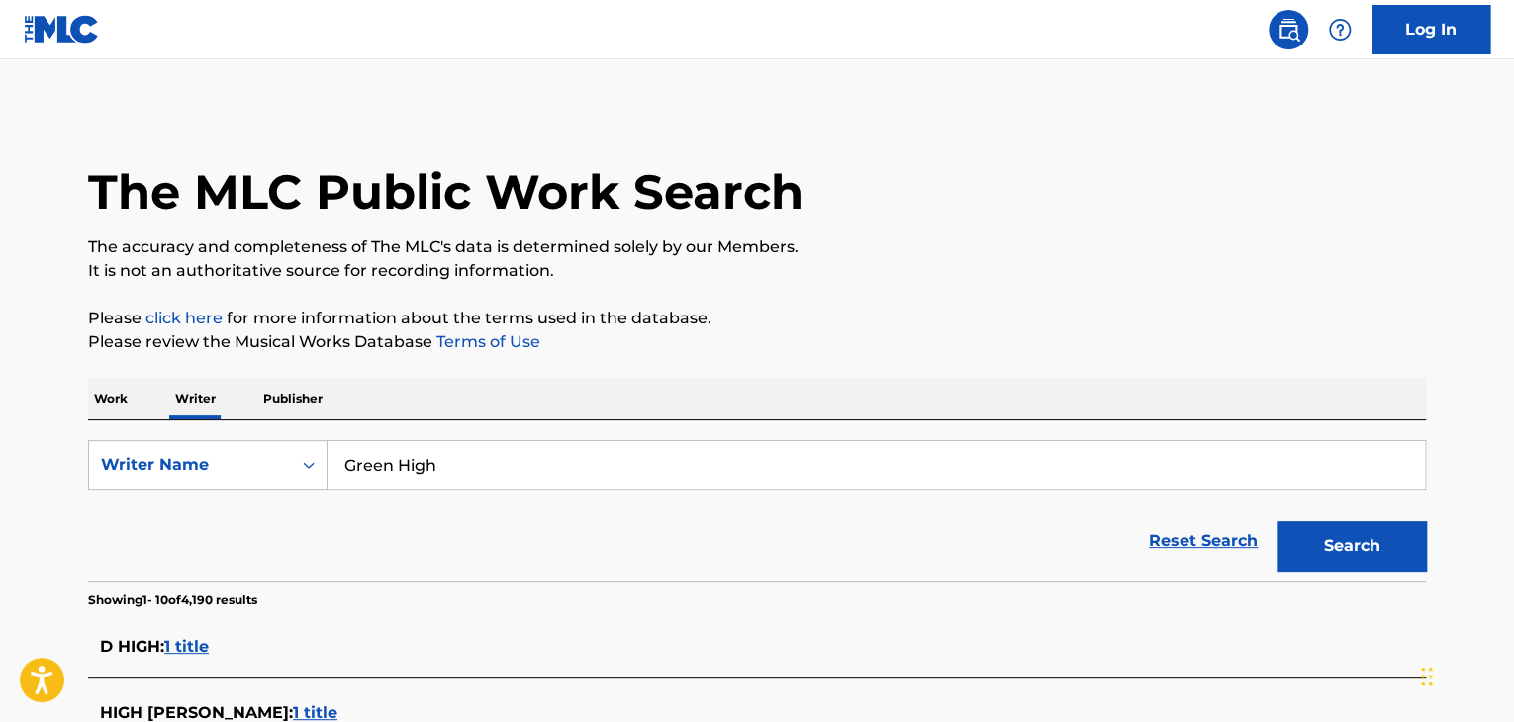
click at [477, 476] on input "Green High" at bounding box center [877, 465] width 1098 height 48
paste input "[PERSON_NAME]"
type input "[PERSON_NAME]"
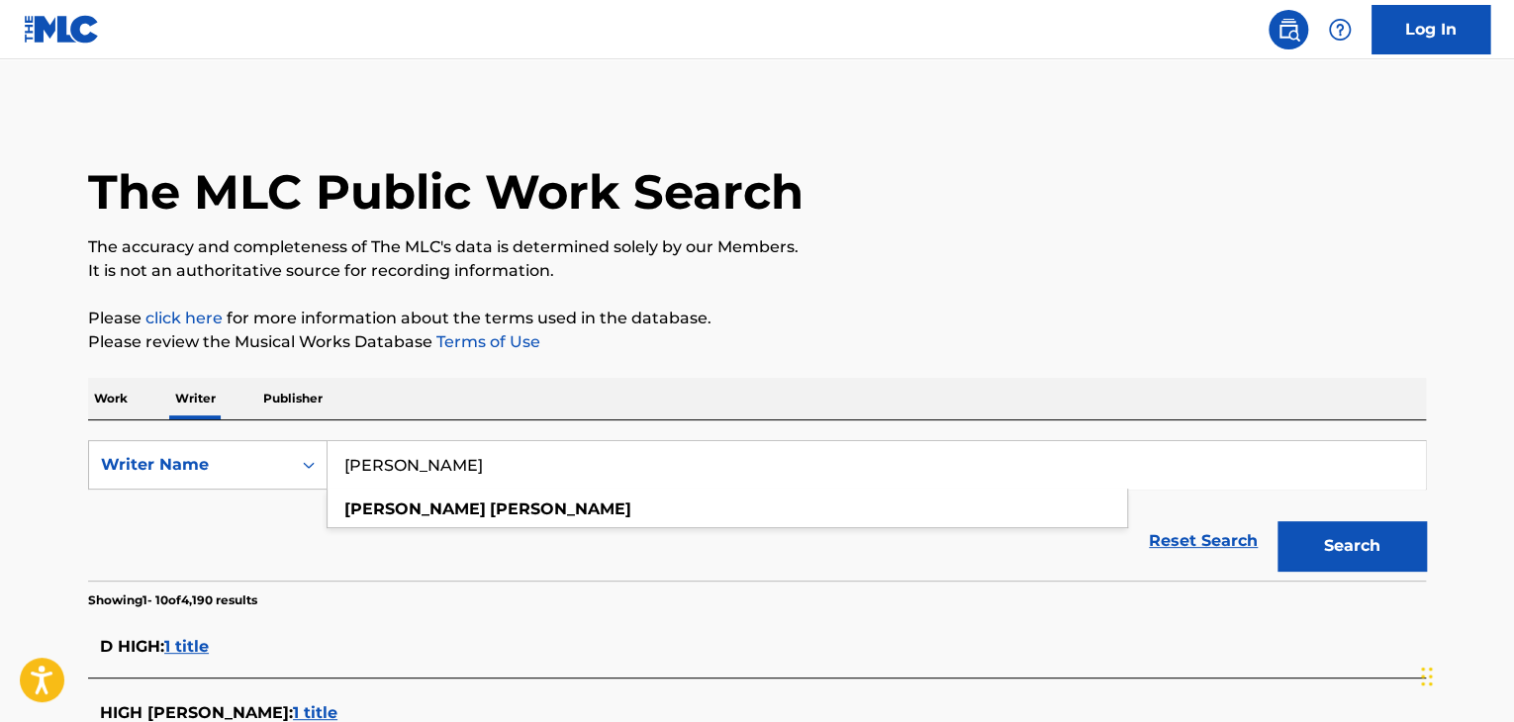
click at [693, 393] on div "Work Writer Publisher" at bounding box center [757, 399] width 1338 height 42
click at [1314, 548] on button "Search" at bounding box center [1352, 546] width 148 height 49
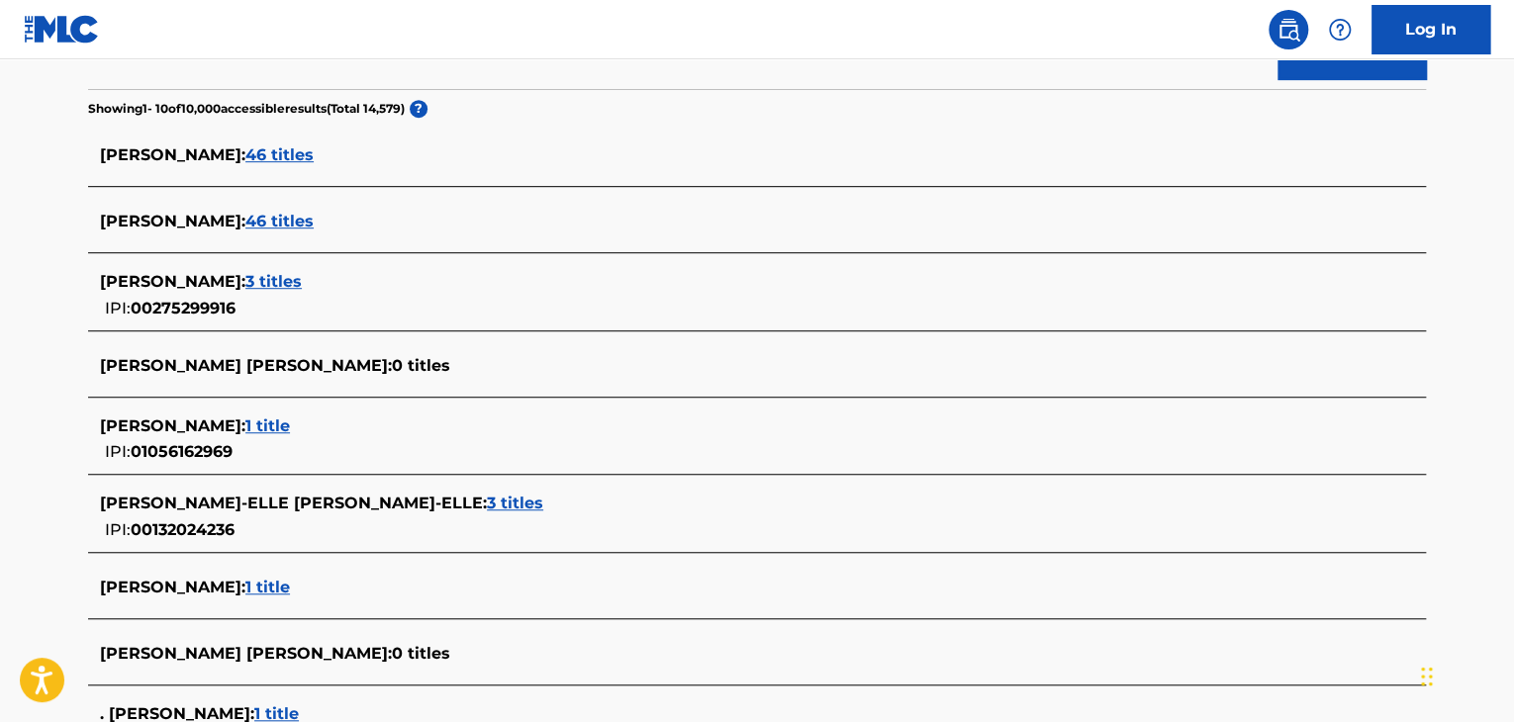
scroll to position [486, 0]
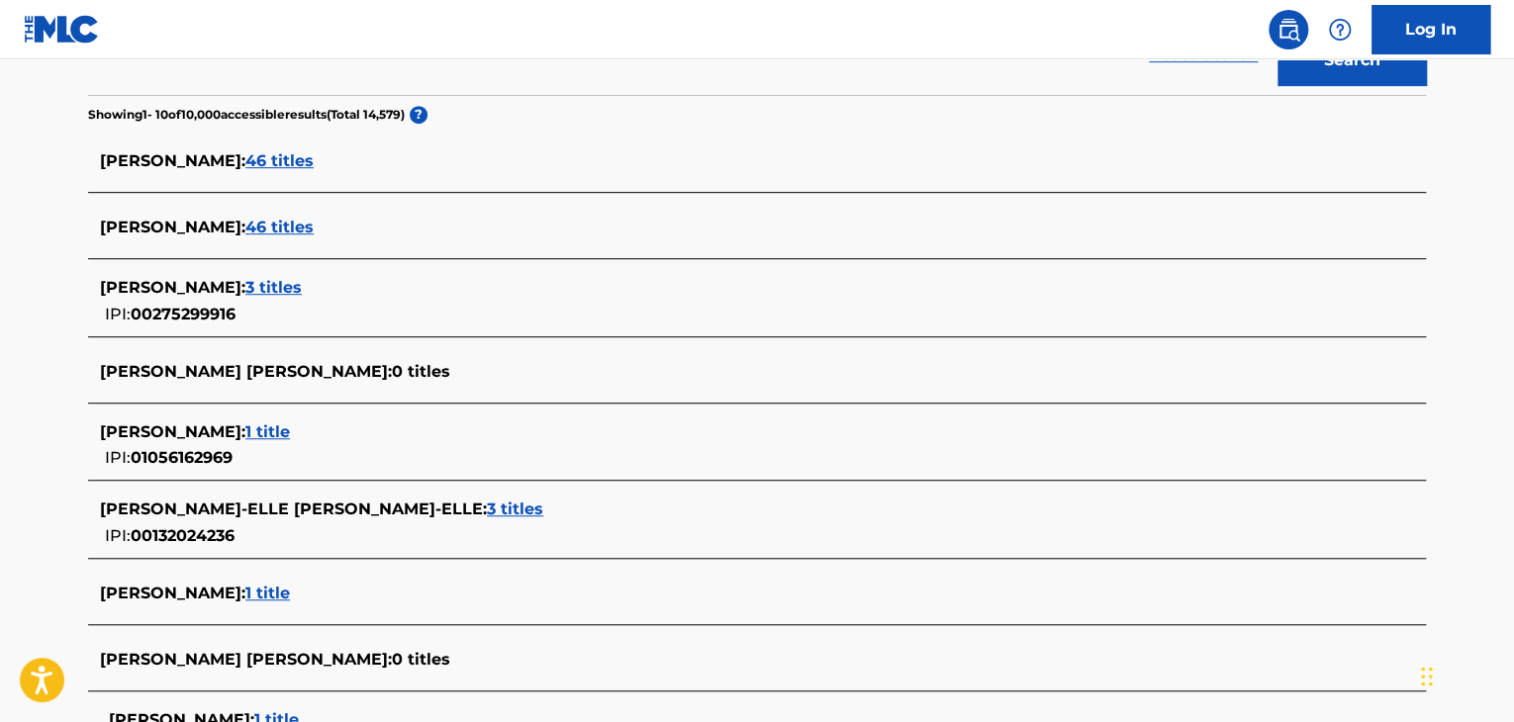
click at [272, 227] on span "46 titles" at bounding box center [279, 227] width 68 height 19
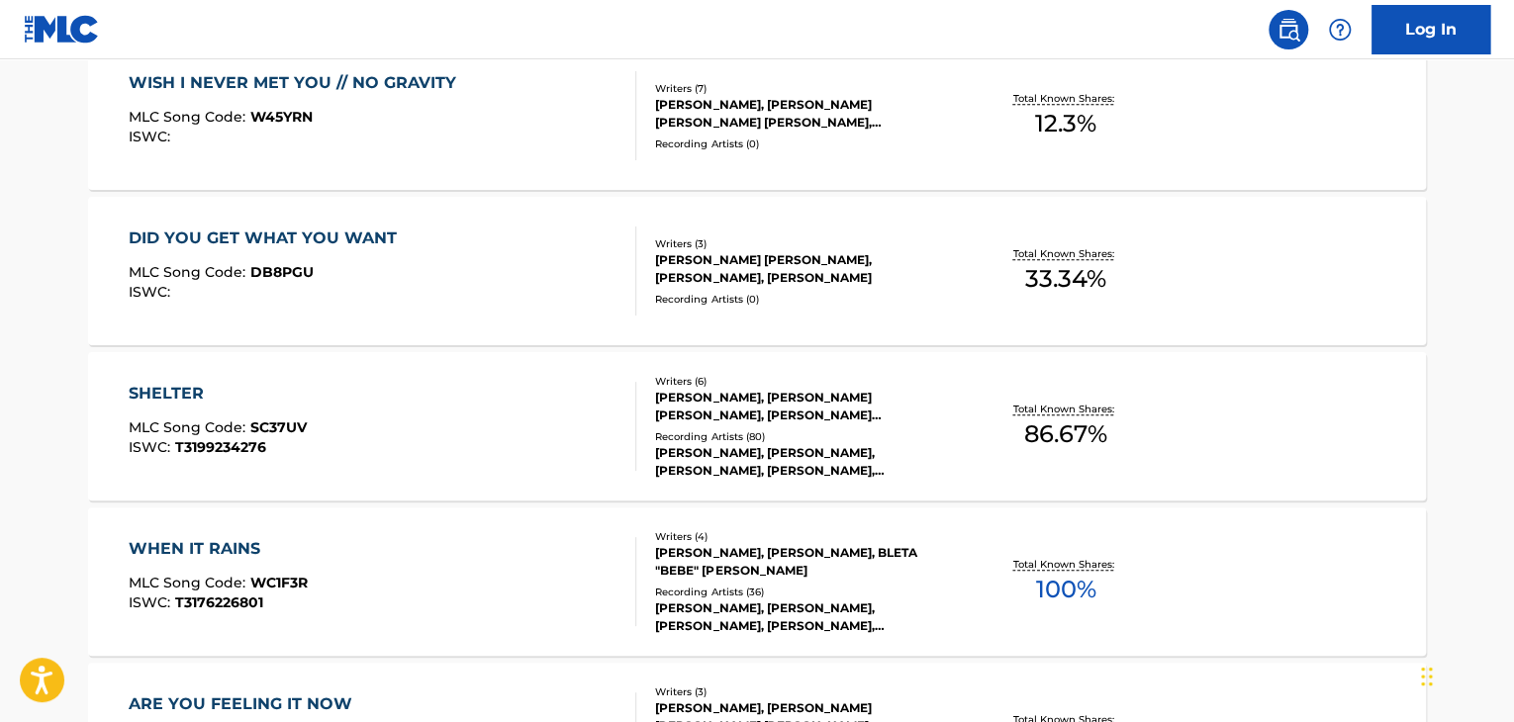
scroll to position [1179, 0]
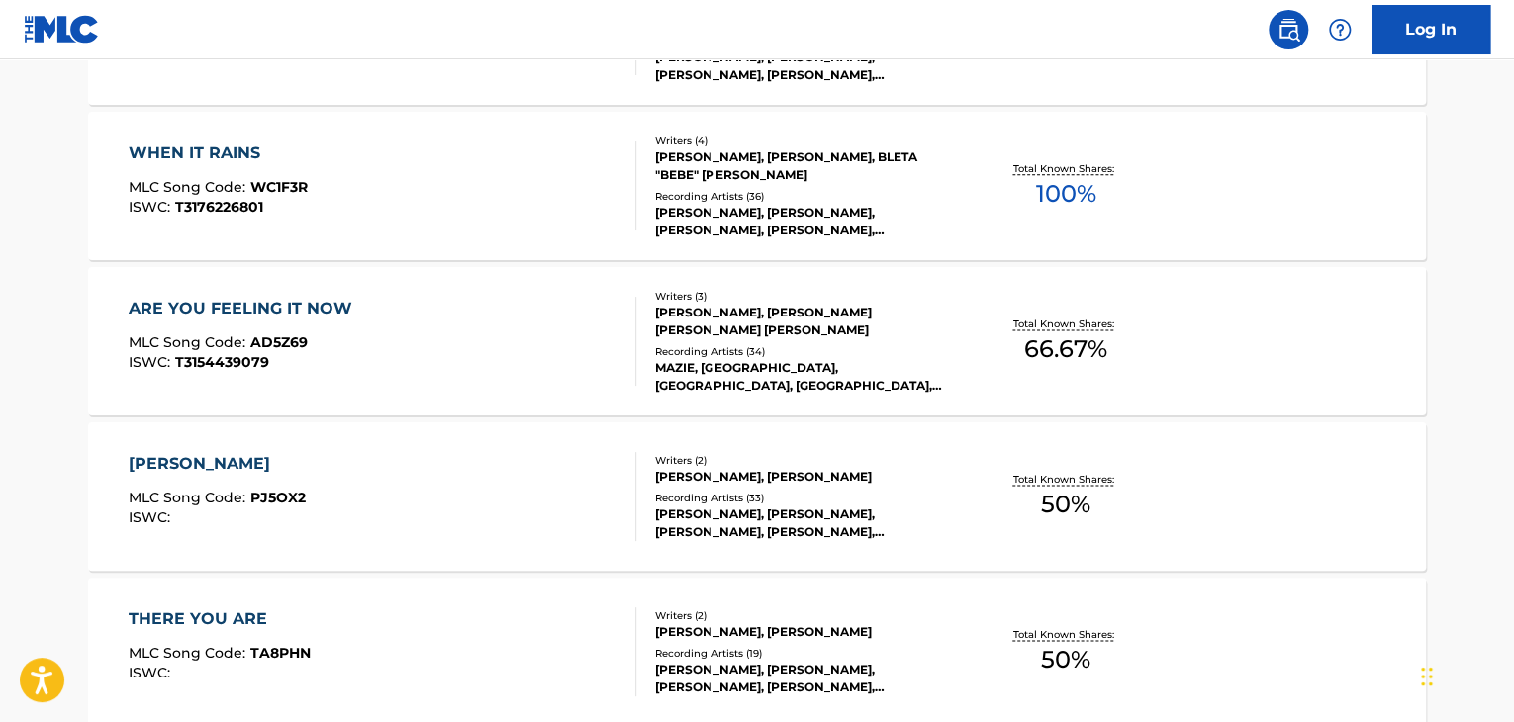
click at [531, 175] on div "WHEN IT RAINS MLC Song Code : WC1F3R ISWC : T3176226801" at bounding box center [383, 186] width 509 height 89
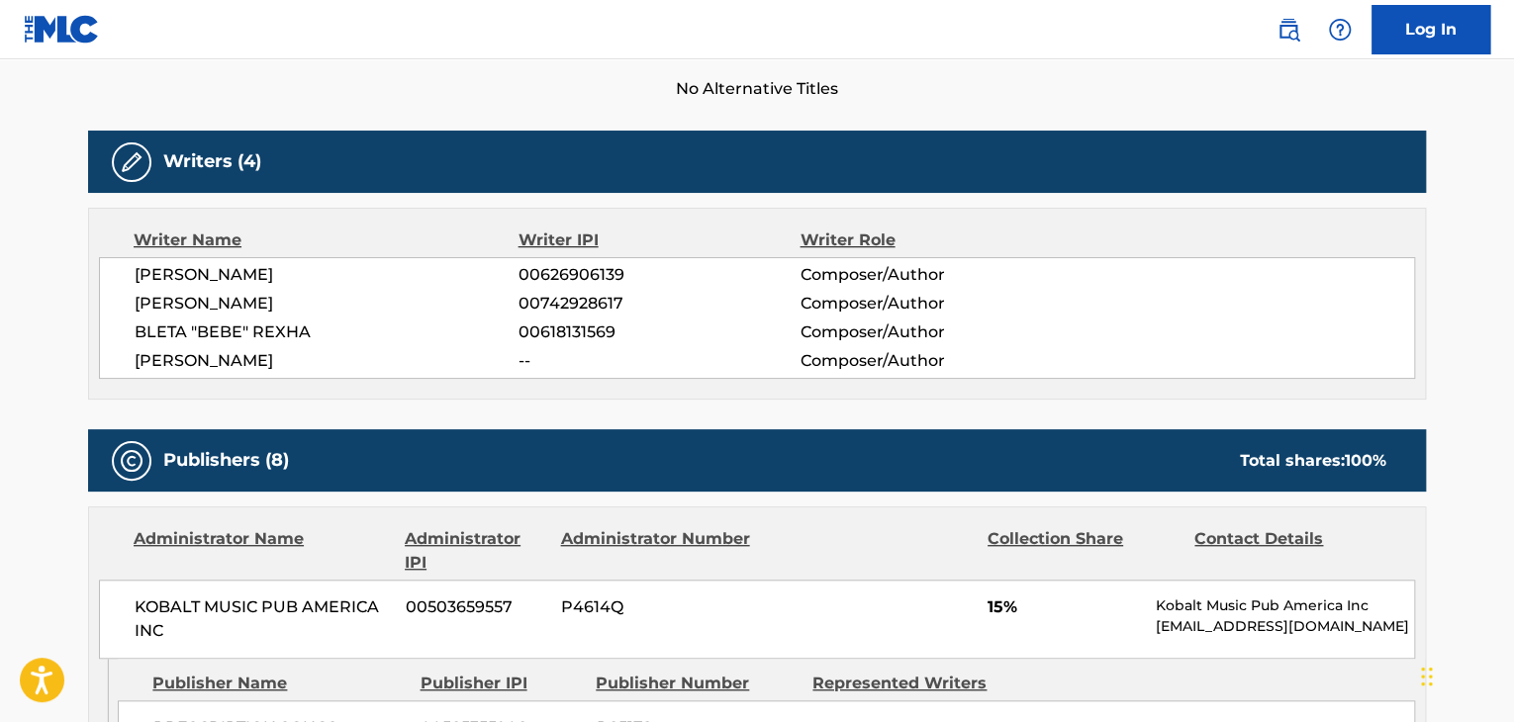
scroll to position [693, 0]
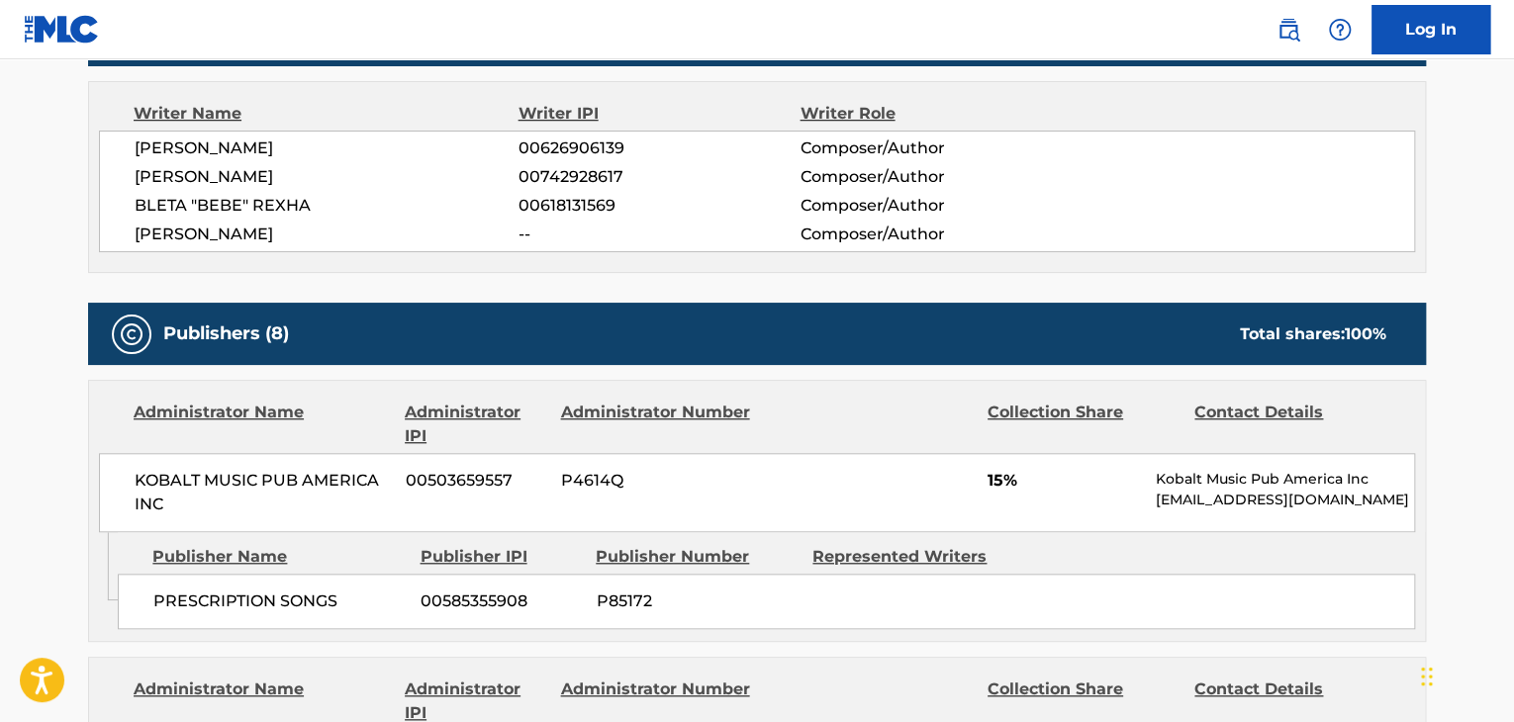
click at [206, 177] on span "[PERSON_NAME]" at bounding box center [327, 177] width 384 height 24
click at [222, 243] on span "[PERSON_NAME]" at bounding box center [327, 235] width 384 height 24
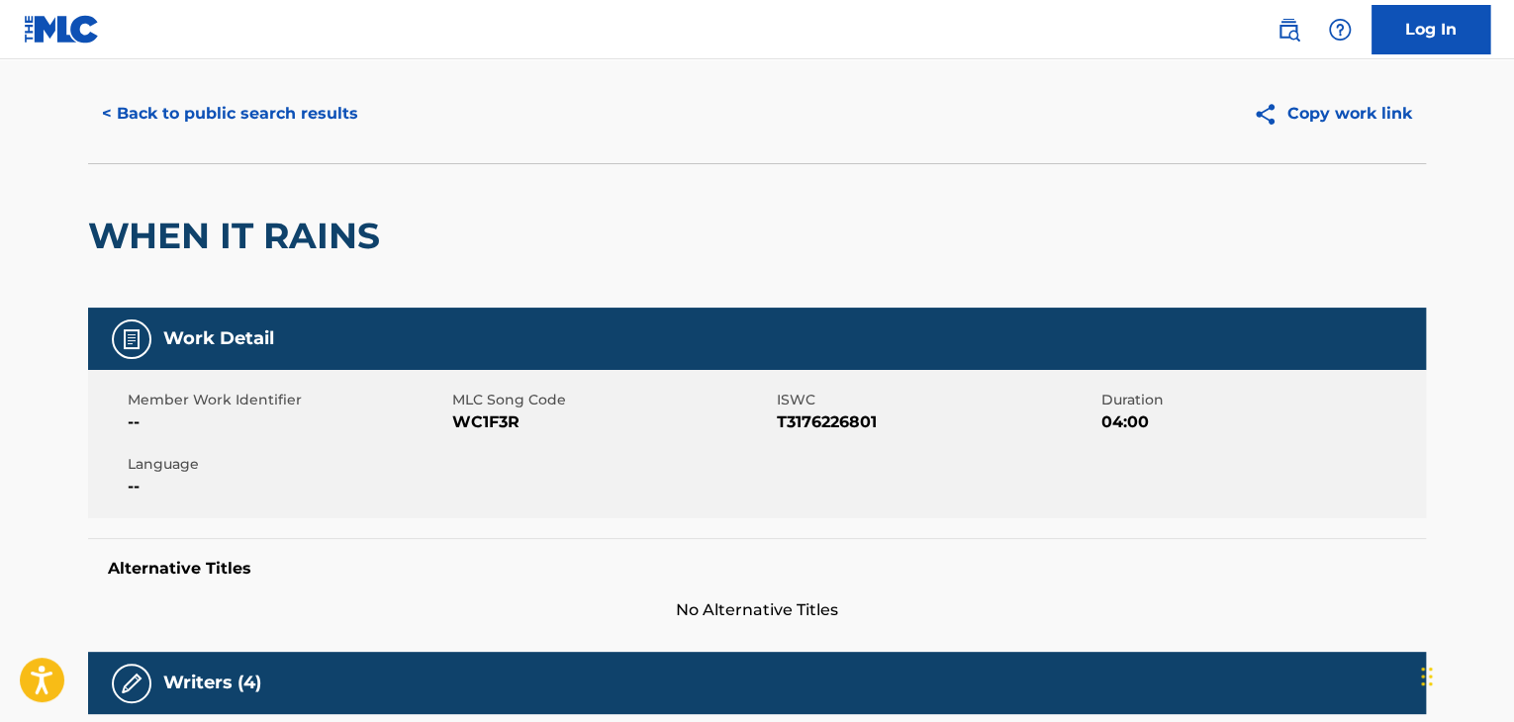
scroll to position [0, 0]
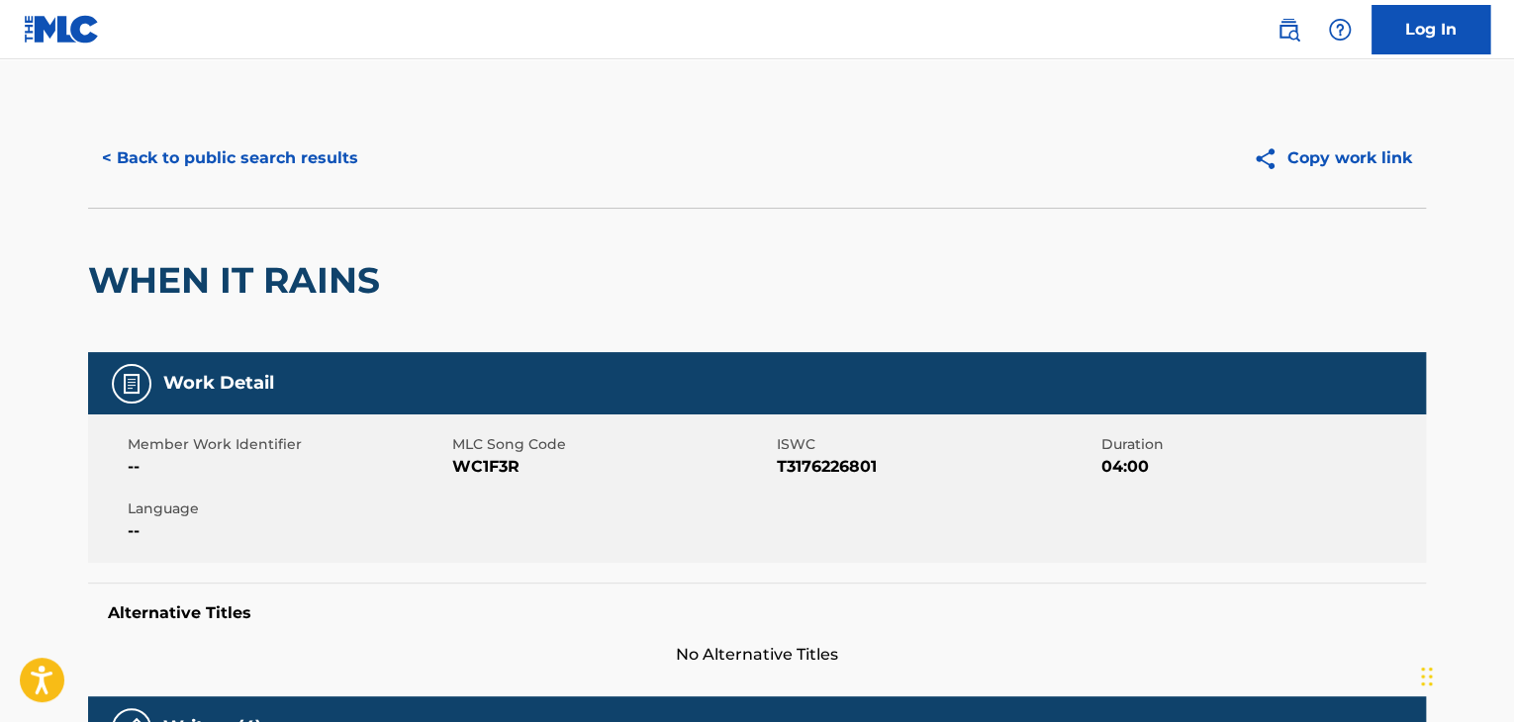
click at [282, 153] on button "< Back to public search results" at bounding box center [230, 158] width 284 height 49
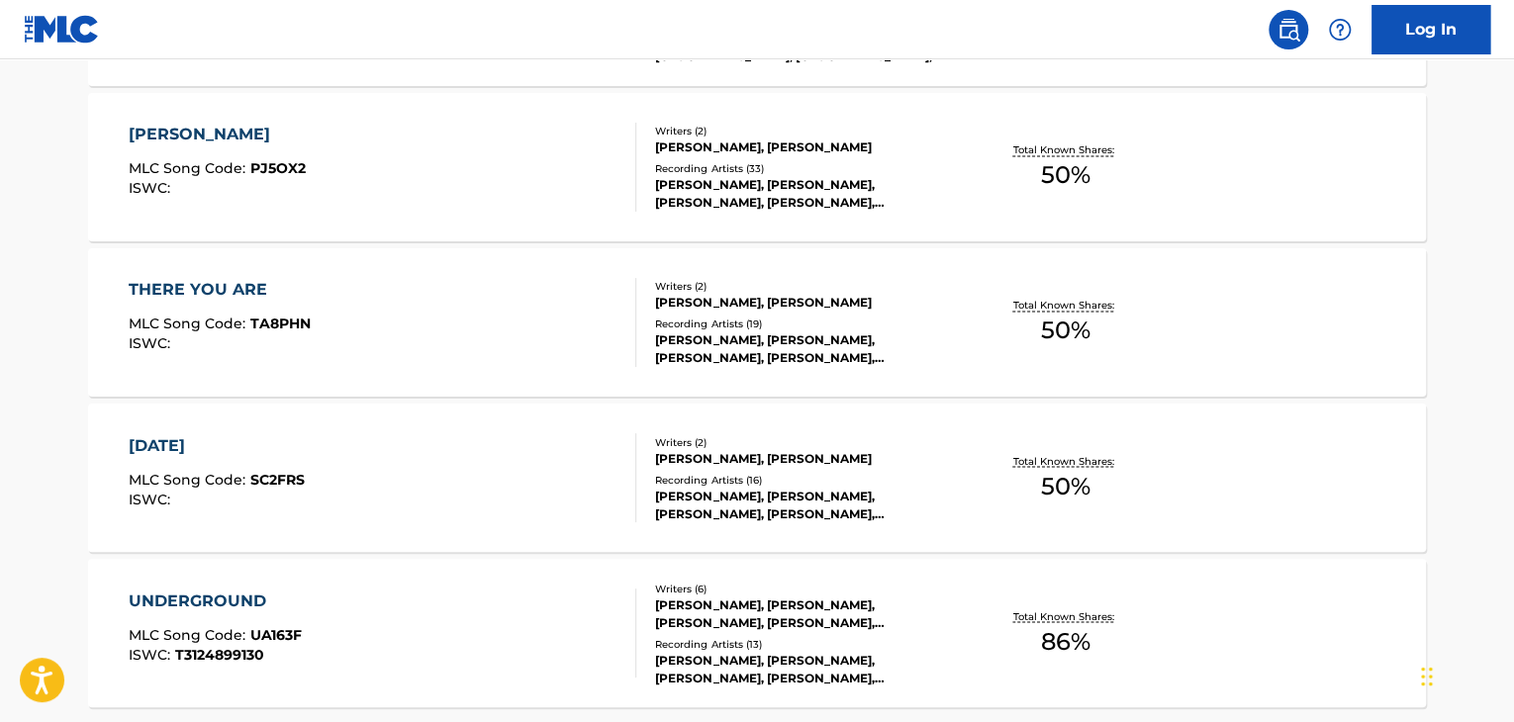
scroll to position [1700, 0]
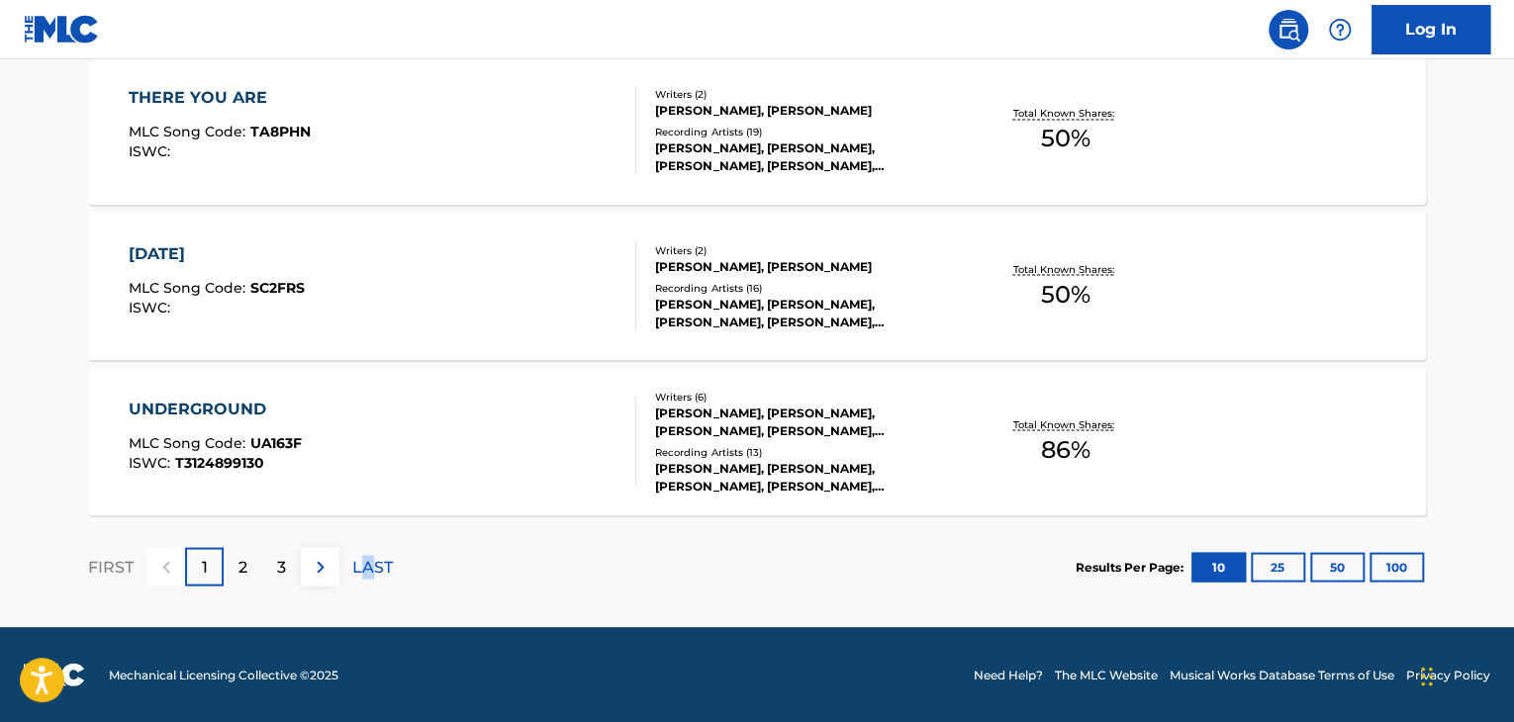
click at [367, 571] on p "LAST" at bounding box center [372, 567] width 41 height 24
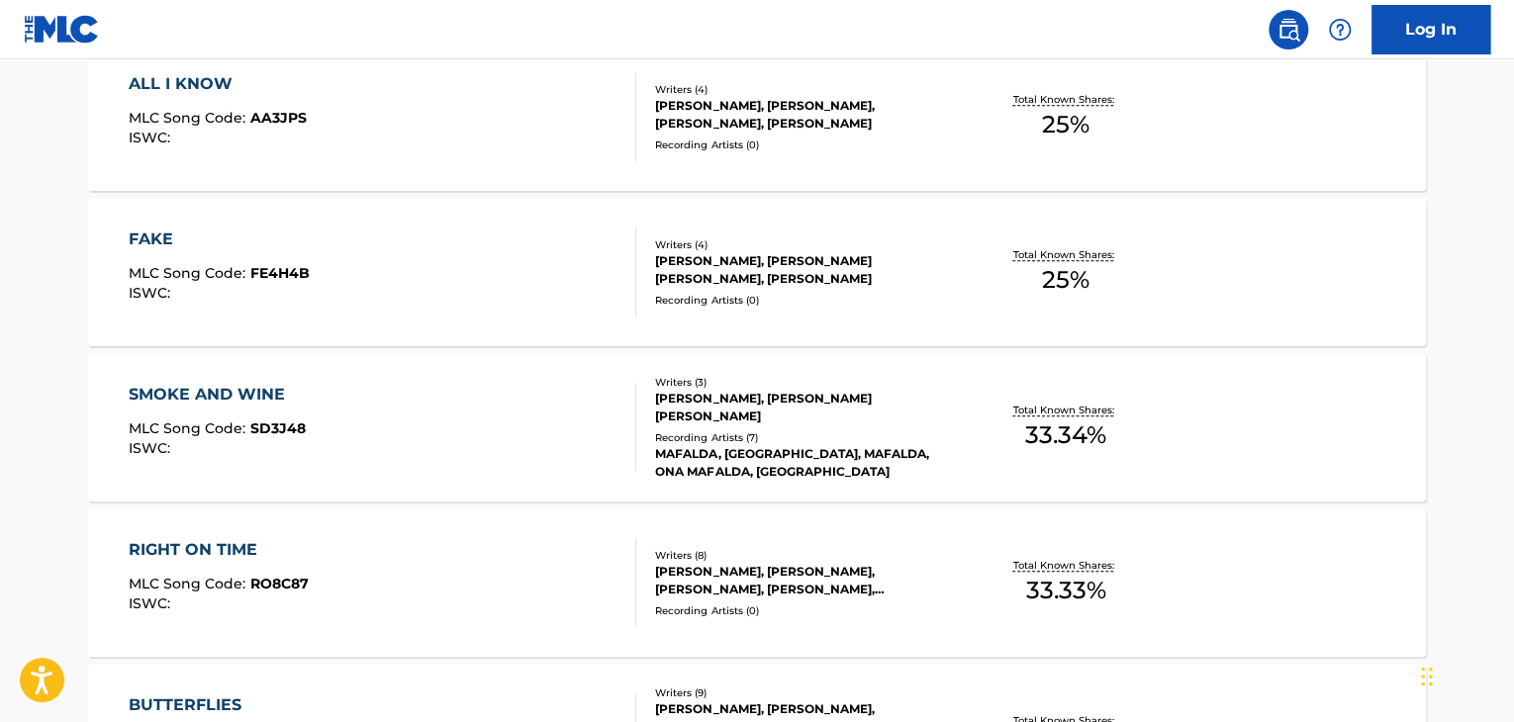
scroll to position [980, 0]
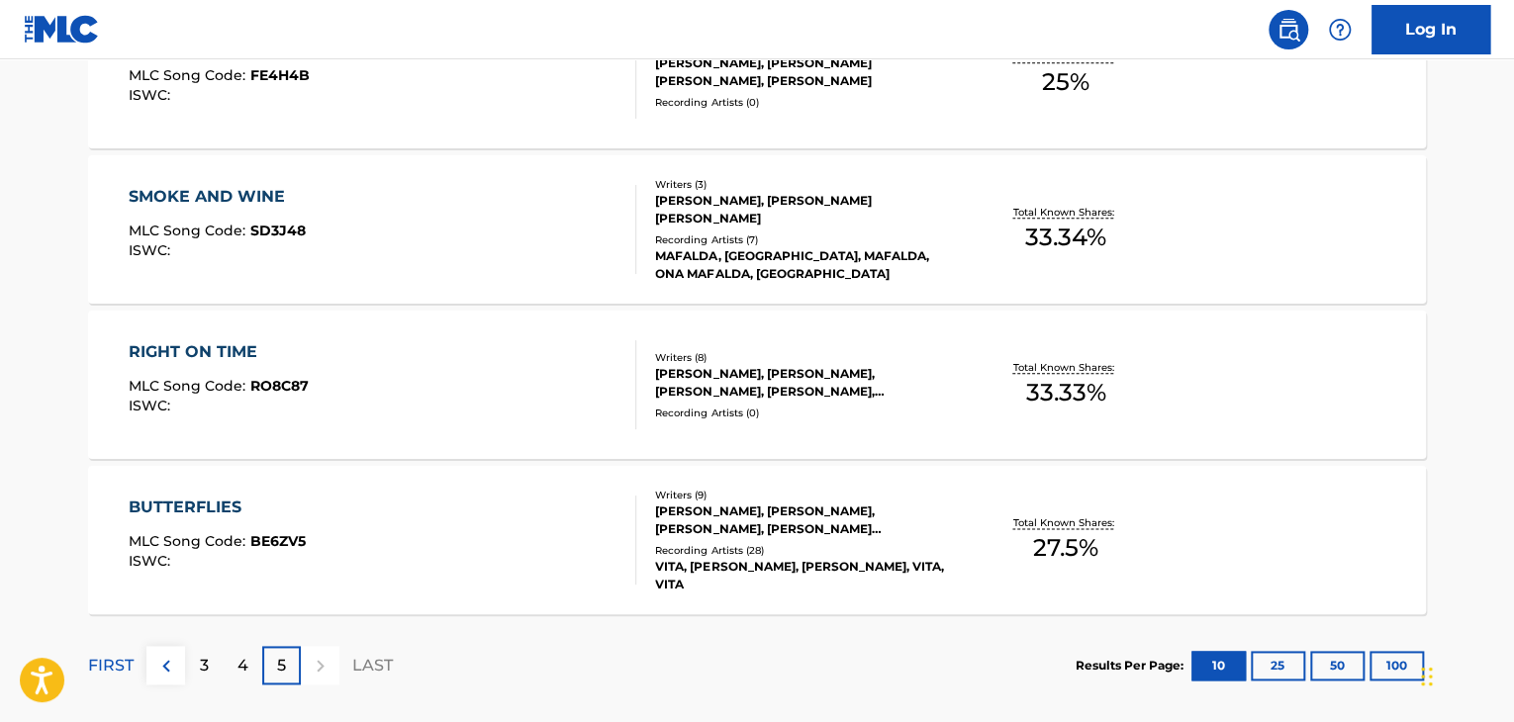
click at [245, 662] on p "4" at bounding box center [243, 666] width 11 height 24
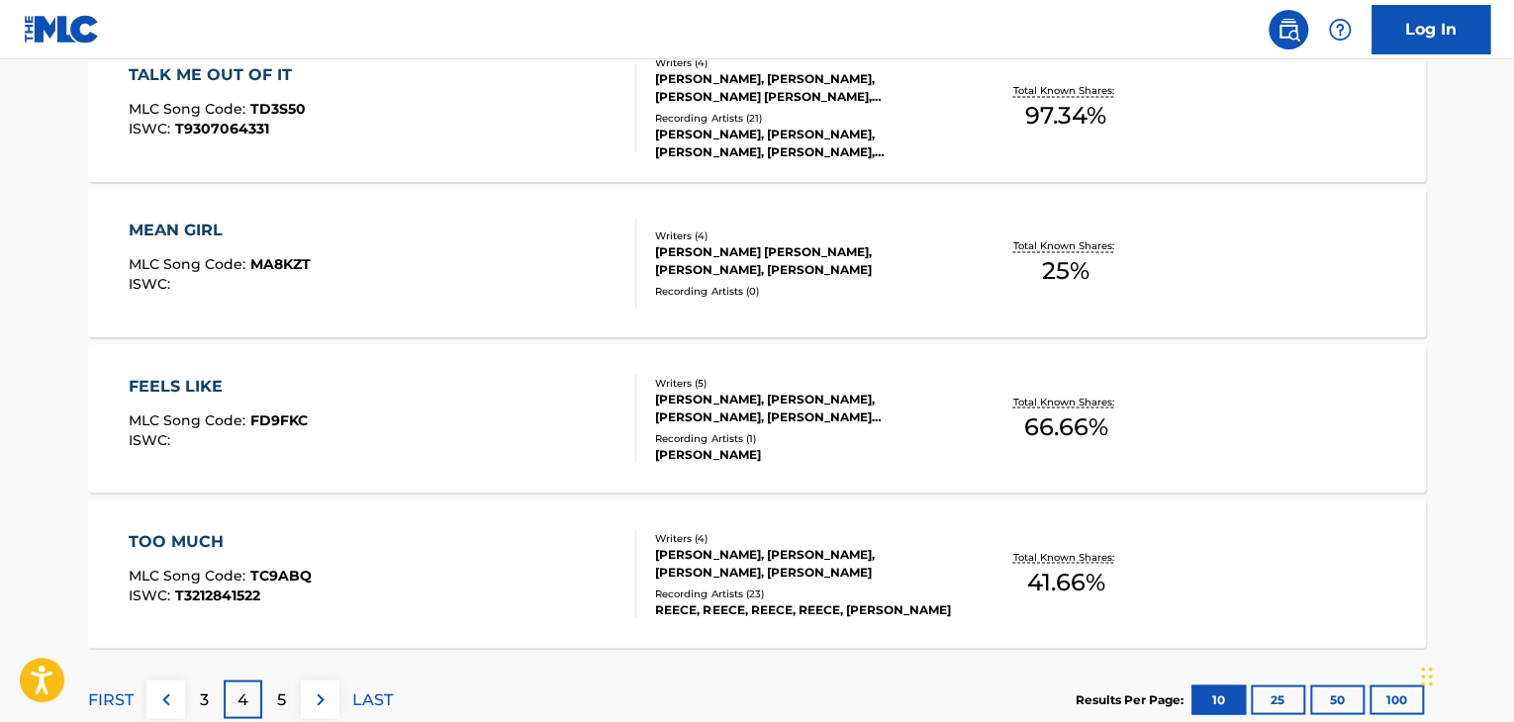
scroll to position [1673, 0]
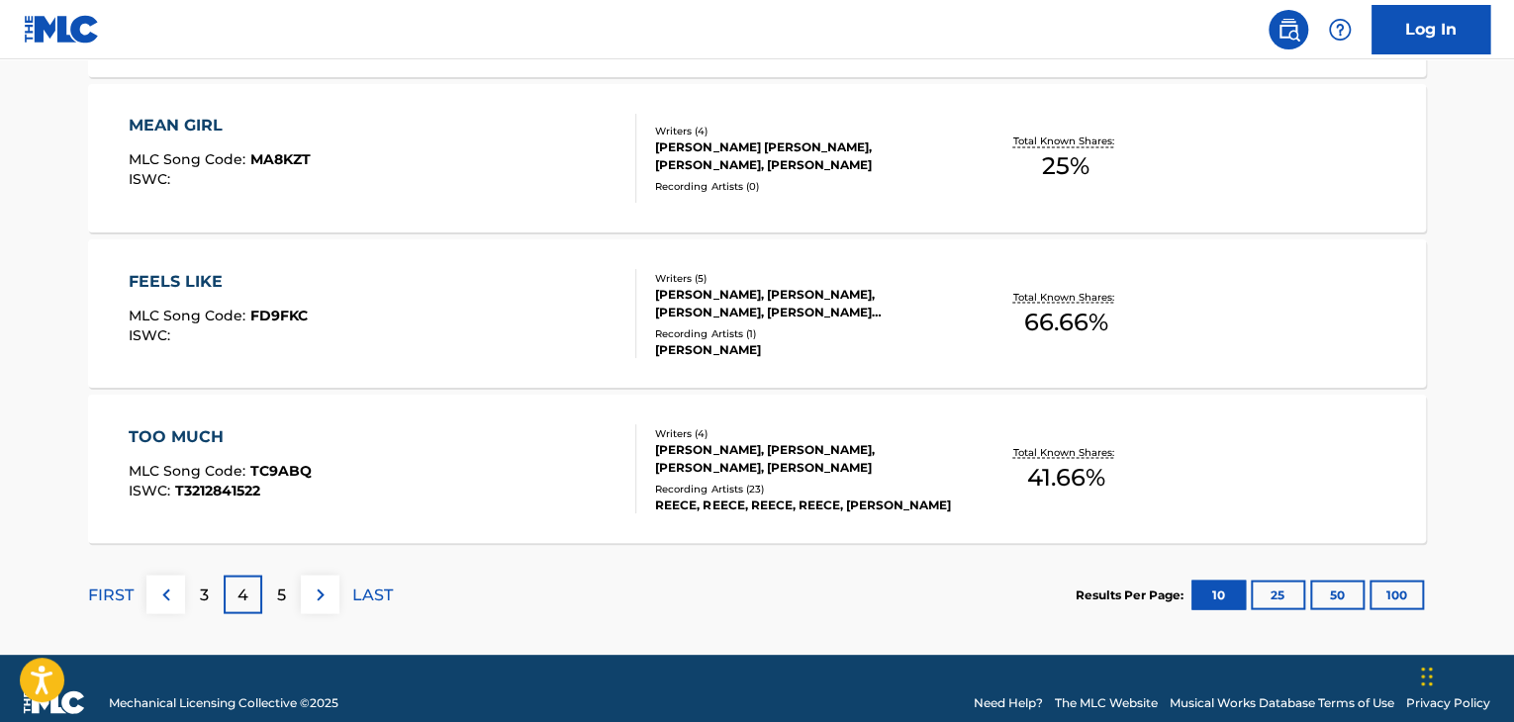
click at [595, 329] on div "FEELS LIKE MLC Song Code : FD9FKC ISWC :" at bounding box center [383, 313] width 509 height 89
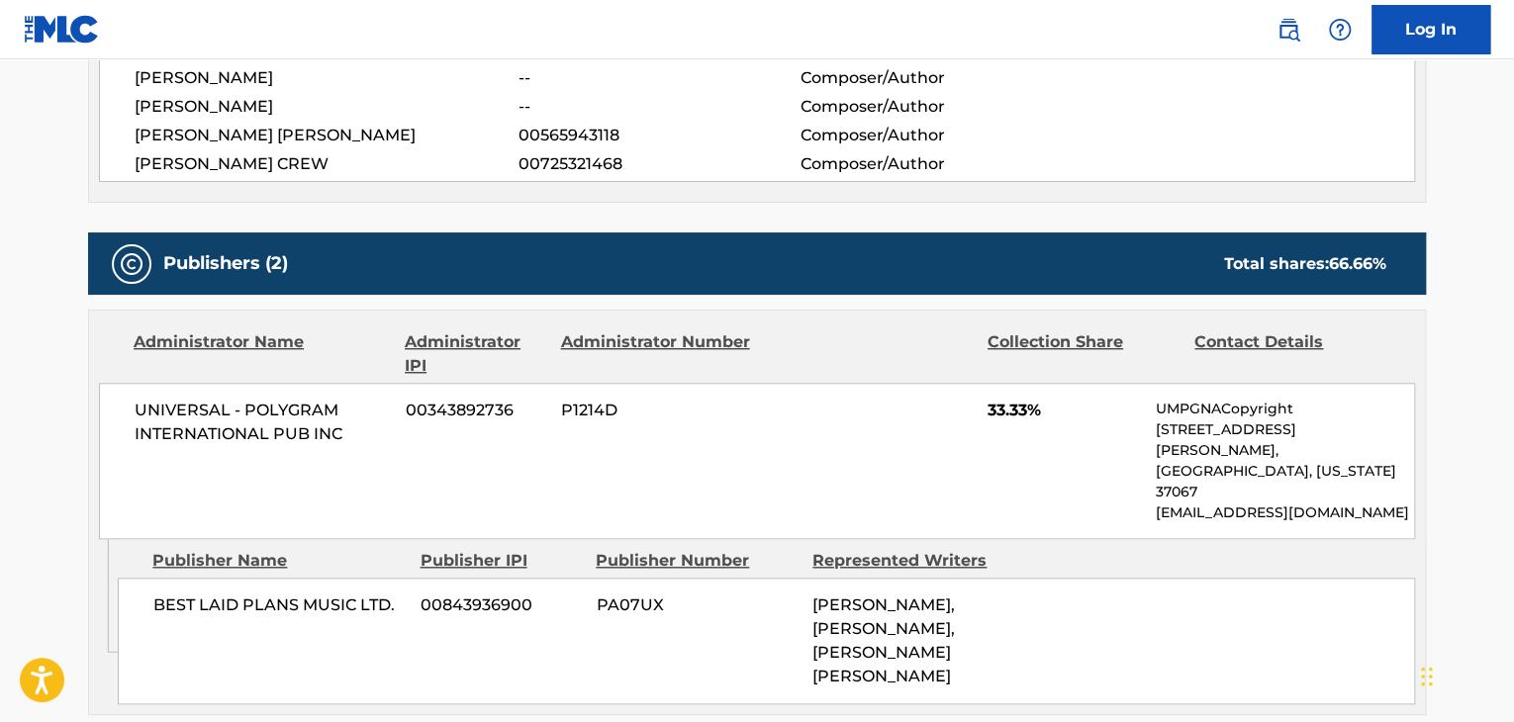
scroll to position [1089, 0]
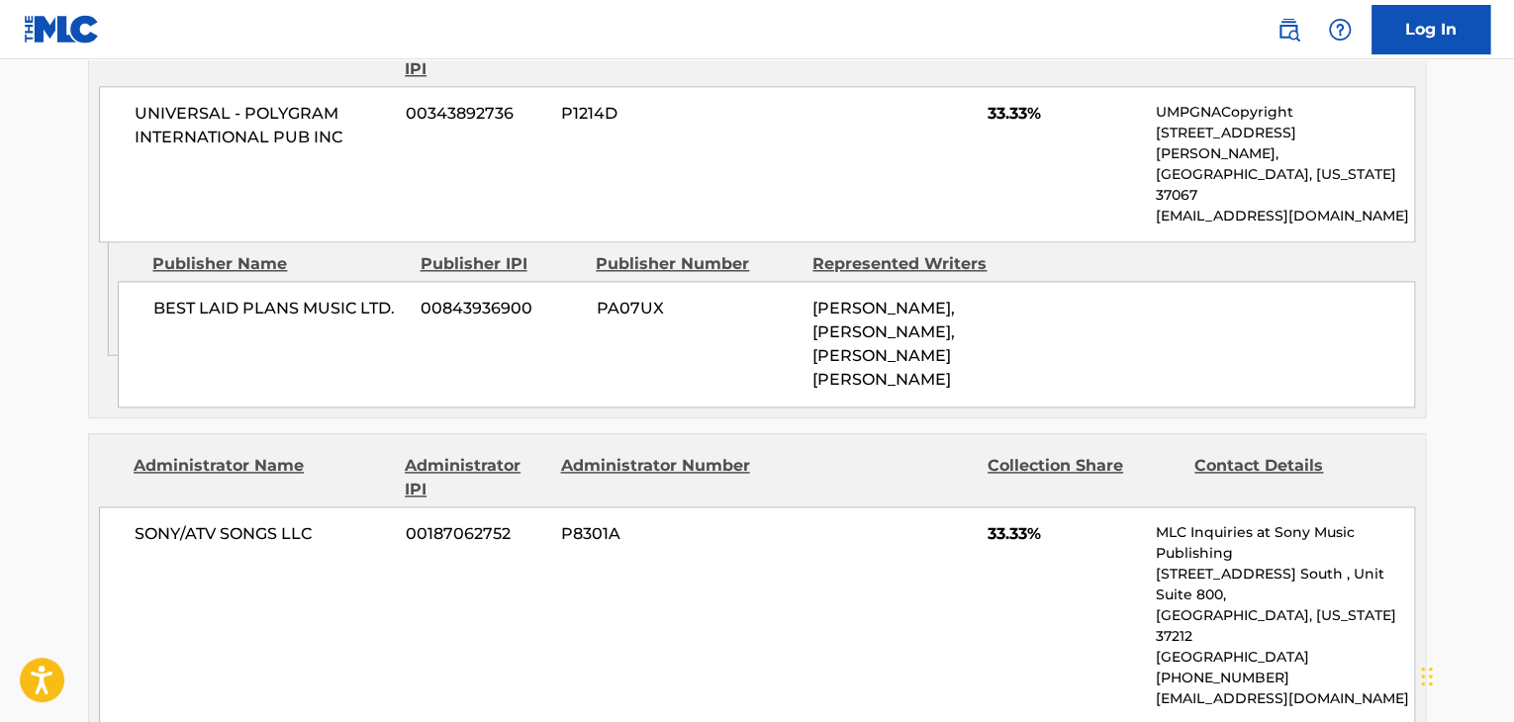
click at [234, 523] on span "SONY/ATV SONGS LLC" at bounding box center [263, 535] width 256 height 24
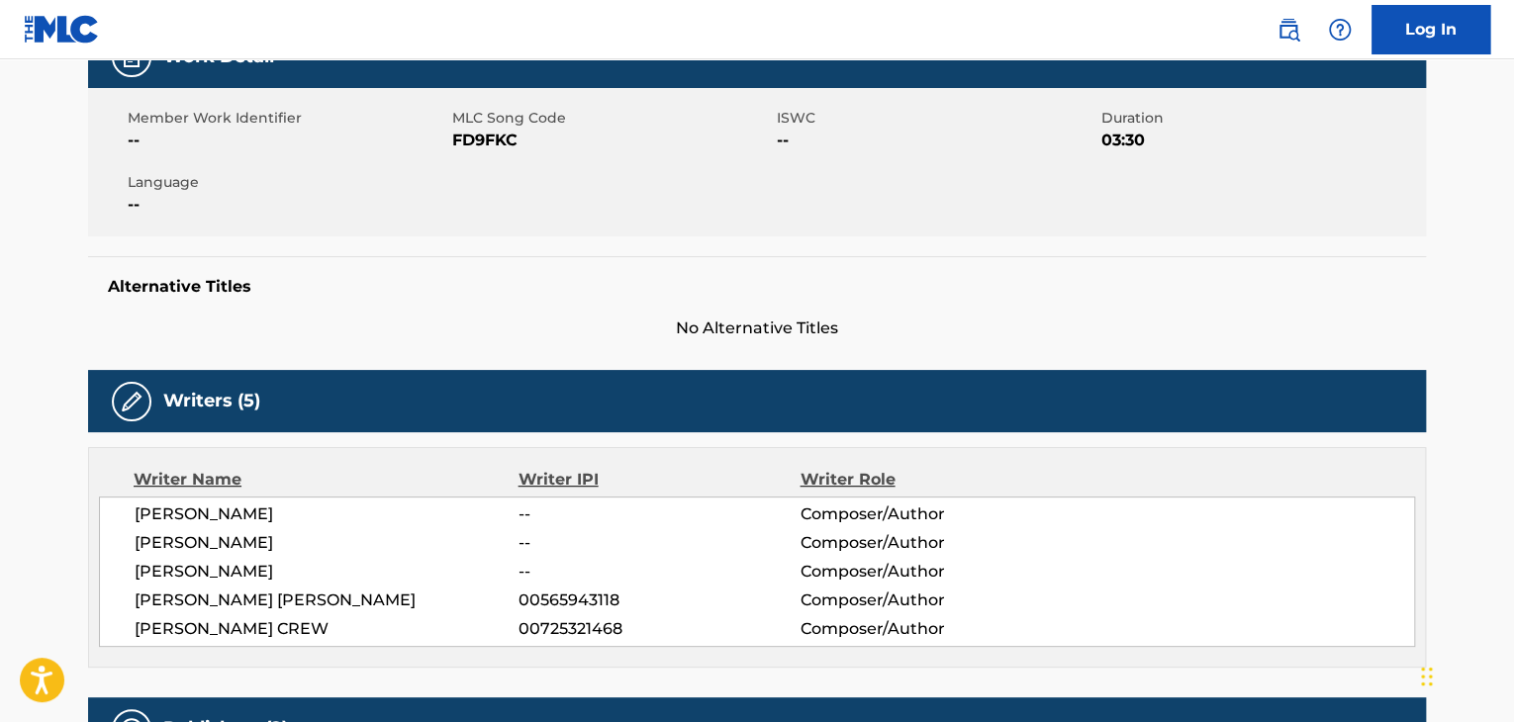
scroll to position [99, 0]
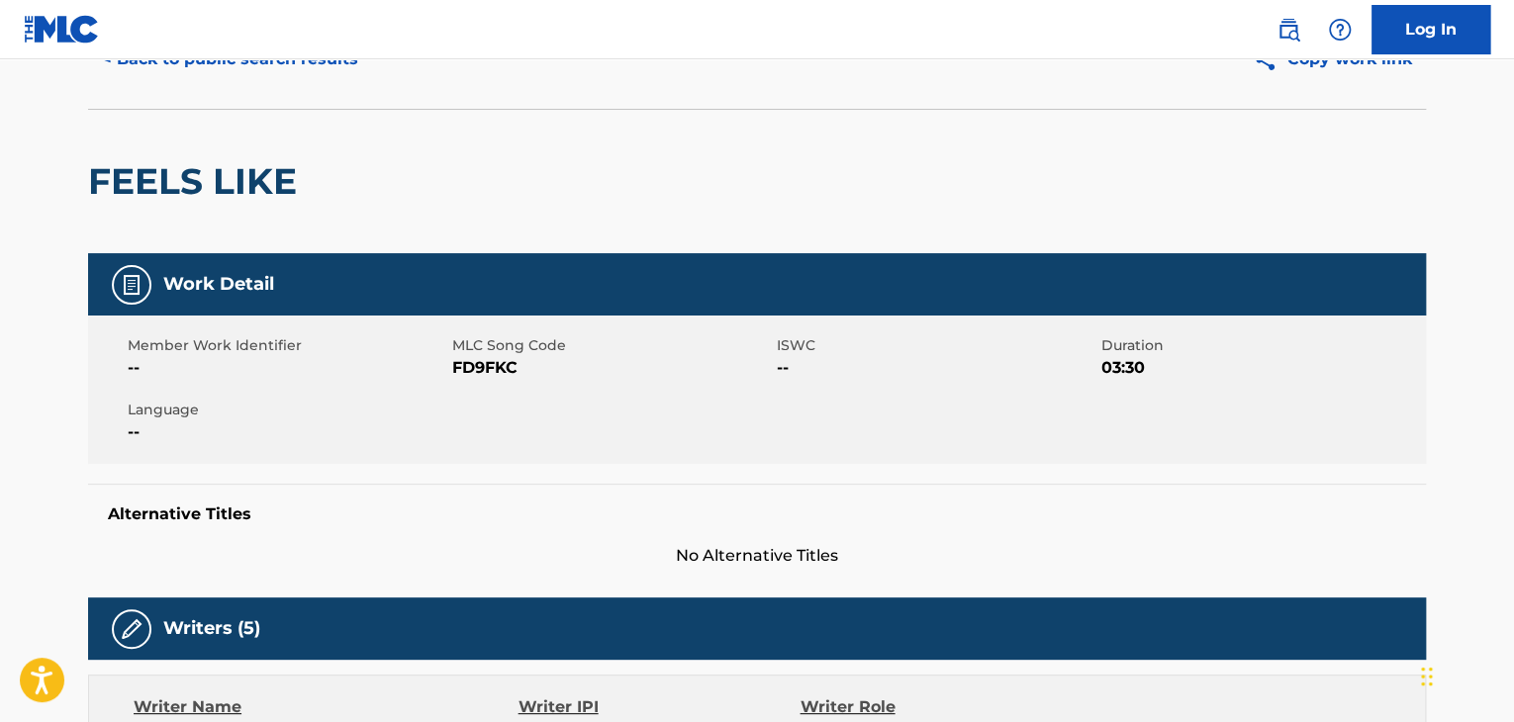
click at [486, 365] on span "FD9FKC" at bounding box center [612, 368] width 320 height 24
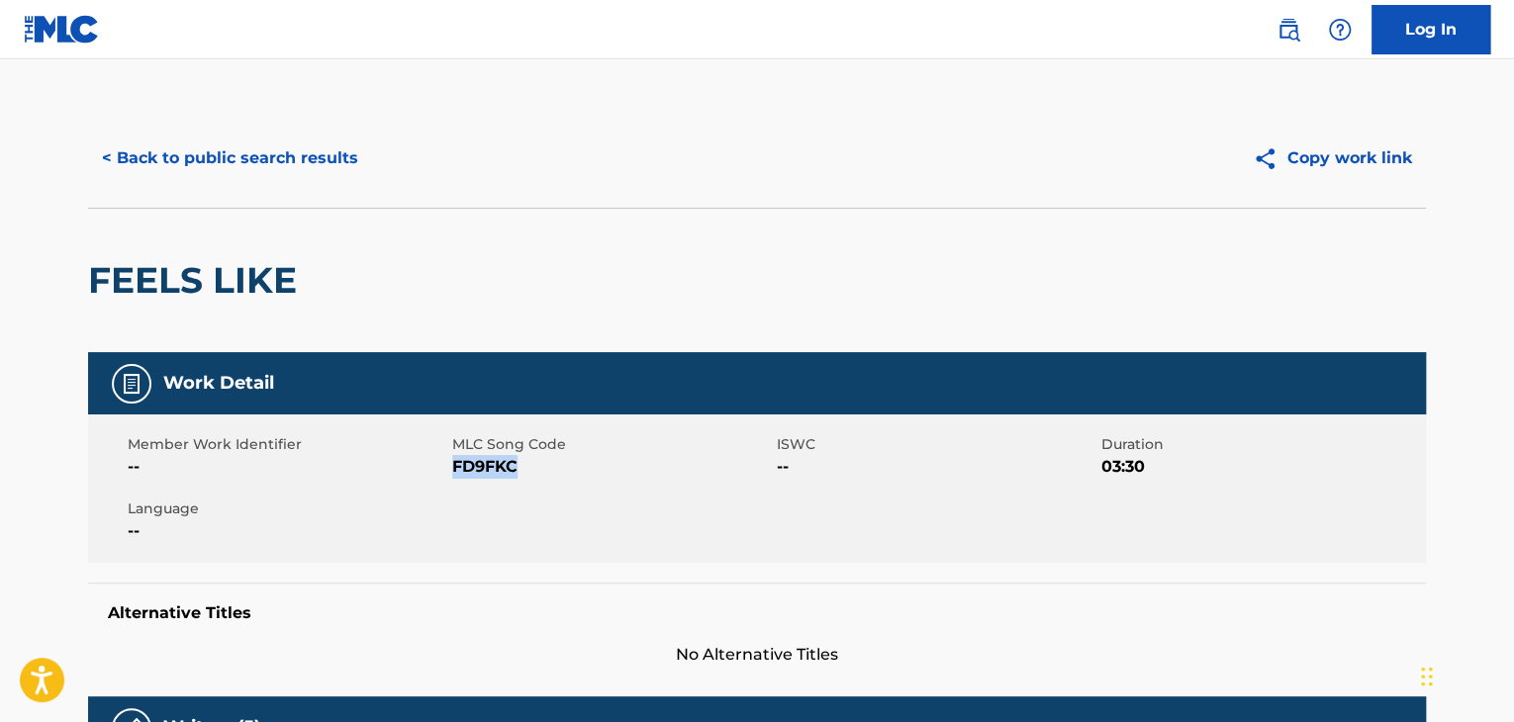
click at [213, 143] on button "< Back to public search results" at bounding box center [230, 158] width 284 height 49
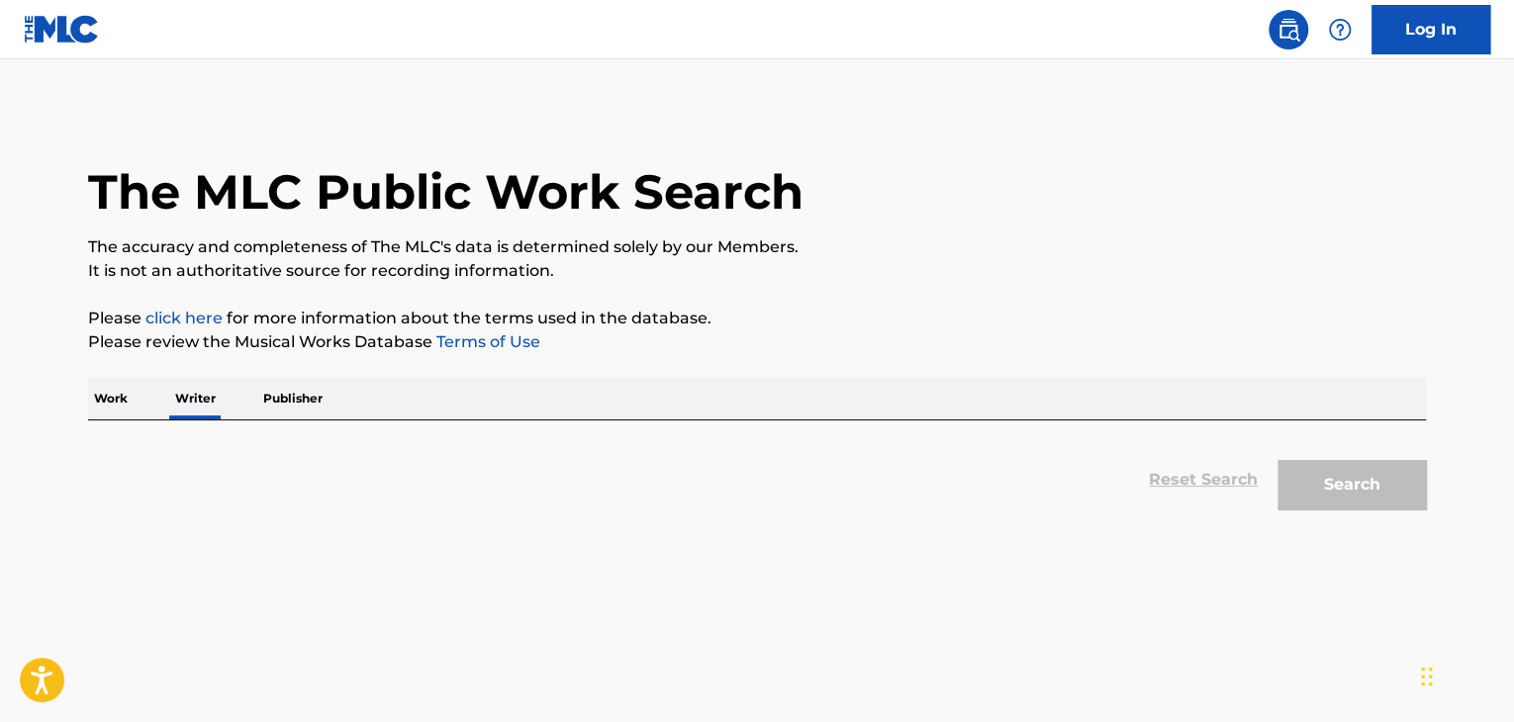
scroll to position [24, 0]
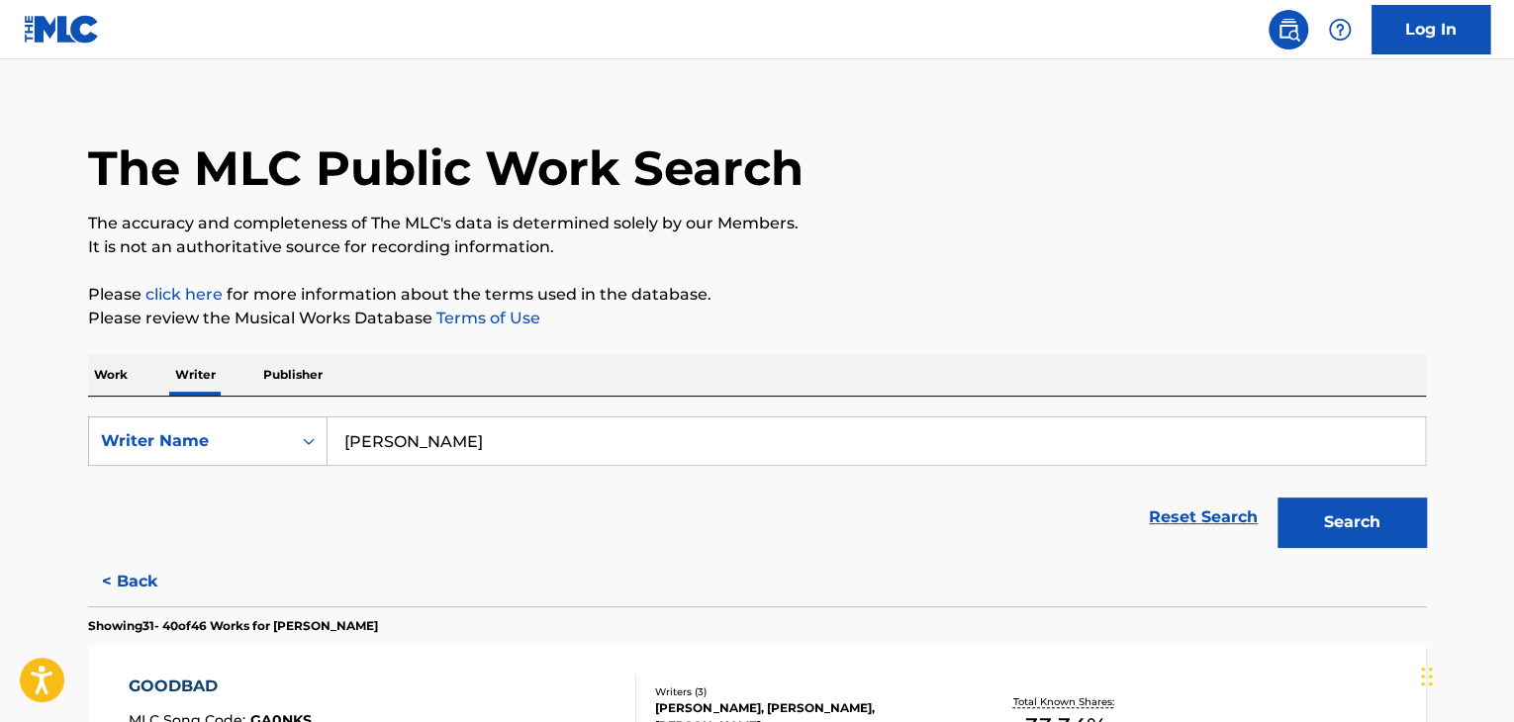
click at [439, 444] on input "[PERSON_NAME]" at bounding box center [877, 442] width 1098 height 48
paste input "[PERSON_NAME]"
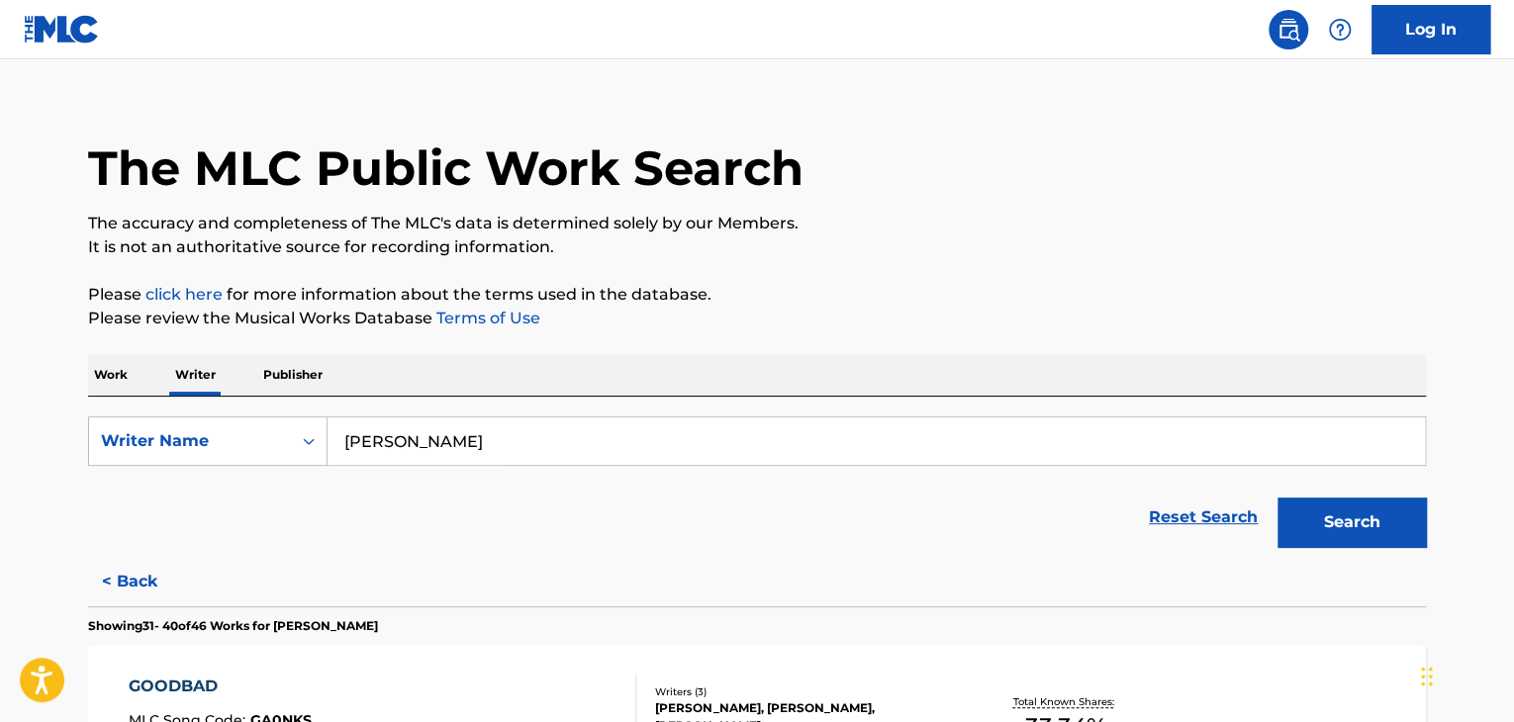
click at [1325, 532] on button "Search" at bounding box center [1352, 522] width 148 height 49
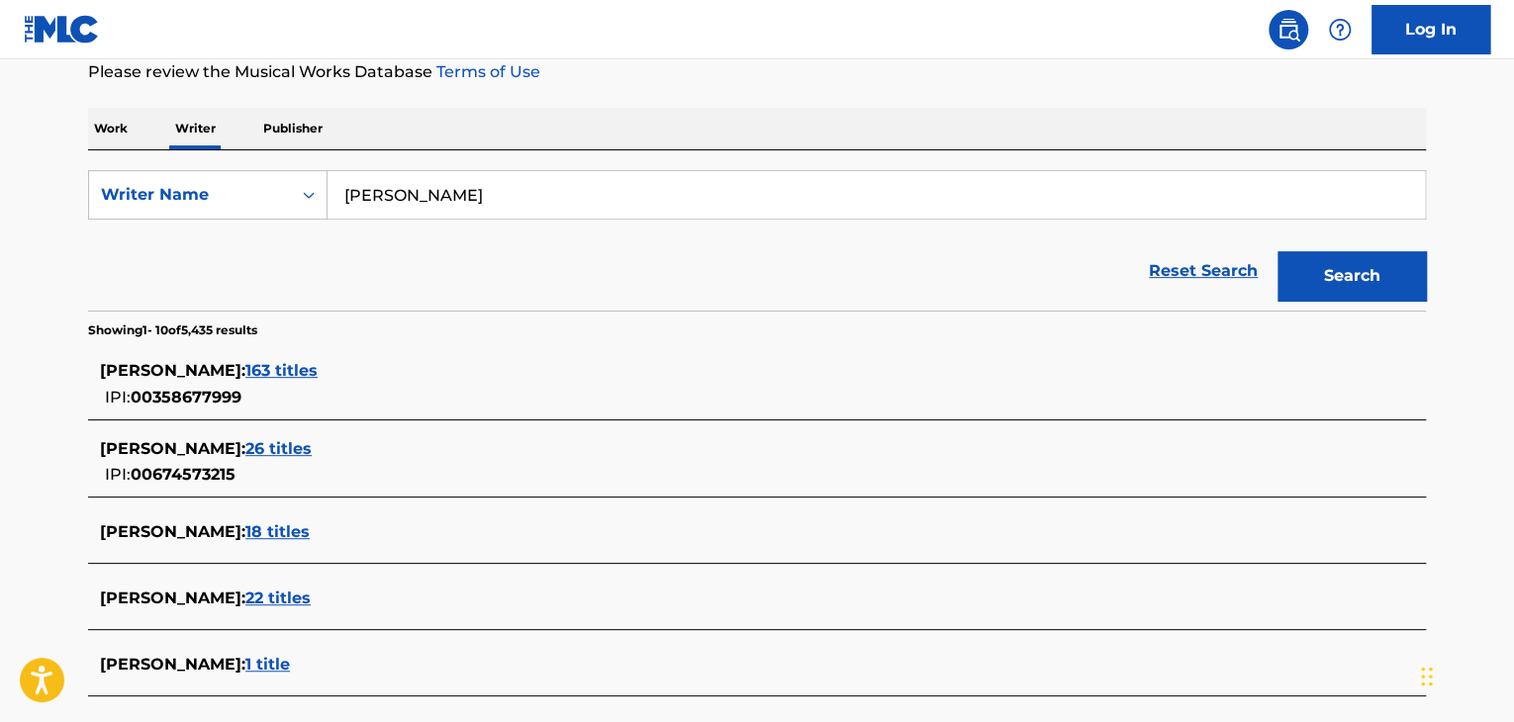
scroll to position [387, 0]
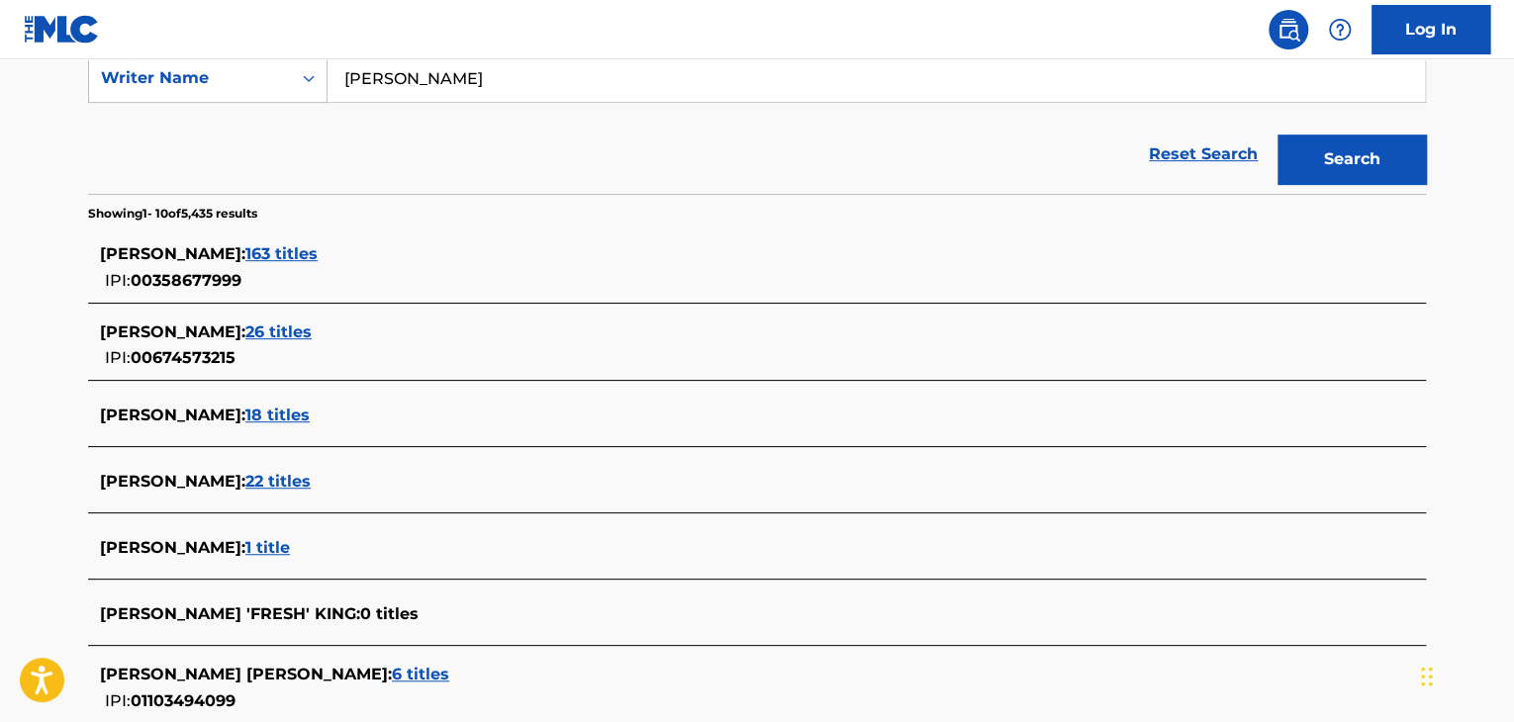
click at [245, 330] on span "26 titles" at bounding box center [278, 332] width 66 height 19
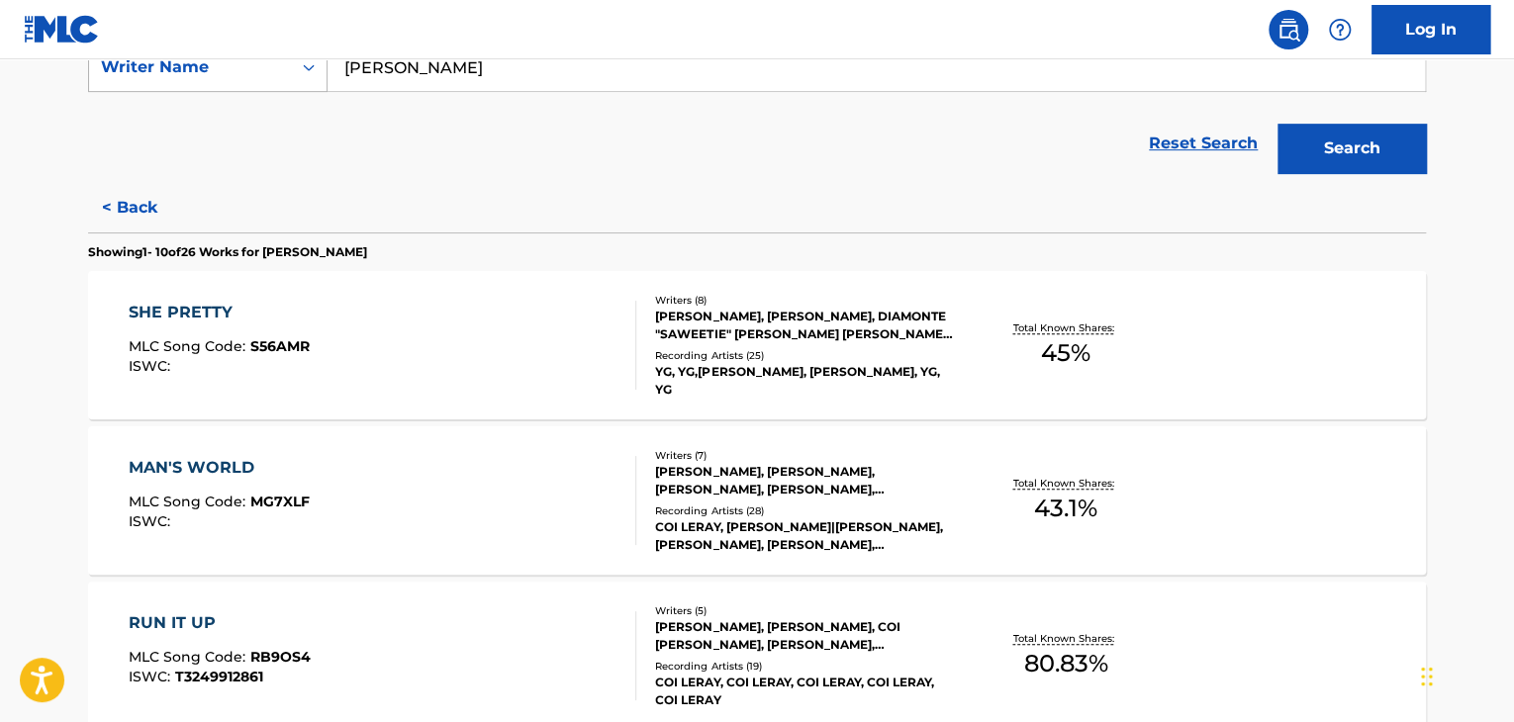
scroll to position [288, 0]
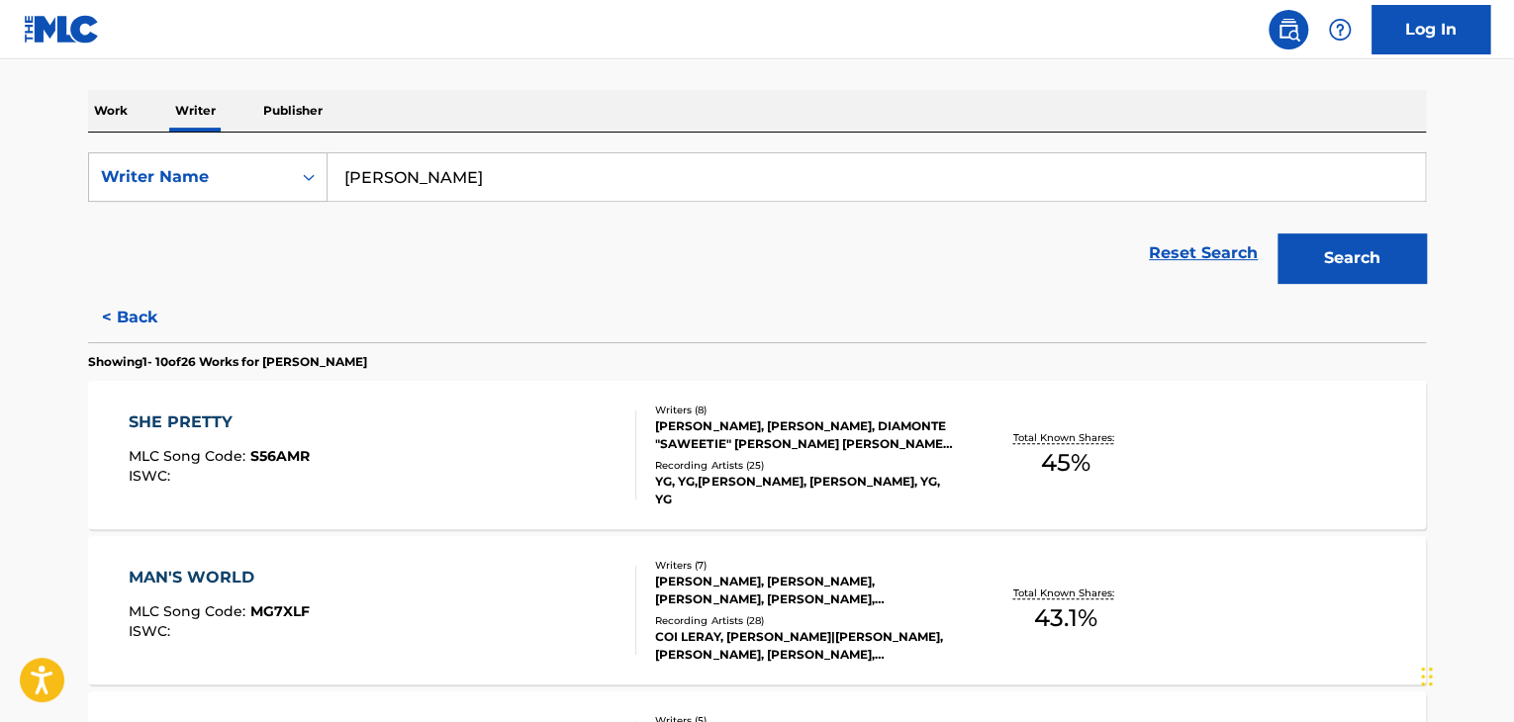
click at [131, 312] on button "< Back" at bounding box center [147, 317] width 119 height 49
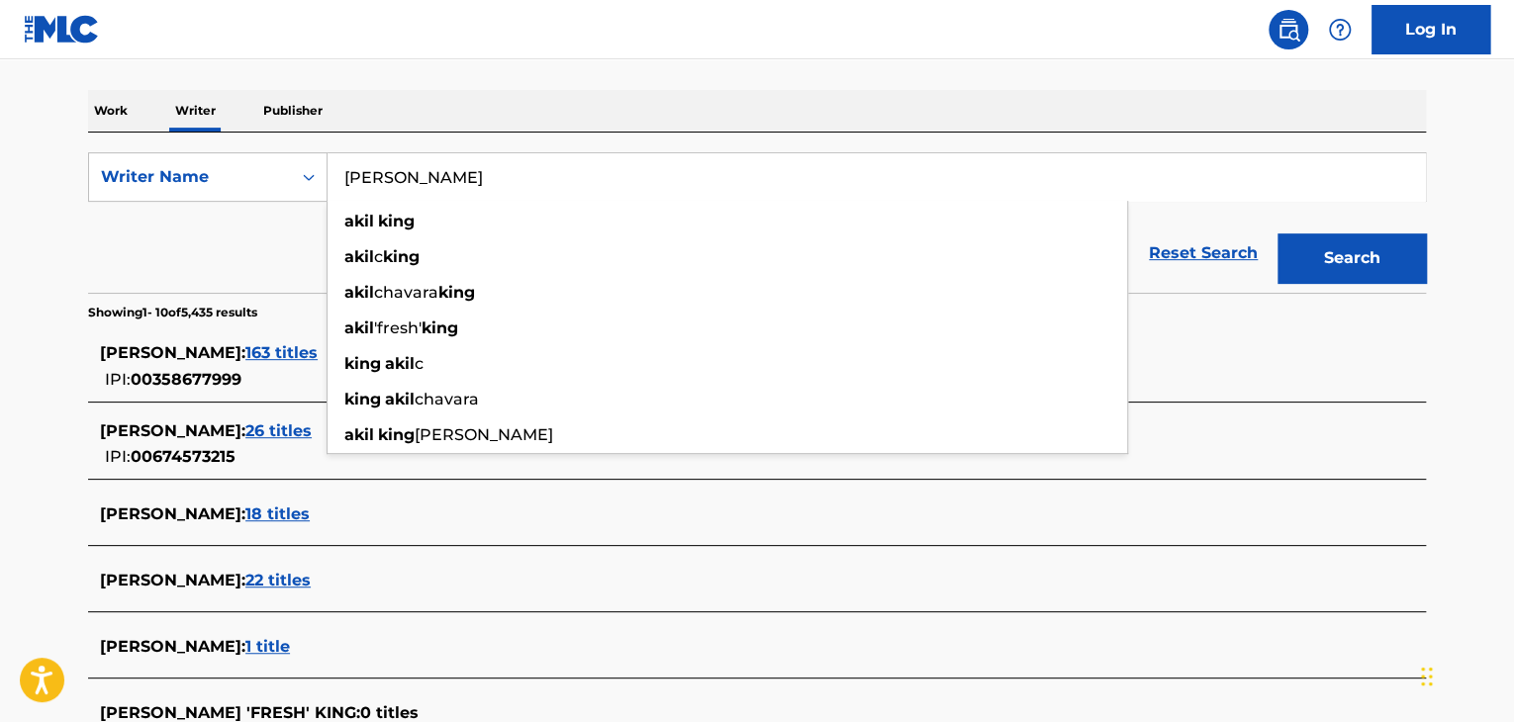
click at [404, 165] on input "[PERSON_NAME]" at bounding box center [877, 177] width 1098 height 48
paste input "ajaysiya [PERSON_NAME]"
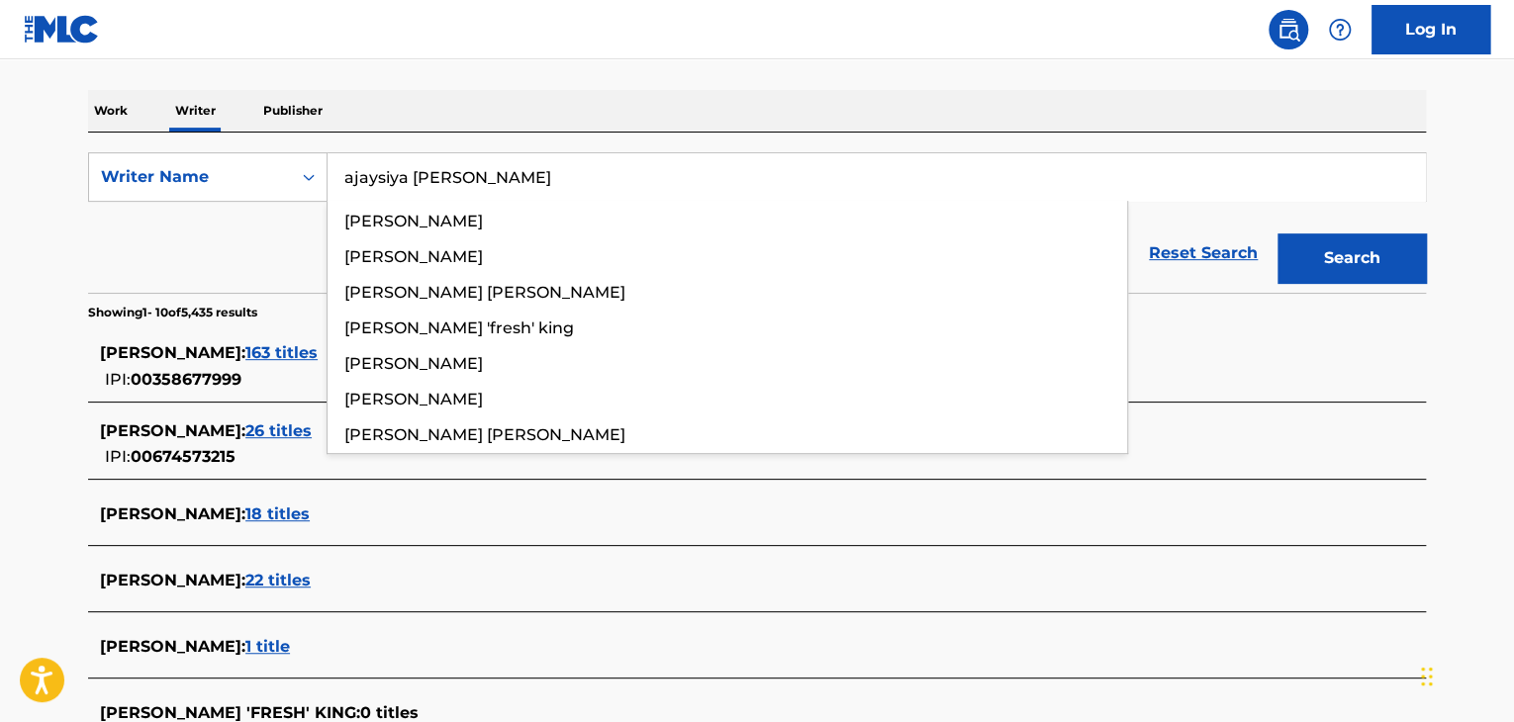
type input "ajaysiya [PERSON_NAME]"
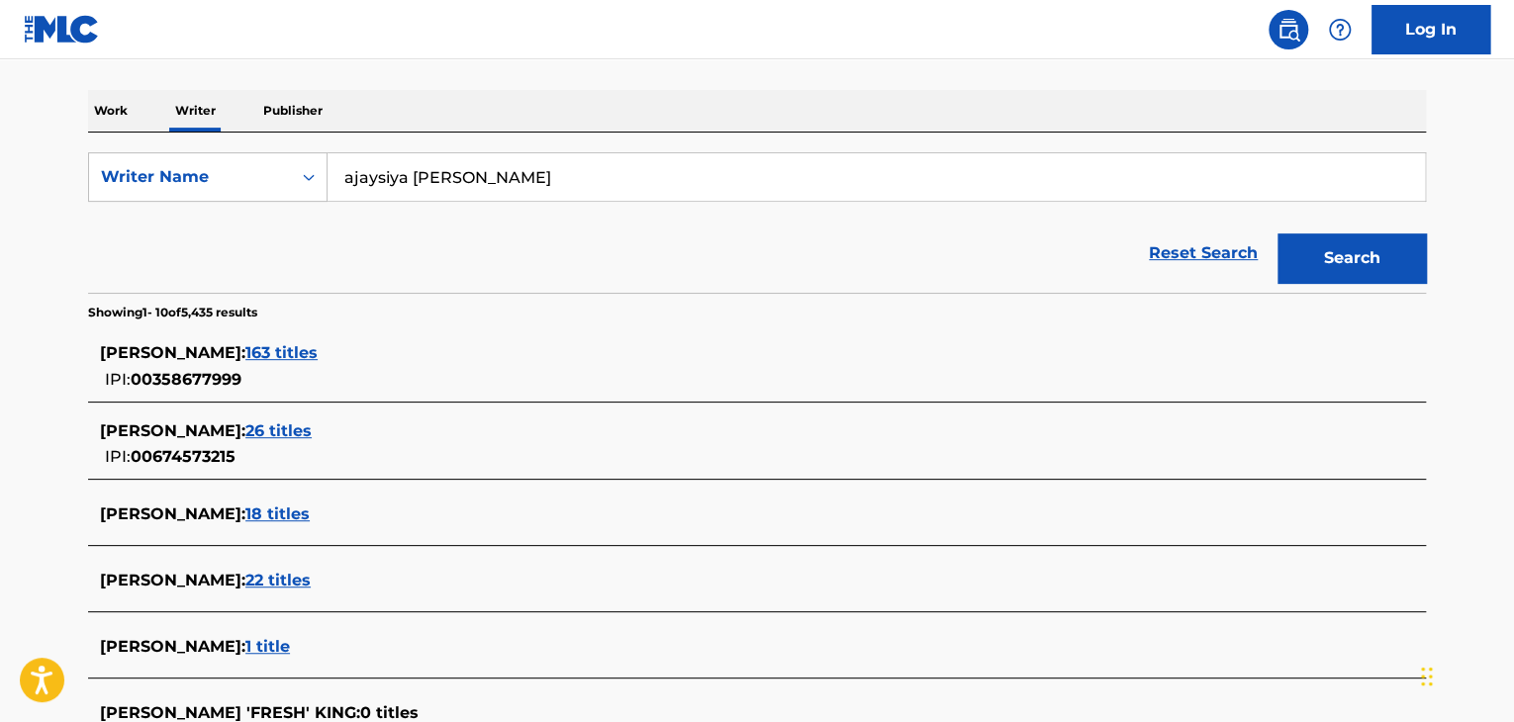
click at [226, 294] on section "Showing 1 - 10 of 5,435 results" at bounding box center [757, 307] width 1338 height 29
click at [1296, 267] on button "Search" at bounding box center [1352, 258] width 148 height 49
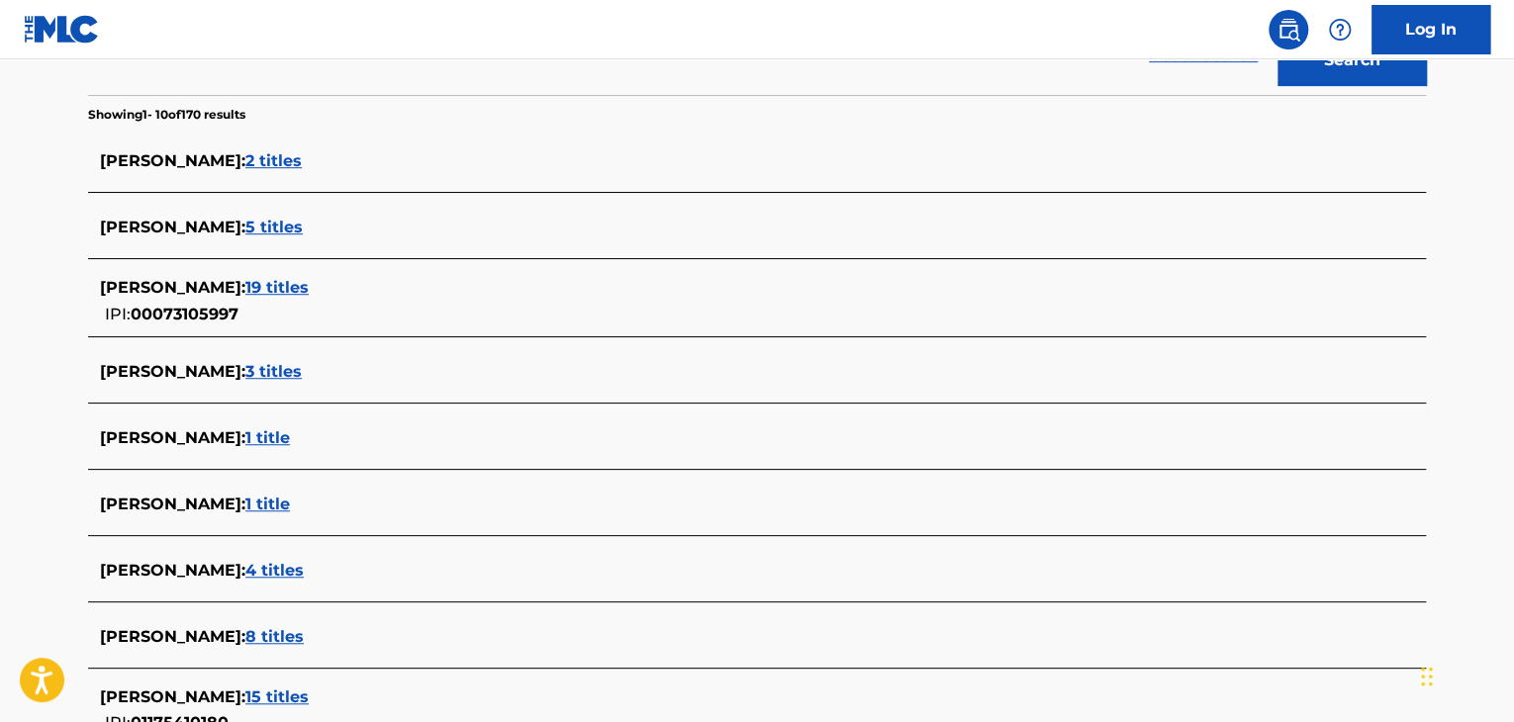
scroll to position [684, 0]
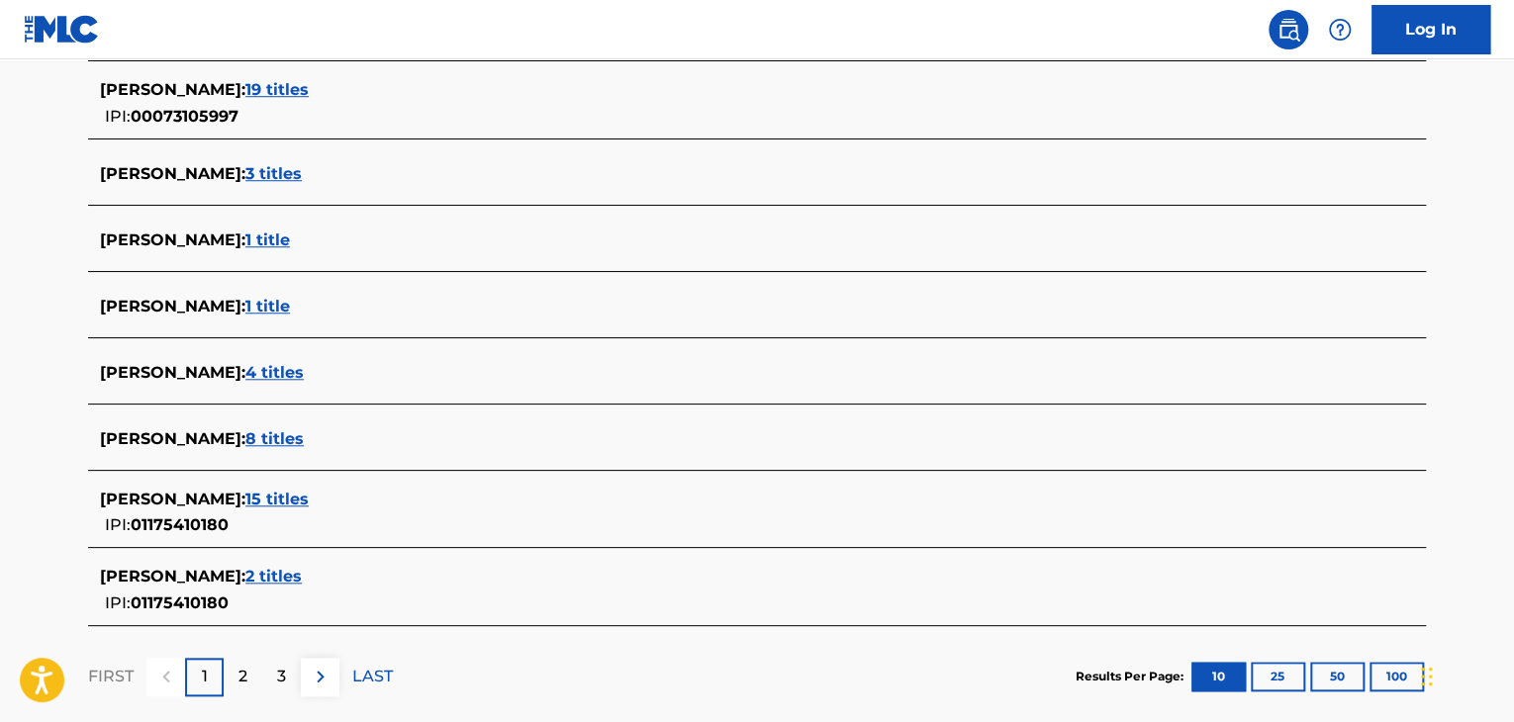
click at [269, 503] on span "15 titles" at bounding box center [276, 499] width 63 height 19
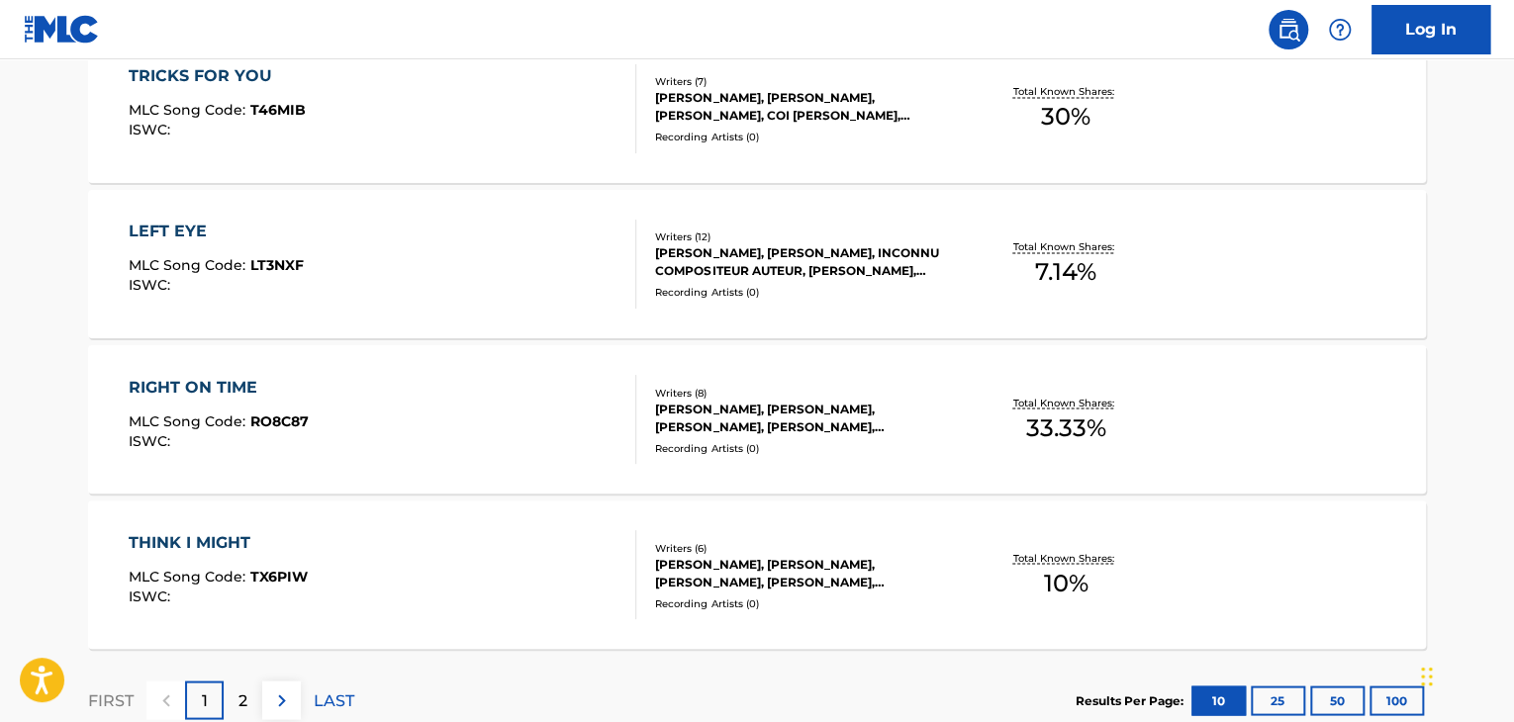
scroll to position [1700, 0]
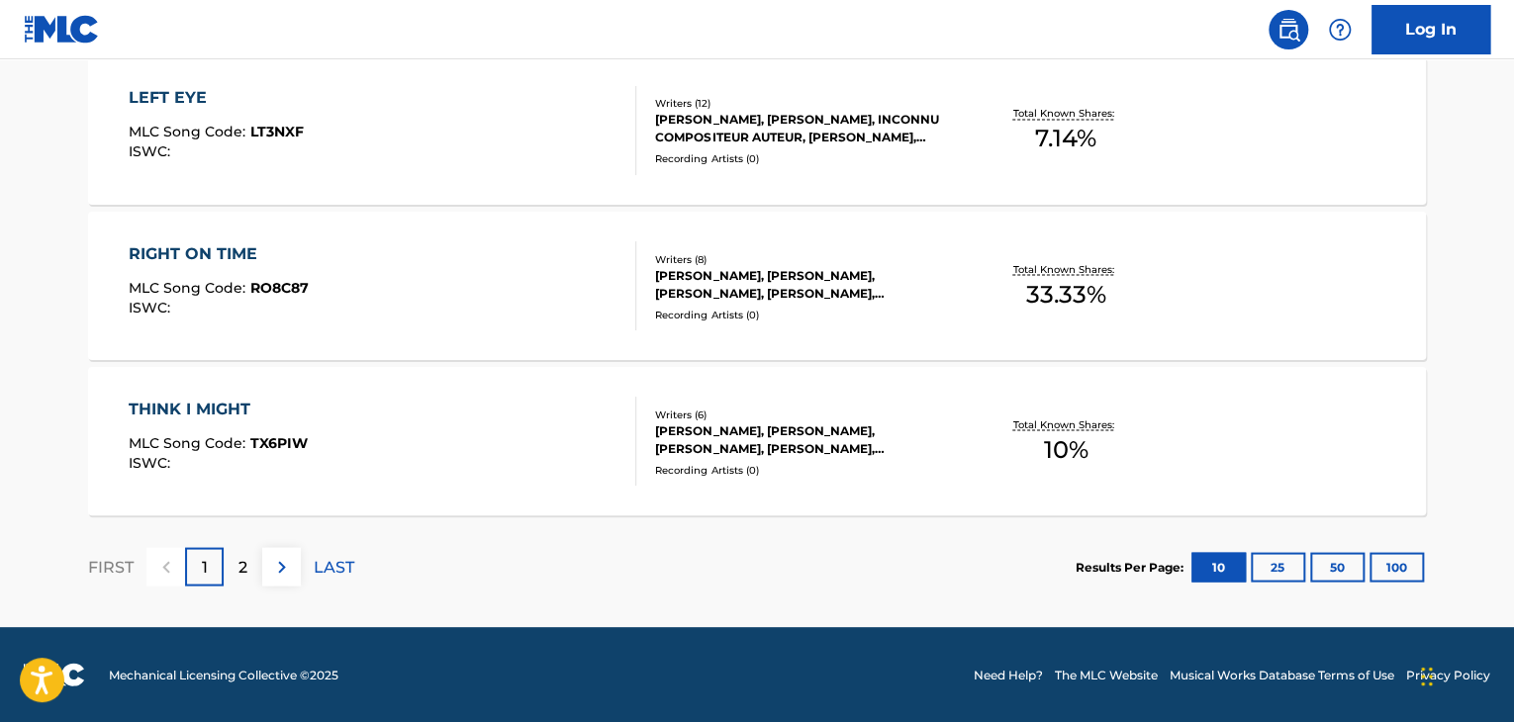
click at [319, 571] on p "LAST" at bounding box center [334, 567] width 41 height 24
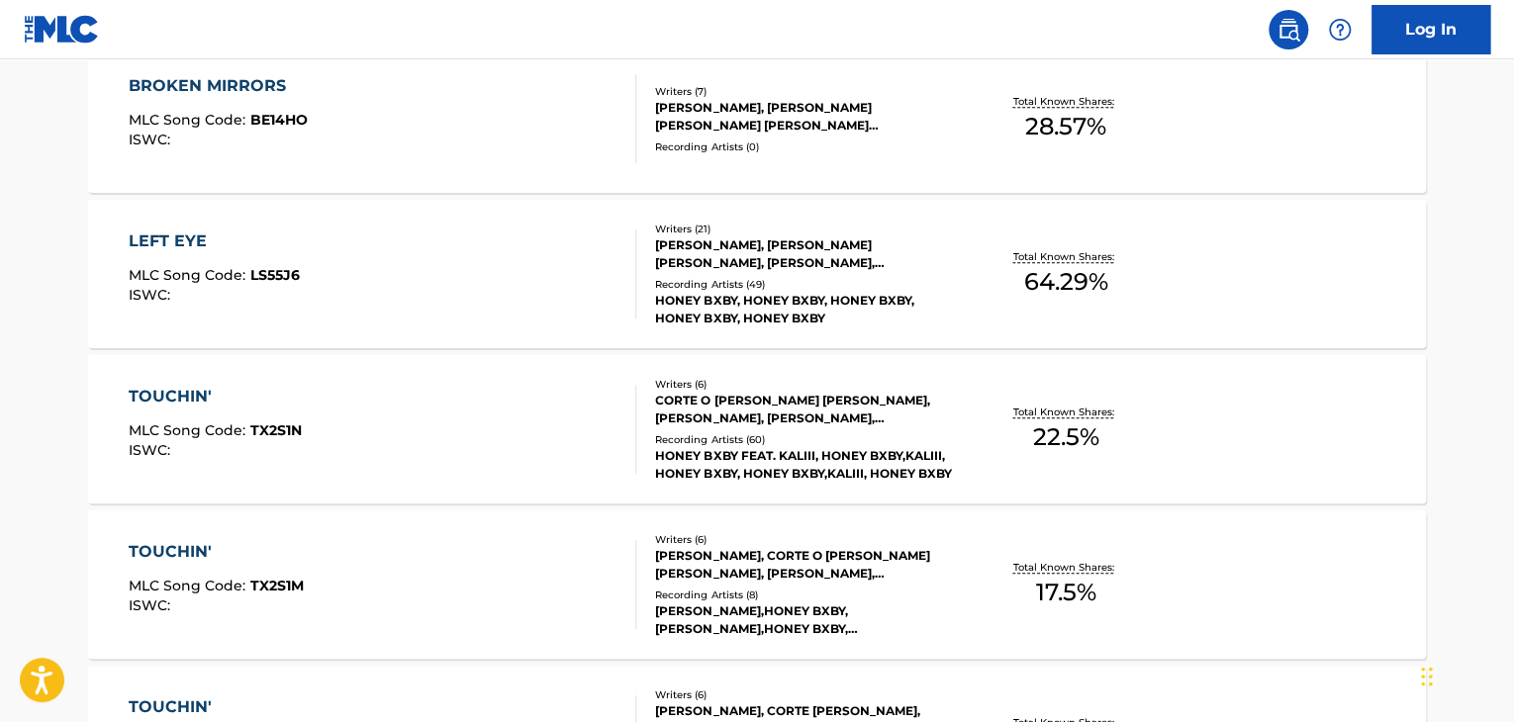
scroll to position [428, 0]
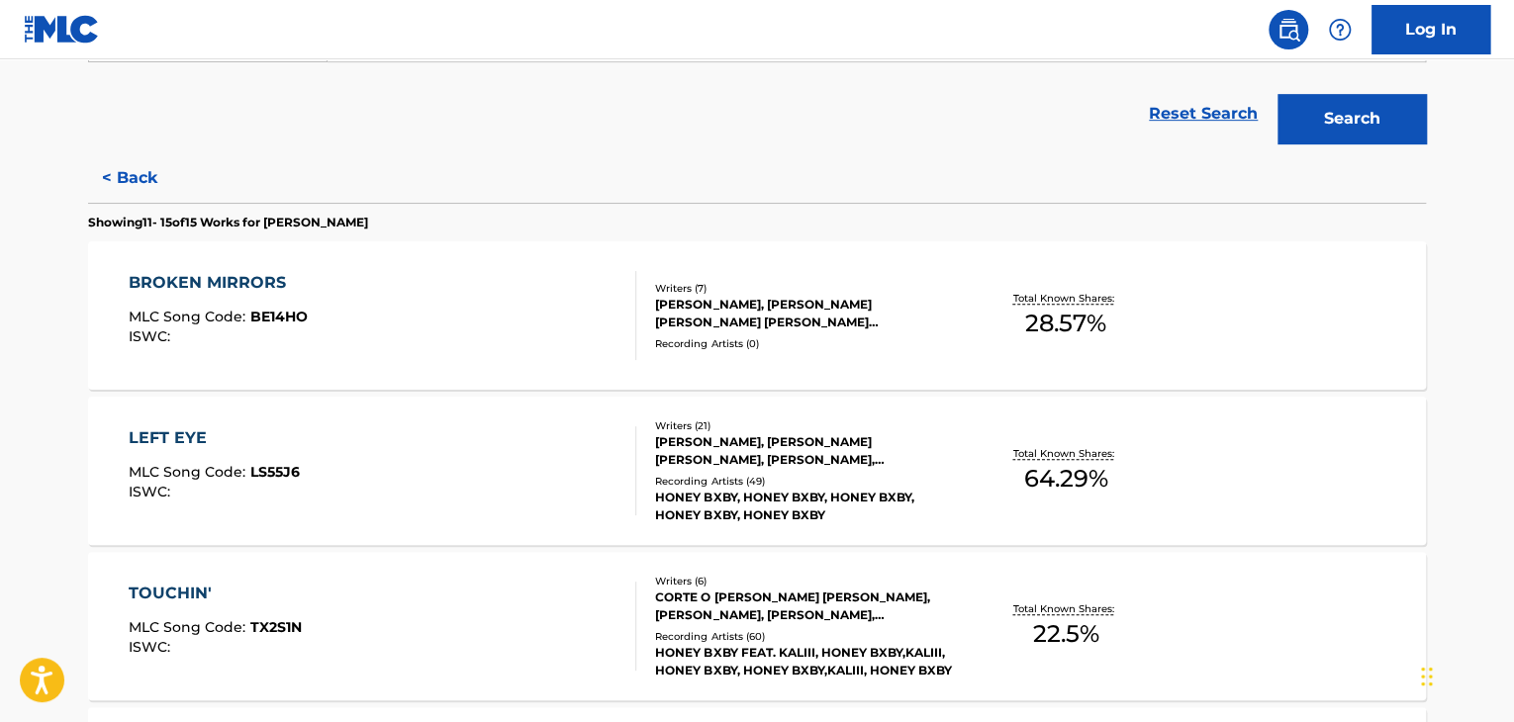
click at [558, 470] on div "LEFT EYE MLC Song Code : LS55J6 ISWC :" at bounding box center [383, 471] width 509 height 89
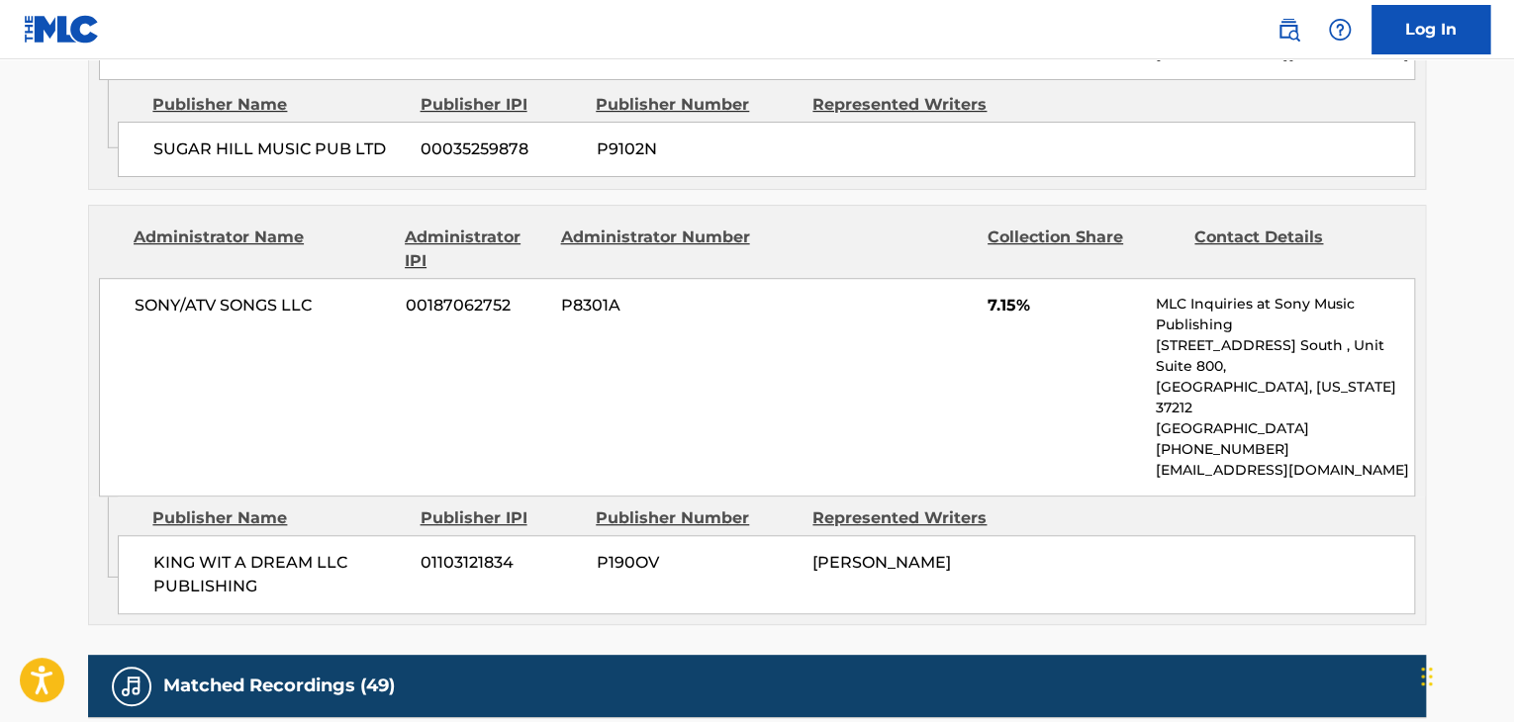
scroll to position [4157, 0]
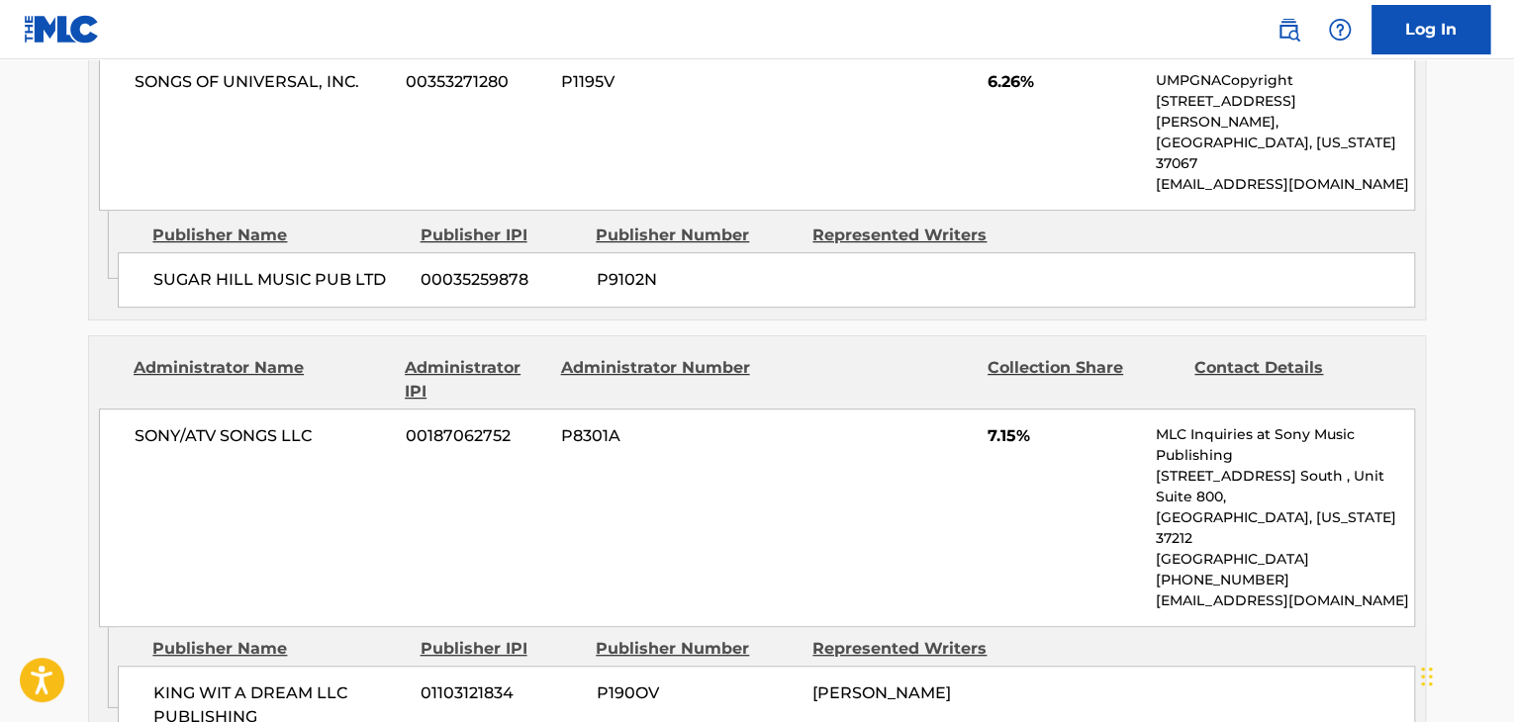
click at [861, 684] on span "[PERSON_NAME]" at bounding box center [882, 693] width 139 height 19
click at [273, 425] on span "SONY/ATV SONGS LLC" at bounding box center [263, 437] width 256 height 24
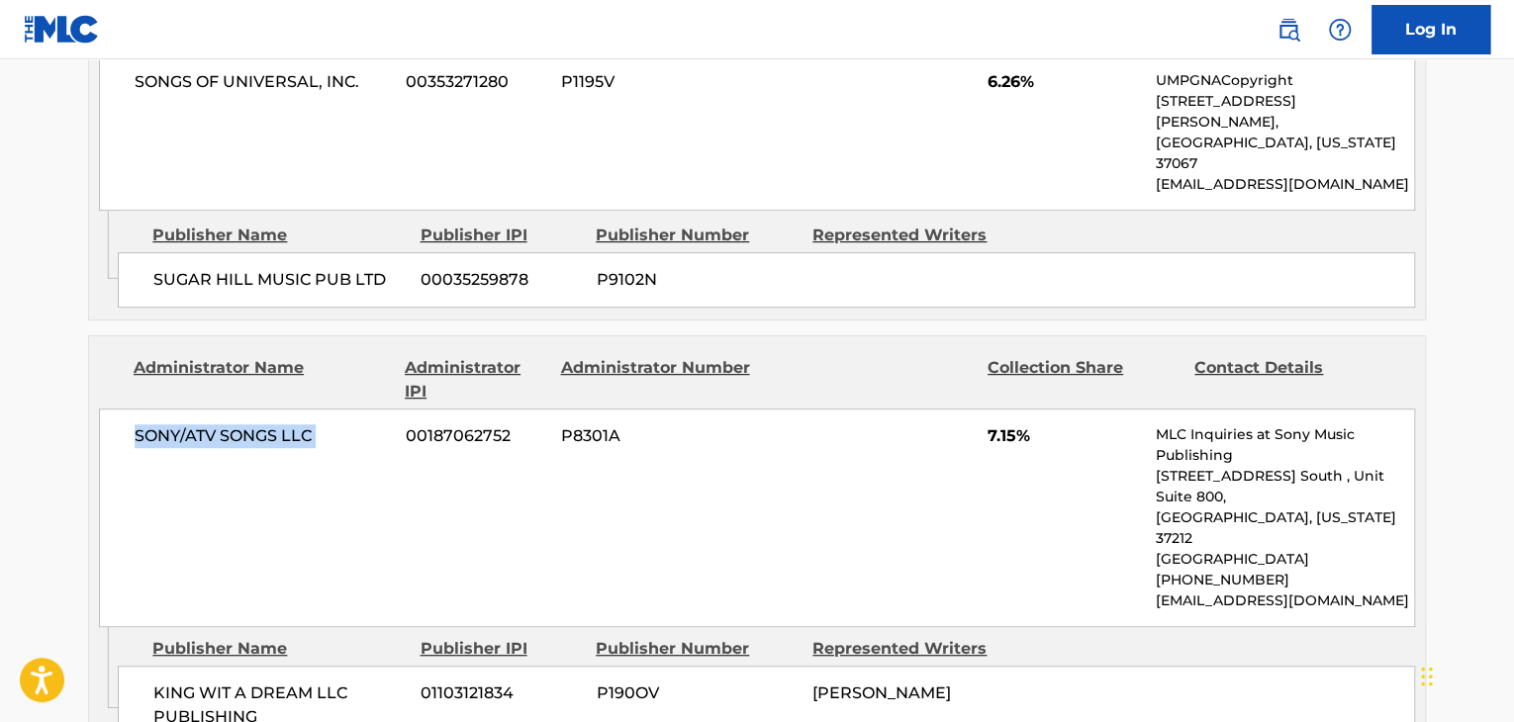
click at [273, 425] on span "SONY/ATV SONGS LLC" at bounding box center [263, 437] width 256 height 24
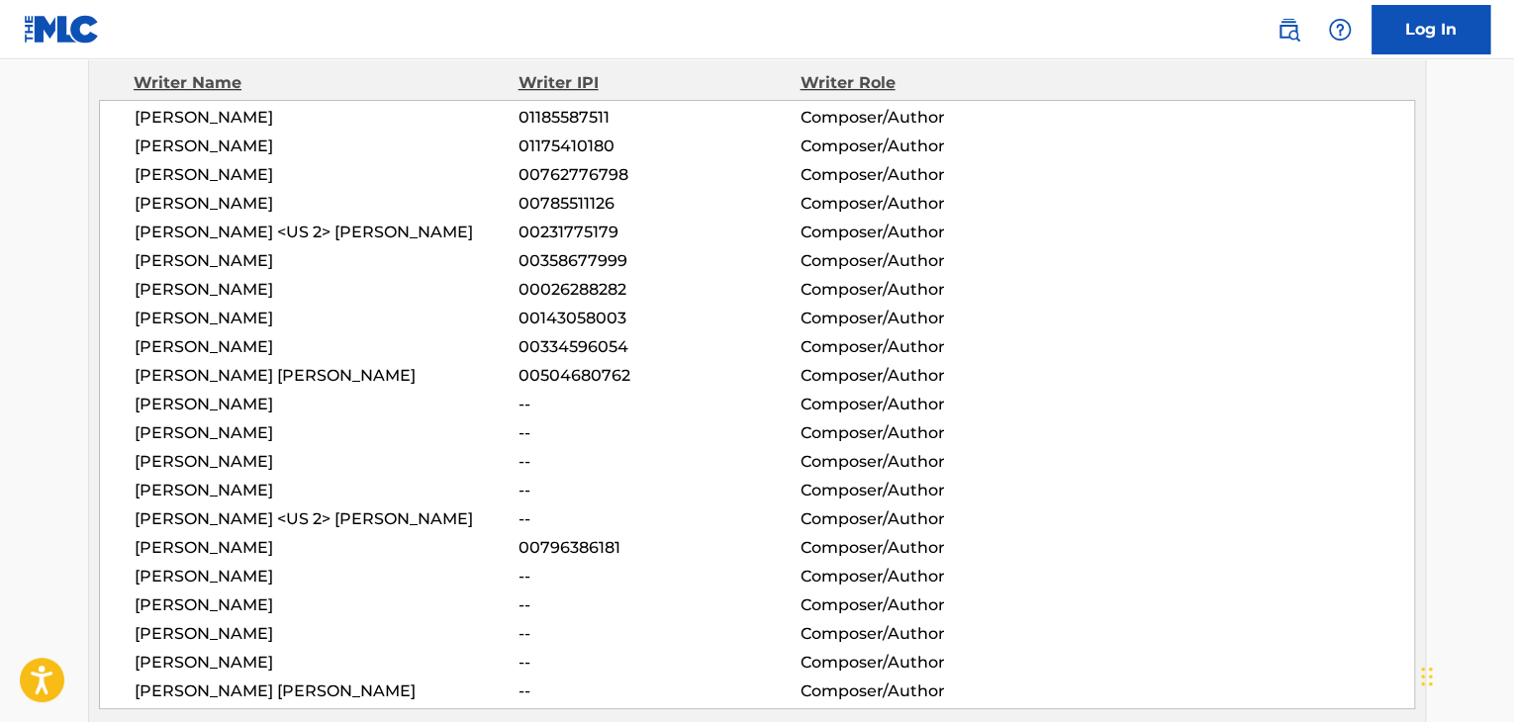
scroll to position [693, 0]
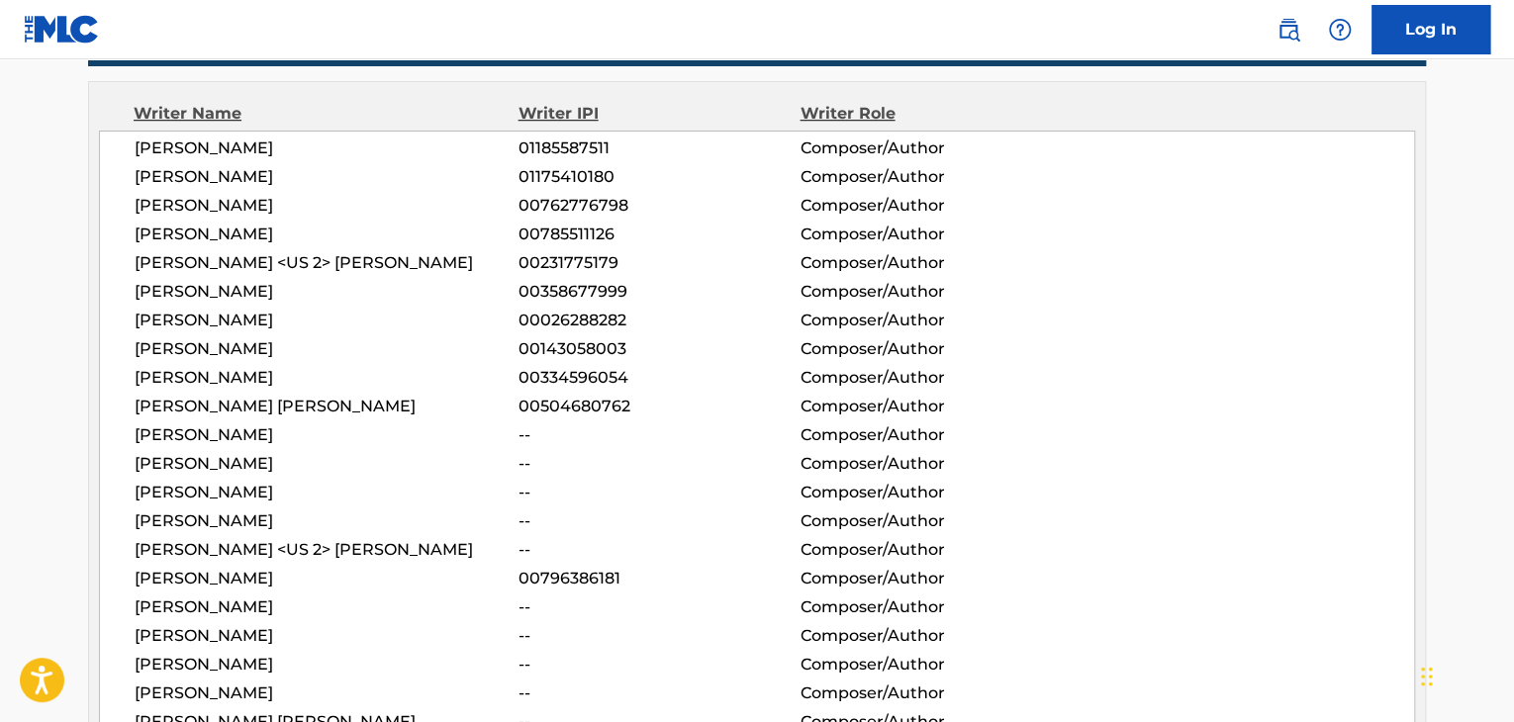
click at [196, 199] on span "[PERSON_NAME]" at bounding box center [327, 206] width 384 height 24
click at [210, 175] on span "[PERSON_NAME]" at bounding box center [327, 177] width 384 height 24
click at [595, 177] on span "01175410180" at bounding box center [659, 177] width 281 height 24
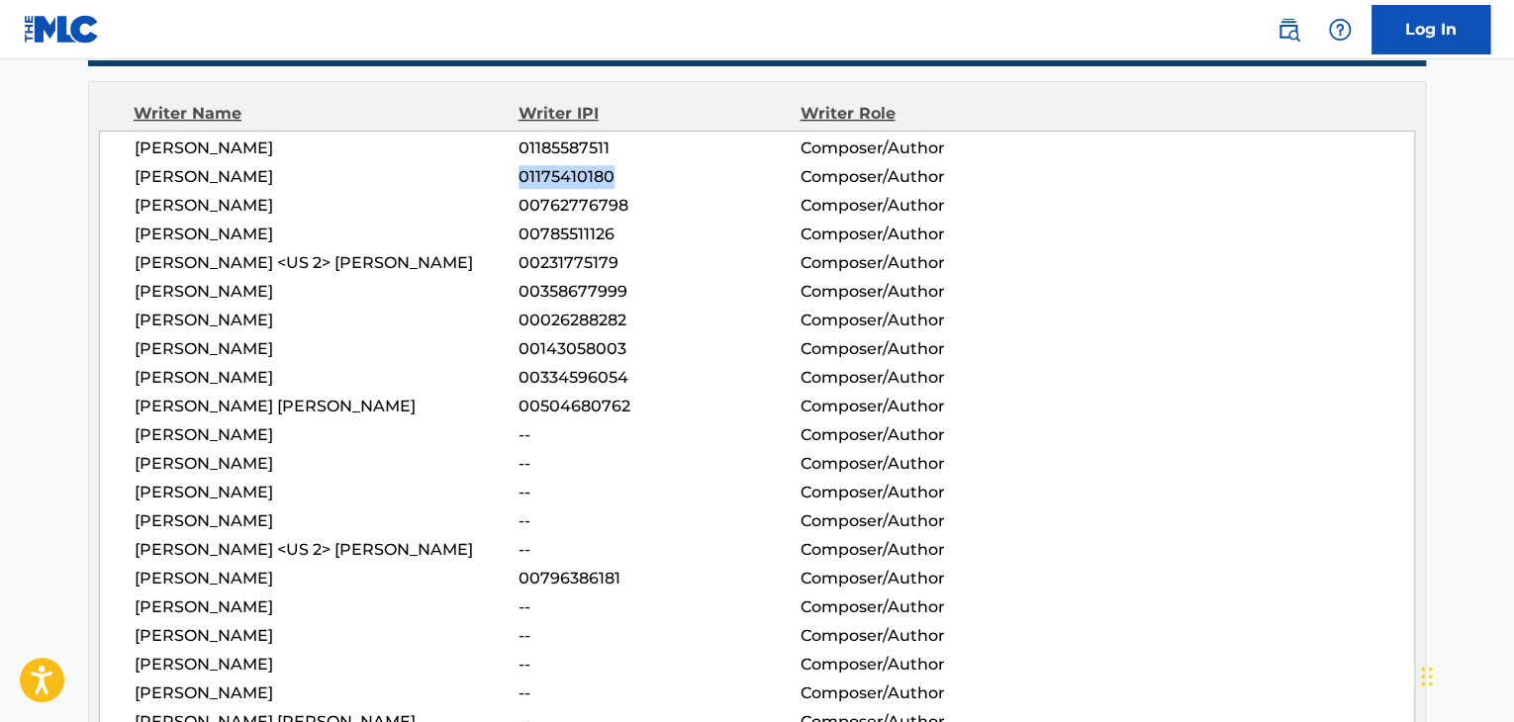
click at [595, 177] on span "01175410180" at bounding box center [659, 177] width 281 height 24
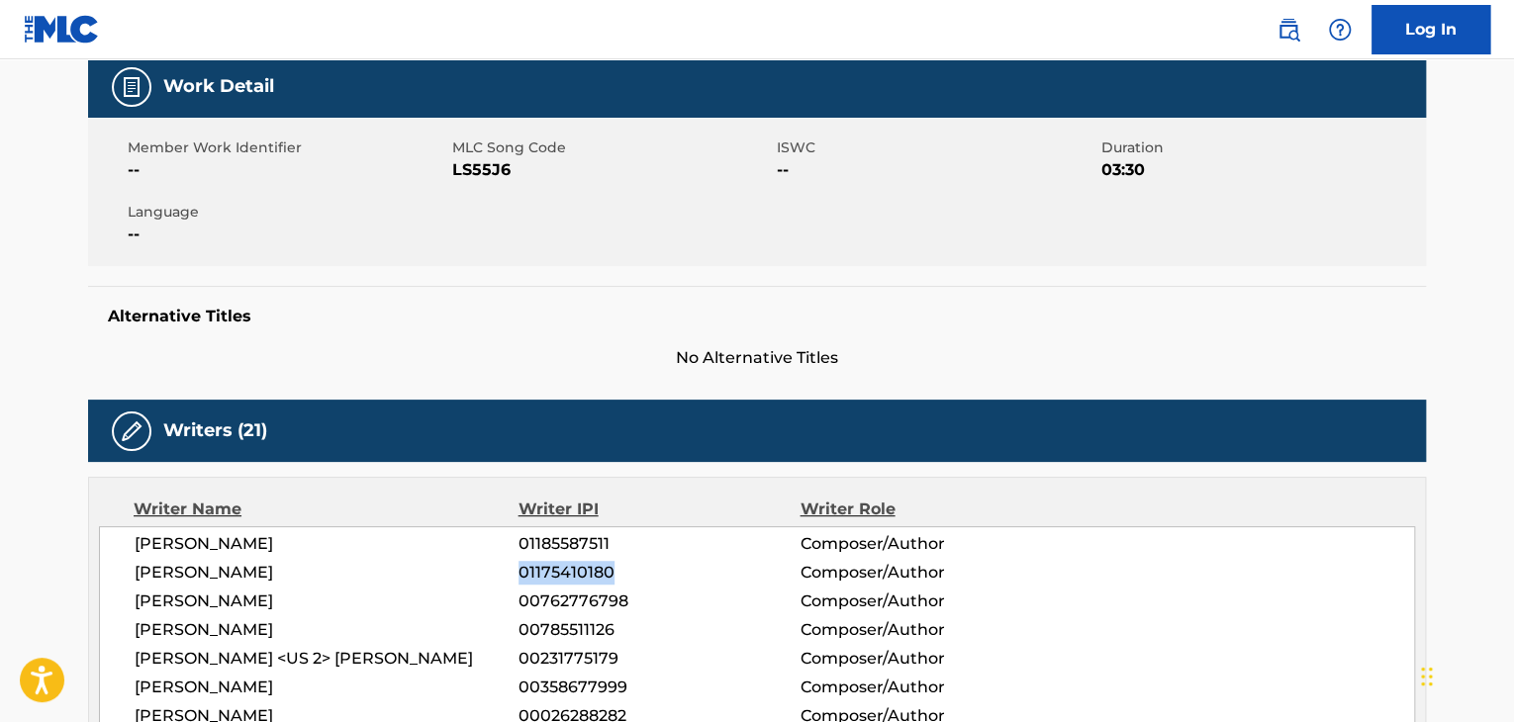
scroll to position [198, 0]
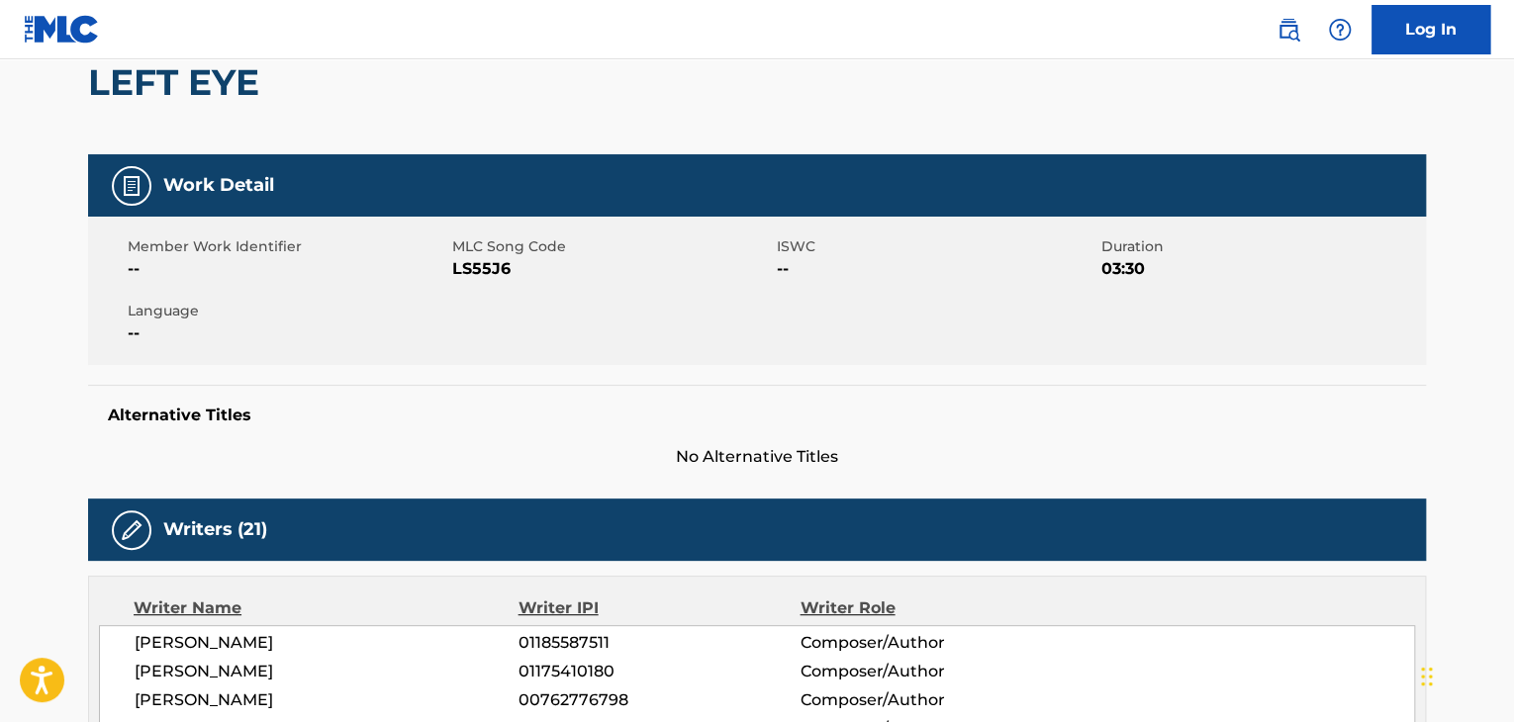
click at [474, 285] on div "Member Work Identifier -- MLC Song Code LS55J6 ISWC -- Duration 03:30 Language …" at bounding box center [757, 291] width 1338 height 148
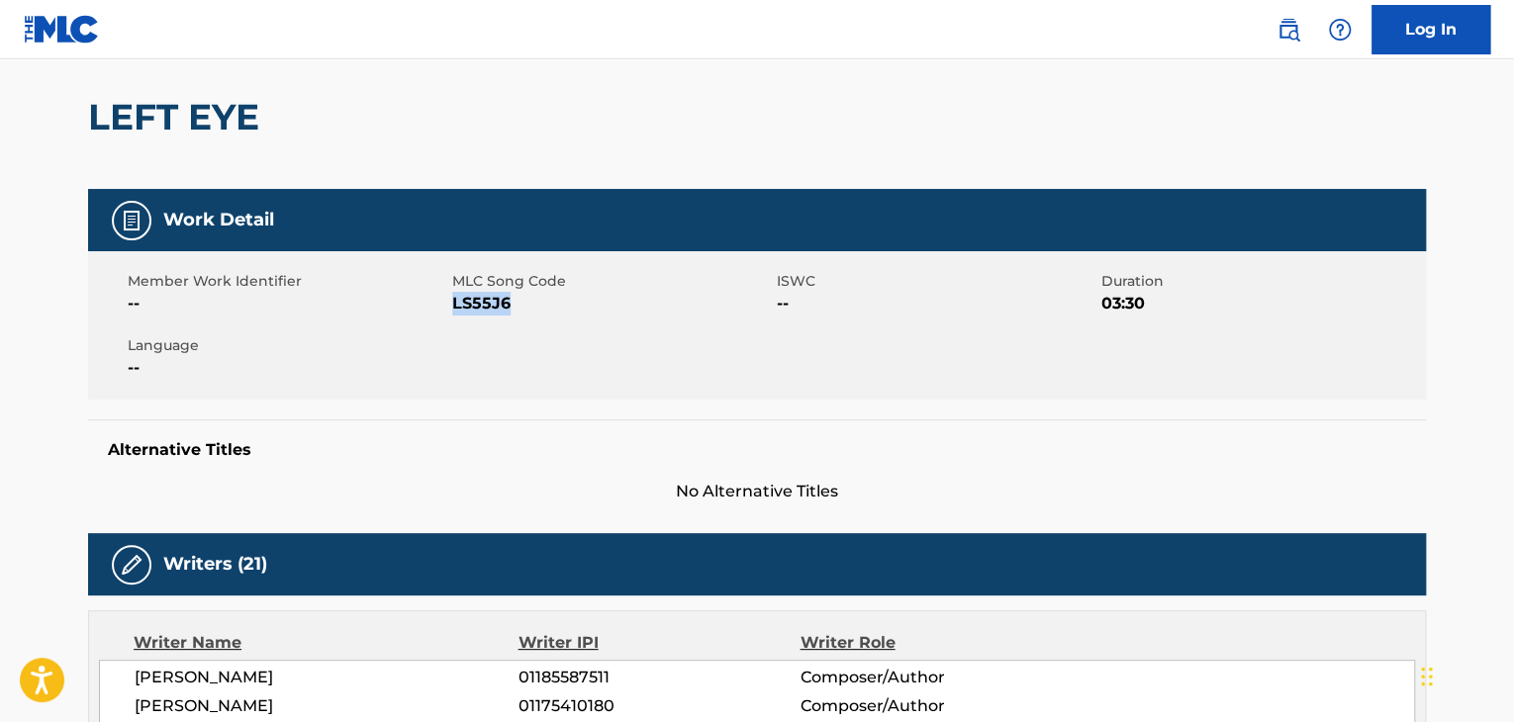
scroll to position [0, 0]
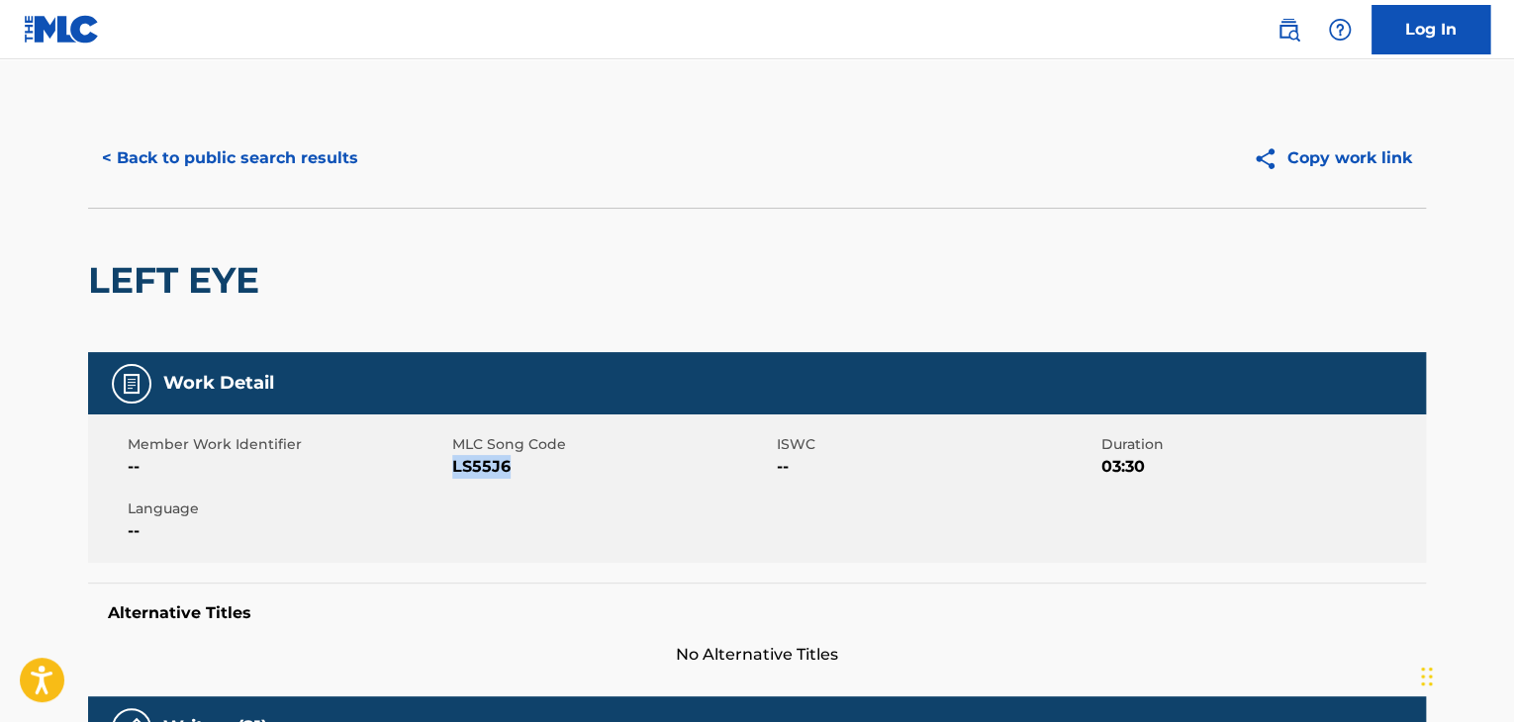
click at [269, 161] on button "< Back to public search results" at bounding box center [230, 158] width 284 height 49
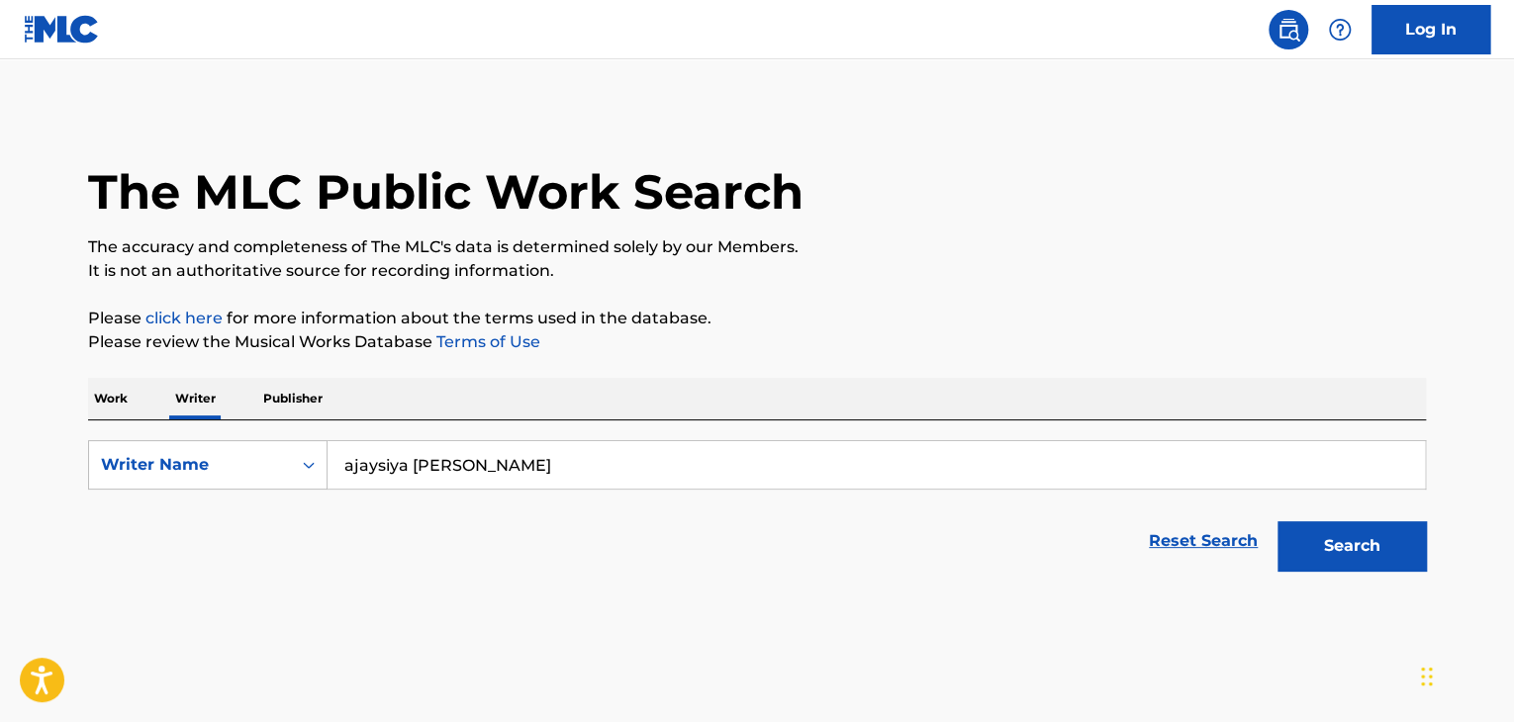
scroll to position [24, 0]
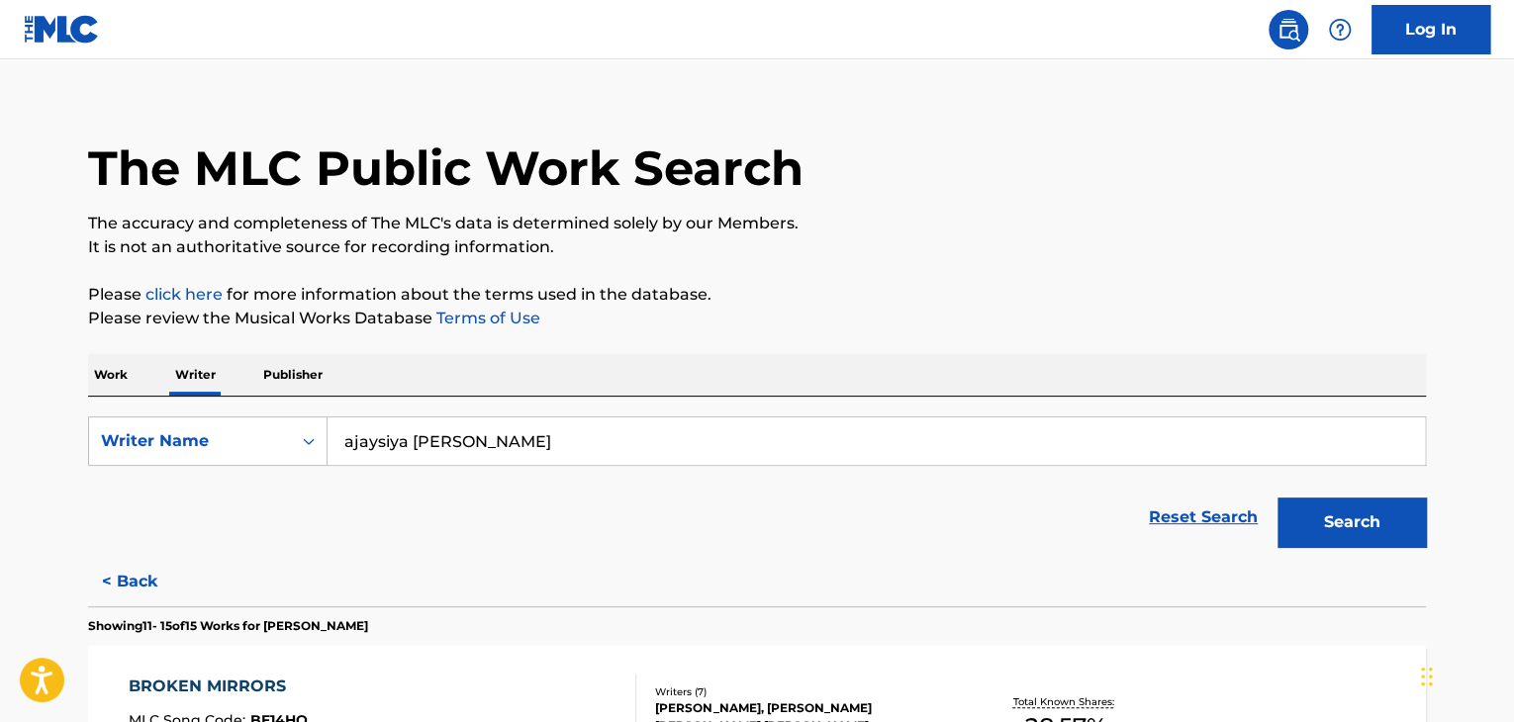
click at [420, 443] on input "ajaysiya [PERSON_NAME]" at bounding box center [877, 442] width 1098 height 48
paste input "[PERSON_NAME]"
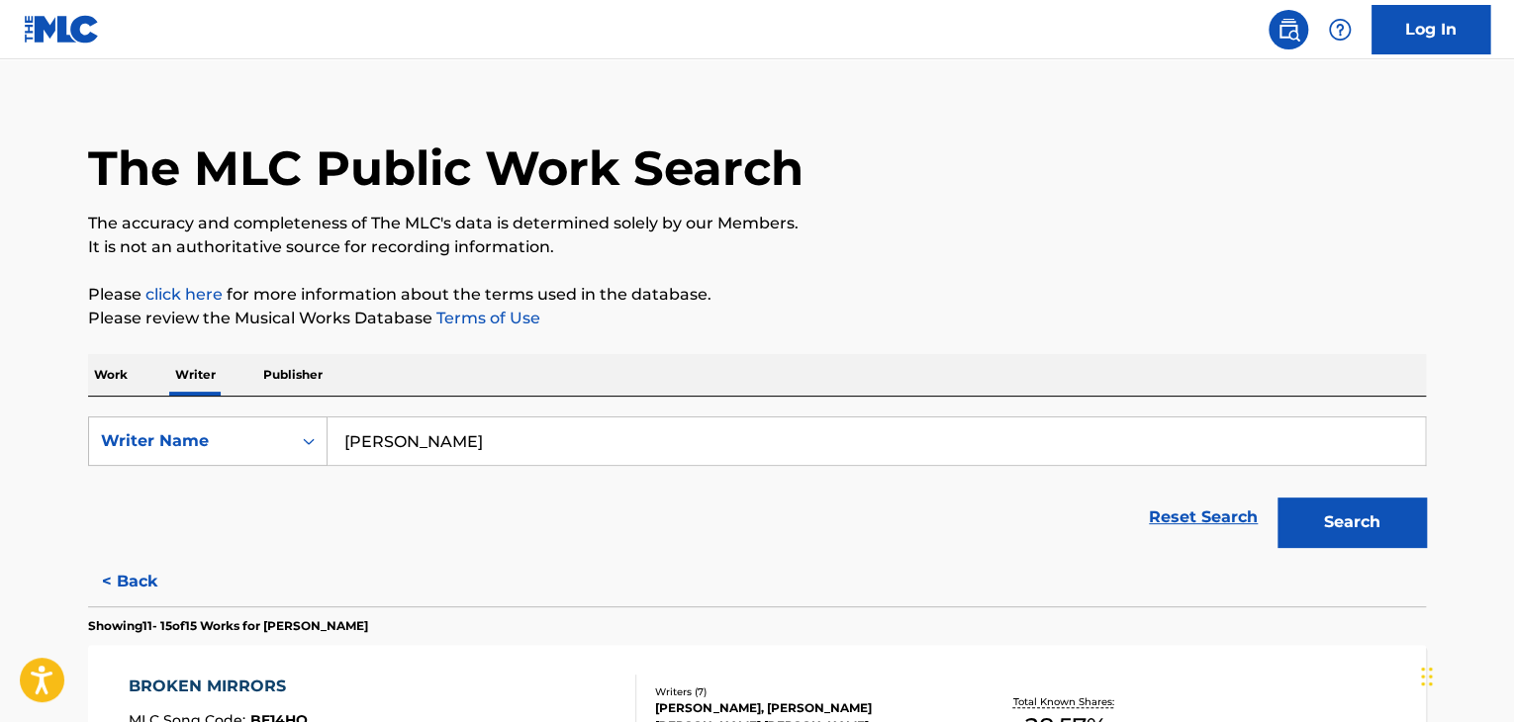
click at [1329, 528] on button "Search" at bounding box center [1352, 522] width 148 height 49
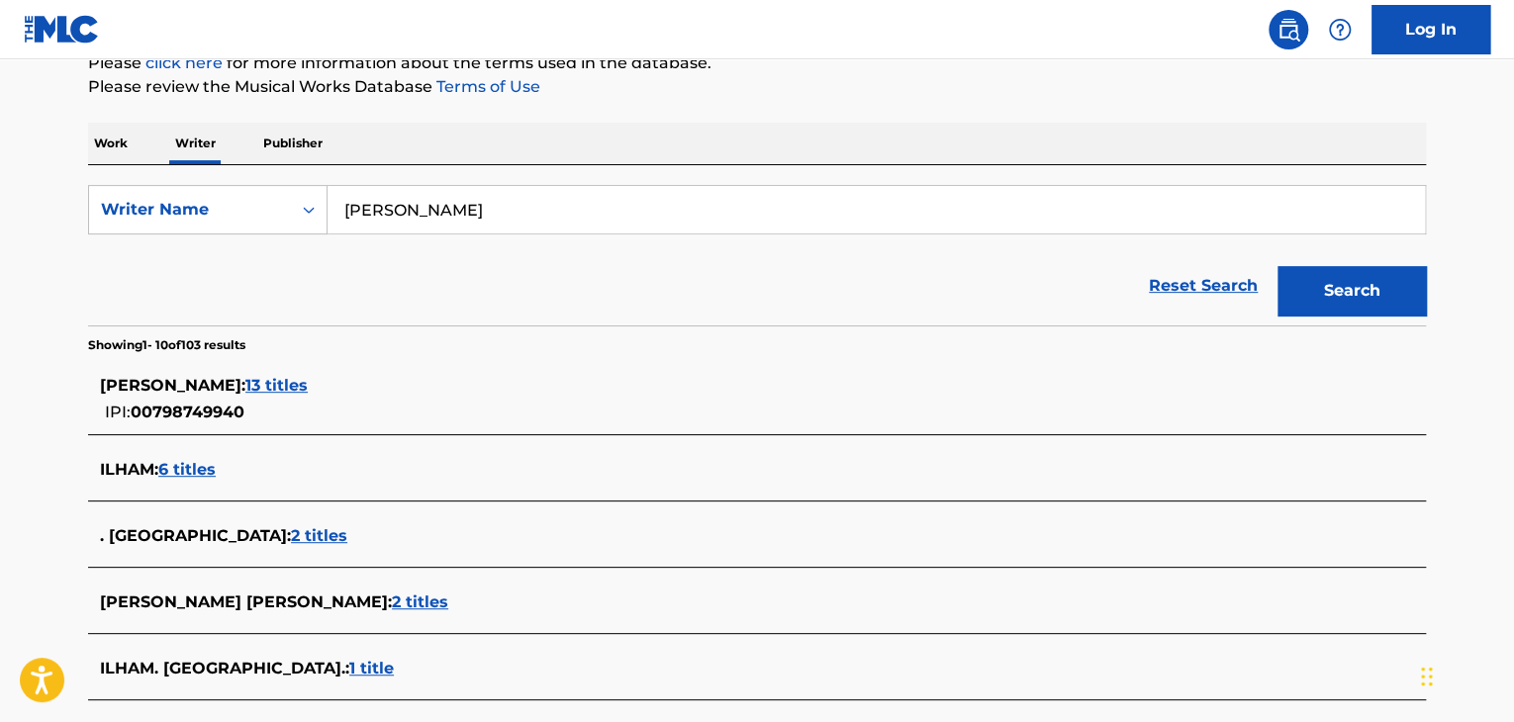
scroll to position [222, 0]
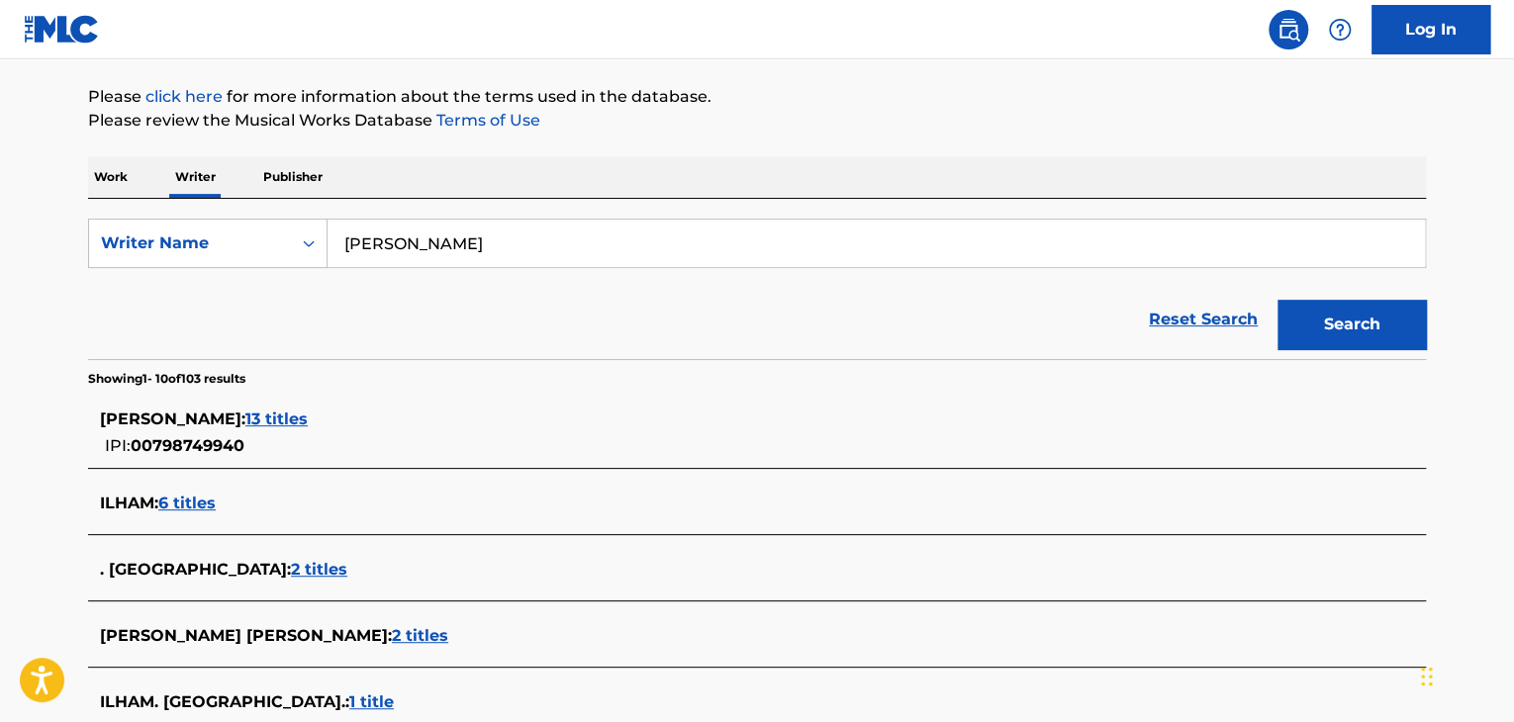
click at [509, 250] on input "[PERSON_NAME]" at bounding box center [877, 244] width 1098 height 48
paste input "[PERSON_NAME]"
drag, startPoint x: 918, startPoint y: 318, endPoint x: 930, endPoint y: 317, distance: 11.9
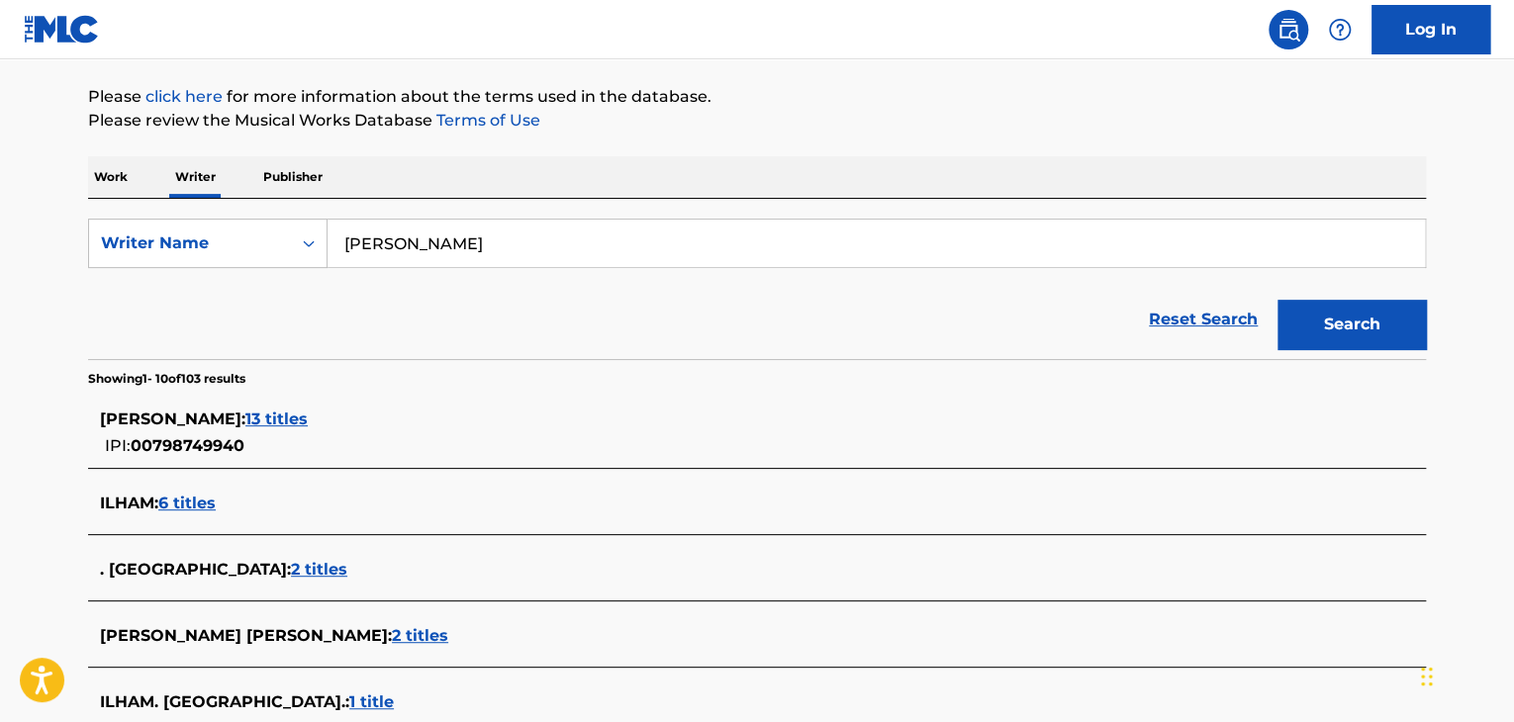
click at [919, 317] on div "Reset Search Search" at bounding box center [757, 319] width 1338 height 79
click at [1322, 318] on button "Search" at bounding box center [1352, 324] width 148 height 49
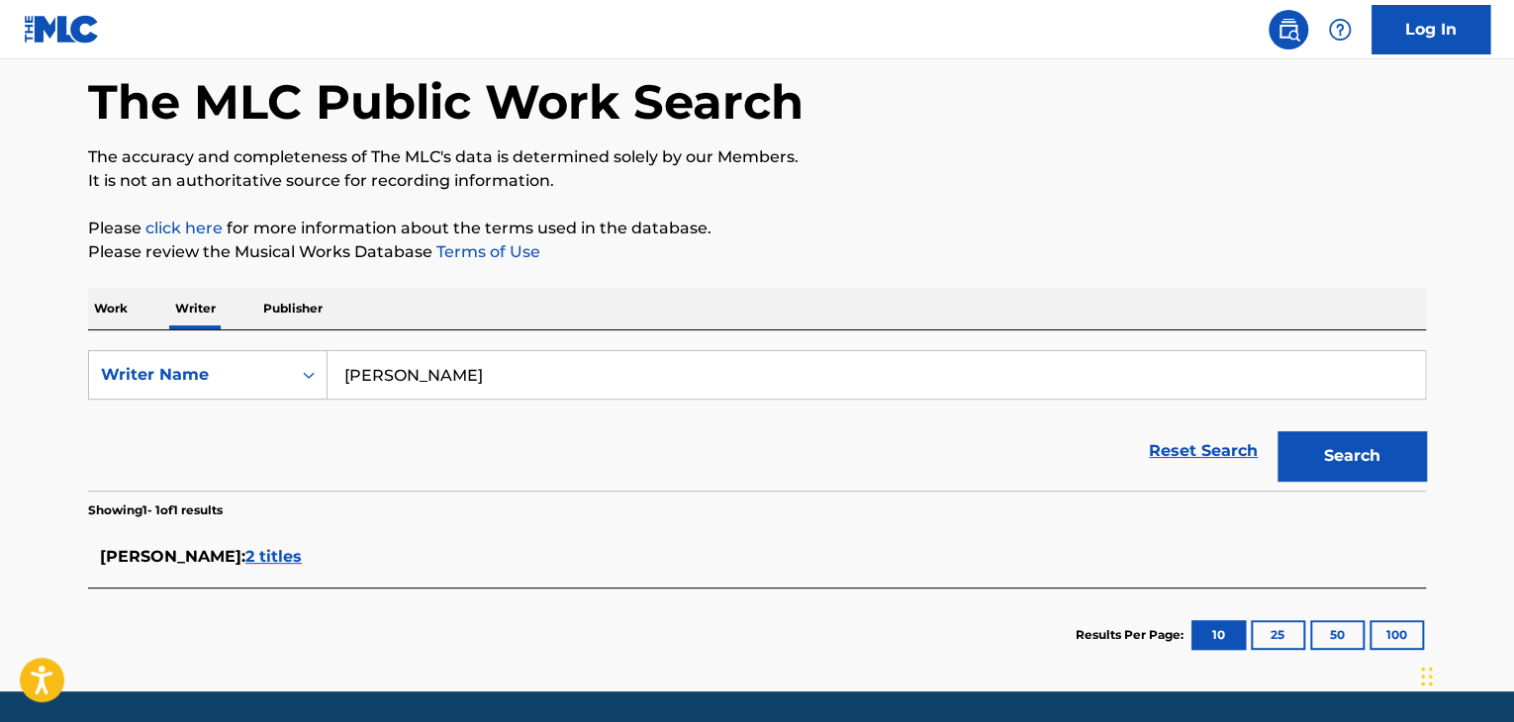
scroll to position [154, 0]
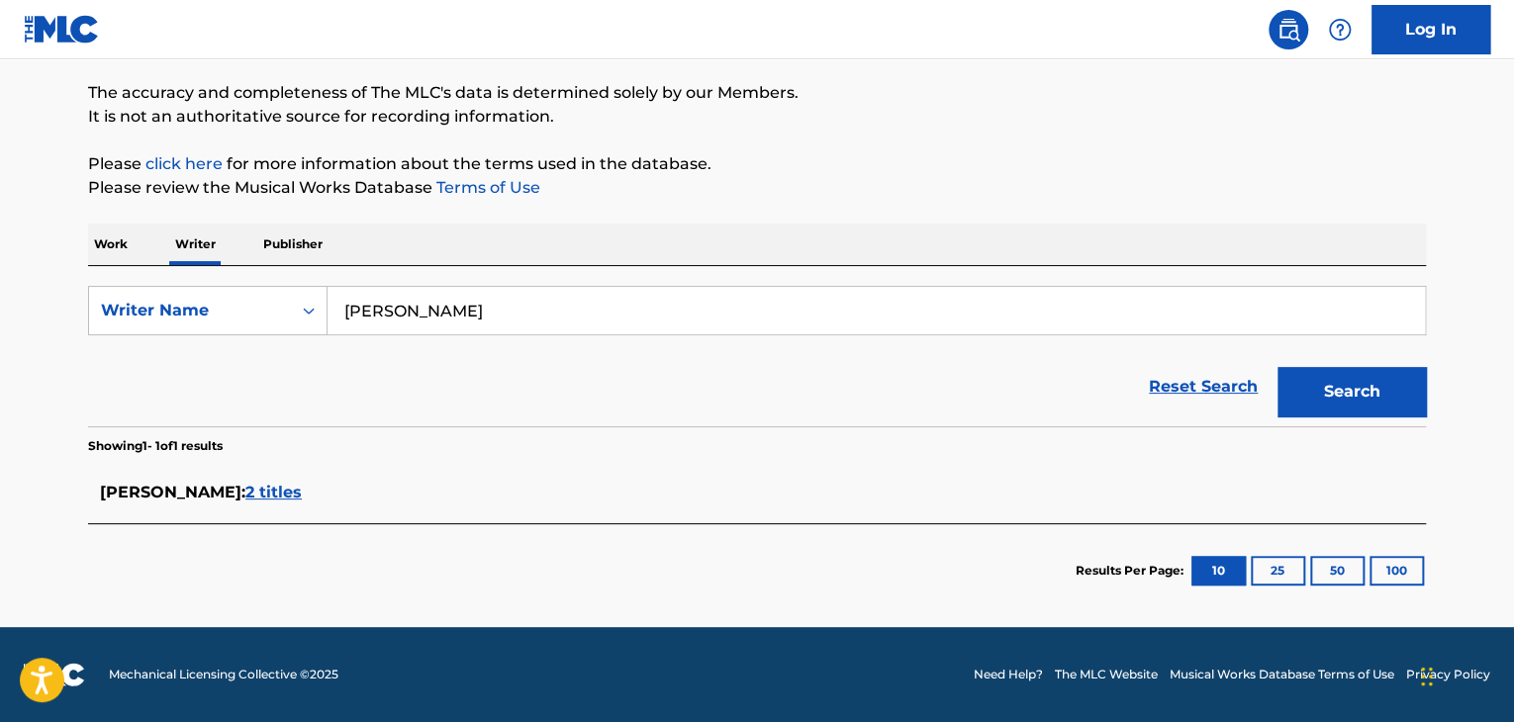
click at [573, 304] on input "[PERSON_NAME]" at bounding box center [877, 311] width 1098 height 48
paste input "Sadraddin Bolat"
click at [863, 403] on div "Reset Search Search" at bounding box center [757, 386] width 1338 height 79
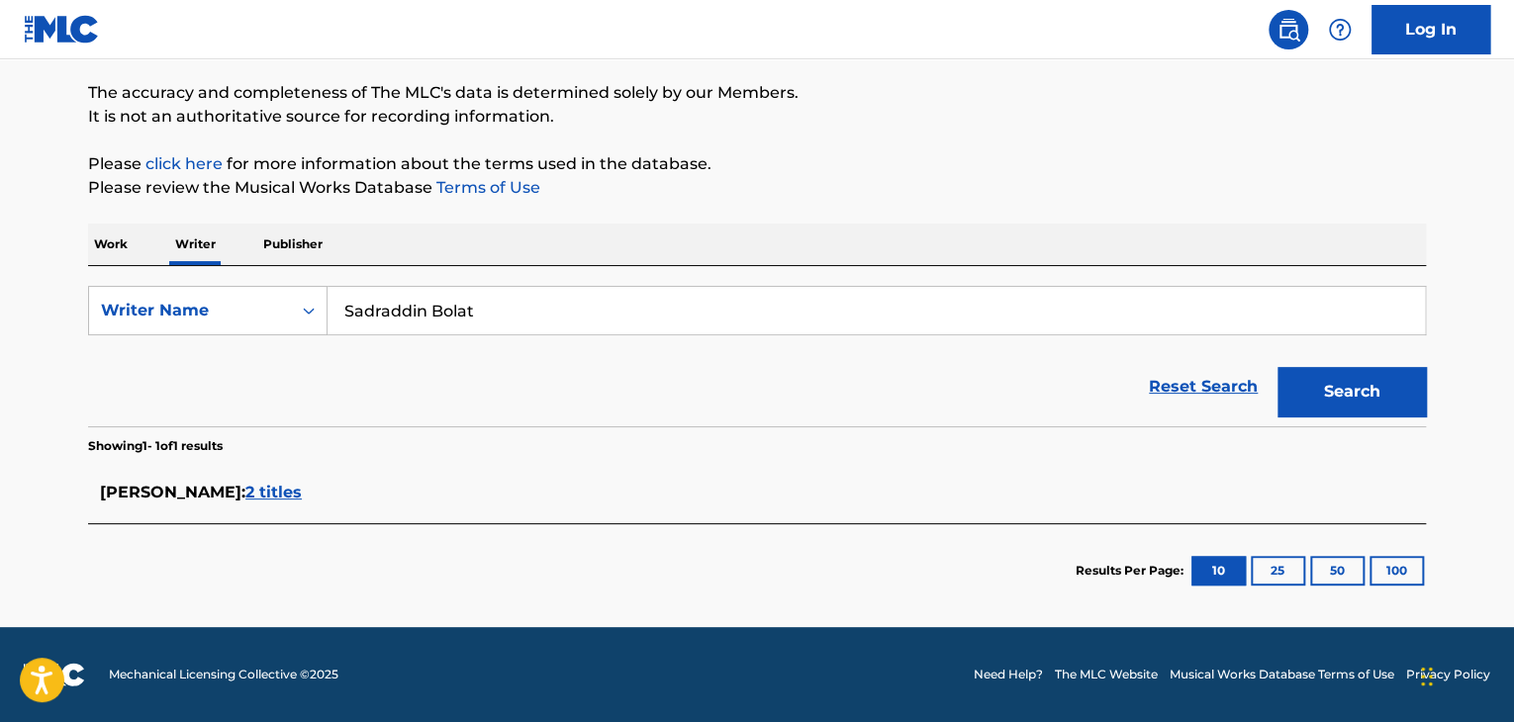
click at [1321, 395] on button "Search" at bounding box center [1352, 391] width 148 height 49
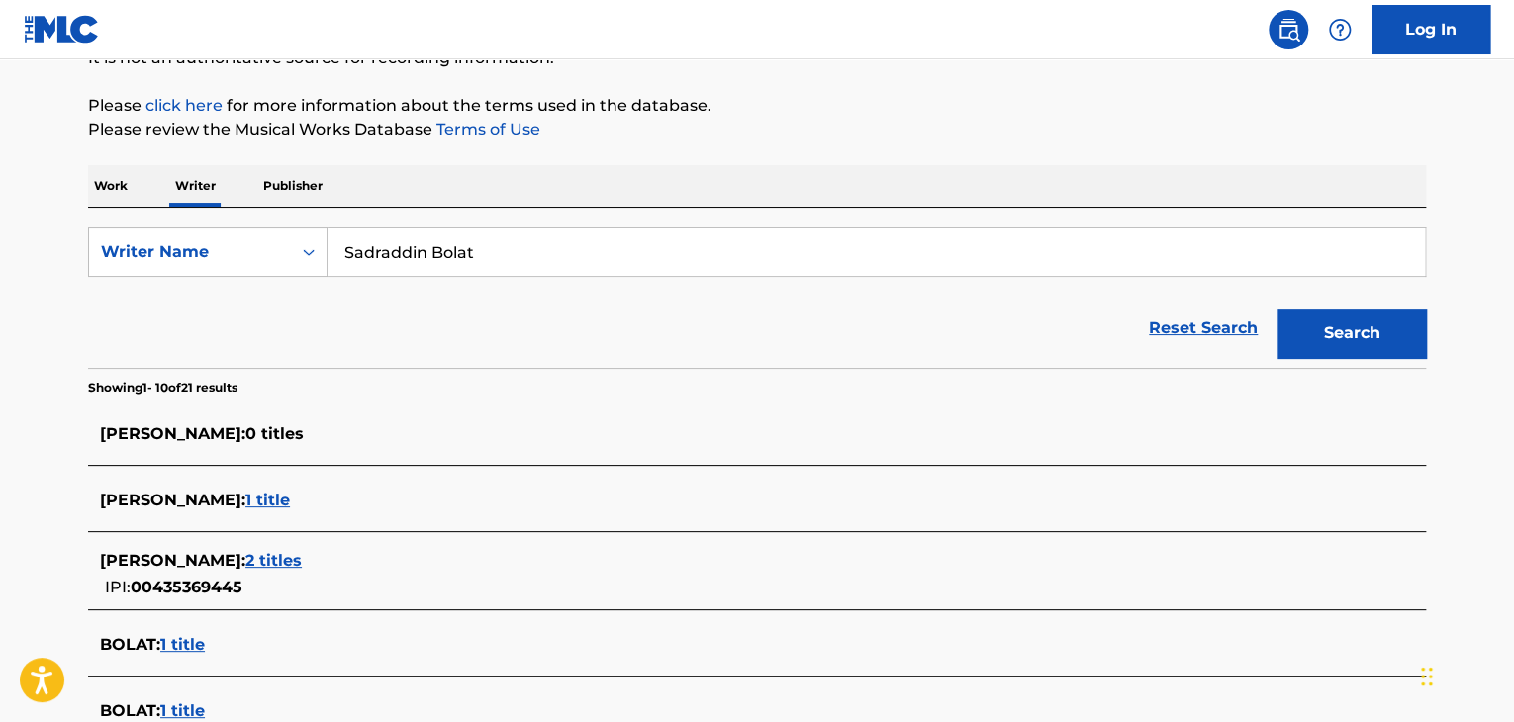
scroll to position [112, 0]
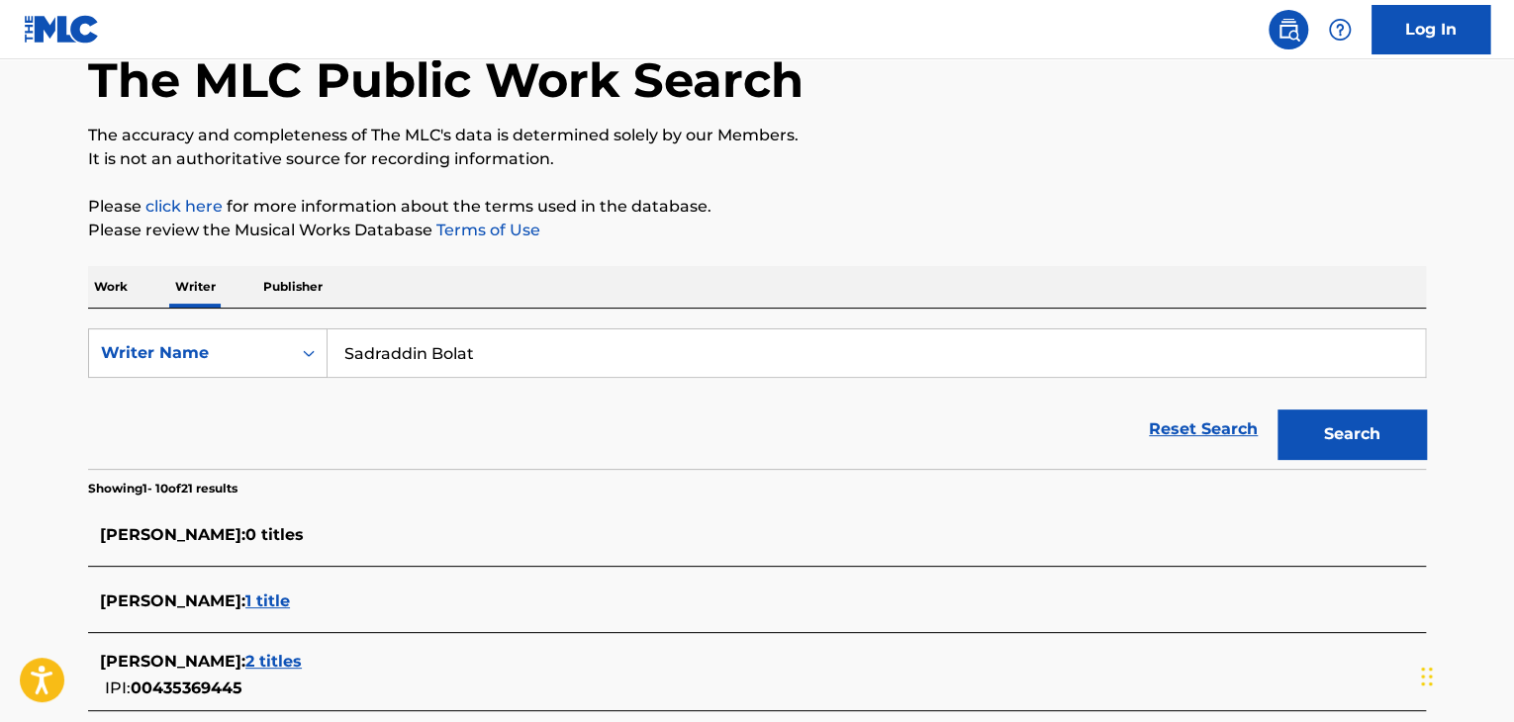
click at [435, 348] on input "Sadraddin Bolat" at bounding box center [877, 354] width 1098 height 48
paste input "[PERSON_NAME]"
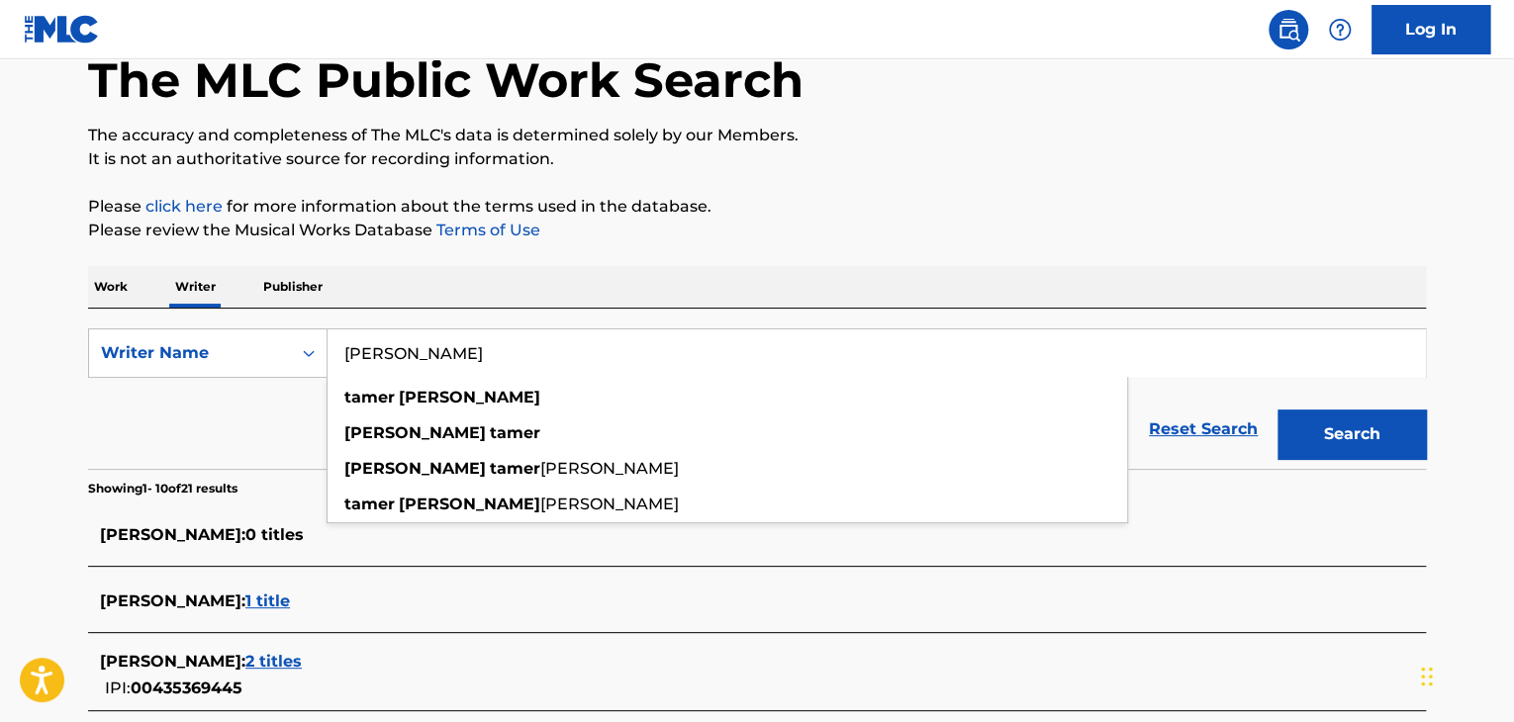
type input "[PERSON_NAME]"
click at [1306, 452] on button "Search" at bounding box center [1352, 434] width 148 height 49
click at [1307, 433] on div "Search" at bounding box center [1347, 429] width 158 height 79
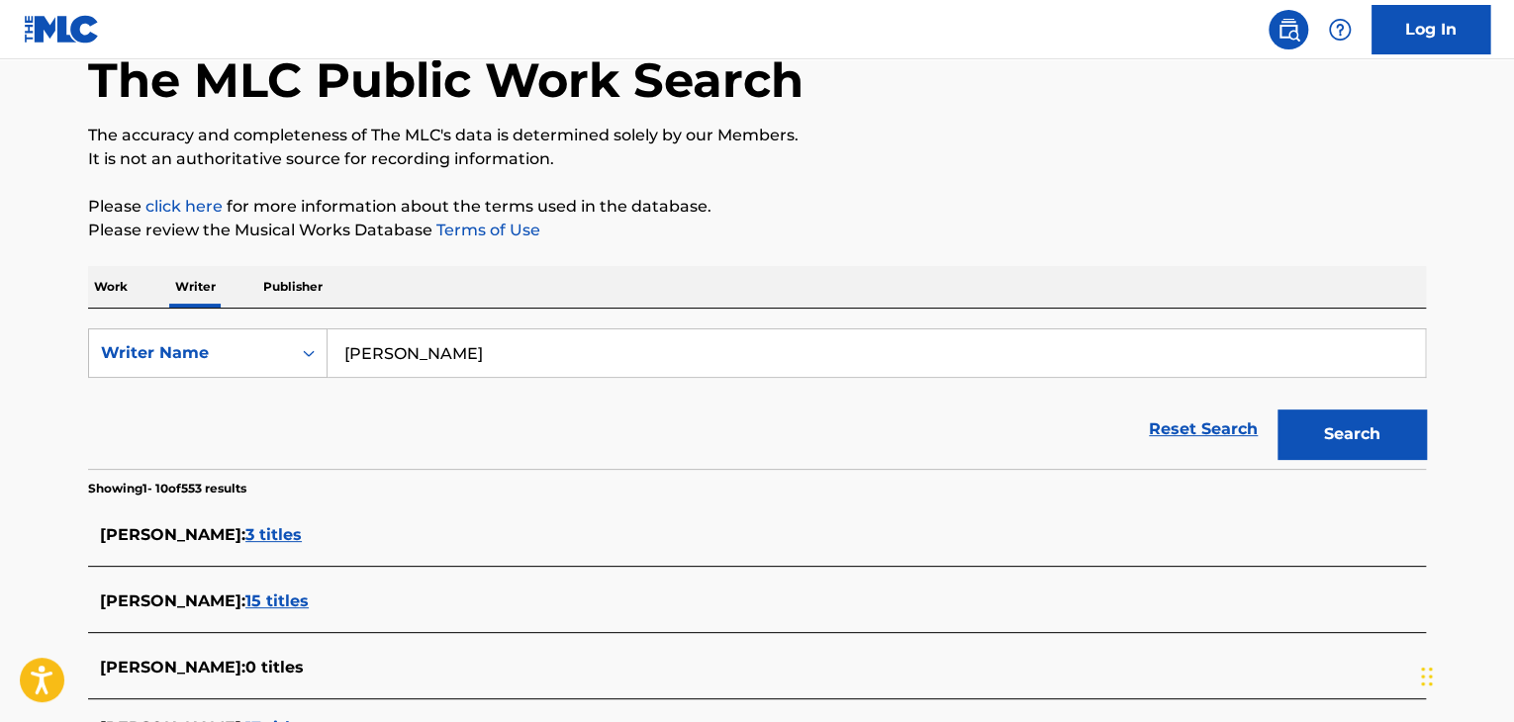
click at [268, 603] on span "15 titles" at bounding box center [276, 601] width 63 height 19
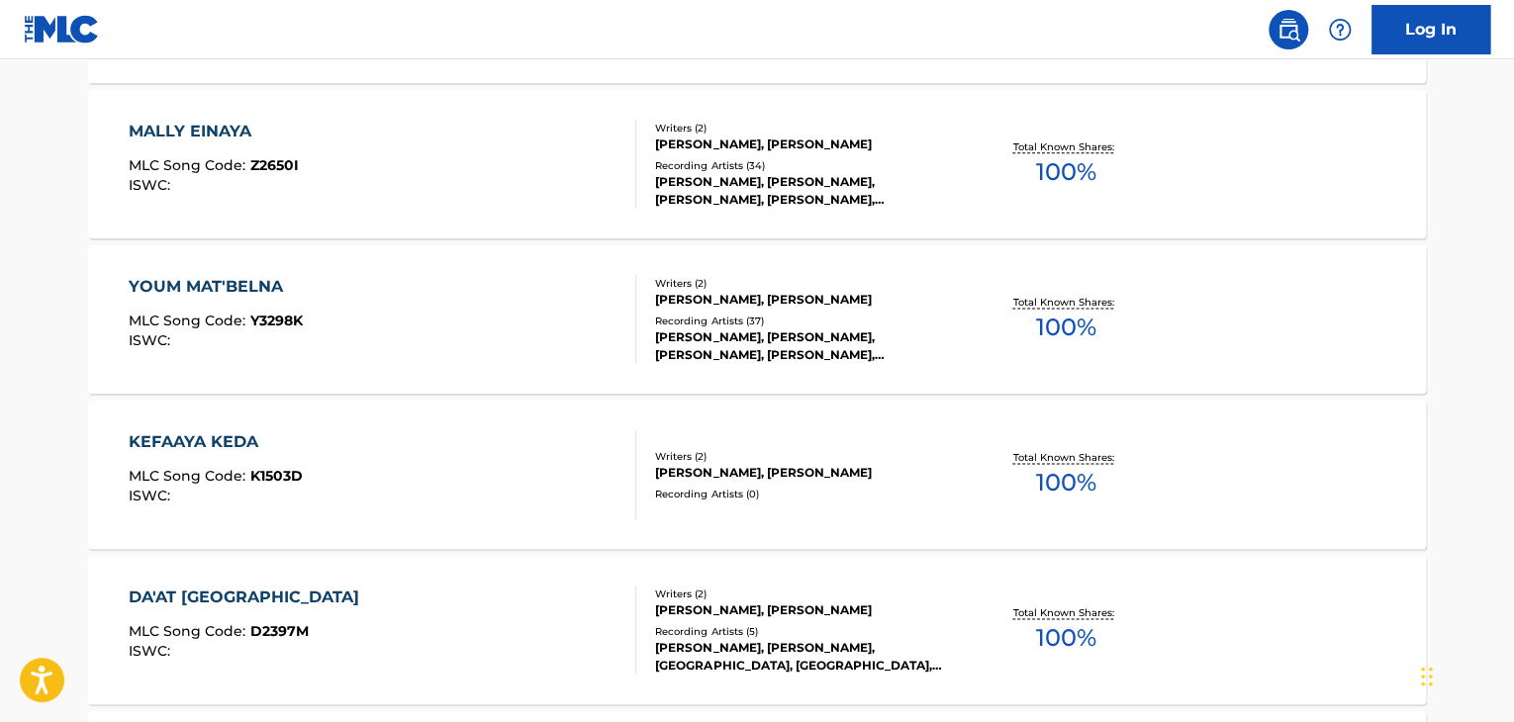
scroll to position [1497, 0]
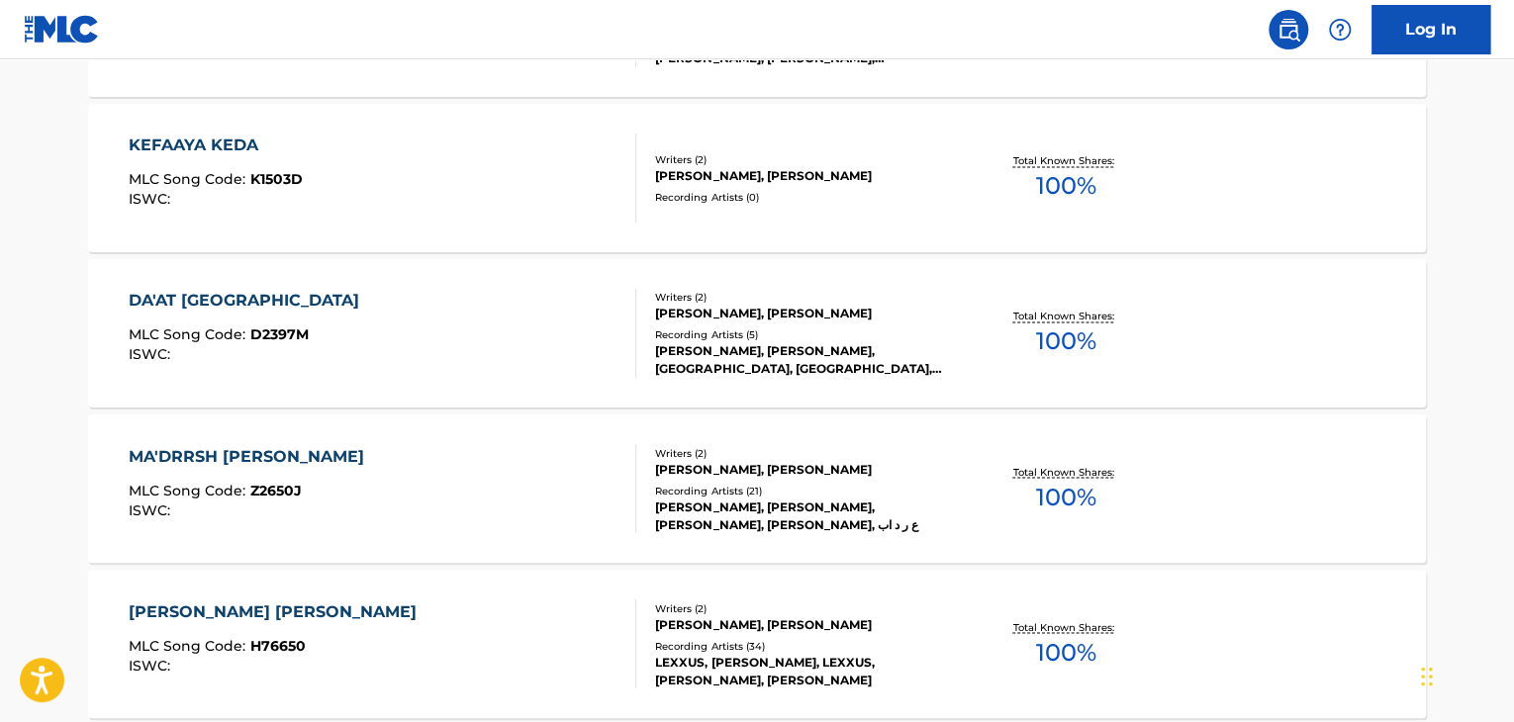
click at [546, 483] on div "MA'DRRSH [PERSON_NAME] MLC Song Code : Z2650J ISWC :" at bounding box center [383, 488] width 509 height 89
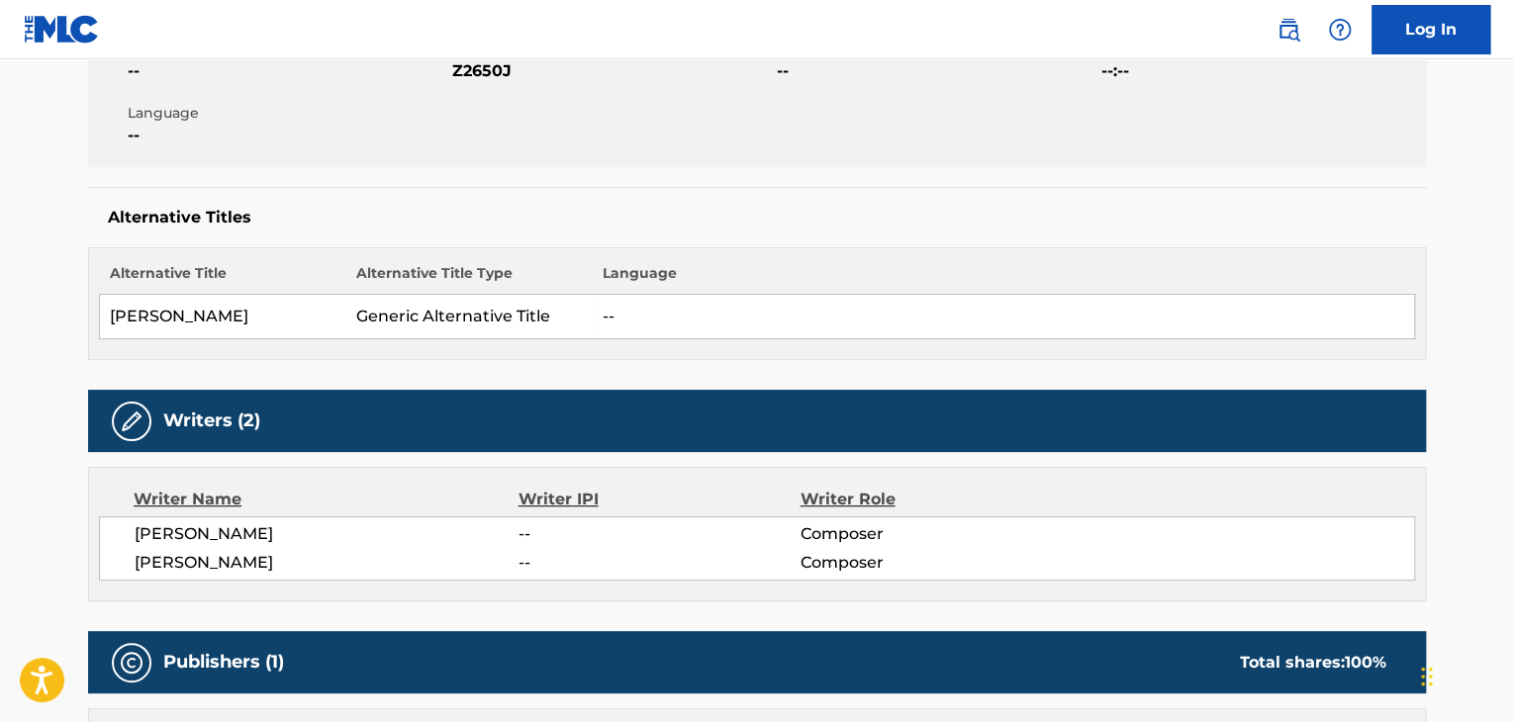
scroll to position [693, 0]
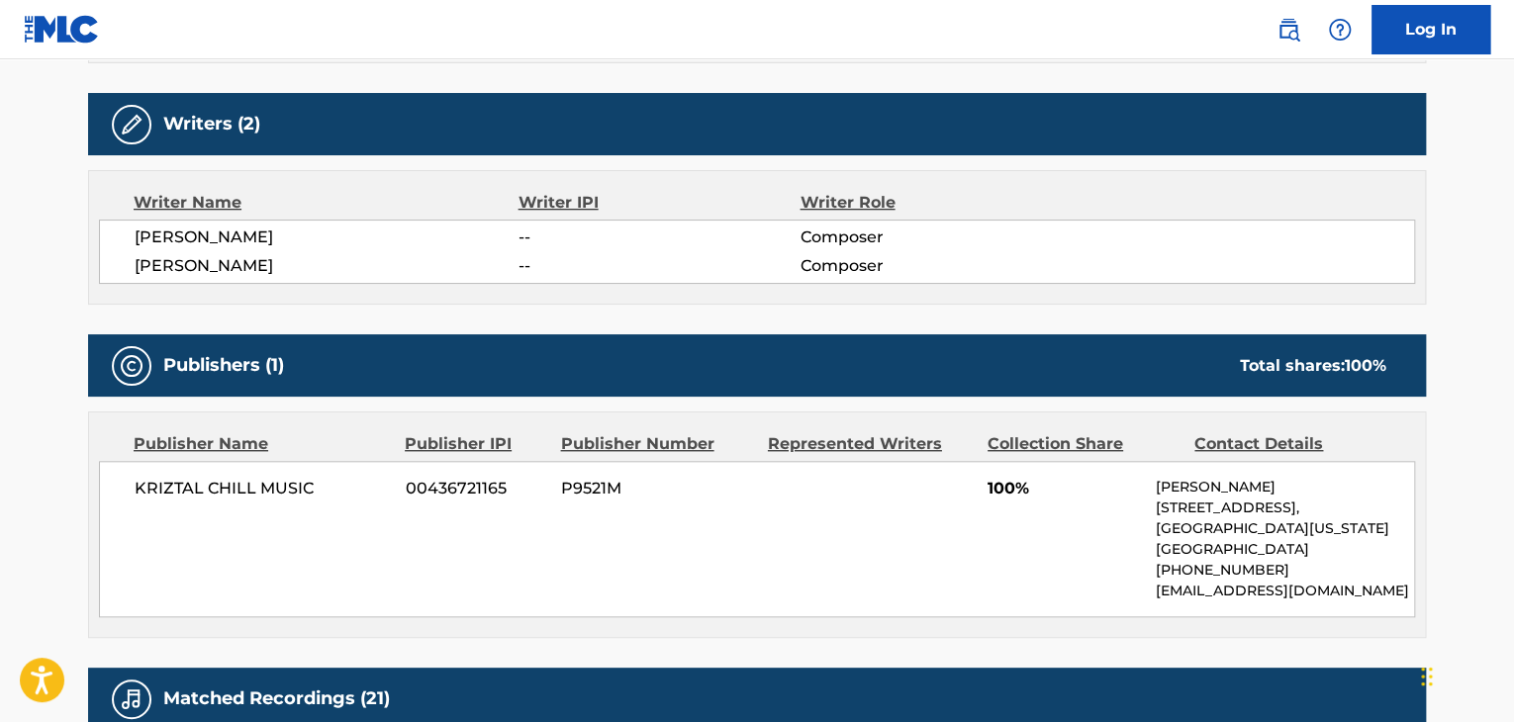
click at [214, 239] on span "[PERSON_NAME]" at bounding box center [327, 238] width 384 height 24
click at [202, 477] on span "KRIZTAL CHILL MUSIC" at bounding box center [263, 489] width 256 height 24
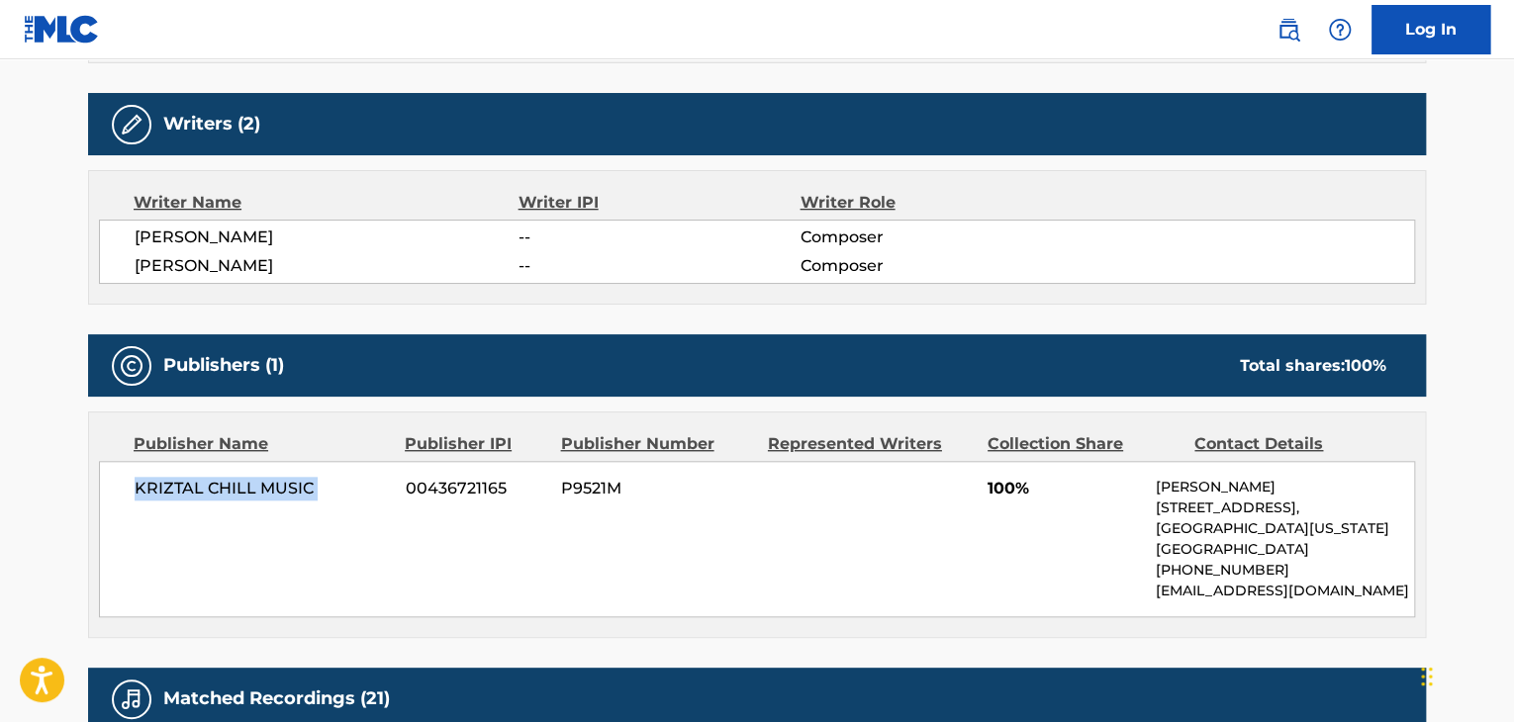
click at [202, 477] on span "KRIZTAL CHILL MUSIC" at bounding box center [263, 489] width 256 height 24
click at [462, 484] on span "00436721165" at bounding box center [476, 489] width 141 height 24
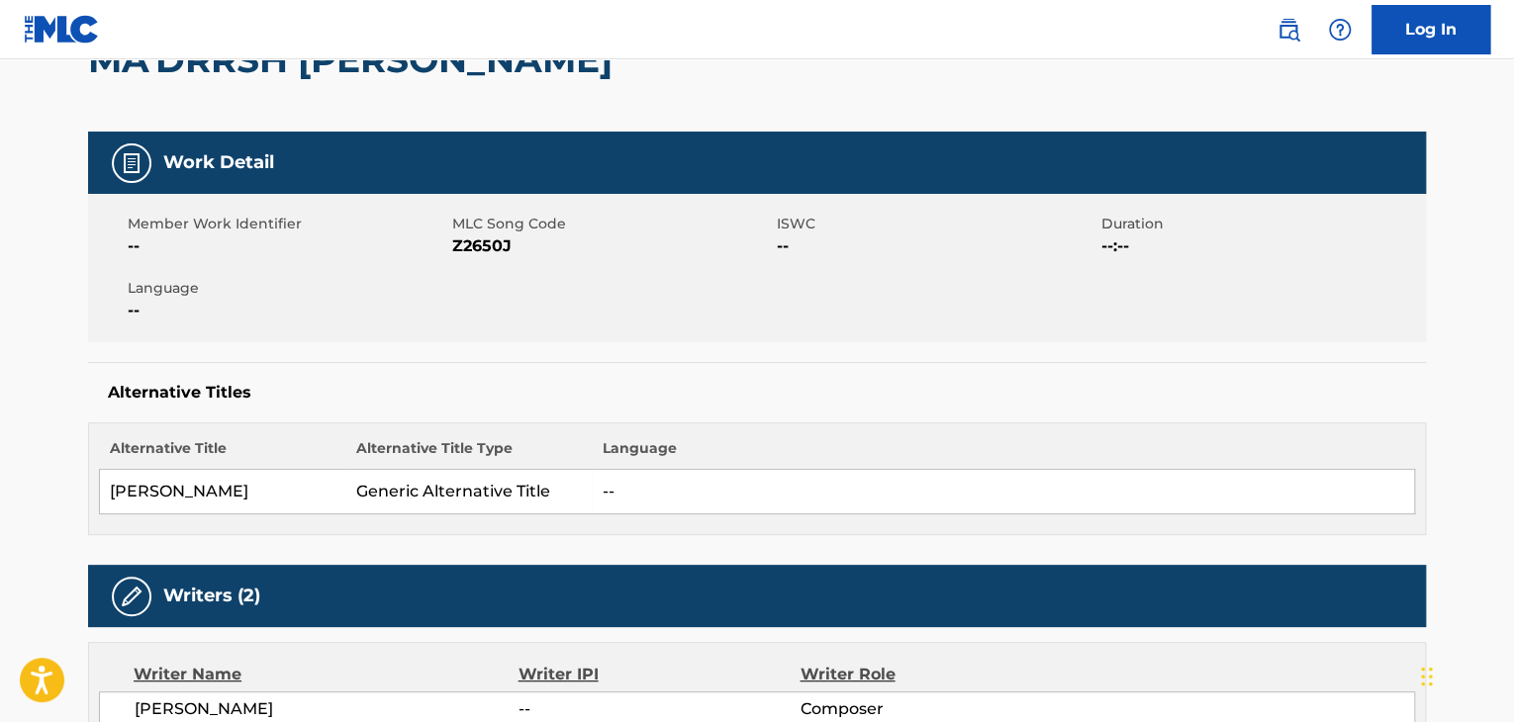
scroll to position [99, 0]
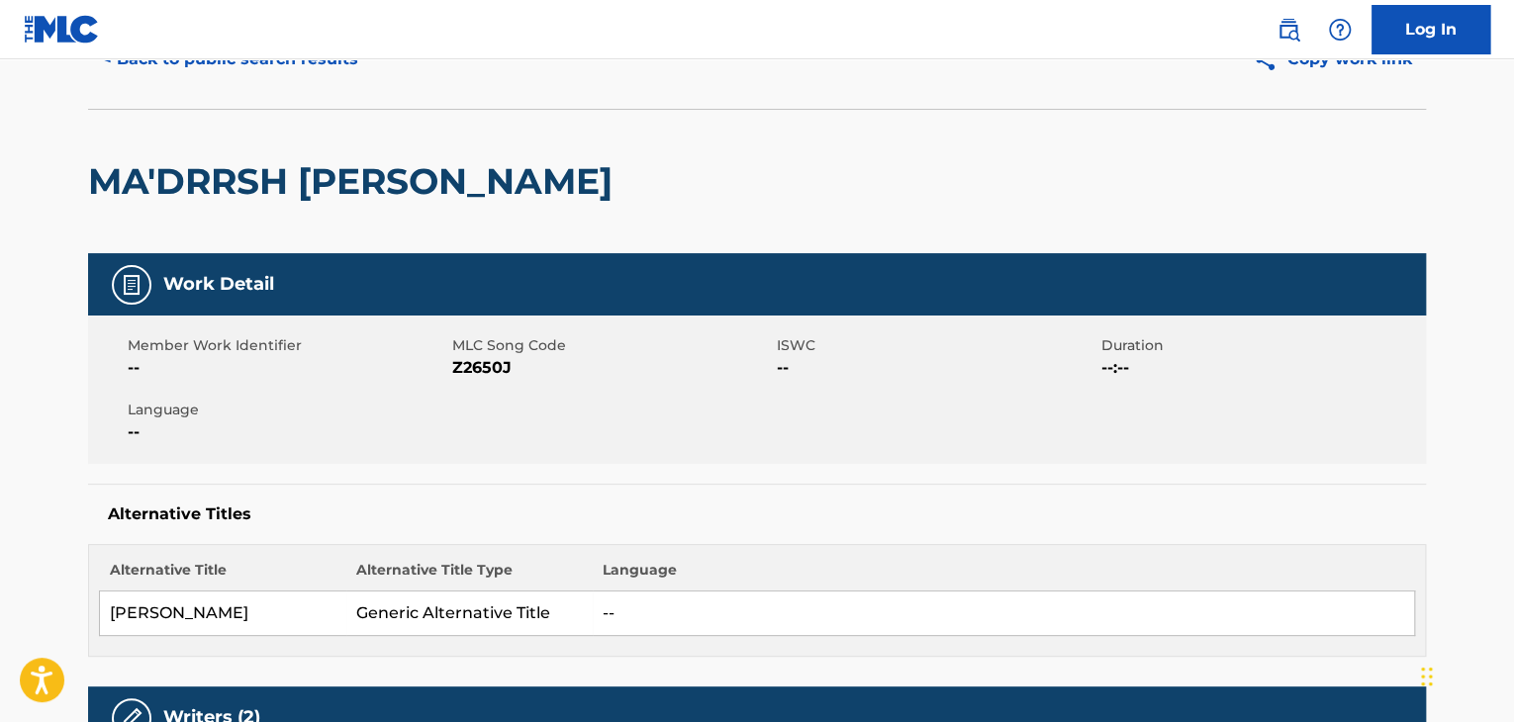
click at [475, 375] on span "Z2650J" at bounding box center [612, 368] width 320 height 24
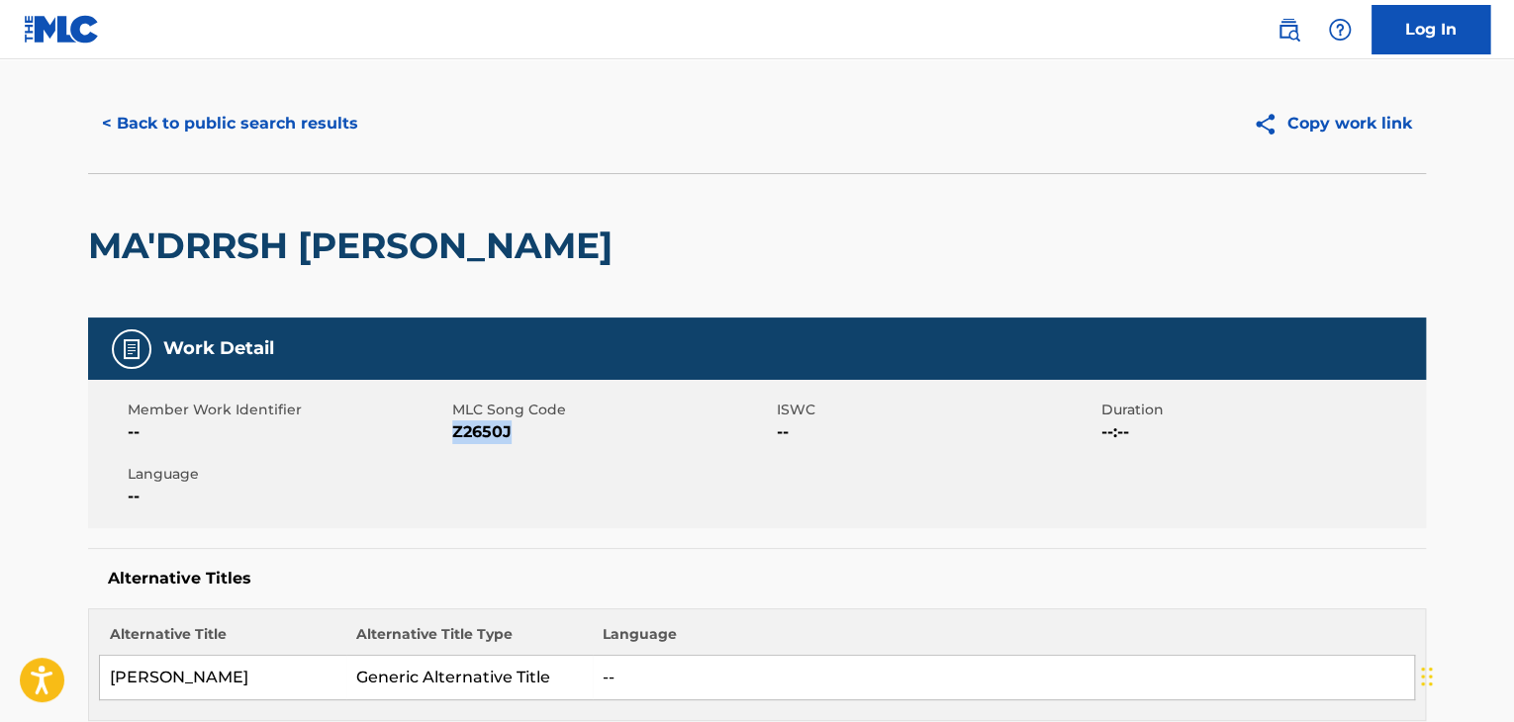
scroll to position [0, 0]
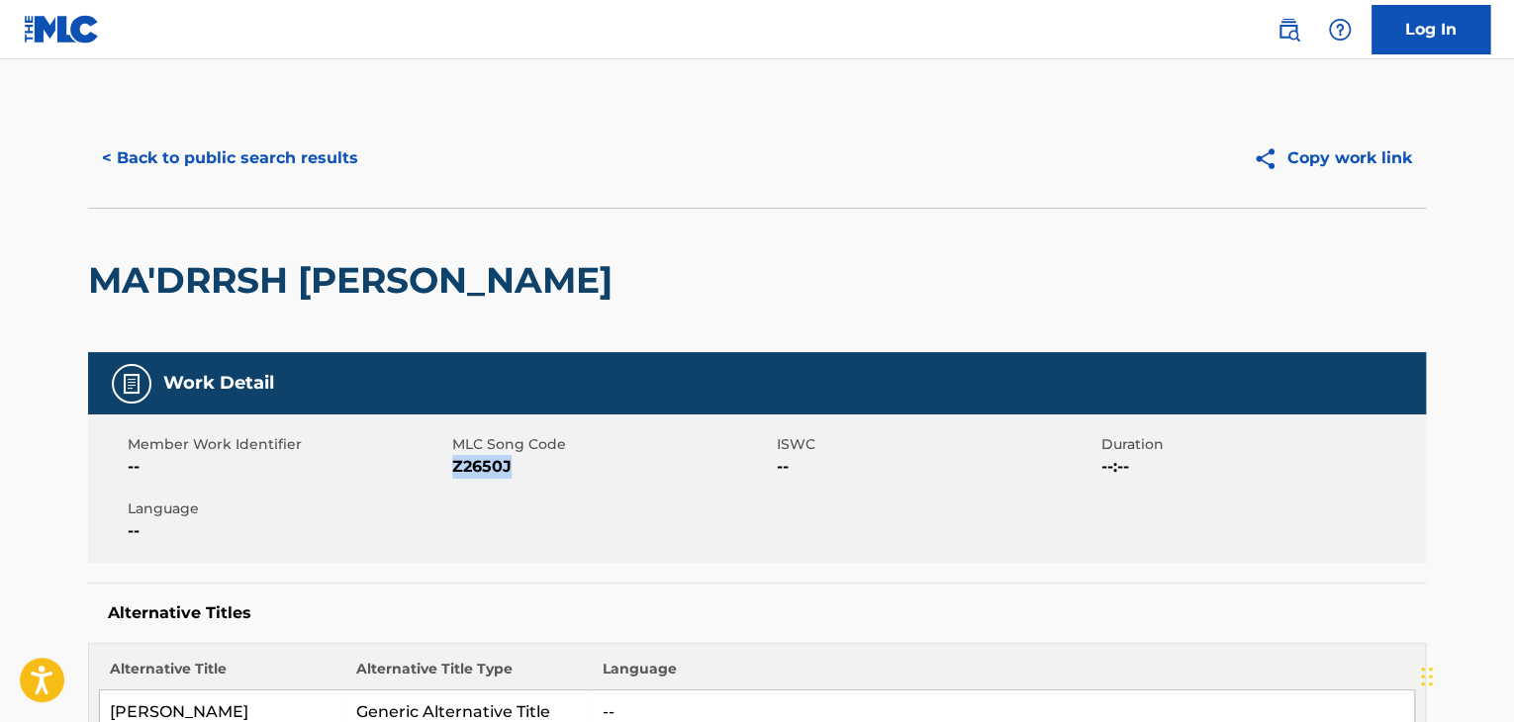
click at [281, 169] on button "< Back to public search results" at bounding box center [230, 158] width 284 height 49
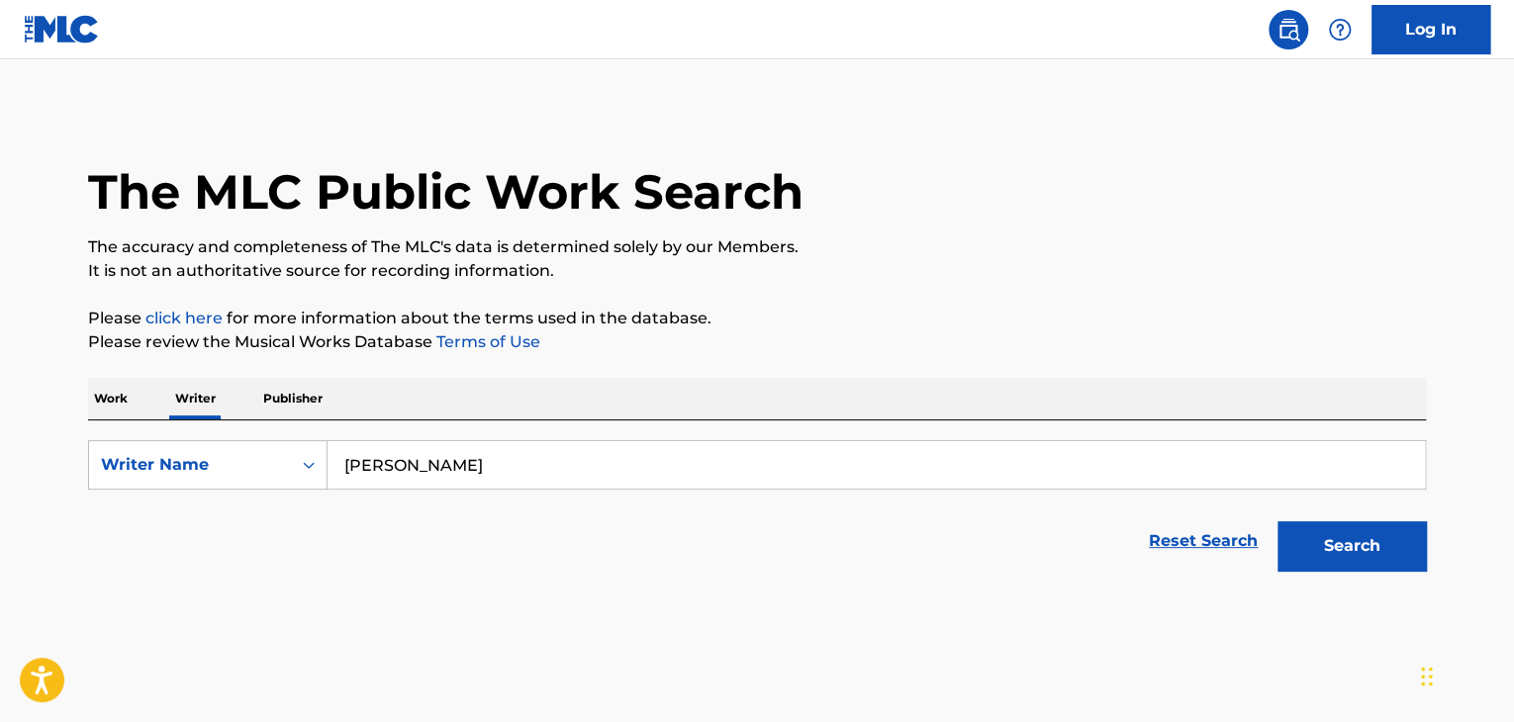
scroll to position [24, 0]
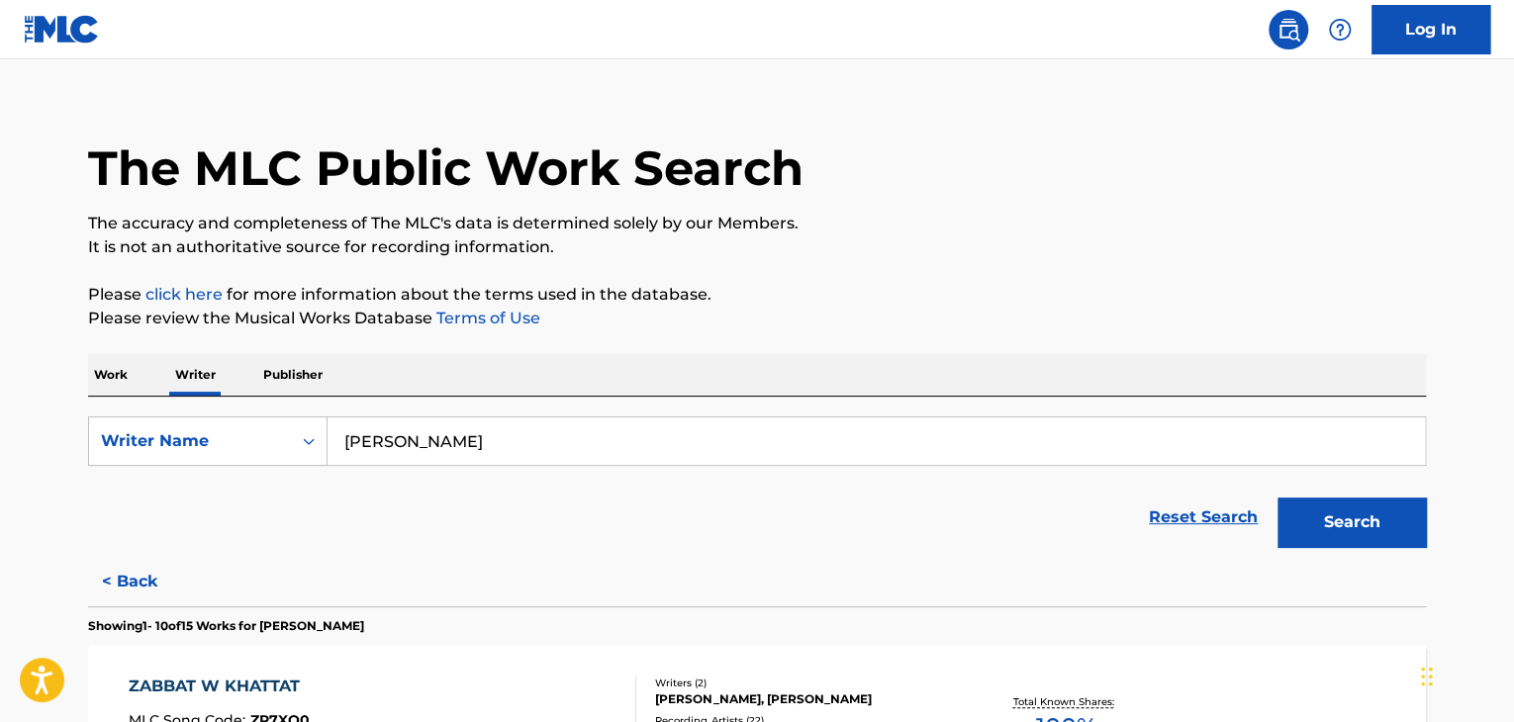
click at [404, 439] on input "[PERSON_NAME]" at bounding box center [877, 442] width 1098 height 48
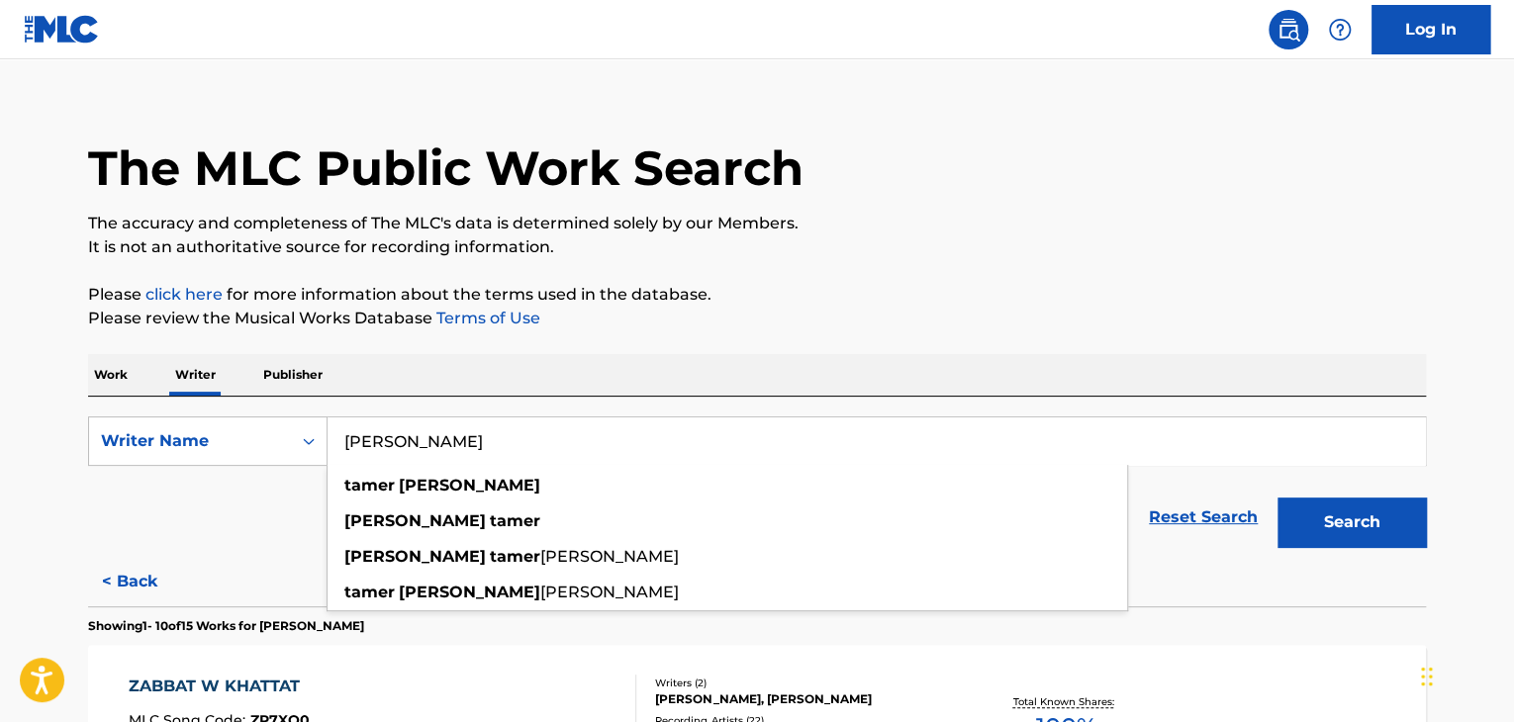
paste input "[PERSON_NAME]"
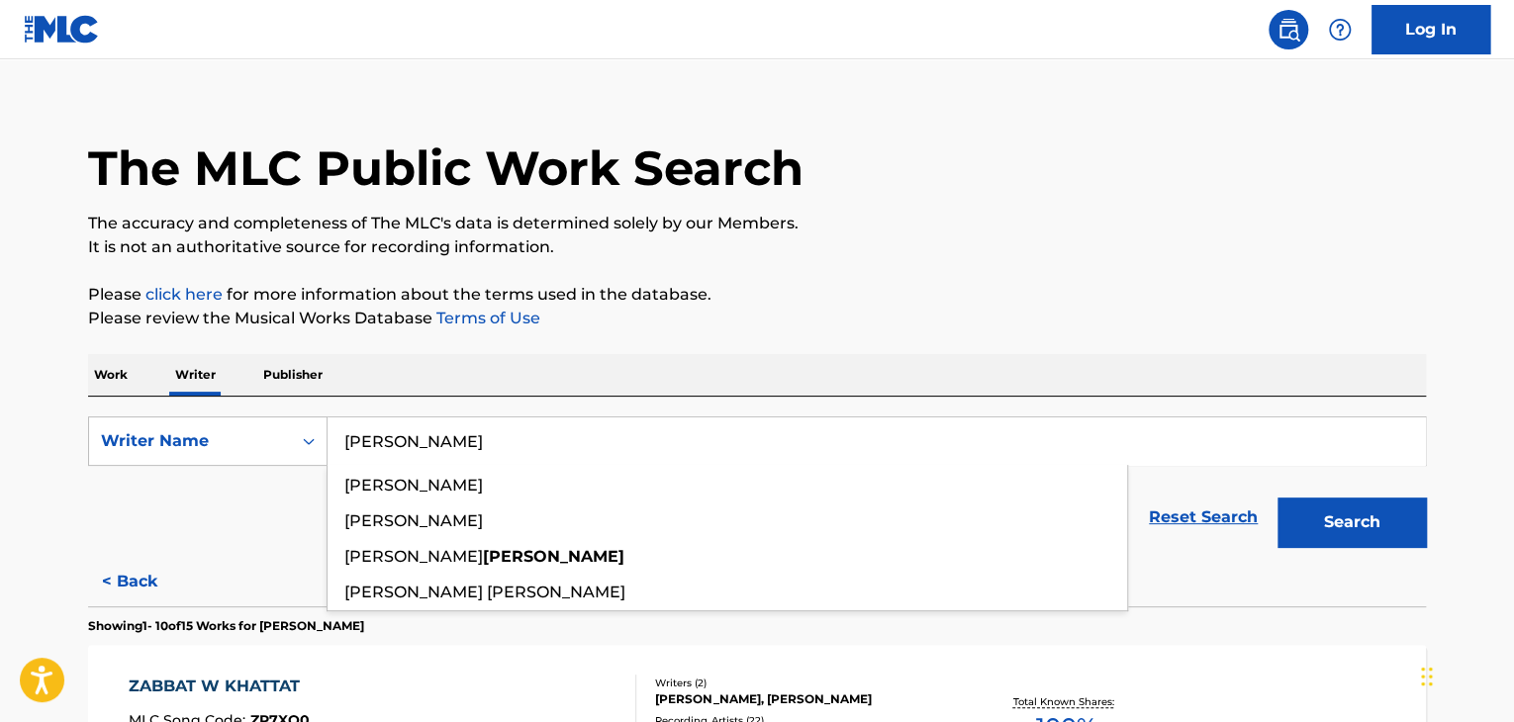
click at [1074, 290] on p "Please click here for more information about the terms used in the database." at bounding box center [757, 295] width 1338 height 24
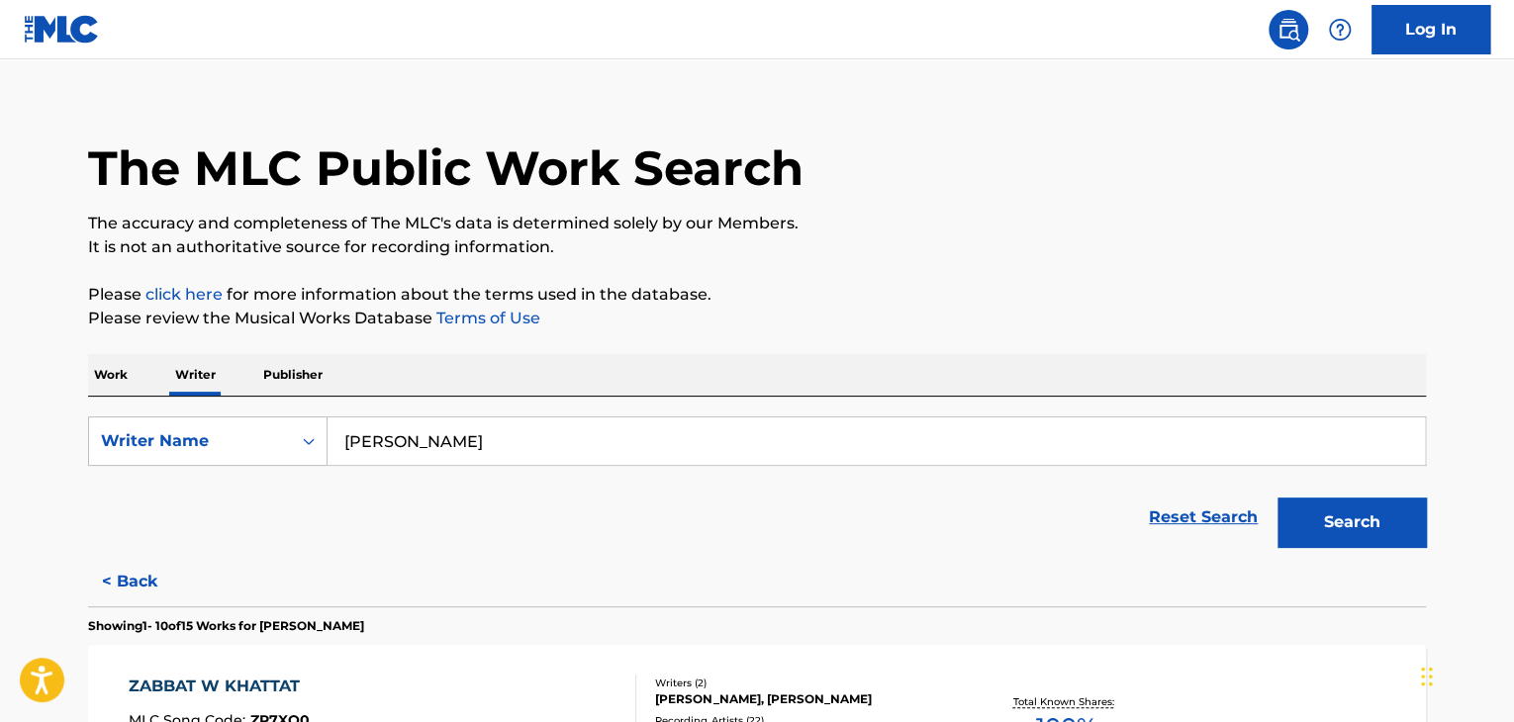
click at [1324, 505] on button "Search" at bounding box center [1352, 522] width 148 height 49
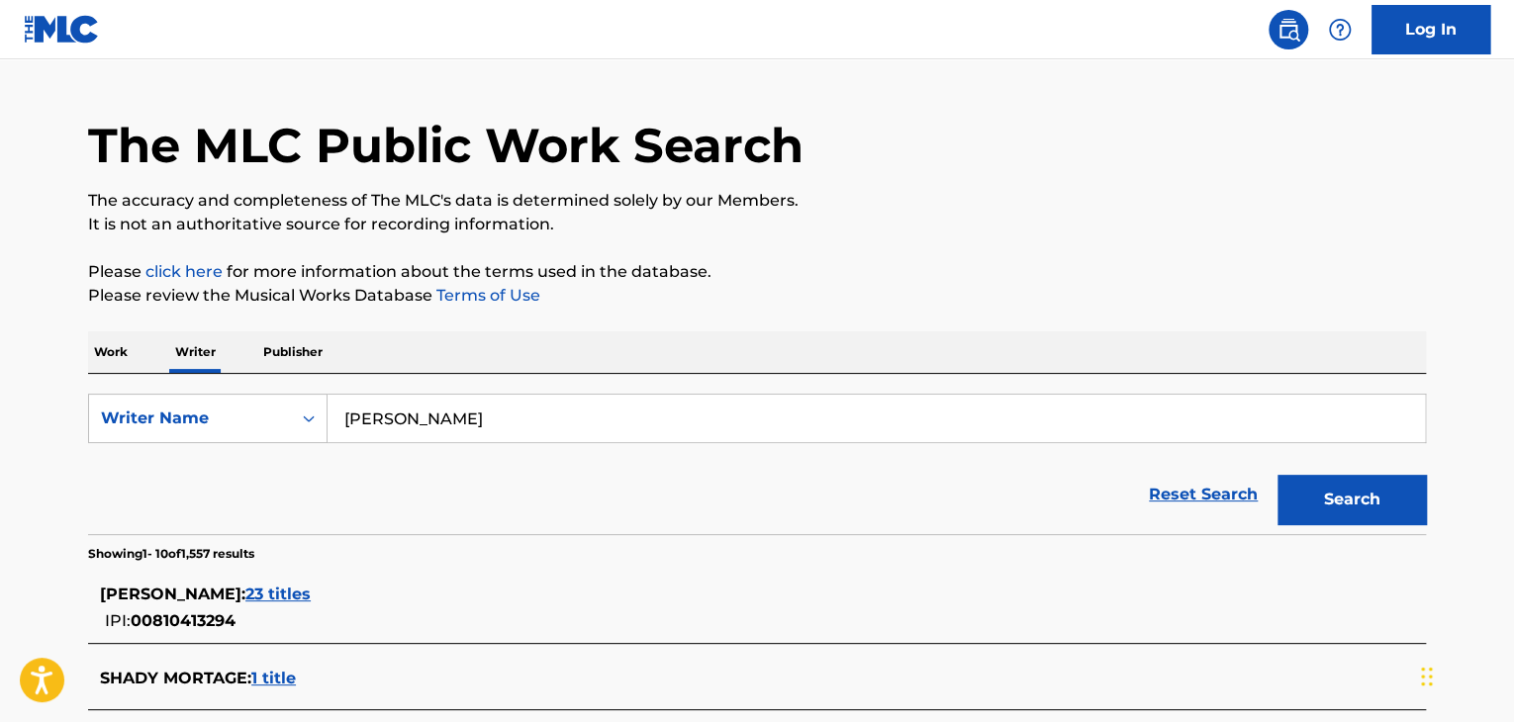
scroll to position [0, 0]
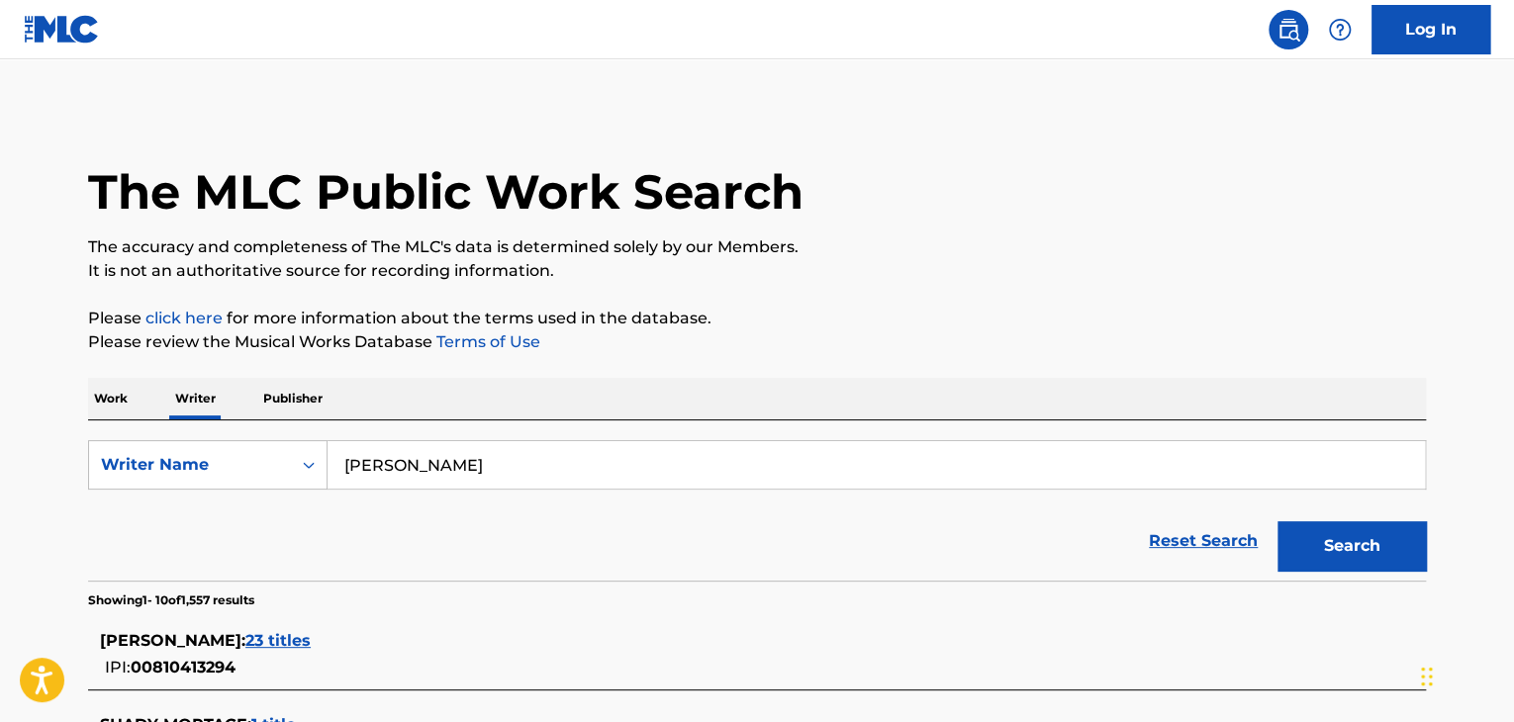
click at [423, 467] on input "[PERSON_NAME]" at bounding box center [877, 465] width 1098 height 48
paste input "[PERSON_NAME]"
type input "[PERSON_NAME]"
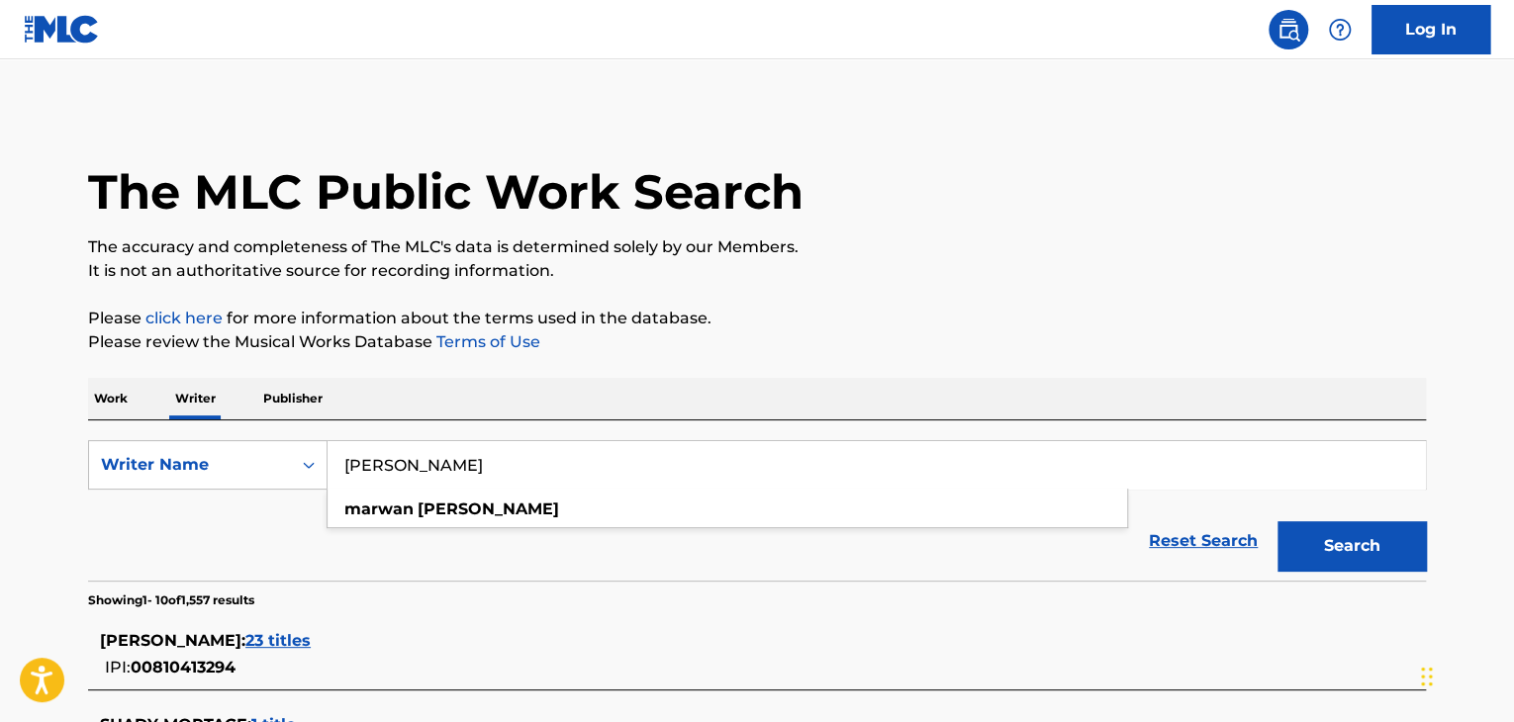
click at [1278, 522] on button "Search" at bounding box center [1352, 546] width 148 height 49
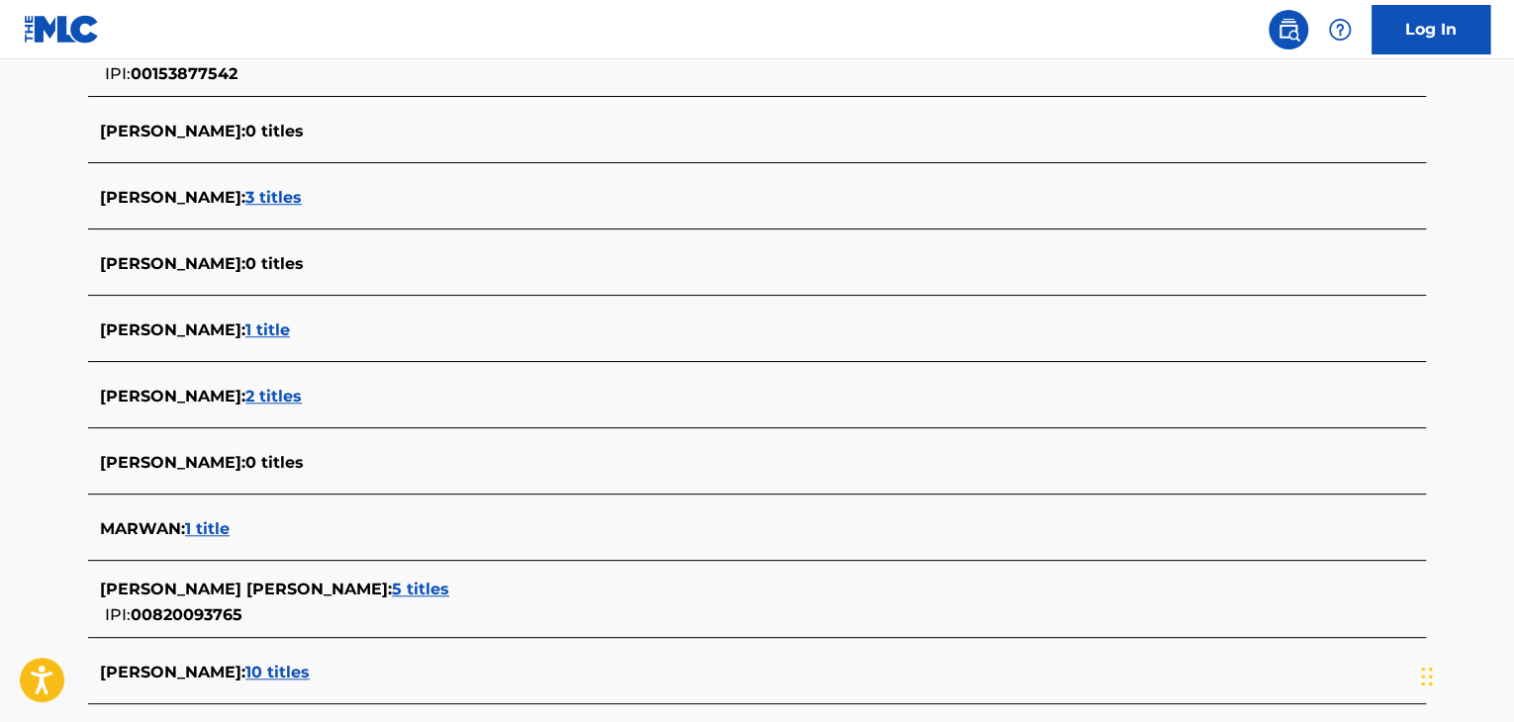
scroll to position [782, 0]
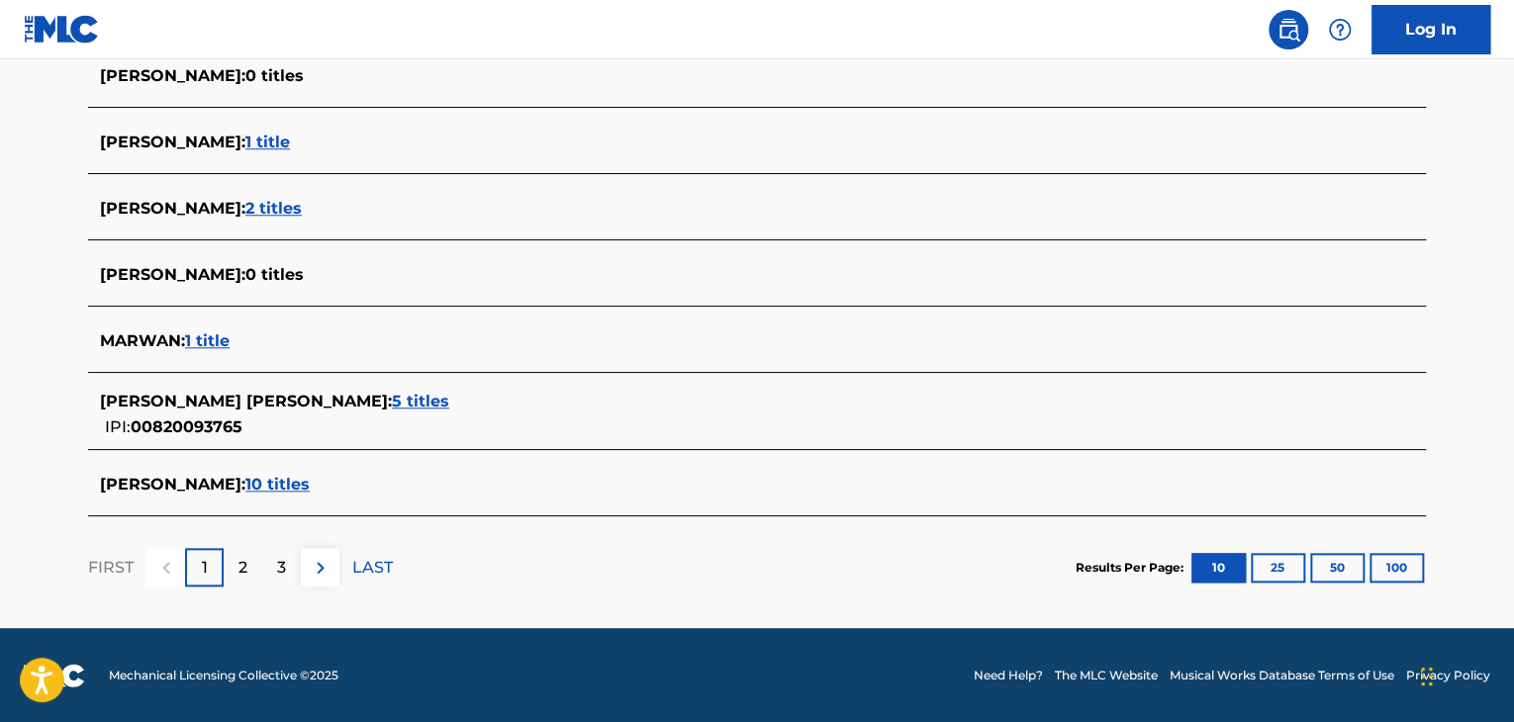
click at [290, 476] on span "10 titles" at bounding box center [277, 484] width 64 height 19
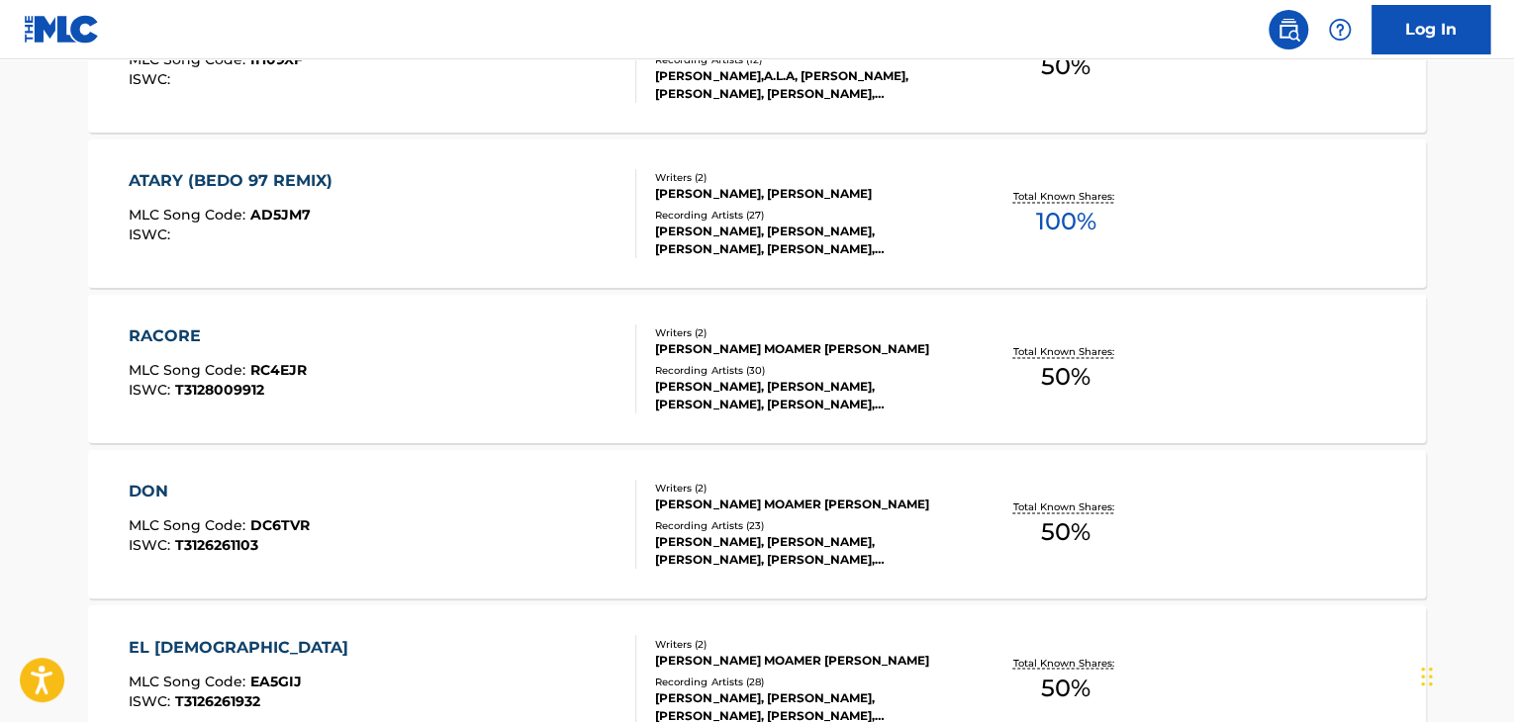
scroll to position [1277, 0]
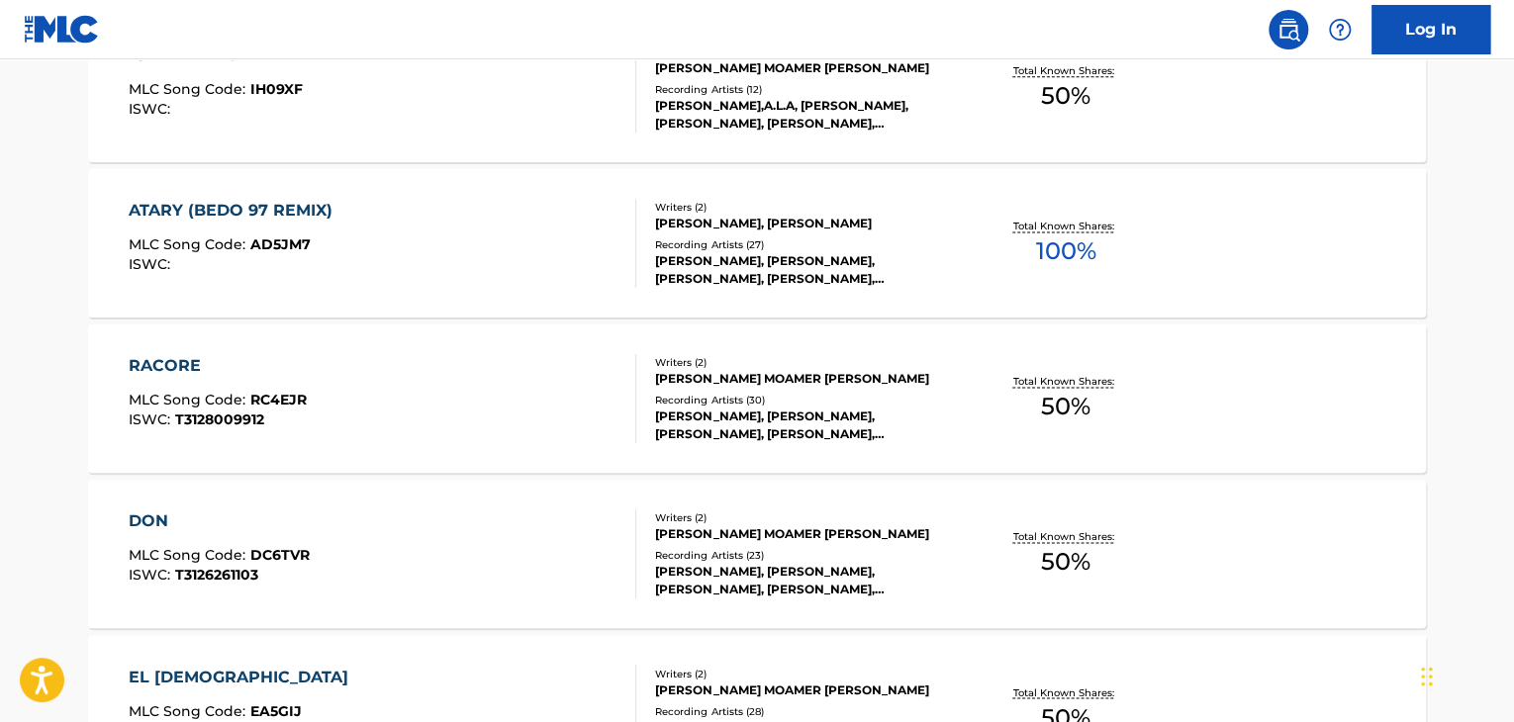
click at [546, 230] on div "ATARY (BEDO 97 REMIX) MLC Song Code : AD5JM7 ISWC :" at bounding box center [383, 243] width 509 height 89
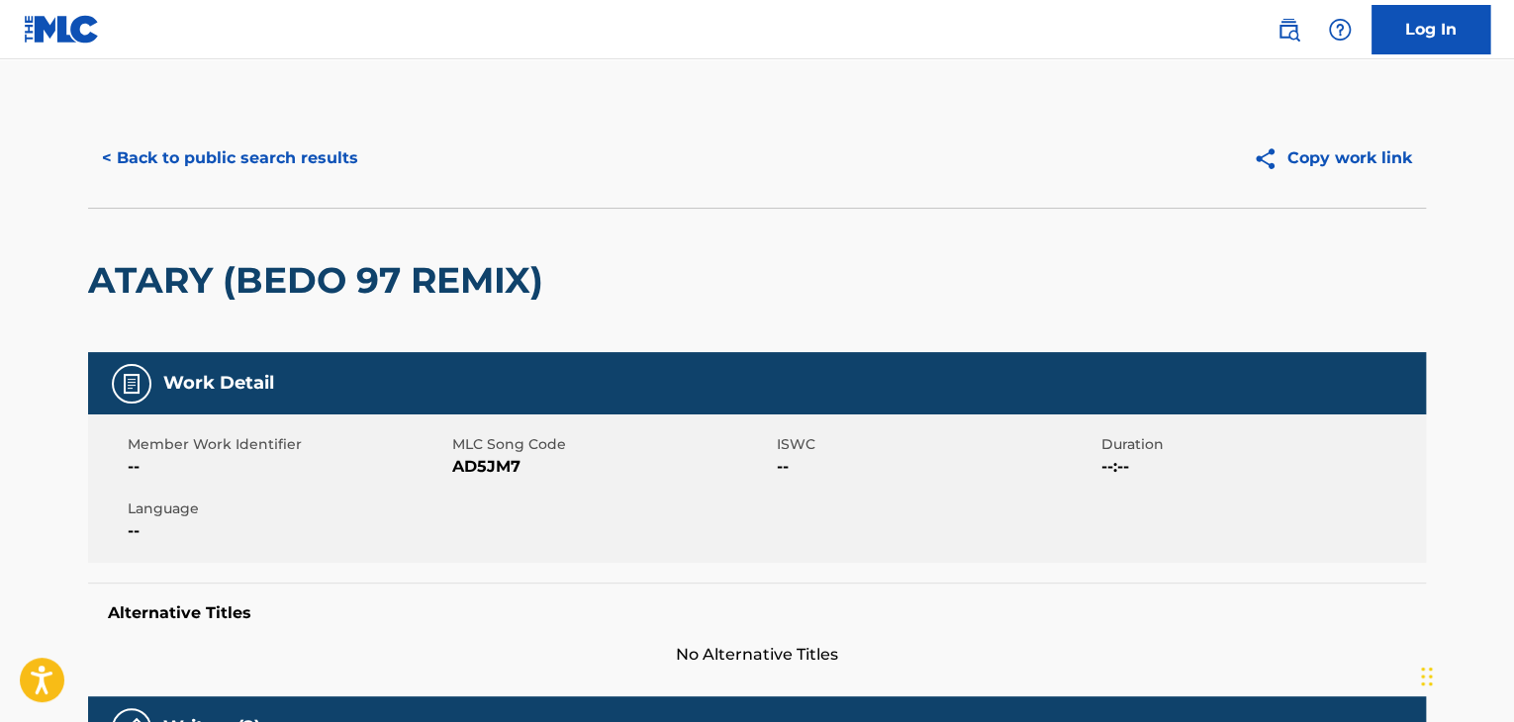
click at [281, 159] on button "< Back to public search results" at bounding box center [230, 158] width 284 height 49
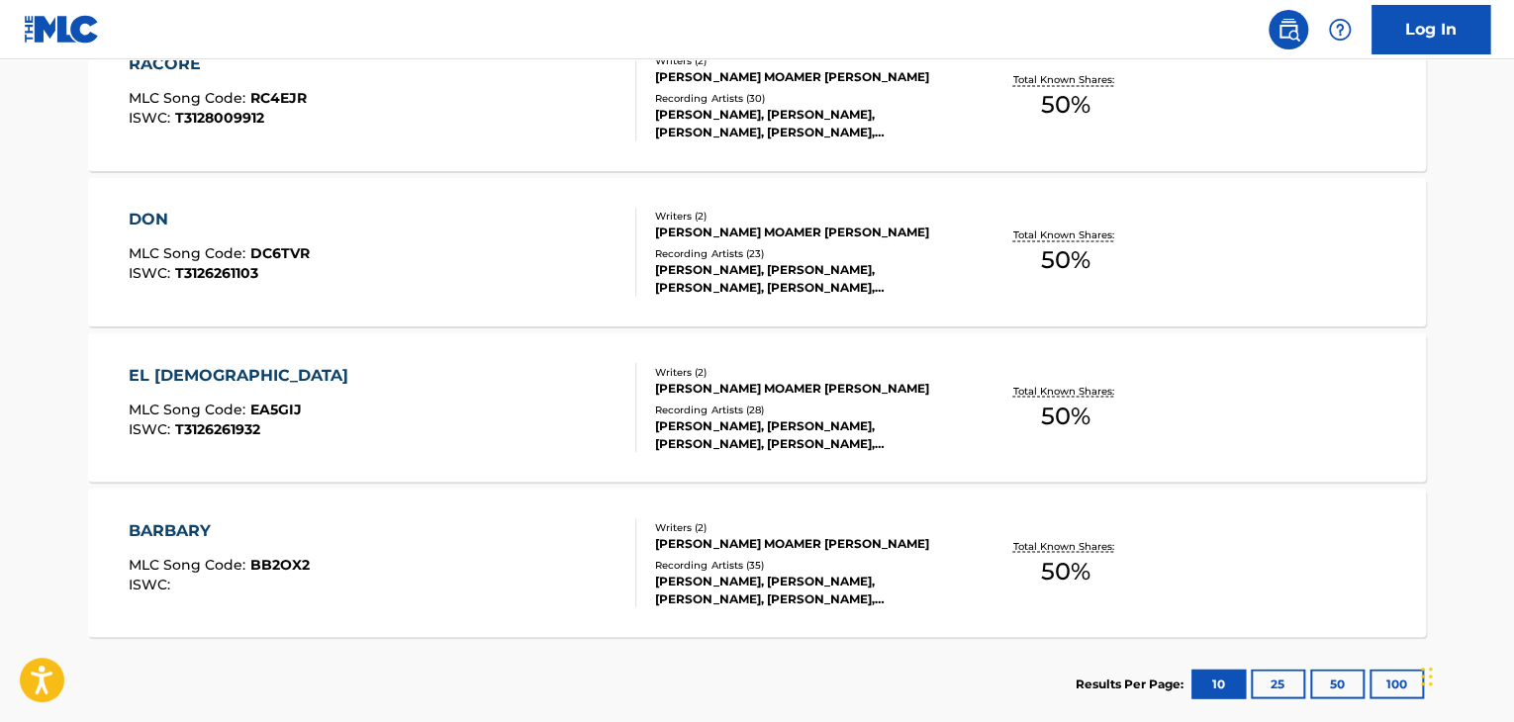
scroll to position [1690, 0]
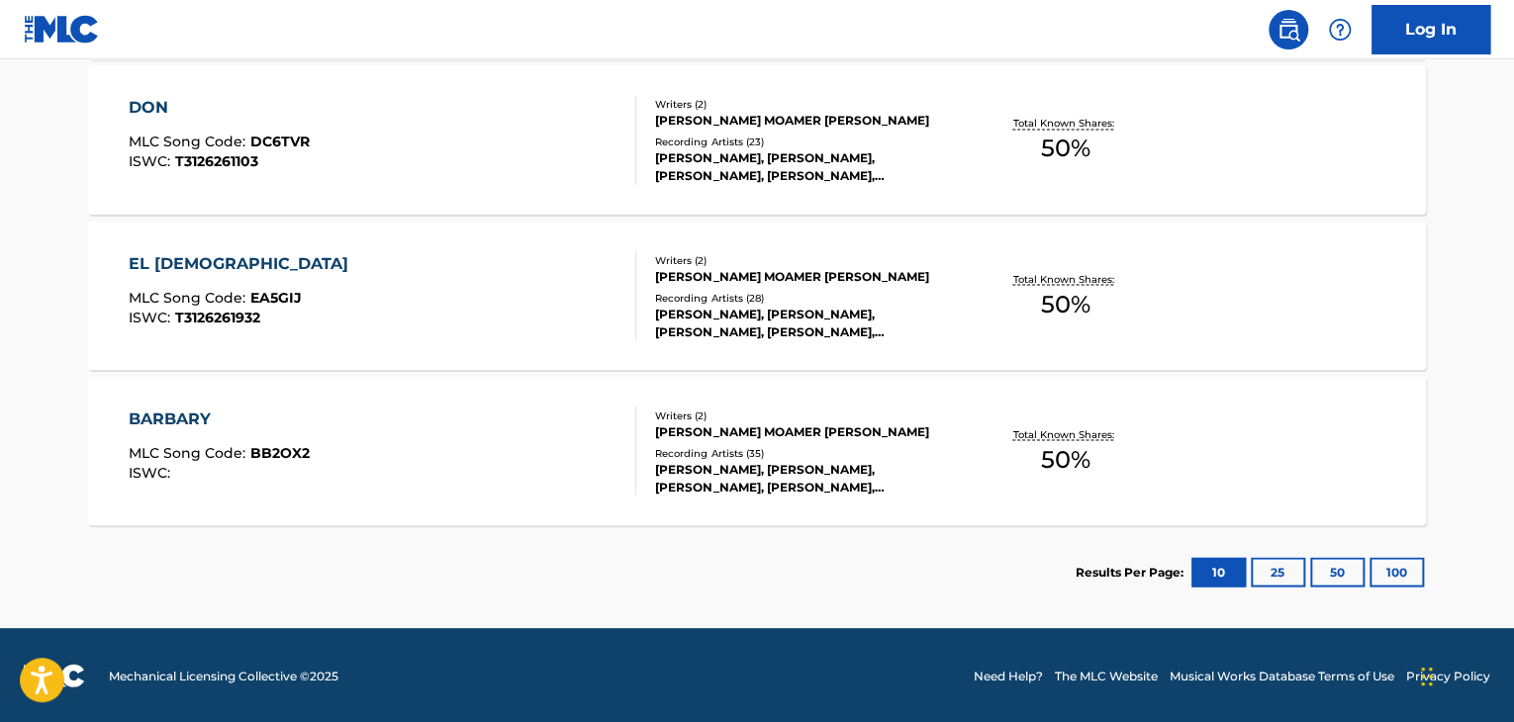
click at [561, 447] on div "BARBARY MLC Song Code : BB2OX2 ISWC :" at bounding box center [383, 451] width 509 height 89
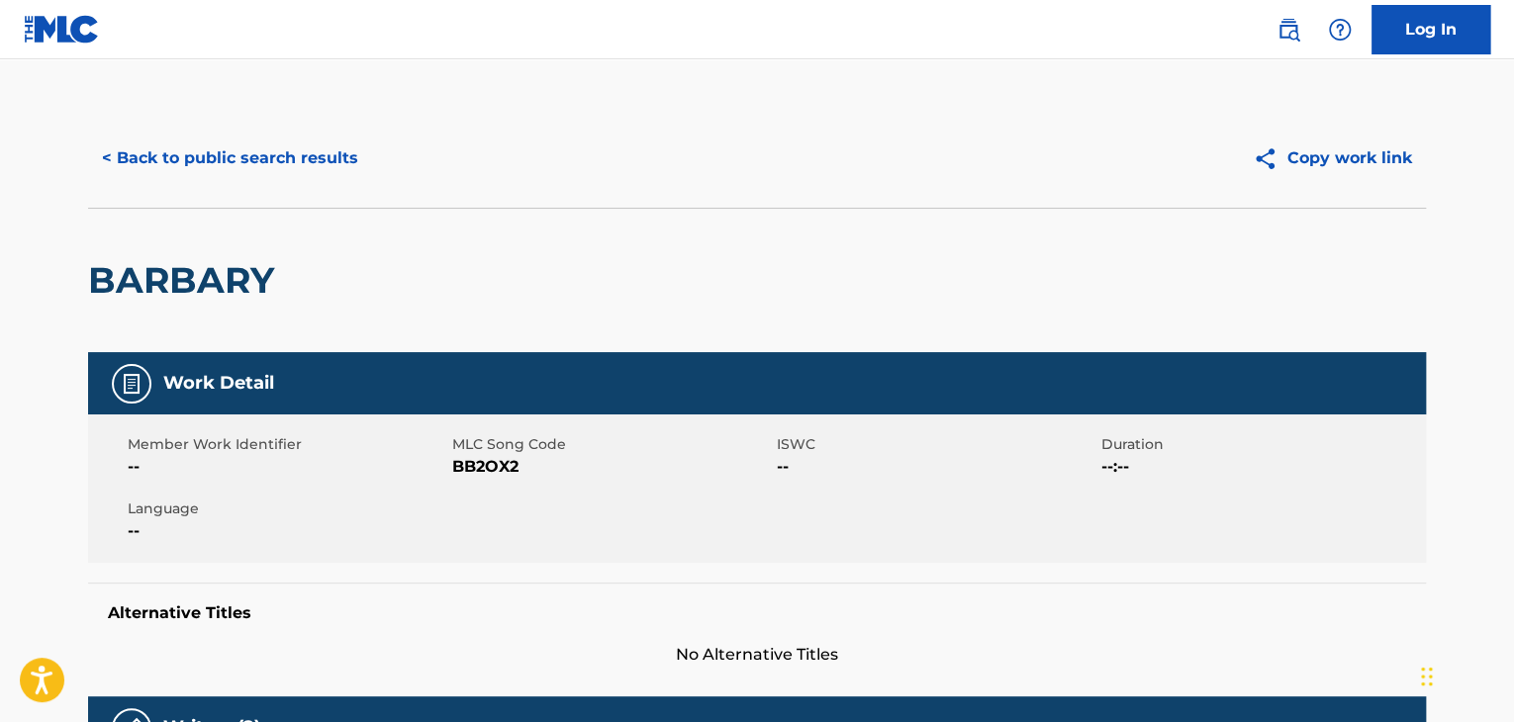
click at [195, 173] on button "< Back to public search results" at bounding box center [230, 158] width 284 height 49
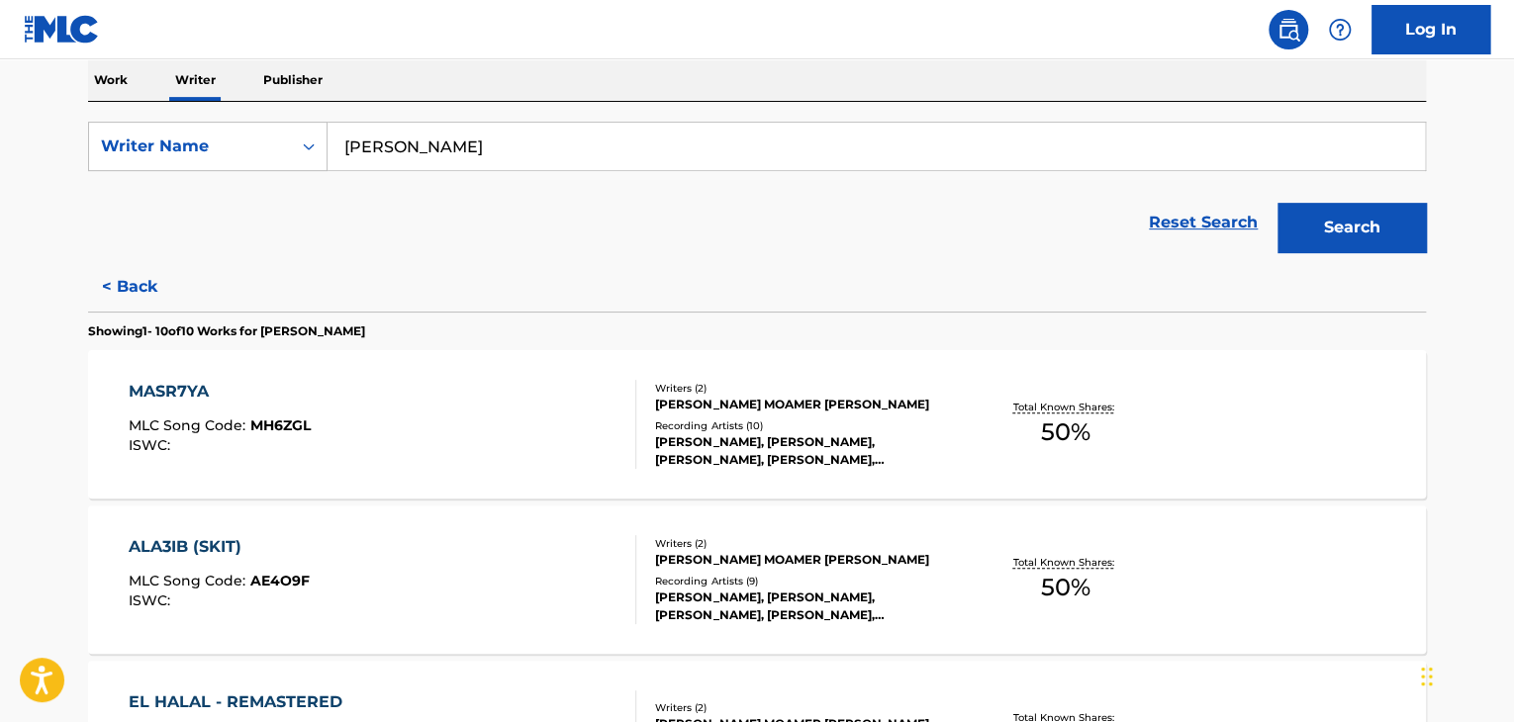
scroll to position [321, 0]
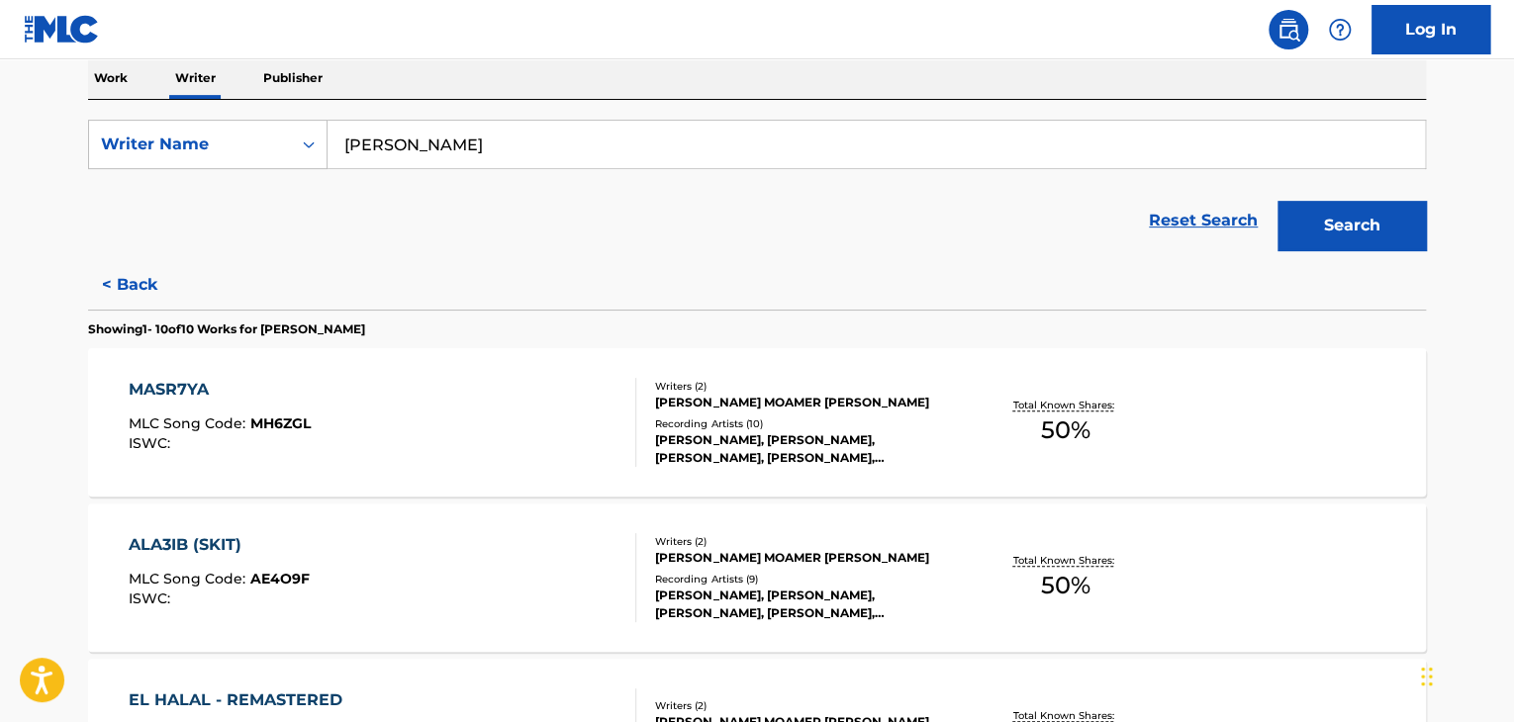
click at [646, 404] on div "Writers ( 2 ) [PERSON_NAME] MOAMER [PERSON_NAME] Recording Artists ( 10 ) [PERS…" at bounding box center [795, 423] width 318 height 88
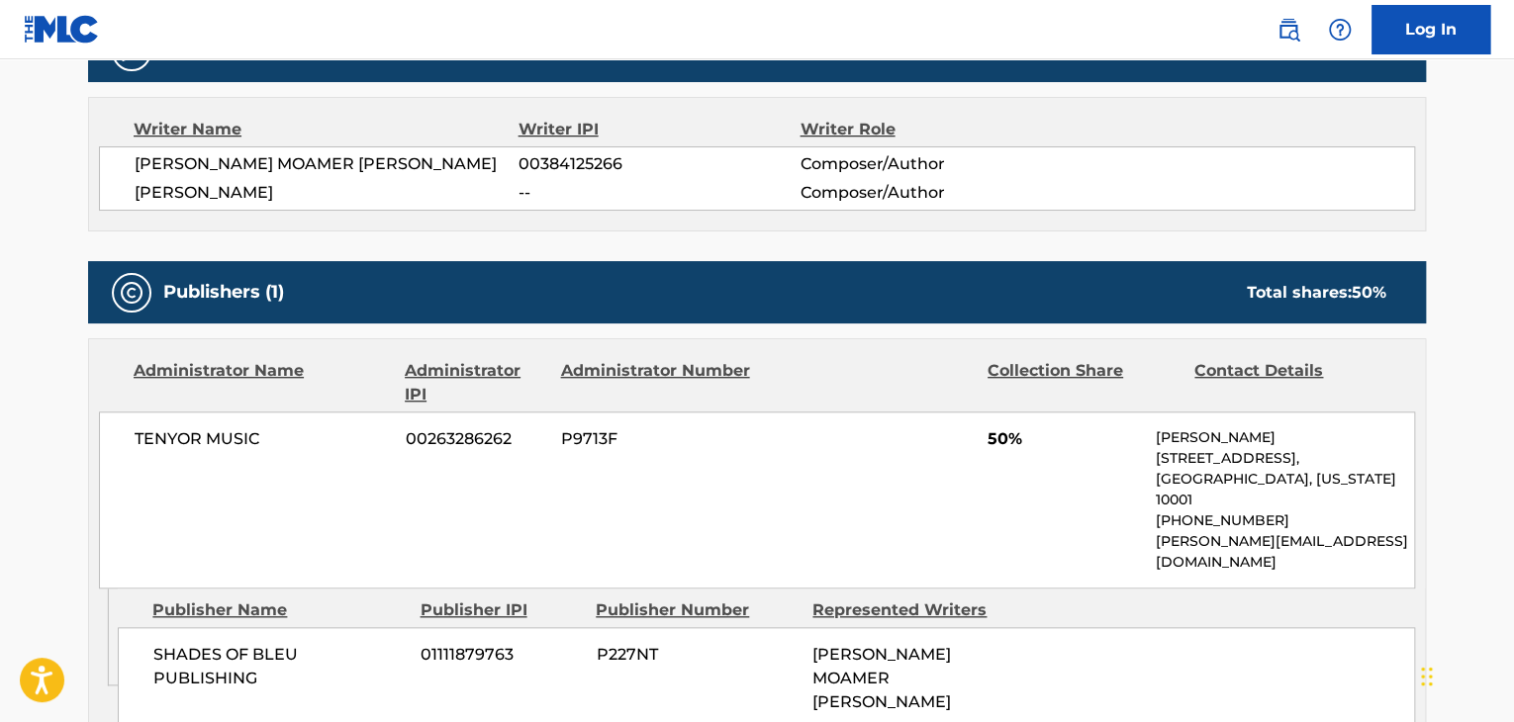
scroll to position [792, 0]
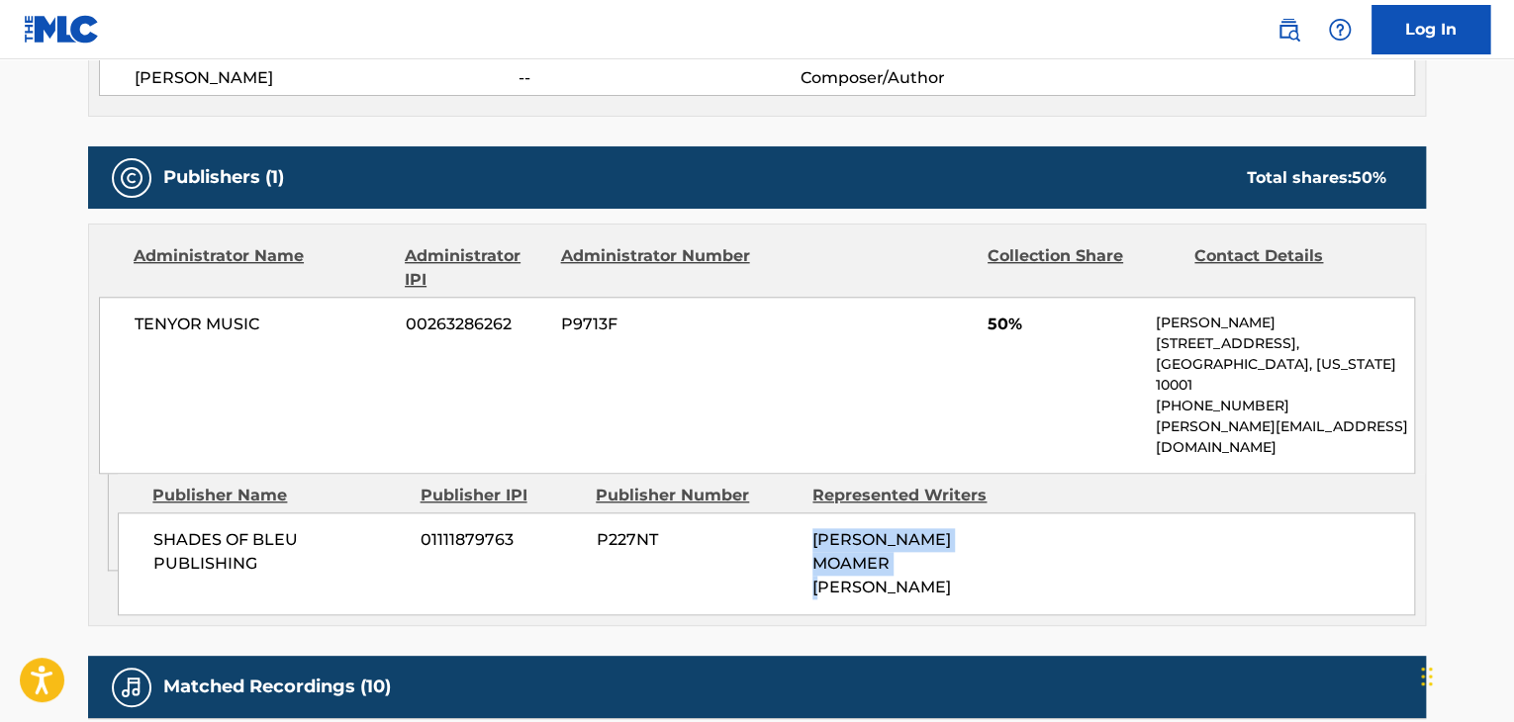
drag, startPoint x: 808, startPoint y: 500, endPoint x: 875, endPoint y: 531, distance: 74.4
click at [875, 531] on div "SHADES OF BLEU PUBLISHING 01111879763 P227NT [PERSON_NAME] MOAMER [PERSON_NAME]" at bounding box center [767, 564] width 1298 height 103
